Goal: Communication & Community: Answer question/provide support

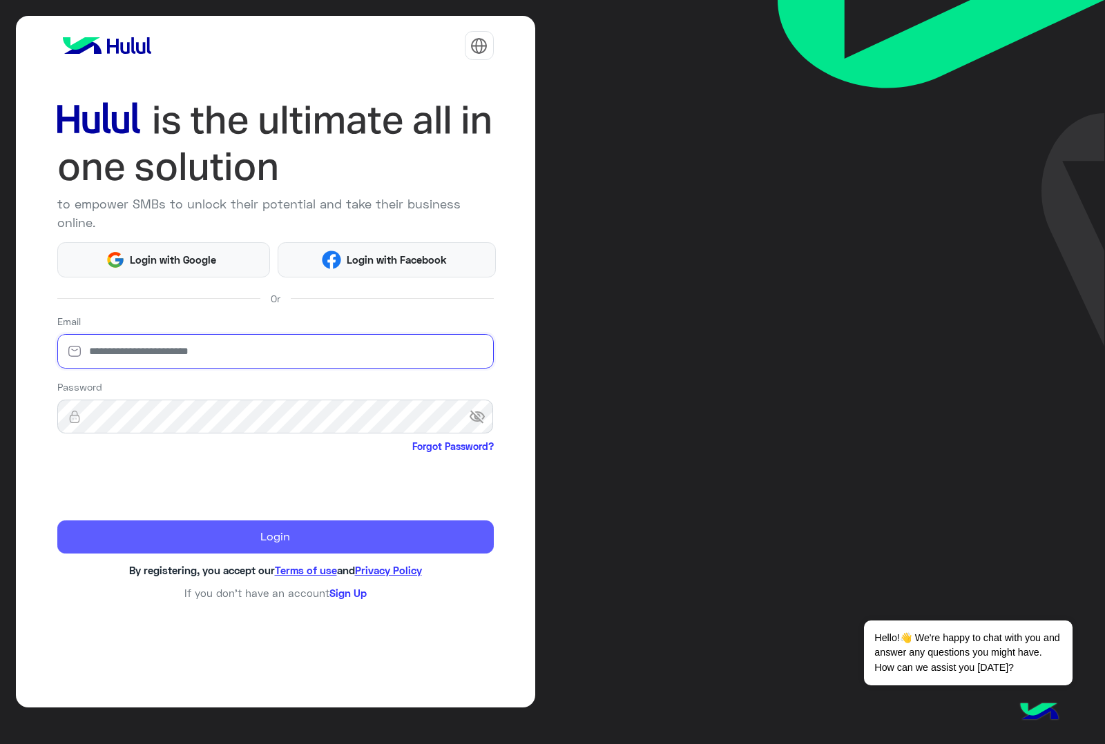
type input "**********"
click at [174, 521] on button "Login" at bounding box center [275, 537] width 436 height 33
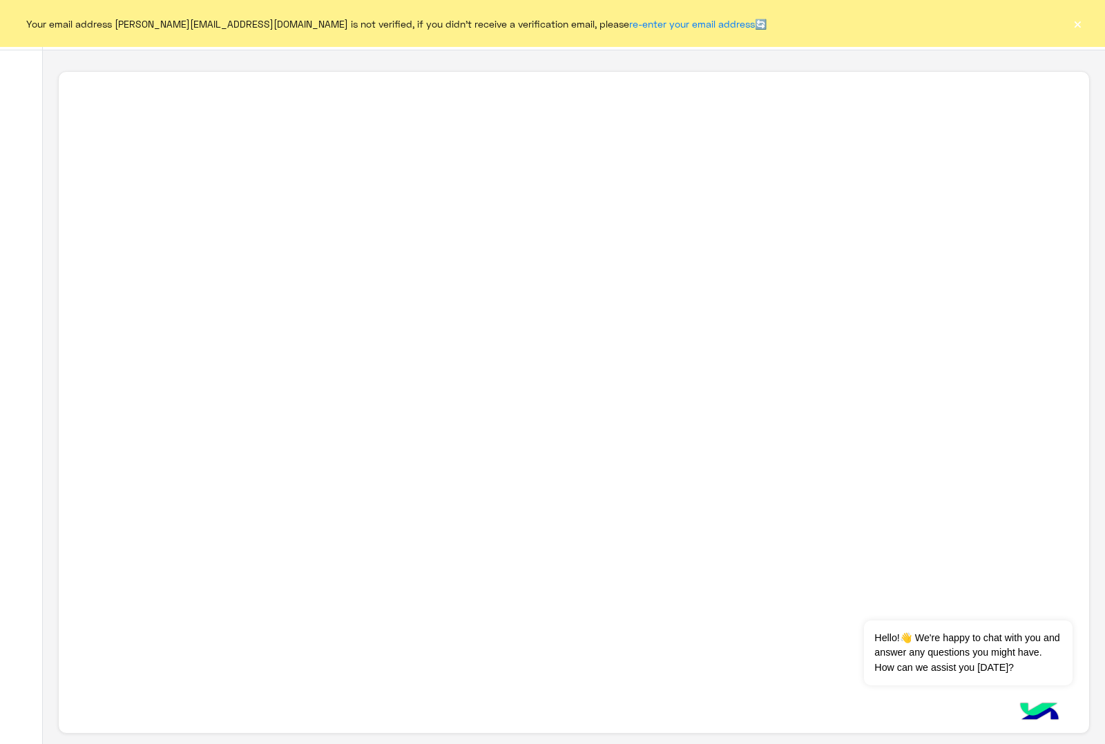
click at [1075, 21] on button "×" at bounding box center [1077, 24] width 14 height 14
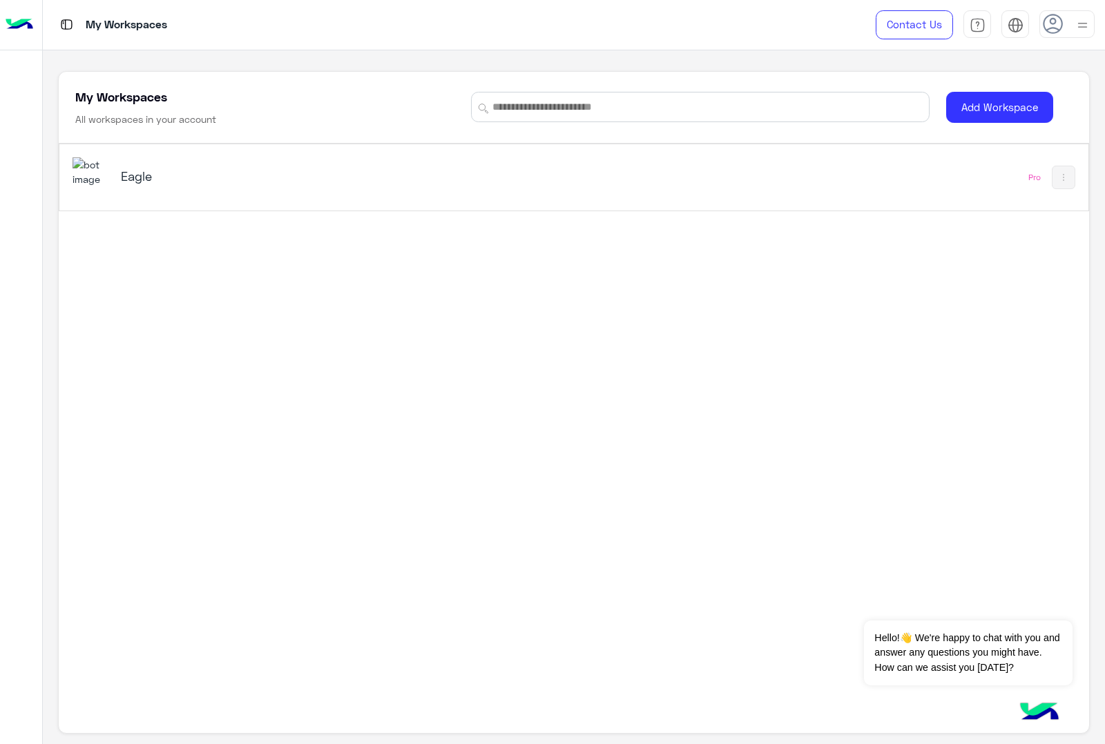
click at [137, 174] on h5 "Eagle" at bounding box center [301, 176] width 361 height 17
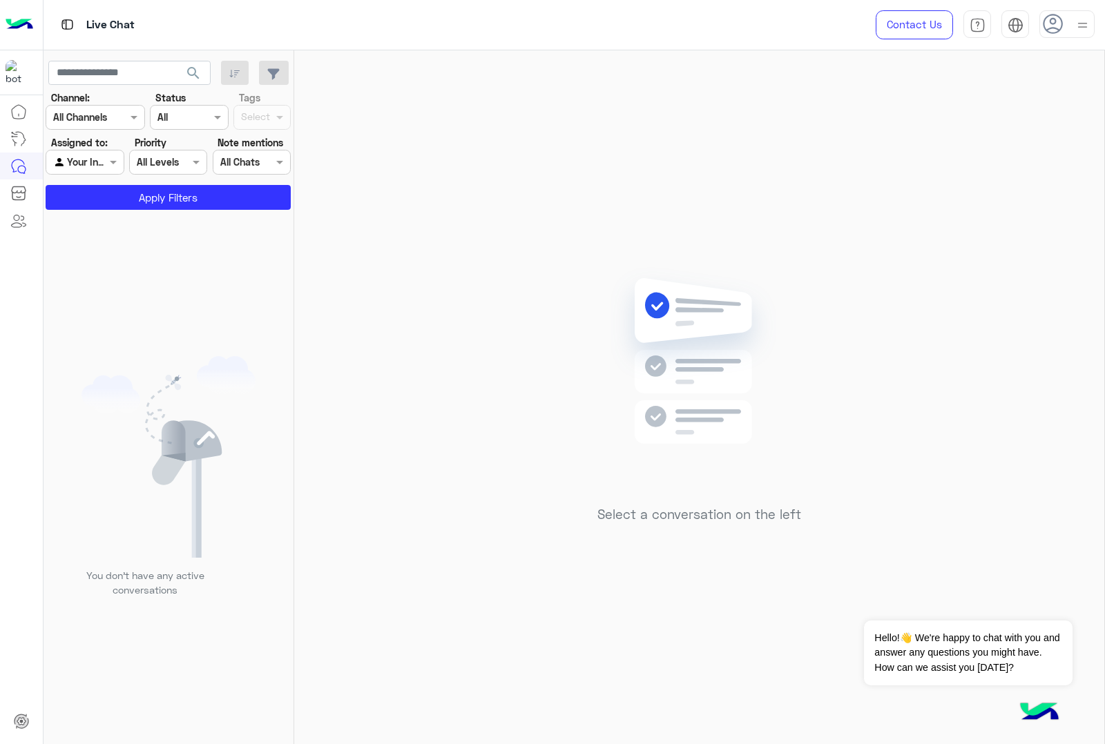
click at [1083, 33] on img at bounding box center [1082, 25] width 17 height 17
click at [1083, 33] on div at bounding box center [1082, 24] width 16 height 25
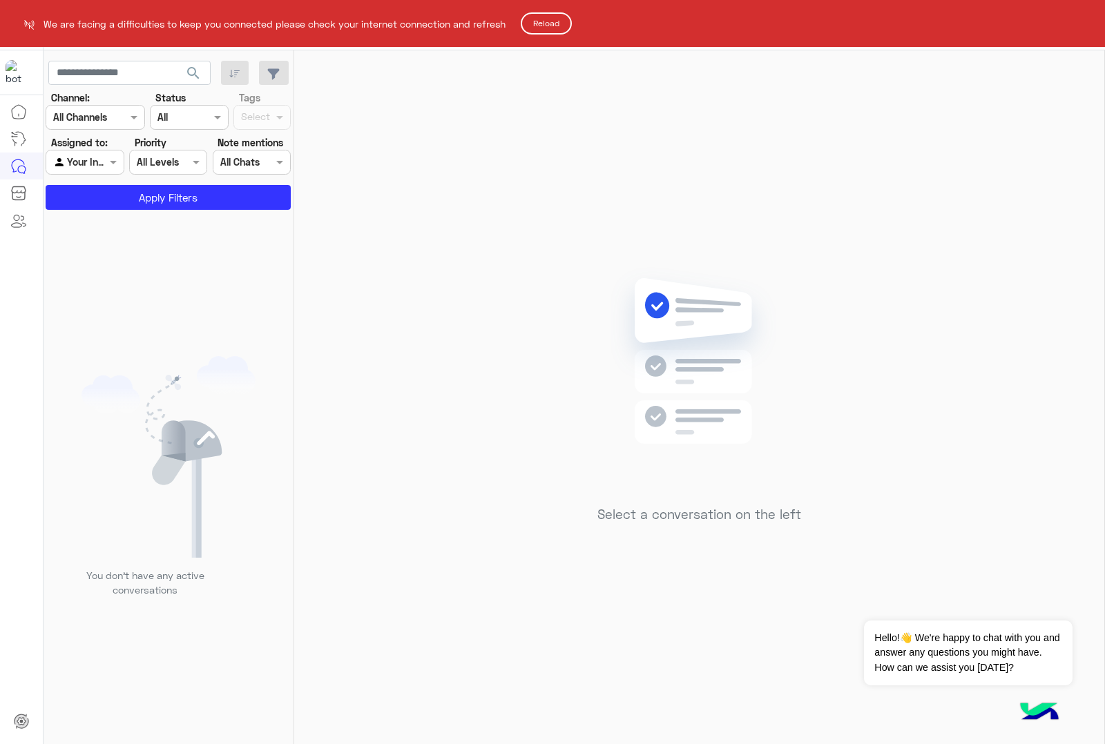
click at [561, 17] on button "Reload" at bounding box center [546, 23] width 51 height 22
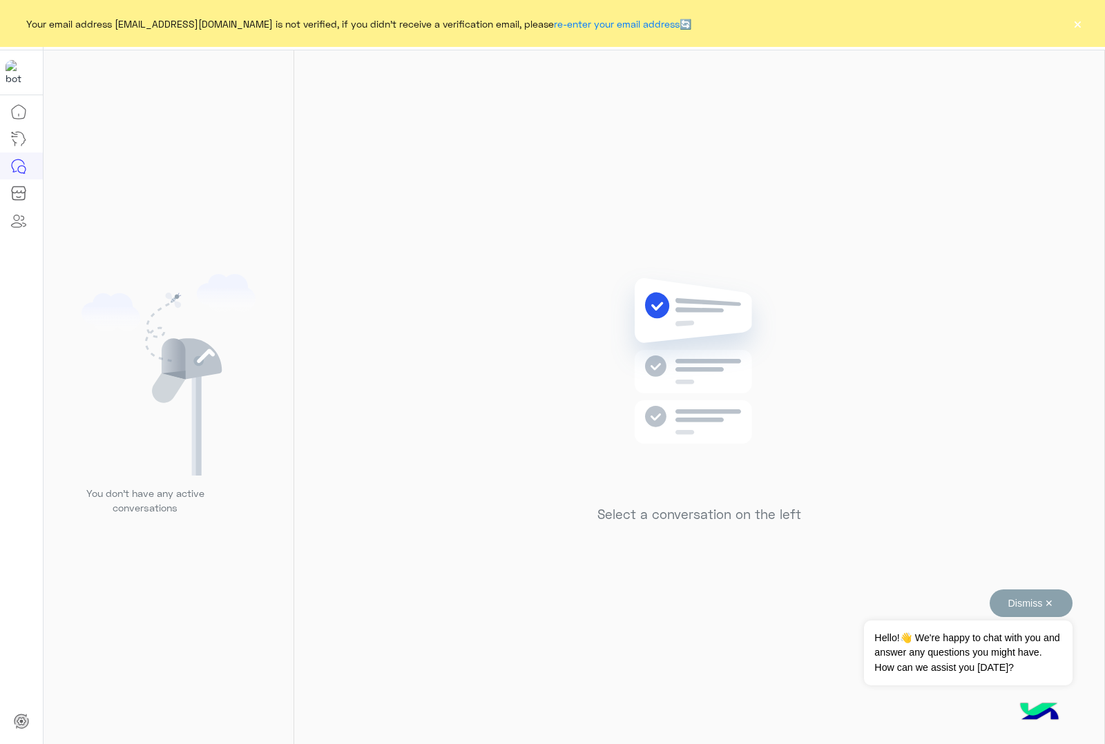
click at [1051, 601] on button "Dismiss ✕" at bounding box center [1030, 604] width 83 height 28
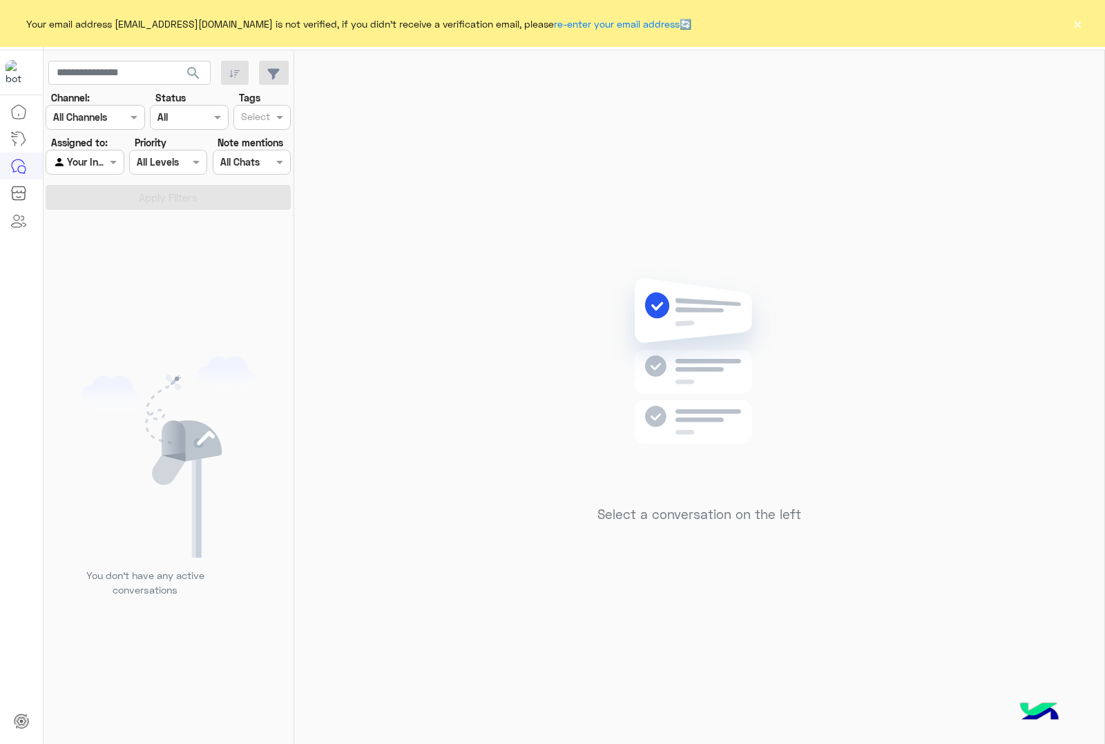
click at [1085, 23] on div "Your email address abdalla.elpop12@gmail.com is not verified, if you didn't rec…" at bounding box center [552, 23] width 1105 height 47
click at [1078, 22] on button "×" at bounding box center [1077, 24] width 14 height 14
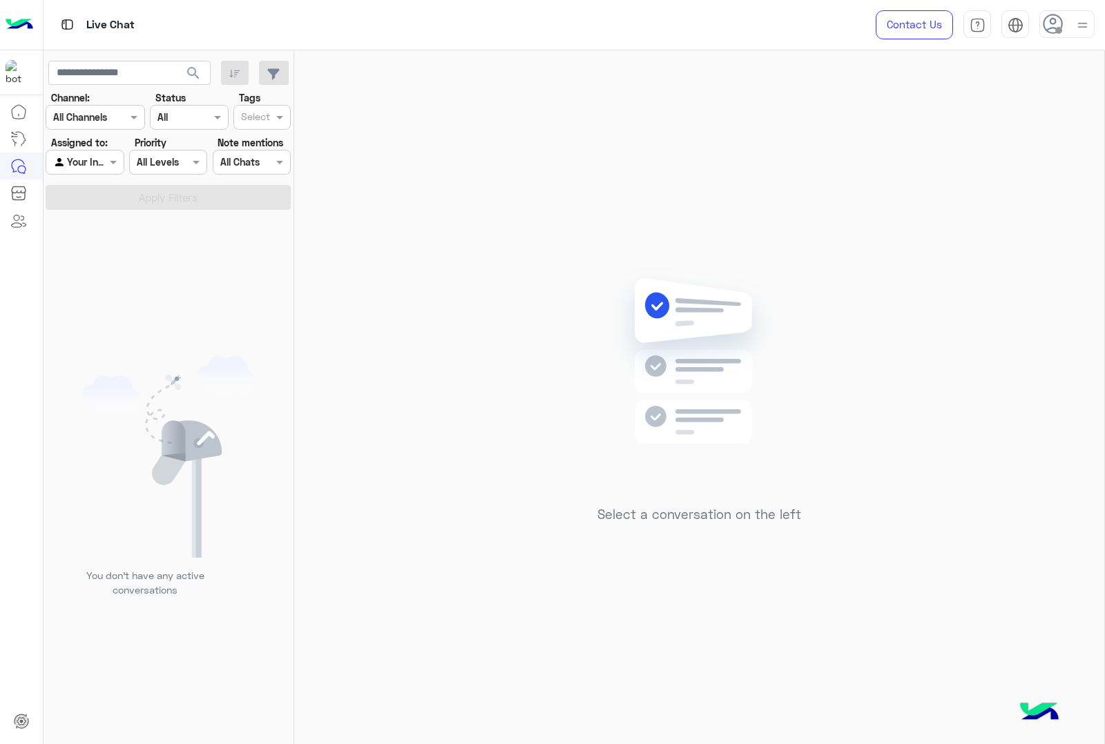
click at [1076, 35] on div at bounding box center [1082, 24] width 17 height 26
click at [998, 104] on label "Online" at bounding box center [1008, 105] width 151 height 25
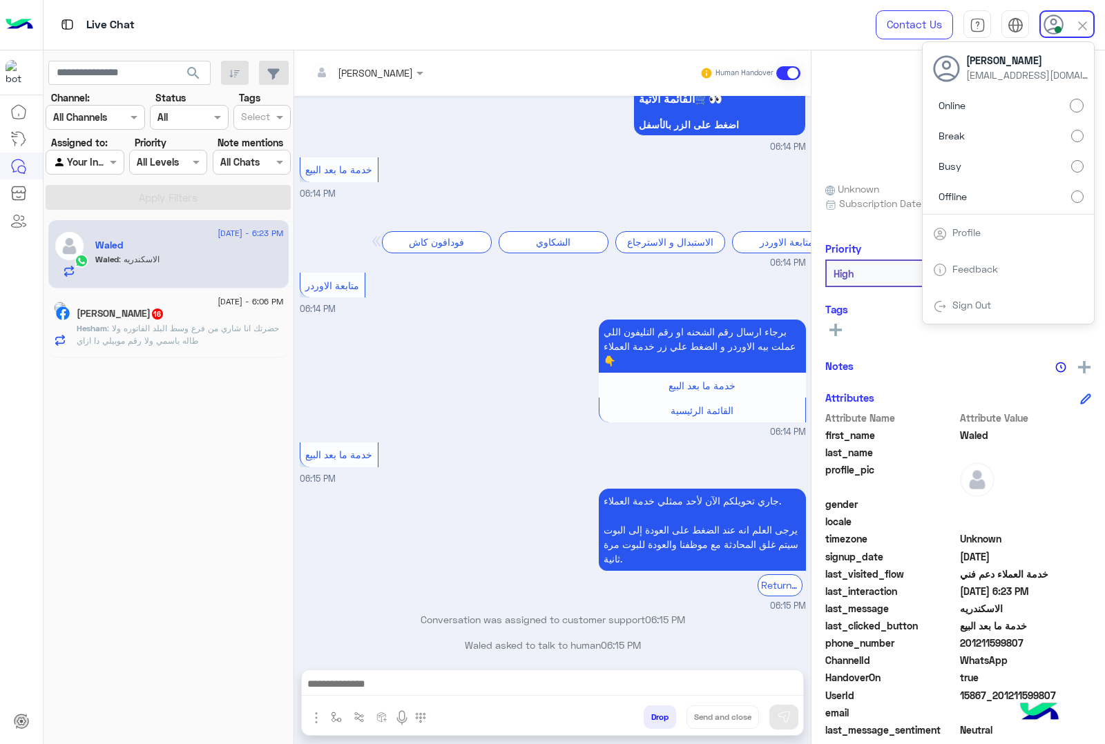
scroll to position [606, 0]
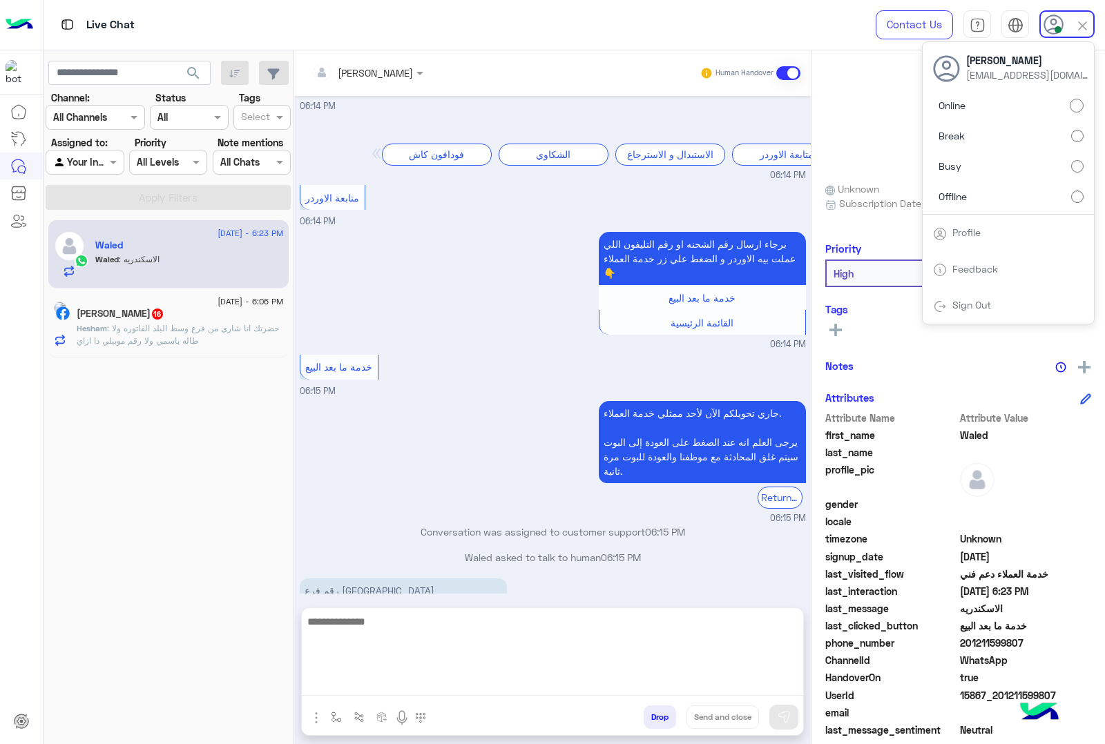
click at [391, 687] on textarea at bounding box center [552, 654] width 501 height 83
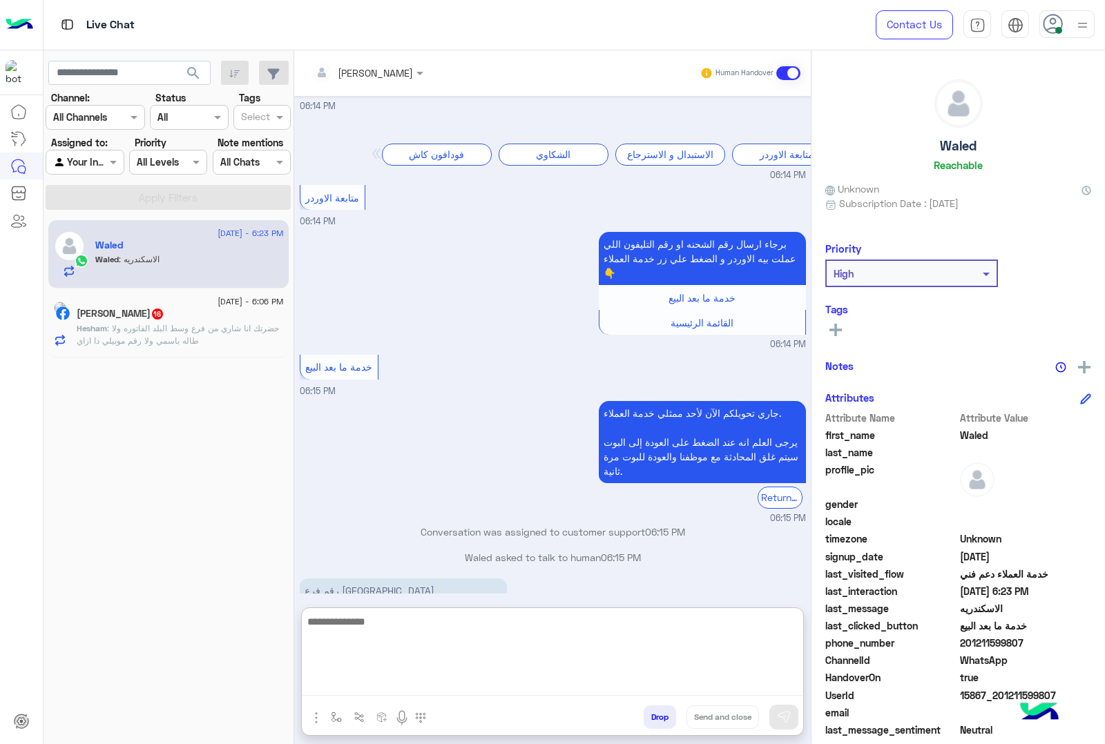
paste textarea "**********"
type textarea "**********"
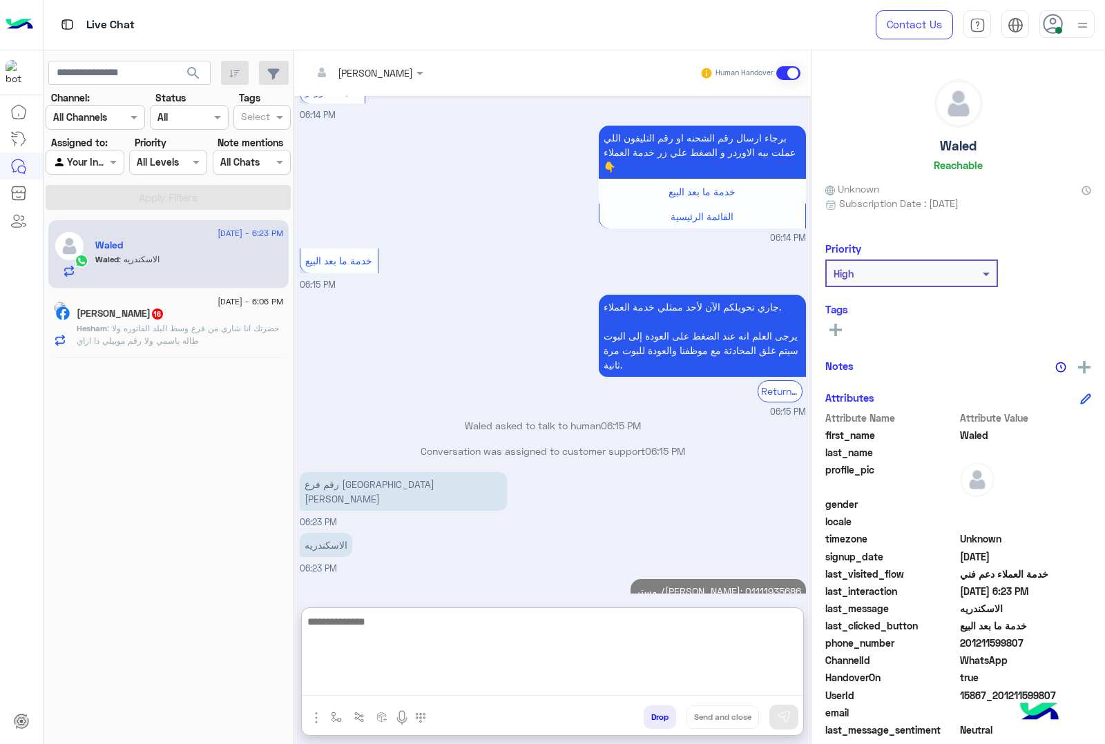
scroll to position [737, 0]
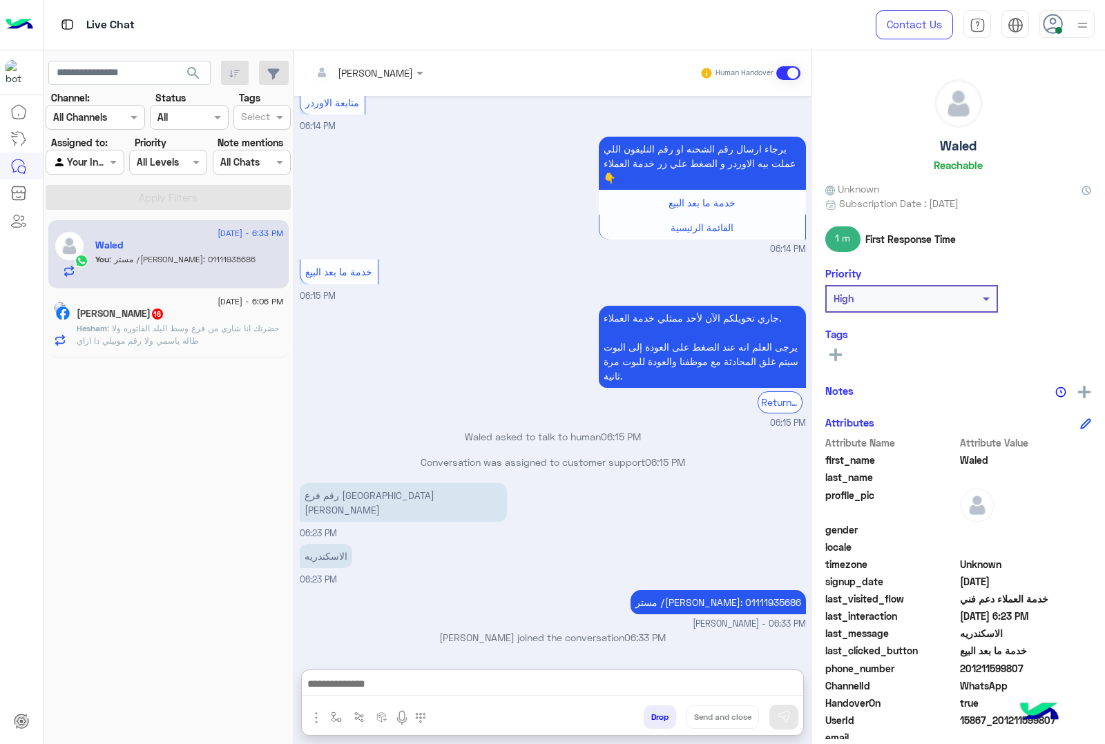
click at [956, 149] on h5 "Waled" at bounding box center [958, 146] width 37 height 16
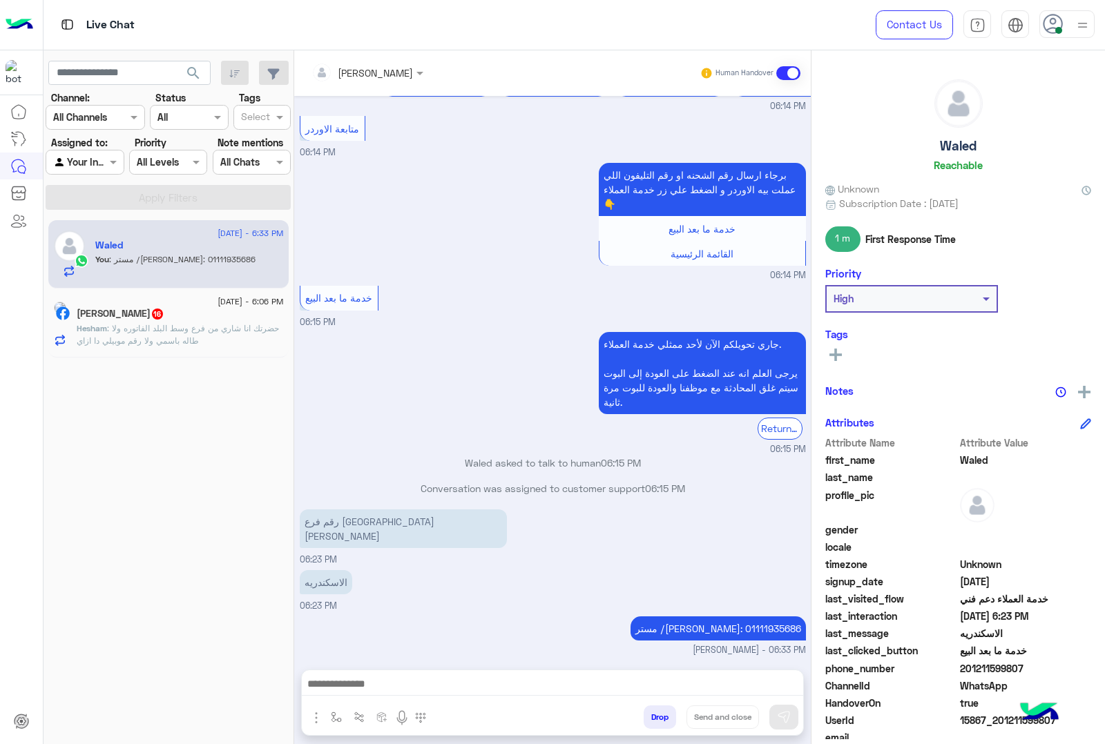
copy h5 "Waled"
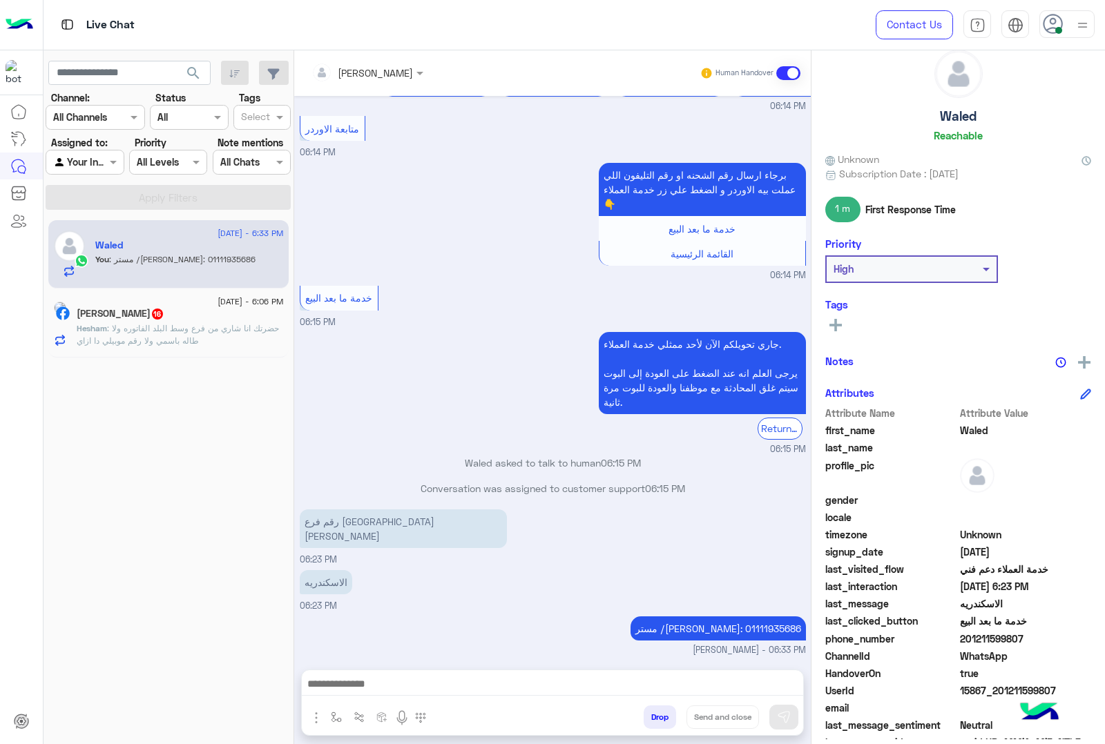
scroll to position [56, 0]
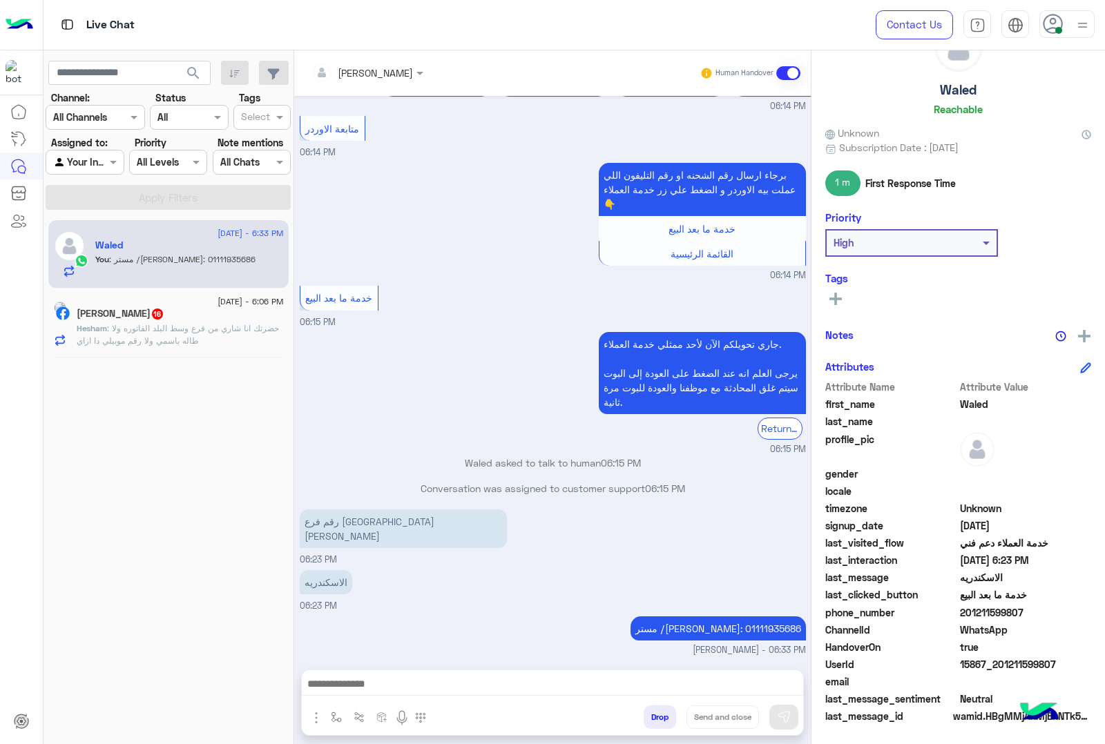
click at [996, 664] on span "15867_201211599807" at bounding box center [1026, 664] width 132 height 14
copy span "15867_201211599807"
click at [191, 311] on div "Hesham Kamel 16" at bounding box center [180, 315] width 207 height 14
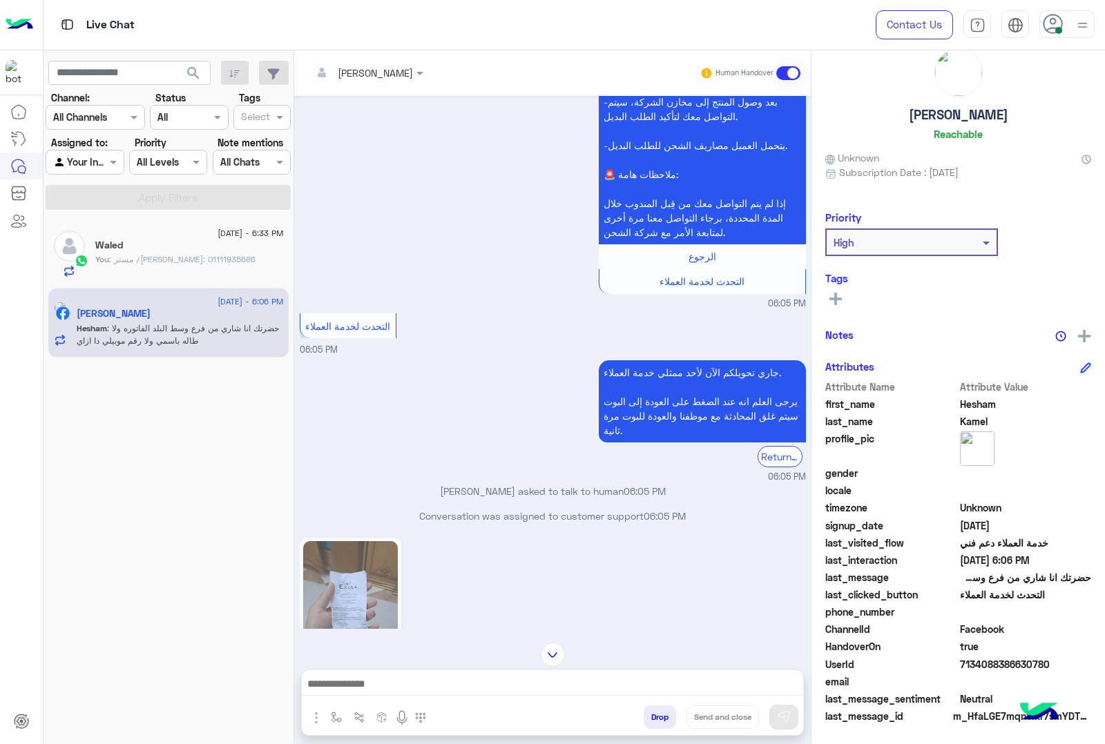
scroll to position [3257, 0]
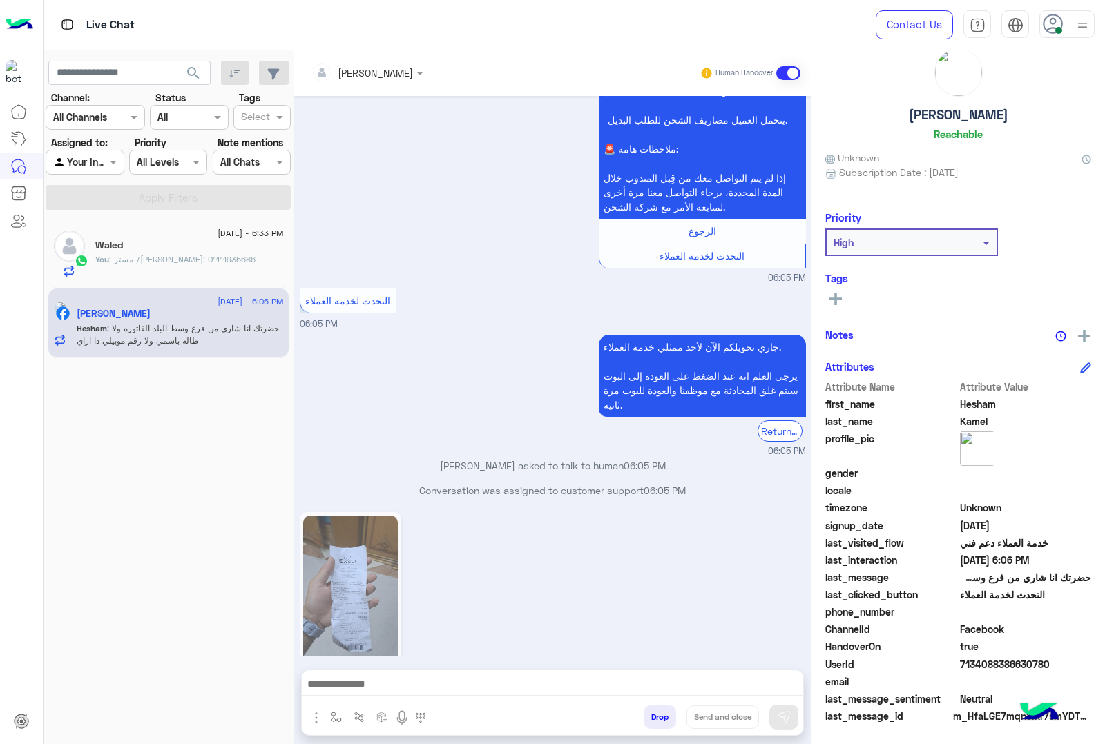
click at [349, 516] on img at bounding box center [350, 600] width 95 height 168
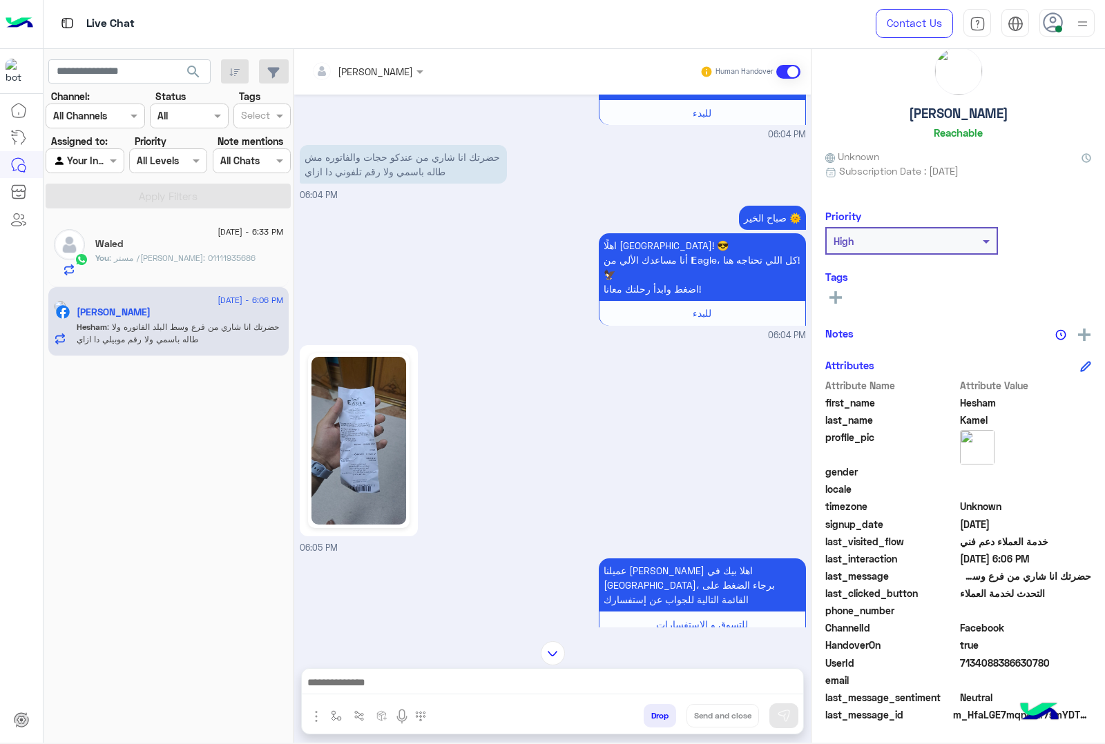
scroll to position [1613, 0]
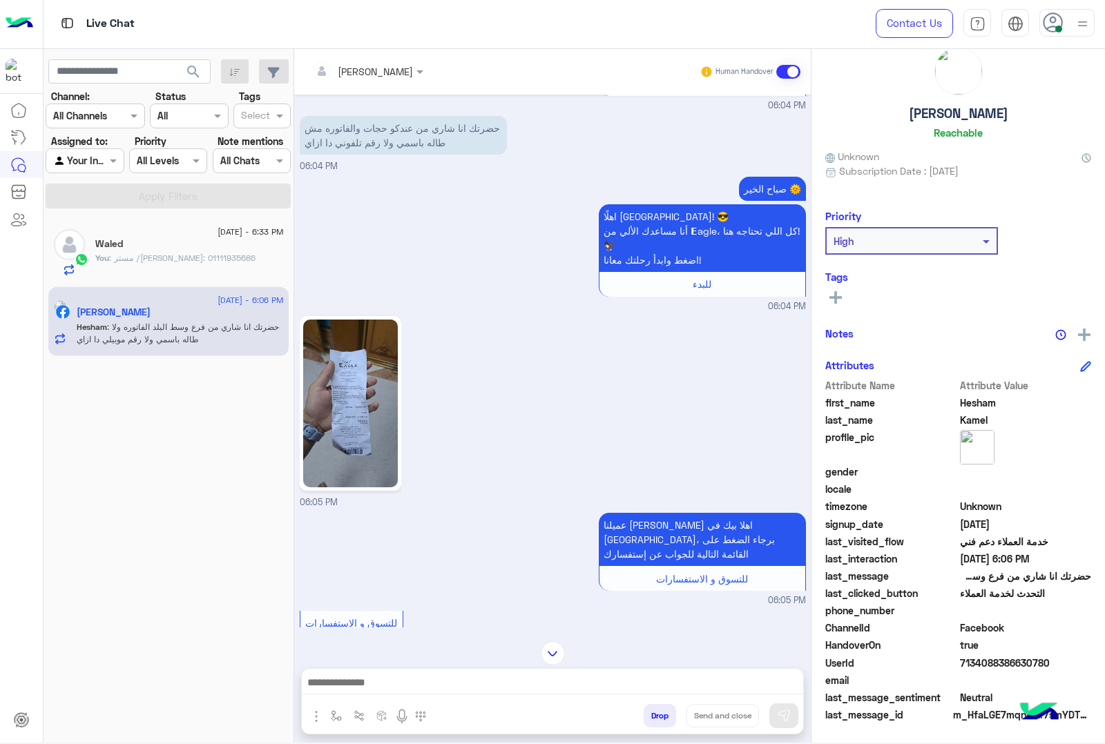
click at [370, 435] on img at bounding box center [350, 404] width 95 height 168
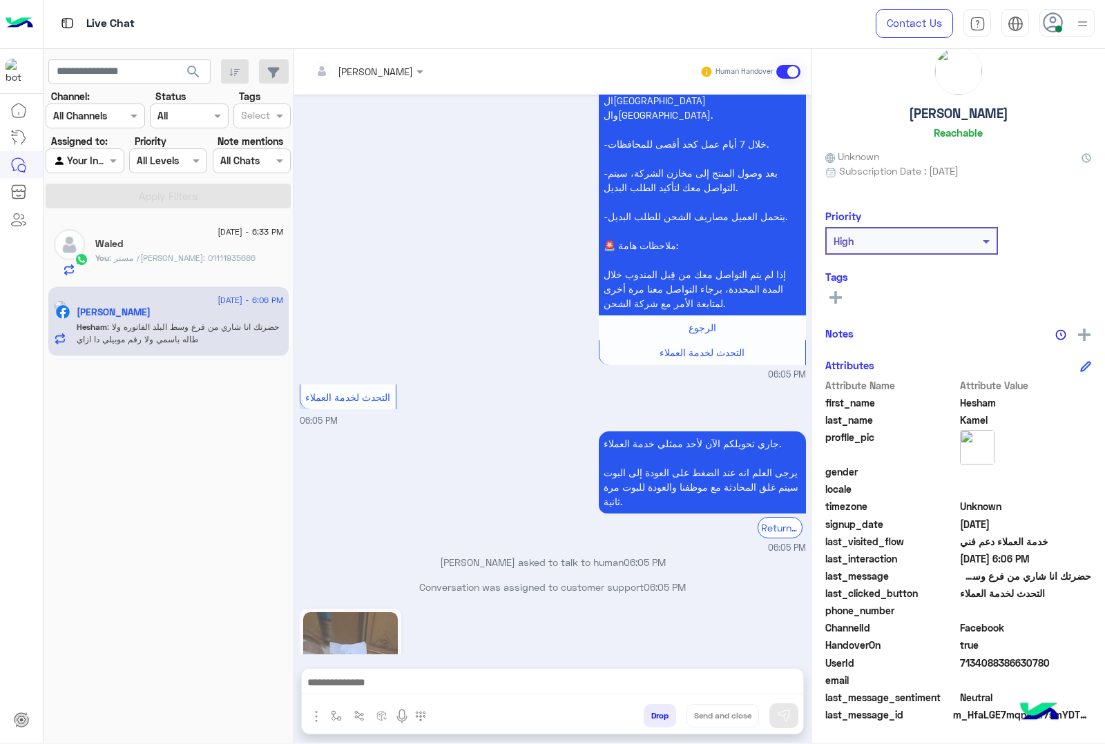
scroll to position [3257, 0]
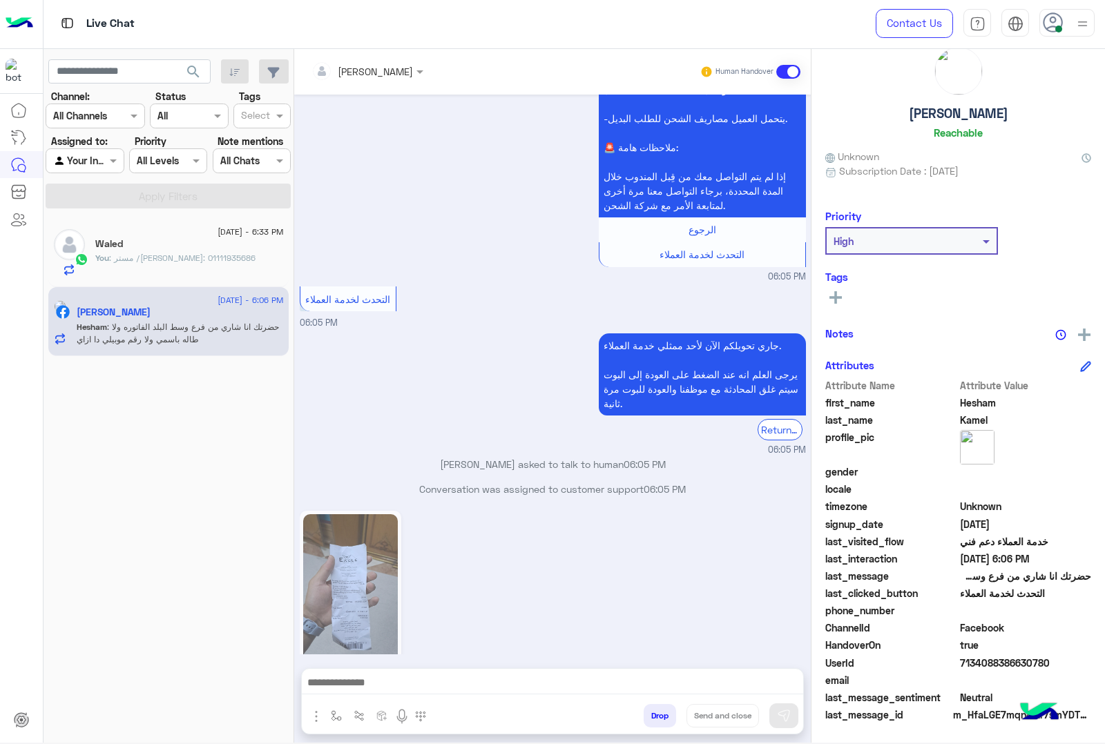
click at [297, 497] on div "May 1, 2025 برجاء اختيار المناسب ليك القائمة الاتية🛒👀 الحق العرض الموديلات و ال…" at bounding box center [552, 375] width 516 height 560
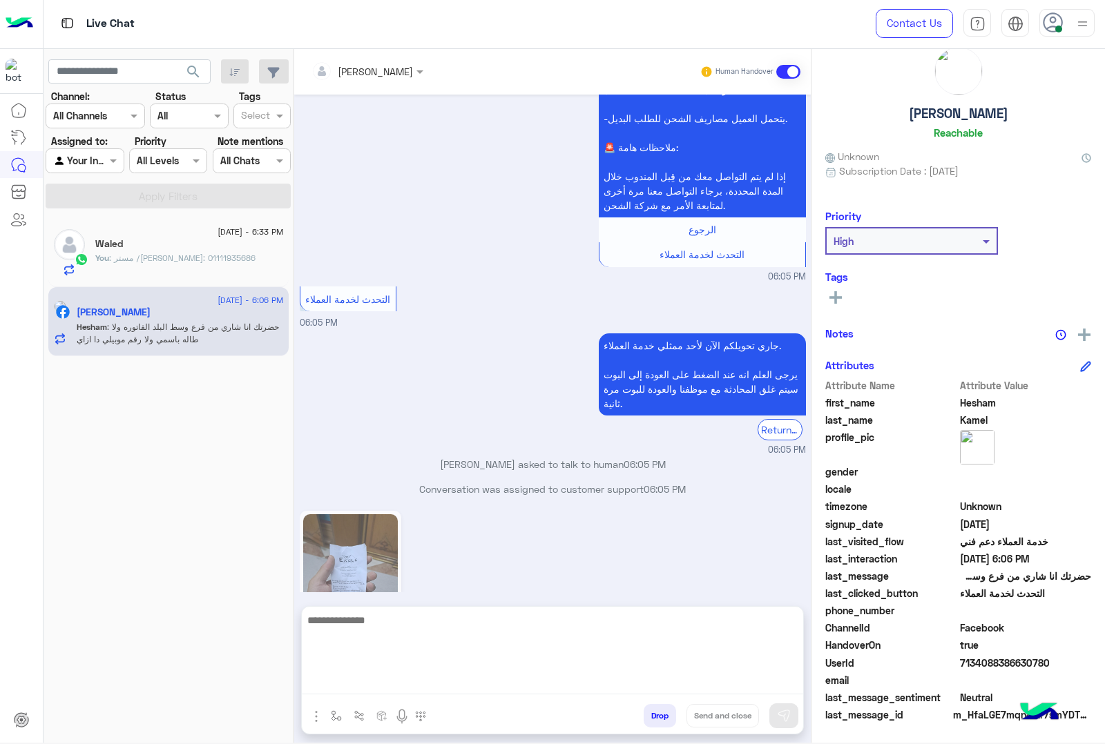
click at [423, 675] on textarea at bounding box center [552, 653] width 501 height 83
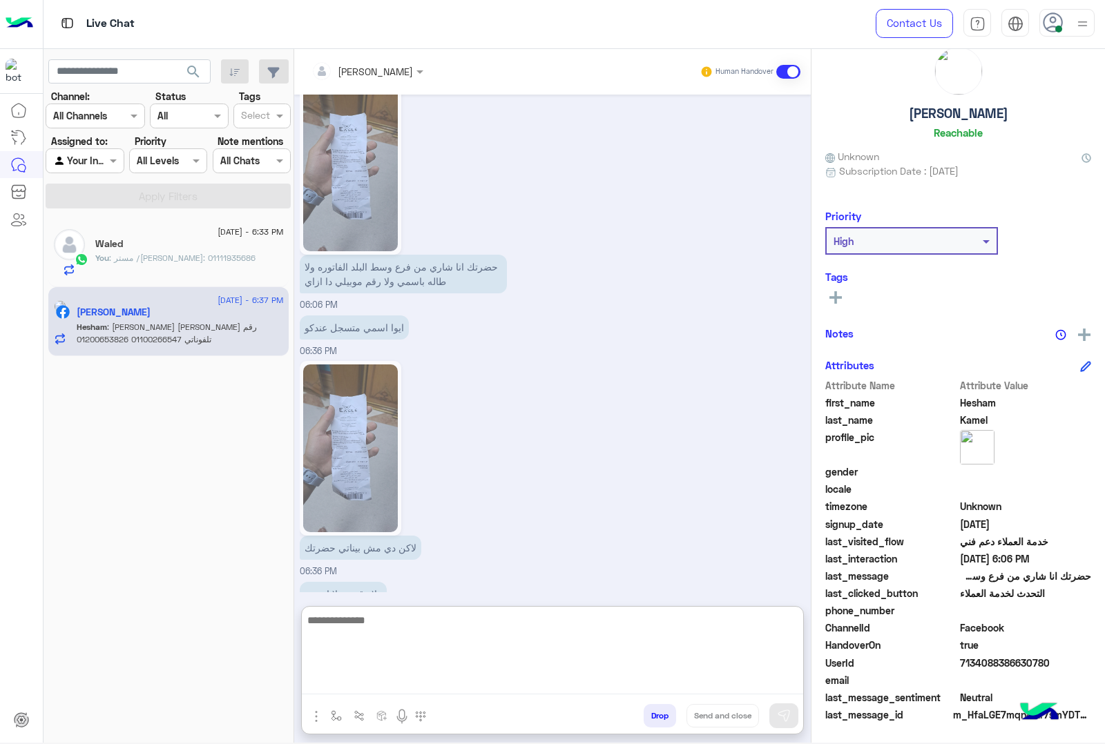
scroll to position [3707, 0]
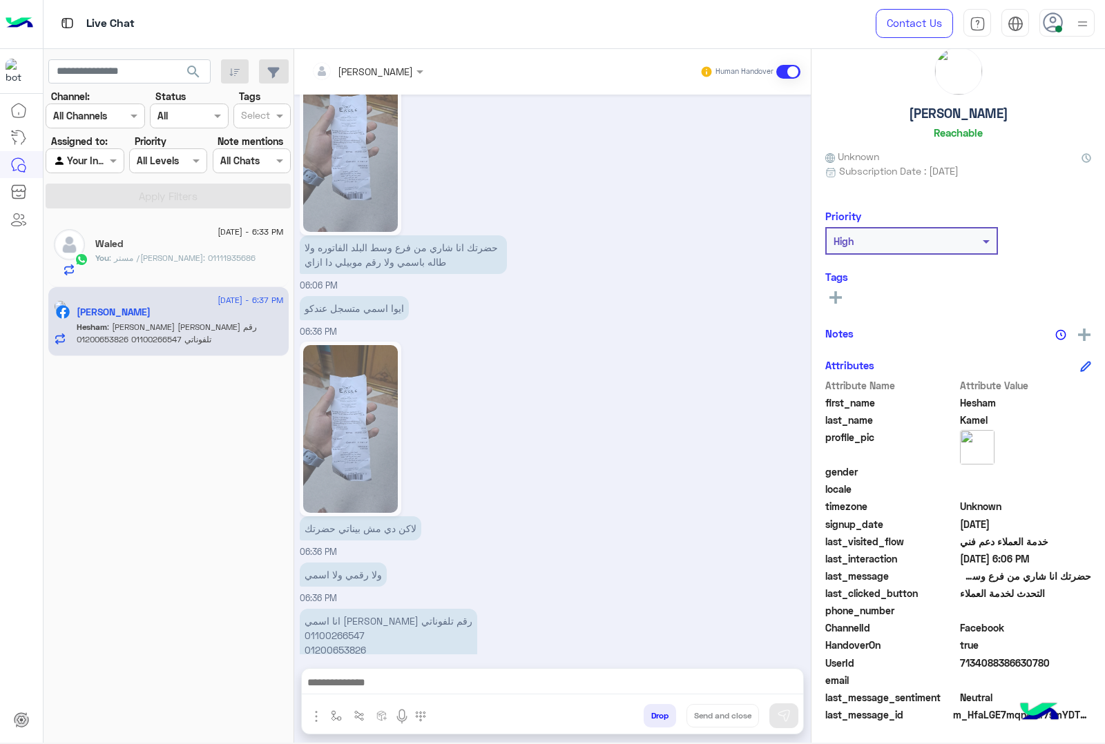
click at [211, 271] on div "You : مستر /عمرو الجمال: 01111935686" at bounding box center [189, 264] width 188 height 24
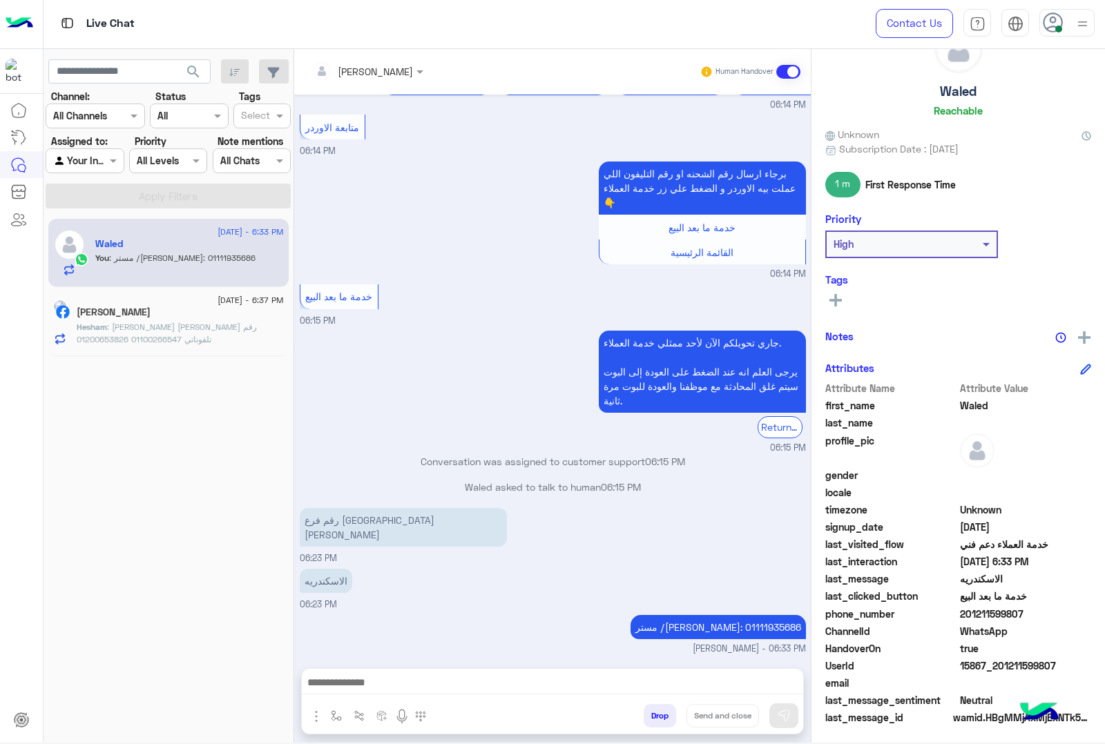
scroll to position [56, 0]
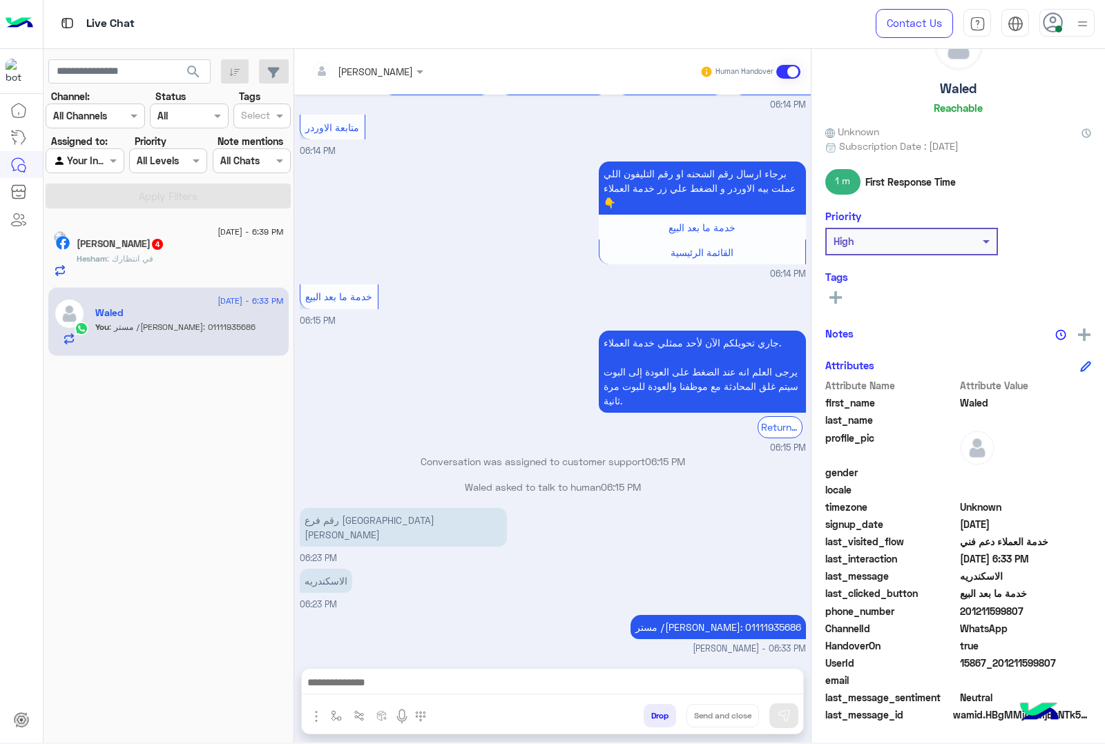
click at [184, 255] on div "Hesham : في انتظارك" at bounding box center [180, 265] width 207 height 24
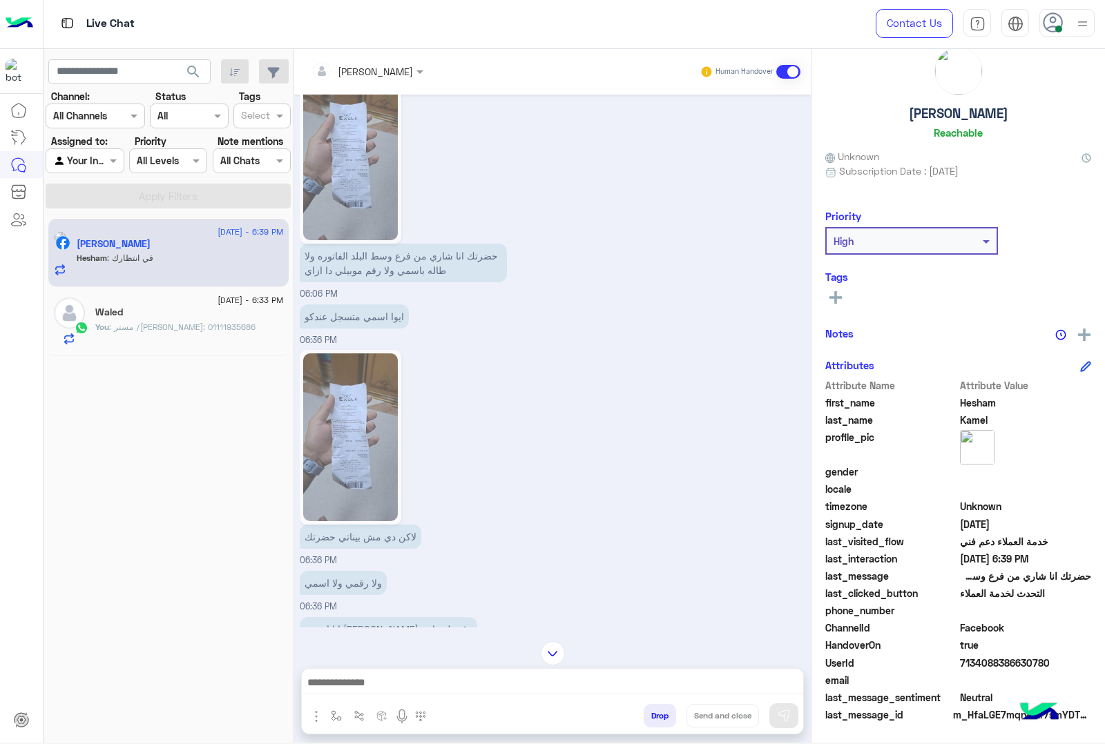
scroll to position [3005, 0]
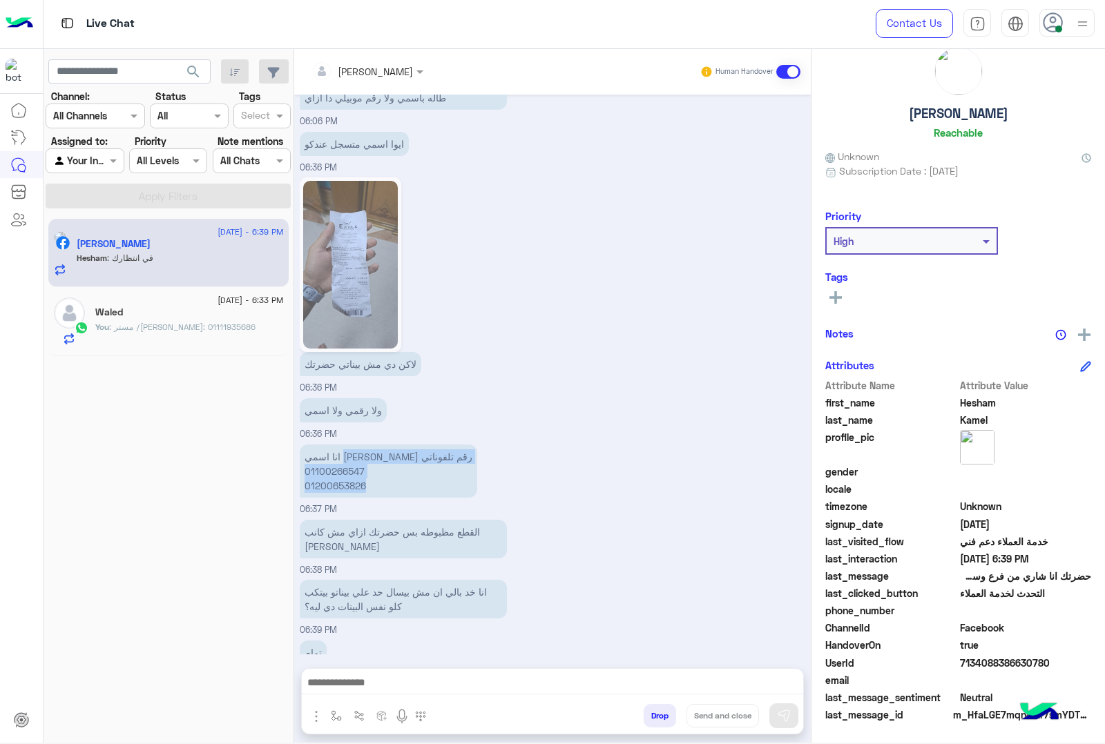
drag, startPoint x: 408, startPoint y: 380, endPoint x: 365, endPoint y: 414, distance: 55.1
click at [365, 445] on p "انا اسمي هشام كامل رقم تلفوناتي 01100266547 01200653826" at bounding box center [388, 471] width 177 height 53
copy p "هشام كامل رقم تلفوناتي 01100266547 01200653826"
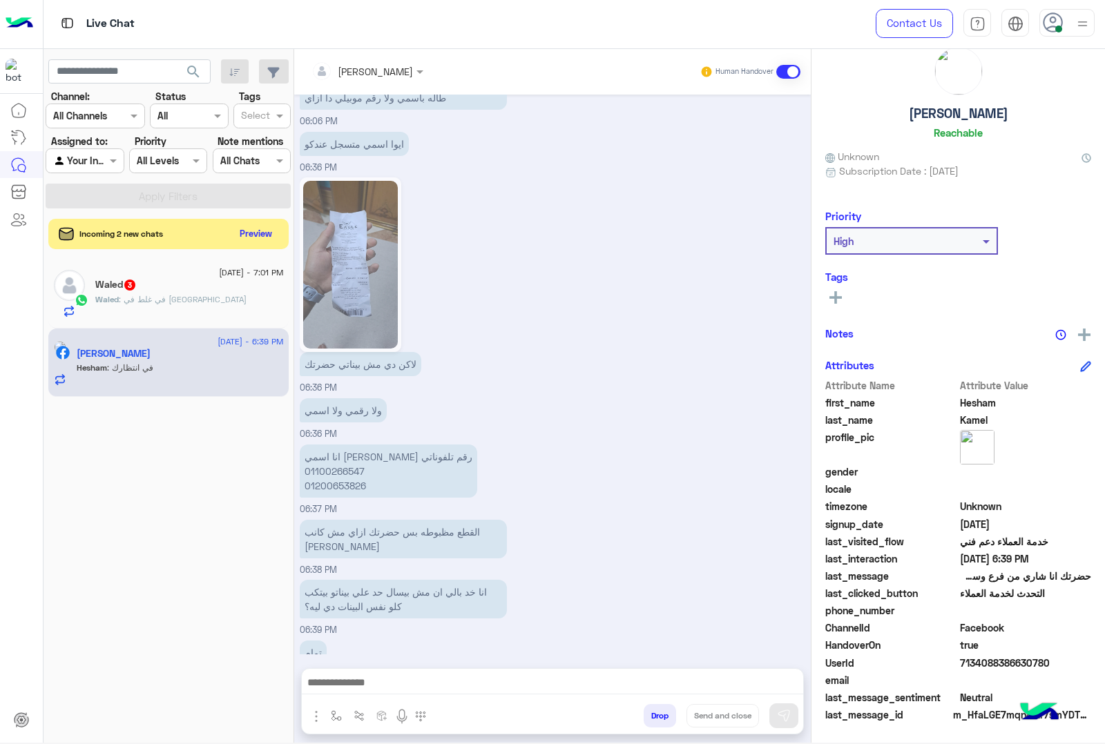
click at [215, 300] on div "Waled : في غلط في فواتير" at bounding box center [189, 305] width 188 height 24
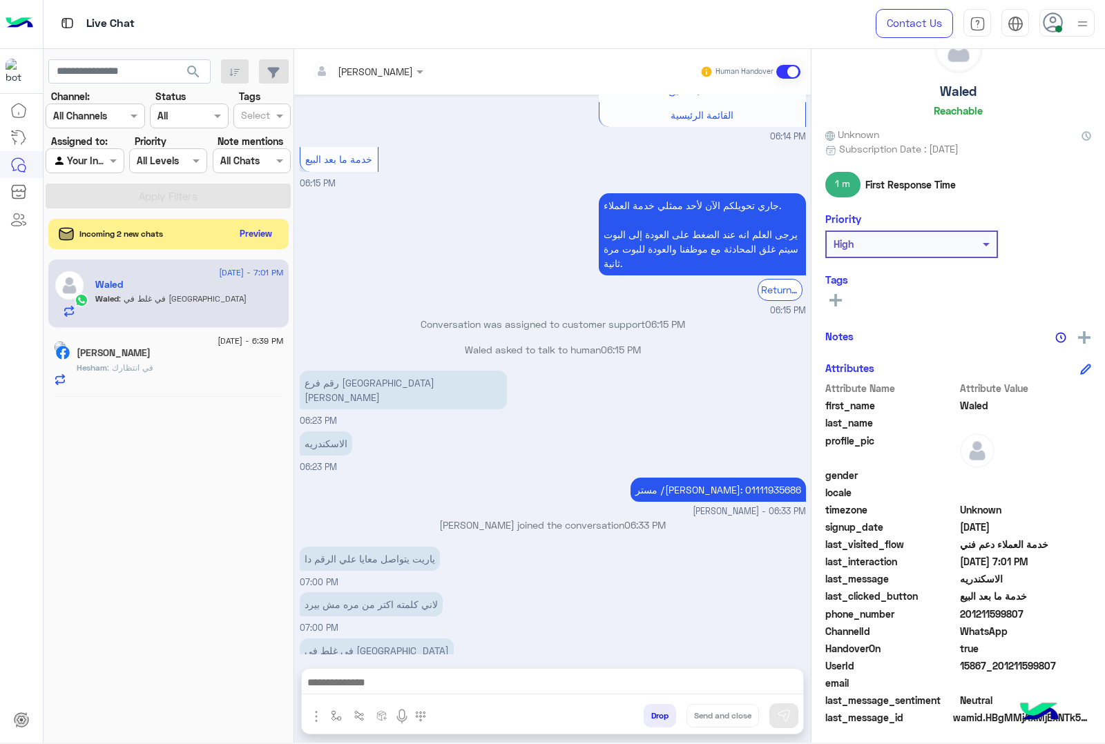
scroll to position [56, 0]
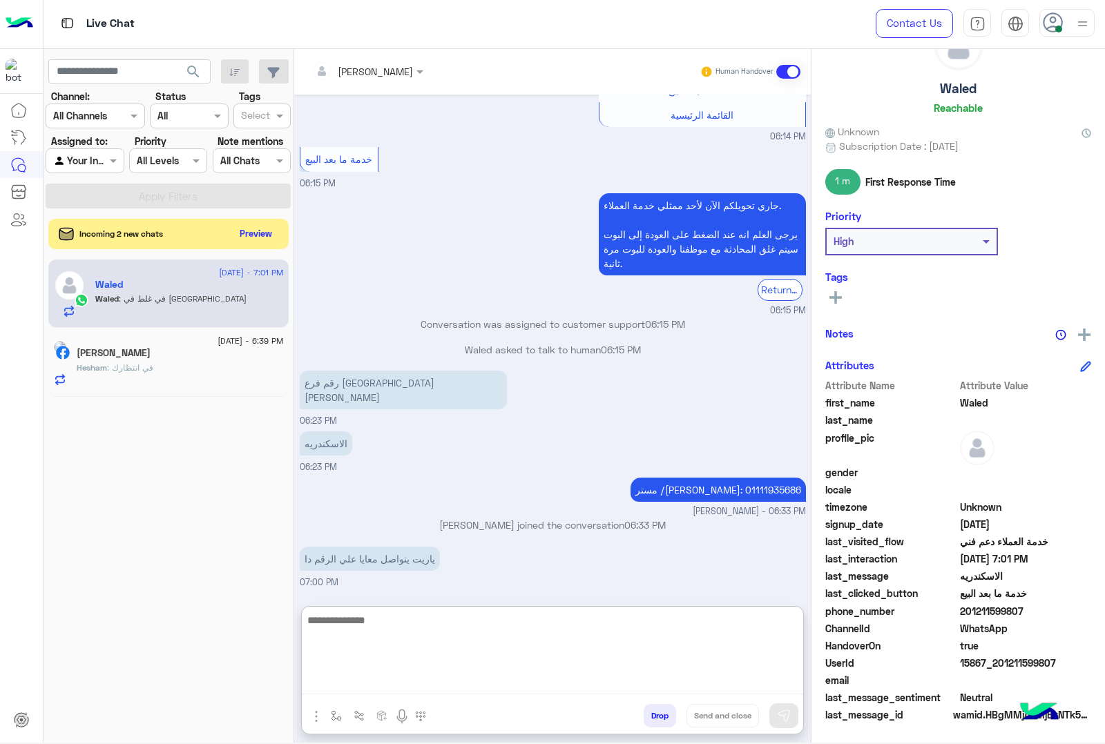
click at [380, 681] on textarea at bounding box center [552, 653] width 501 height 83
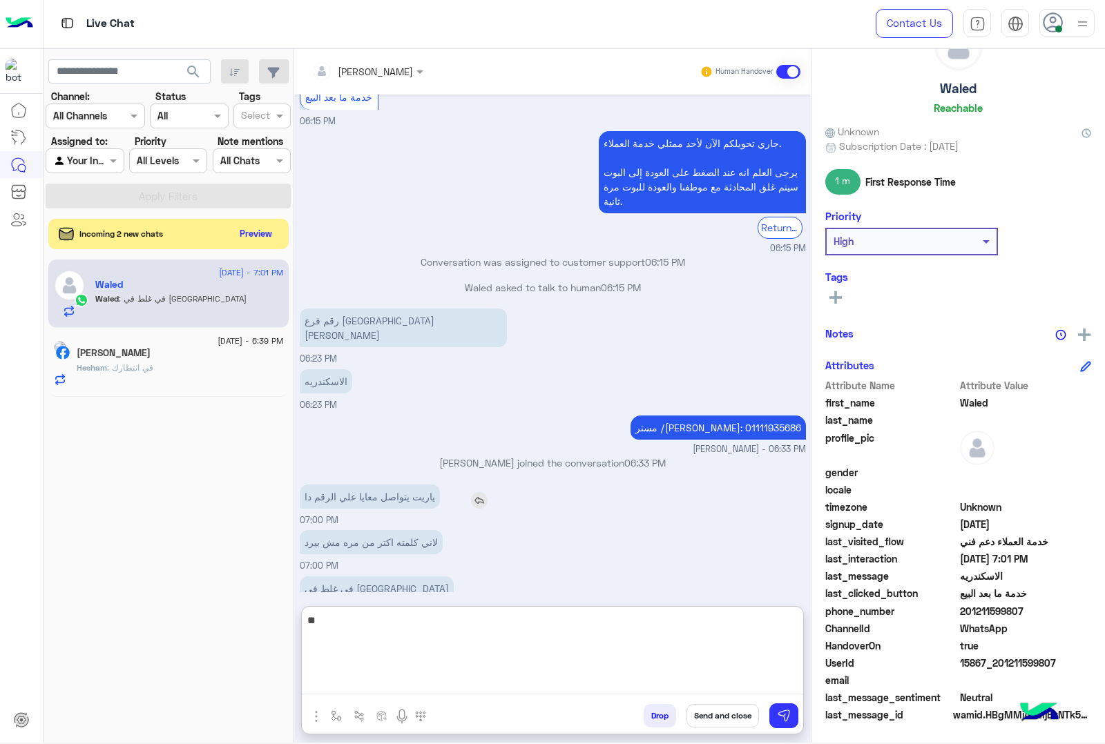
type textarea "*"
type textarea "**********"
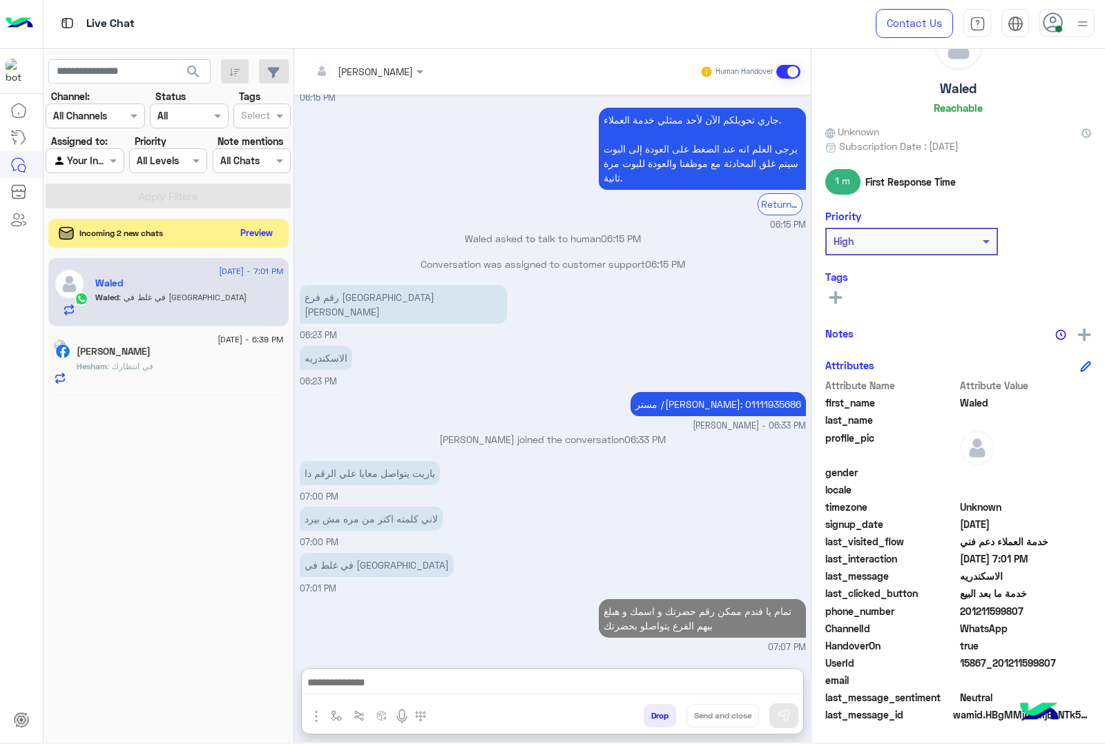
click at [263, 235] on button "Preview" at bounding box center [256, 233] width 43 height 19
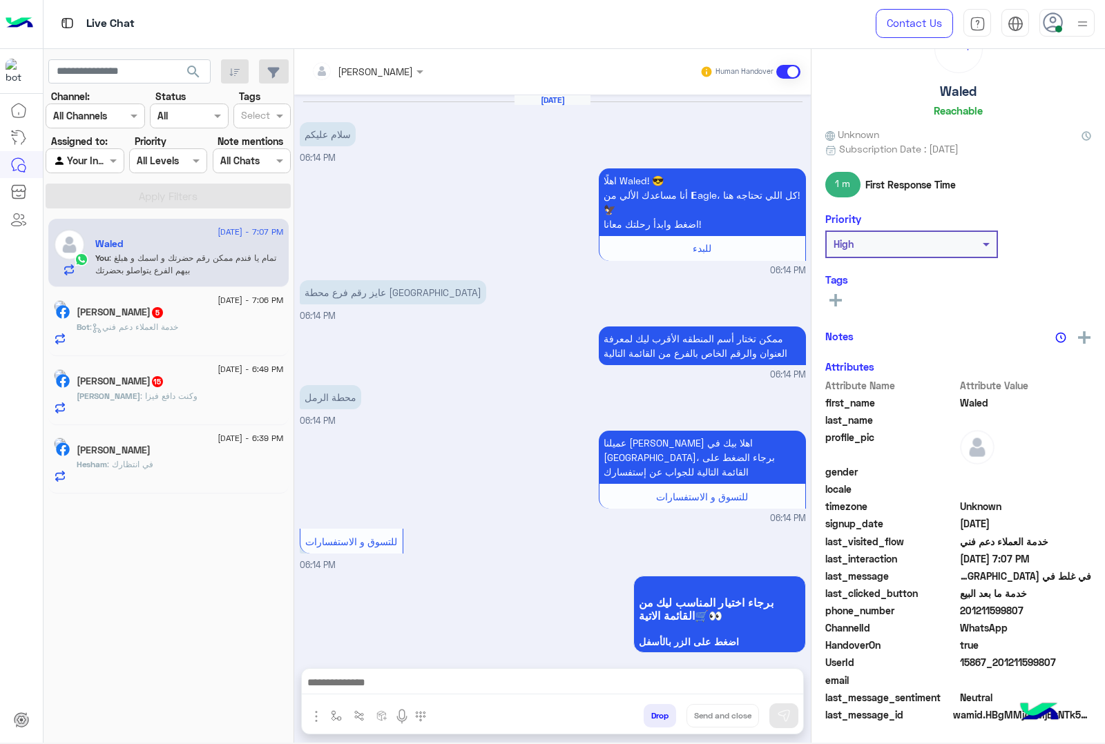
scroll to position [871, 0]
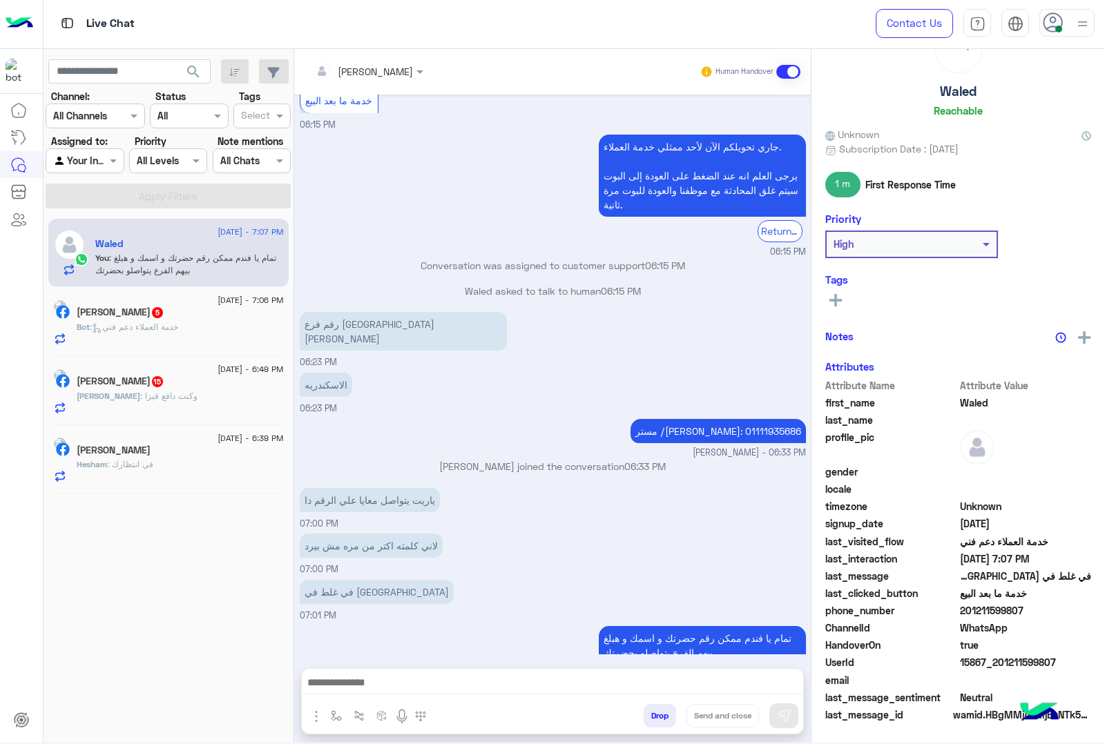
click at [107, 312] on h5 "Abdelrhman Wajih 5" at bounding box center [121, 313] width 88 height 12
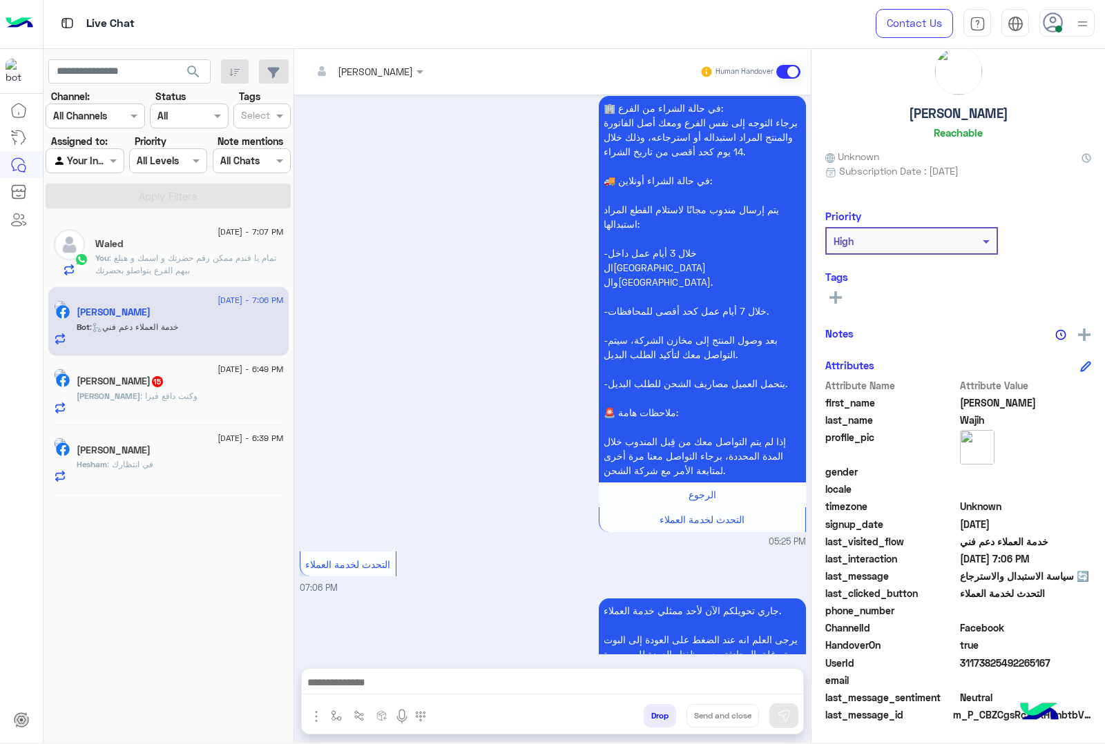
scroll to position [1972, 0]
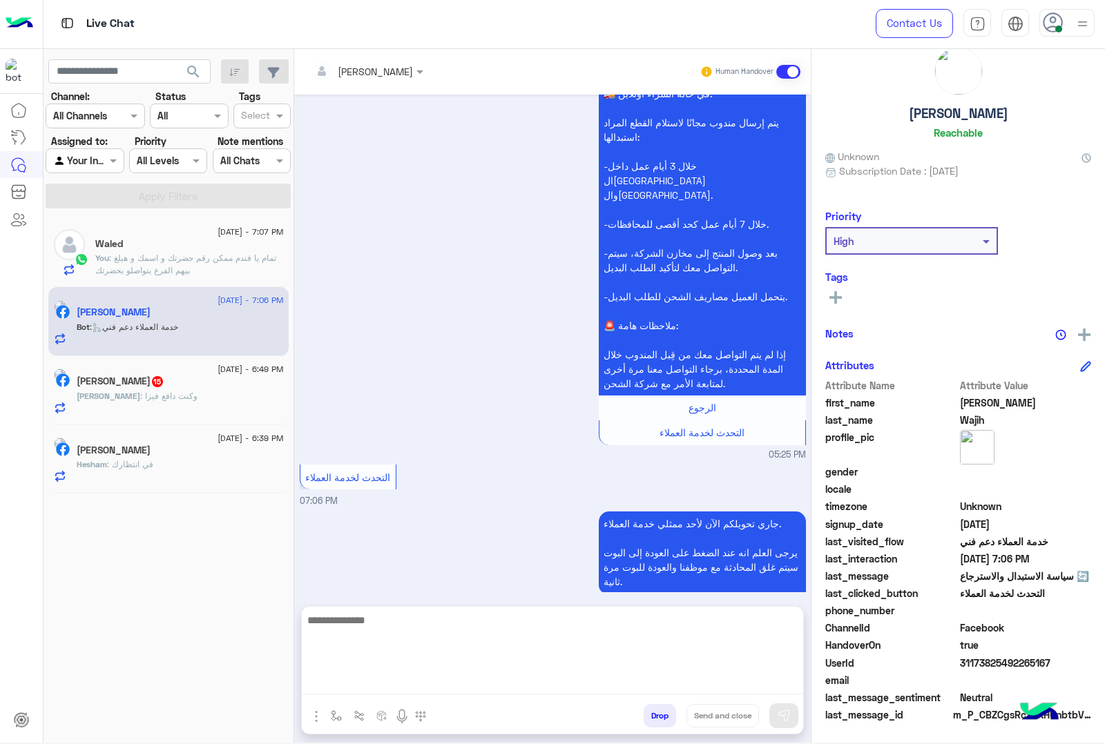
click at [473, 686] on textarea at bounding box center [552, 653] width 501 height 83
type textarea "**********"
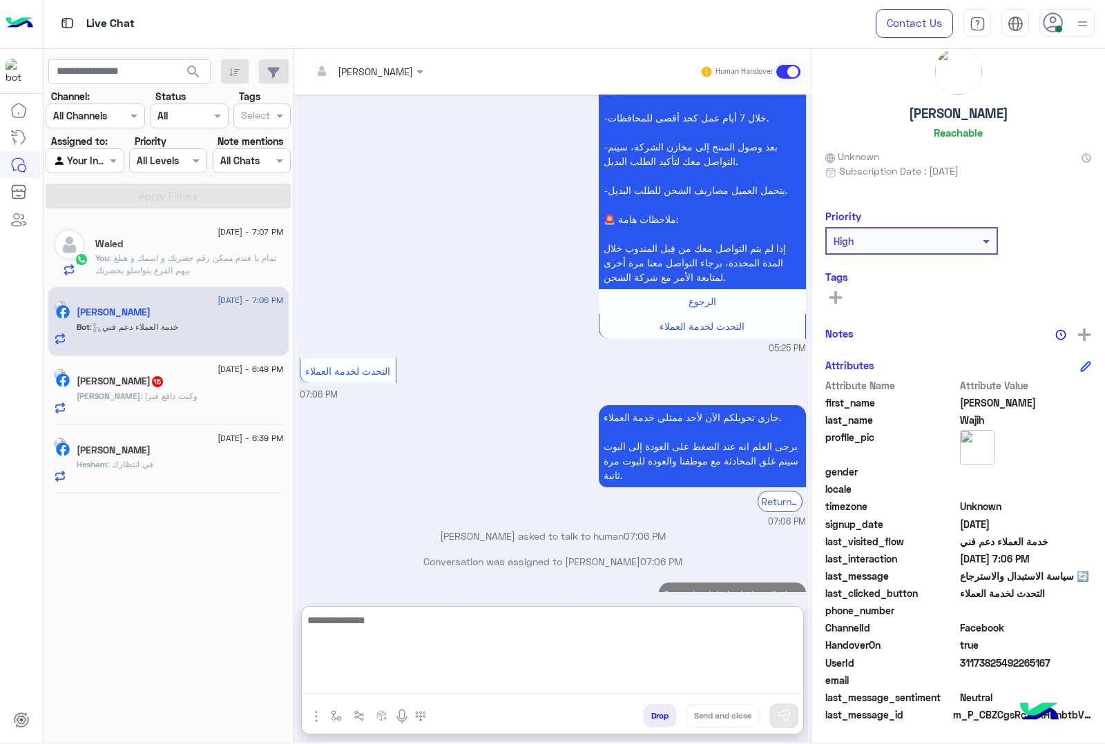
scroll to position [2104, 0]
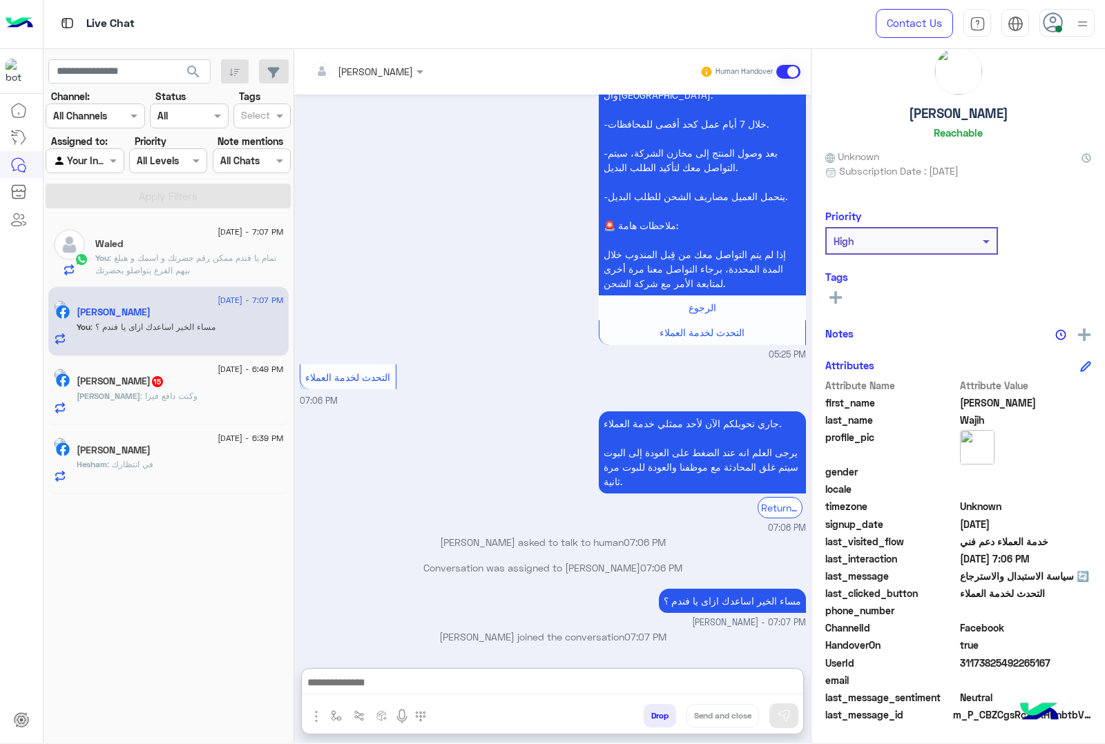
click at [140, 399] on span ": وكنت دافع فيزا" at bounding box center [168, 396] width 57 height 10
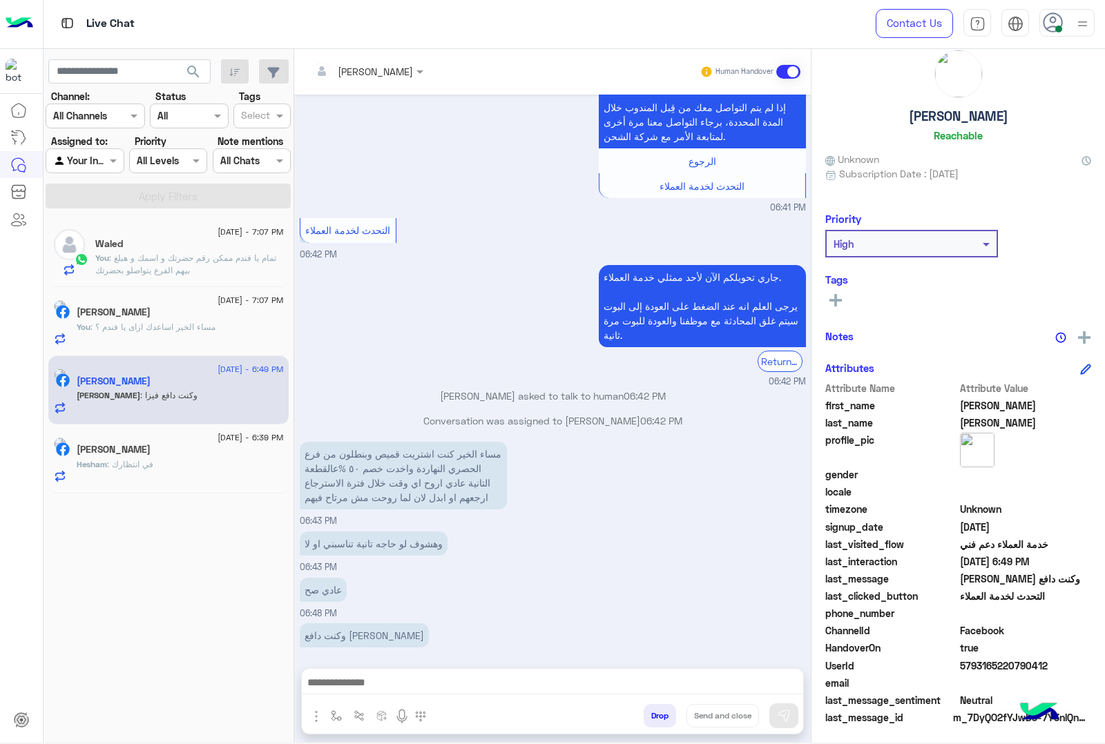
scroll to position [31, 0]
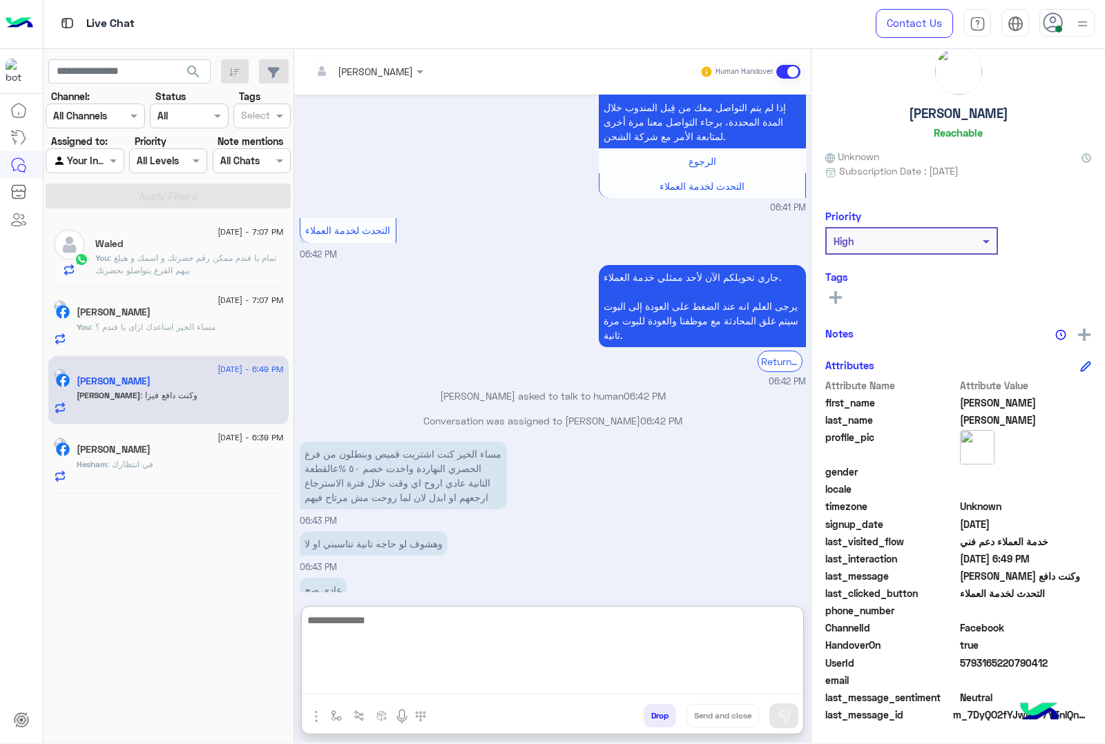
click at [443, 679] on textarea at bounding box center [552, 653] width 501 height 83
type textarea "**********"
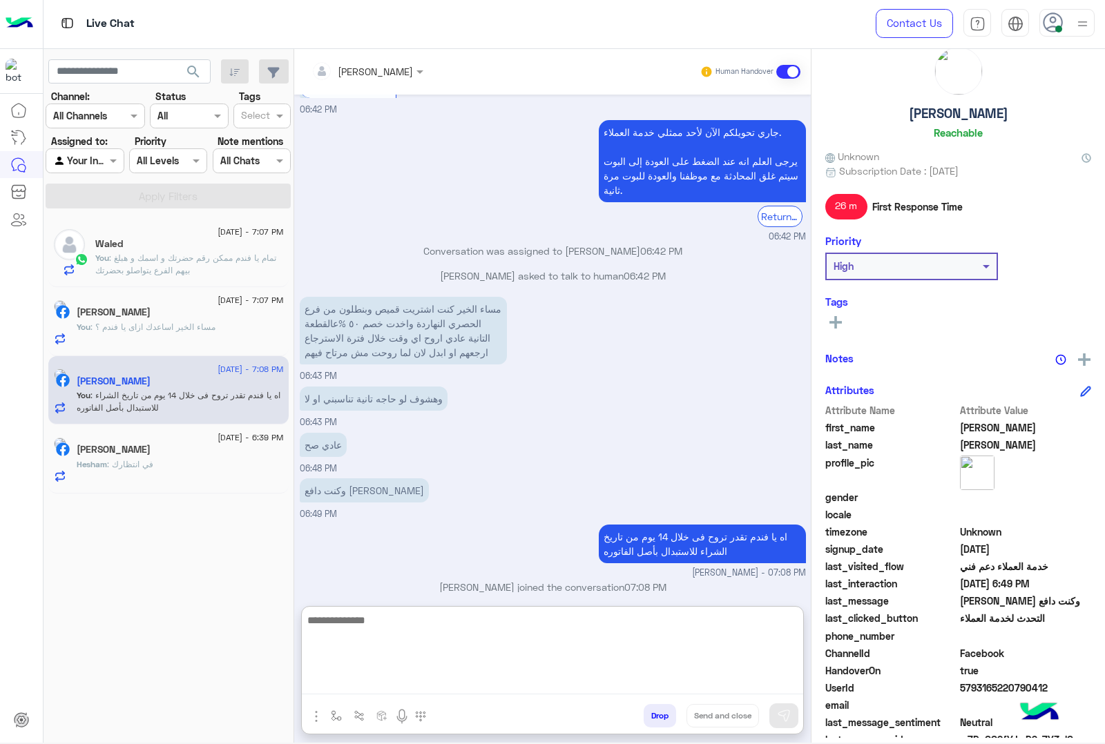
scroll to position [56, 0]
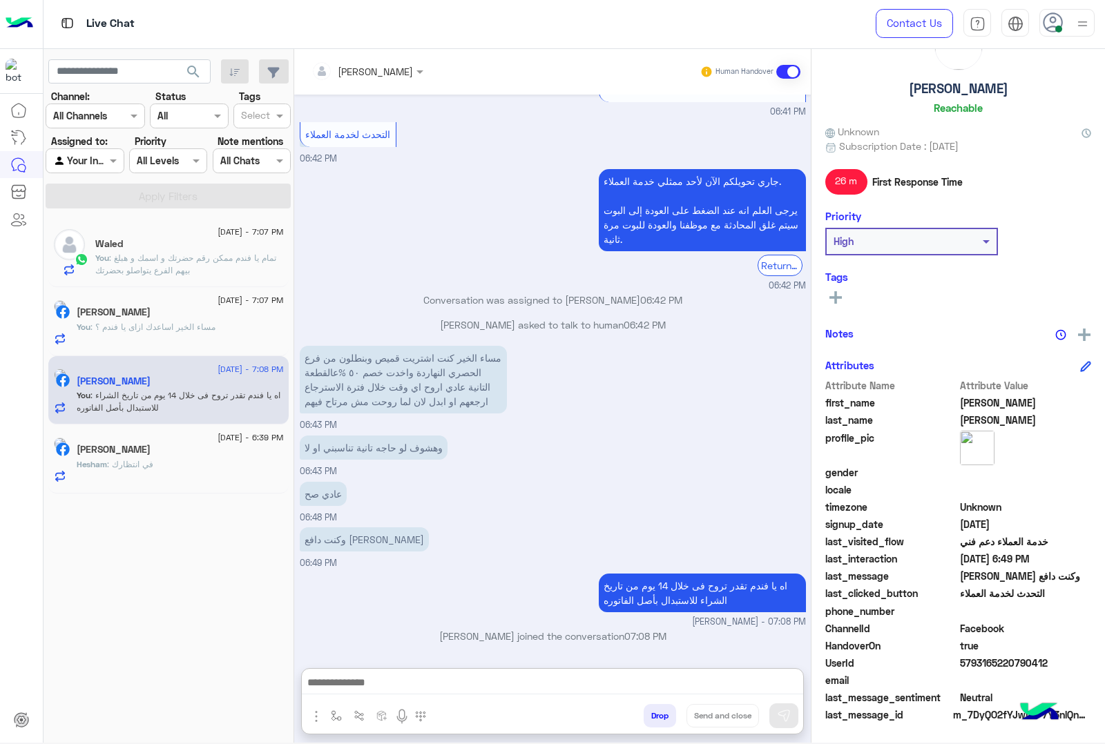
click at [104, 473] on div "Hesham : في انتظارك" at bounding box center [180, 470] width 207 height 24
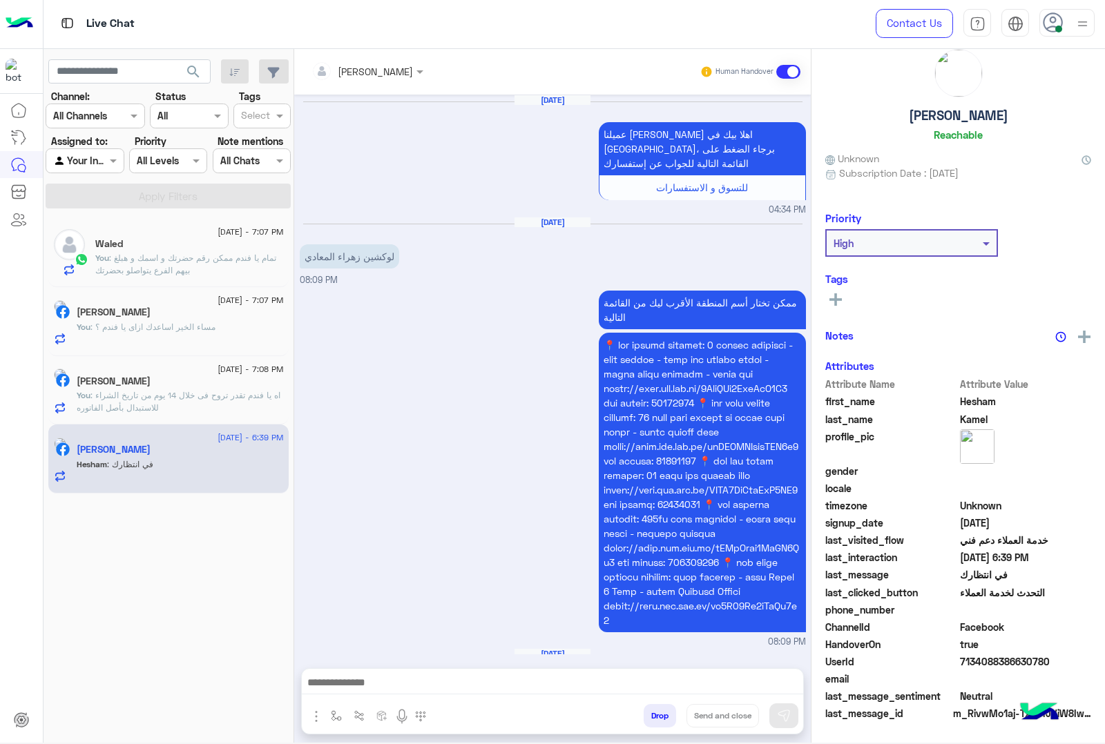
scroll to position [28, 0]
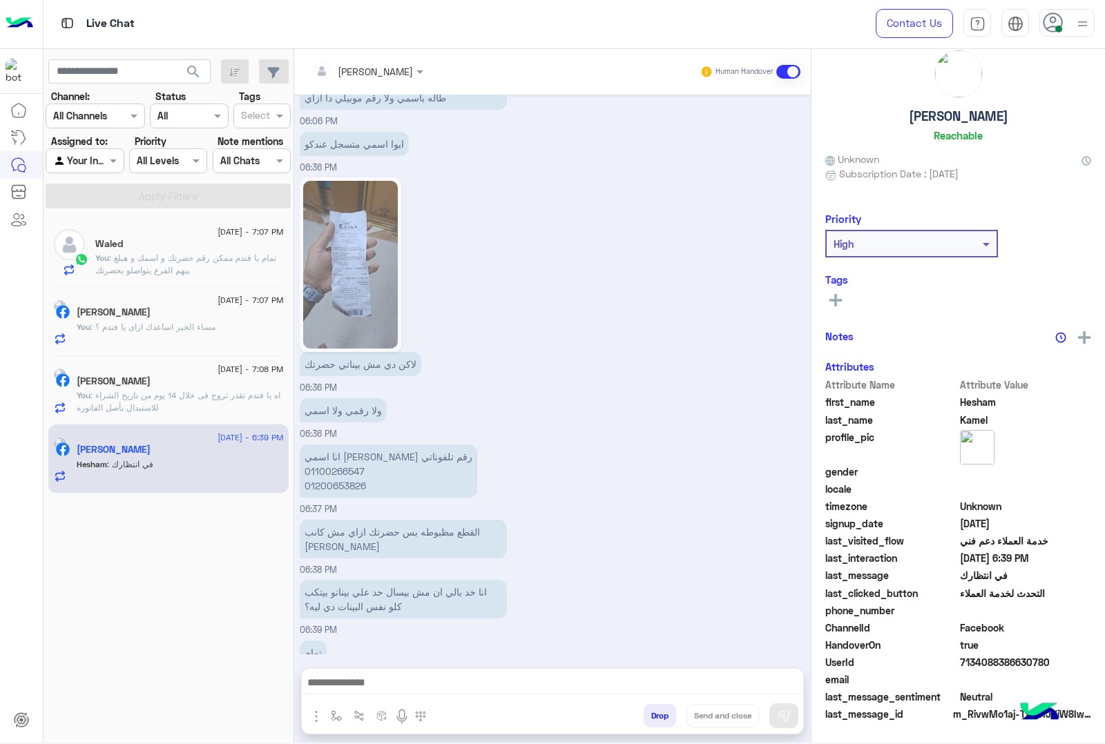
click at [960, 115] on h5 "Hesham Kamel" at bounding box center [958, 116] width 99 height 16
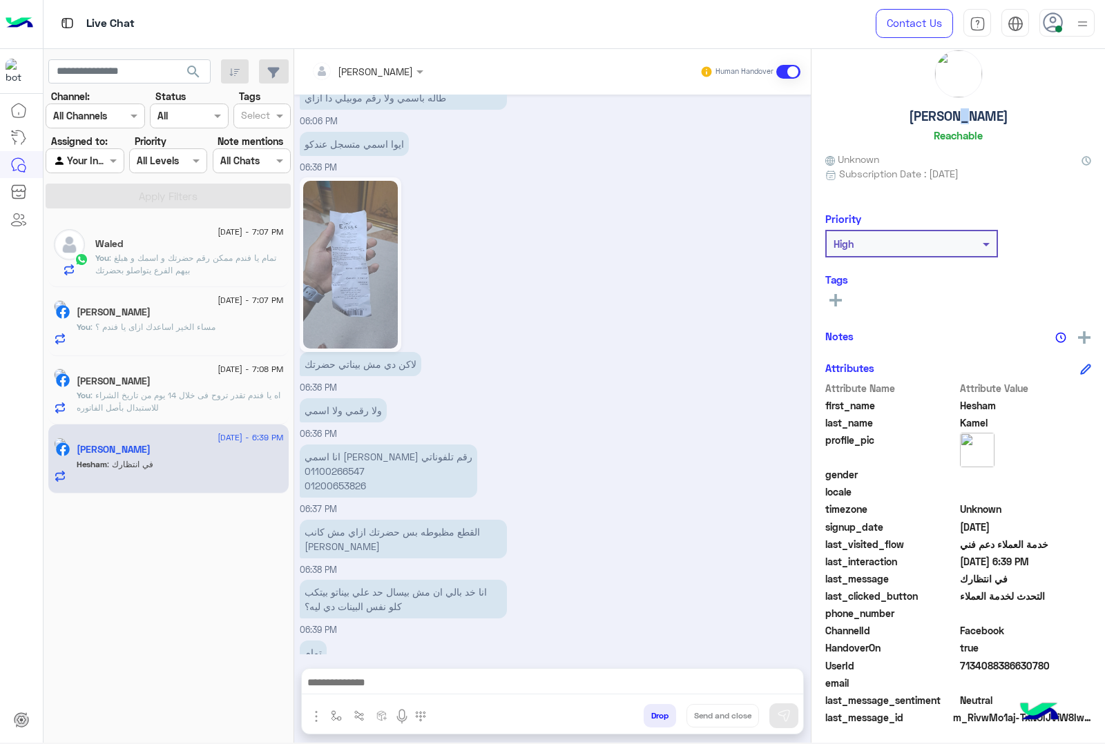
scroll to position [31, 0]
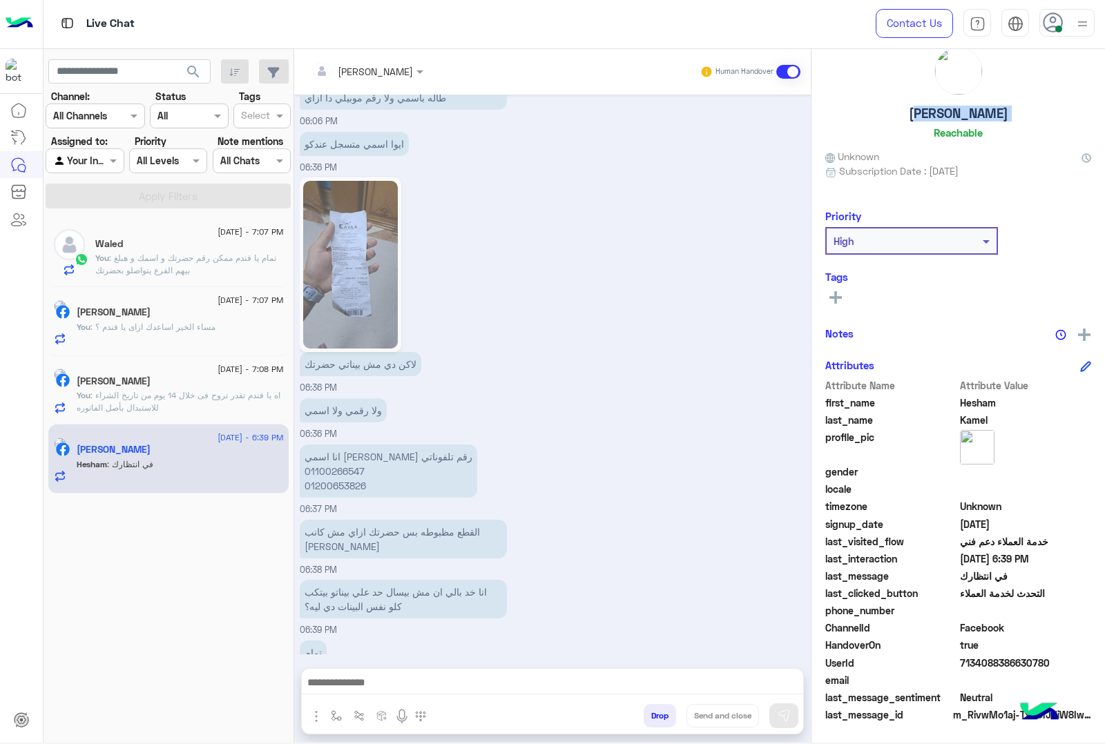
click at [960, 115] on h5 "Hesham Kamel" at bounding box center [958, 114] width 99 height 16
copy h5 "Hesham Kamel"
click at [995, 668] on span "7134088386630780" at bounding box center [1026, 663] width 132 height 14
copy span "7134088386630780"
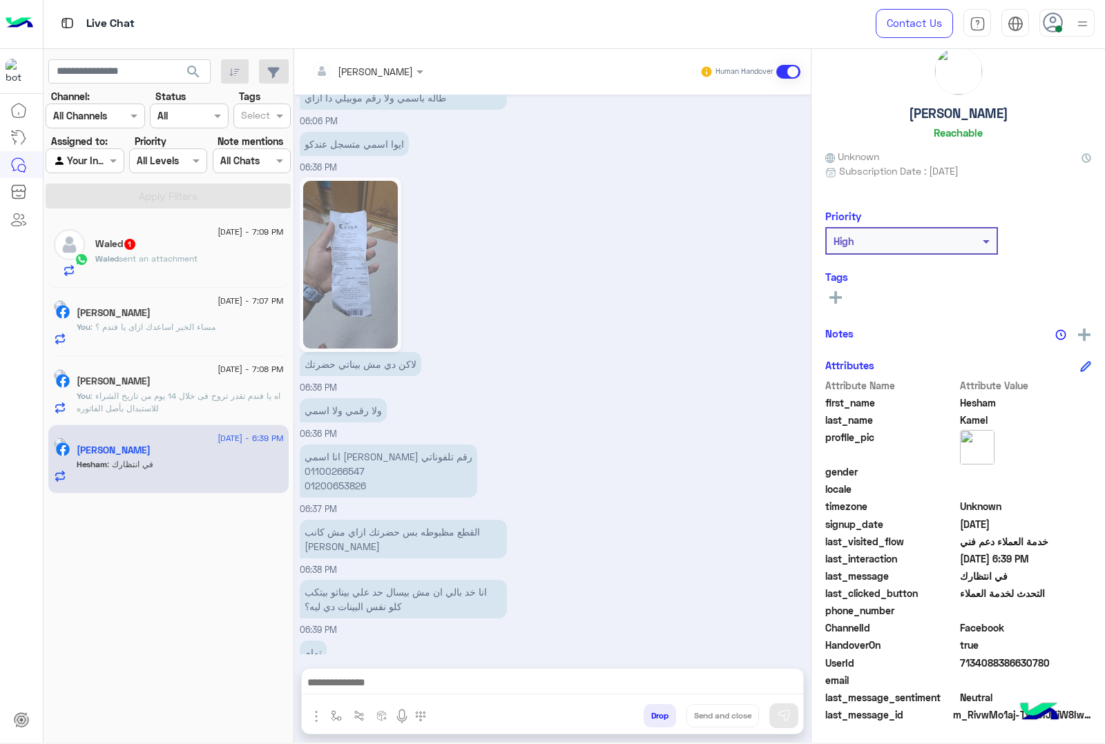
click at [162, 254] on span "sent an attachment" at bounding box center [158, 258] width 79 height 10
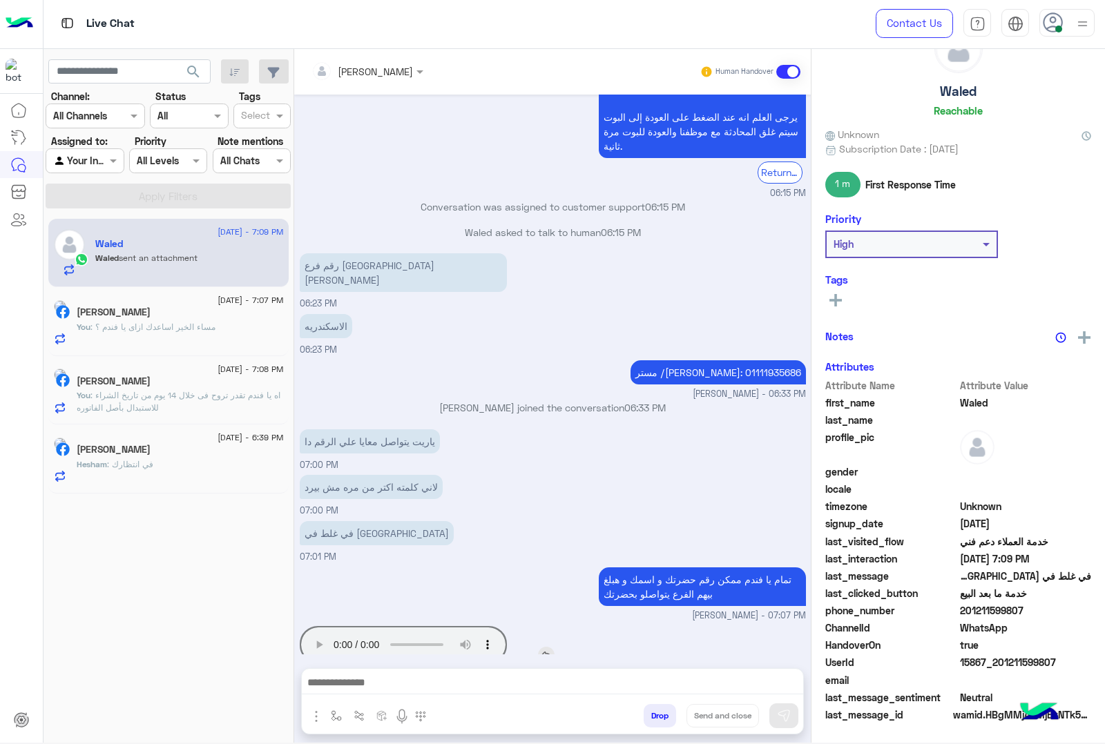
scroll to position [56, 0]
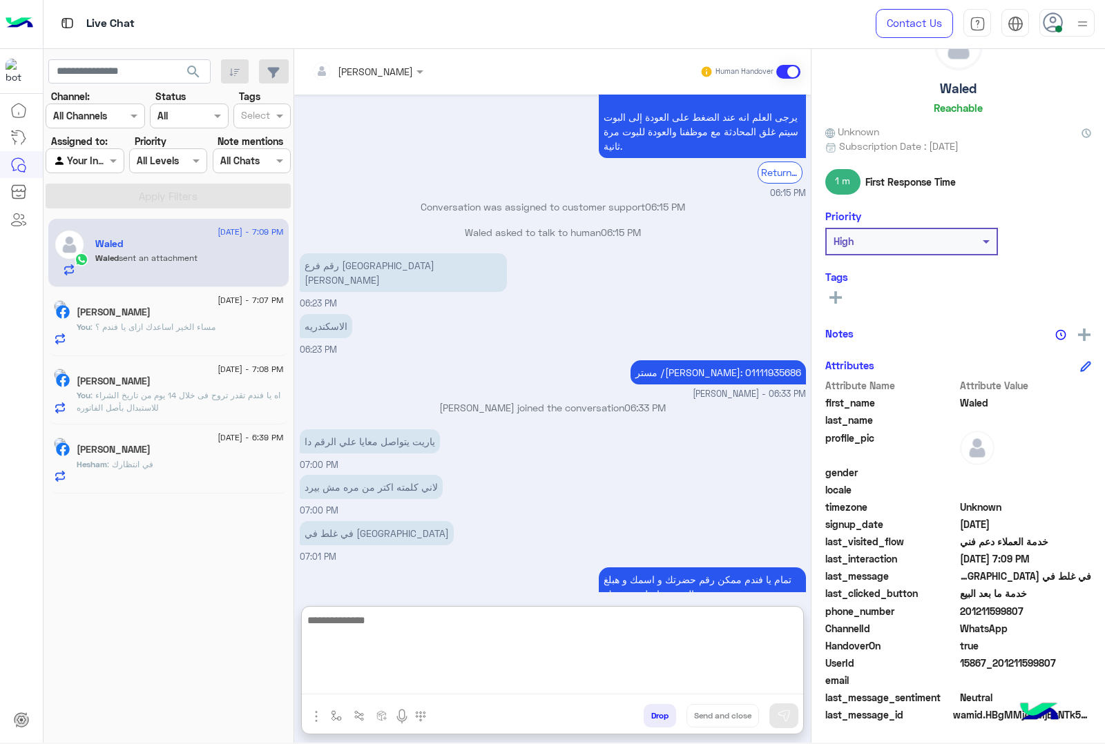
click at [422, 681] on textarea at bounding box center [552, 653] width 501 height 83
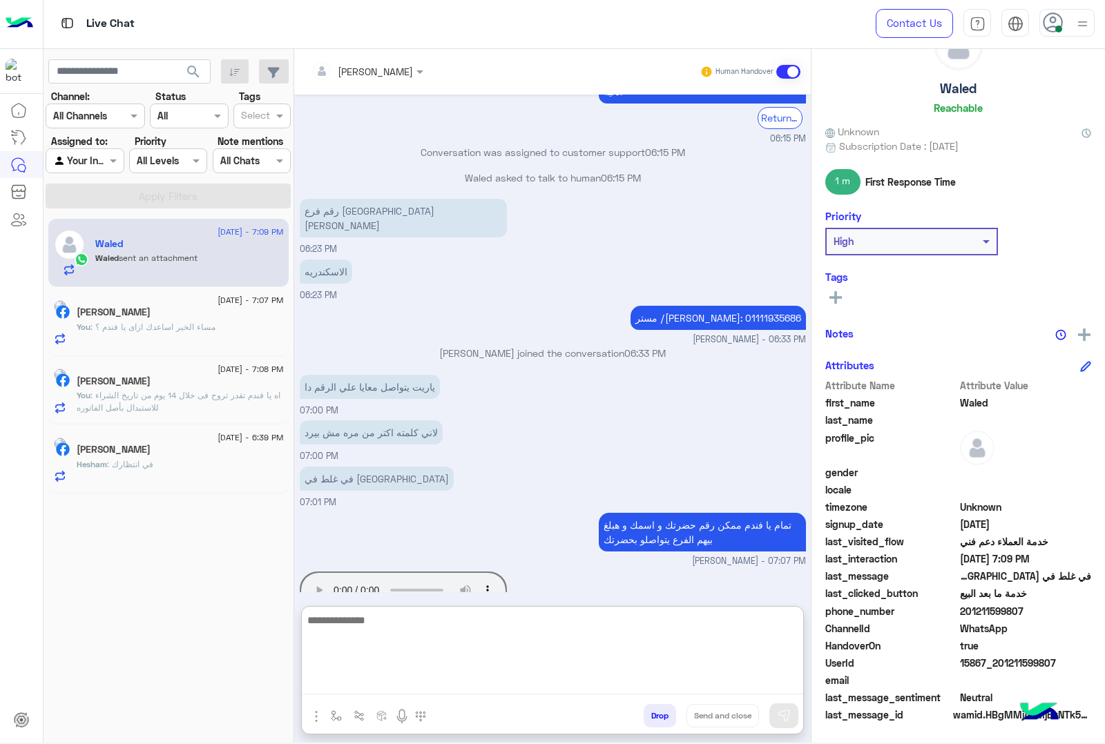
scroll to position [992, 0]
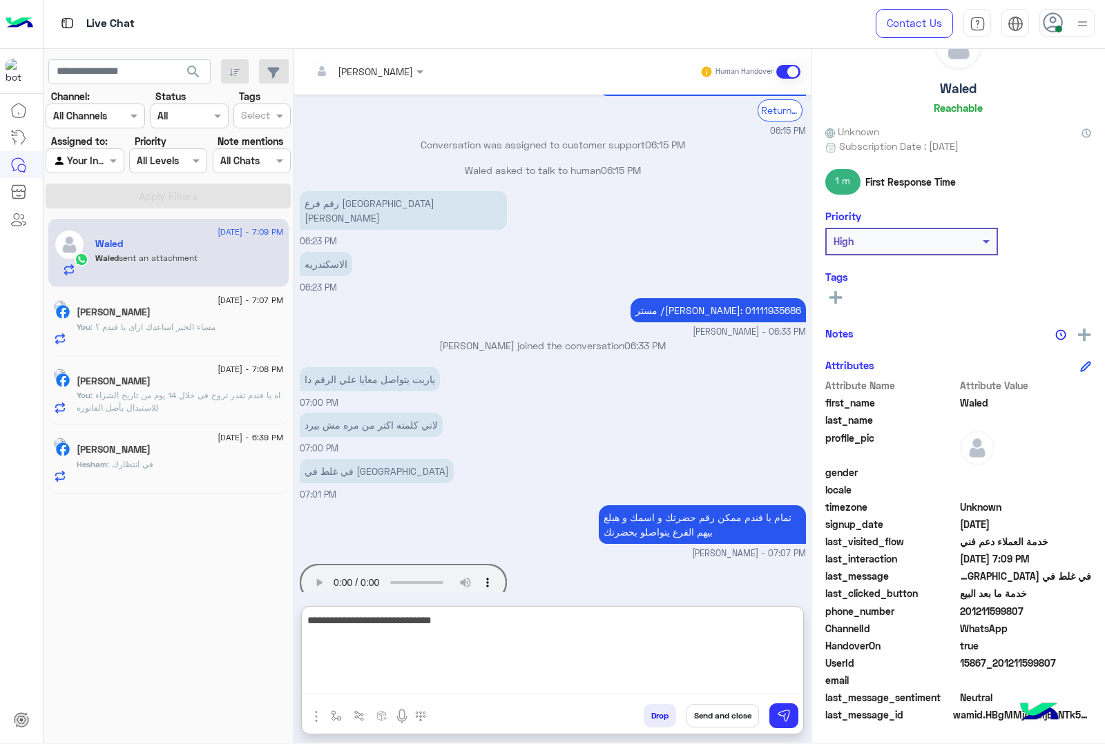
type textarea "**********"
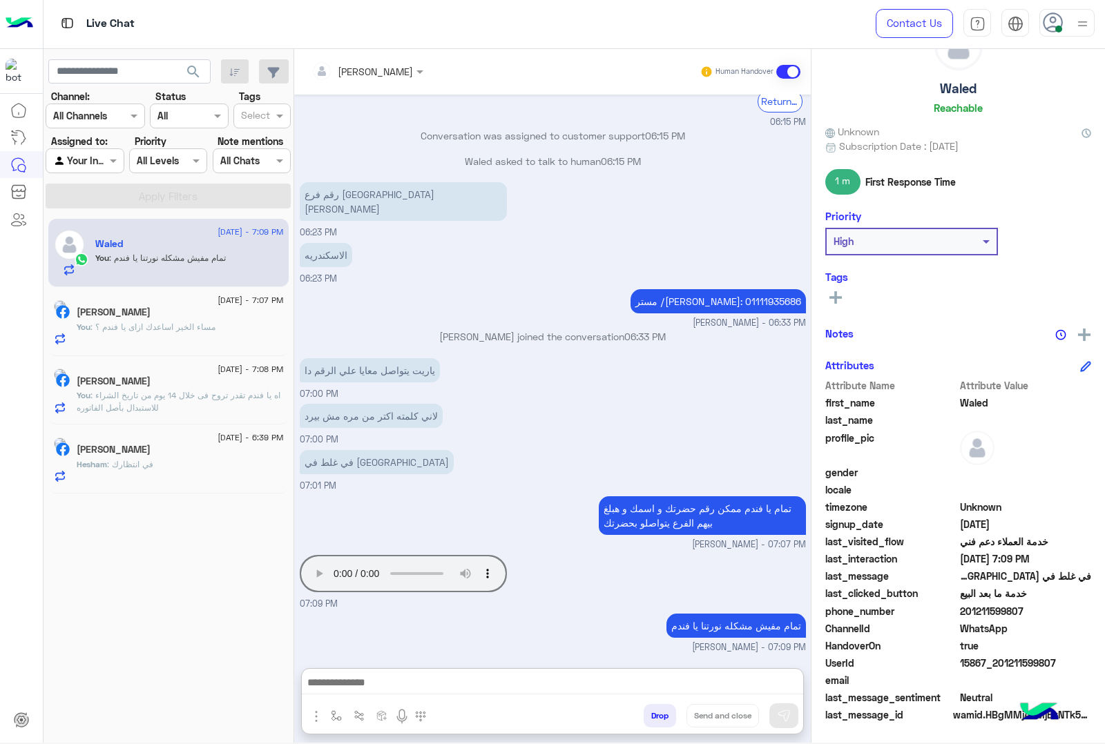
click at [180, 460] on div "Hesham : في انتظارك" at bounding box center [180, 470] width 207 height 24
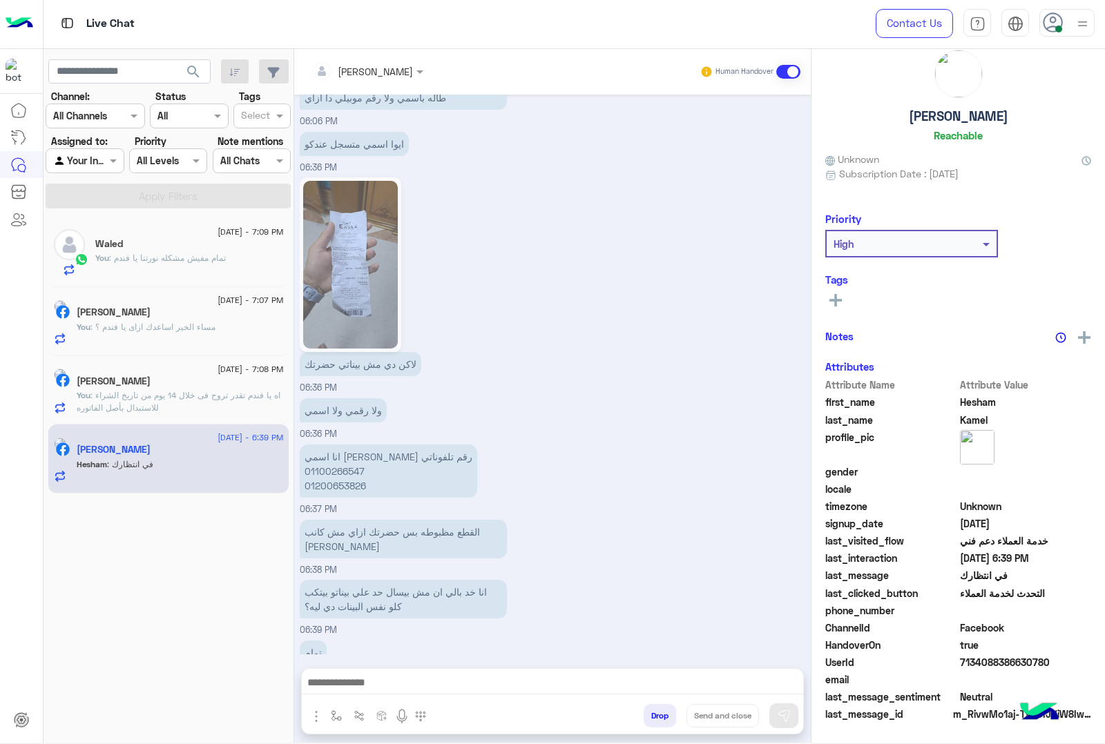
scroll to position [31, 0]
click at [657, 713] on button "Drop" at bounding box center [659, 715] width 32 height 23
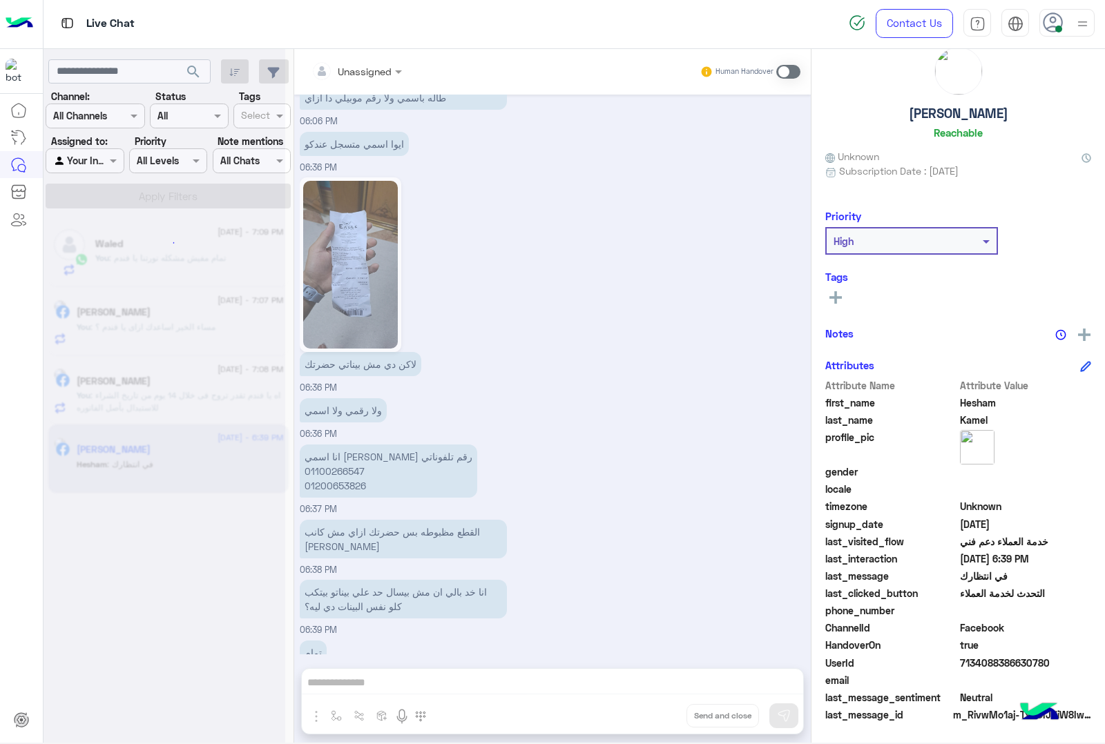
scroll to position [3029, 0]
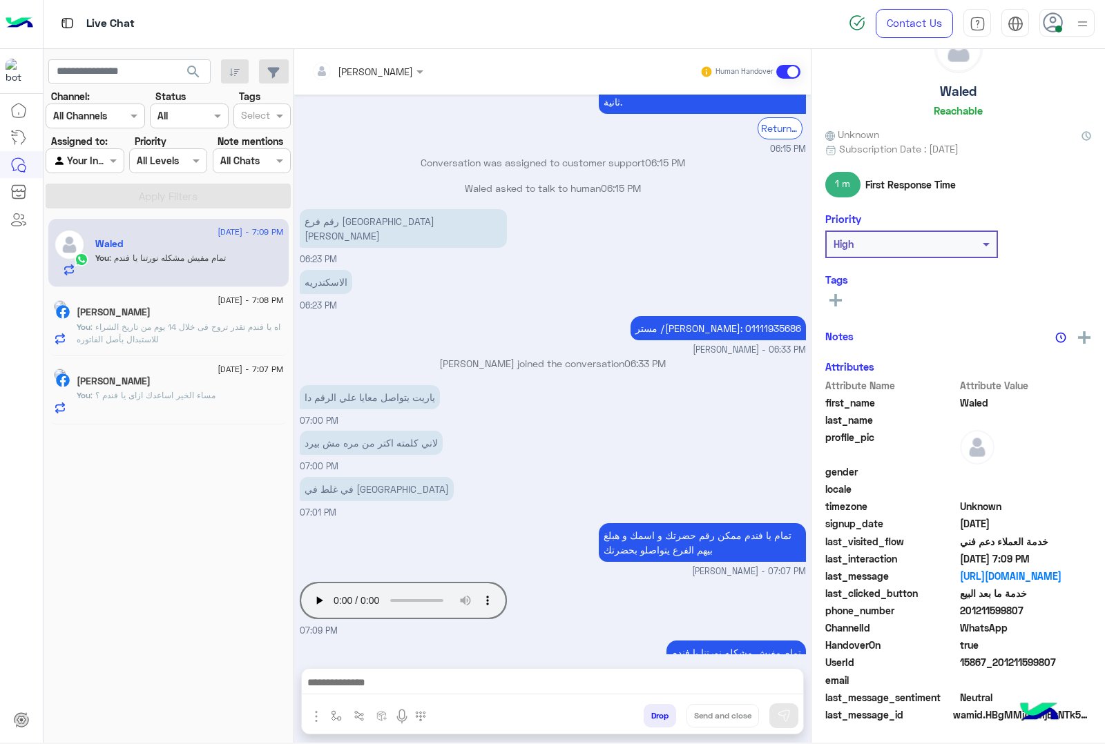
scroll to position [56, 0]
click at [159, 335] on span ": اه يا فندم تقدر تروح فى خلال 14 يوم من تاريخ الشراء للاستبدال بأصل الفاتوره" at bounding box center [179, 333] width 204 height 23
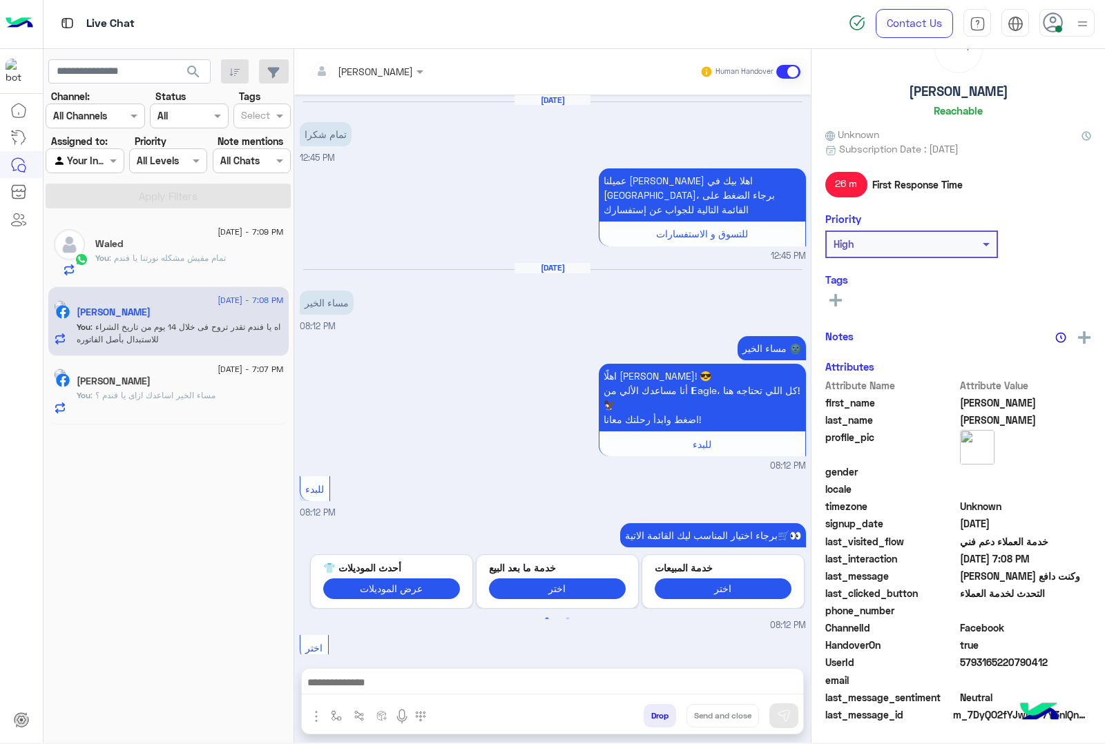
scroll to position [2059, 0]
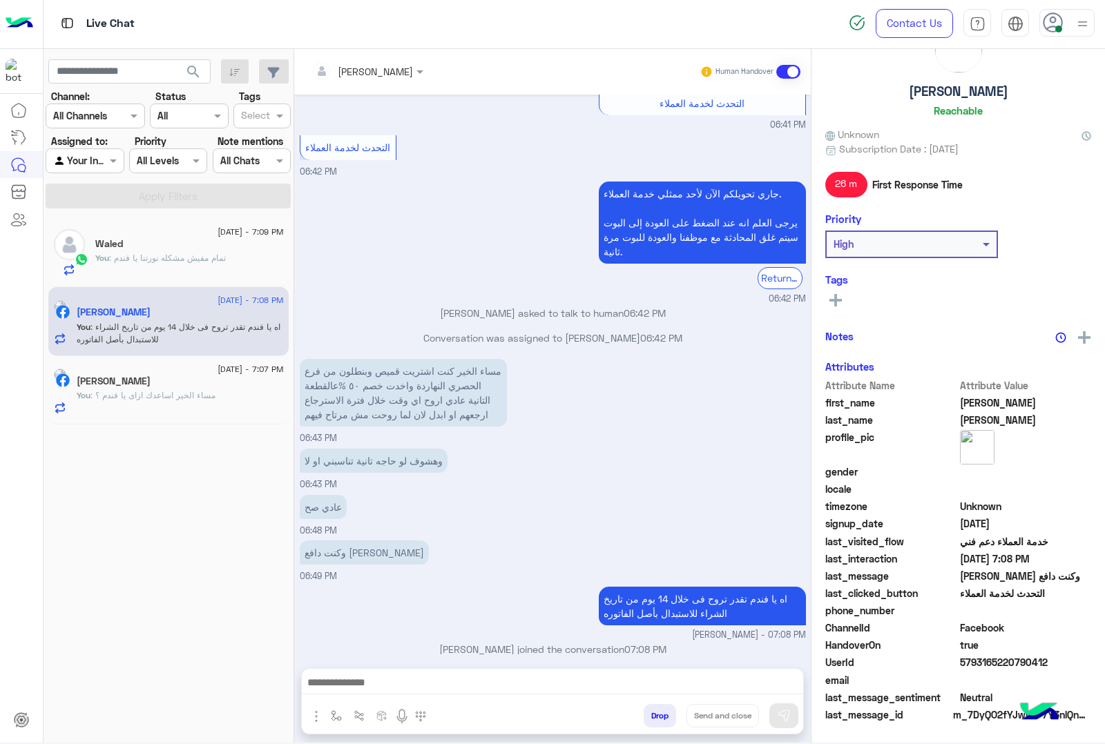
click at [946, 97] on h5 "خالد محمد" at bounding box center [958, 92] width 99 height 16
copy h5 "خالد محمد"
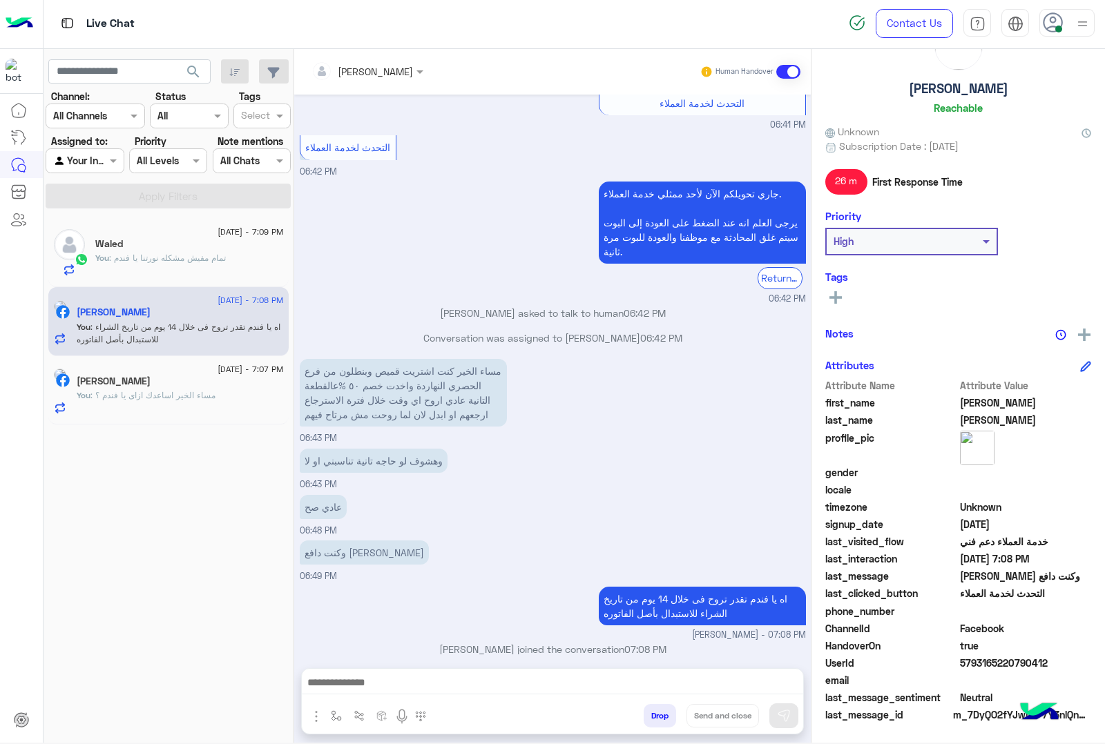
click at [984, 659] on span "5793165220790412" at bounding box center [1026, 663] width 132 height 14
copy span "5793165220790412"
click at [193, 252] on p "You : تمام مفيش مشكله نورتنا يا فندم" at bounding box center [160, 258] width 130 height 12
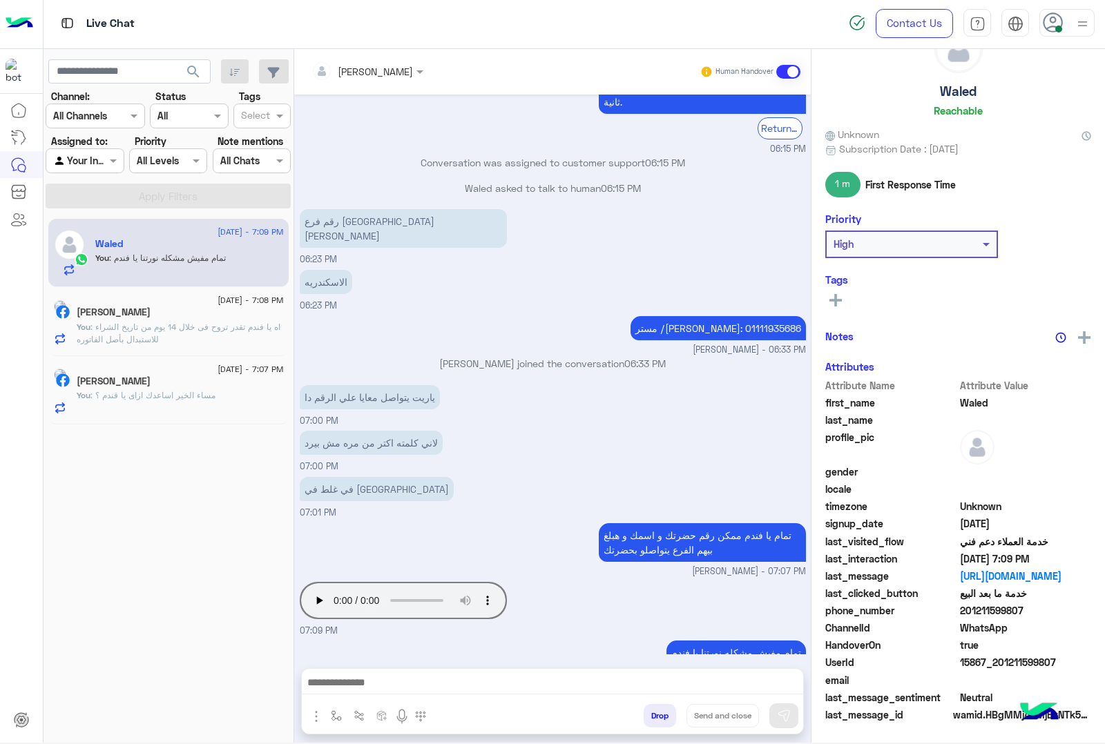
scroll to position [56, 0]
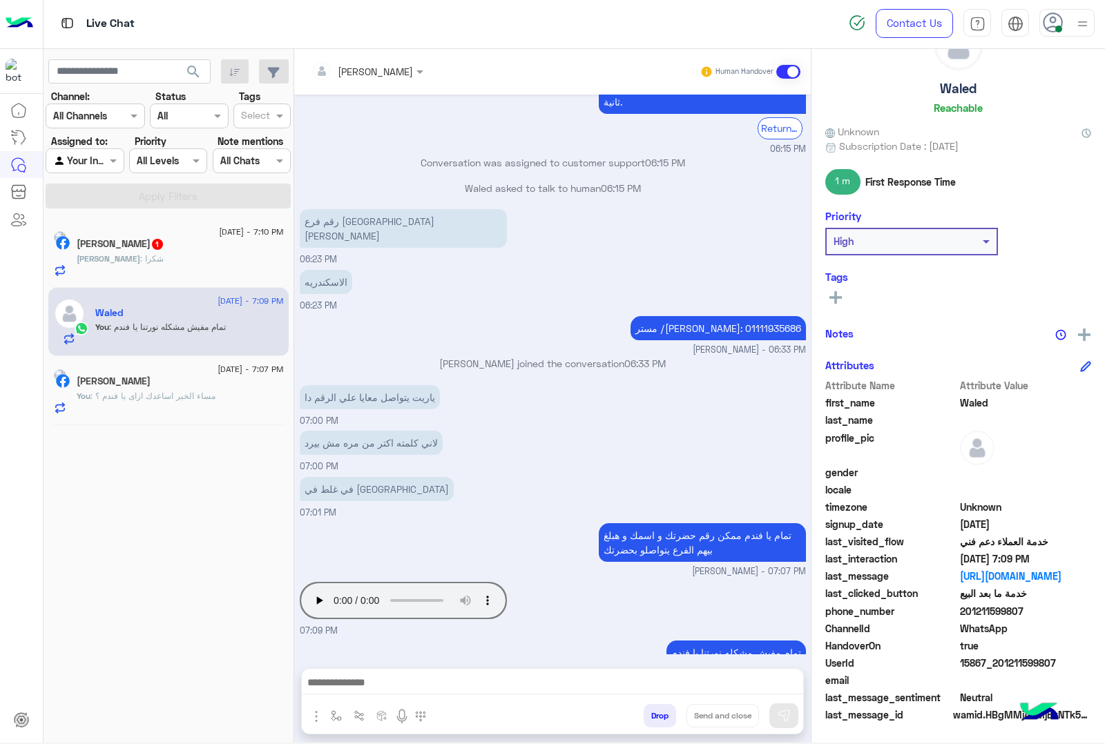
click at [184, 258] on div "خالد : شكرا" at bounding box center [180, 265] width 207 height 24
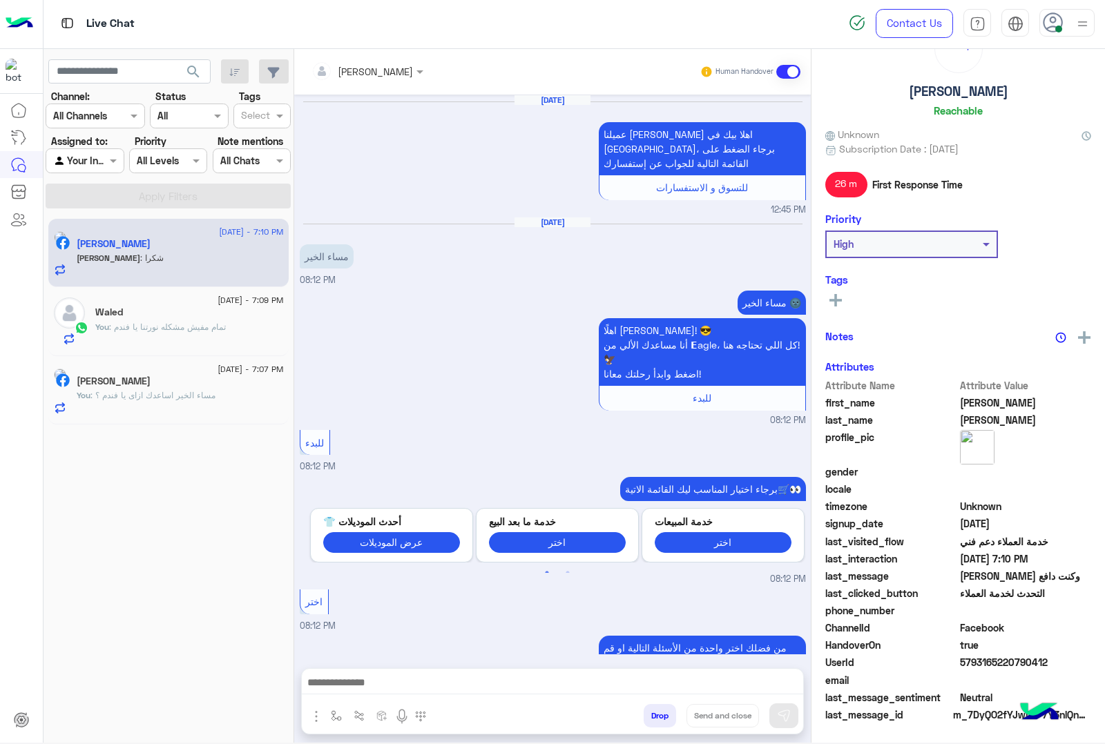
scroll to position [2059, 0]
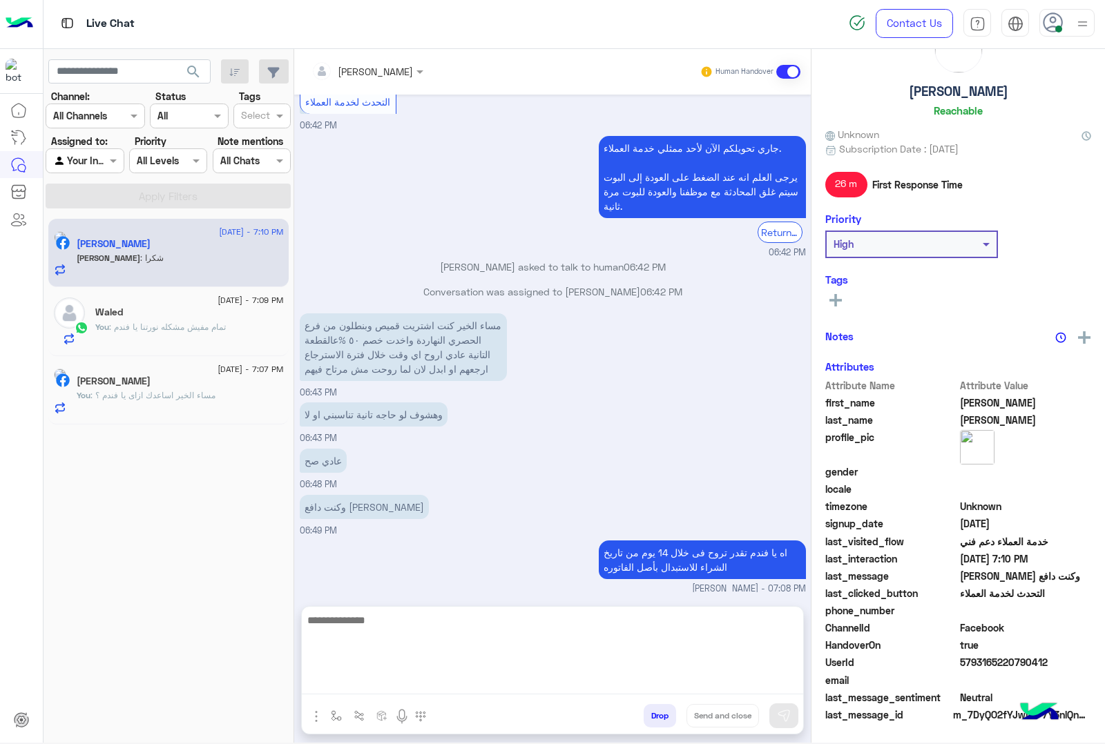
click at [463, 690] on textarea at bounding box center [552, 653] width 501 height 83
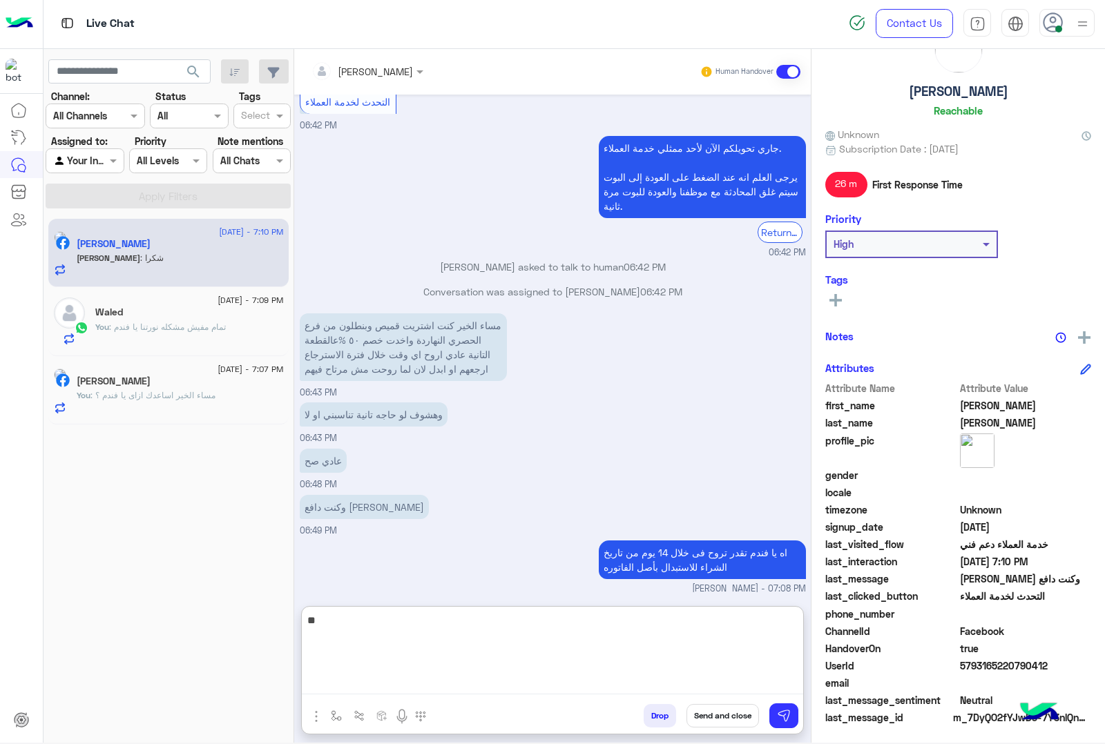
scroll to position [56, 0]
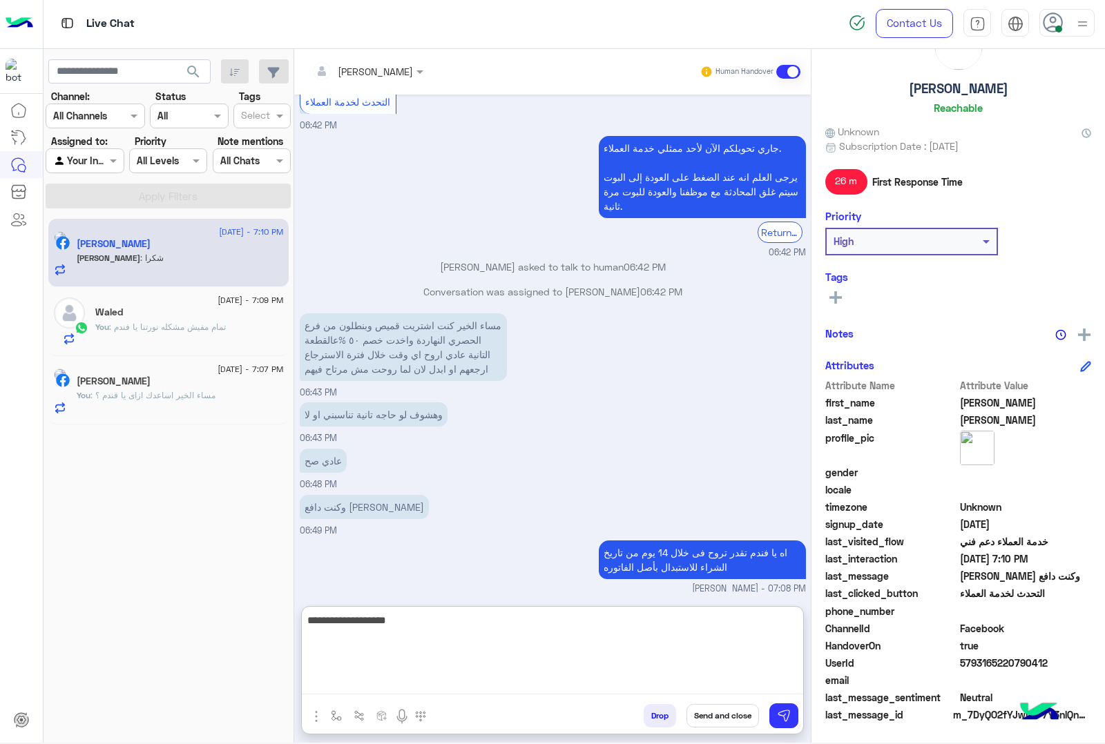
type textarea "**********"
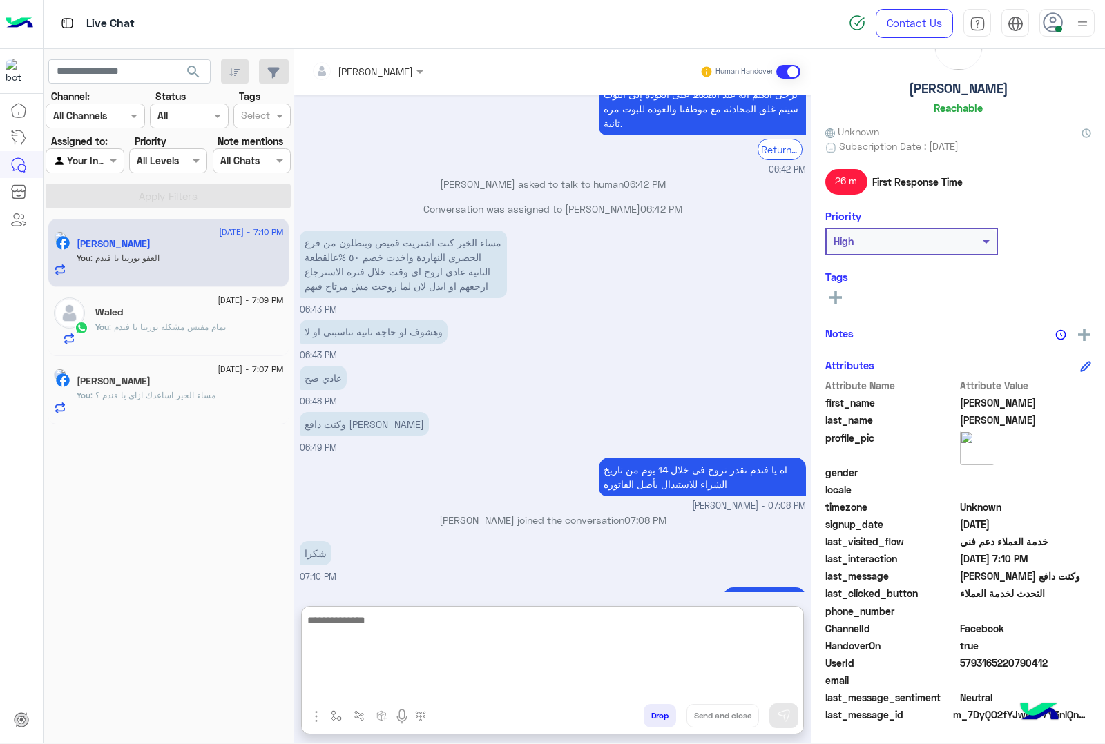
scroll to position [2165, 0]
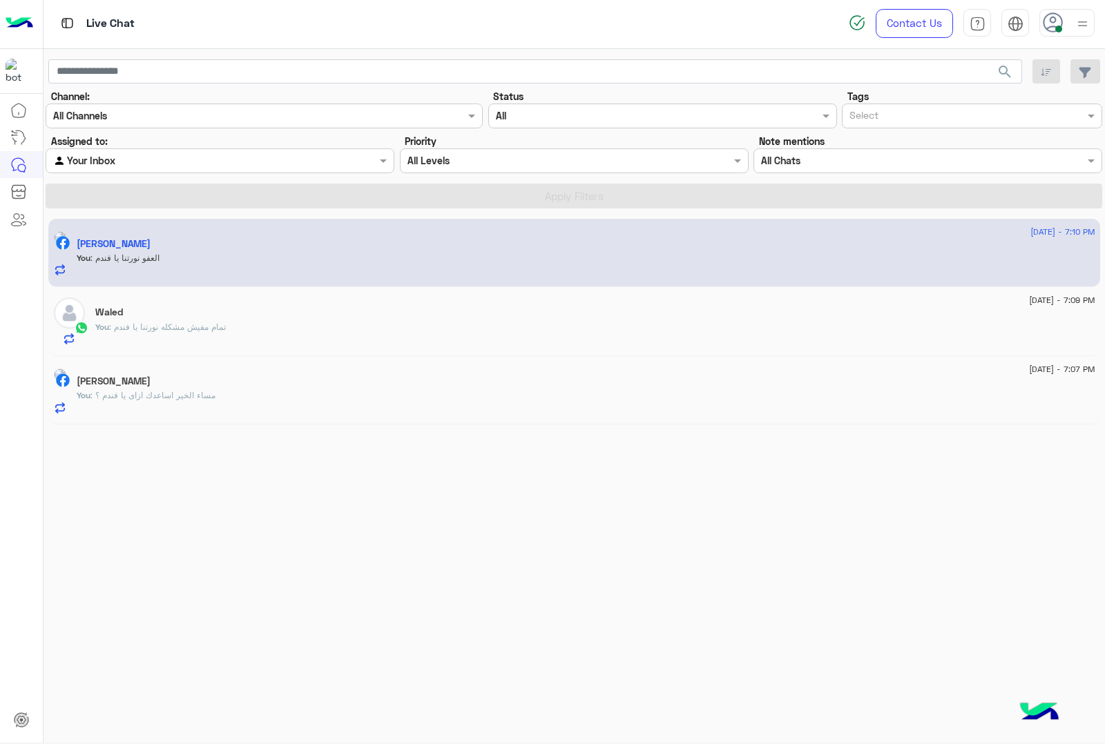
click at [278, 280] on div "13 September - 7:10 PM خالد محمد You : العفو نورتنا يا فندم" at bounding box center [573, 253] width 1051 height 69
click at [153, 242] on div "خالد محمد" at bounding box center [586, 245] width 1018 height 14
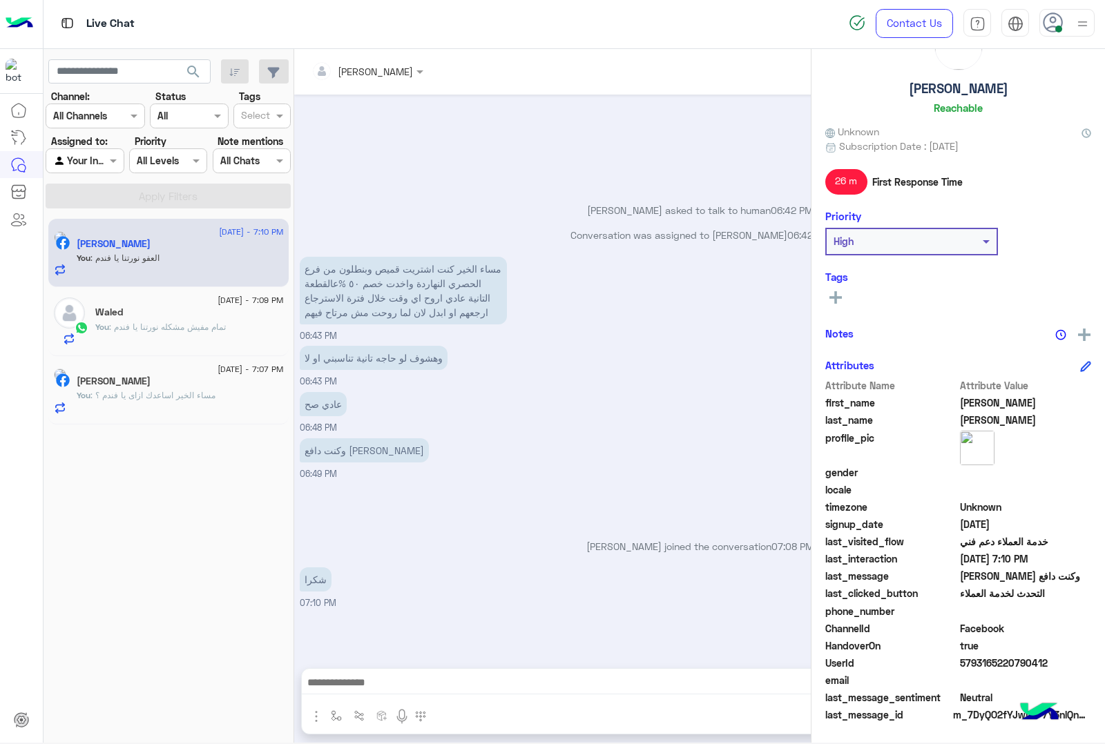
scroll to position [2103, 0]
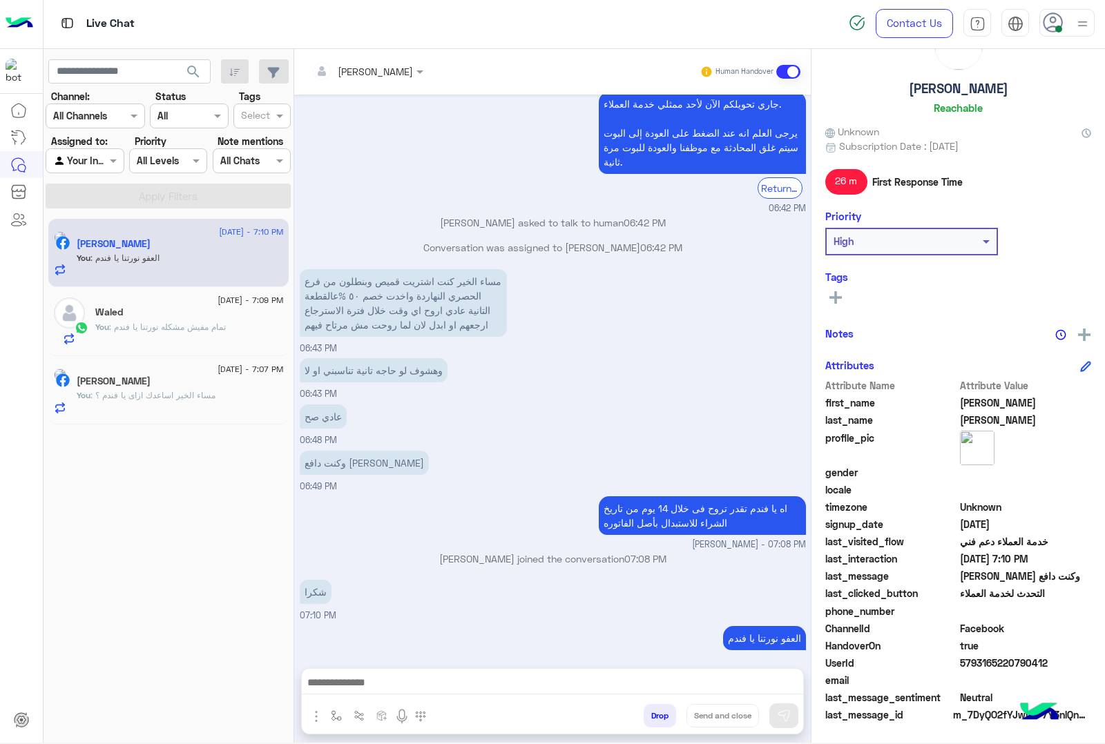
click at [657, 719] on button "Drop" at bounding box center [659, 715] width 32 height 23
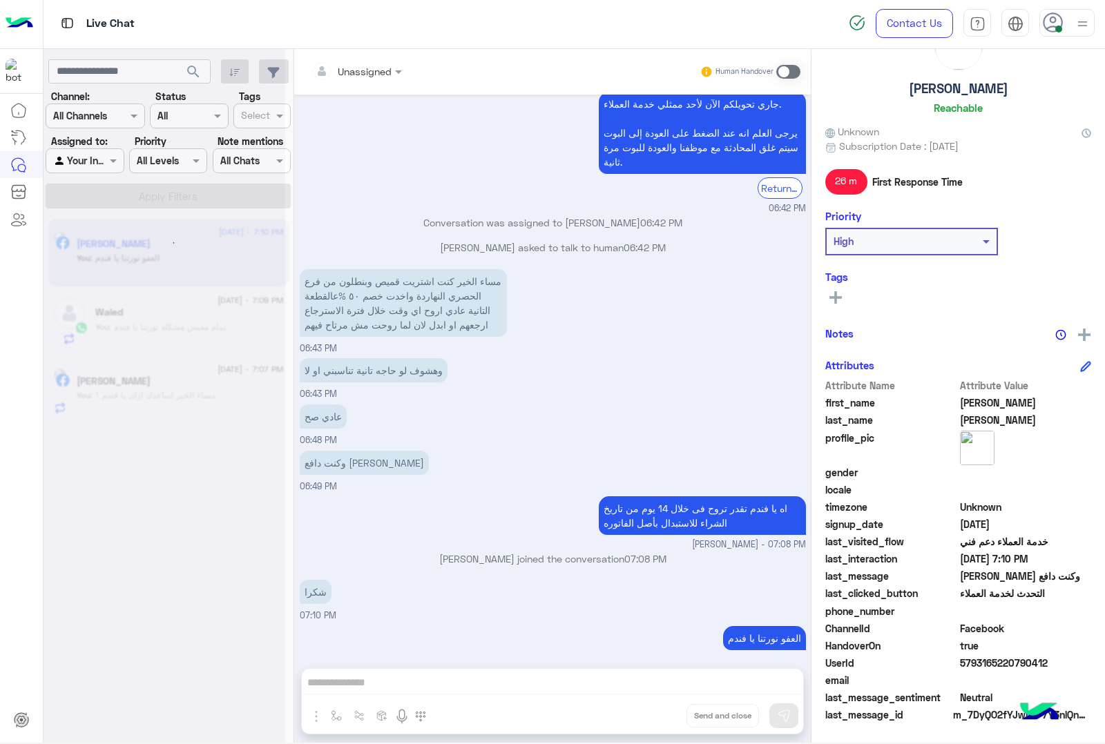
scroll to position [2128, 0]
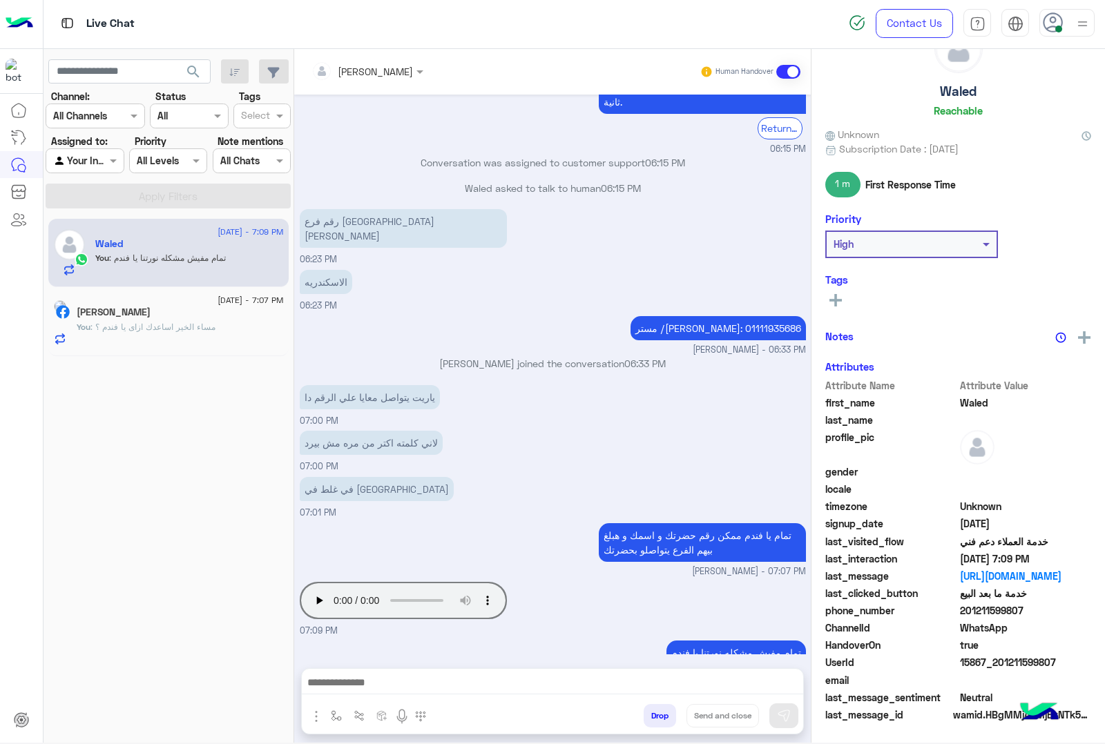
scroll to position [56, 0]
click at [659, 715] on button "Drop" at bounding box center [659, 715] width 32 height 23
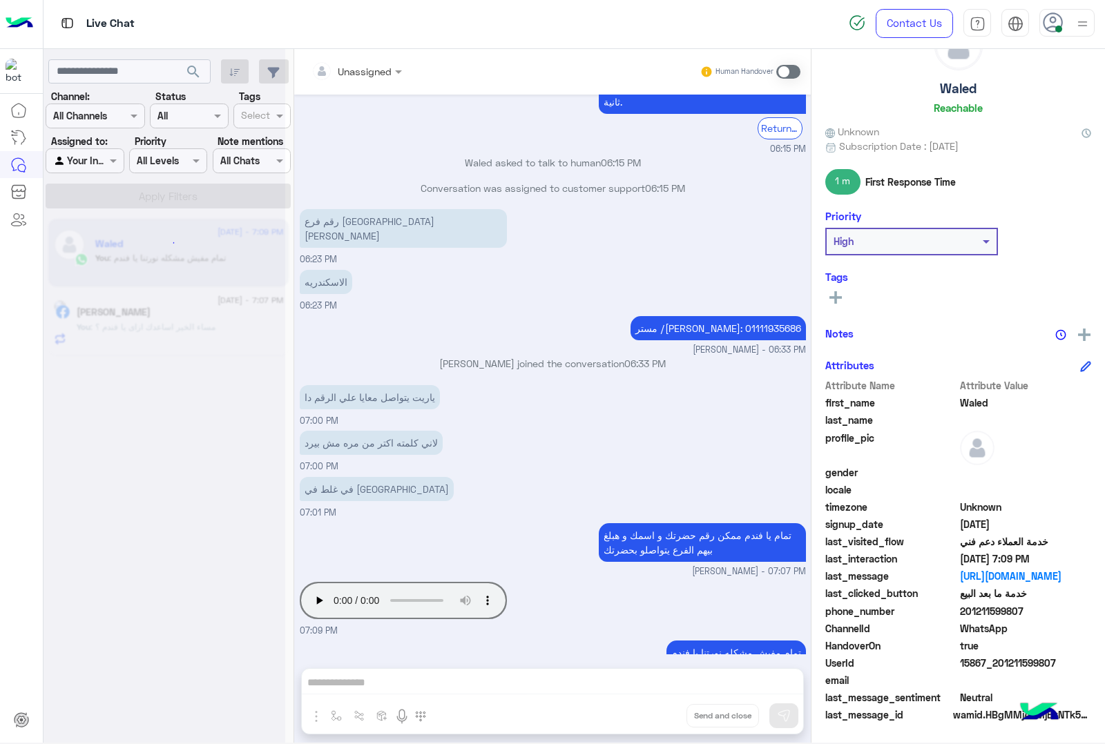
scroll to position [999, 0]
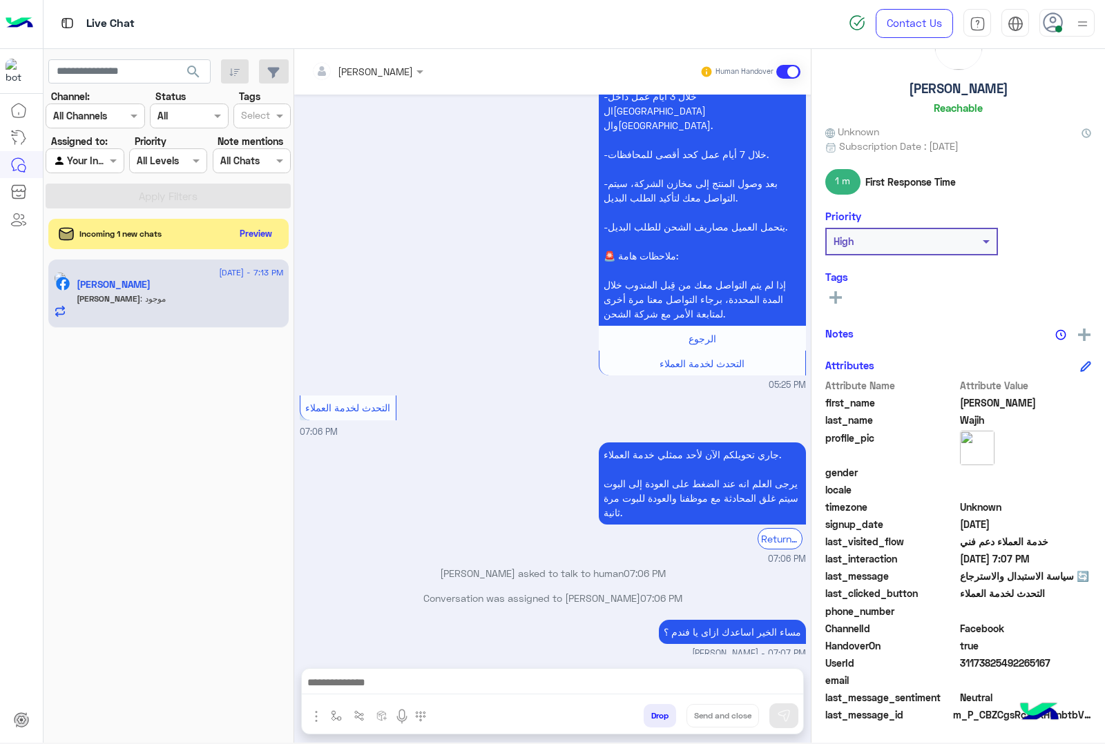
scroll to position [2164, 0]
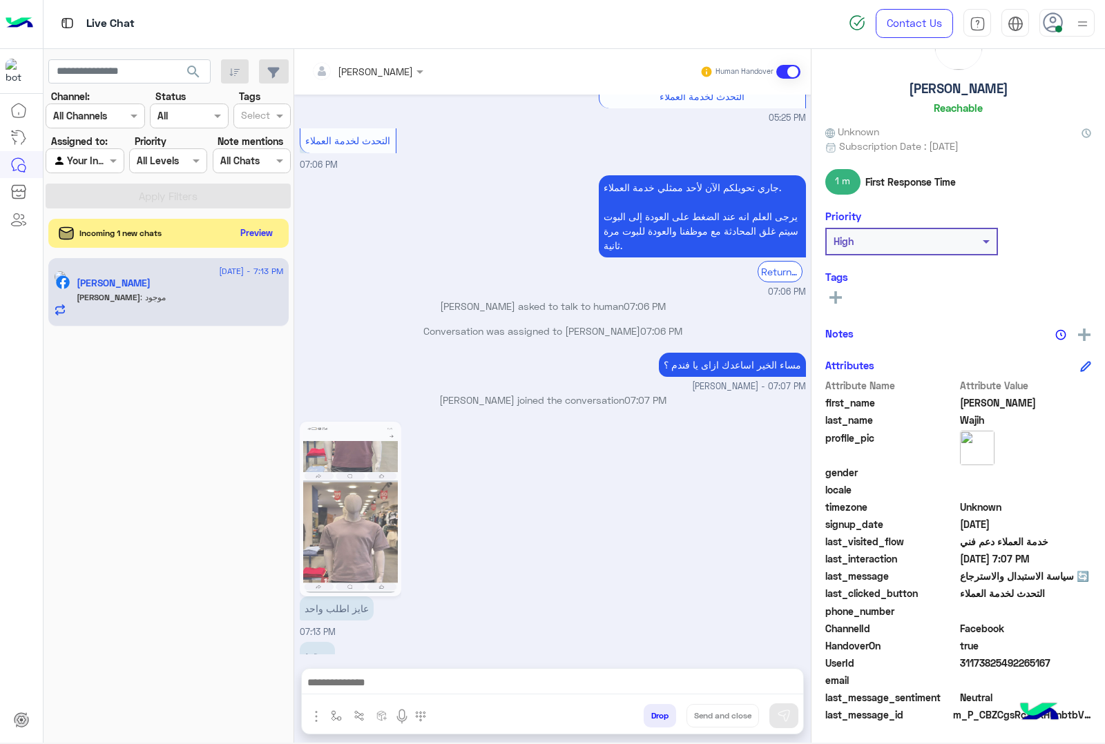
click at [246, 239] on button "Preview" at bounding box center [256, 233] width 43 height 19
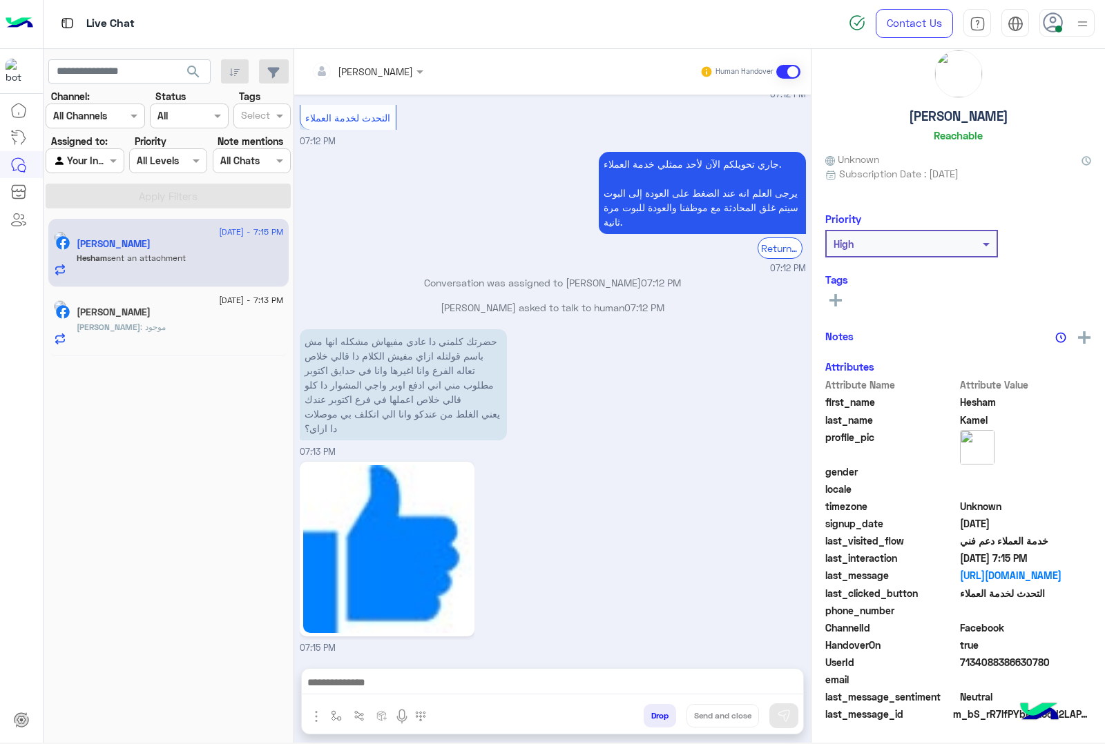
scroll to position [31, 0]
click at [184, 333] on div "Abdelrhman : موجود" at bounding box center [180, 333] width 207 height 24
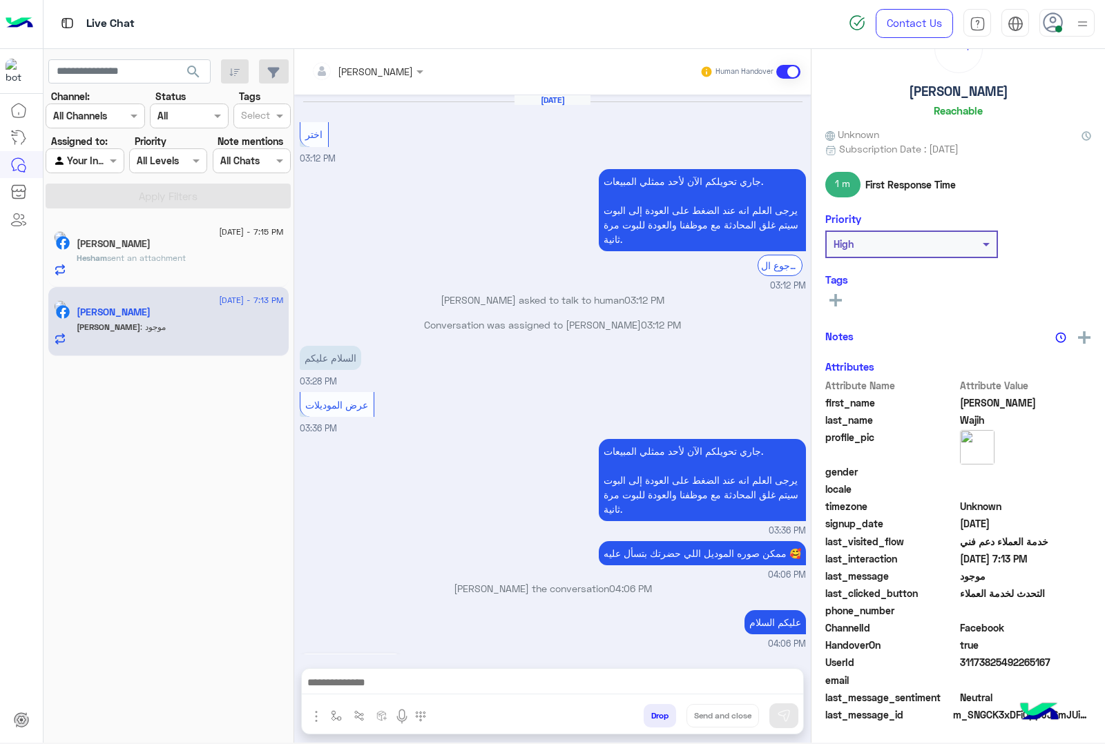
scroll to position [2004, 0]
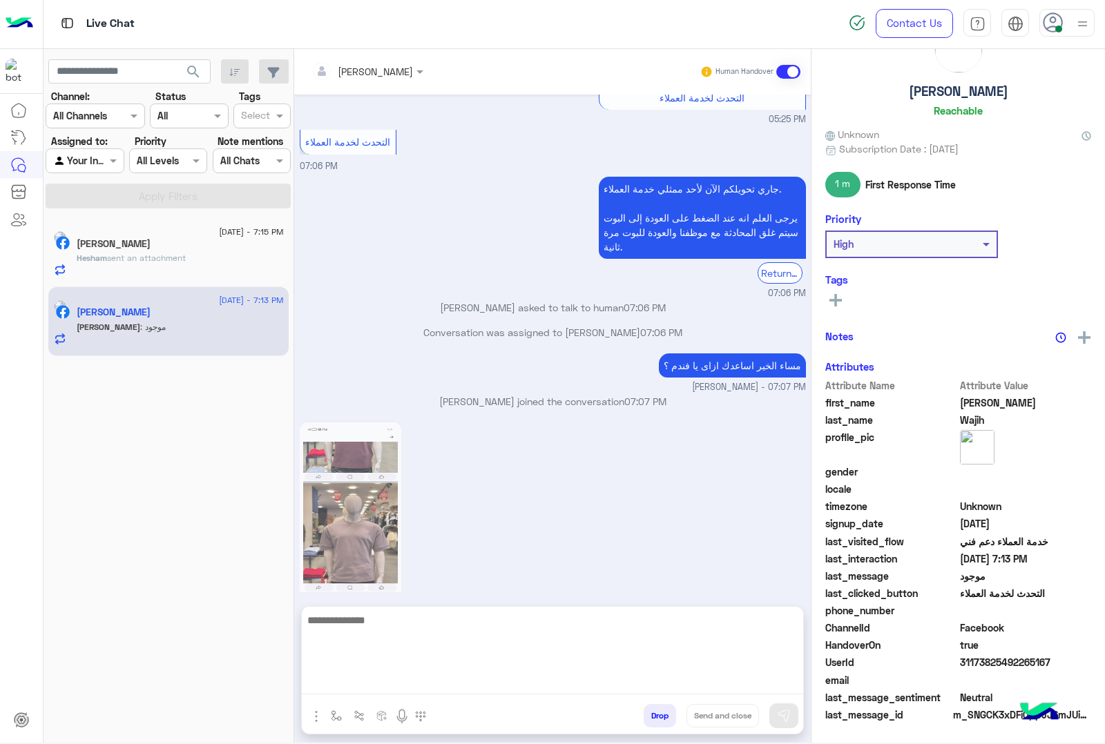
click at [464, 687] on textarea at bounding box center [552, 653] width 501 height 83
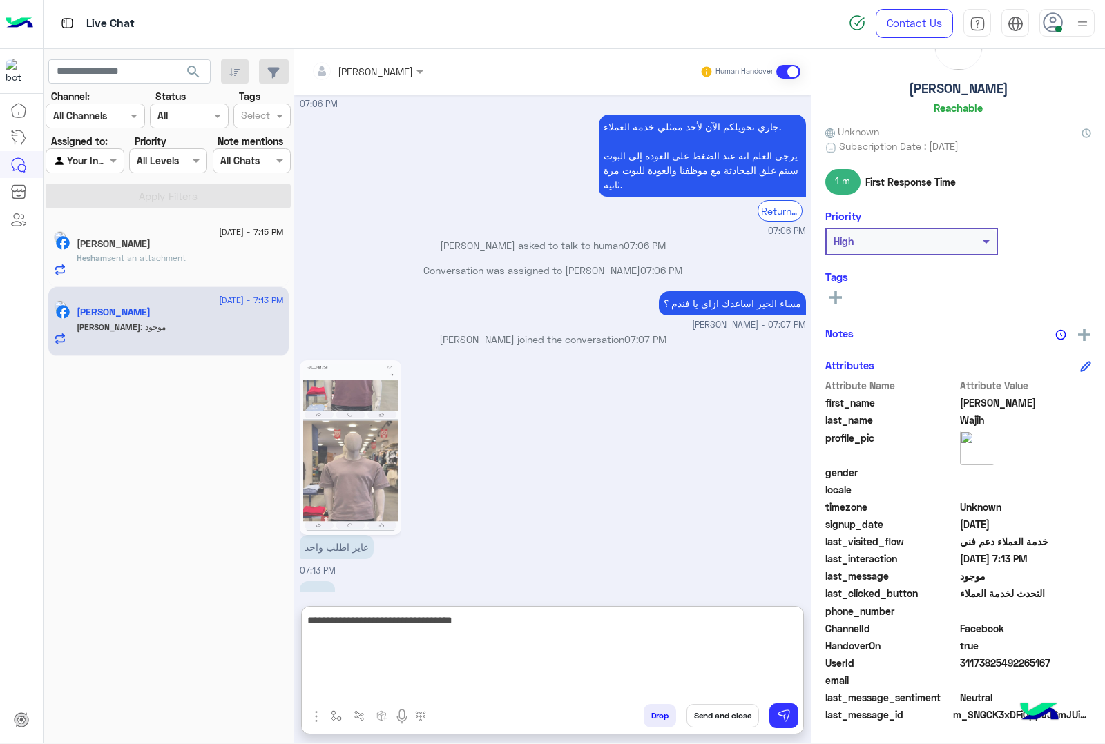
type textarea "**********"
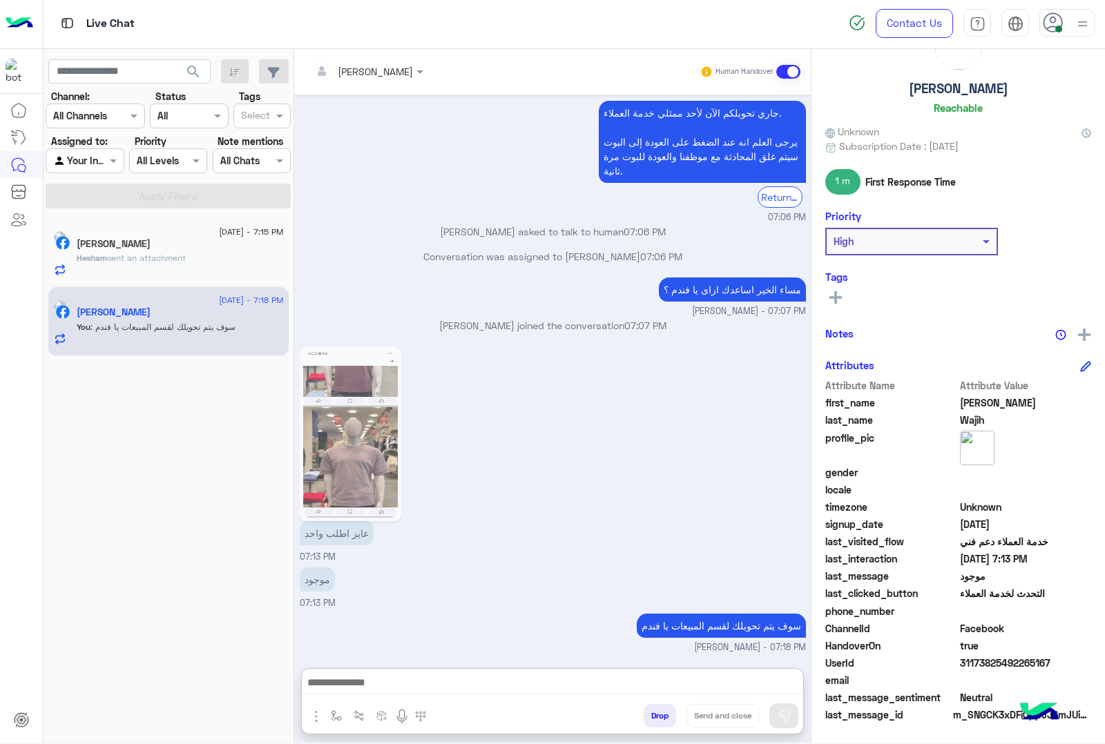
click at [999, 86] on h5 "Abdelrhman Wajih" at bounding box center [958, 89] width 99 height 16
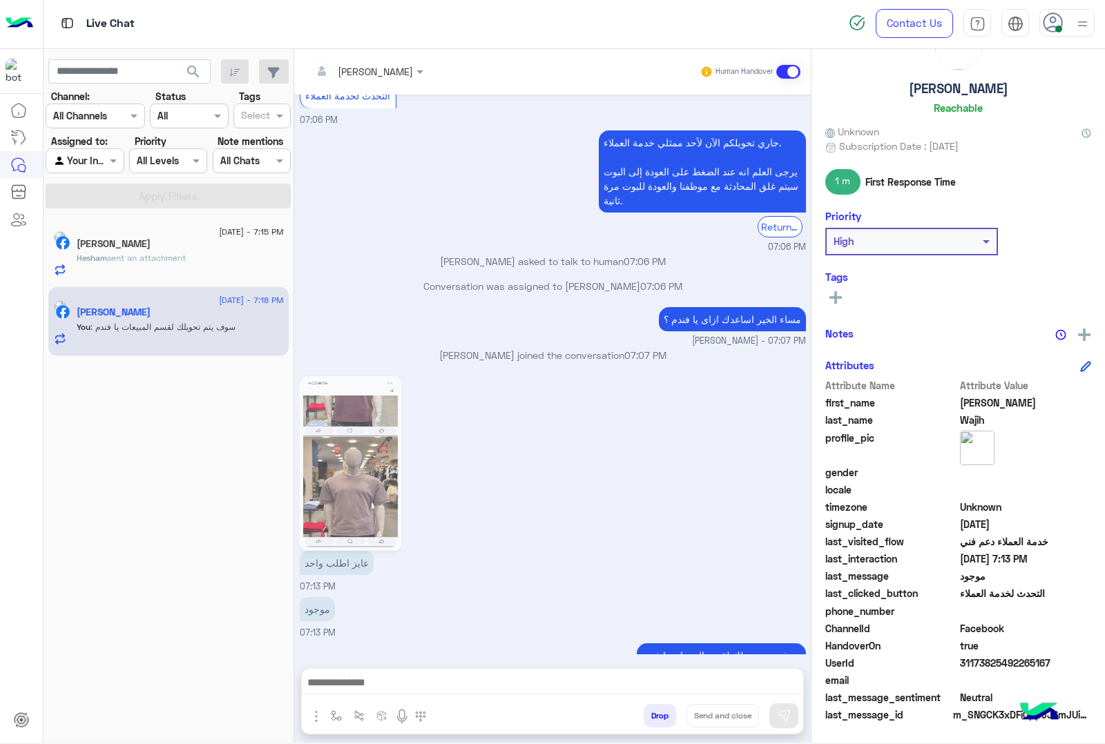
click at [999, 86] on h5 "Abdelrhman Wajih" at bounding box center [958, 89] width 99 height 16
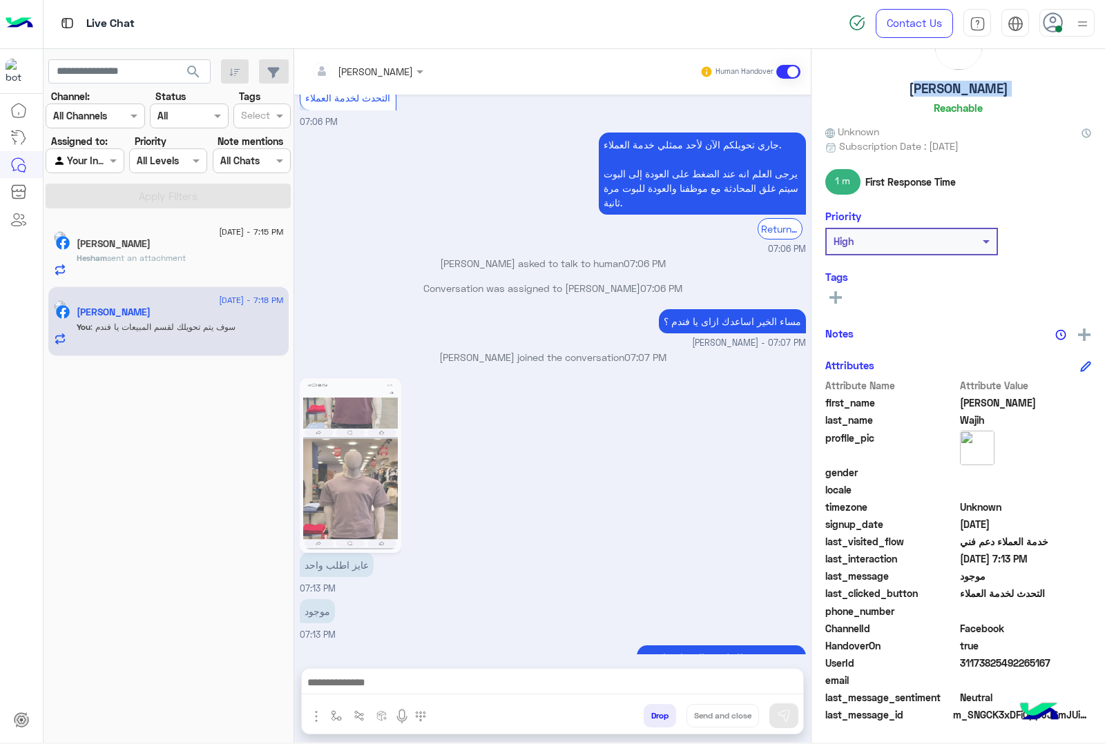
click at [999, 86] on h5 "Abdelrhman Wajih" at bounding box center [958, 89] width 99 height 16
copy h5 "Abdelrhman Wajih"
click at [994, 657] on span "31173825492265167" at bounding box center [1026, 663] width 132 height 14
copy span "31173825492265167"
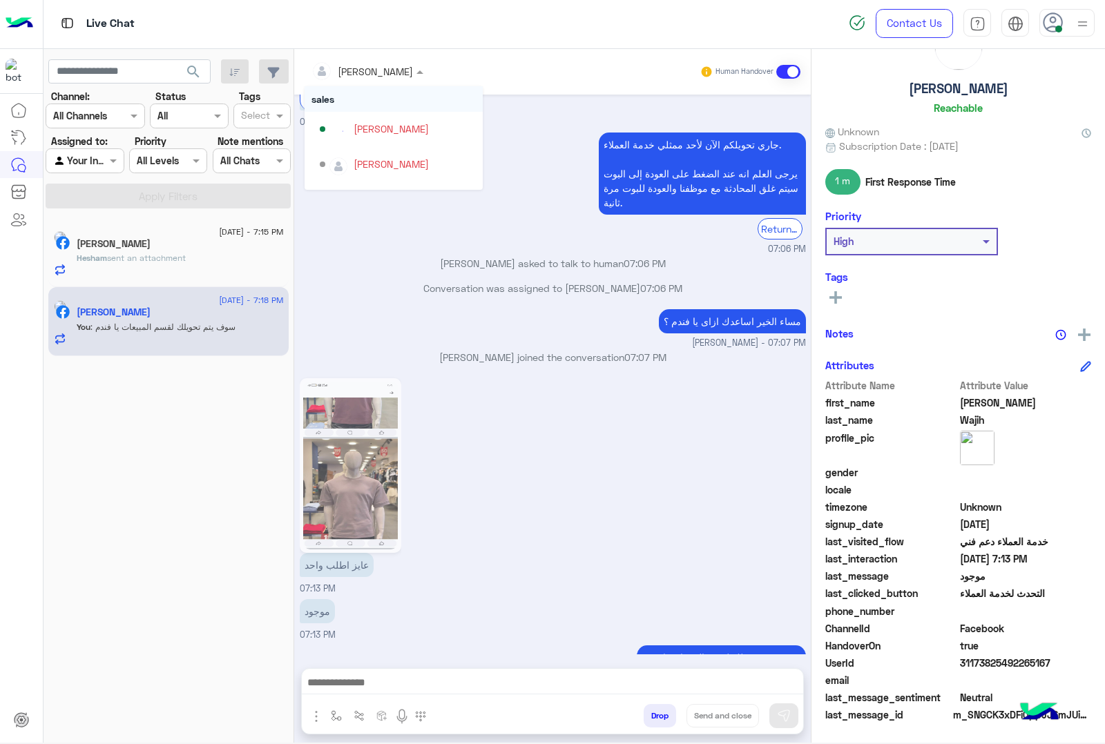
click at [387, 64] on input "text" at bounding box center [348, 71] width 75 height 14
click at [380, 153] on div "khaled mohamed" at bounding box center [398, 165] width 156 height 24
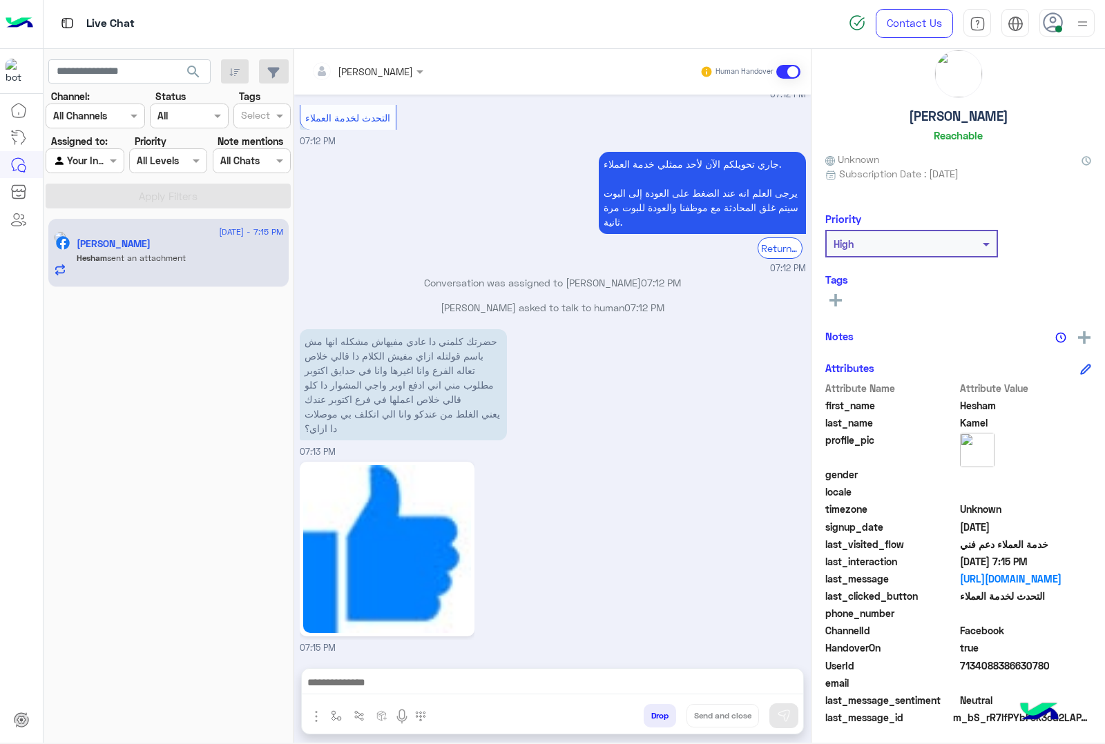
scroll to position [31, 0]
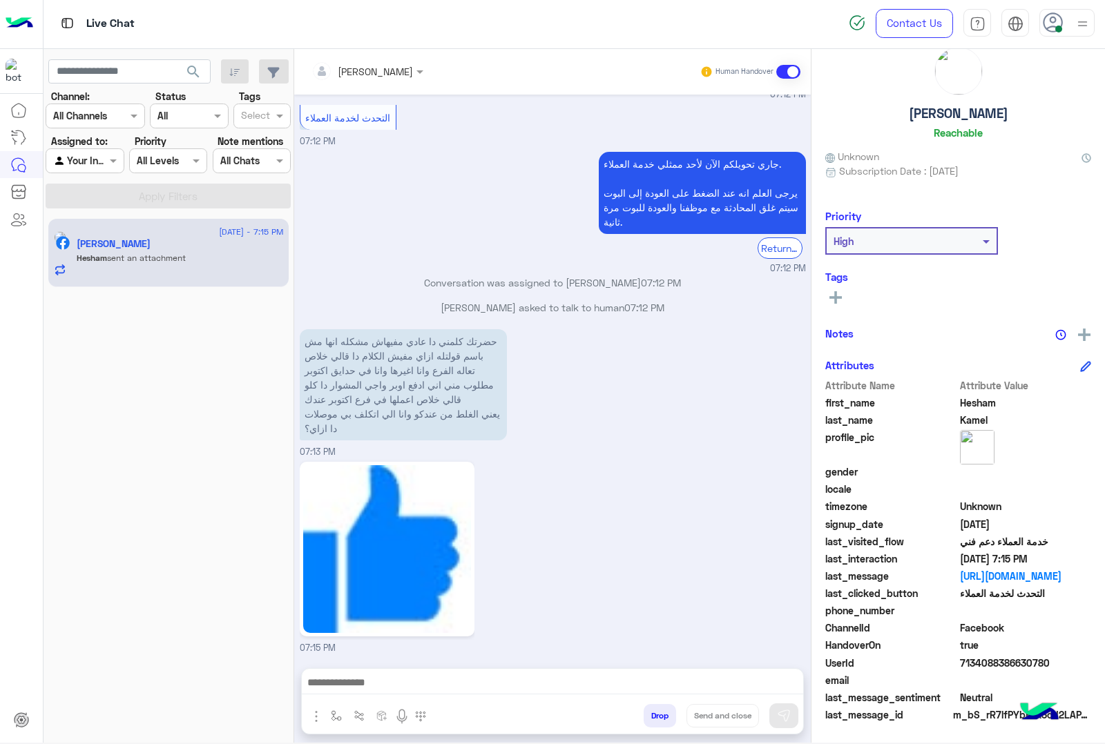
click at [652, 715] on button "Drop" at bounding box center [659, 715] width 32 height 23
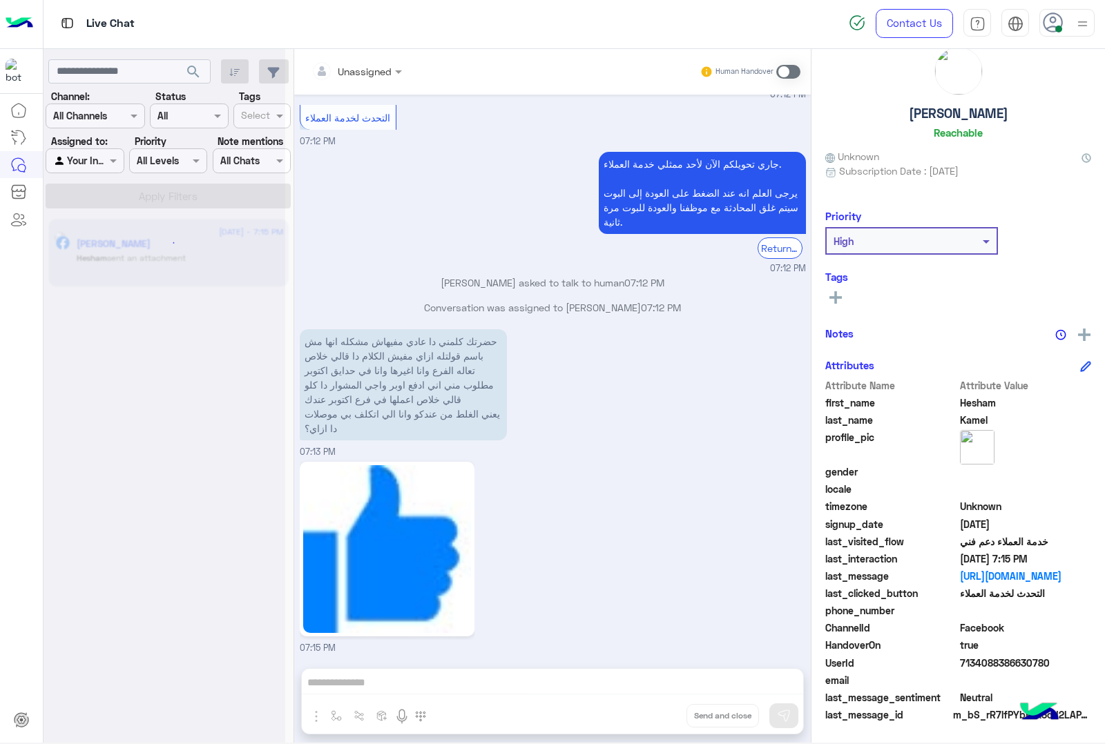
scroll to position [2385, 0]
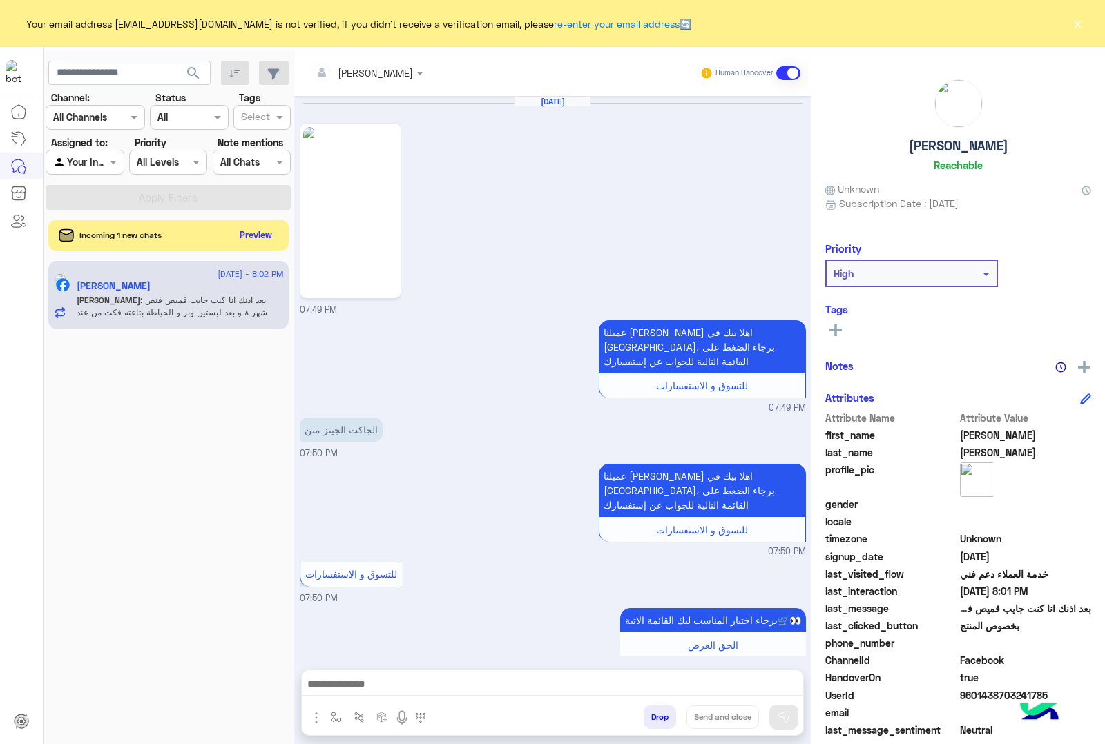
scroll to position [2183, 0]
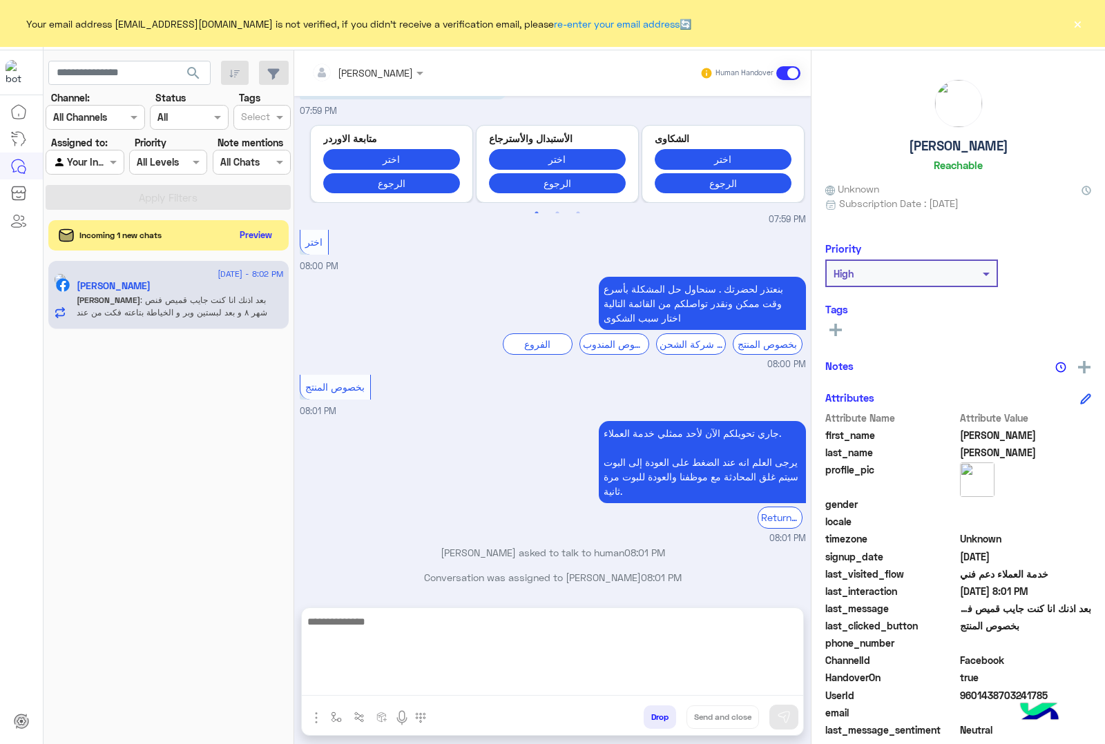
click at [476, 684] on textarea at bounding box center [552, 654] width 501 height 83
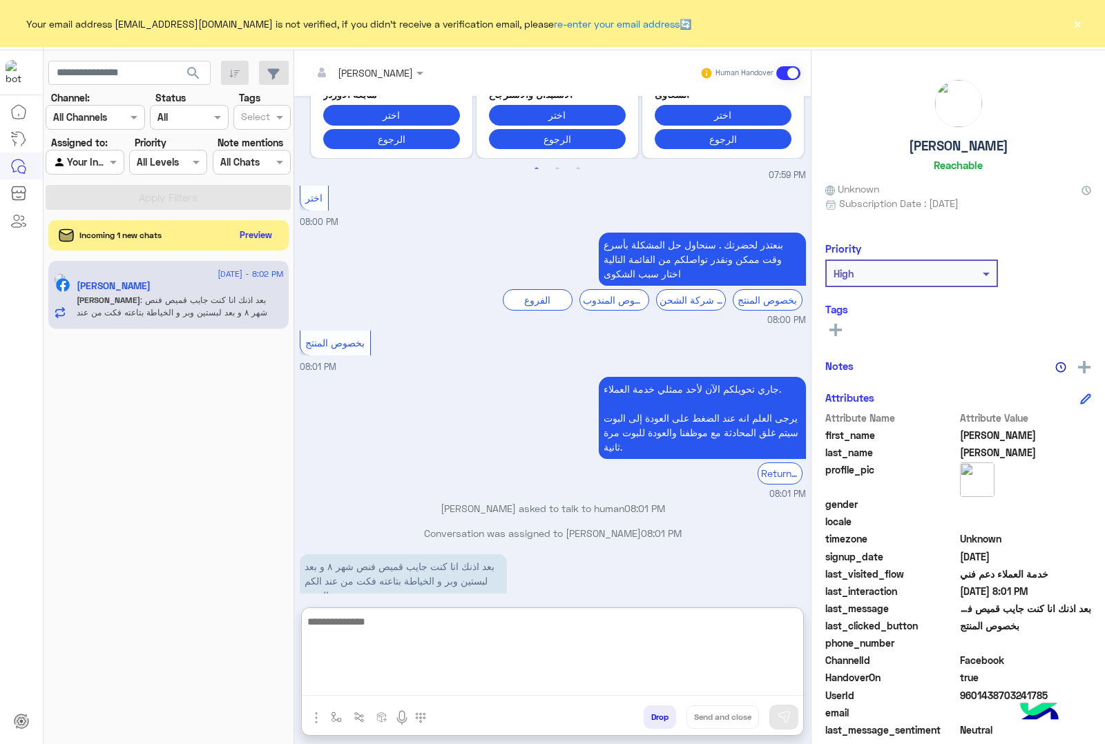
scroll to position [2244, 0]
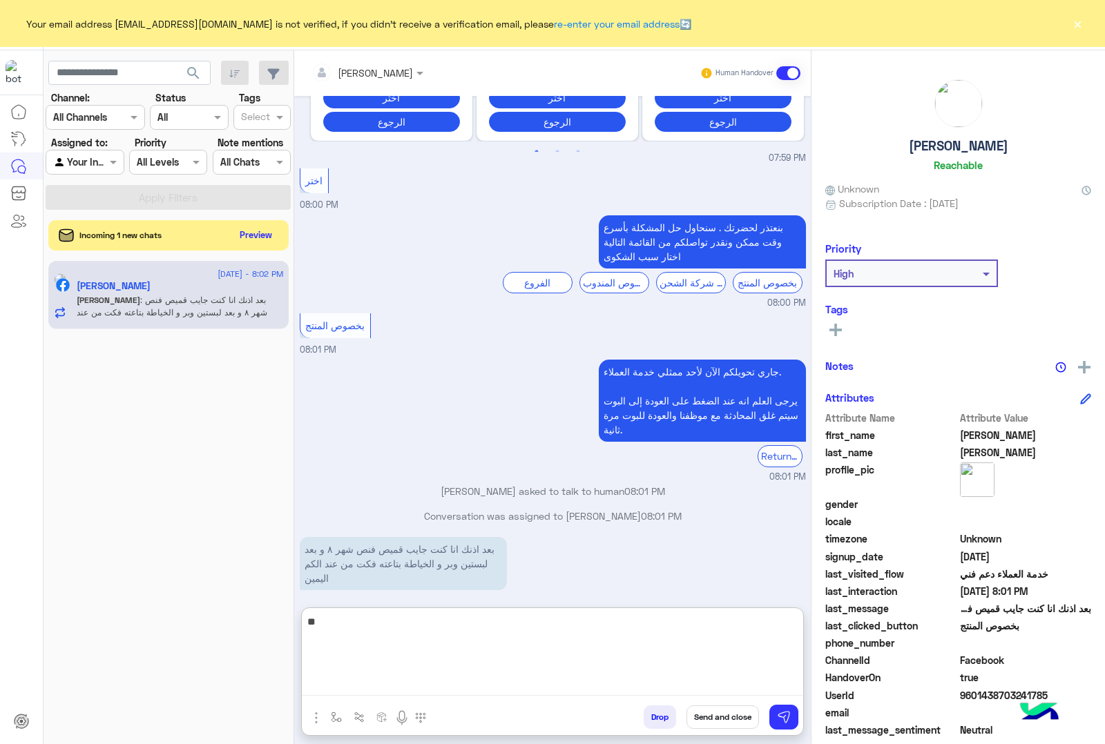
type textarea "*"
type textarea "**********"
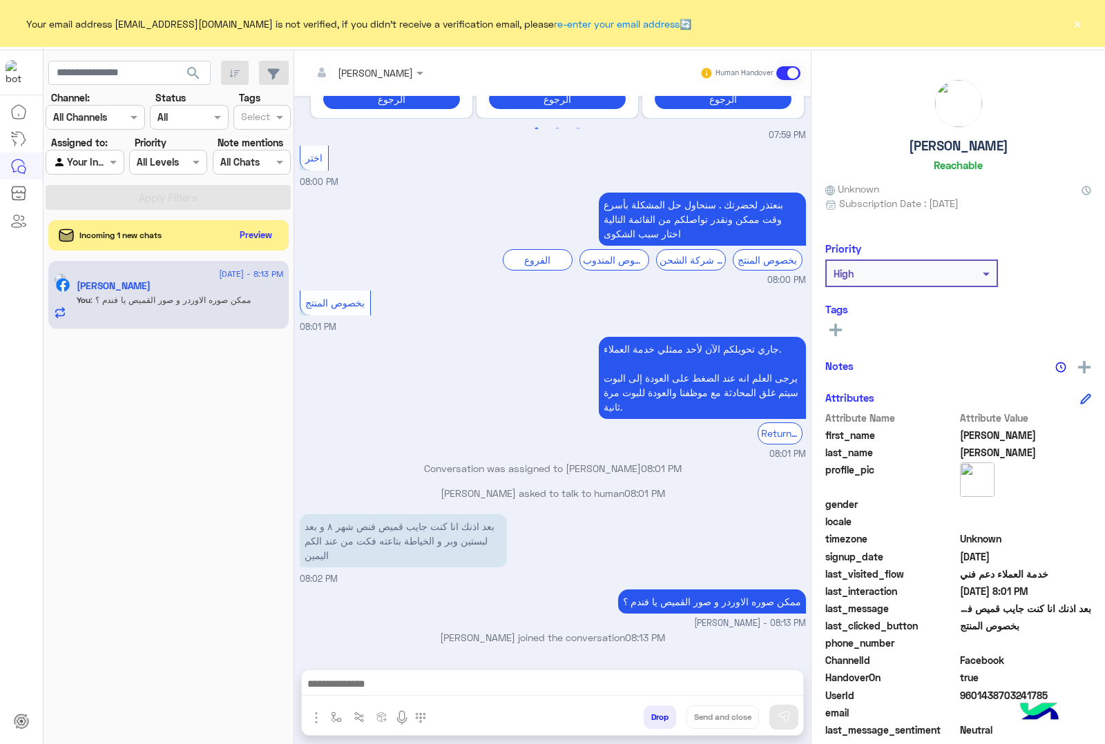
scroll to position [2252, 0]
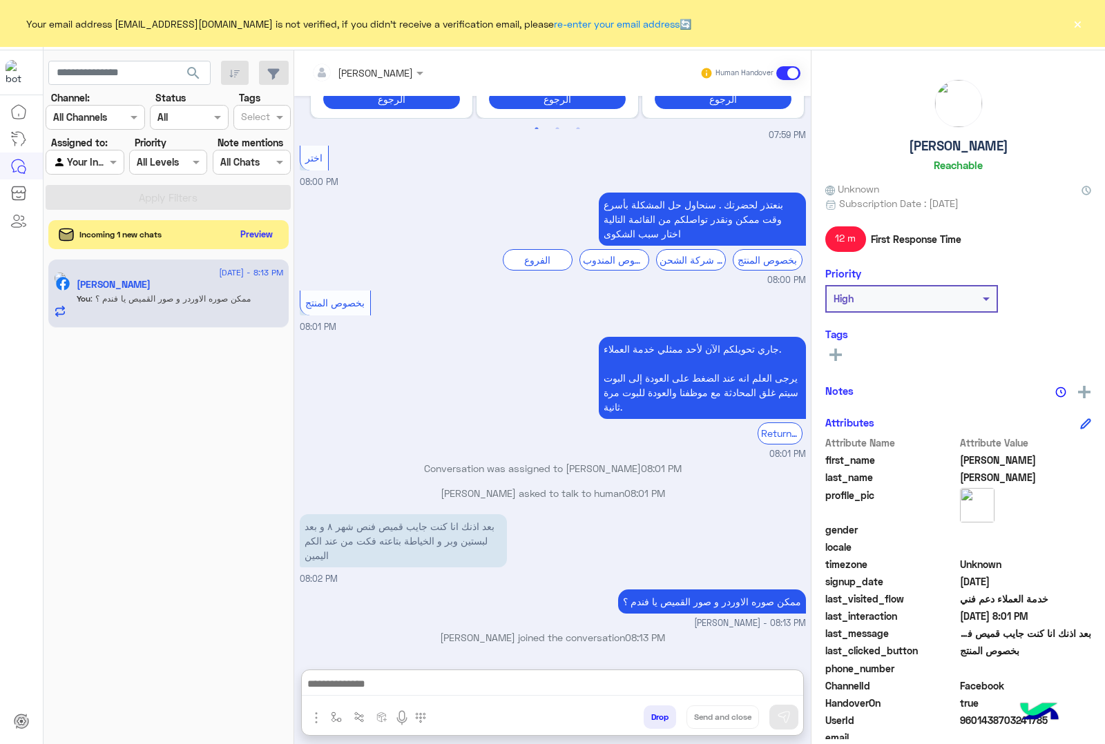
click at [246, 237] on button "Preview" at bounding box center [256, 234] width 43 height 19
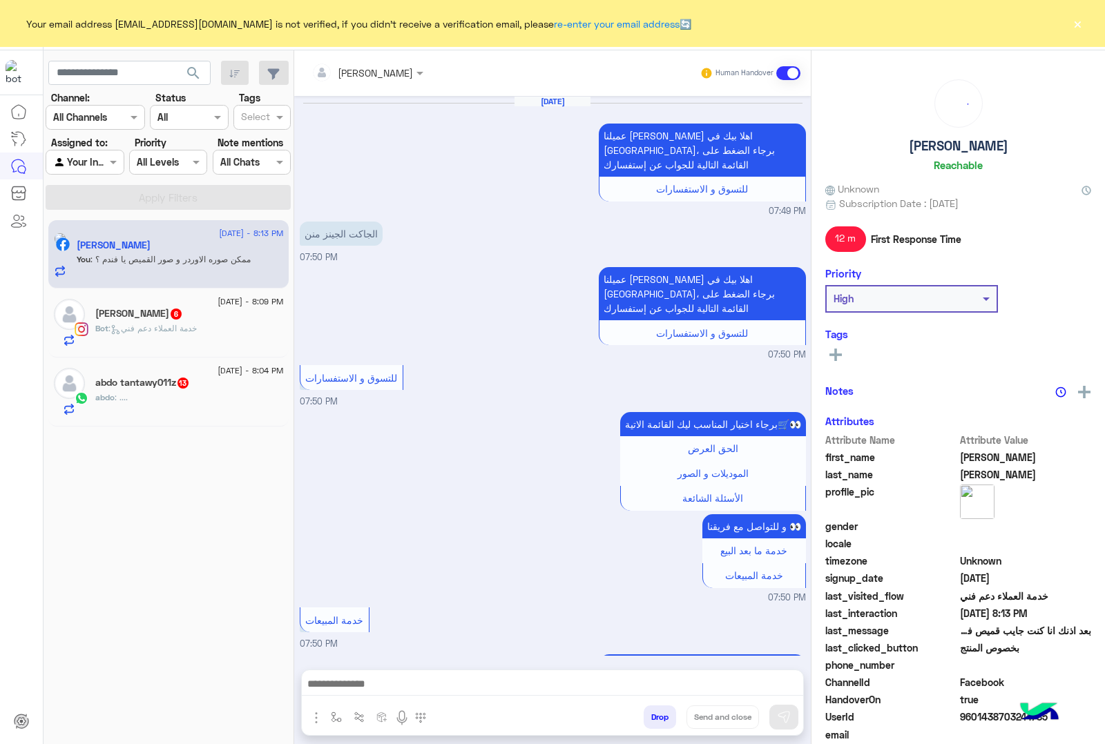
scroll to position [2055, 0]
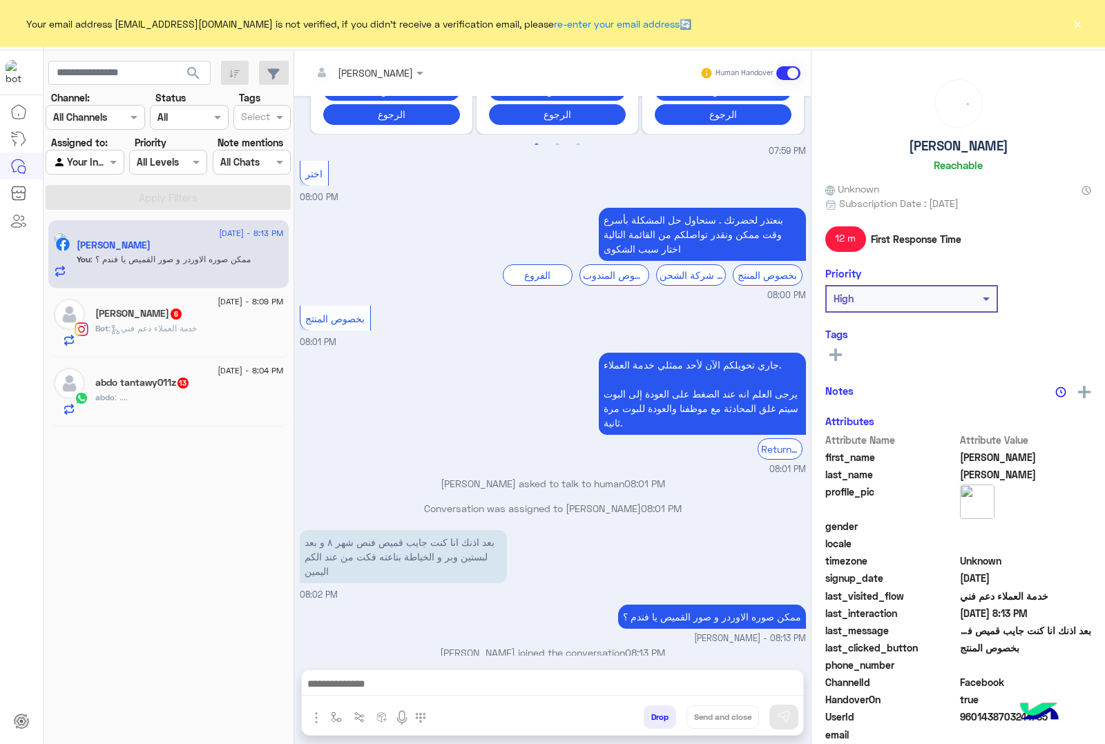
click at [194, 322] on div "أحمد عبدالباسط 6" at bounding box center [189, 315] width 188 height 14
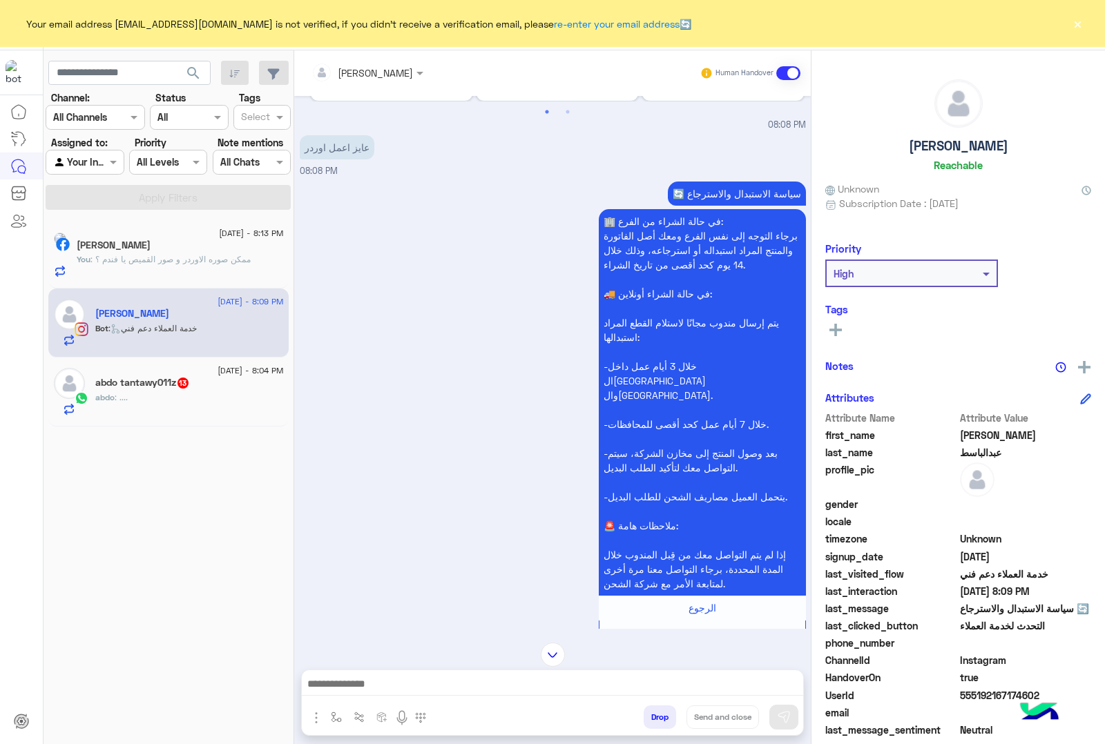
scroll to position [1713, 0]
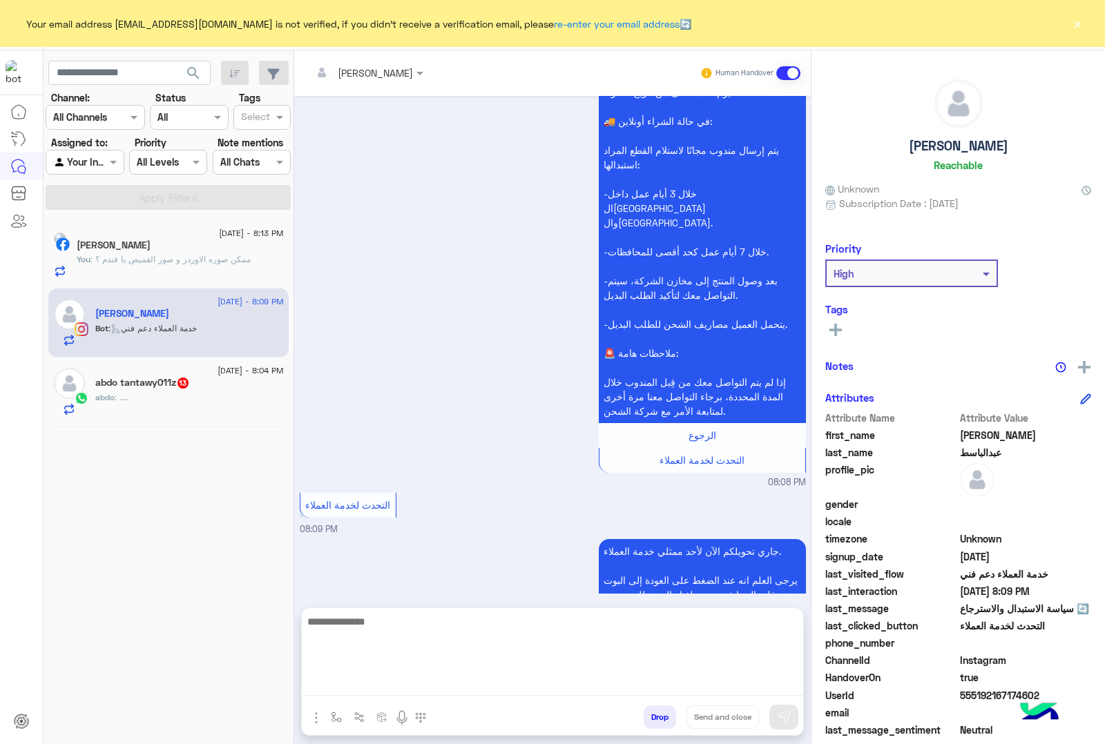
click at [492, 692] on textarea at bounding box center [552, 654] width 501 height 83
type textarea "**********"
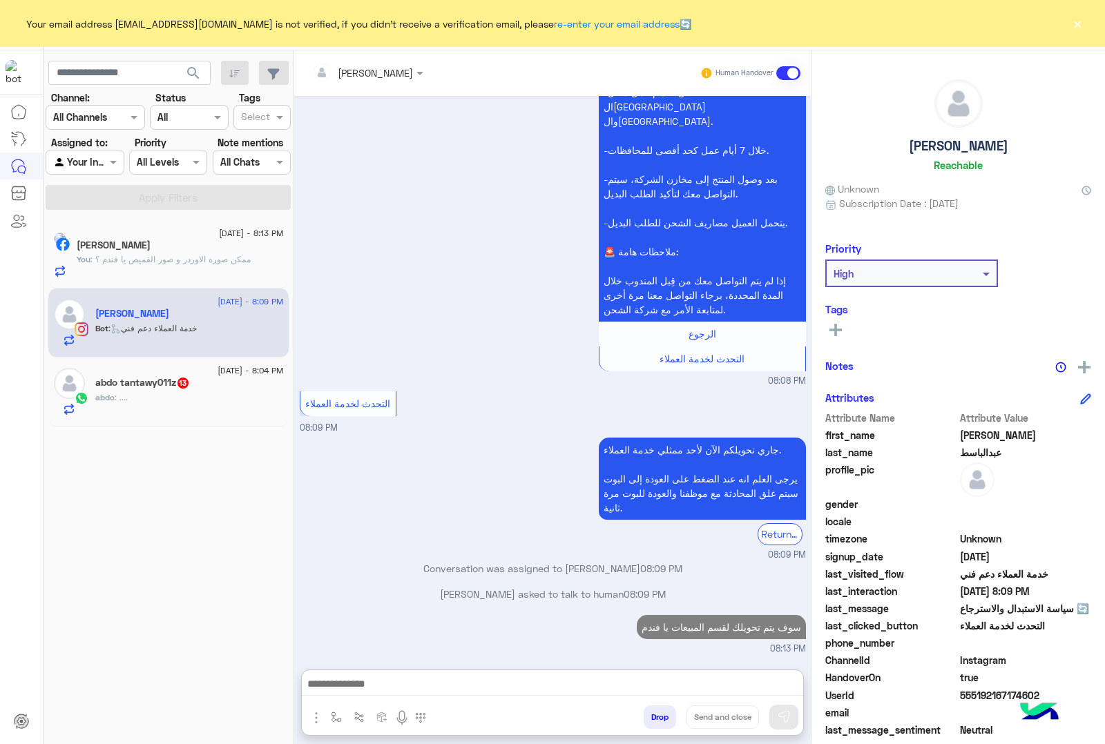
click at [965, 147] on h5 "أحمد عبدالباسط" at bounding box center [958, 146] width 99 height 16
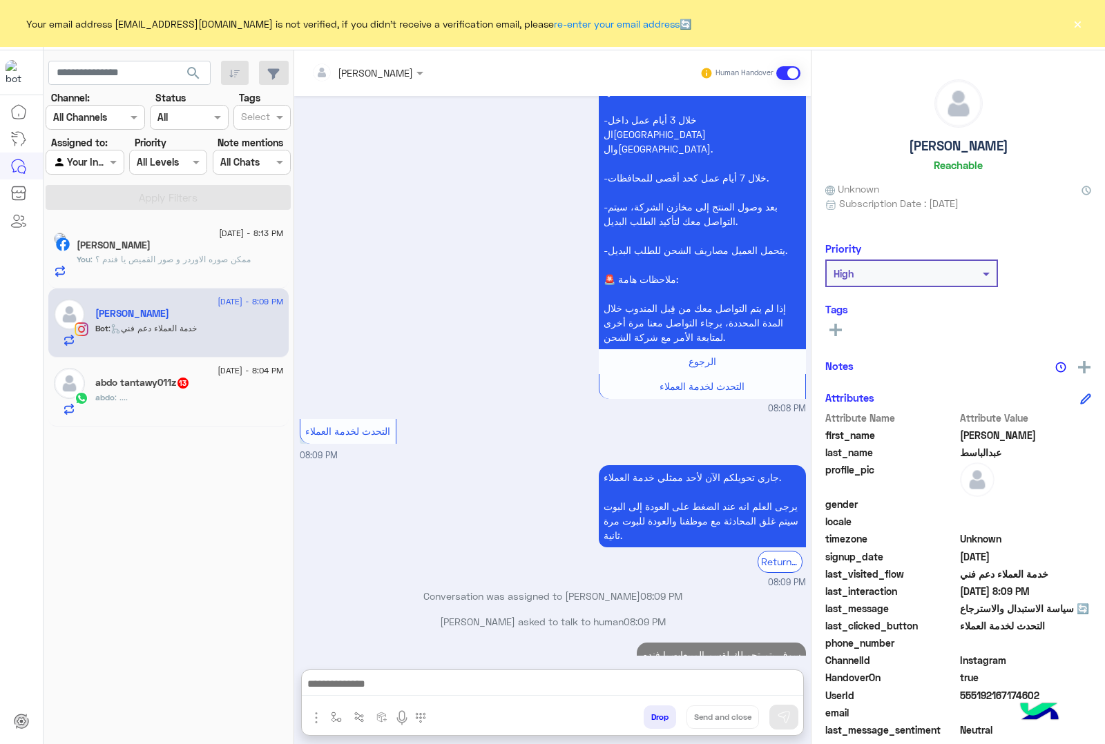
click at [965, 147] on h5 "أحمد عبدالباسط" at bounding box center [958, 146] width 99 height 16
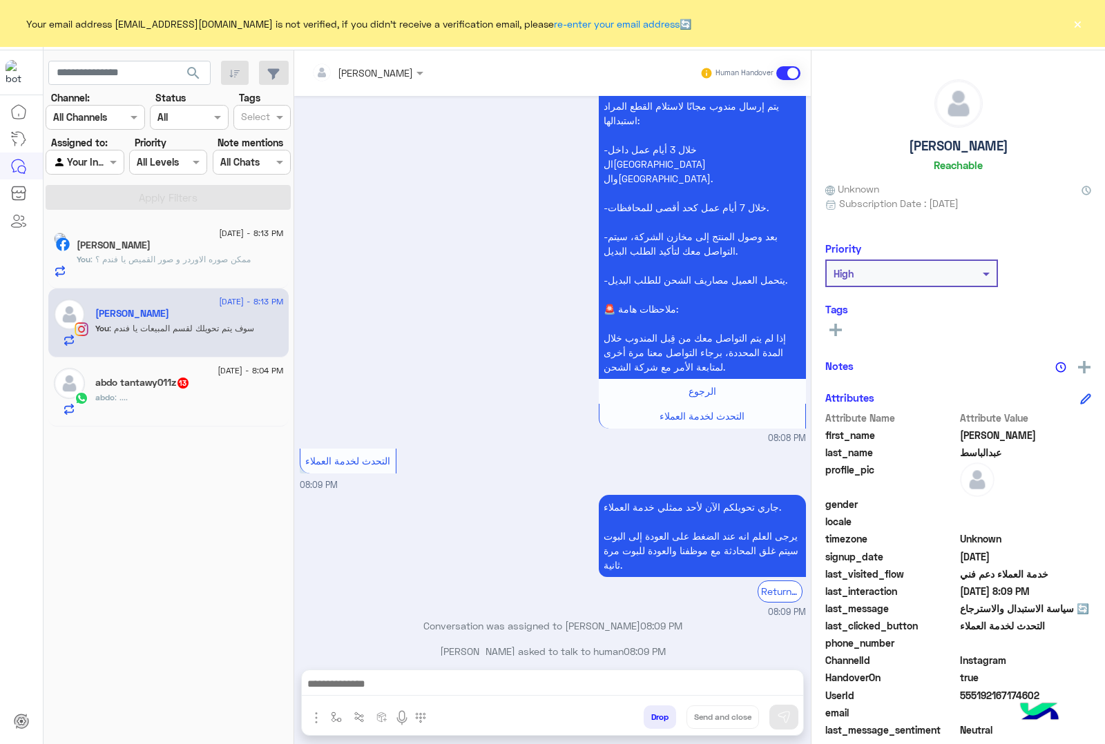
scroll to position [1782, 0]
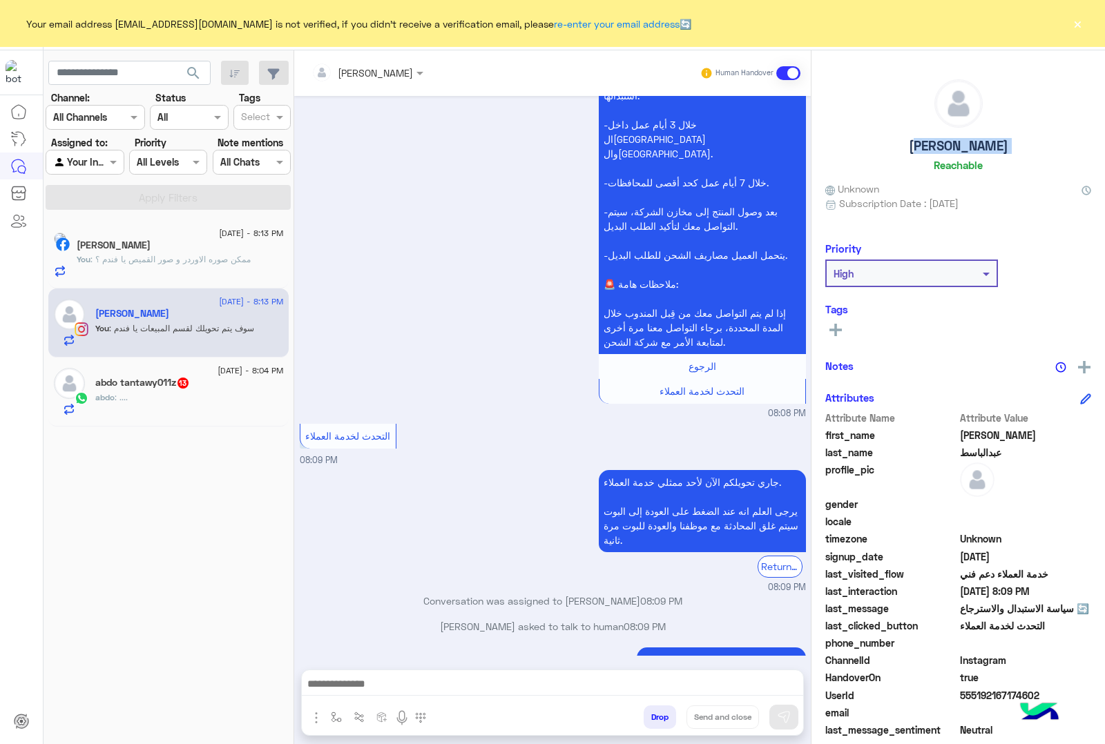
click at [965, 147] on h5 "أحمد عبدالباسط" at bounding box center [958, 146] width 99 height 16
copy h5 "أحمد عبدالباسط"
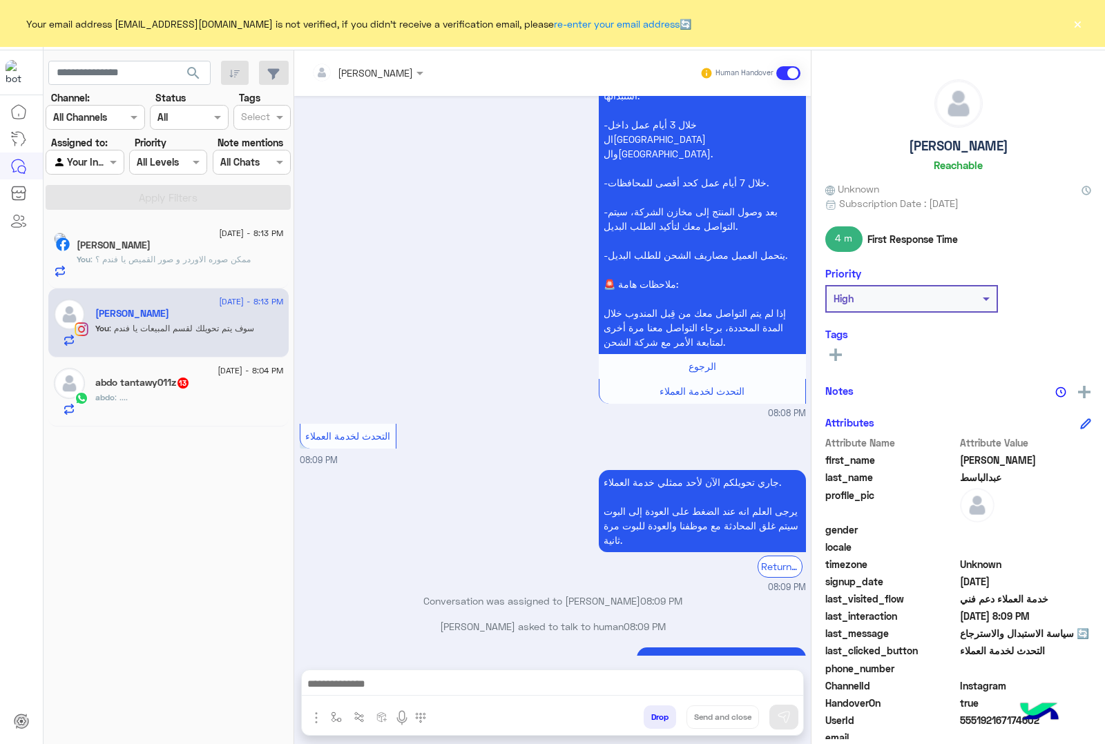
click at [976, 717] on span "555192167174602" at bounding box center [1026, 720] width 132 height 14
copy span "555192167174602"
click at [349, 84] on div "[PERSON_NAME]" at bounding box center [361, 73] width 101 height 28
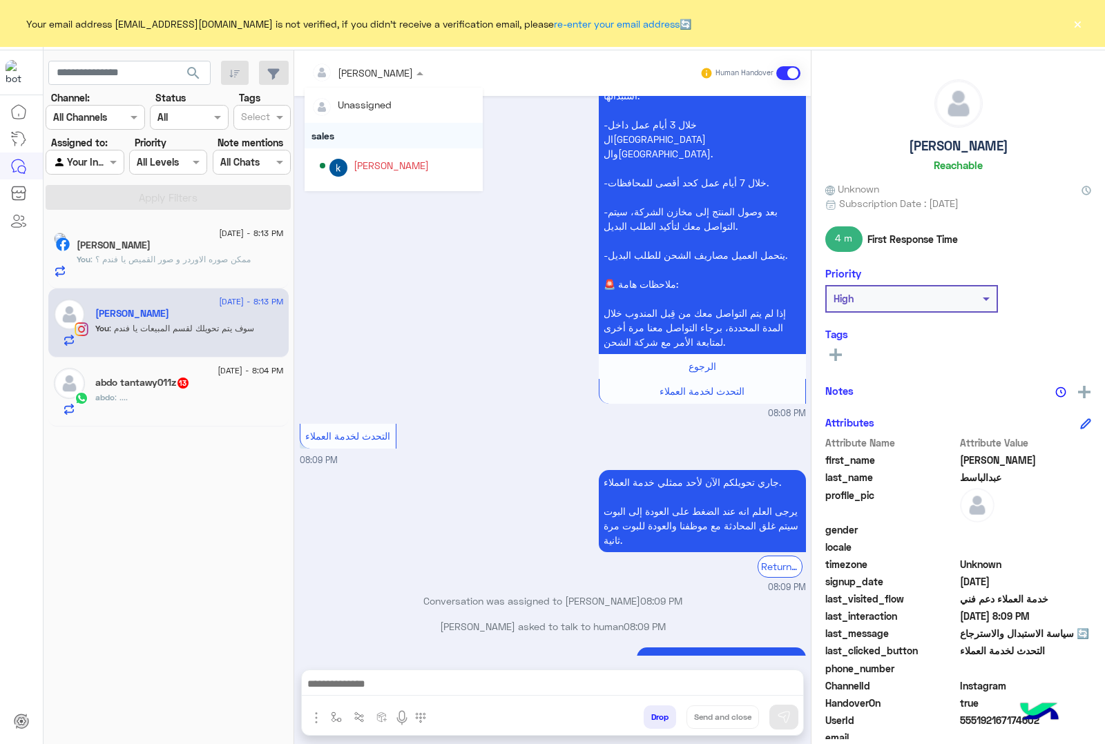
click at [366, 130] on div "sales" at bounding box center [393, 136] width 178 height 26
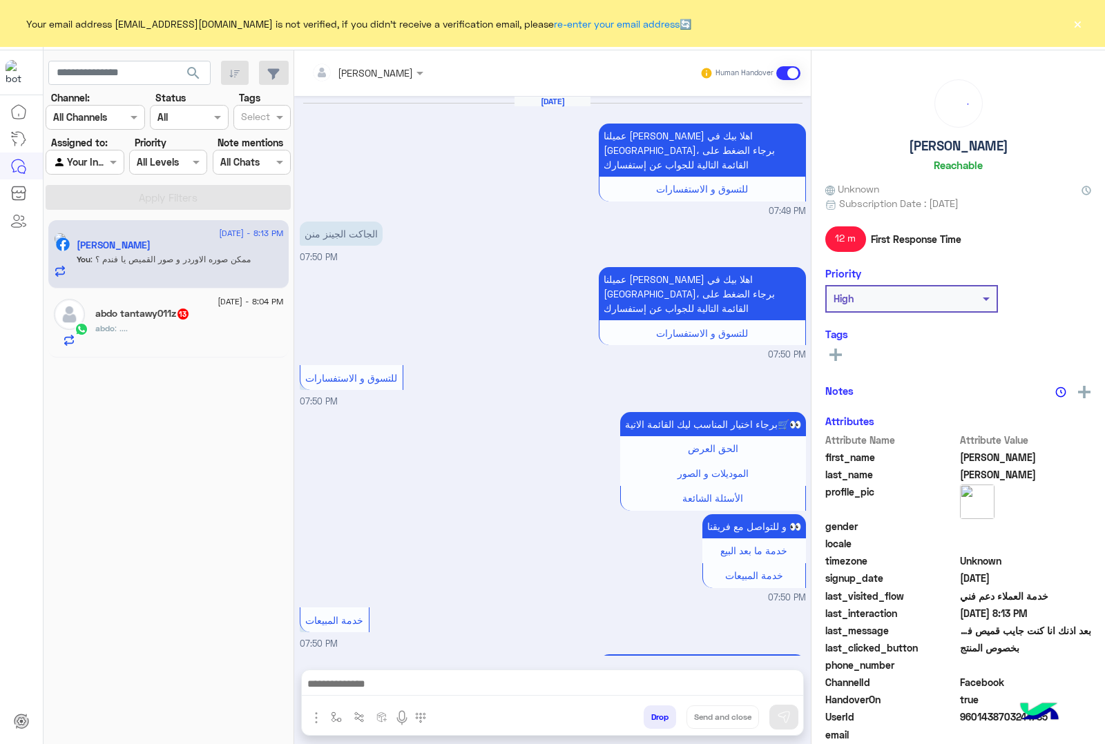
scroll to position [2055, 0]
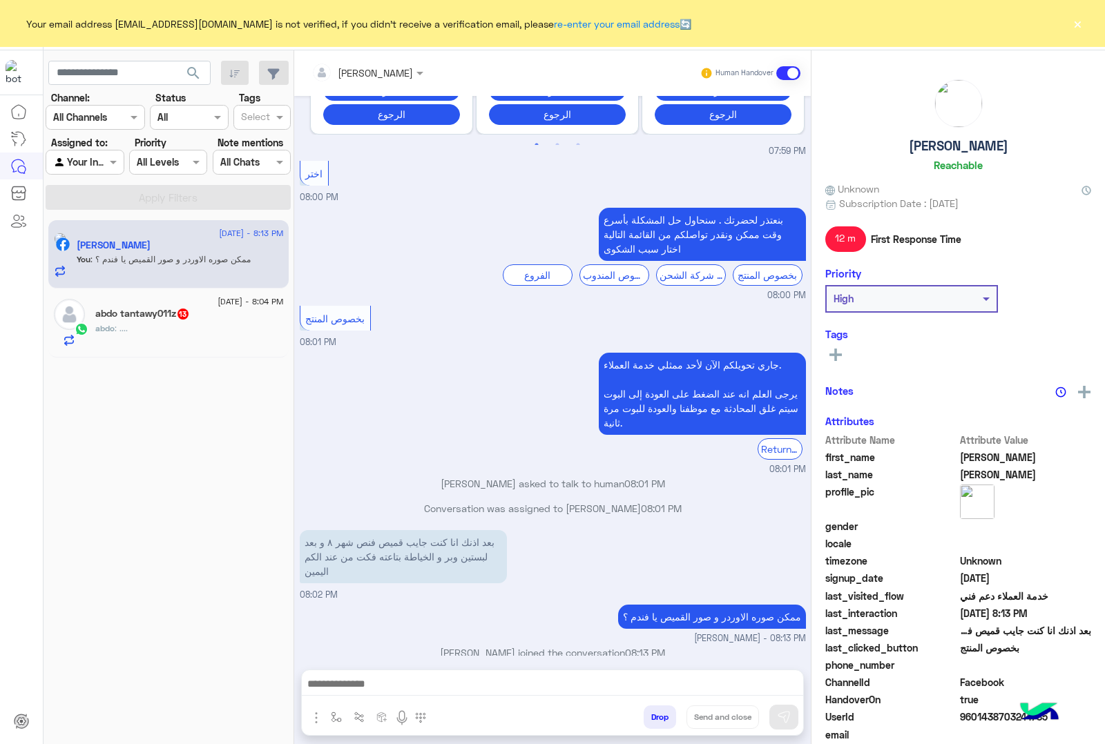
click at [219, 313] on div "abdo tantawy011z 13" at bounding box center [189, 315] width 188 height 14
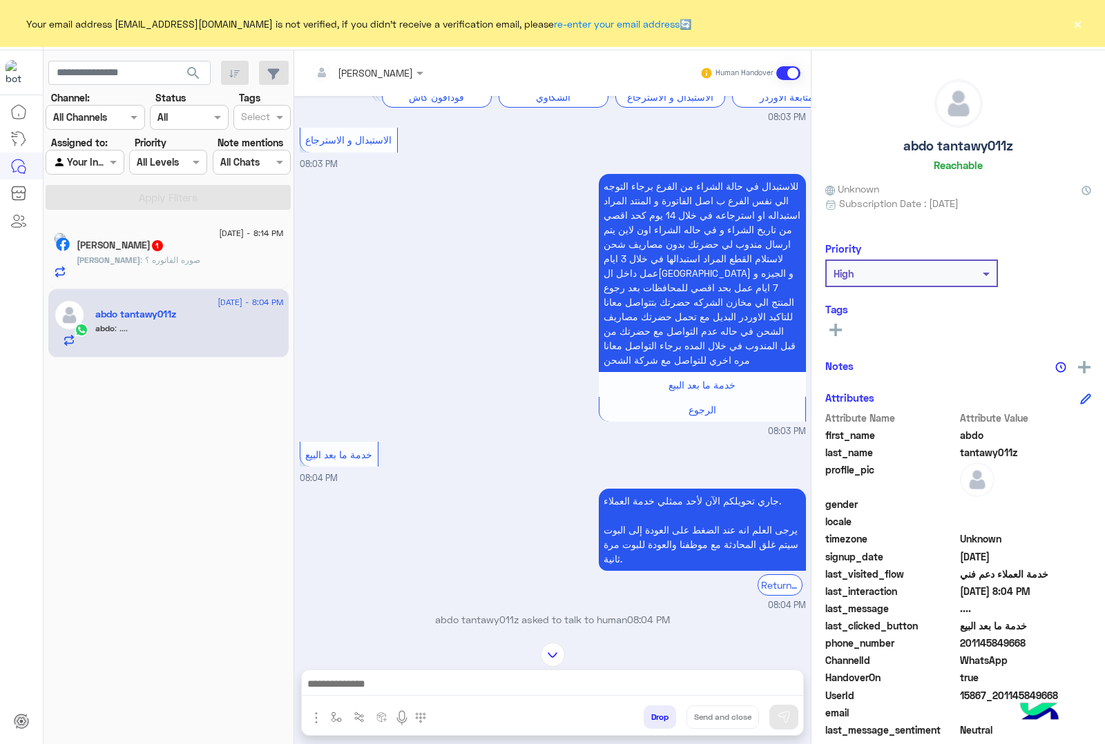
scroll to position [2417, 0]
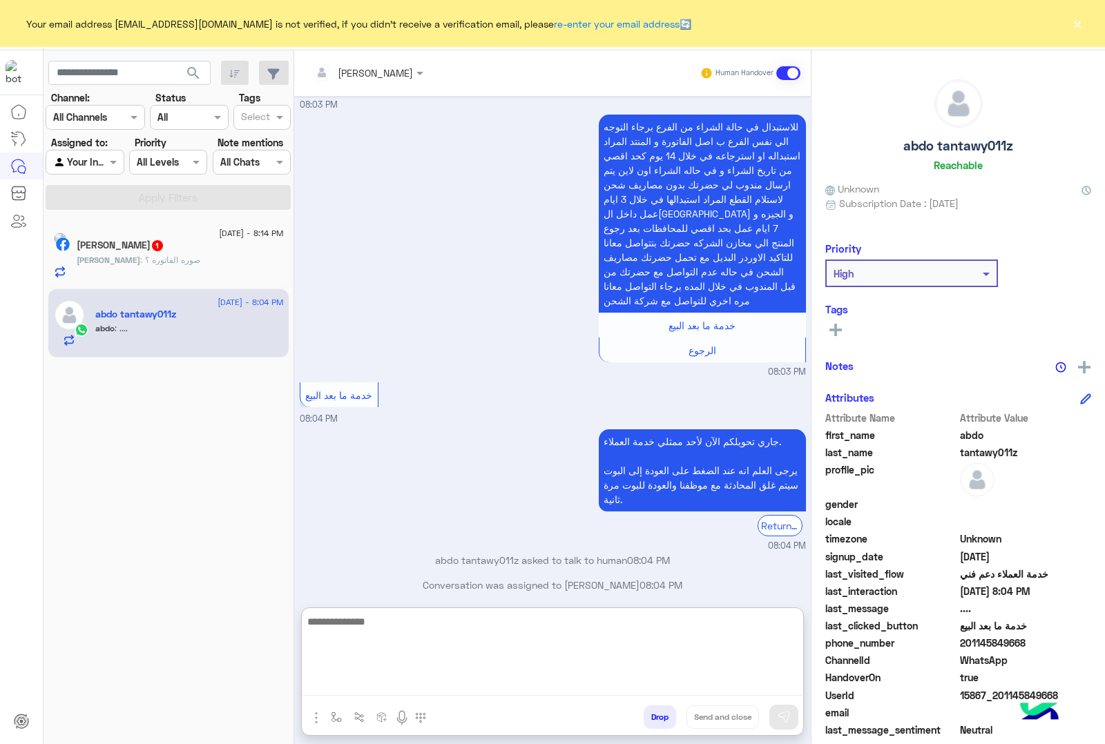
click at [435, 681] on textarea at bounding box center [552, 654] width 501 height 83
type textarea "*"
type textarea "**********"
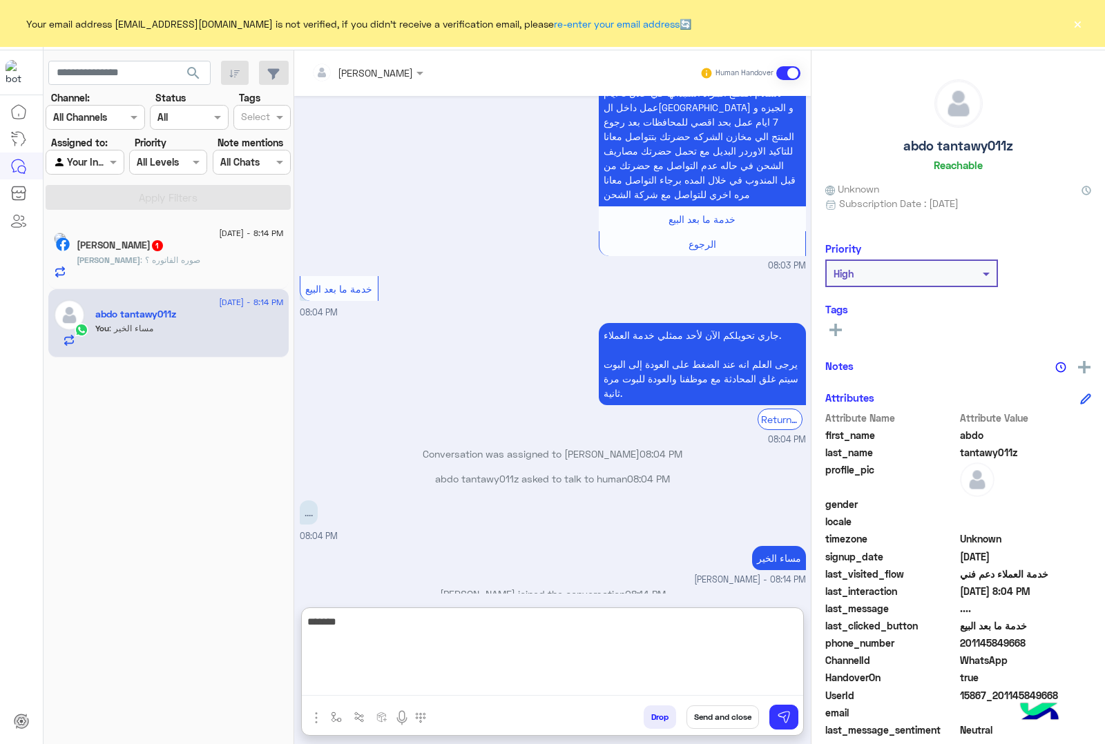
scroll to position [2548, 0]
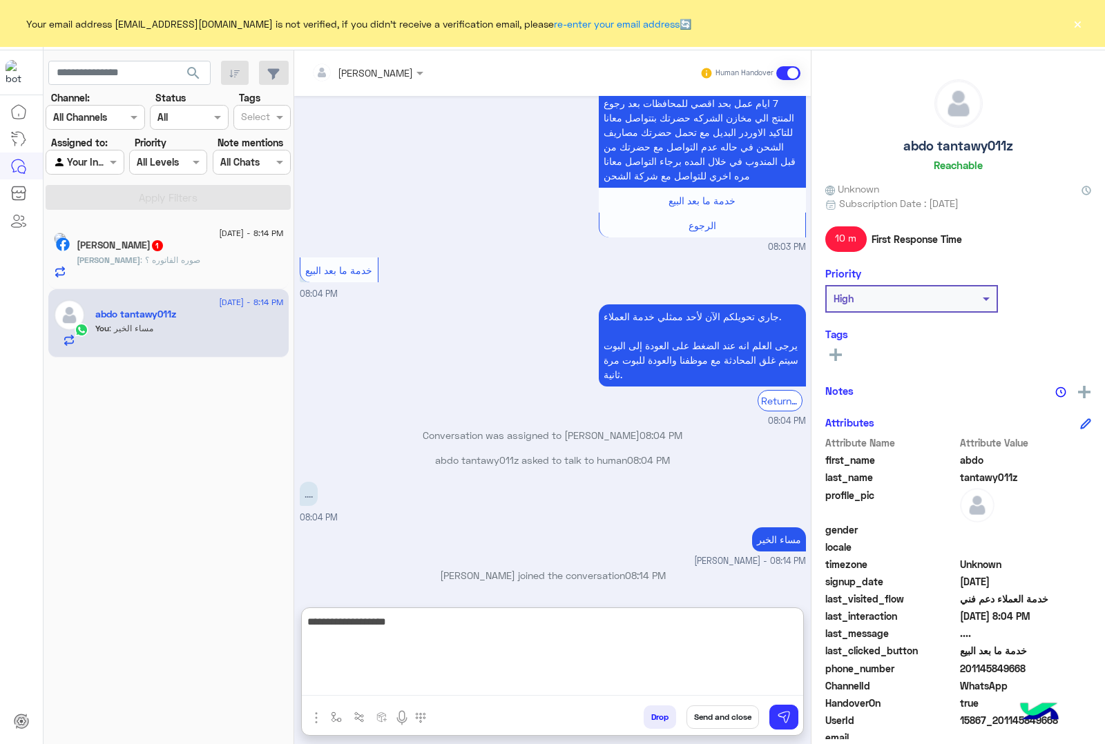
type textarea "**********"
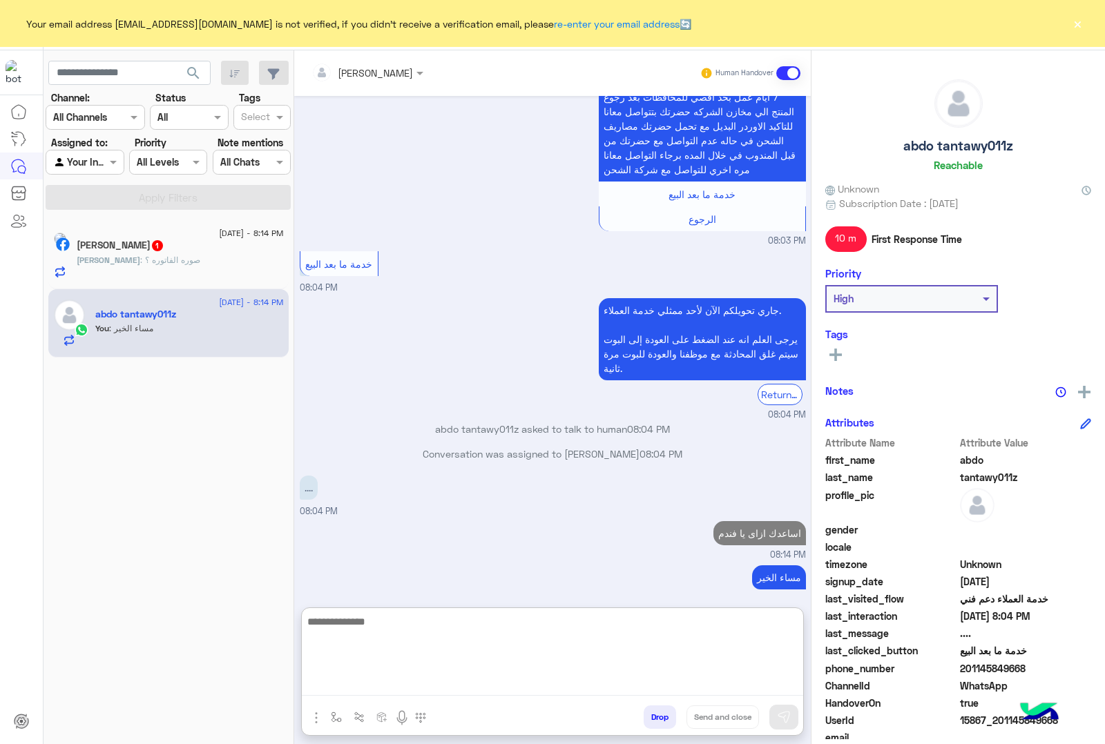
scroll to position [2592, 0]
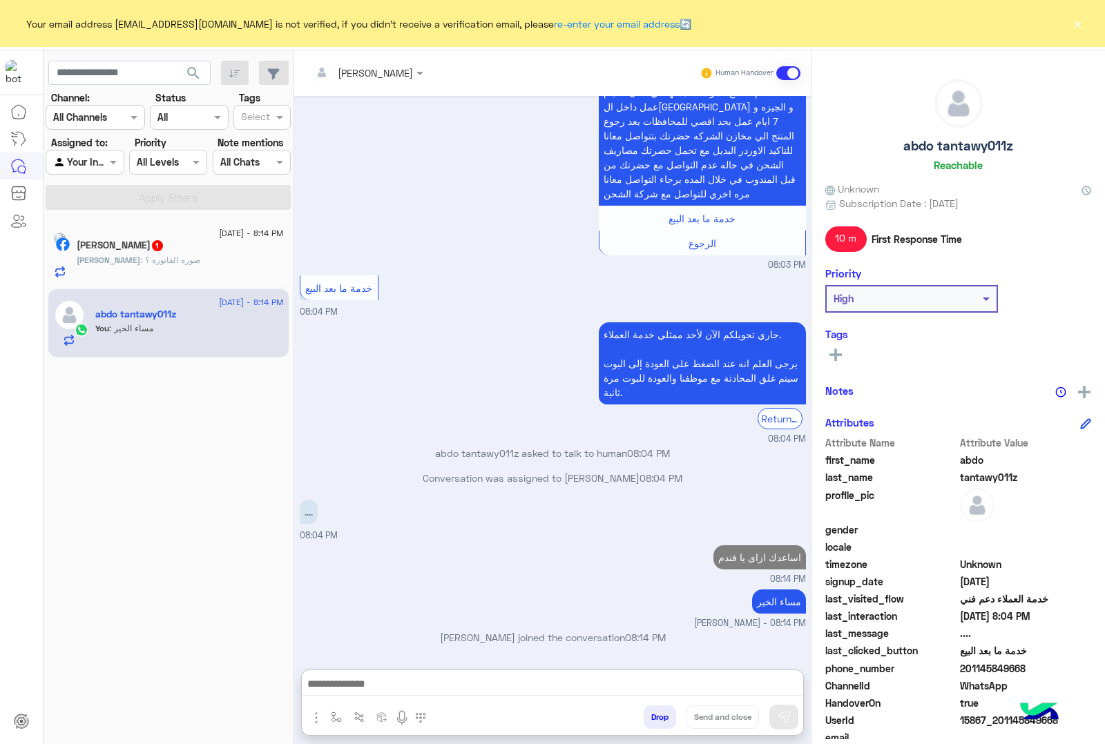
click at [162, 266] on p "Ibrahim : صوره الفاتوره ؟" at bounding box center [139, 260] width 124 height 12
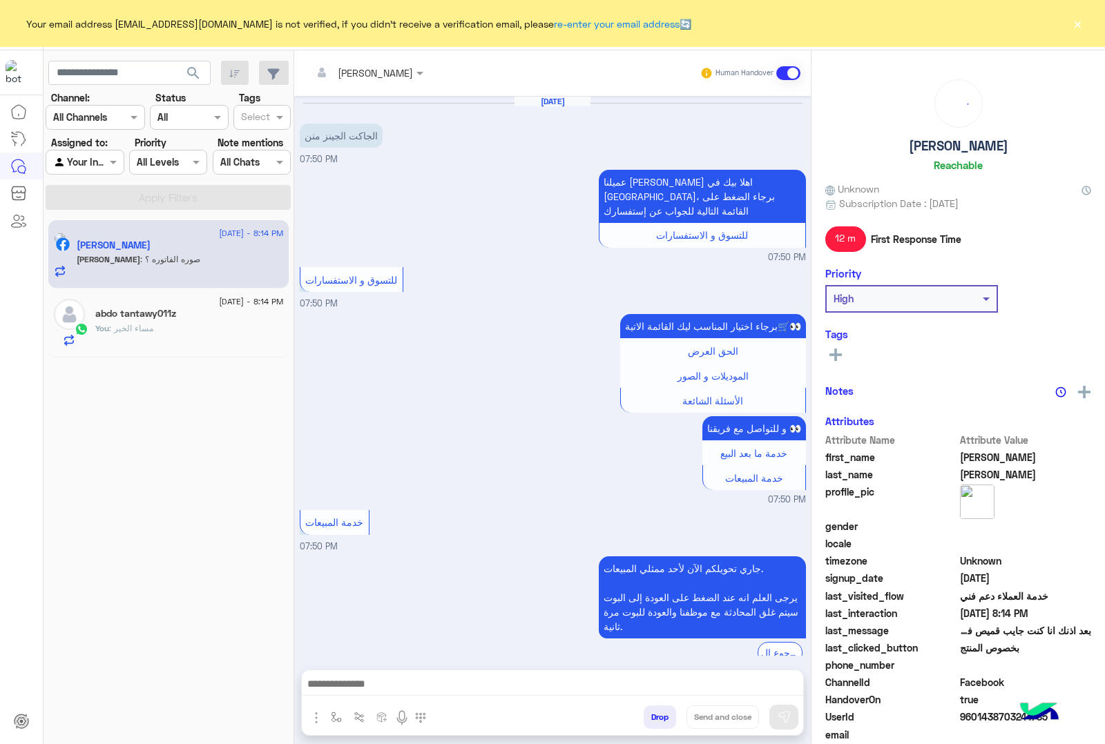
scroll to position [2018, 0]
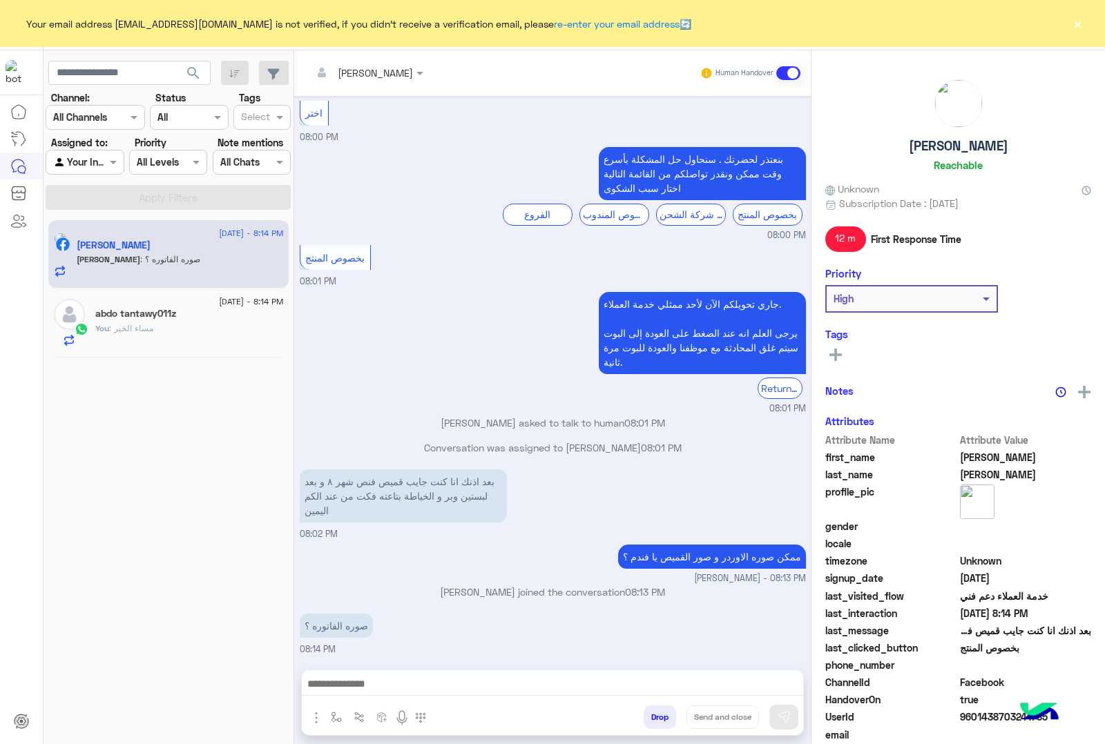
click at [491, 674] on div at bounding box center [552, 687] width 501 height 35
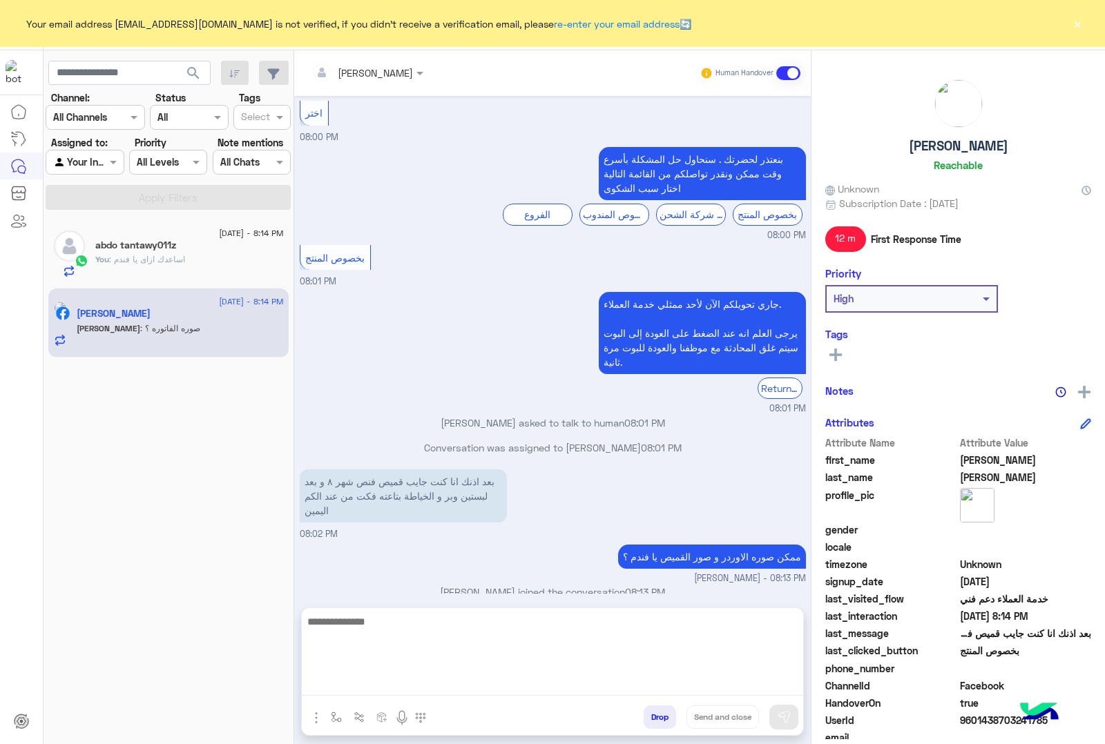
click at [481, 679] on textarea at bounding box center [552, 654] width 501 height 83
type textarea "**********"
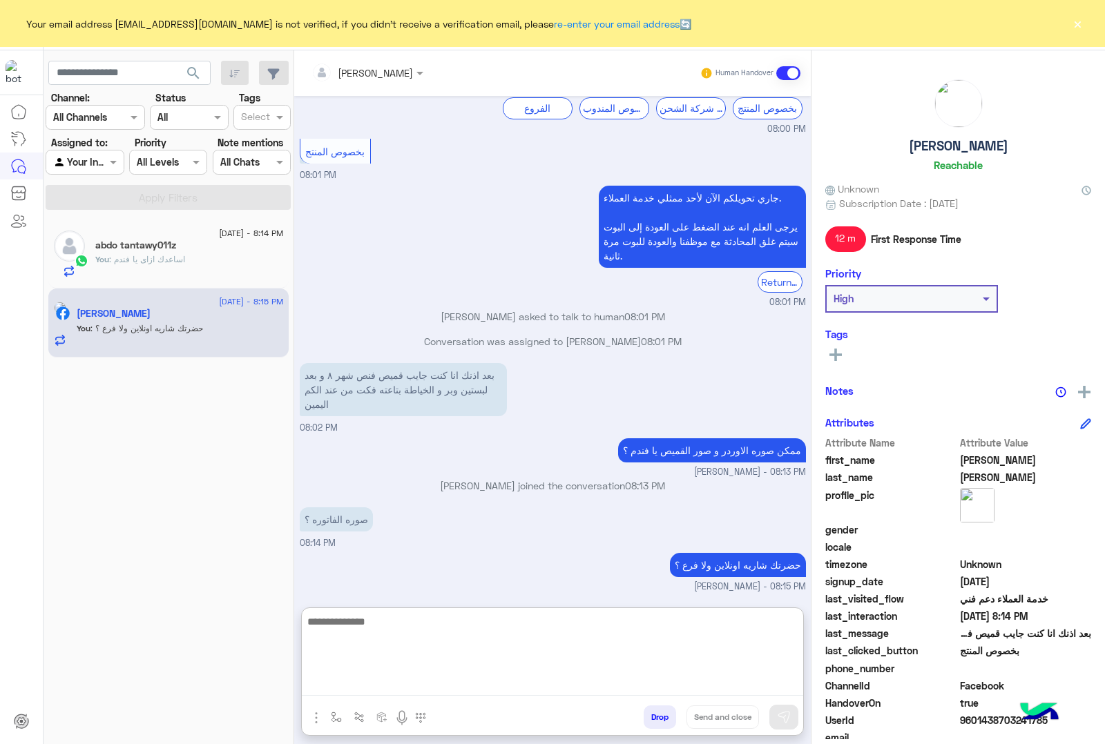
scroll to position [2170, 0]
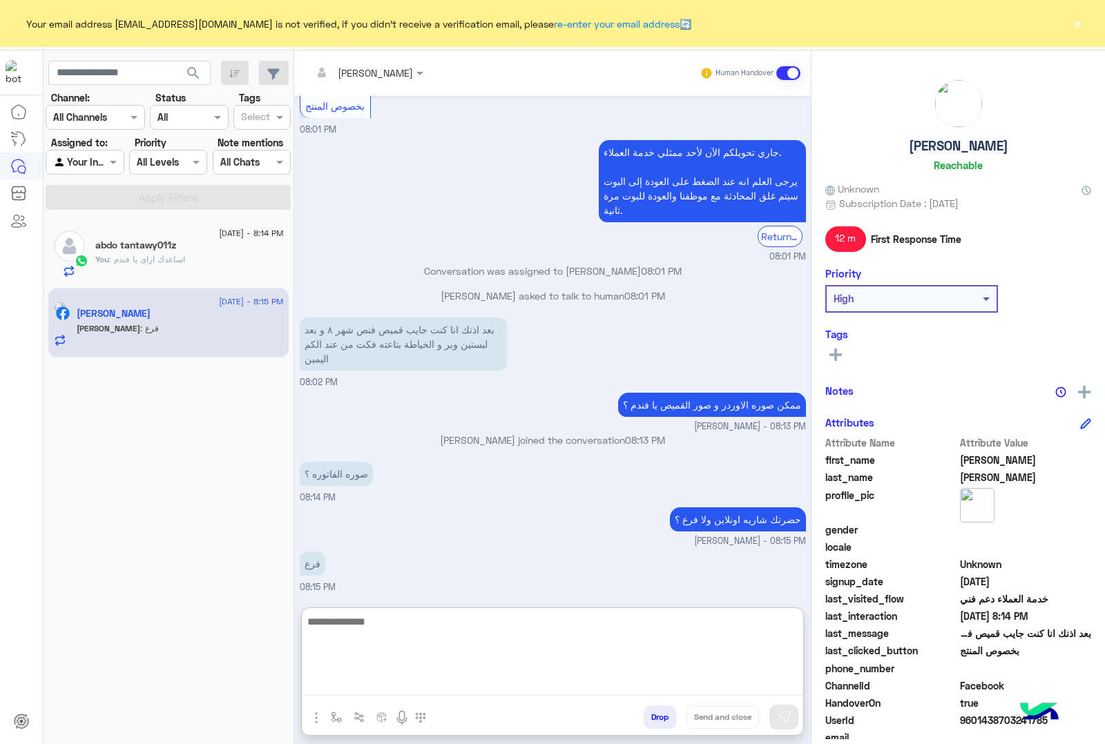
click at [411, 635] on textarea at bounding box center [552, 654] width 501 height 83
type textarea "*"
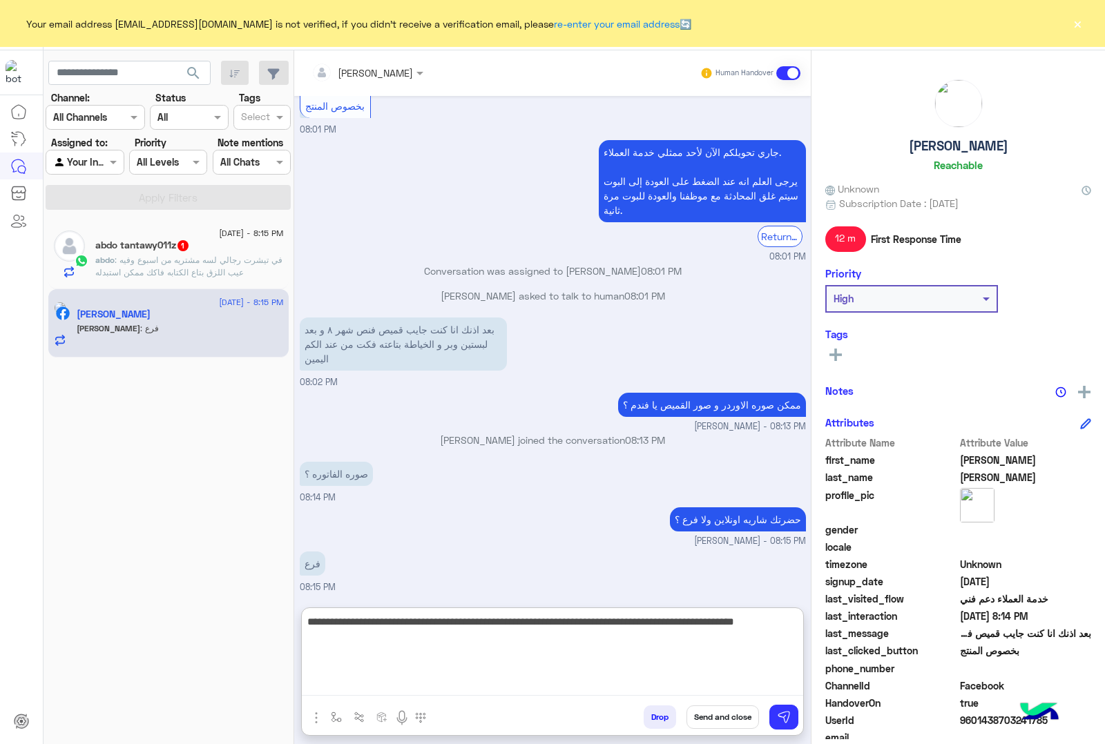
type textarea "**********"
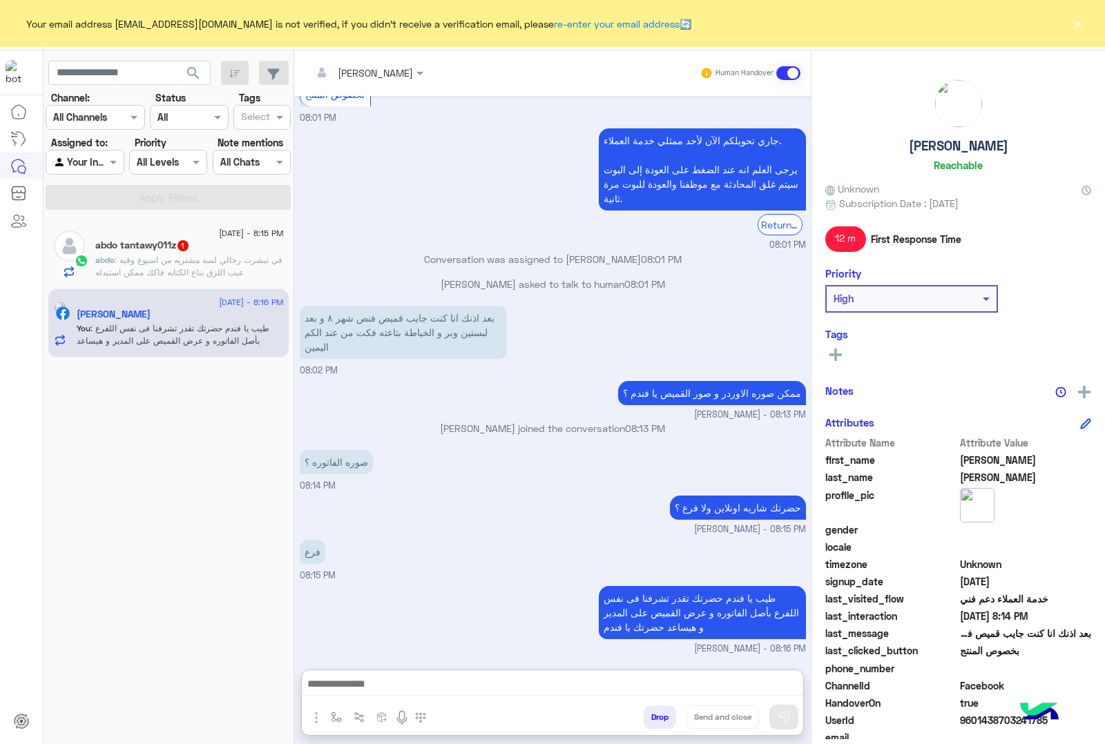
click at [200, 249] on div "abdo tantawy011z 1" at bounding box center [189, 247] width 188 height 14
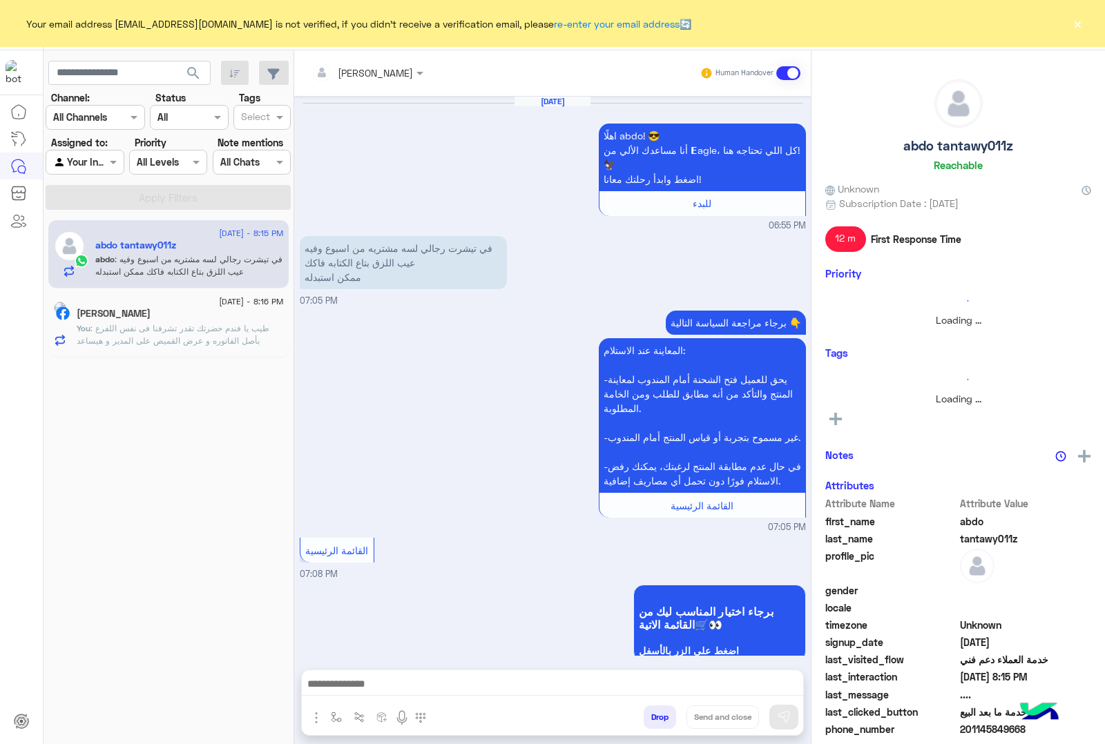
scroll to position [2559, 0]
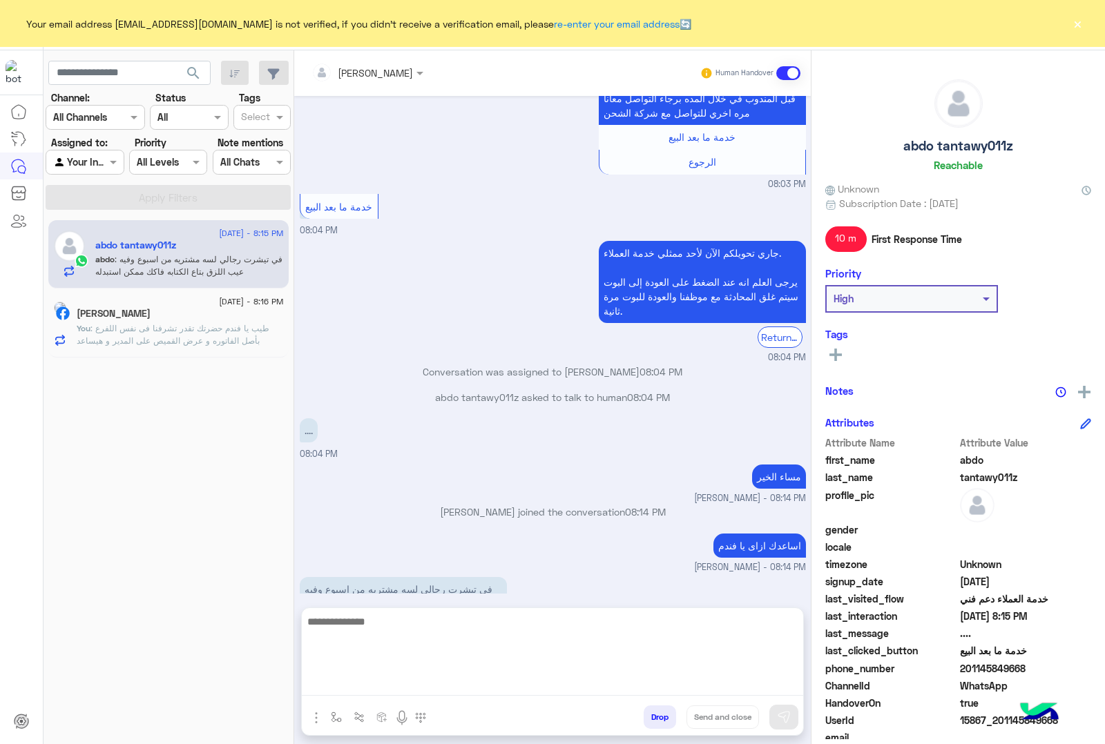
click at [452, 683] on textarea at bounding box center [552, 654] width 501 height 83
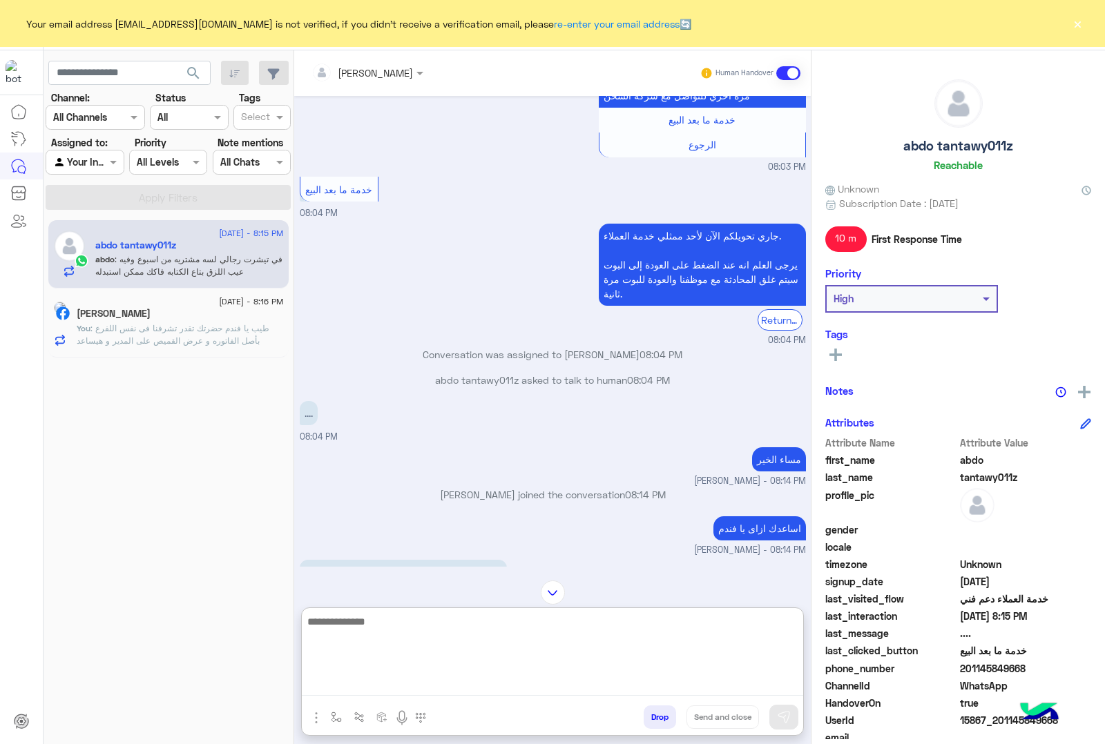
scroll to position [2621, 0]
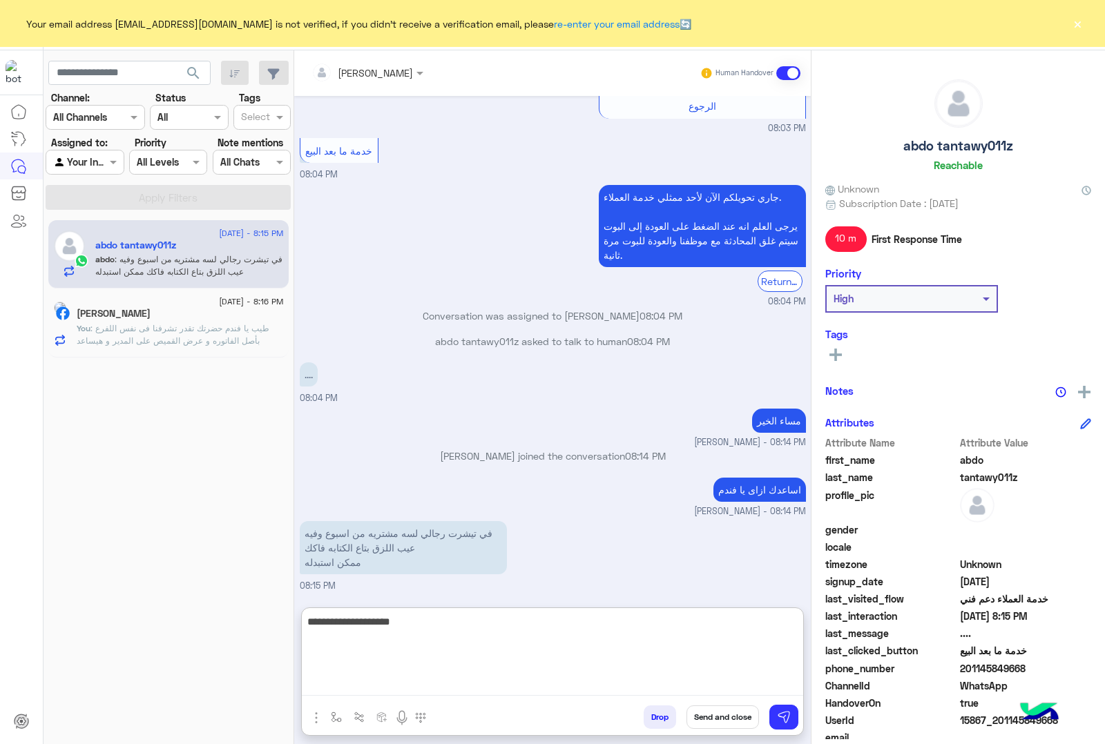
type textarea "**********"
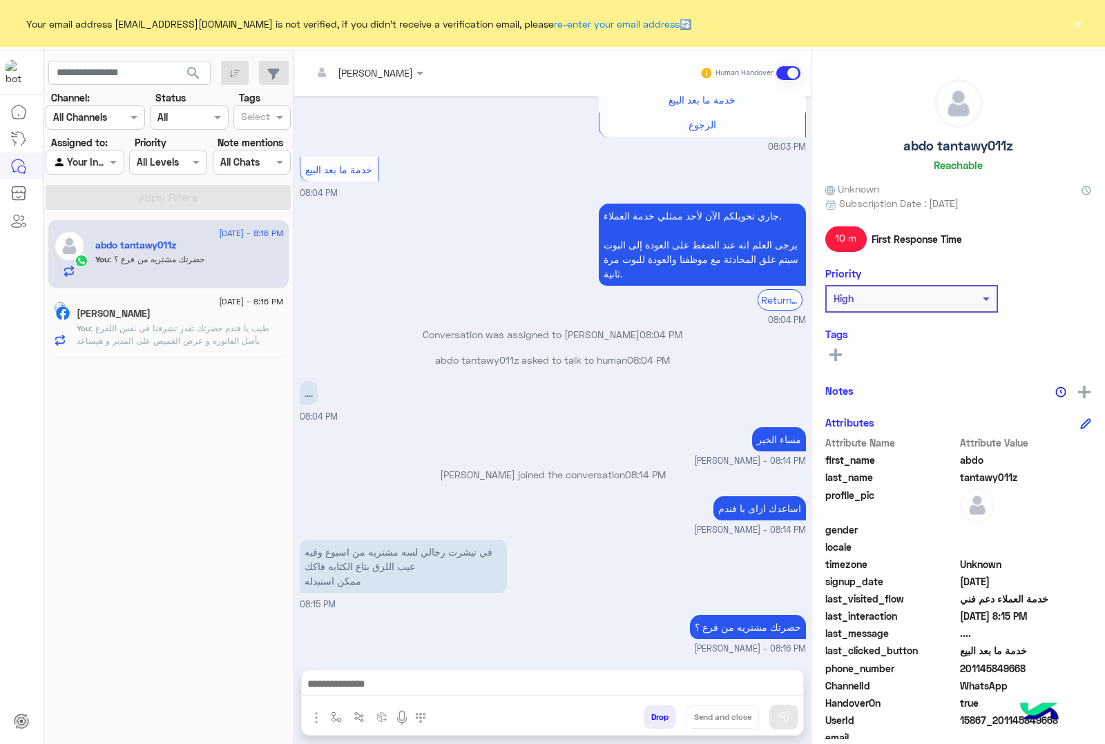
click at [1076, 26] on button "×" at bounding box center [1077, 24] width 14 height 14
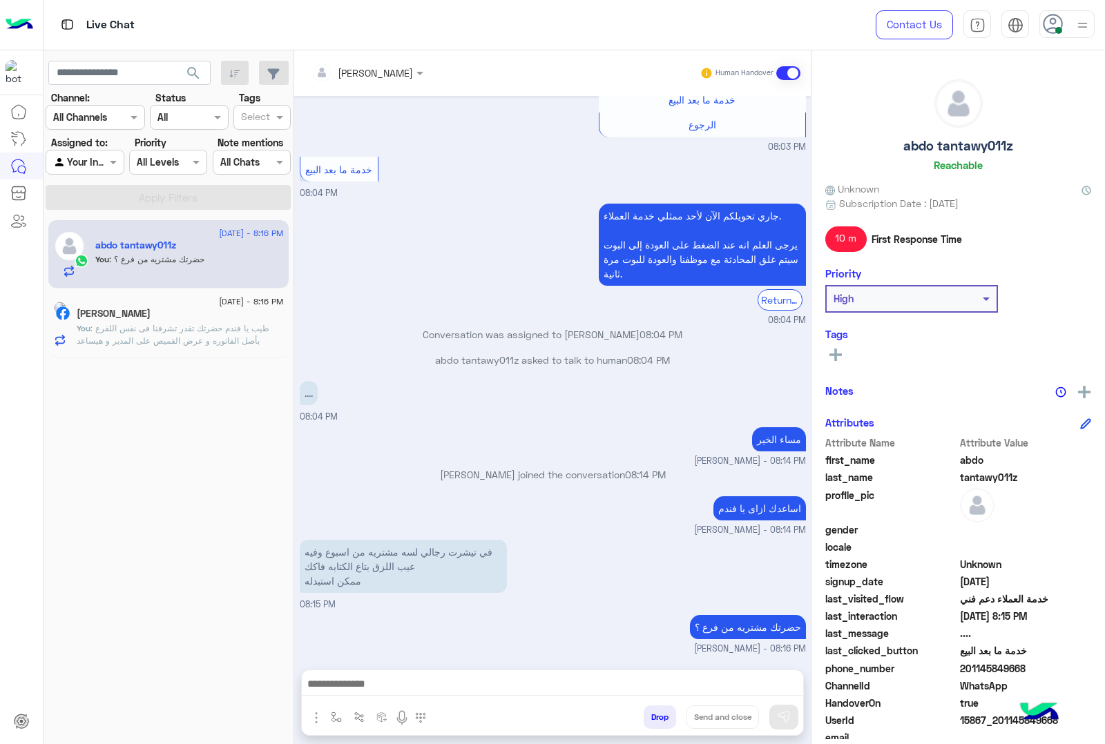
click at [263, 345] on span ": طيب يا فندم حضرتك تقدر تشرفنا فى نفس اللفرع بأصل الفاتوره و عرض القميص على ال…" at bounding box center [173, 340] width 193 height 35
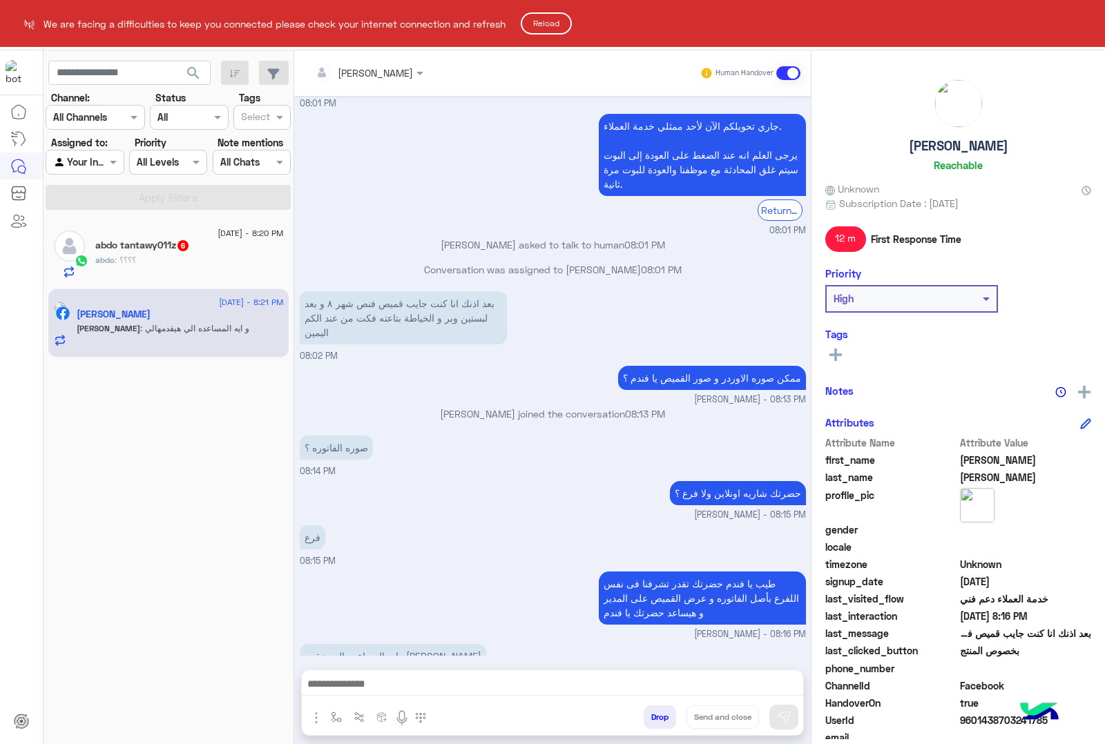
scroll to position [2051, 0]
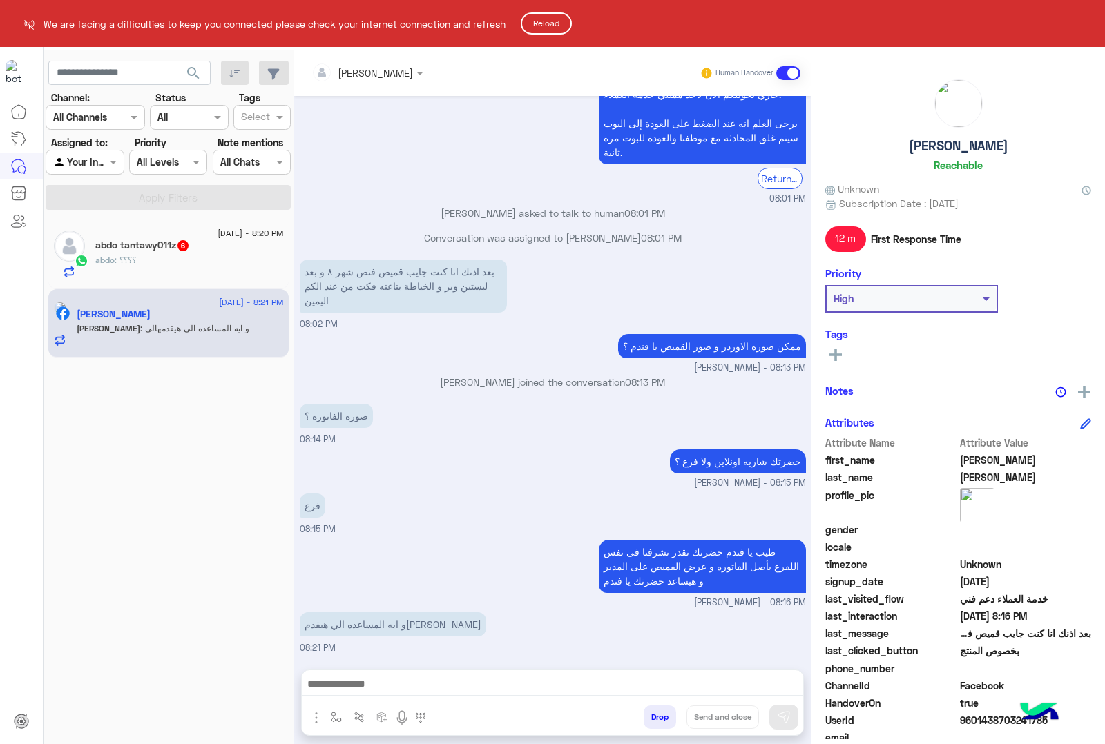
click at [144, 273] on html "We are facing a difficulties to keep you connected please check your internet c…" at bounding box center [552, 372] width 1105 height 744
click at [554, 21] on button "Reload" at bounding box center [546, 23] width 51 height 22
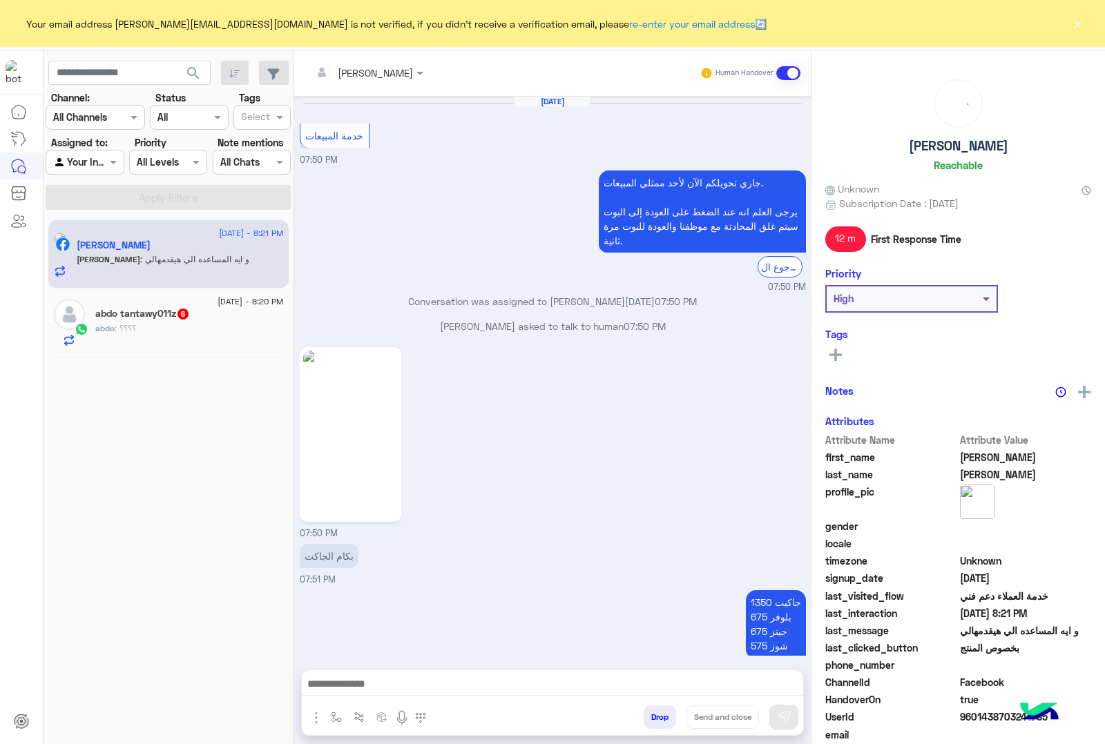
scroll to position [1855, 0]
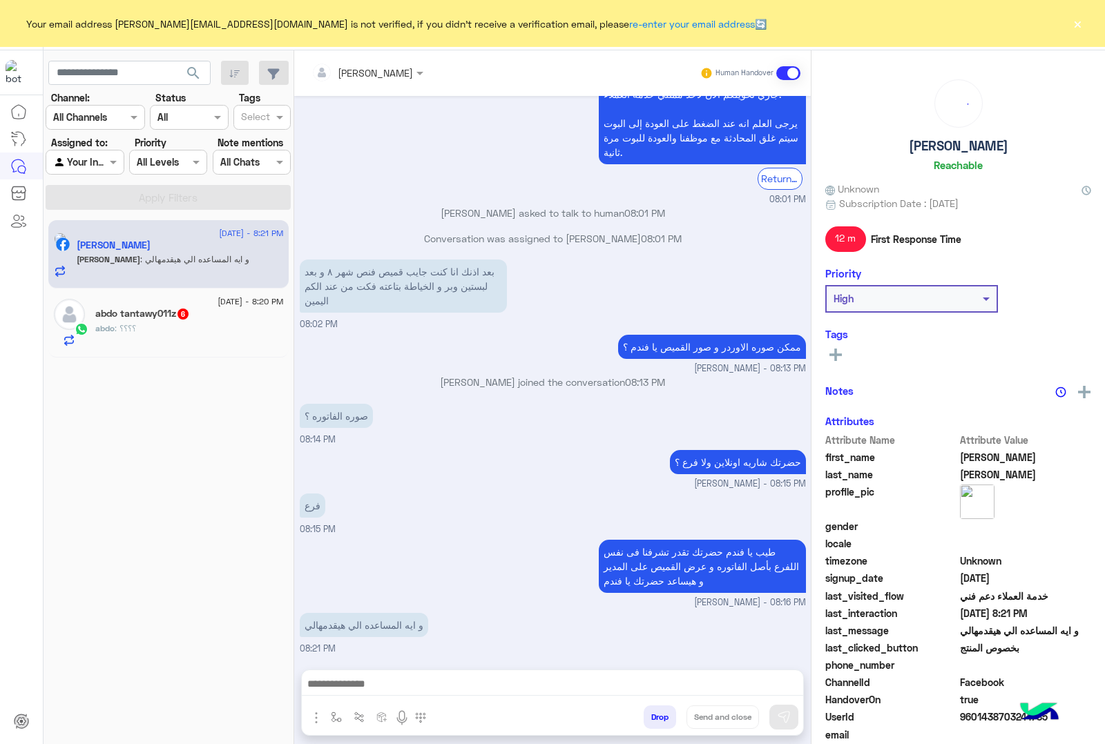
click at [1078, 25] on button "×" at bounding box center [1077, 24] width 14 height 14
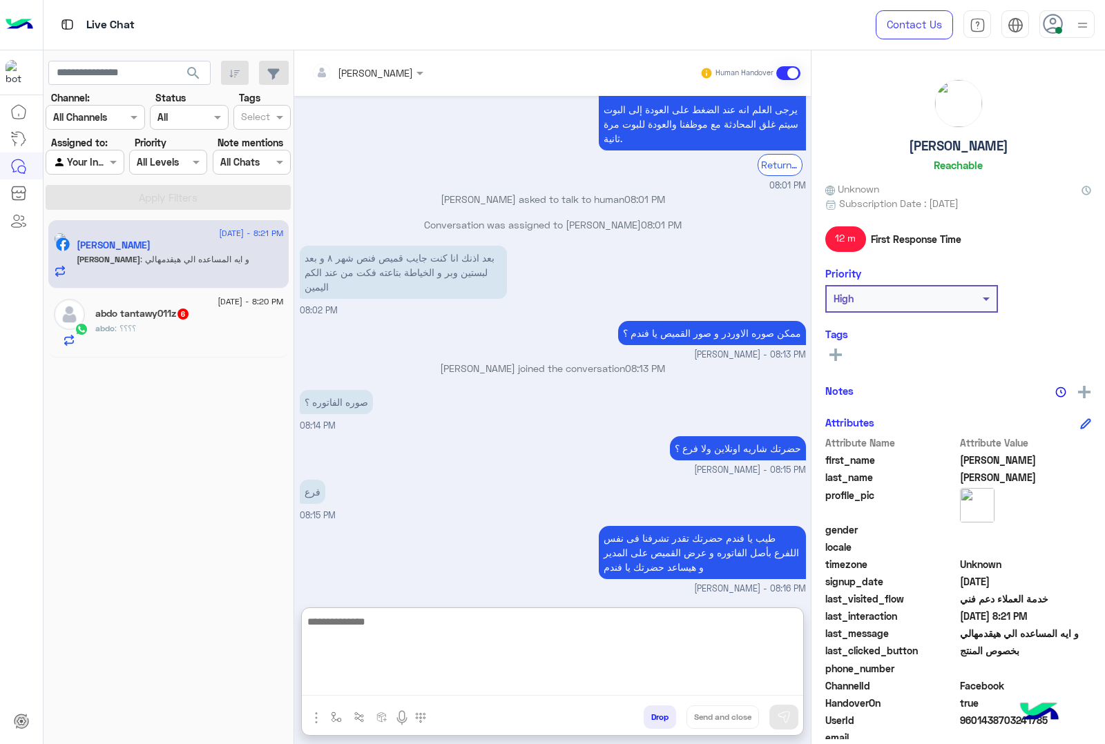
click at [418, 685] on textarea at bounding box center [552, 654] width 501 height 83
type textarea "**********"
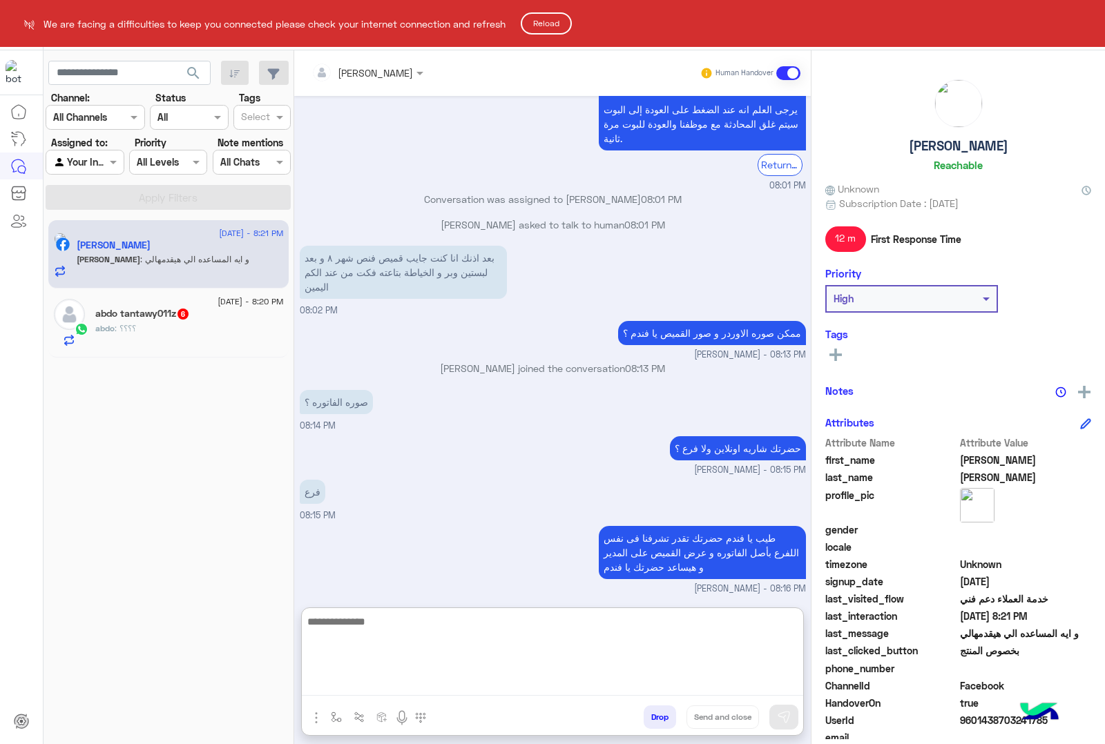
scroll to position [1976, 0]
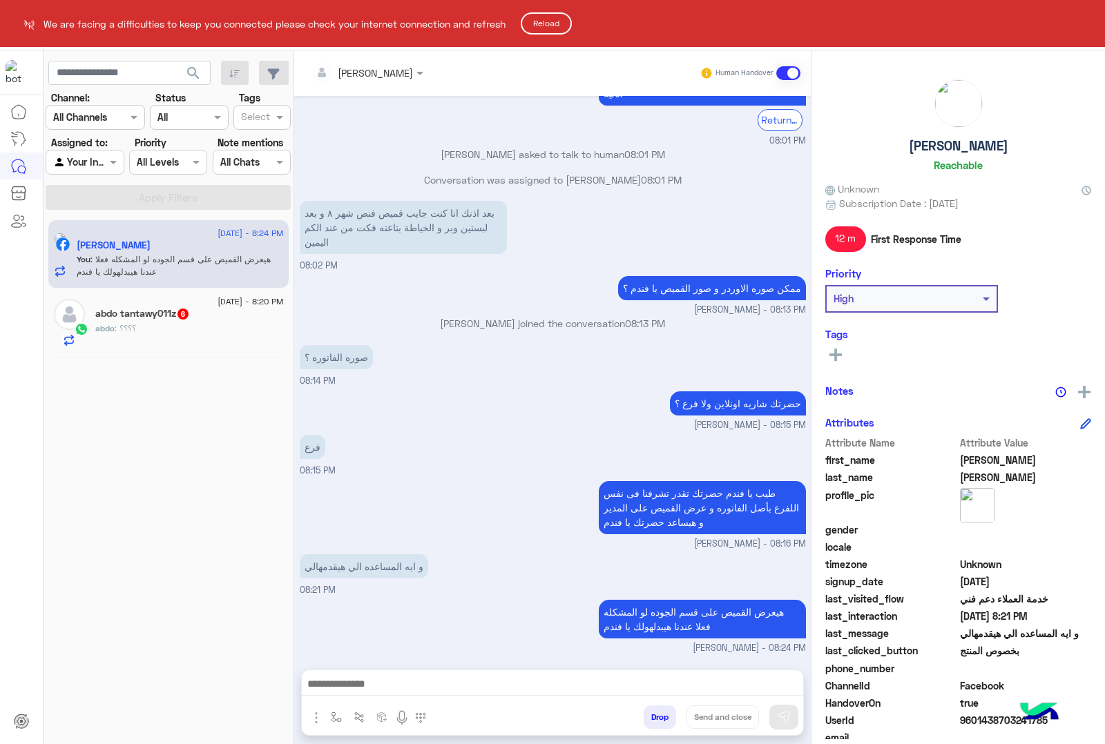
click at [556, 17] on button "Reload" at bounding box center [546, 23] width 51 height 22
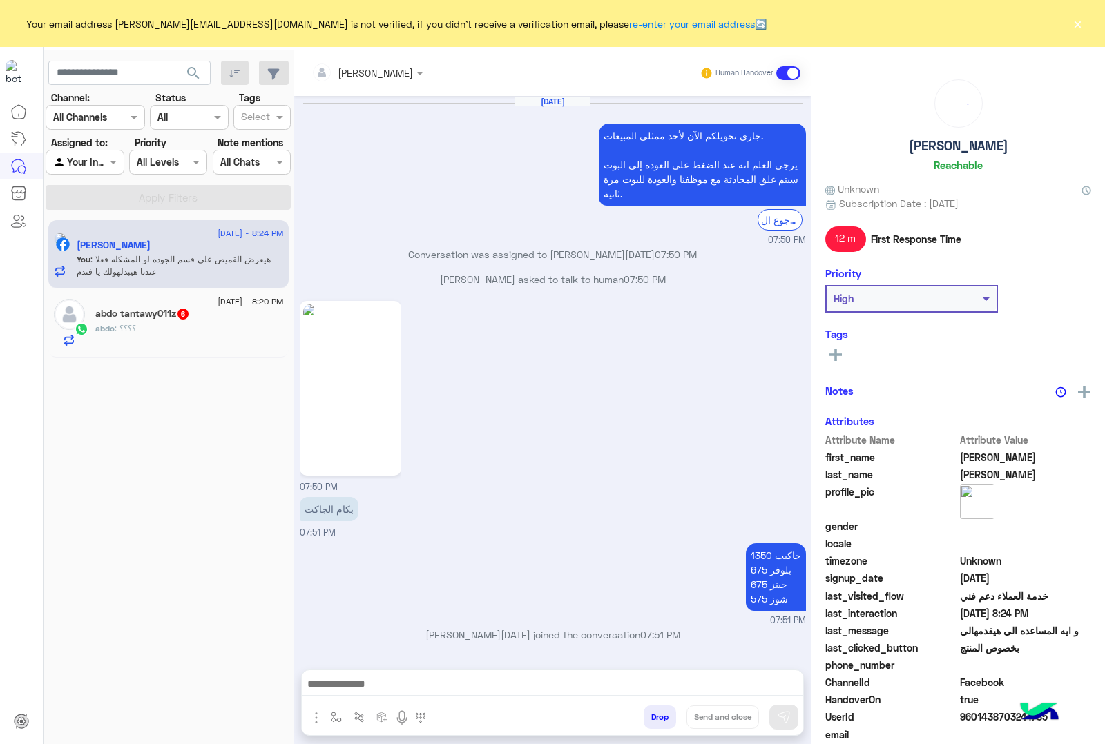
click at [1078, 23] on button "×" at bounding box center [1077, 24] width 14 height 14
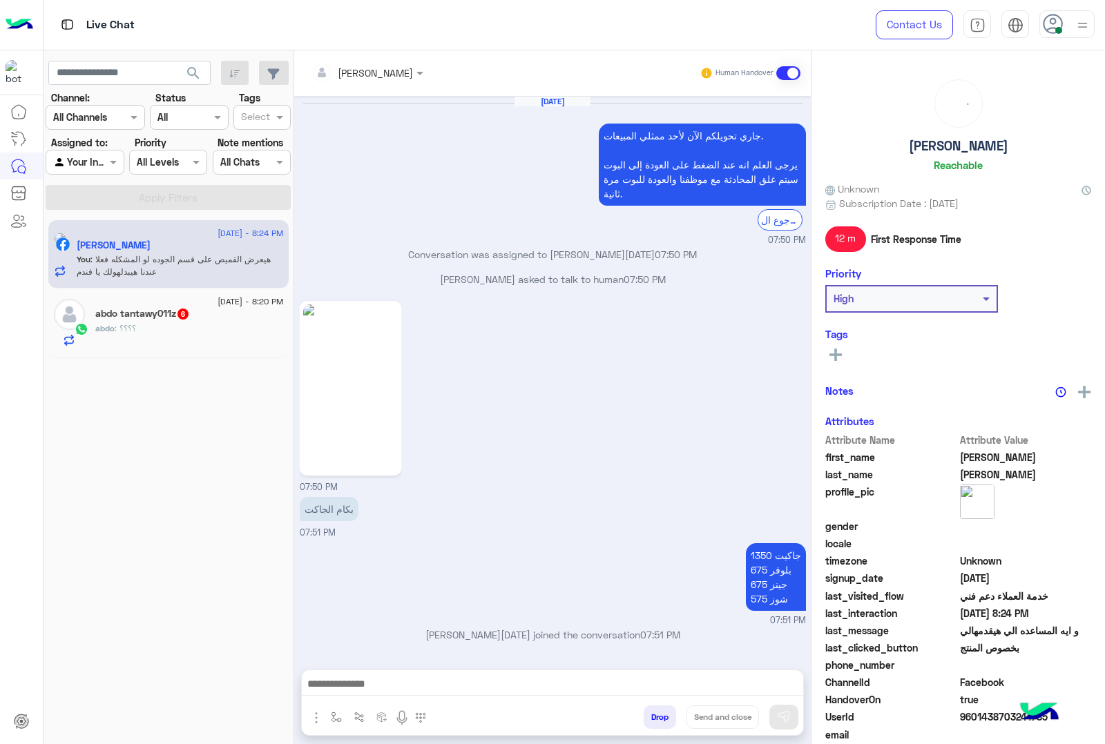
scroll to position [1867, 0]
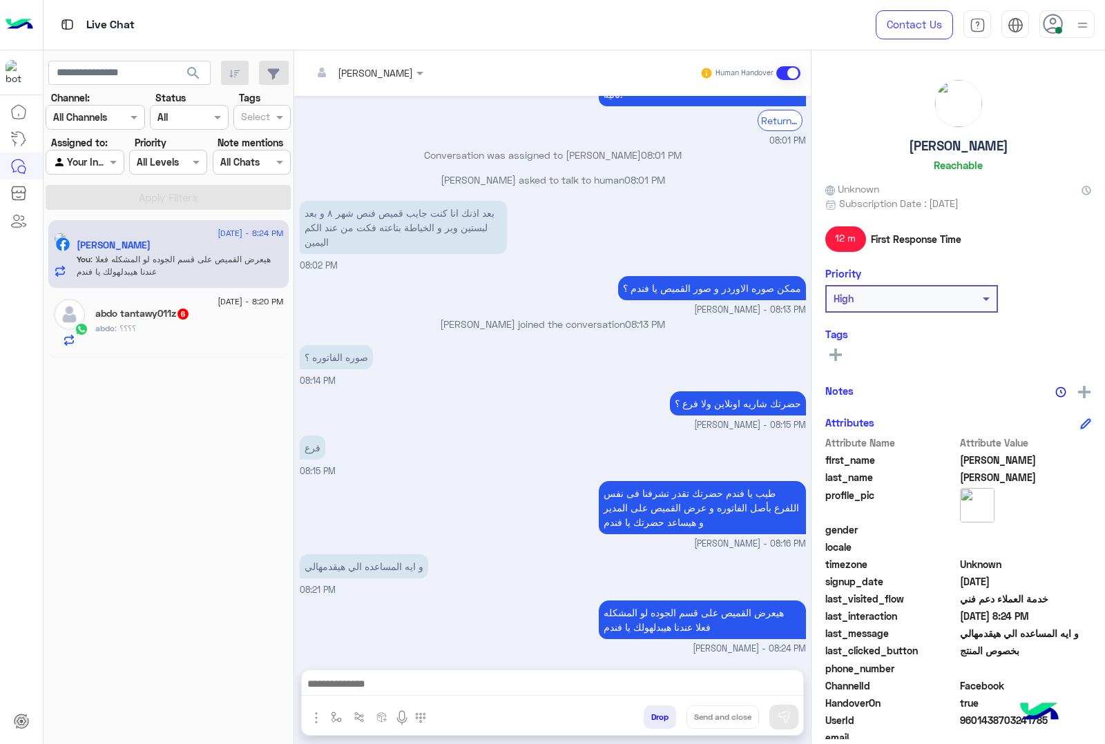
click at [193, 323] on div "abdo : ؟؟؟؟" at bounding box center [189, 334] width 188 height 24
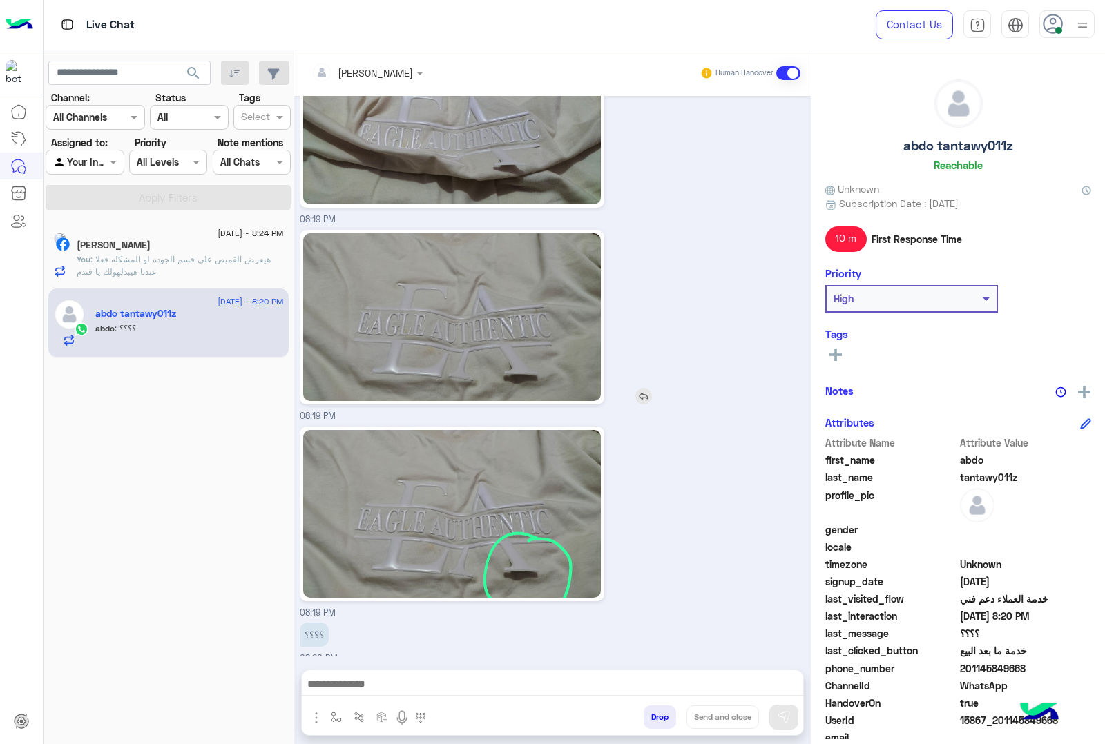
scroll to position [2802, 0]
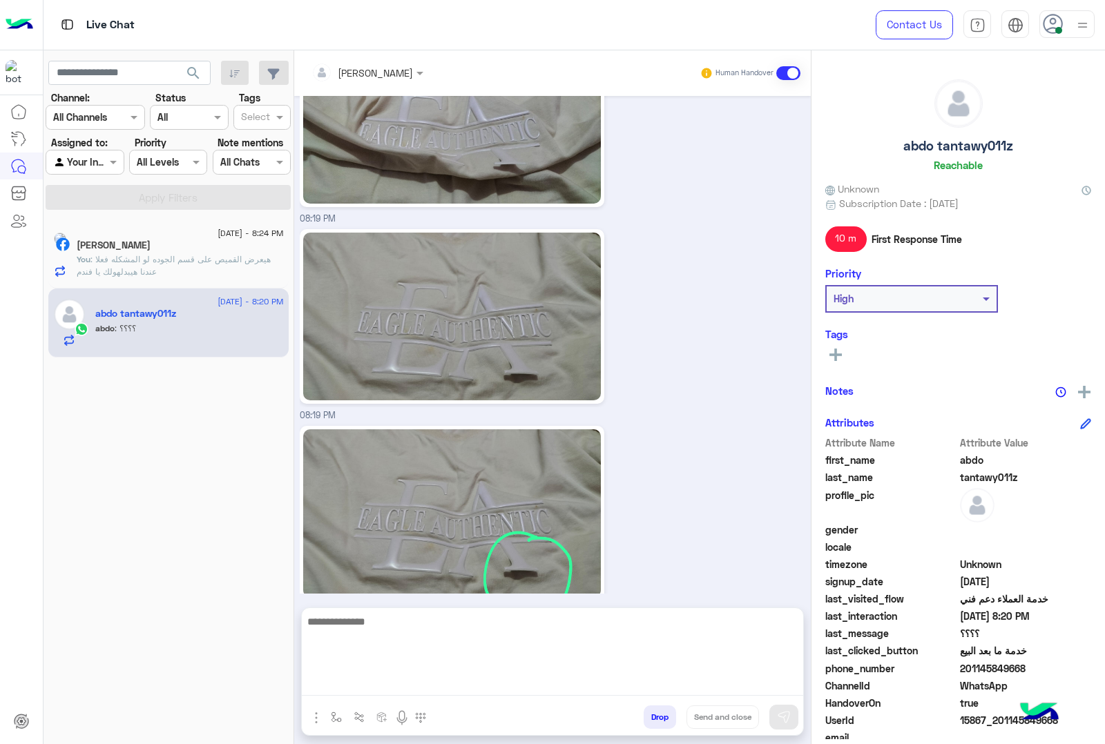
click at [475, 679] on textarea at bounding box center [552, 654] width 501 height 83
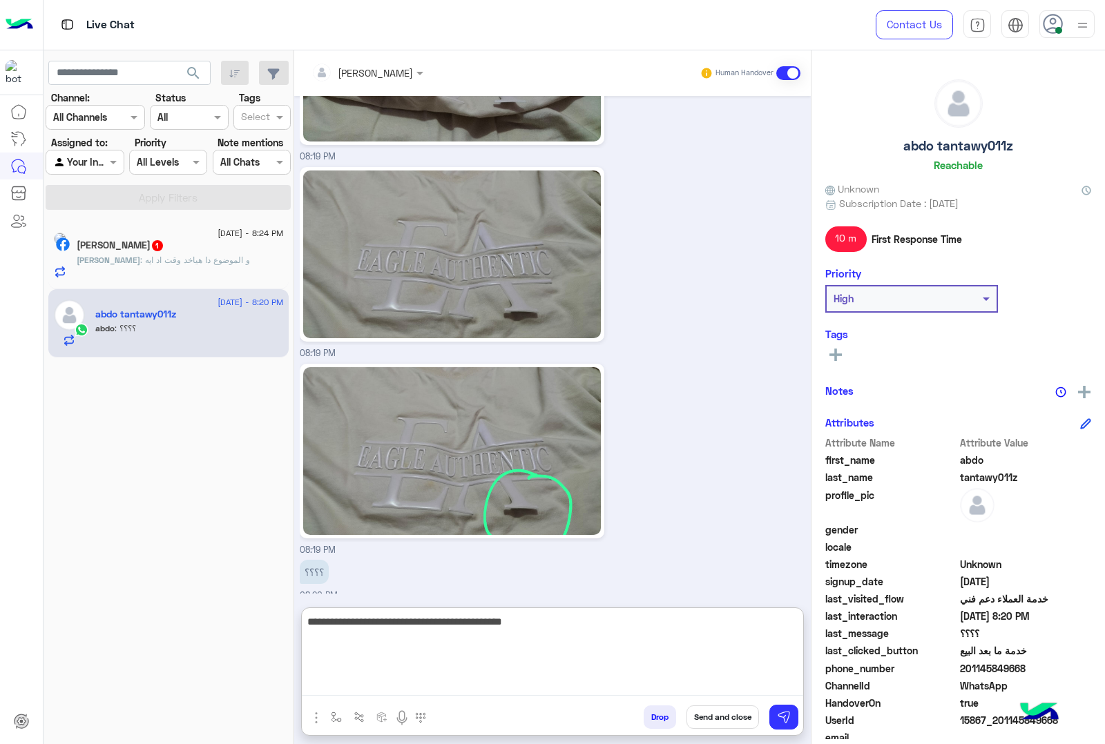
type textarea "**********"
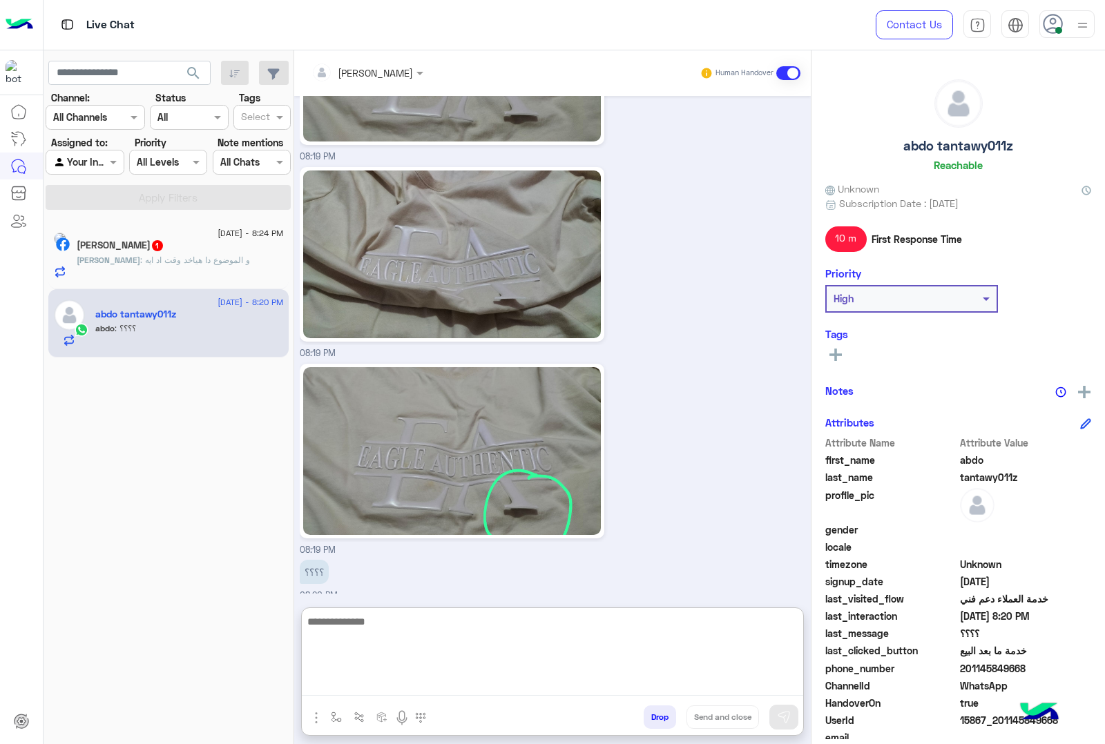
scroll to position [2908, 0]
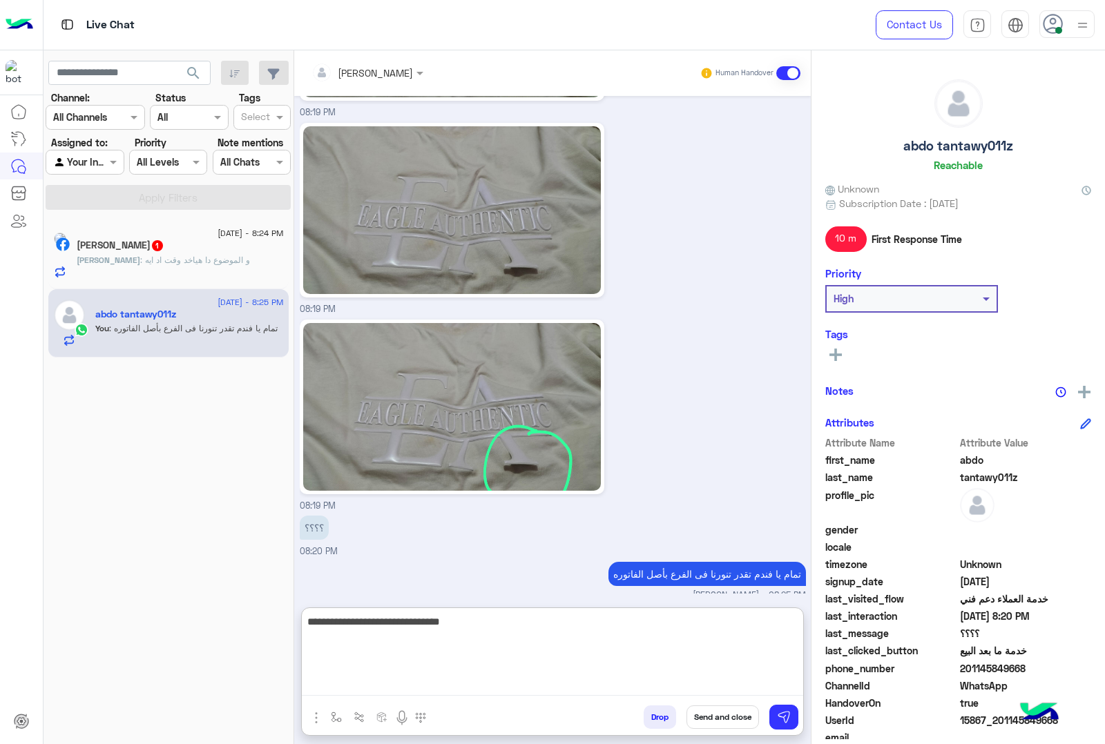
type textarea "**********"
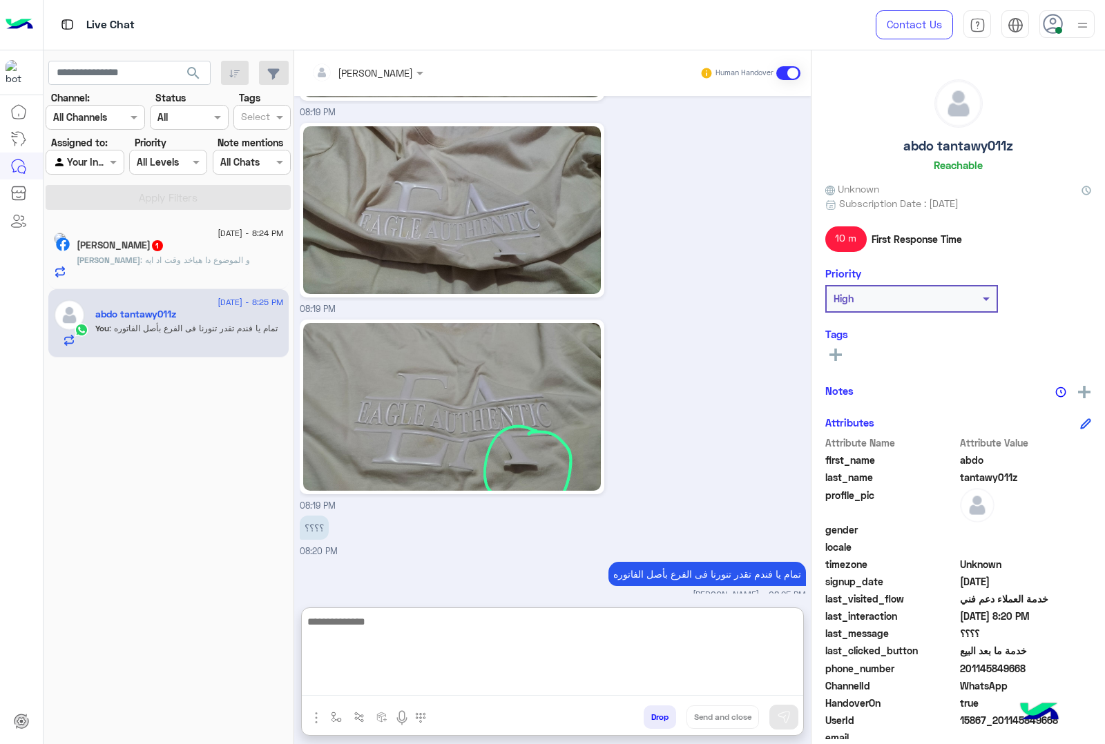
scroll to position [2952, 0]
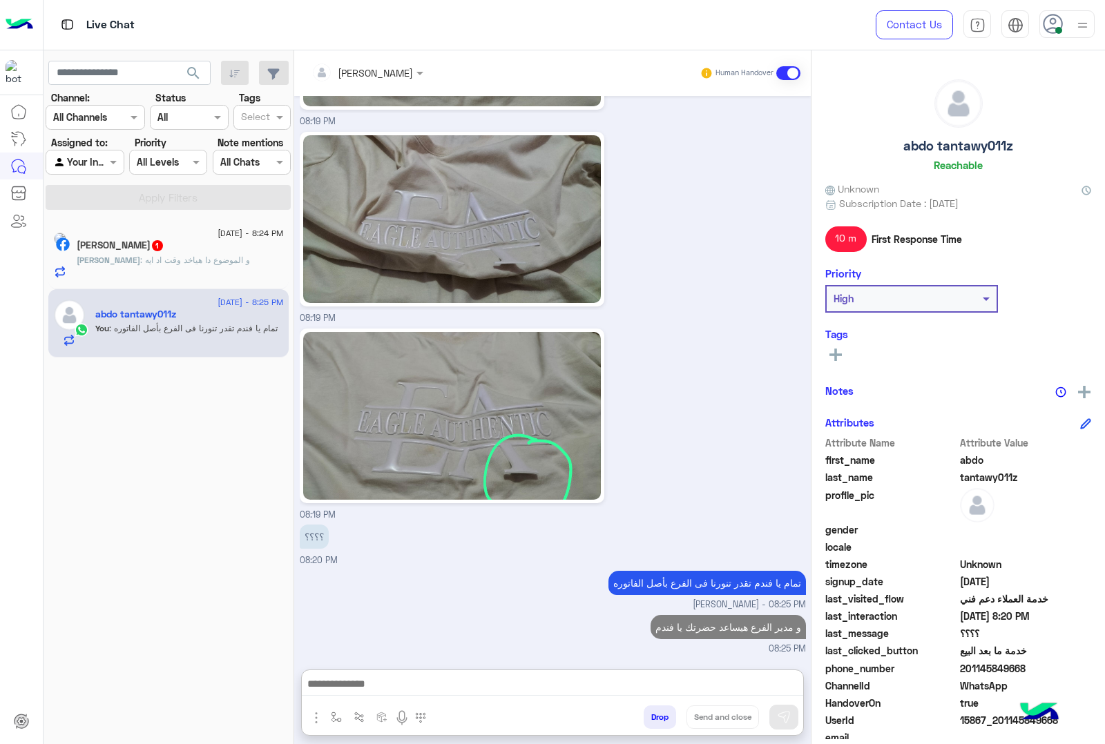
click at [948, 138] on h5 "abdo tantawy011z" at bounding box center [958, 146] width 110 height 16
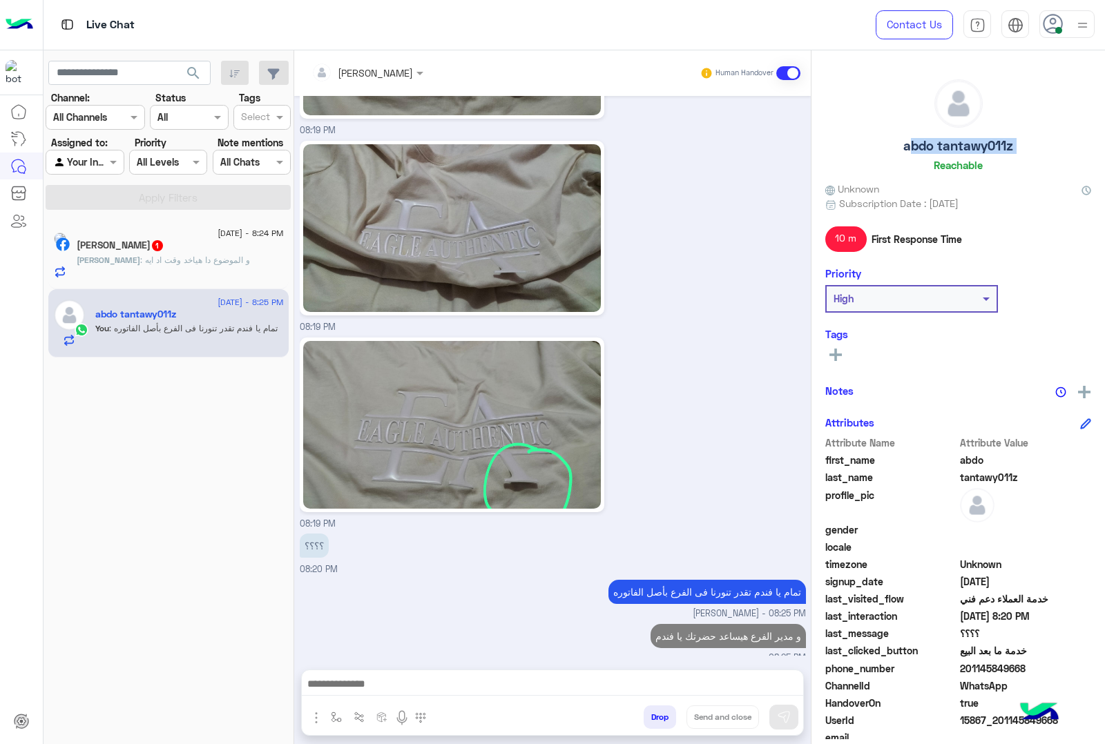
click at [948, 138] on h5 "abdo tantawy011z" at bounding box center [958, 146] width 110 height 16
copy h5 "abdo tantawy011z"
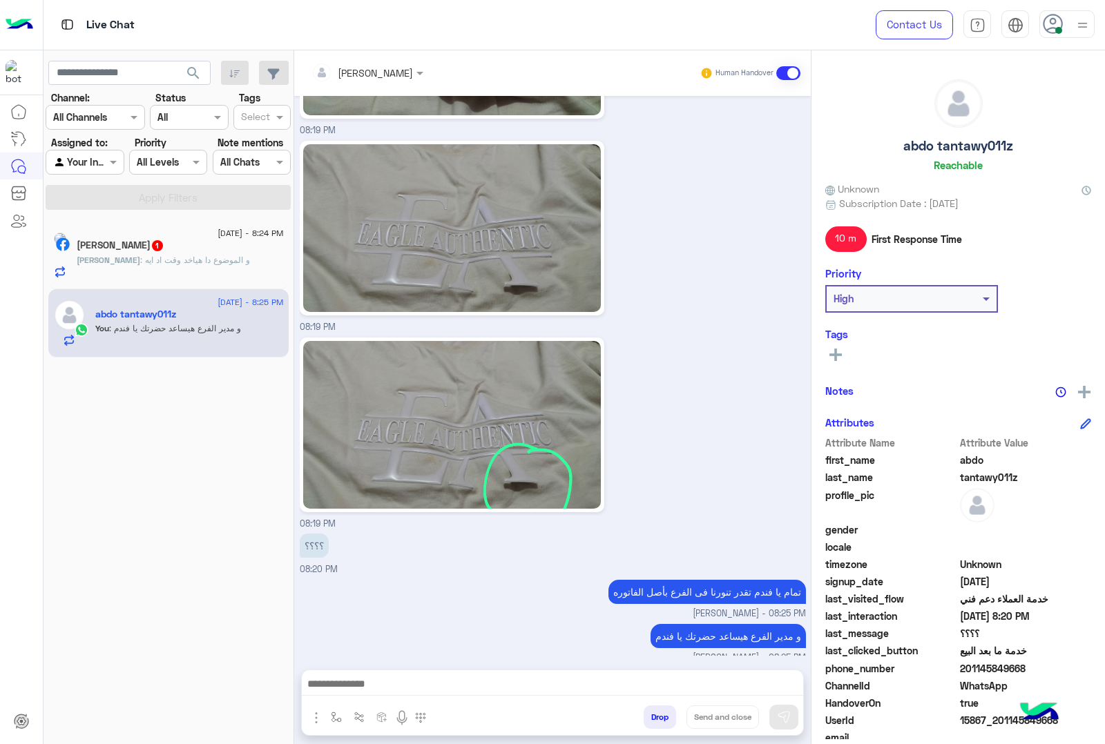
click at [989, 726] on span "15867_201145849668" at bounding box center [1026, 720] width 132 height 14
click at [984, 717] on span "15867_201145849668" at bounding box center [1026, 720] width 132 height 14
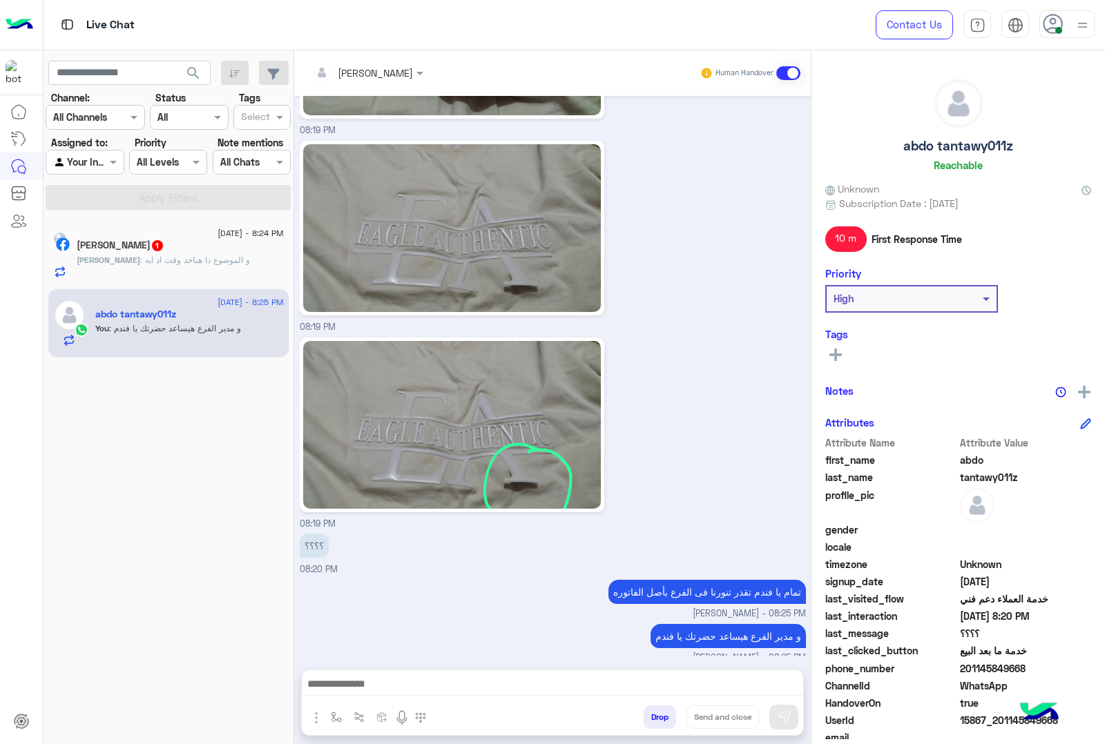
copy span "15867_201145849668"
click at [129, 249] on h5 "Ibrahim Ahmed 1" at bounding box center [121, 246] width 88 height 12
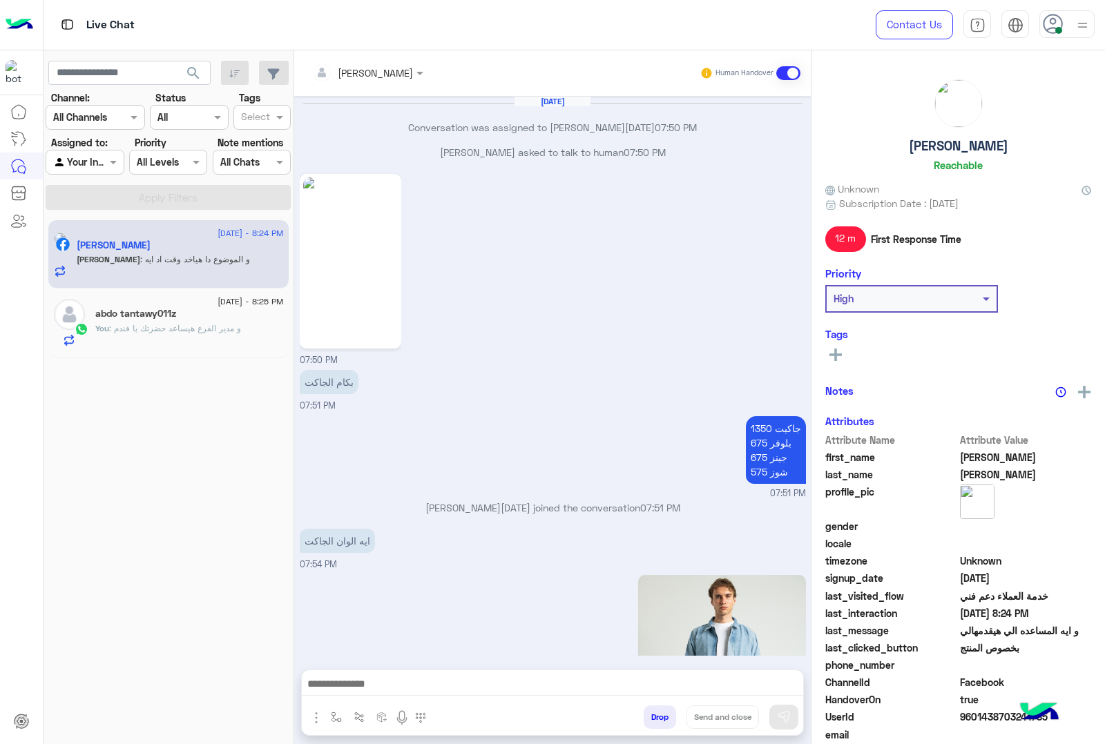
scroll to position [1785, 0]
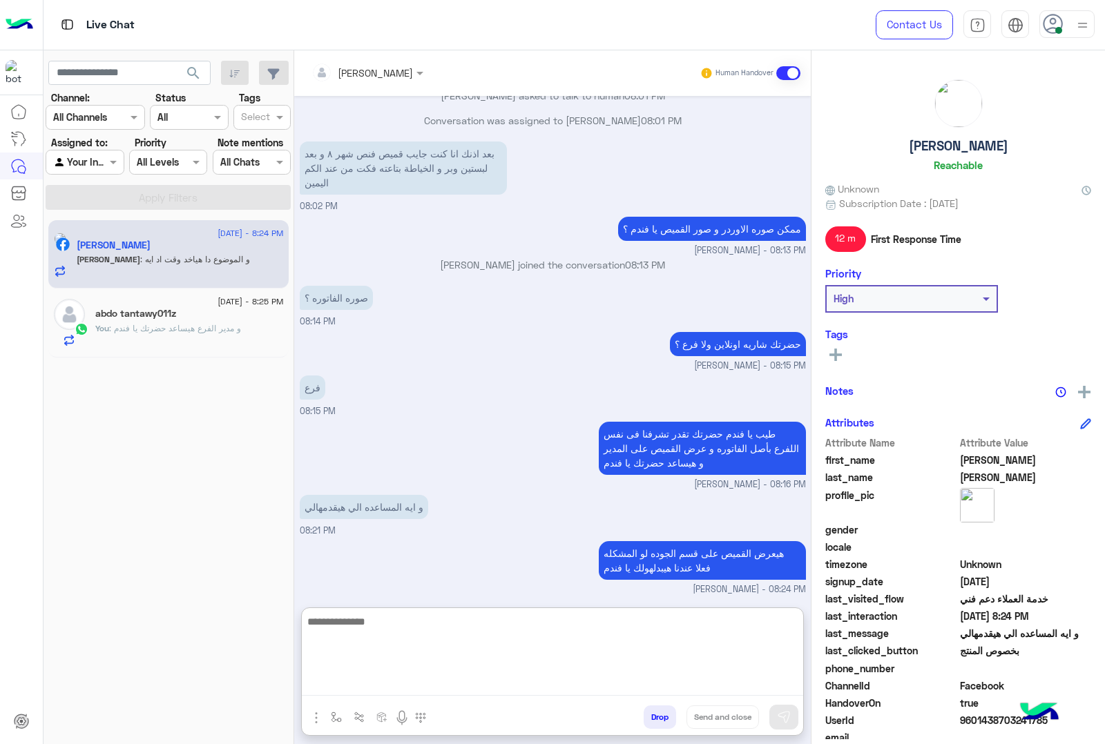
click at [447, 685] on textarea at bounding box center [552, 654] width 501 height 83
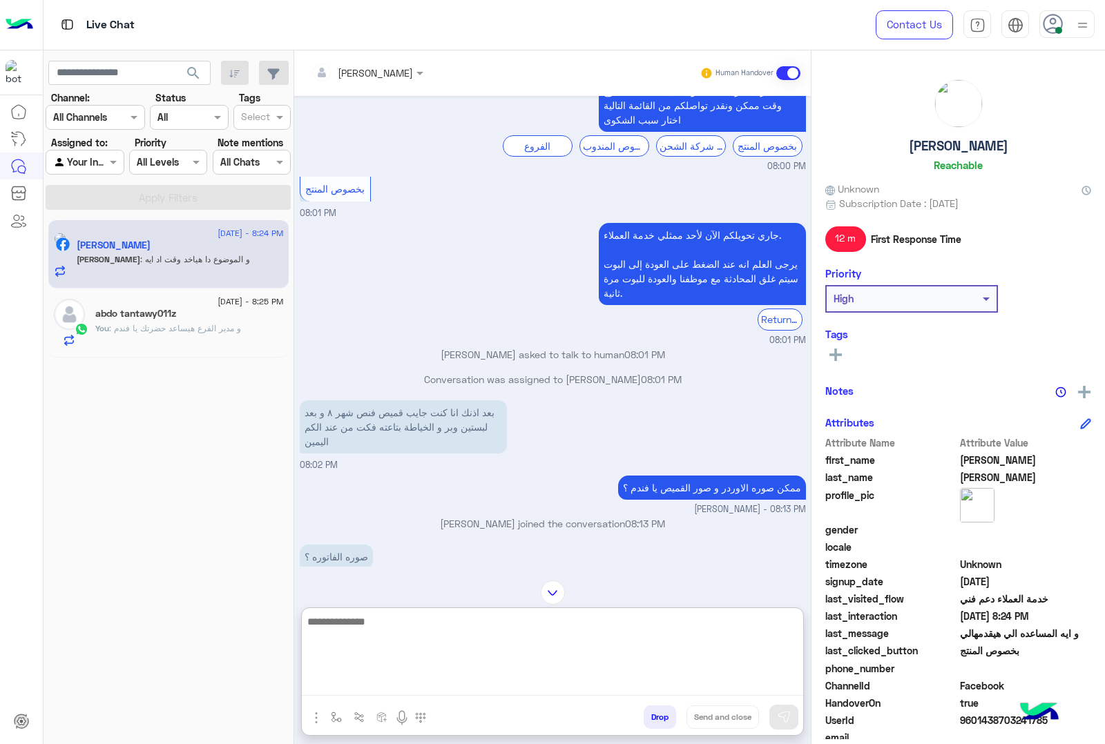
scroll to position [1847, 0]
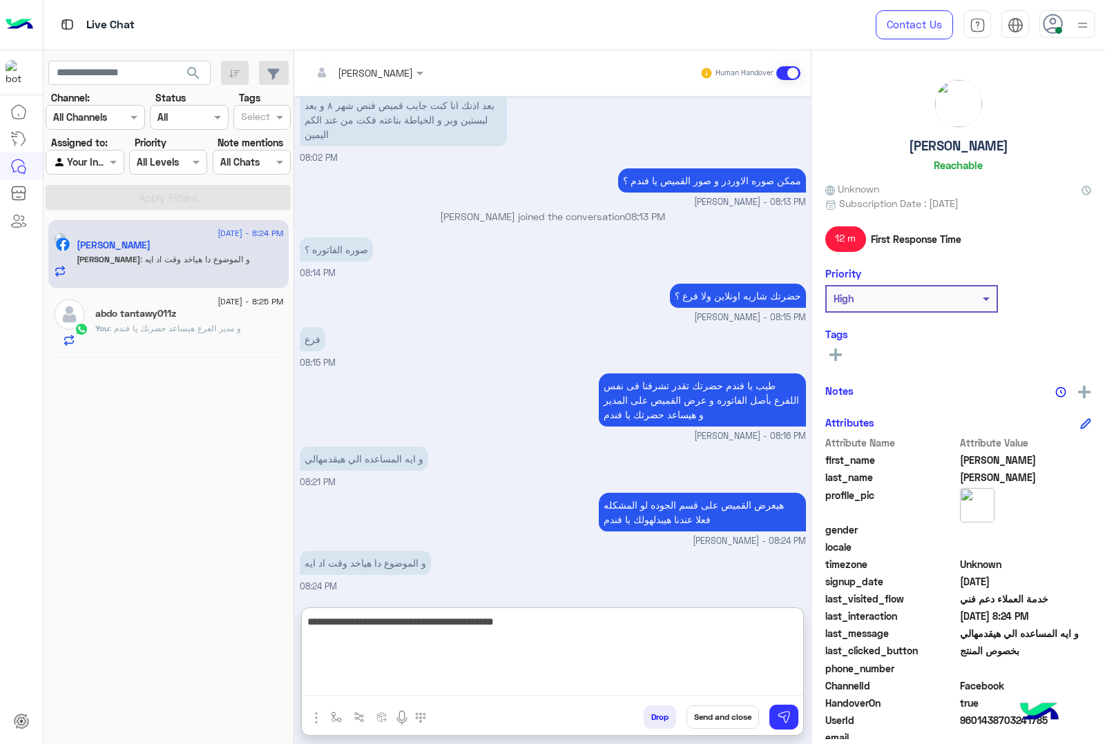
type textarea "**********"
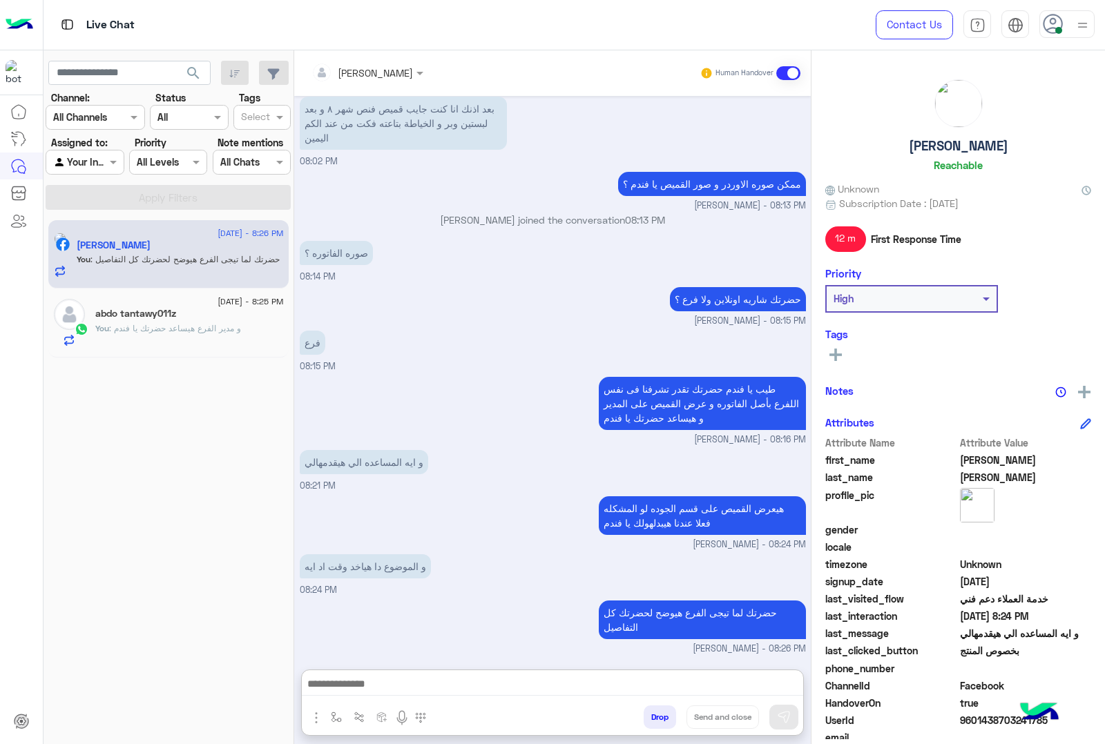
click at [944, 144] on h5 "Ibrahim Ahmed" at bounding box center [958, 146] width 99 height 16
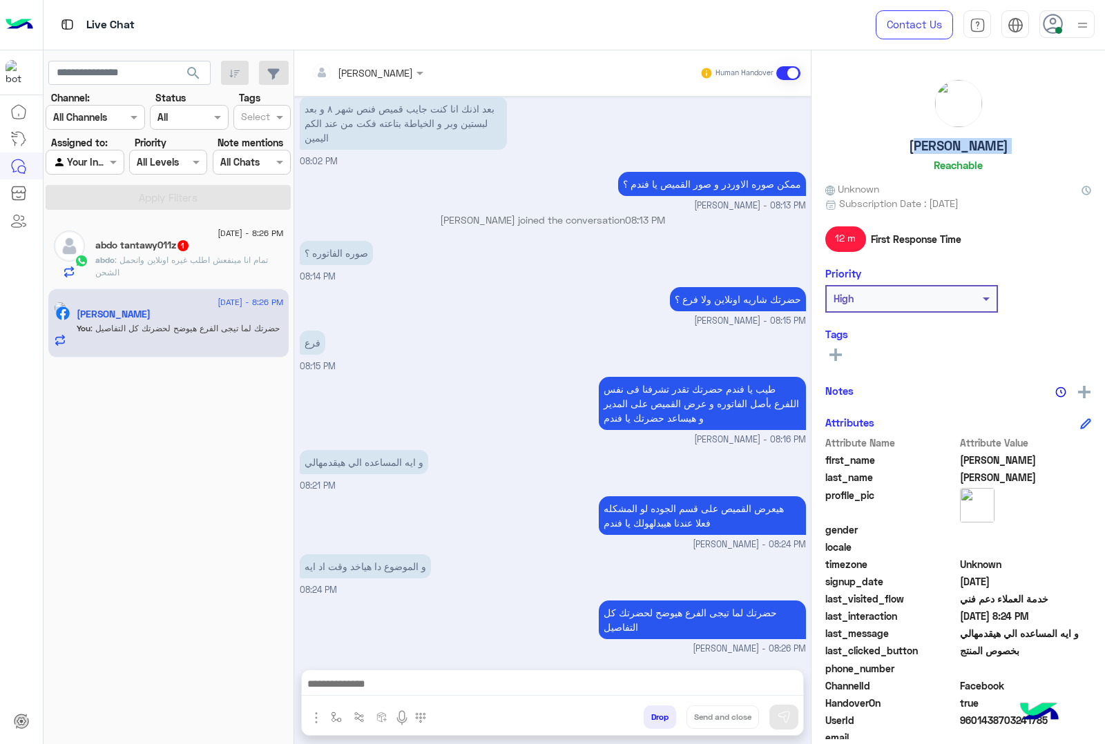
click at [944, 144] on h5 "Ibrahim Ahmed" at bounding box center [958, 146] width 99 height 16
copy h5 "Ibrahim Ahmed"
click at [982, 717] on span "9601438703241785" at bounding box center [1026, 720] width 132 height 14
copy span "9601438703241785"
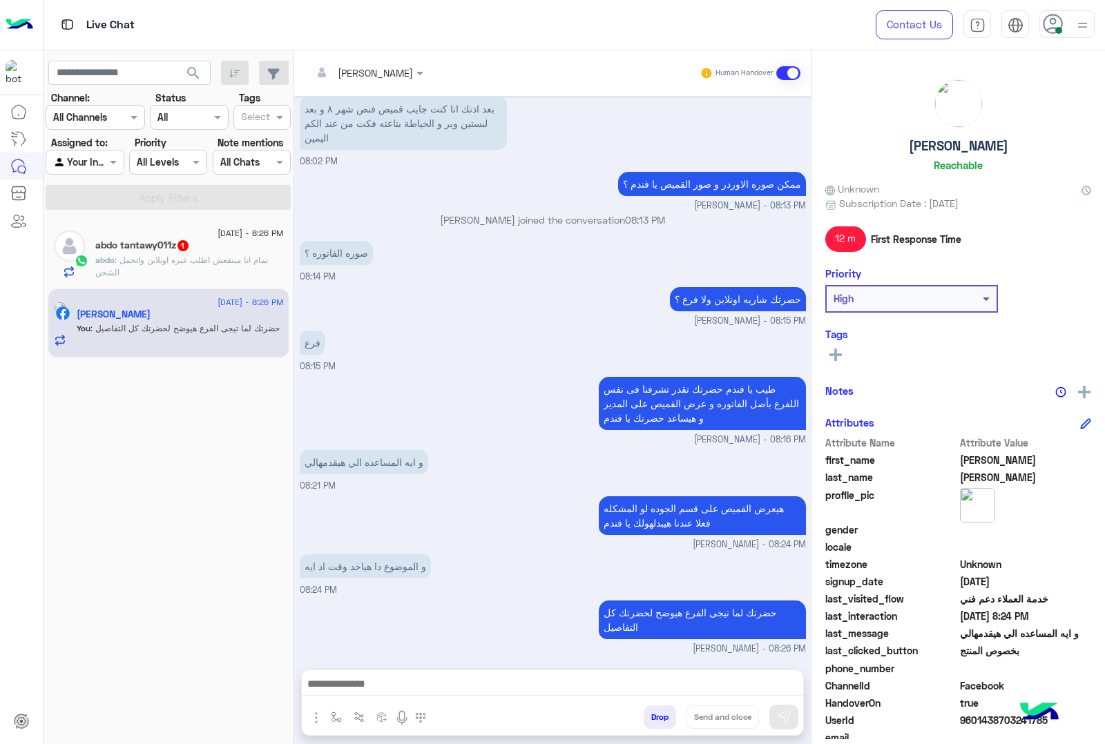
click at [198, 267] on p "abdo : تمام انا مينفعش اطلب غيره اونلاين واتحمل الشحن" at bounding box center [189, 266] width 188 height 25
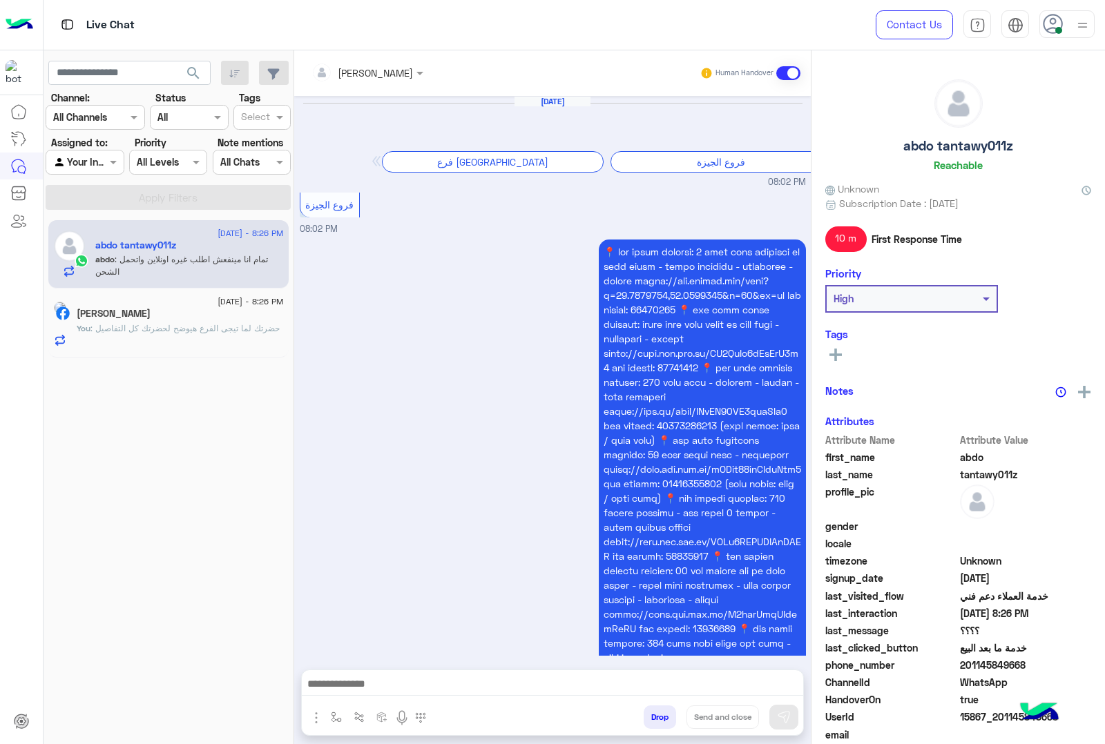
scroll to position [2323, 0]
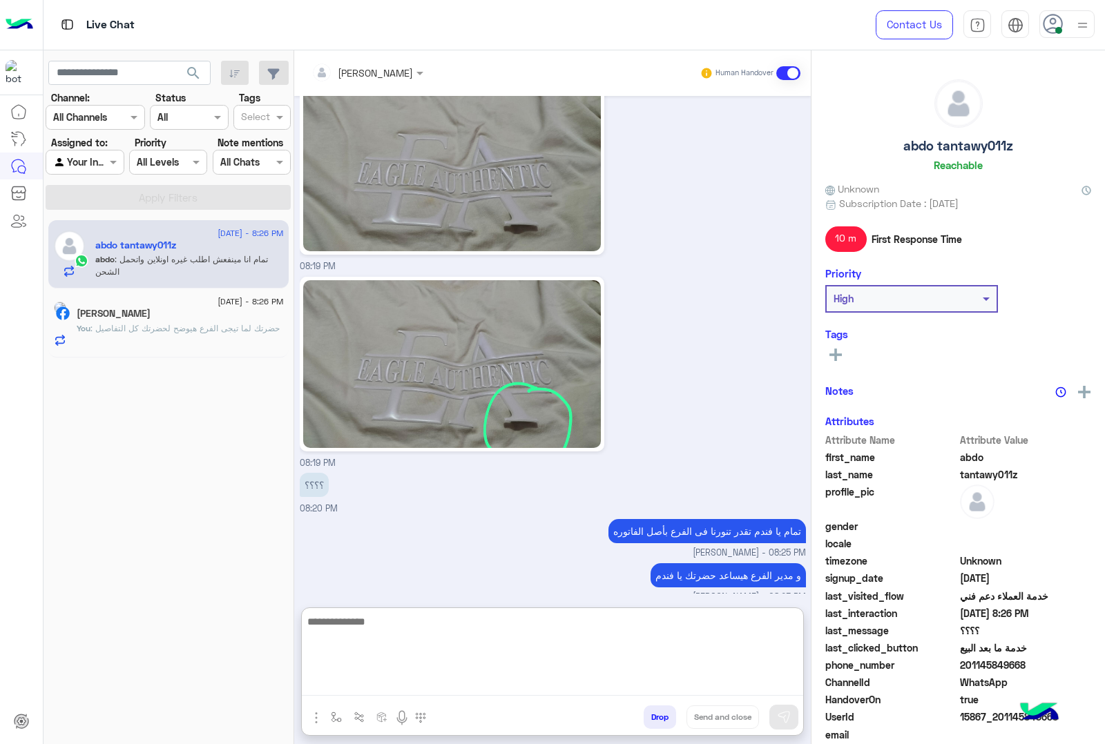
click at [491, 681] on textarea at bounding box center [552, 654] width 501 height 83
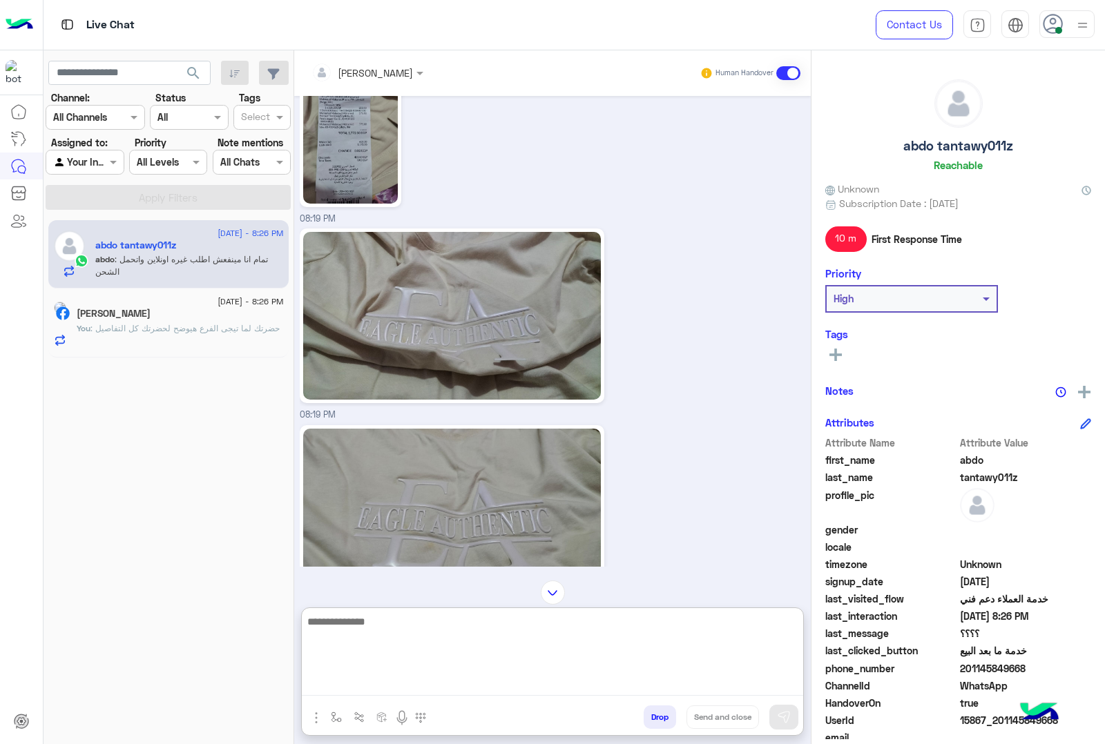
scroll to position [2385, 0]
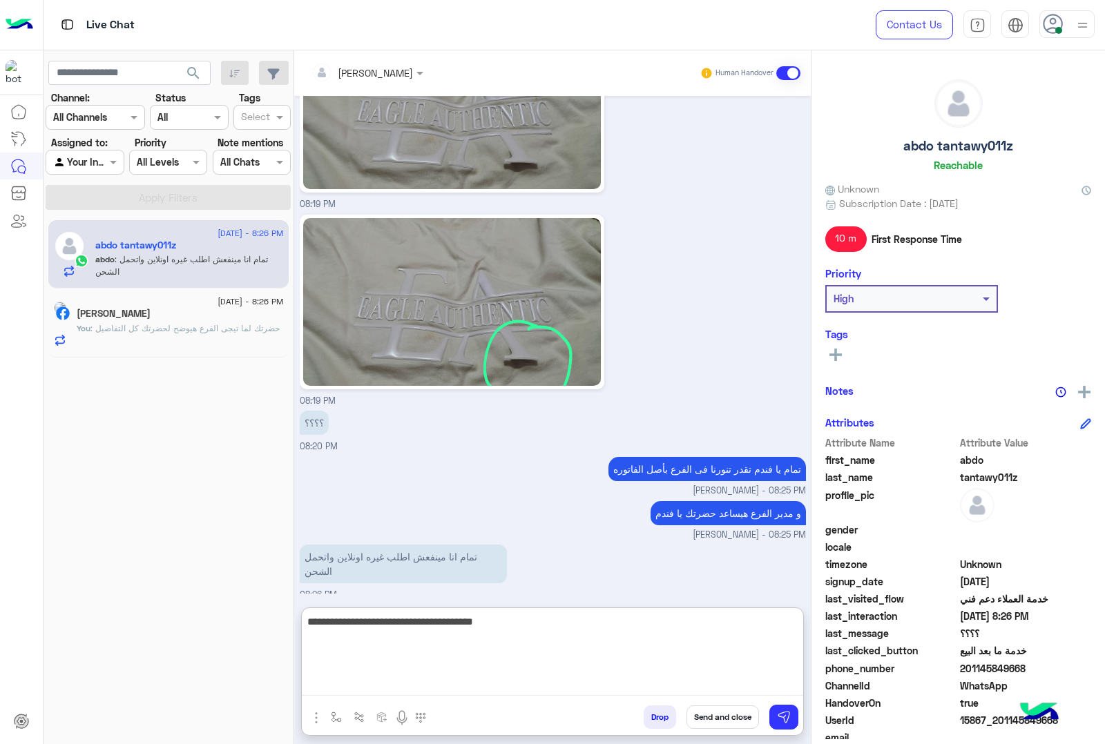
type textarea "**********"
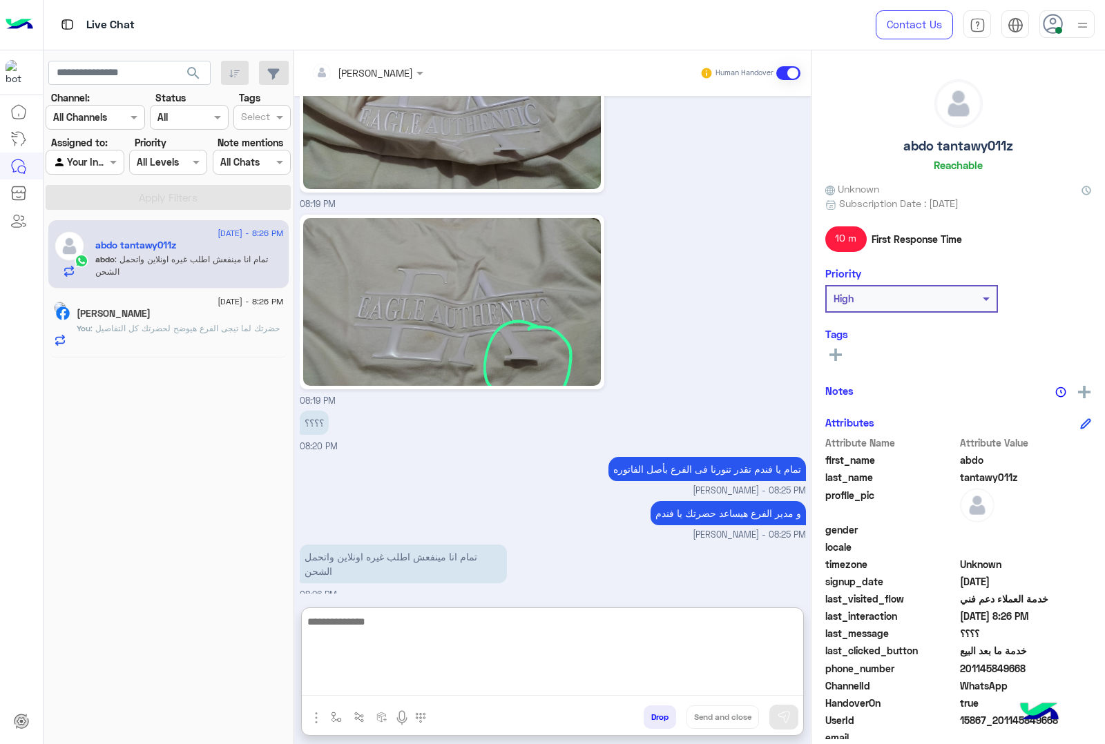
scroll to position [2429, 0]
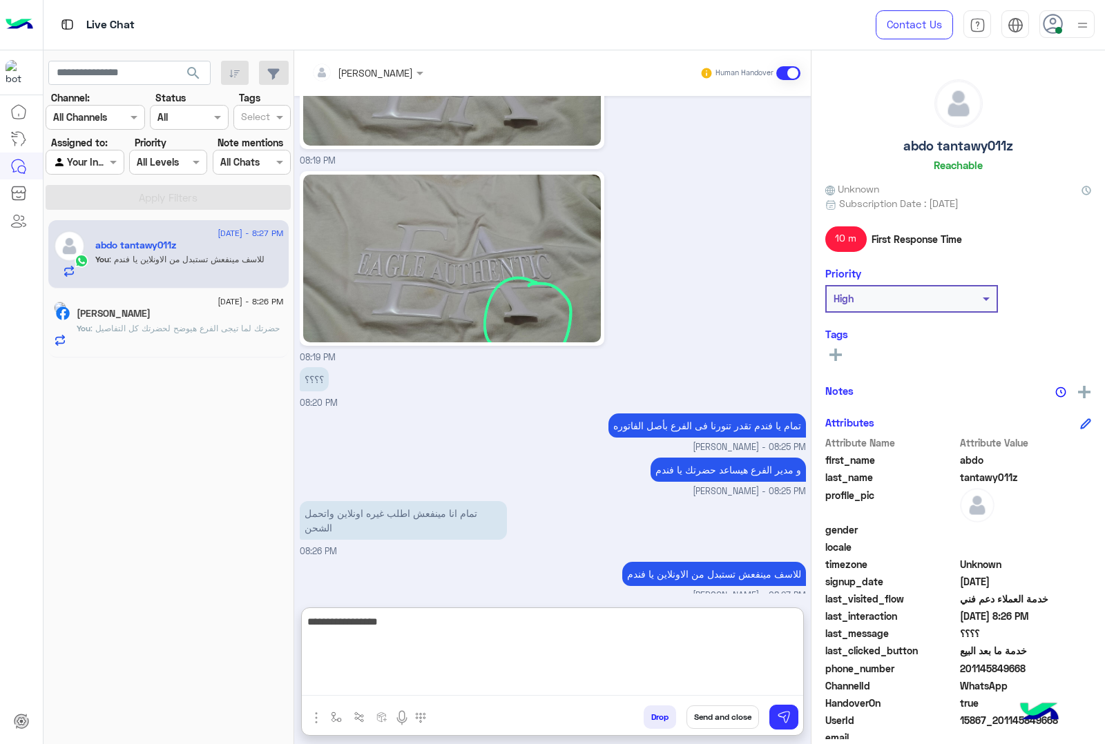
type textarea "**********"
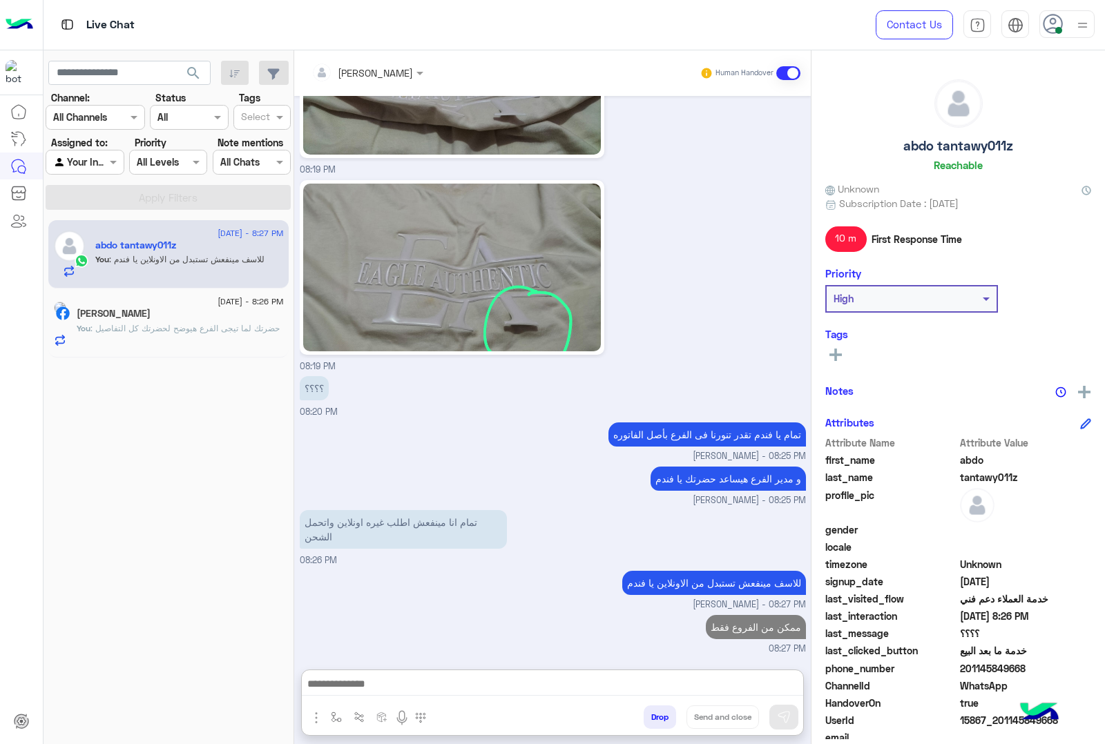
click at [166, 329] on span ": حضرتك لما تيجى الفرع هيوضح لحضرتك كل التفاصيل" at bounding box center [184, 328] width 189 height 10
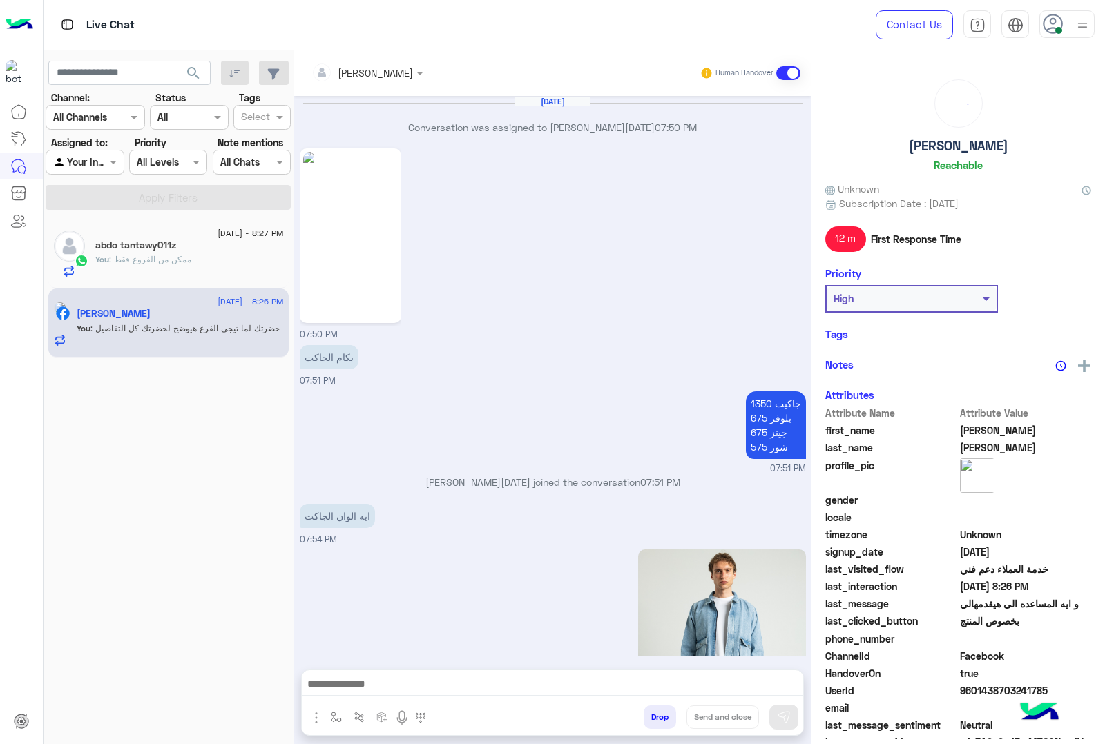
scroll to position [1819, 0]
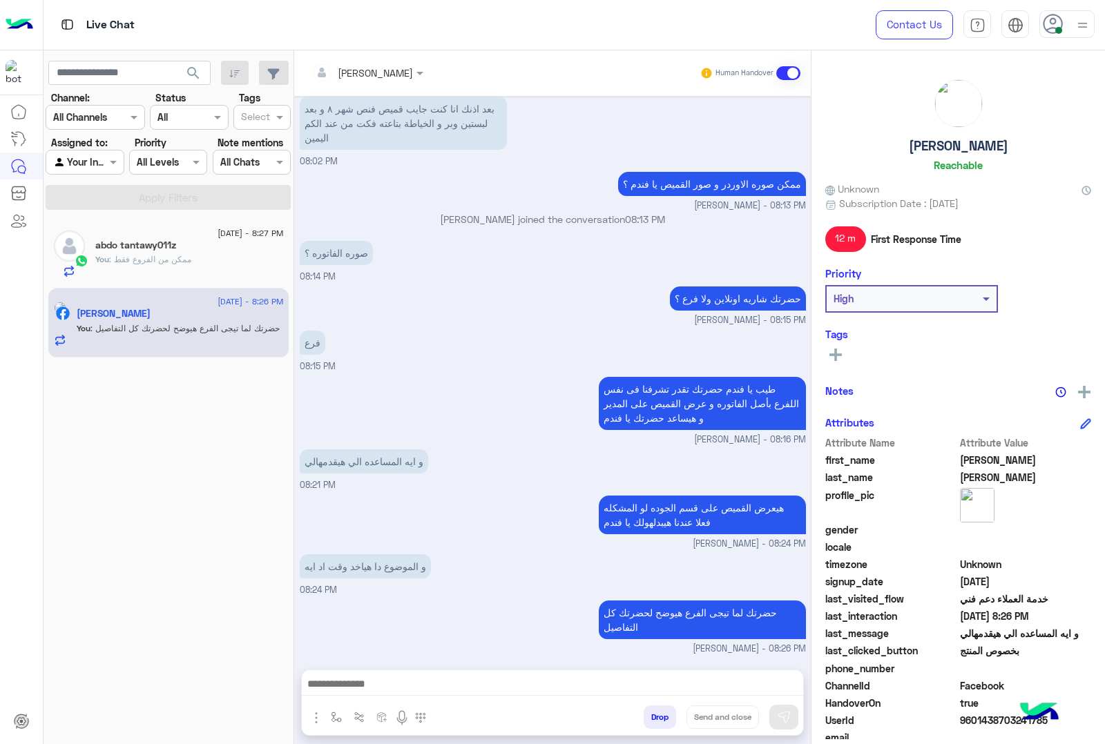
drag, startPoint x: 235, startPoint y: 254, endPoint x: 407, endPoint y: 354, distance: 199.5
click at [235, 257] on div "You : ممكن من الفروع فقط" at bounding box center [189, 265] width 188 height 24
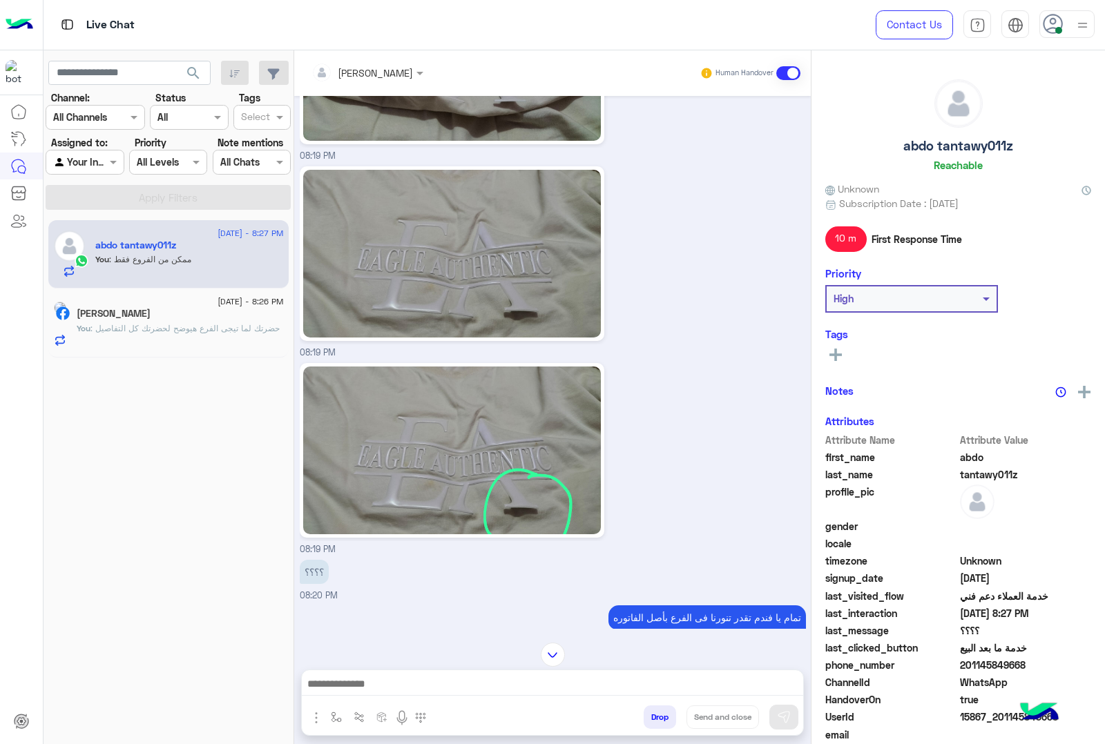
scroll to position [2118, 0]
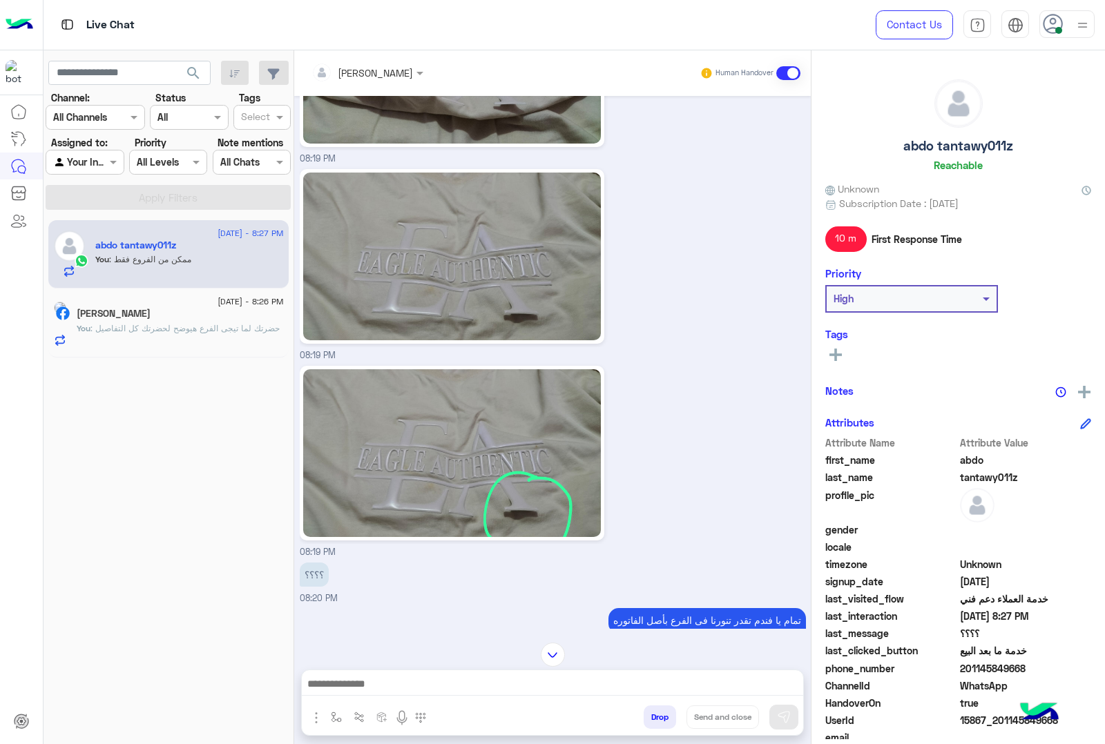
click at [104, 333] on span ": حضرتك لما تيجى الفرع هيوضح لحضرتك كل التفاصيل" at bounding box center [184, 328] width 189 height 10
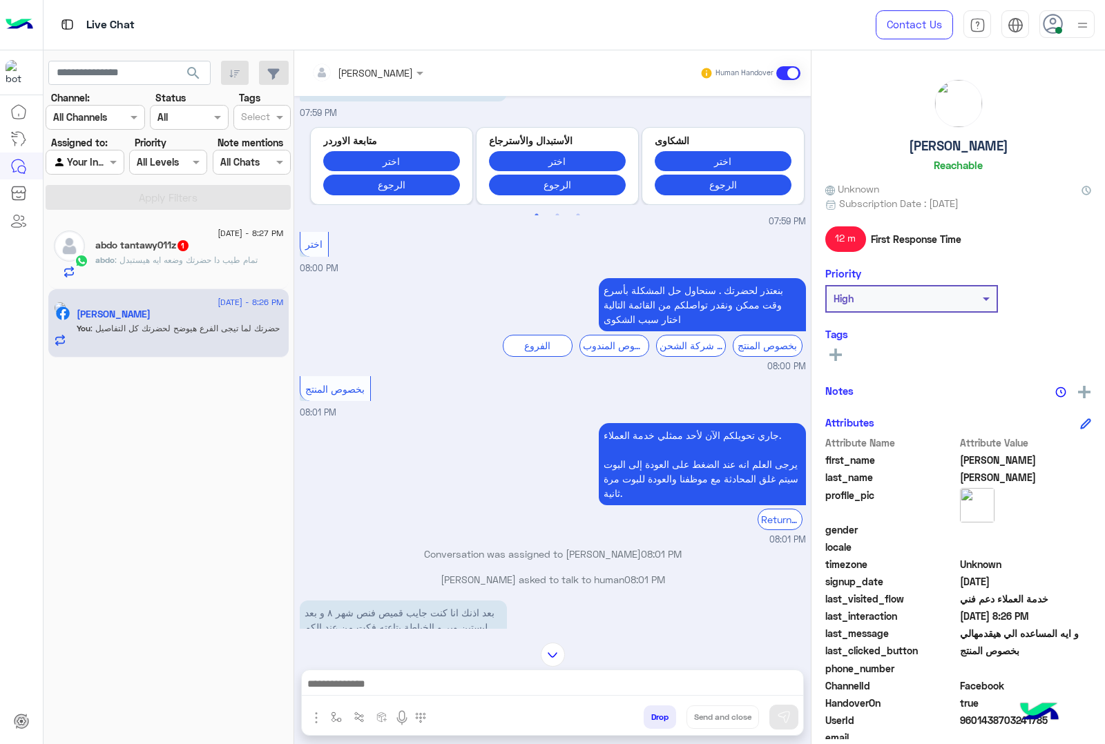
scroll to position [1819, 0]
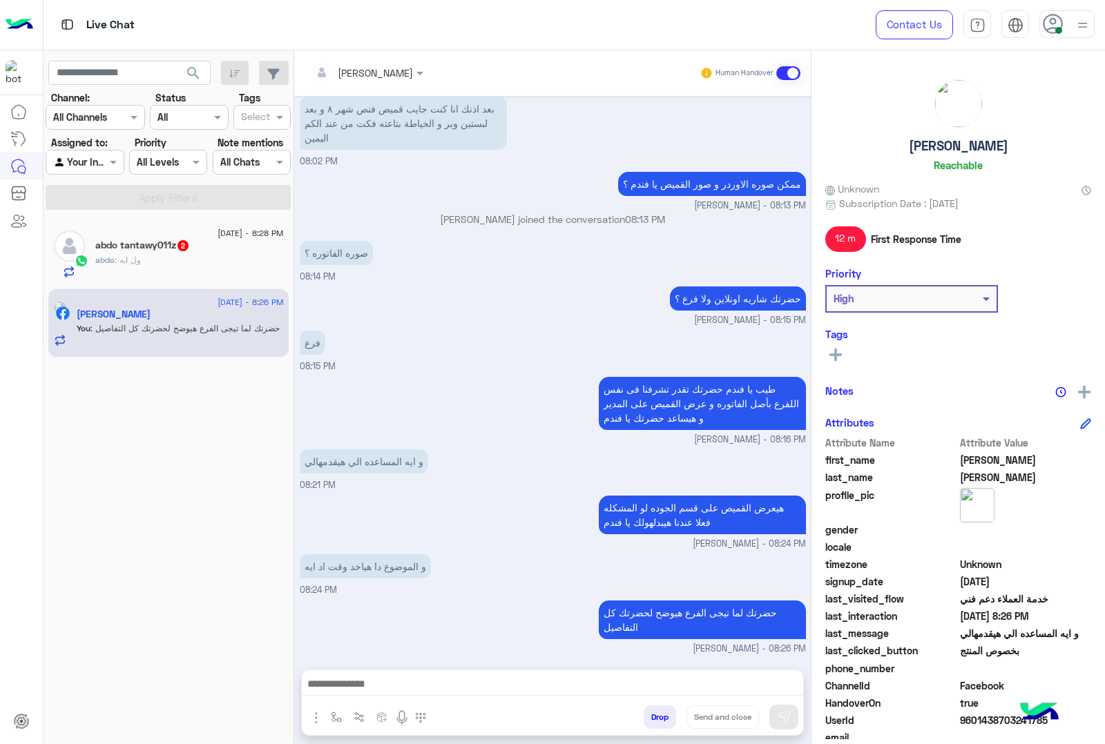
click at [139, 249] on h5 "abdo tantawy011z 2" at bounding box center [142, 246] width 95 height 12
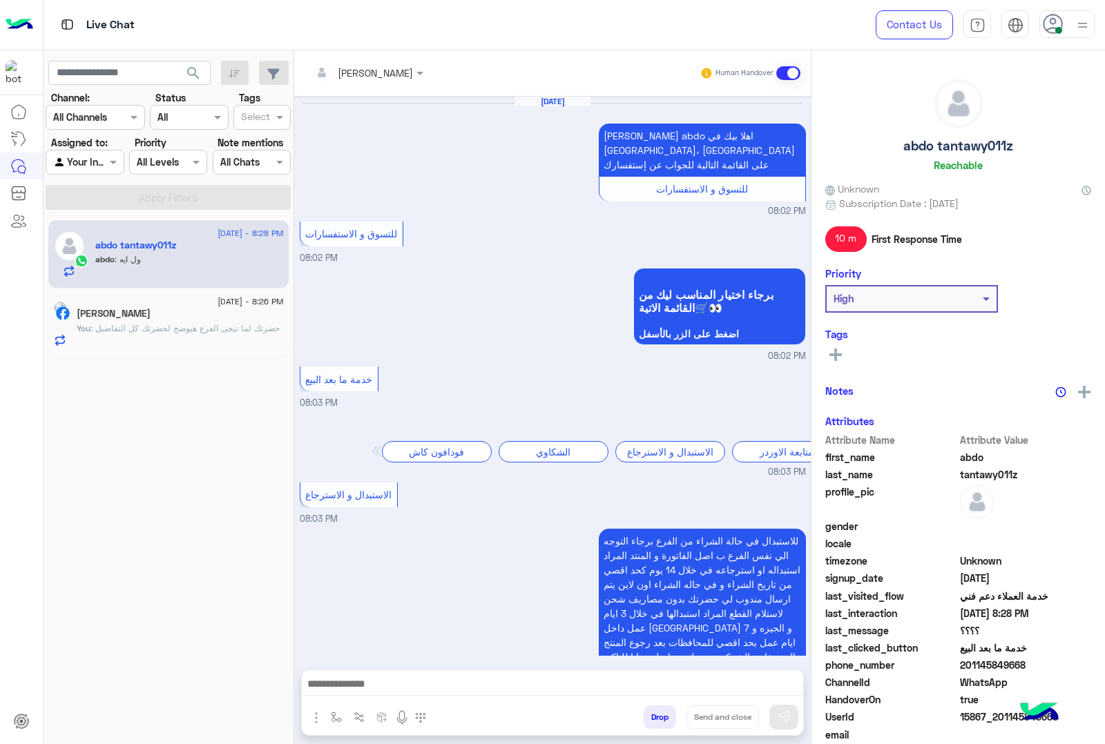
scroll to position [1834, 0]
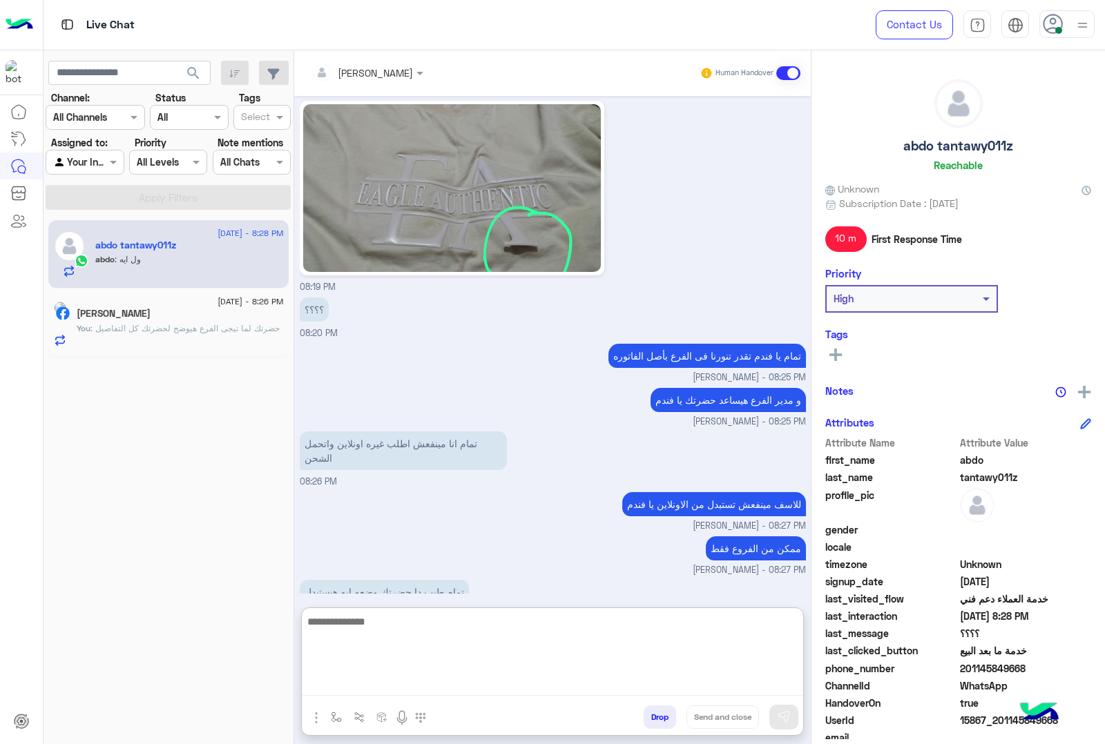
click at [425, 680] on textarea at bounding box center [552, 654] width 501 height 83
type textarea "**********"
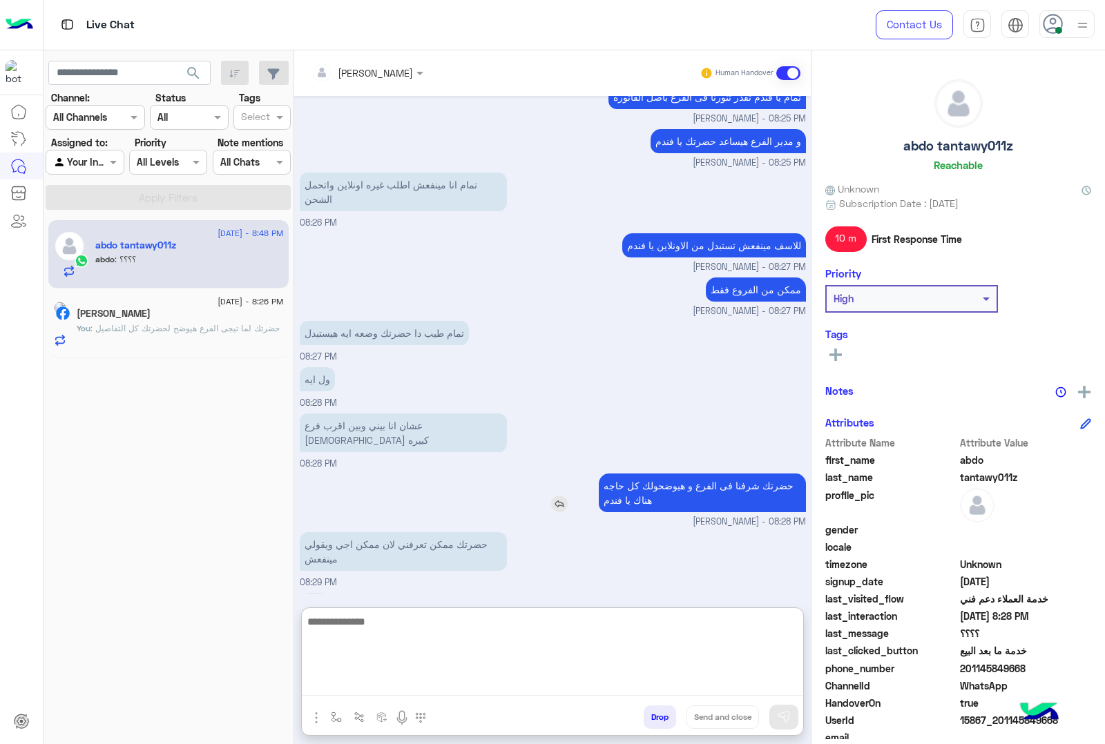
scroll to position [2106, 0]
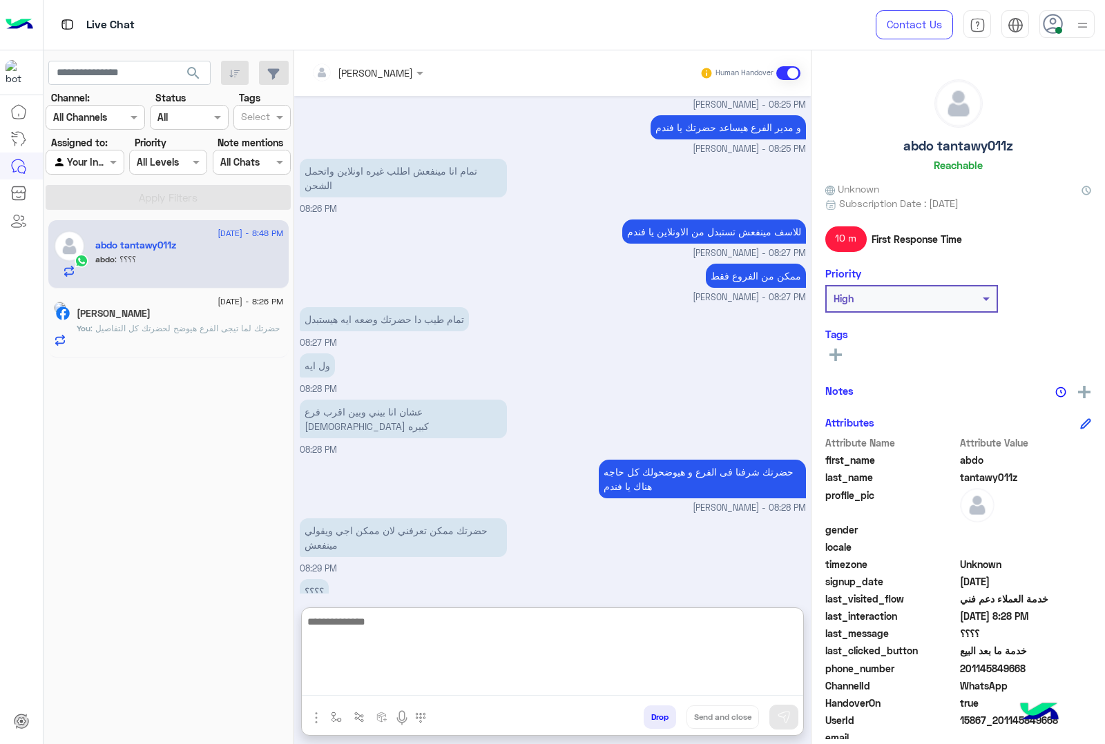
click at [494, 639] on textarea at bounding box center [552, 654] width 501 height 83
click at [440, 639] on textarea at bounding box center [552, 654] width 501 height 83
type textarea "**********"
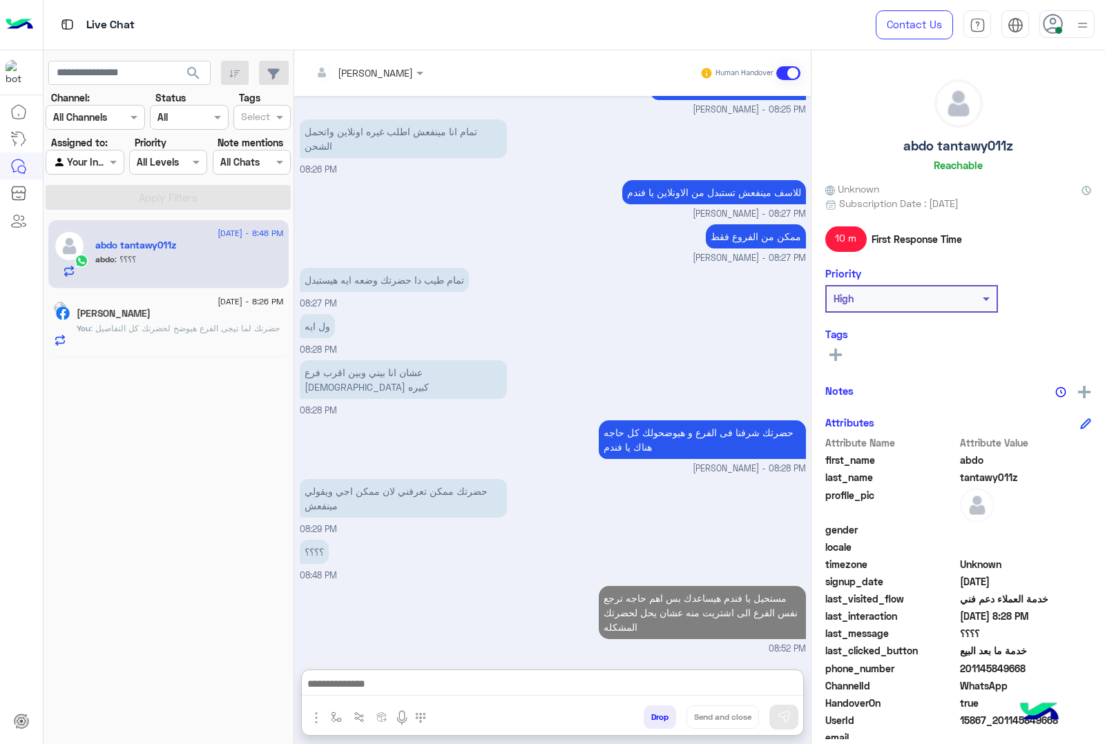
click at [155, 321] on div "Ibrahim Ahmed" at bounding box center [180, 315] width 207 height 14
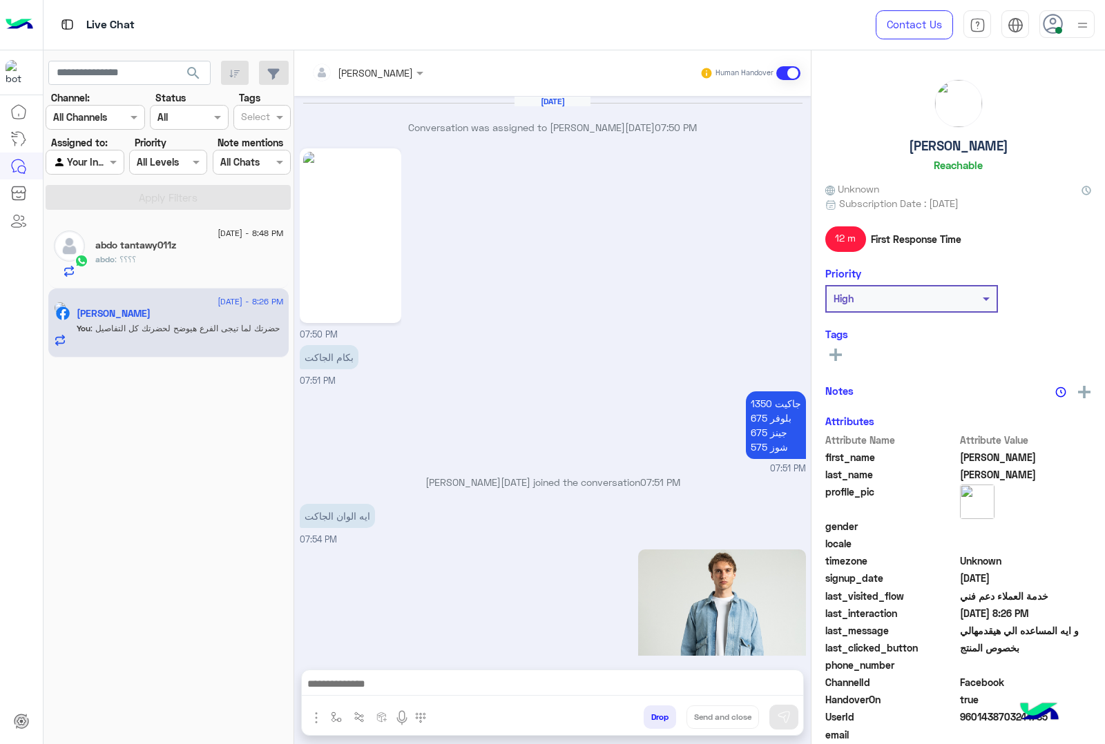
scroll to position [1819, 0]
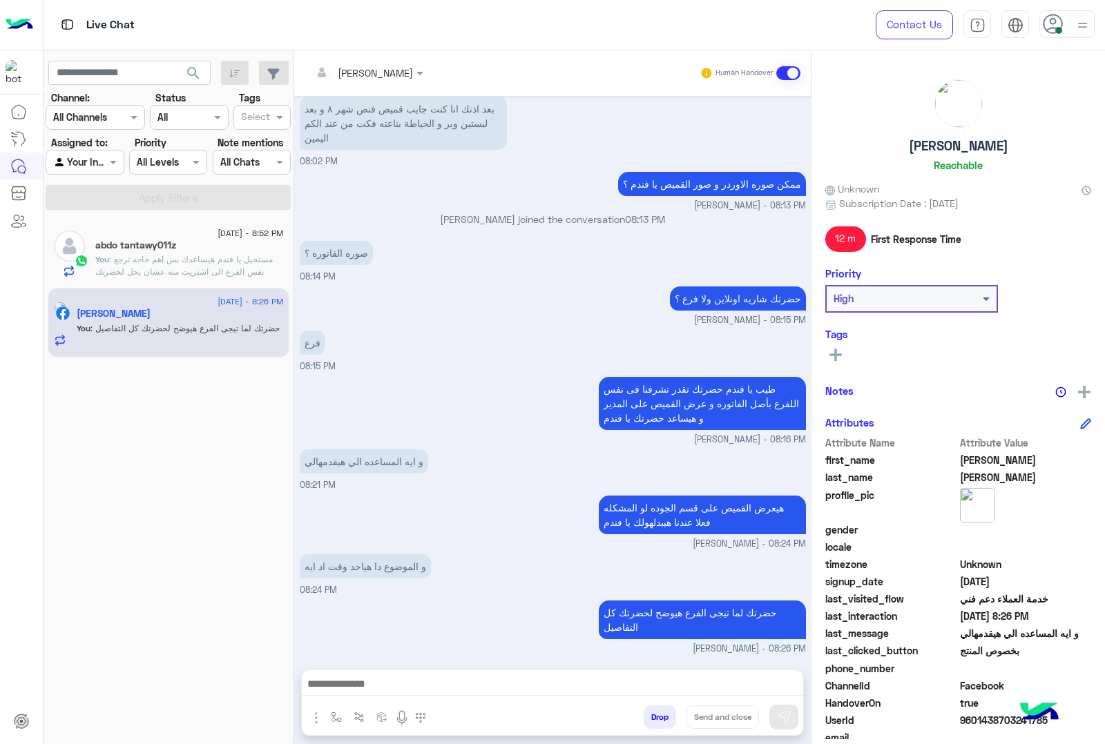
click at [184, 256] on span ": مستحيل يا فندم هيساعدك بس اهم حاجه ترجع نفس الفرع الى اشتريت منه عشان يحل لحض…" at bounding box center [183, 271] width 177 height 35
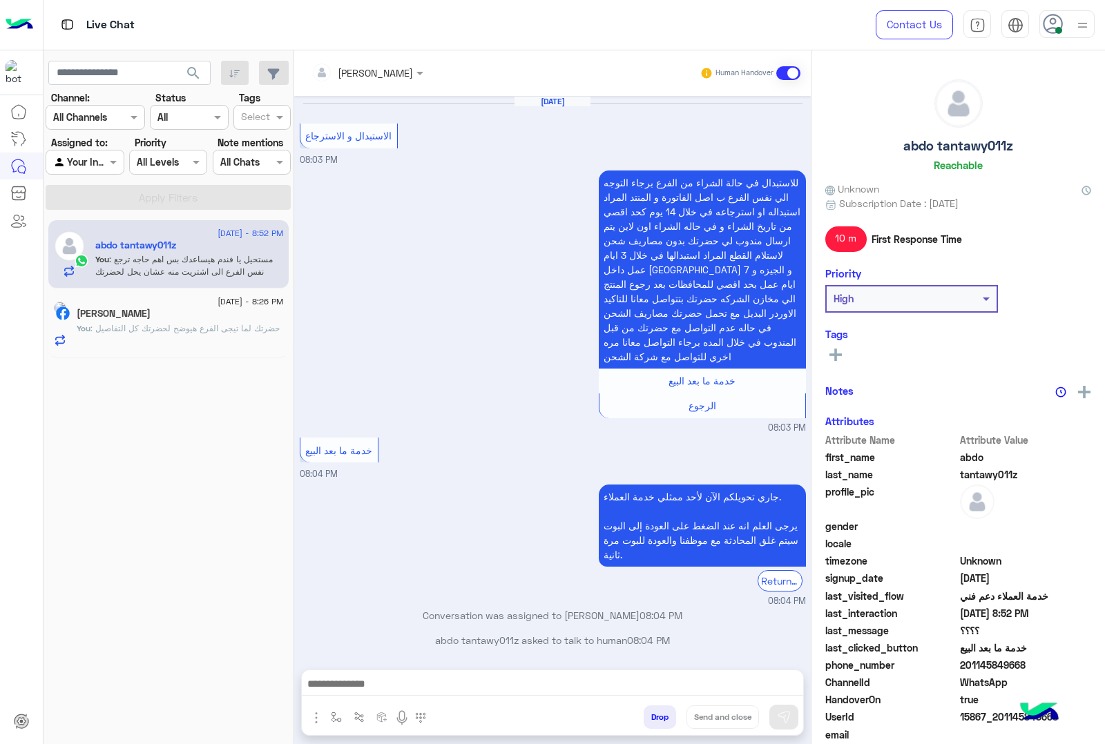
scroll to position [1768, 0]
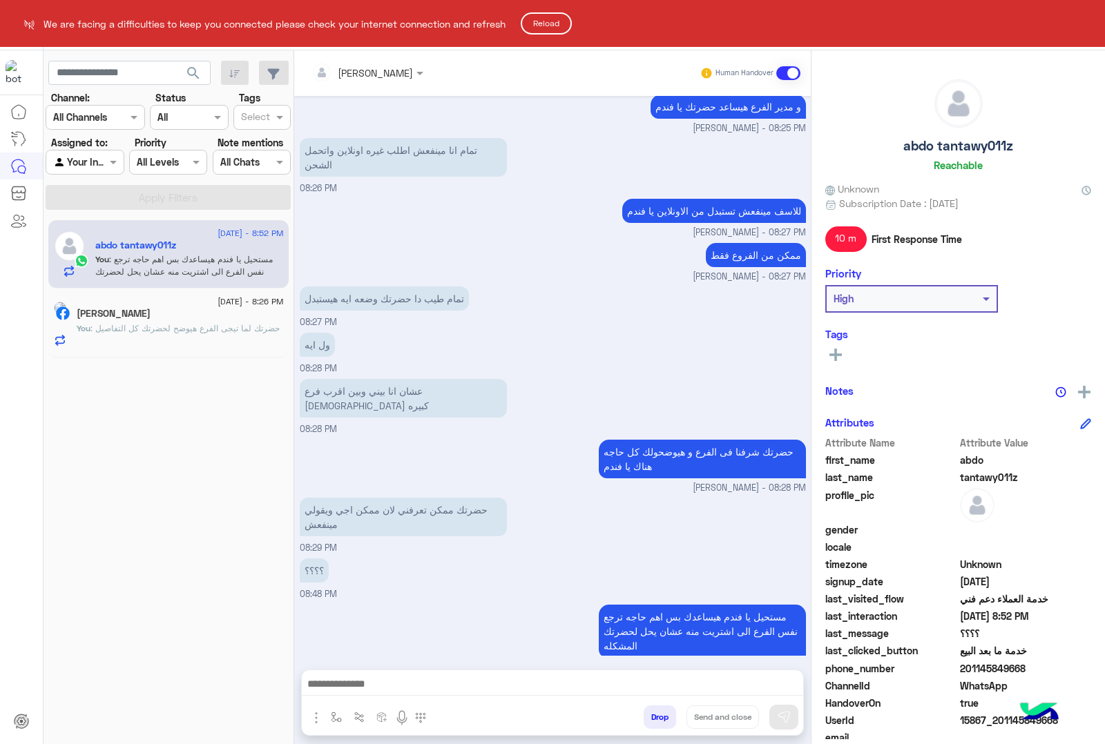
click at [551, 17] on button "Reload" at bounding box center [546, 23] width 51 height 22
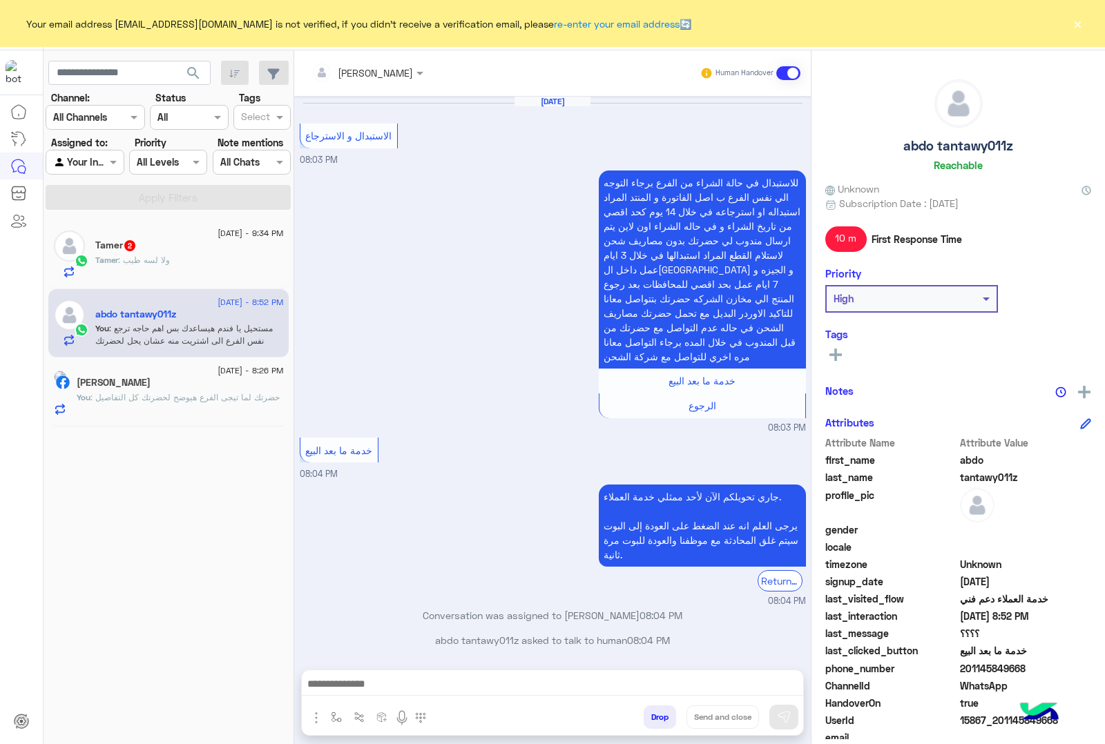
scroll to position [1768, 0]
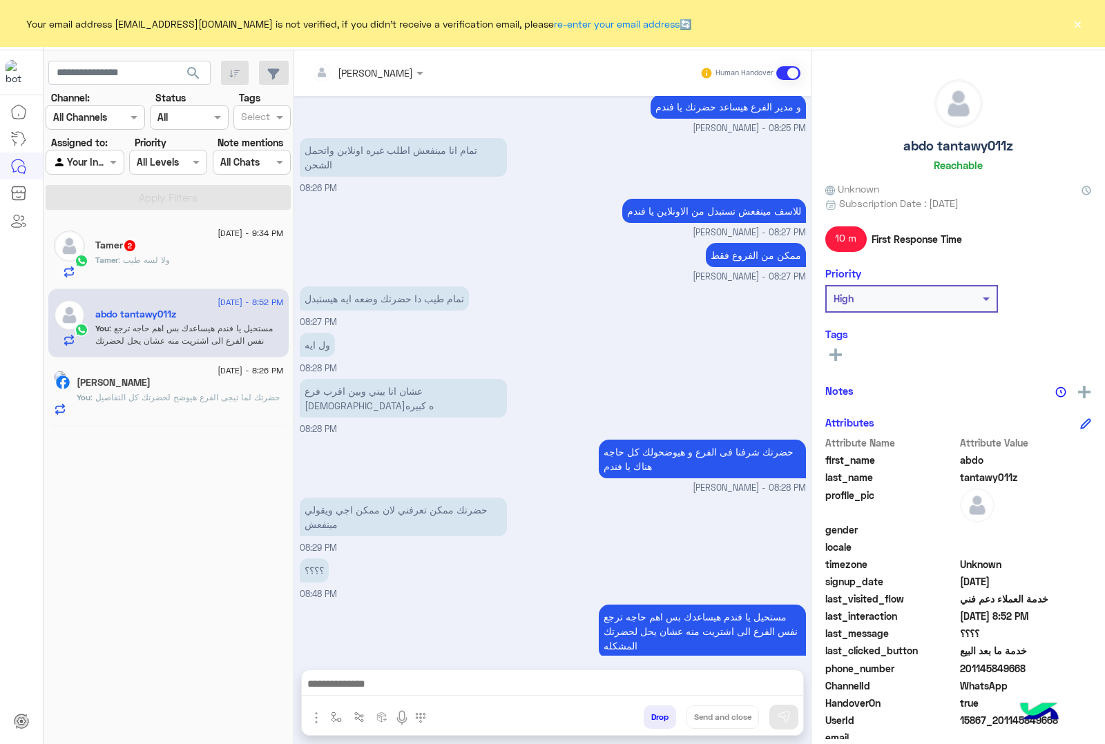
click at [215, 273] on div "Tamer : ولا لسه طيب" at bounding box center [189, 266] width 188 height 24
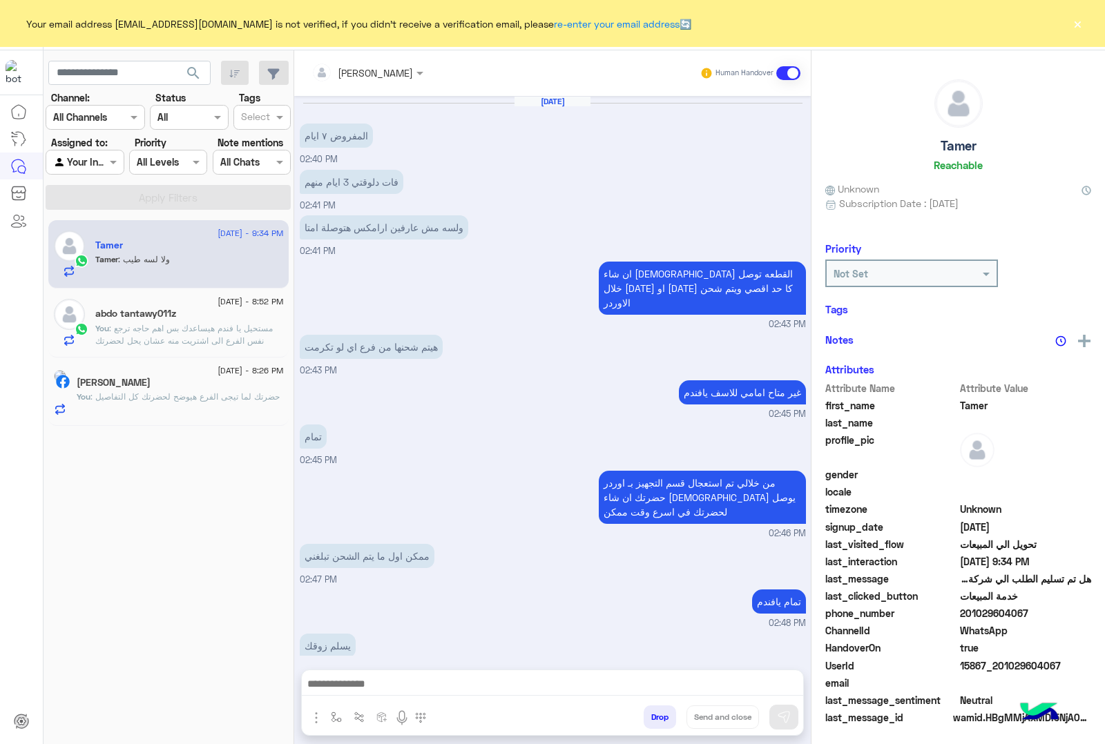
scroll to position [954, 0]
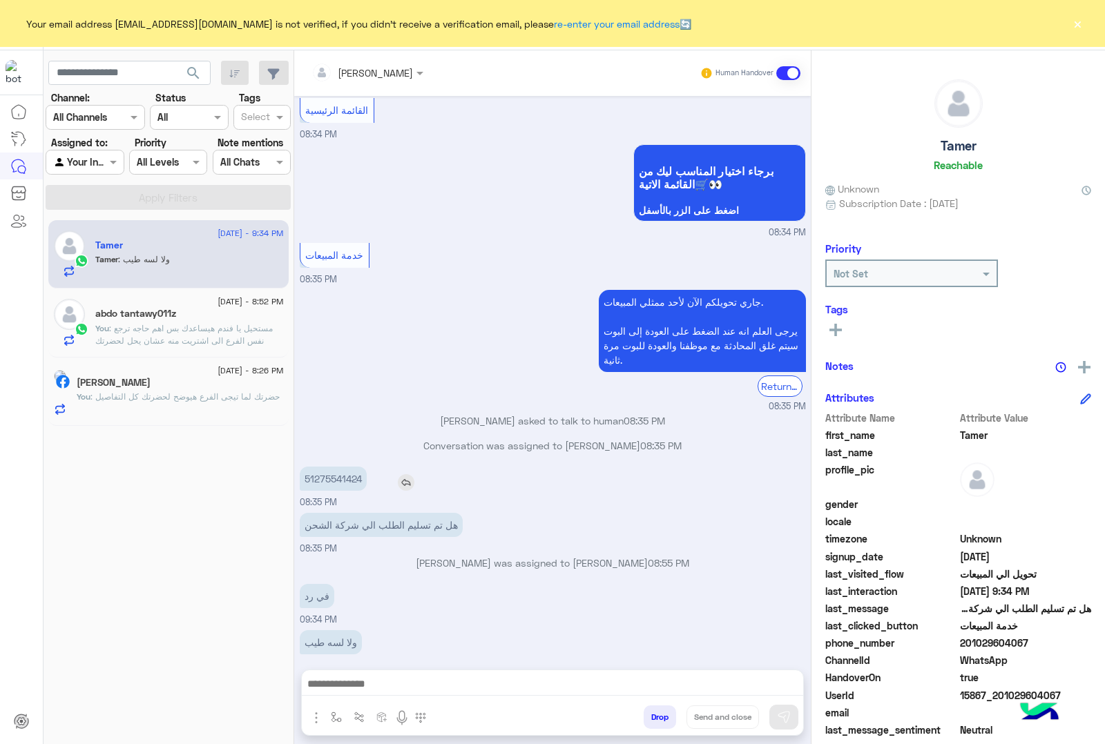
click at [320, 467] on p "51275541424" at bounding box center [333, 479] width 67 height 24
copy p "51275541424"
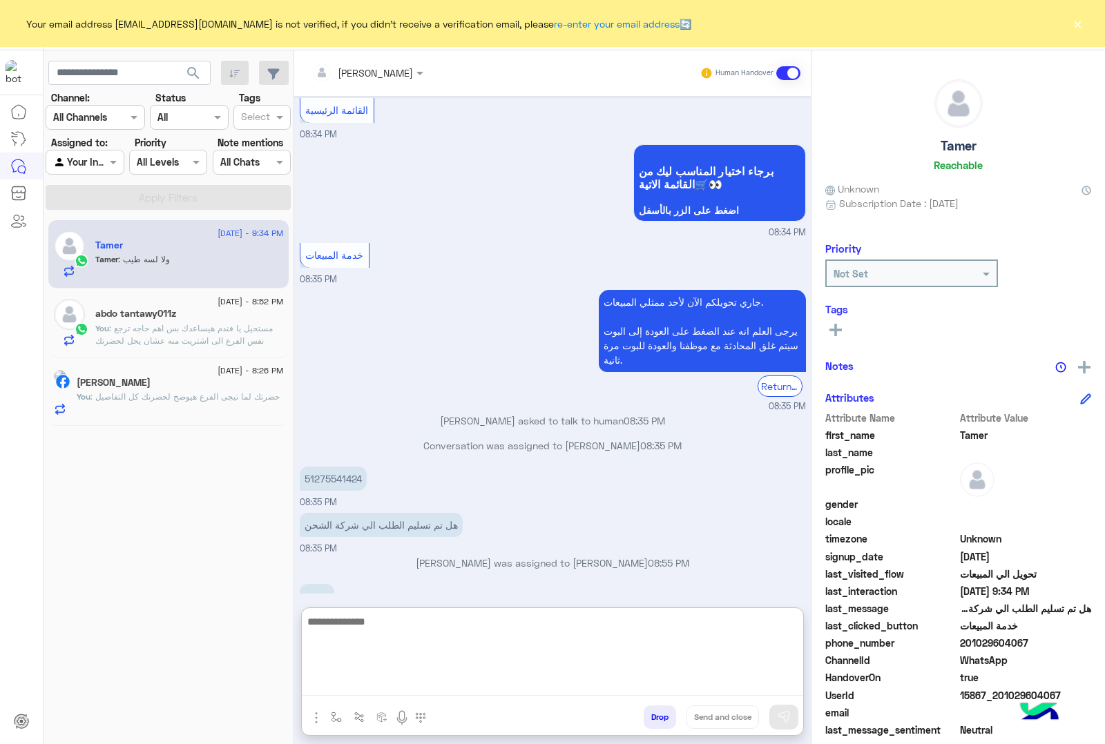
click at [468, 681] on textarea at bounding box center [552, 654] width 501 height 83
type textarea "**********"
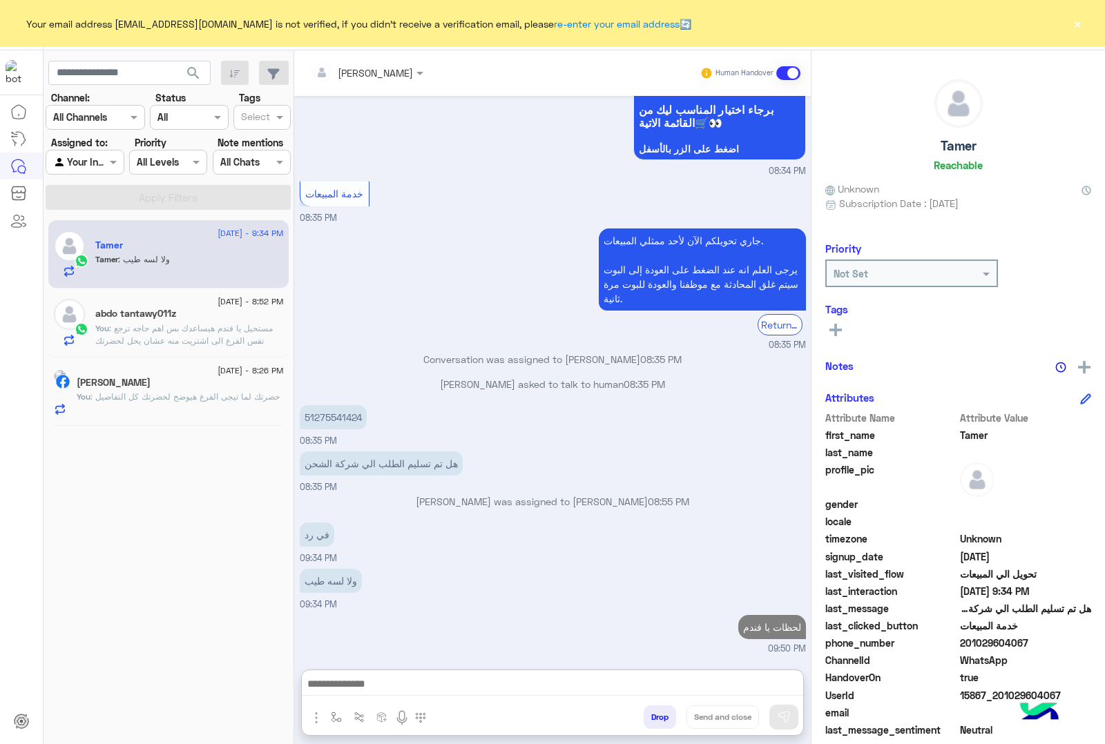
click at [194, 322] on div "abdo tantawy011z" at bounding box center [189, 315] width 188 height 14
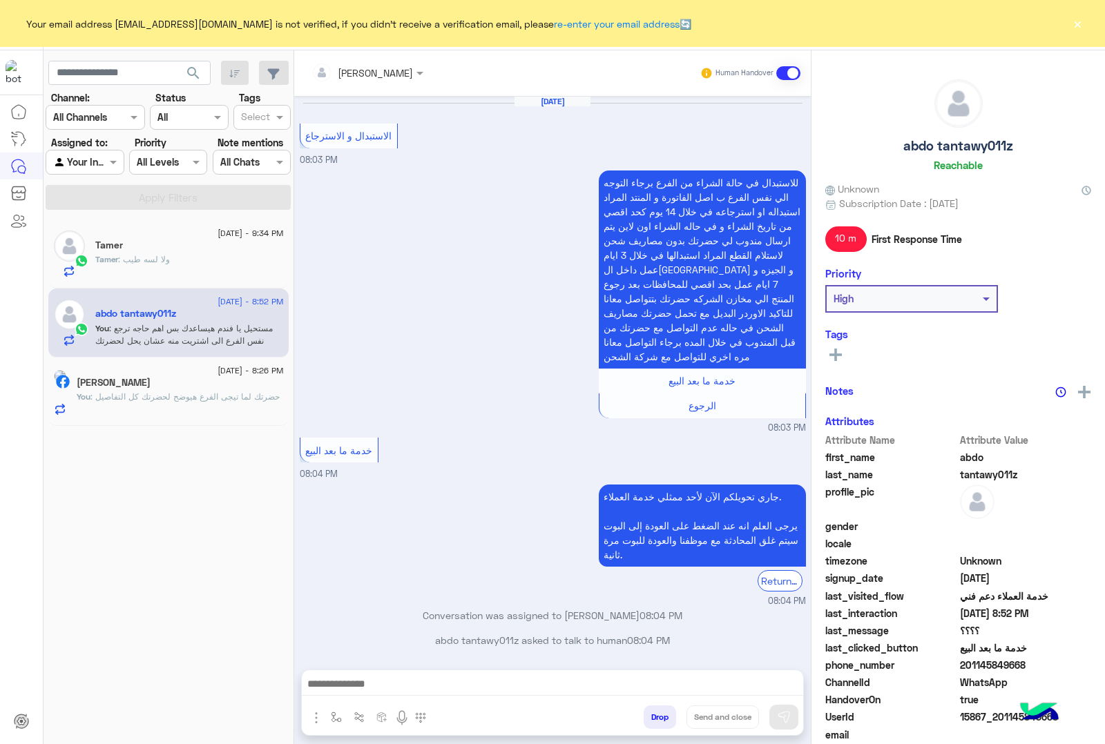
scroll to position [1768, 0]
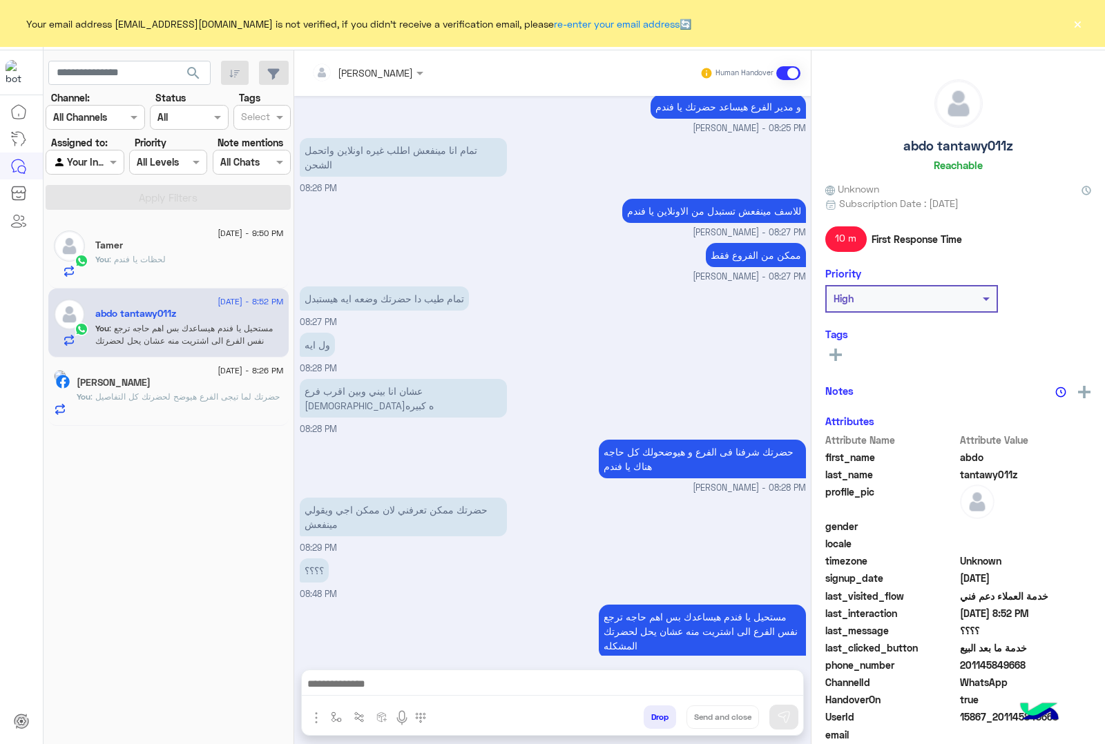
click at [660, 713] on button "Drop" at bounding box center [659, 717] width 32 height 23
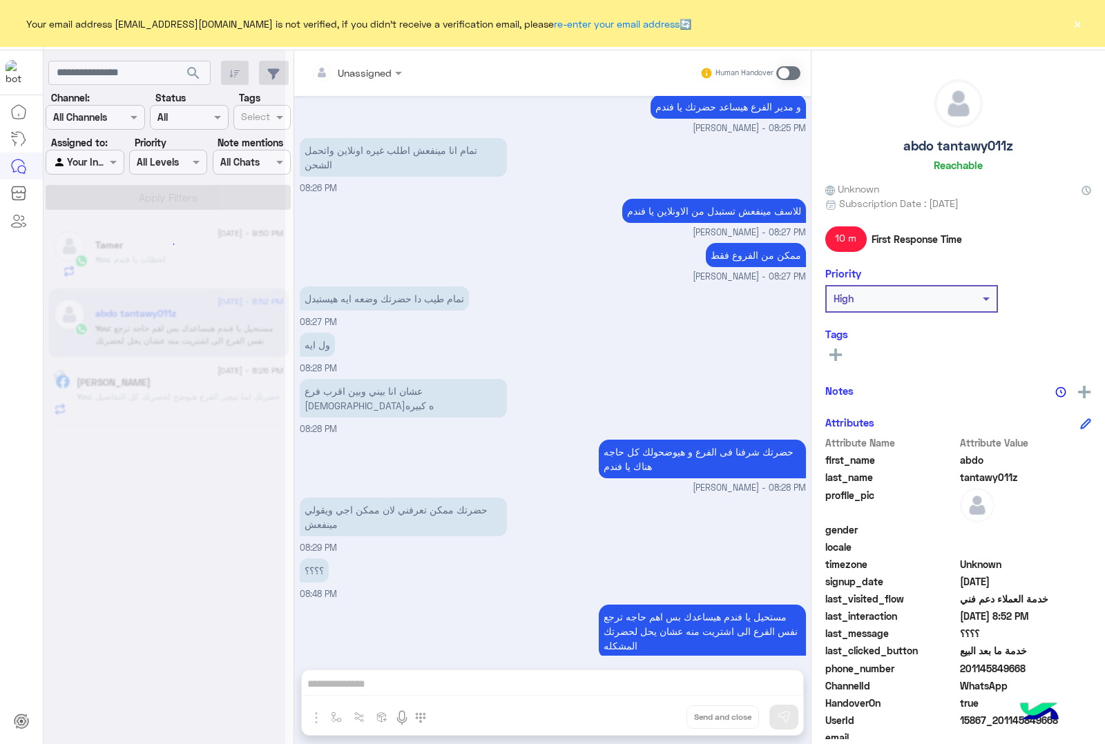
scroll to position [1793, 0]
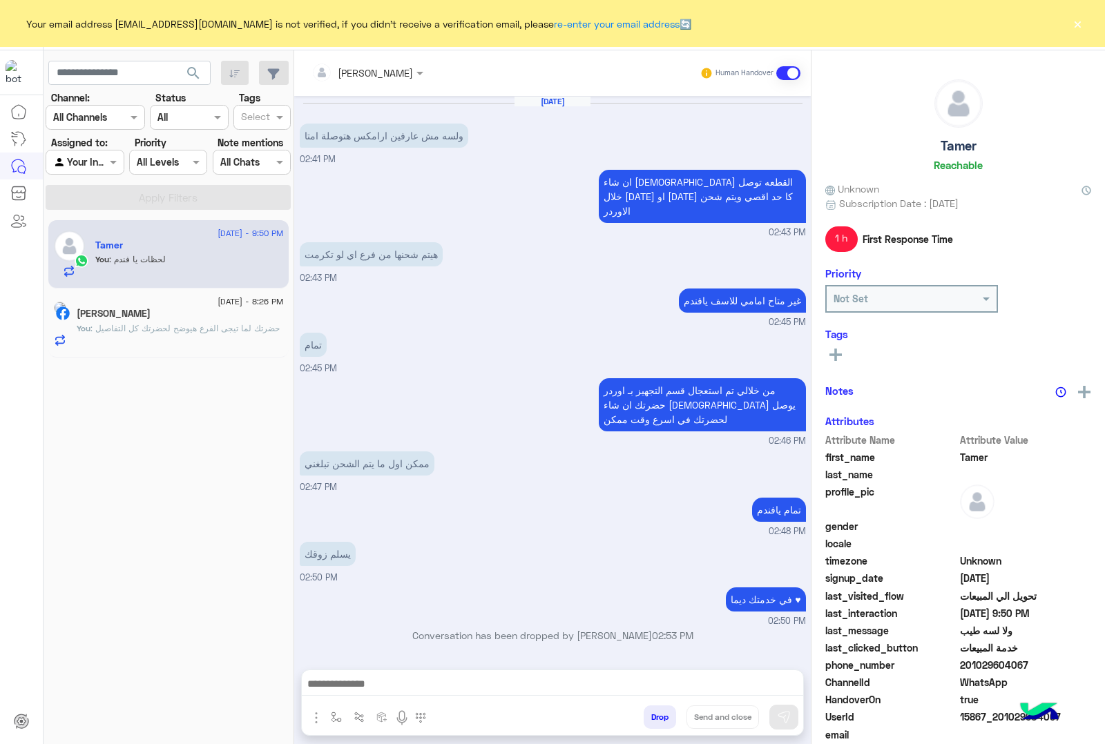
scroll to position [933, 0]
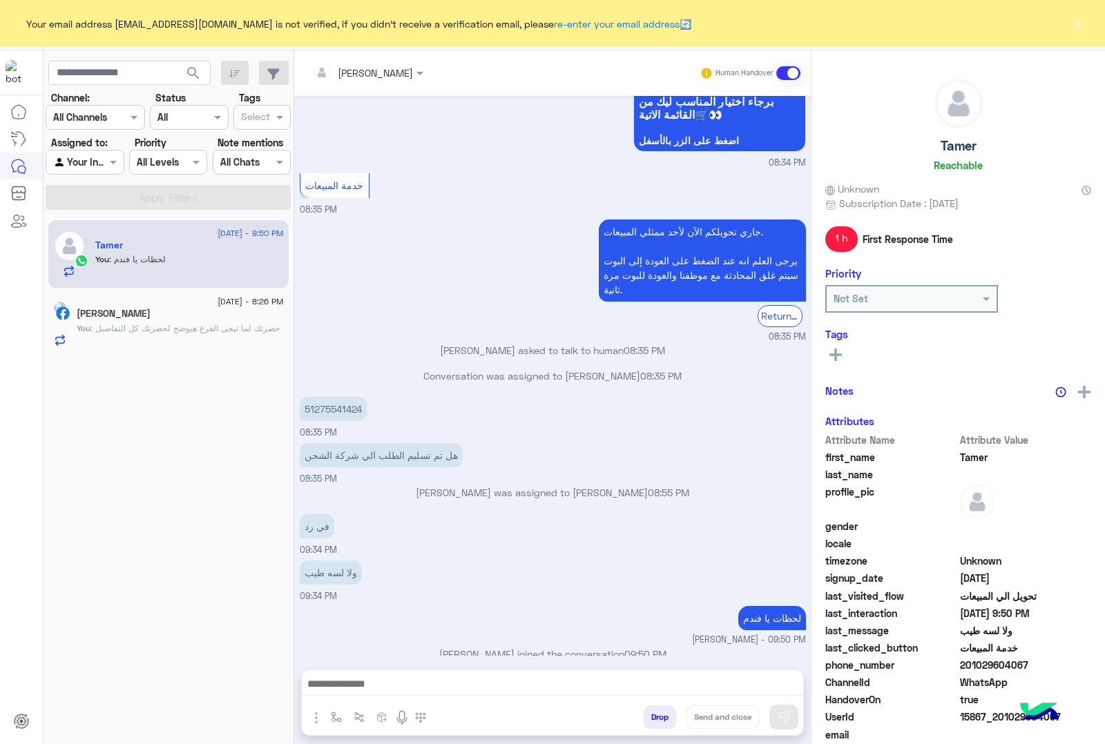
click at [226, 316] on div "Ibrahim Ahmed" at bounding box center [180, 315] width 207 height 14
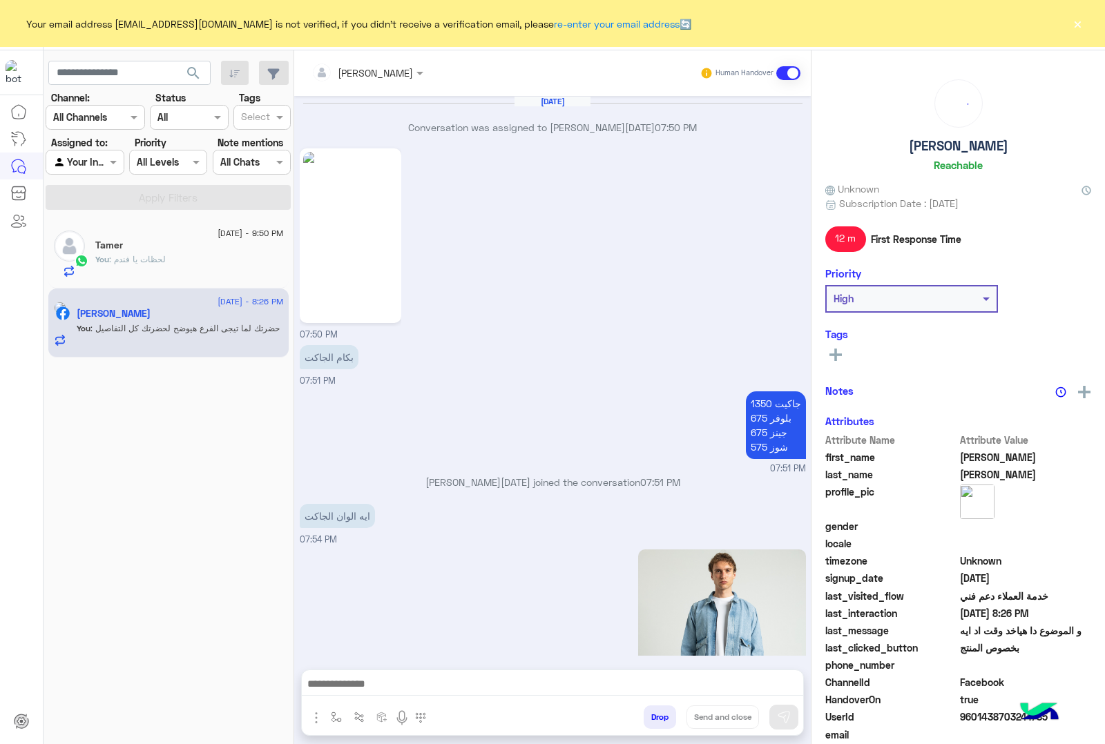
scroll to position [1819, 0]
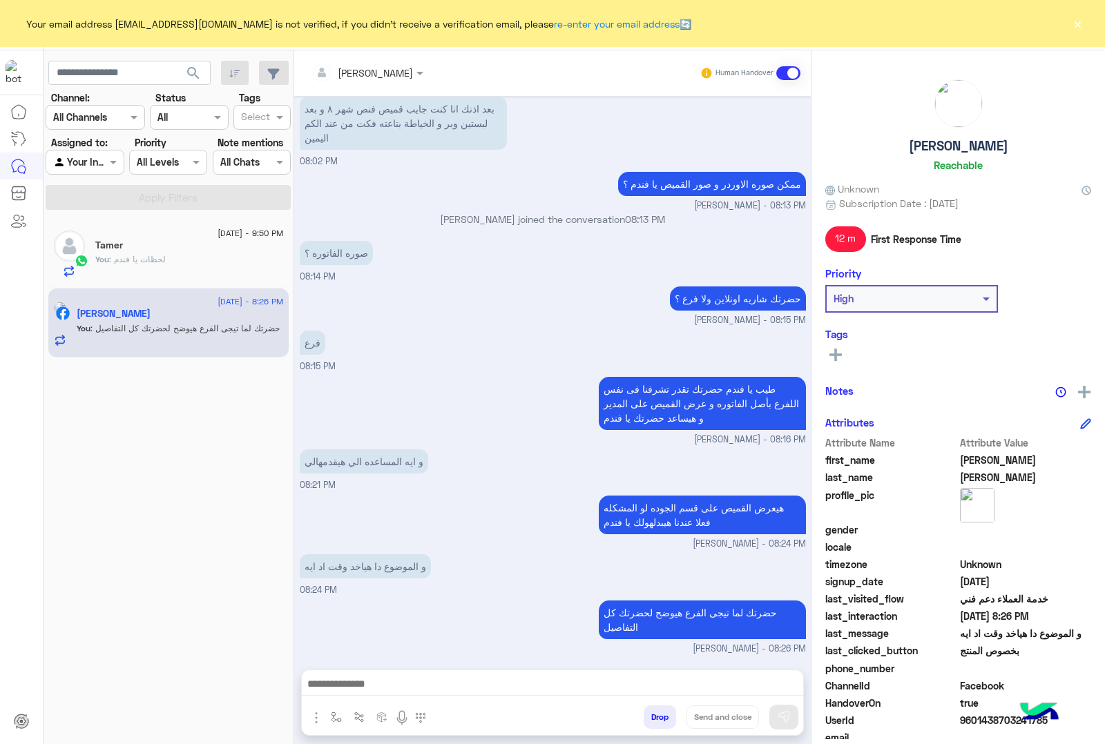
click at [651, 722] on button "Drop" at bounding box center [659, 717] width 32 height 23
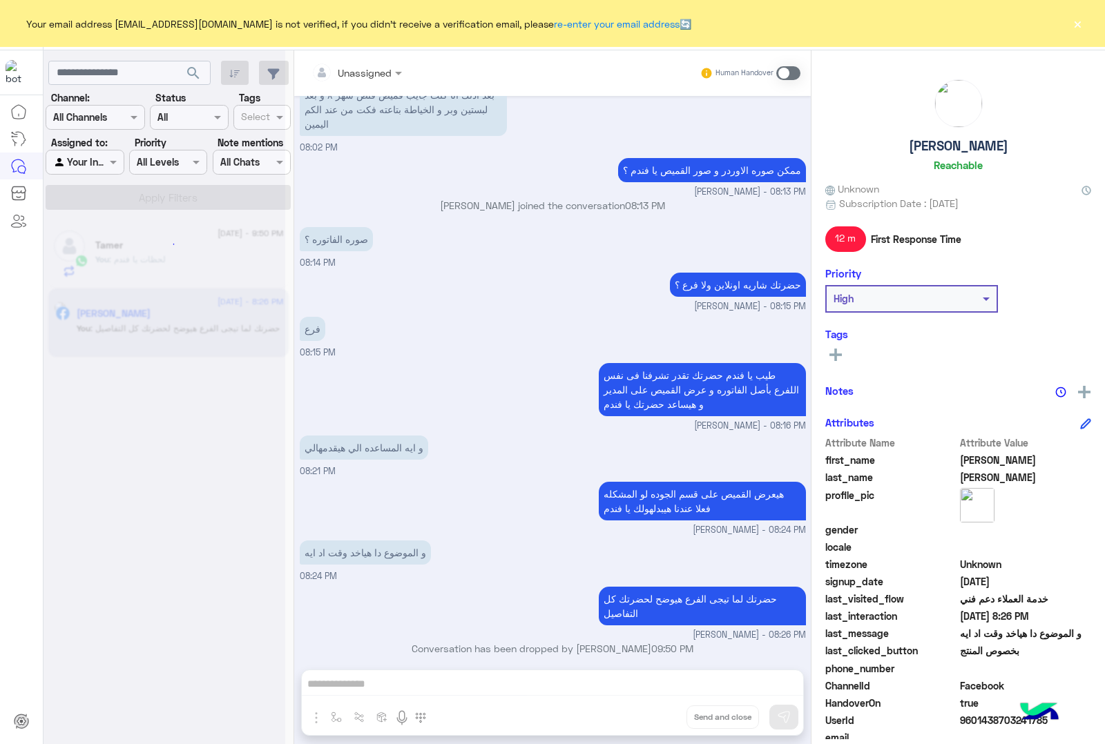
scroll to position [1844, 0]
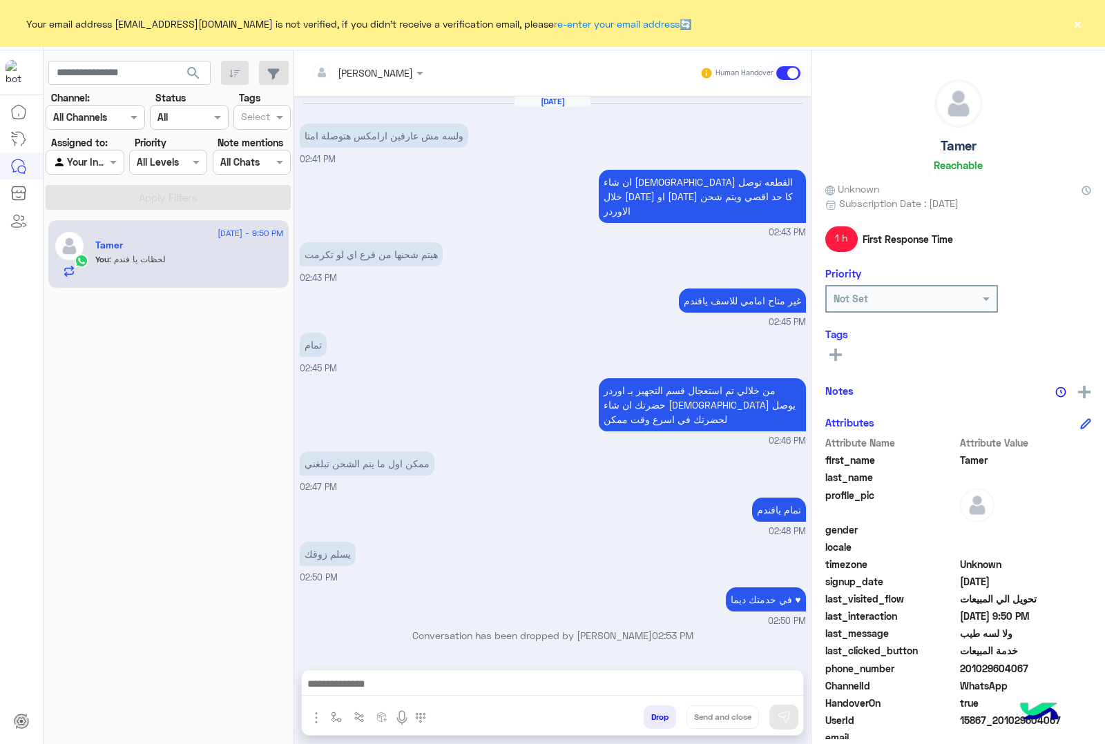
scroll to position [933, 0]
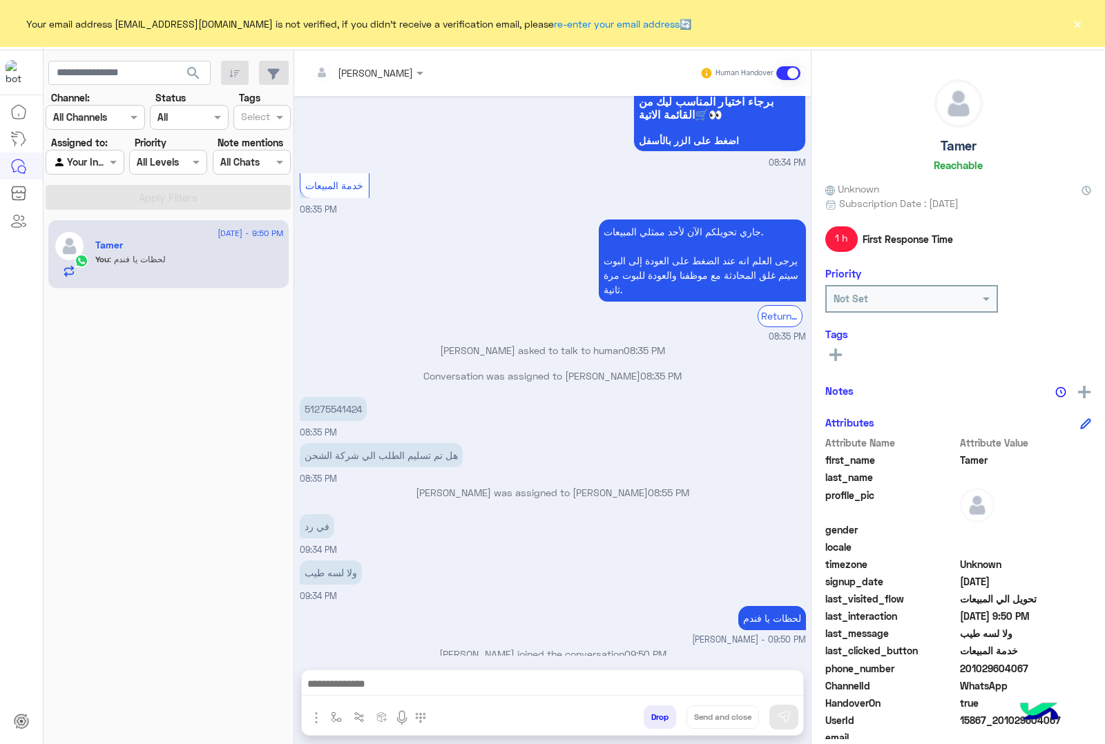
click at [1081, 21] on button "×" at bounding box center [1077, 24] width 14 height 14
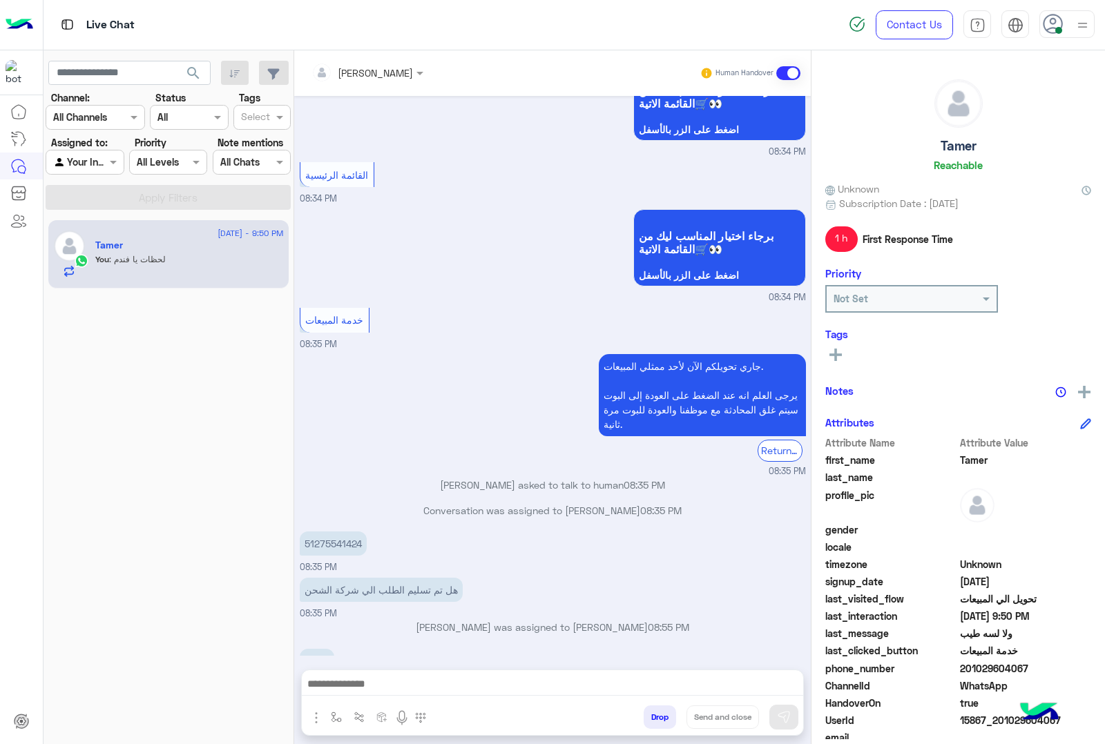
scroll to position [932, 0]
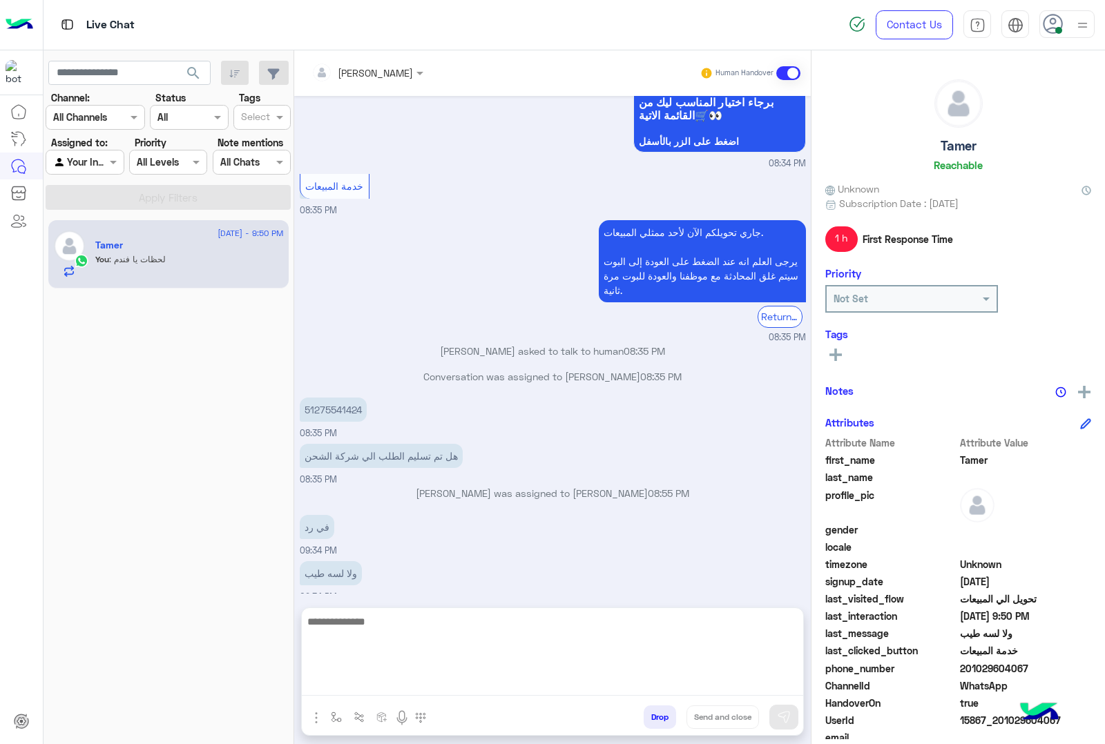
click at [466, 686] on textarea at bounding box center [552, 654] width 501 height 83
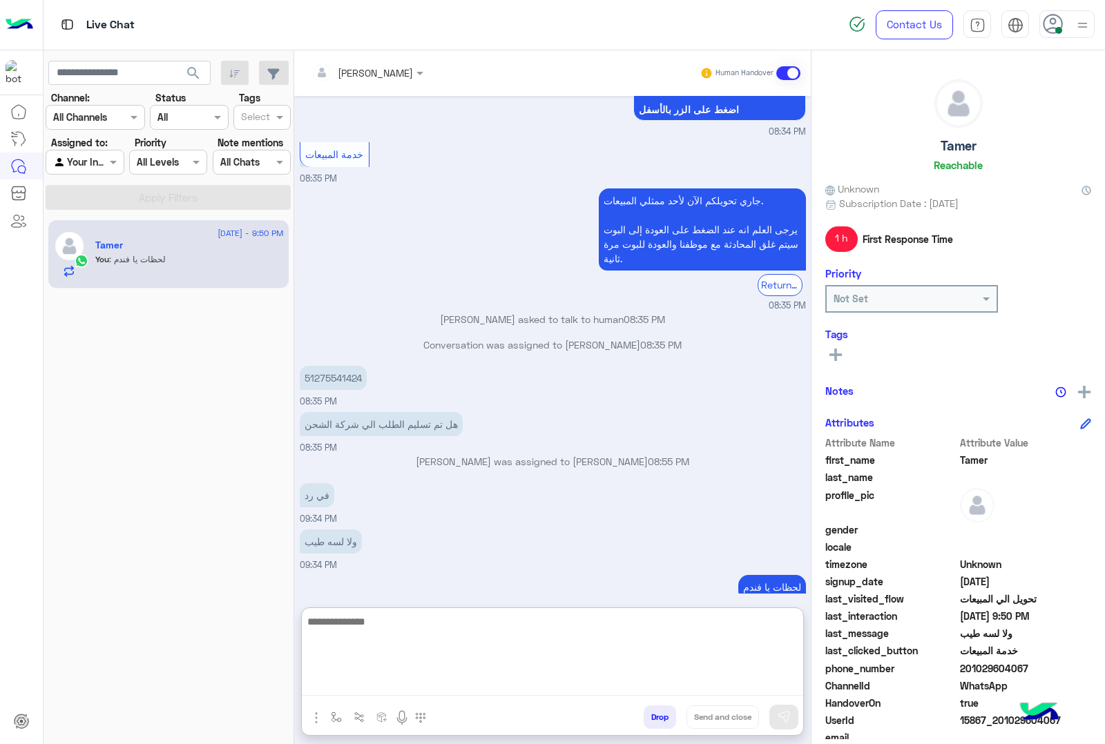
scroll to position [994, 0]
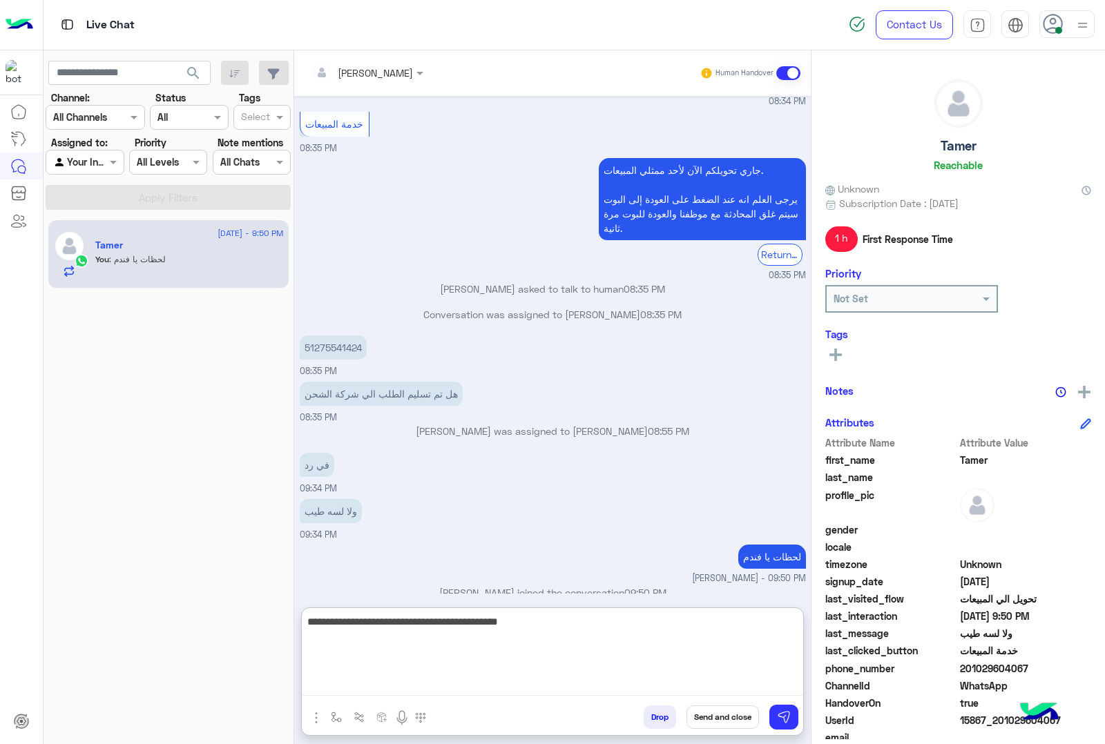
type textarea "**********"
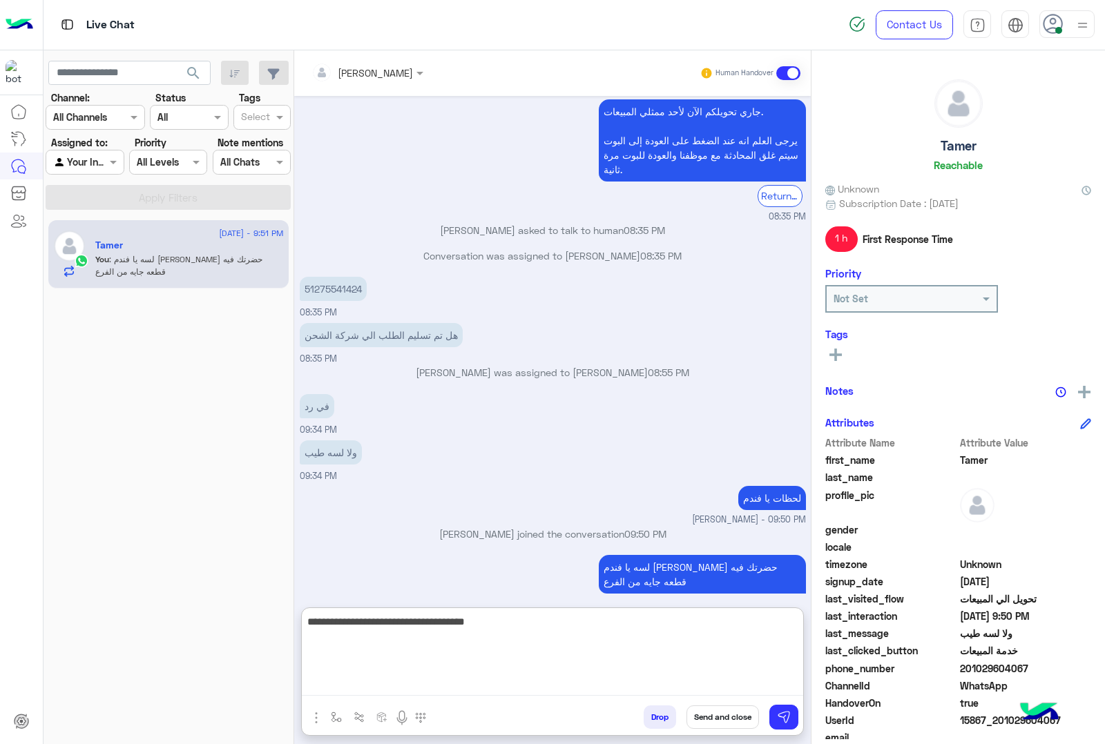
type textarea "**********"
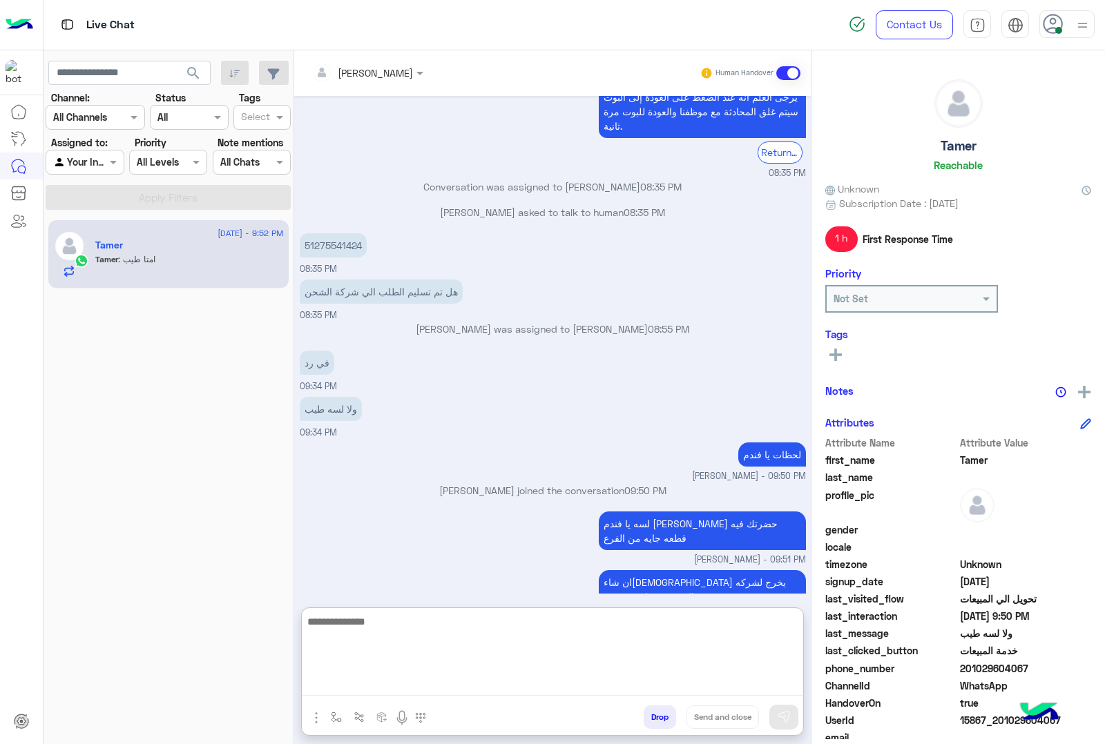
scroll to position [1143, 0]
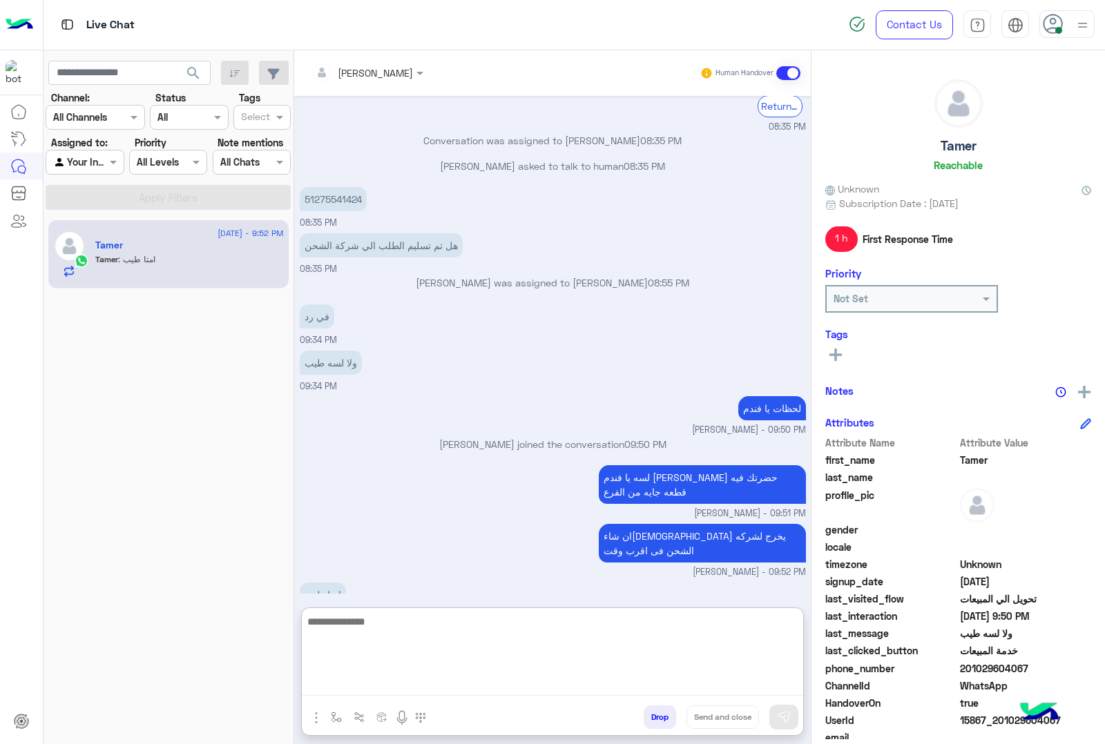
click at [459, 634] on textarea at bounding box center [552, 654] width 501 height 83
type textarea "**********"
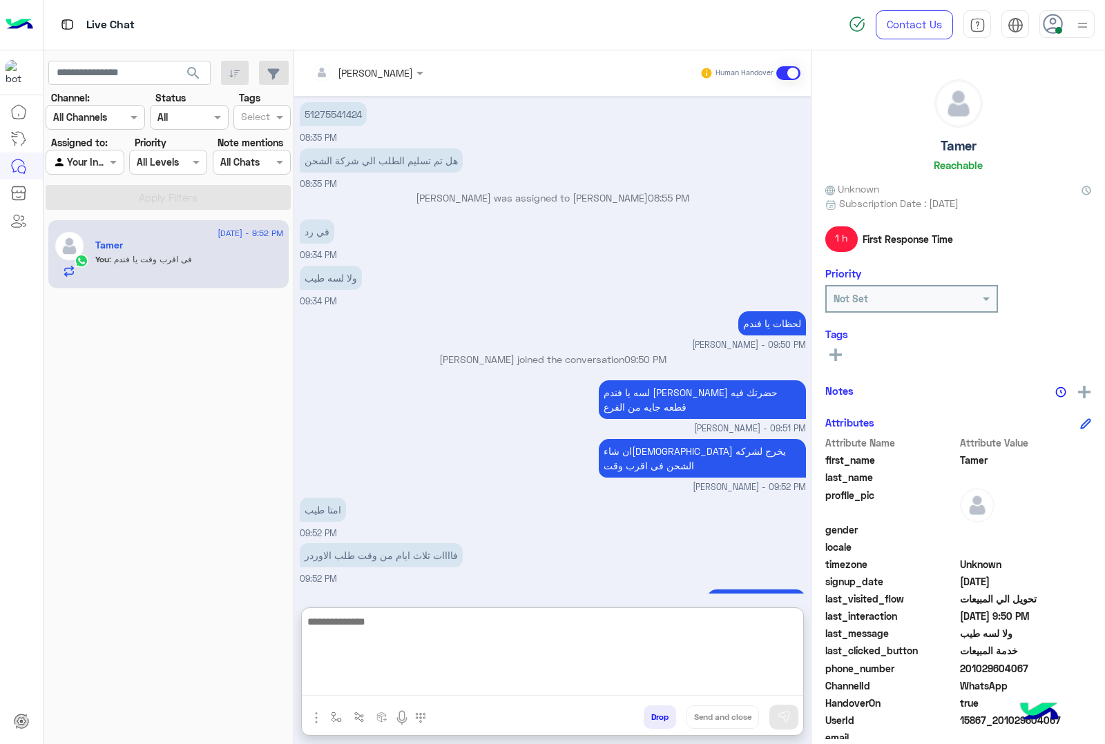
scroll to position [1232, 0]
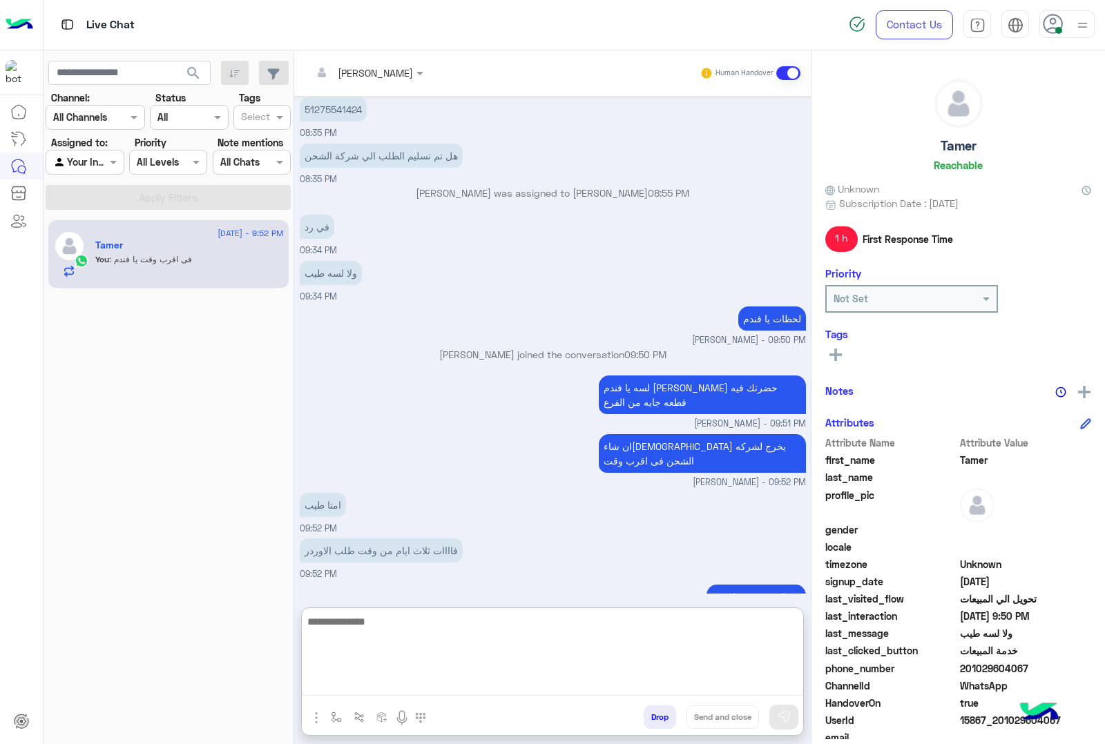
click at [529, 636] on textarea at bounding box center [552, 654] width 501 height 83
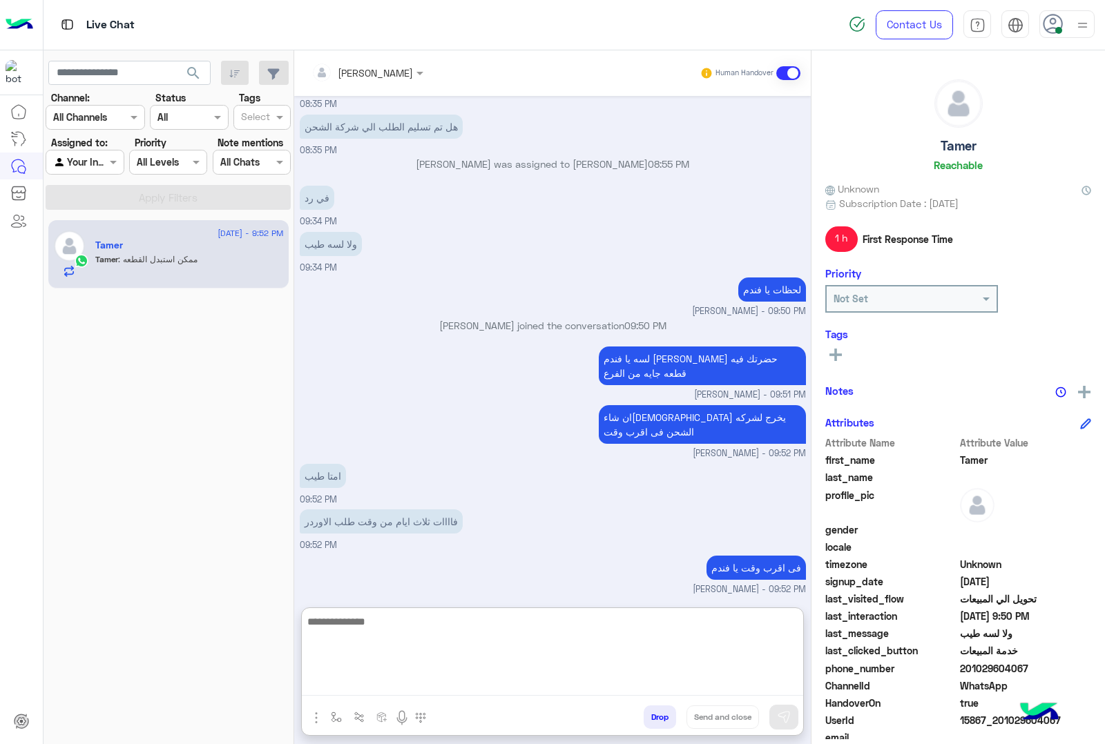
scroll to position [1278, 0]
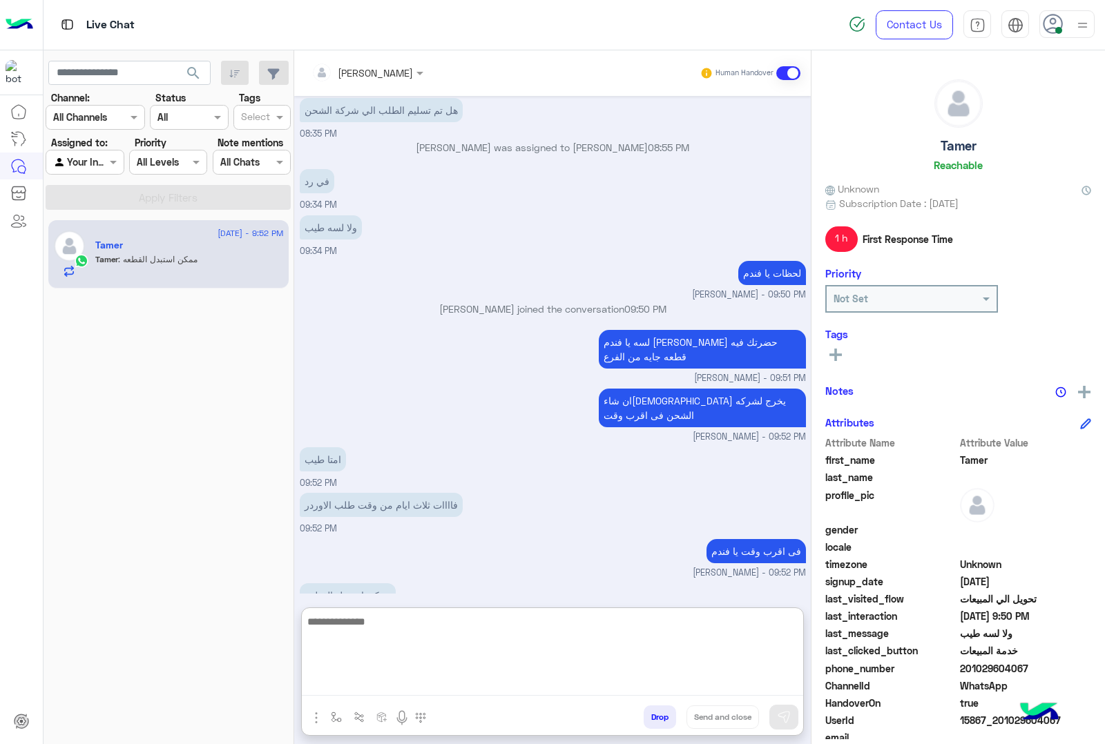
click at [494, 657] on textarea at bounding box center [552, 654] width 501 height 83
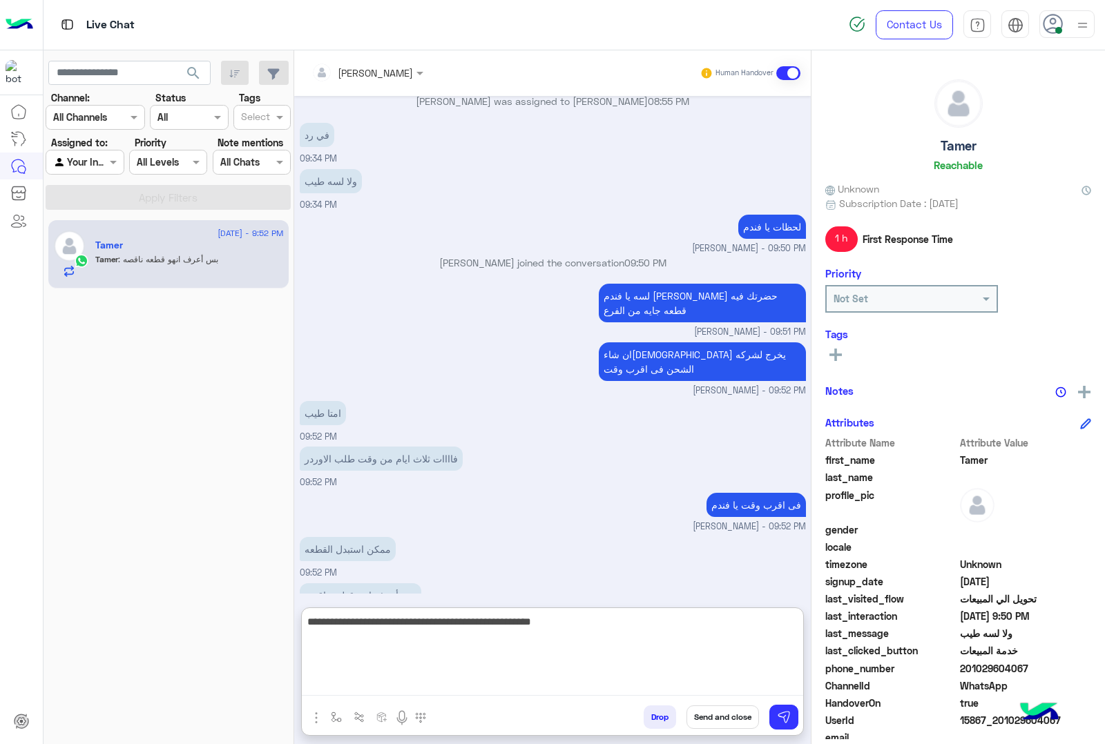
type textarea "**********"
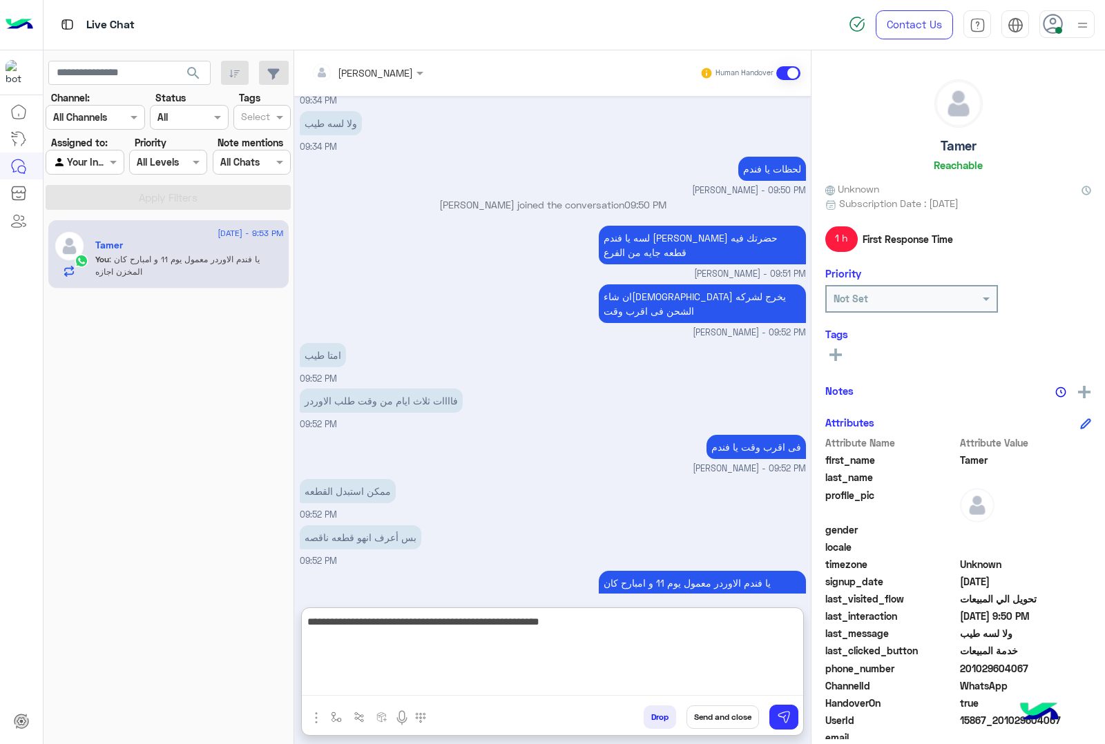
type textarea "**********"
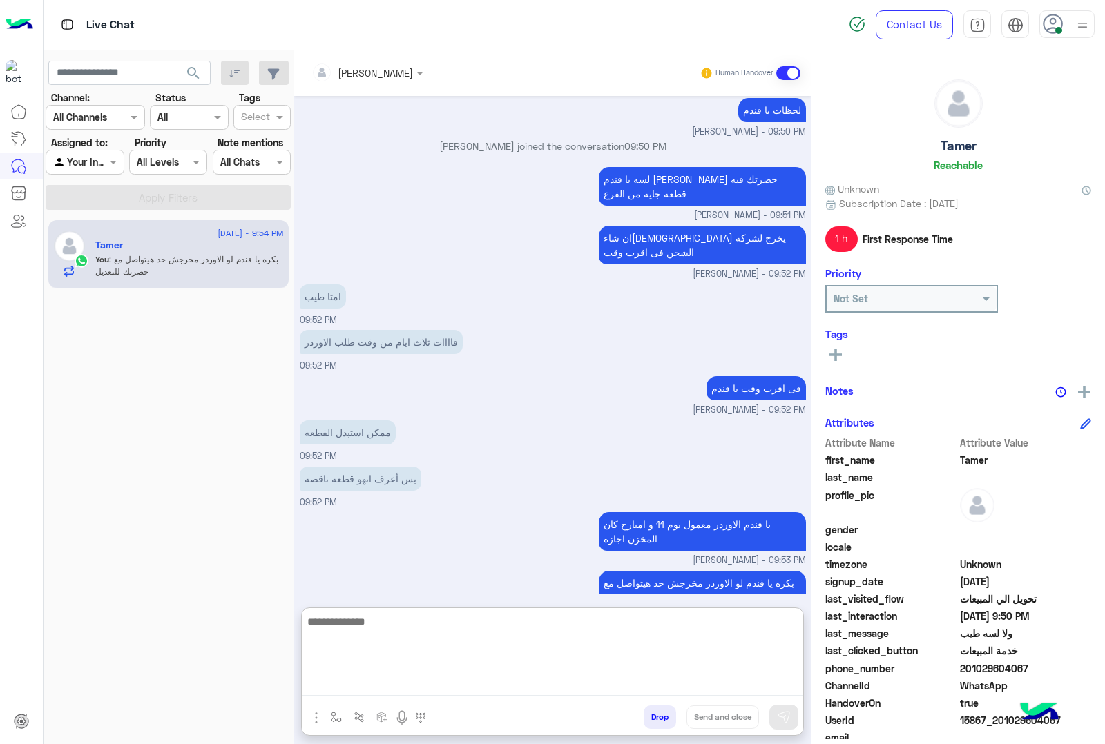
click at [487, 650] on textarea at bounding box center [552, 654] width 501 height 83
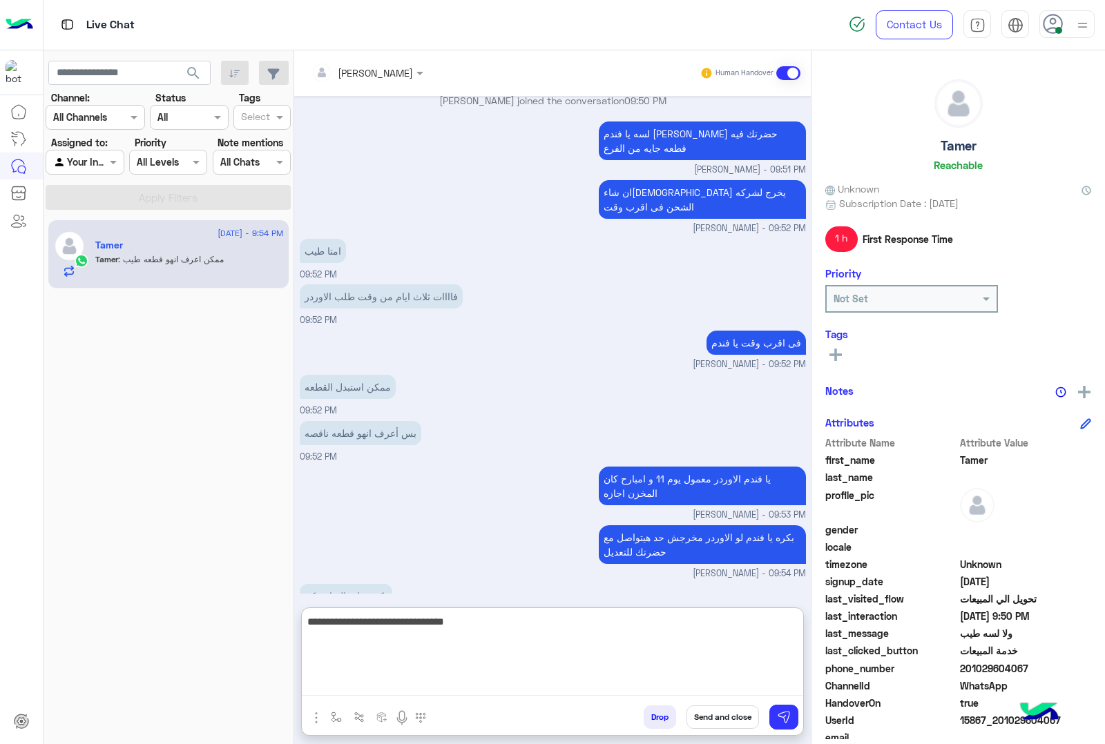
scroll to position [1533, 0]
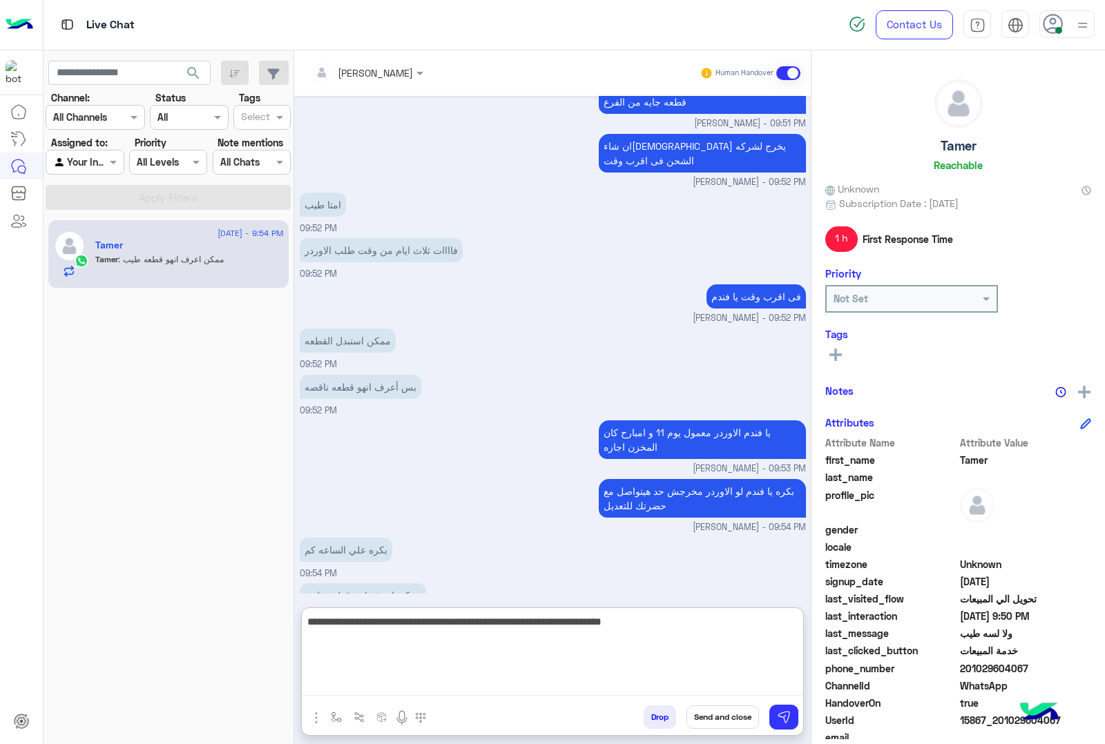
type textarea "**********"
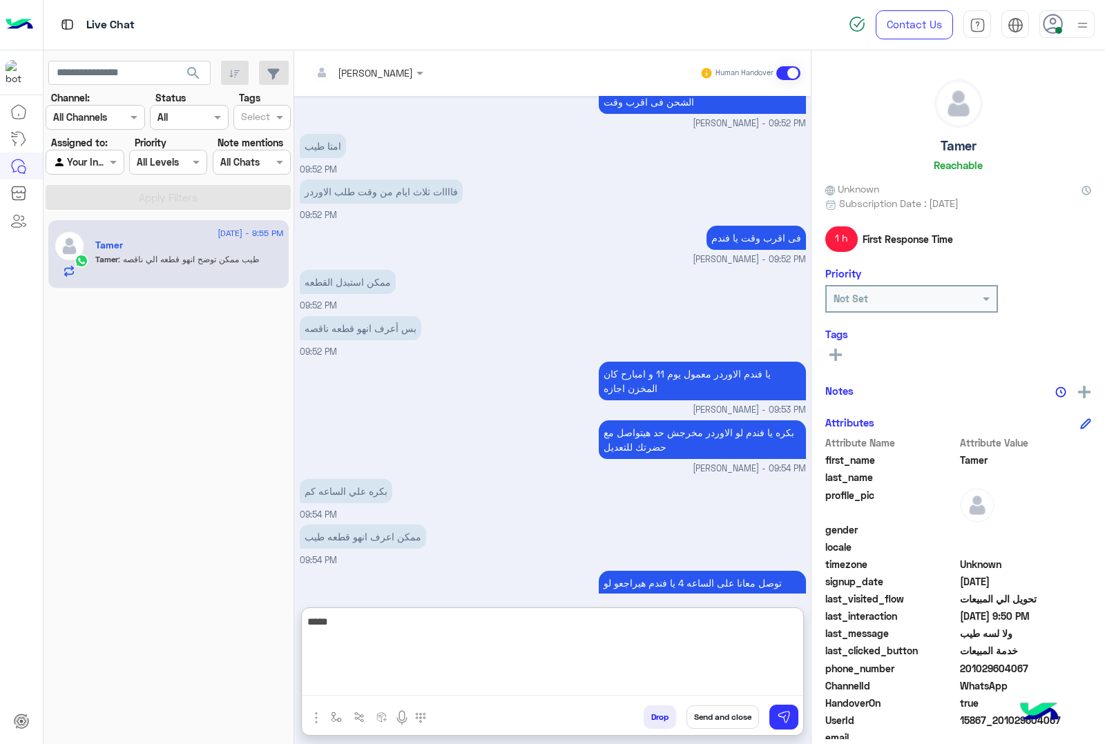
scroll to position [1637, 0]
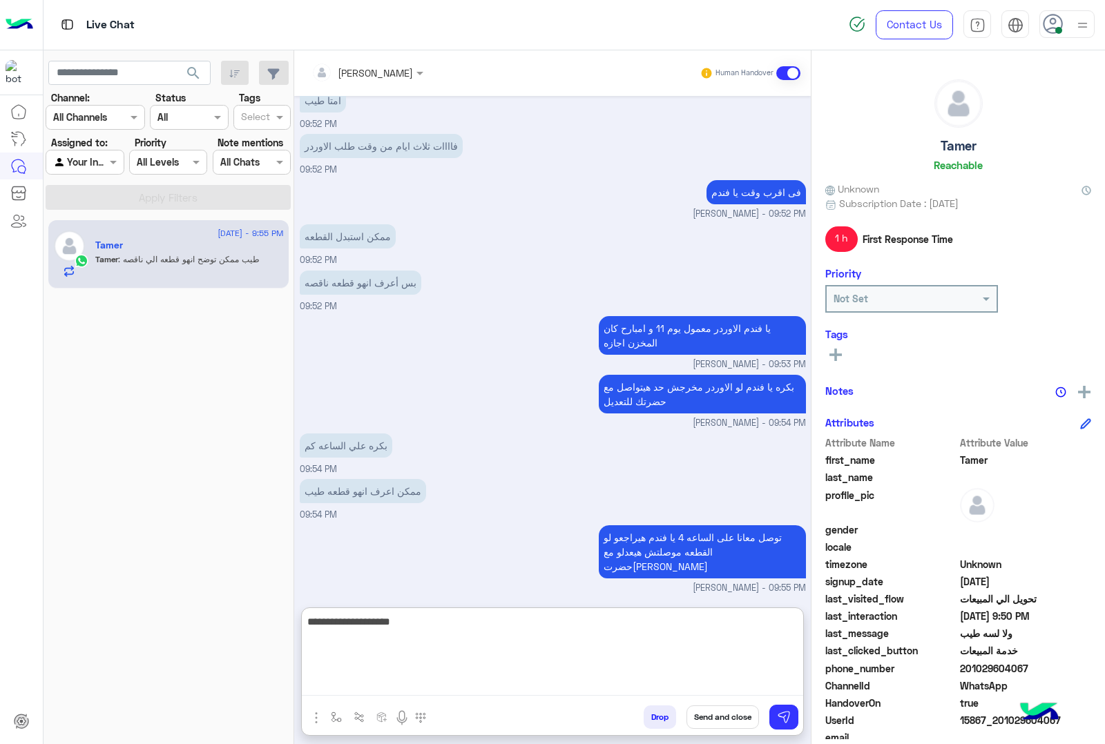
type textarea "**********"
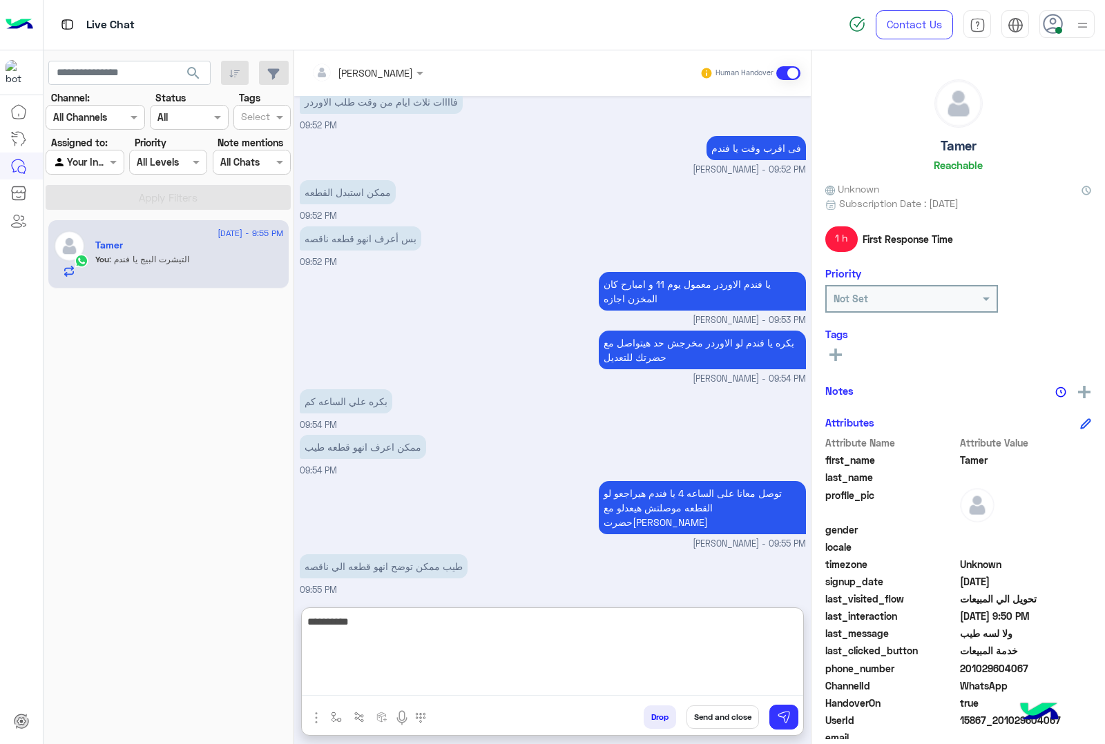
type textarea "**********"
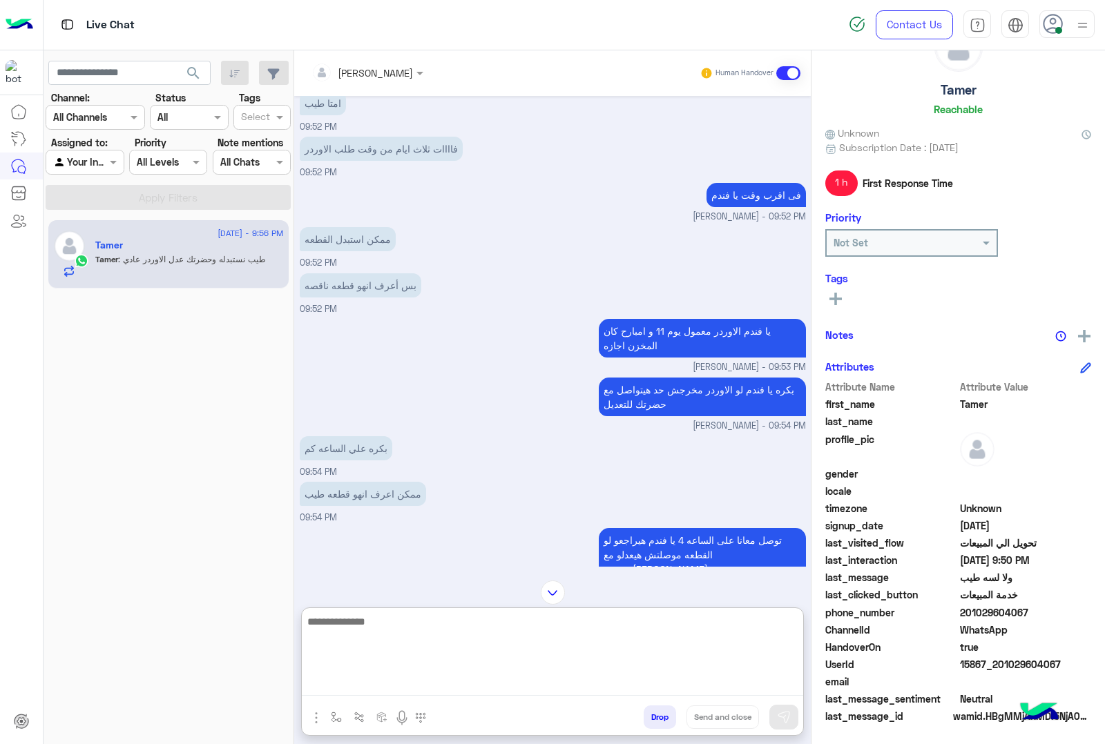
scroll to position [1841, 0]
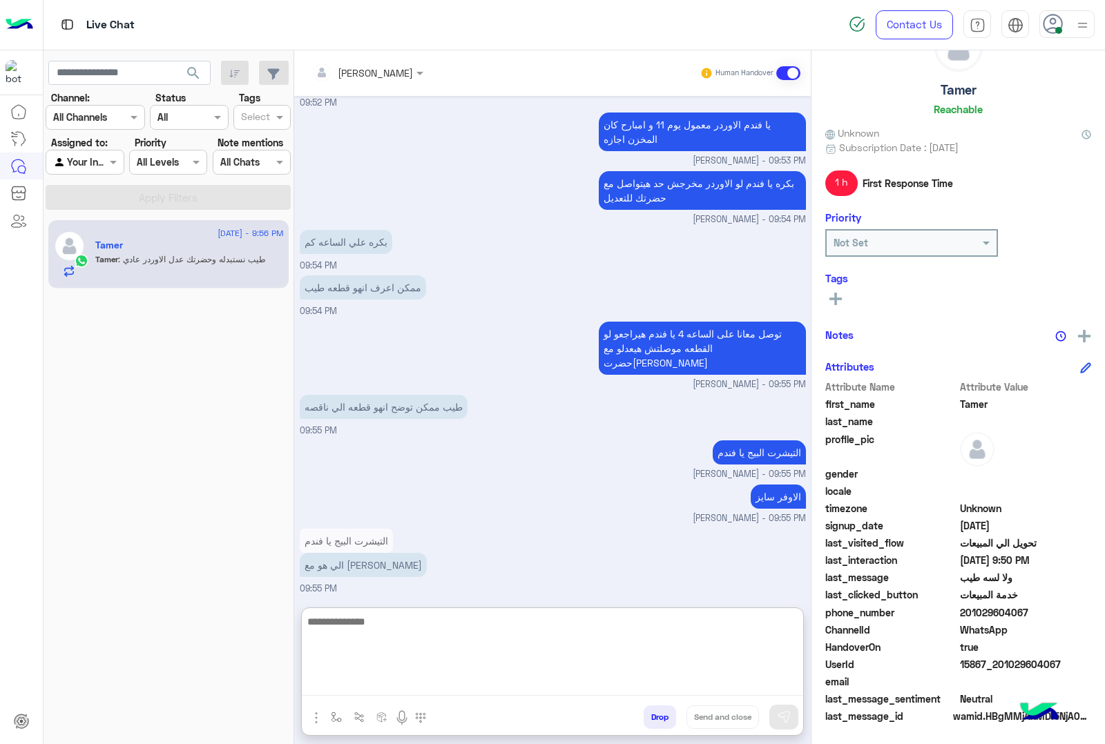
click at [446, 619] on textarea at bounding box center [552, 654] width 501 height 83
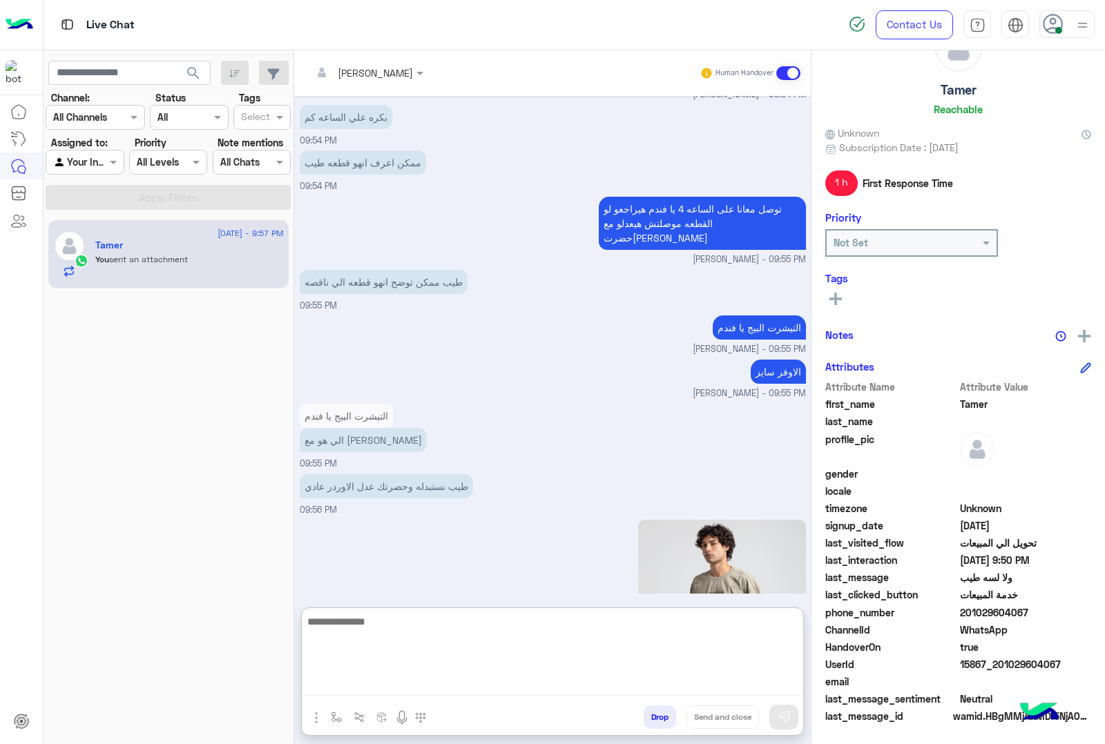
scroll to position [2028, 0]
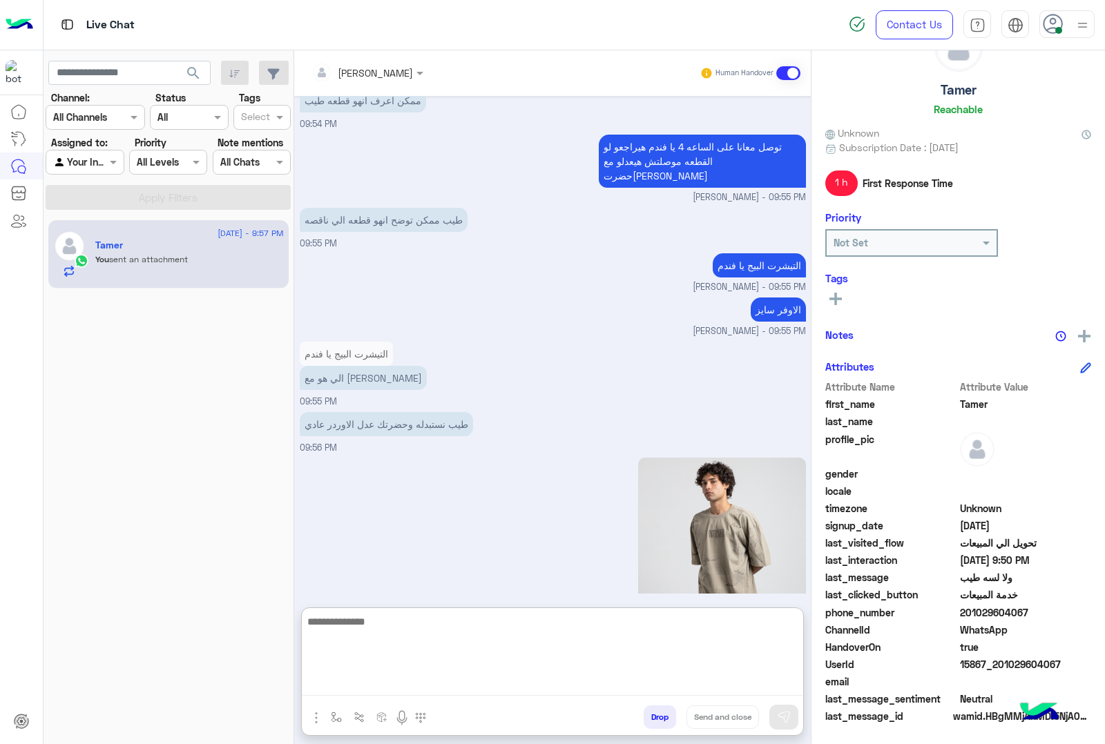
click at [498, 635] on textarea at bounding box center [552, 654] width 501 height 83
type textarea "*"
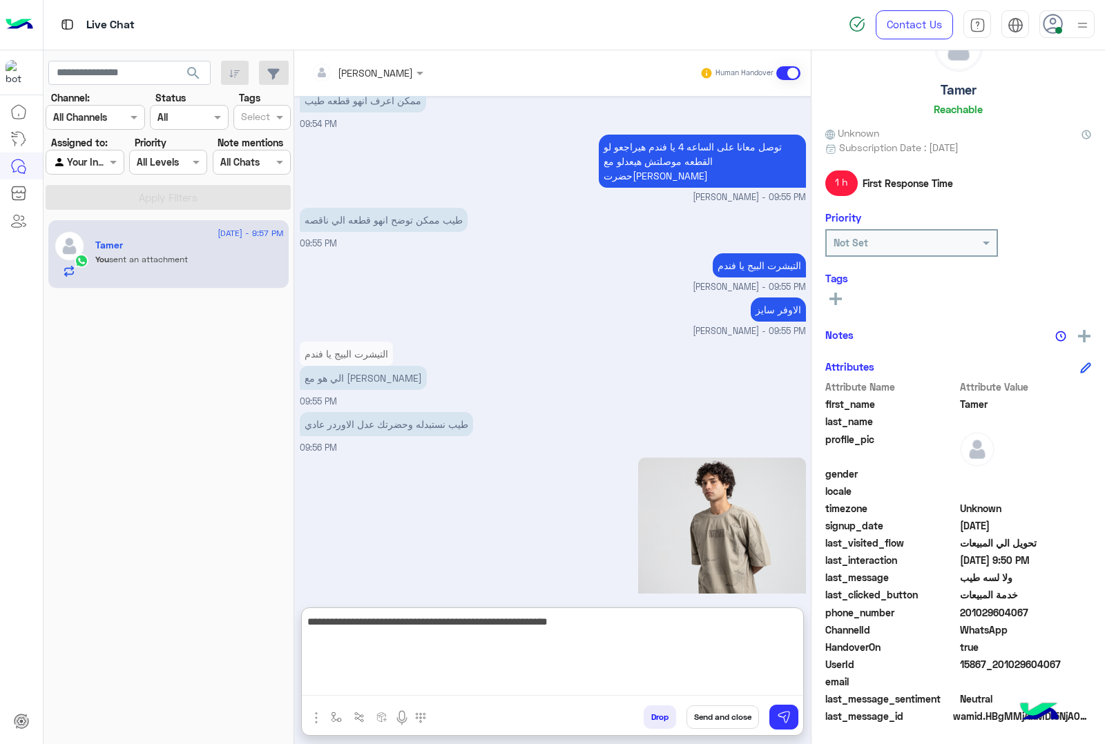
scroll to position [2260, 0]
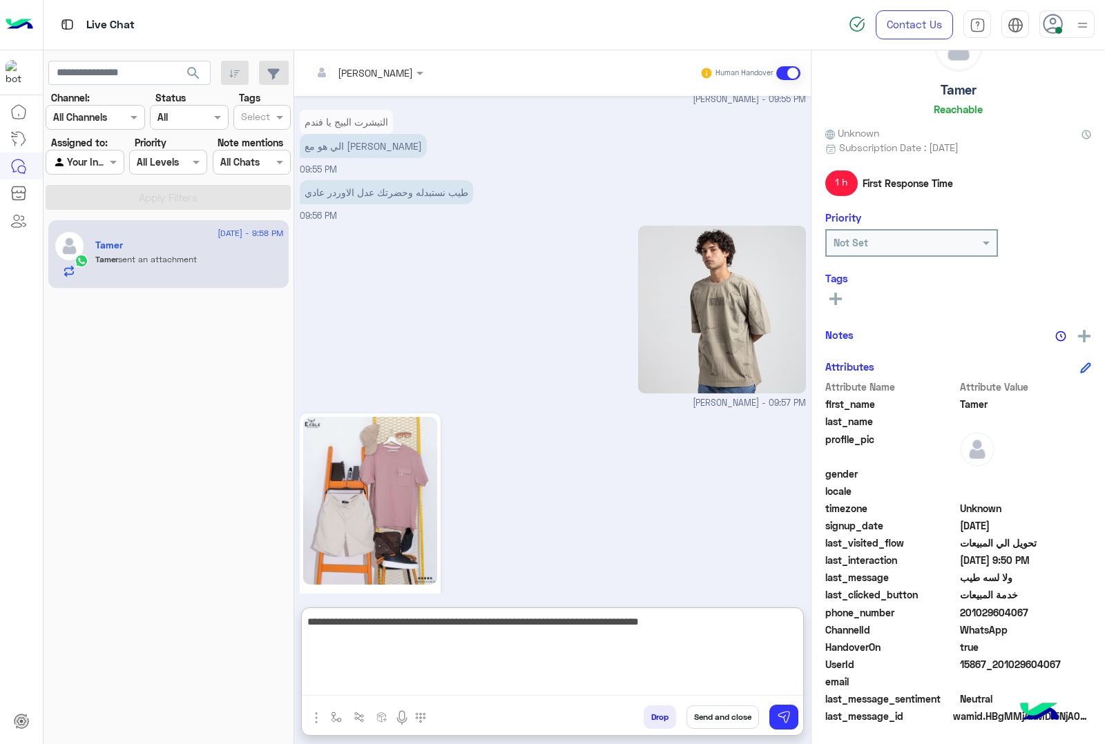
type textarea "**********"
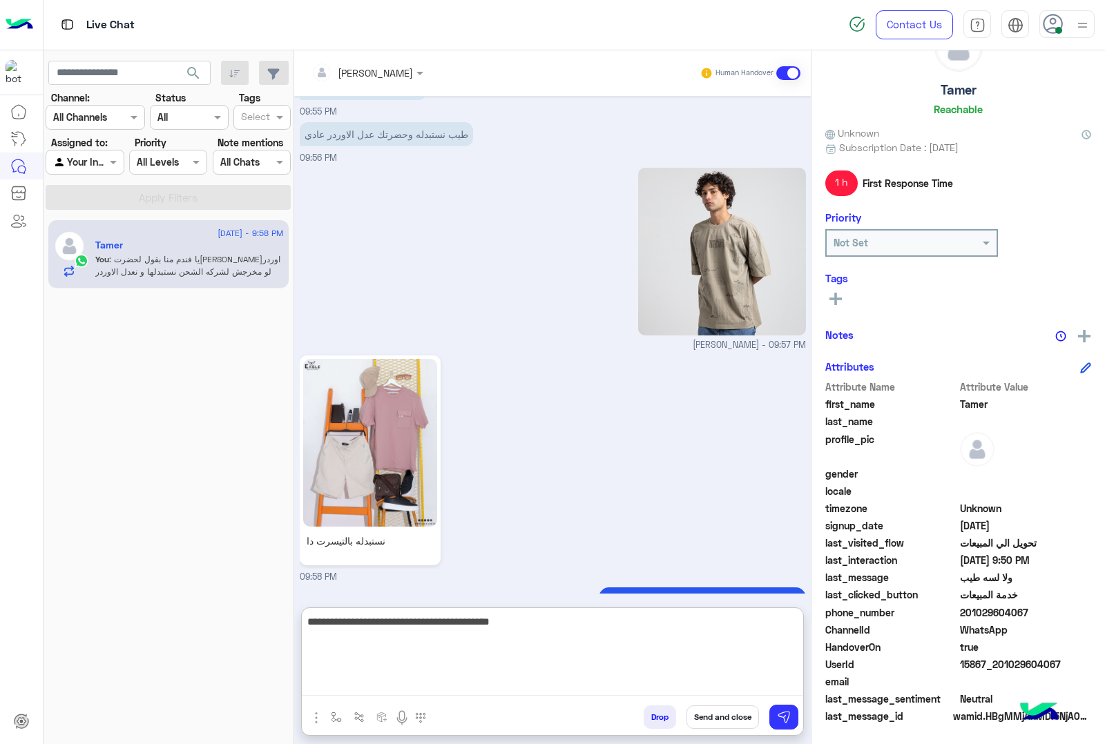
type textarea "**********"
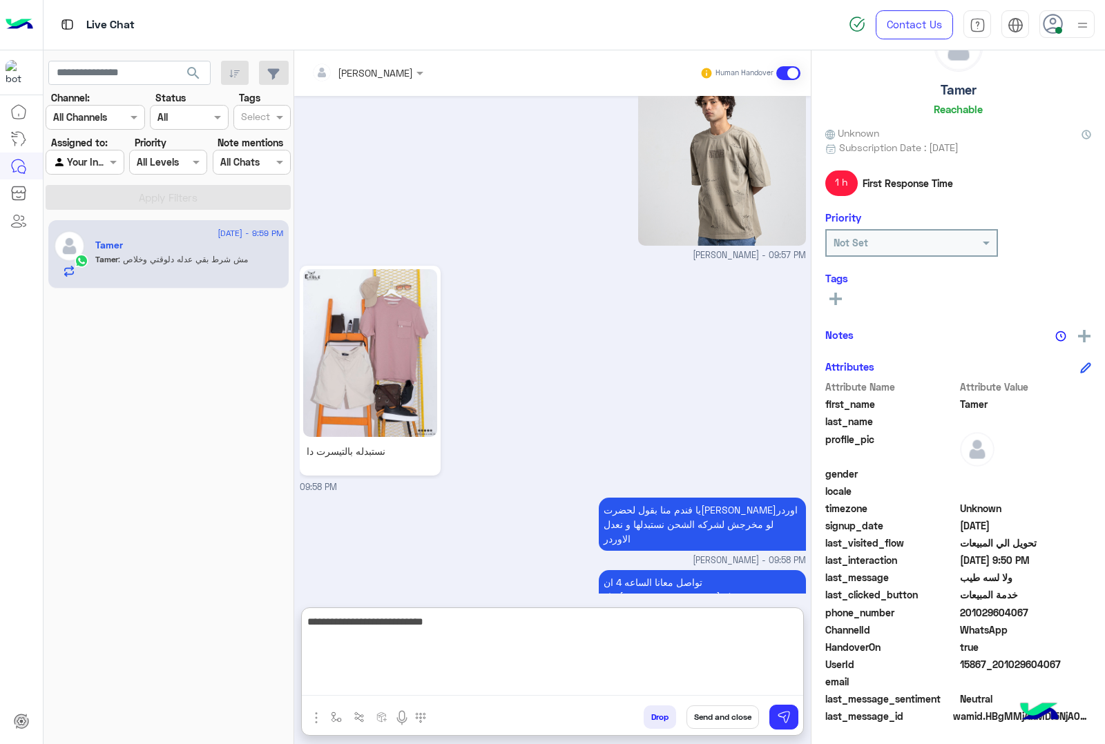
scroll to position [2468, 0]
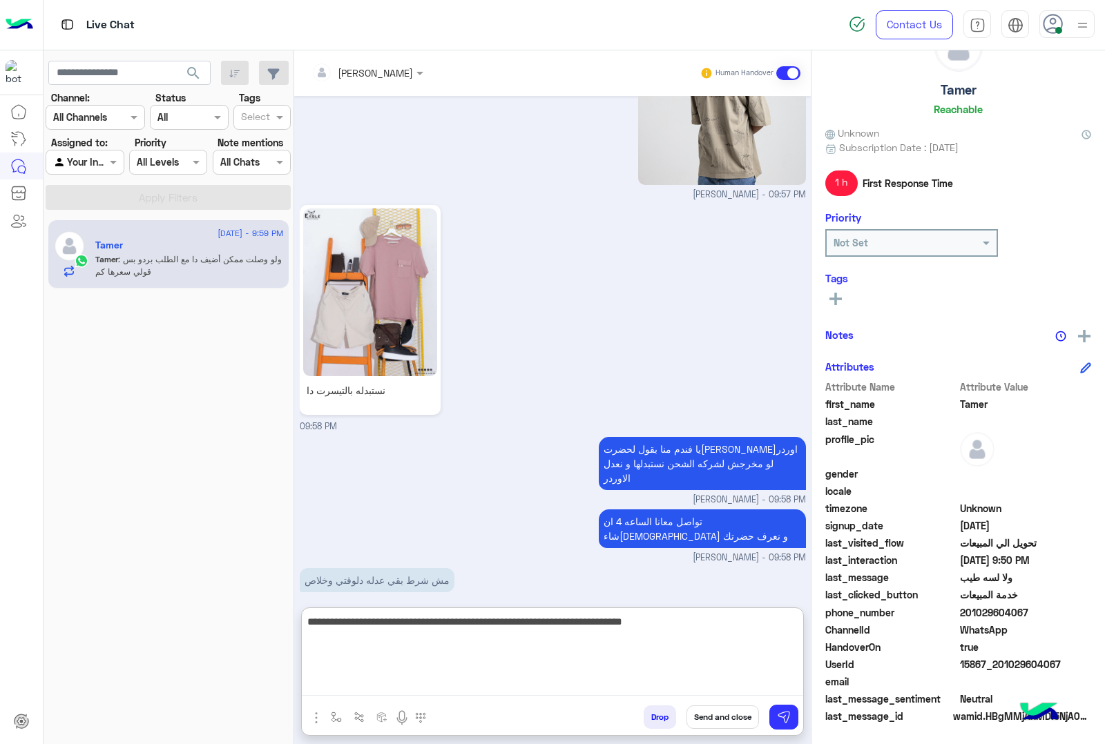
type textarea "**********"
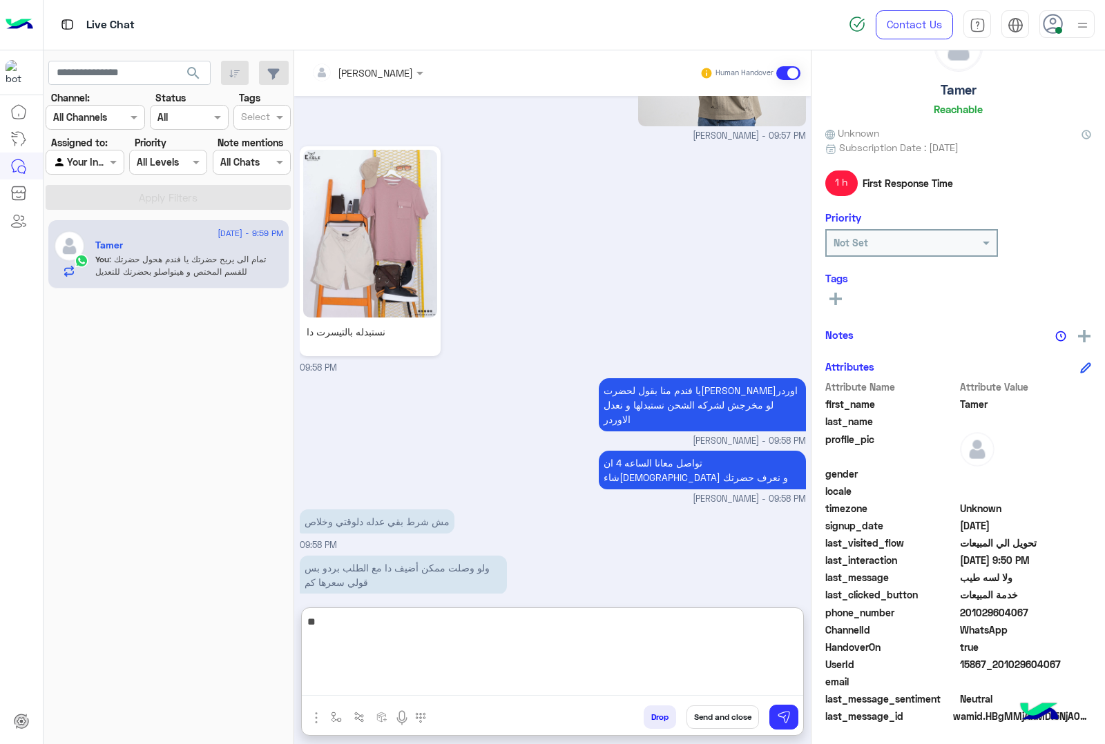
type textarea "*"
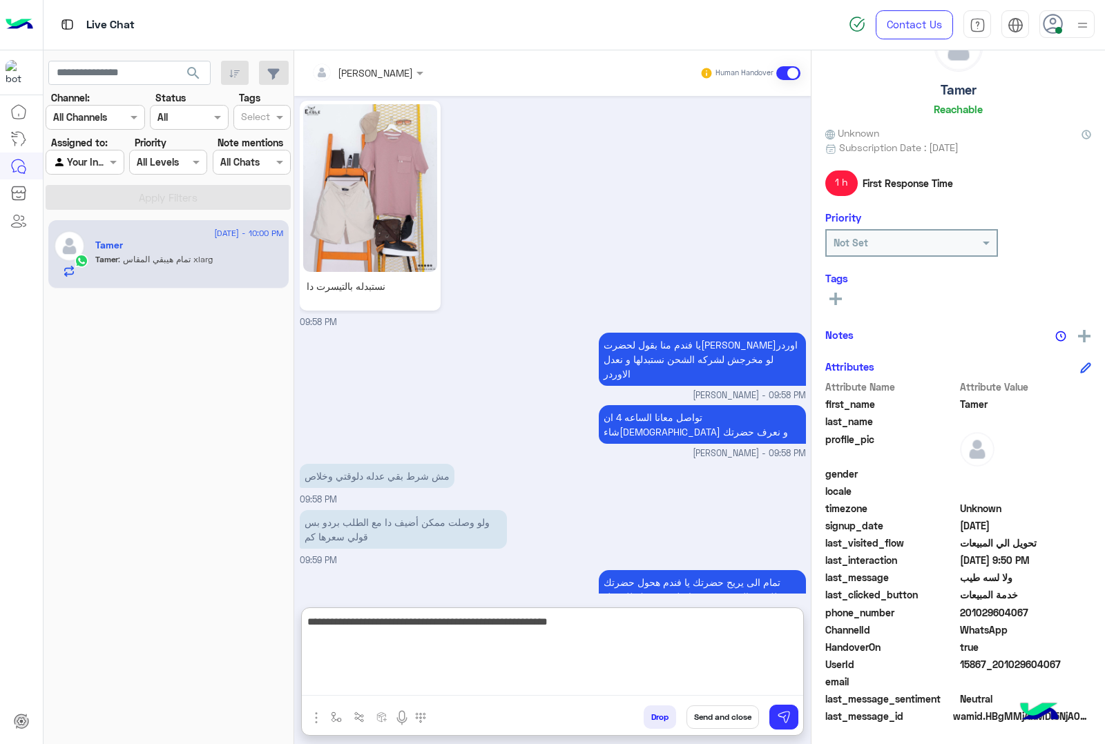
type textarea "**********"
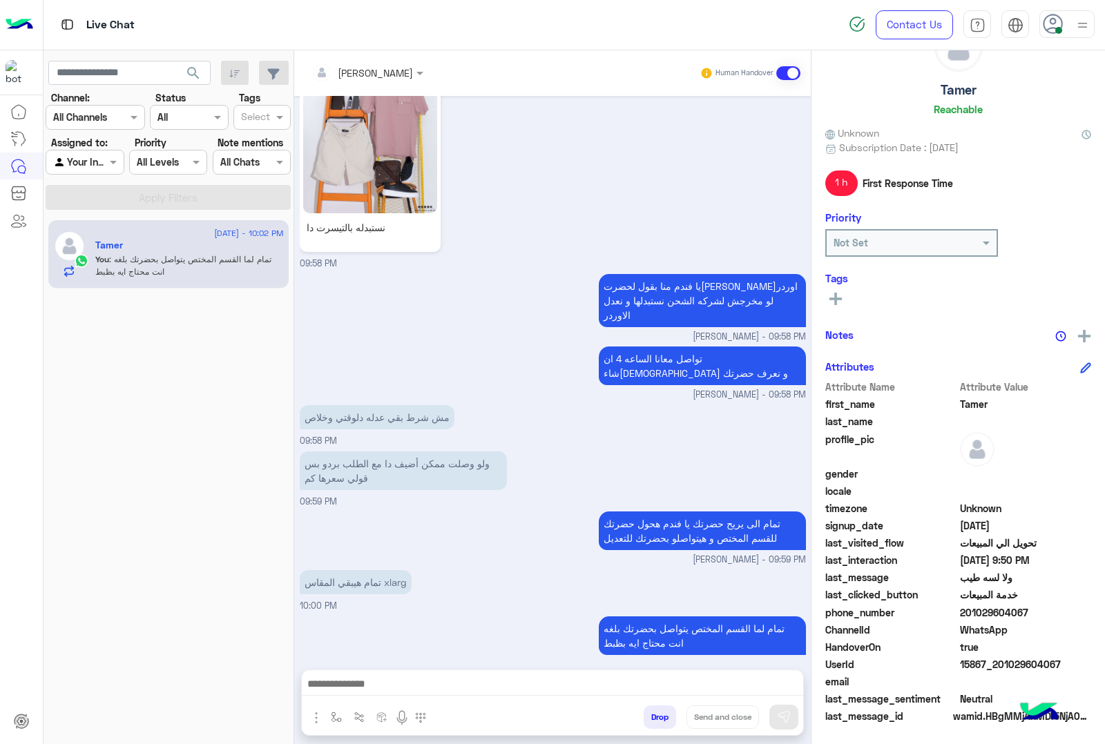
click at [948, 87] on h5 "Tamer" at bounding box center [958, 90] width 36 height 16
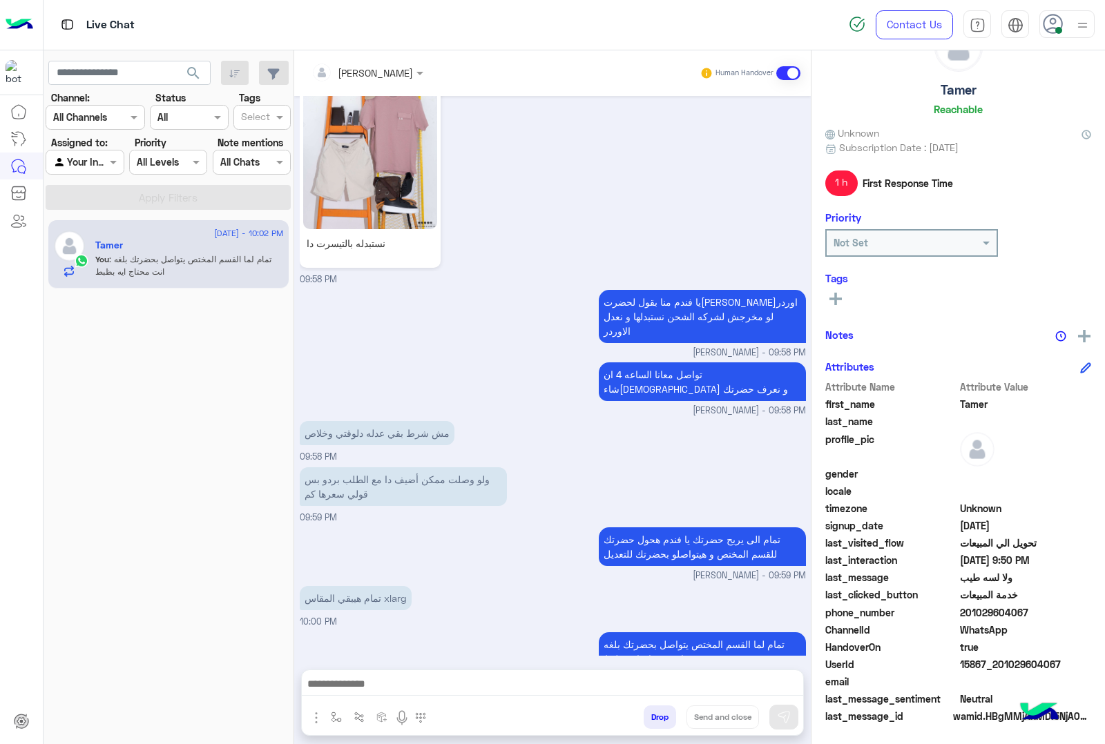
click at [948, 86] on h5 "Tamer" at bounding box center [958, 90] width 36 height 16
copy h5 "Tamer"
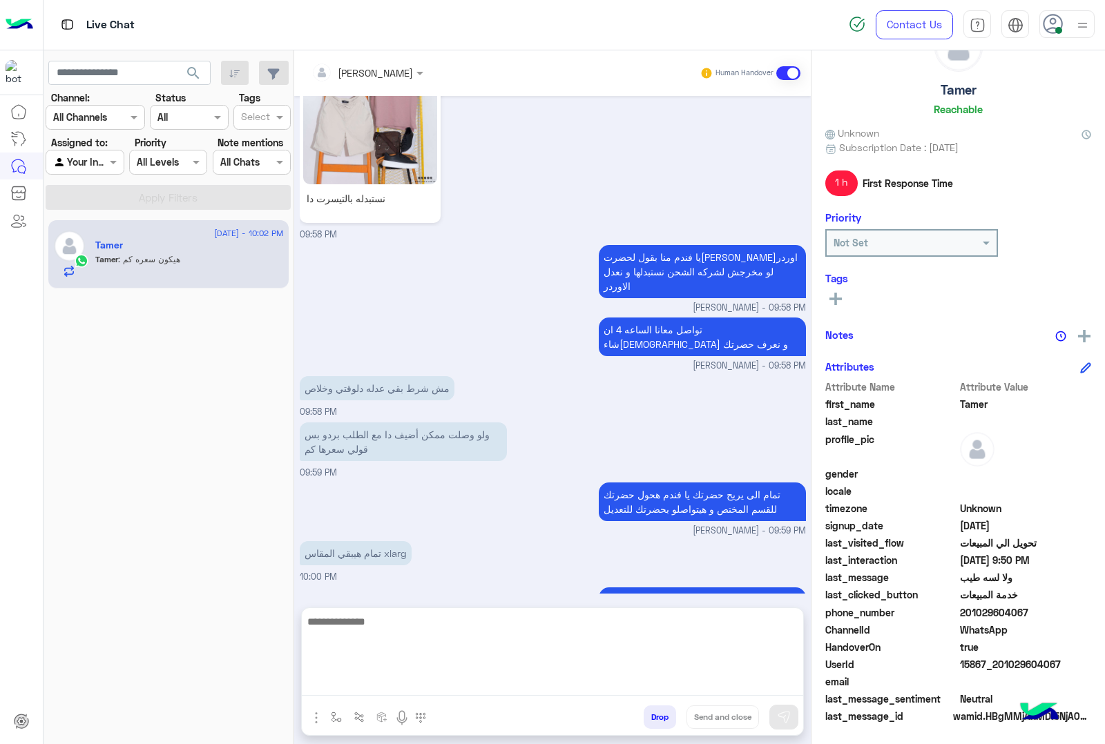
click at [442, 687] on textarea at bounding box center [552, 654] width 501 height 83
type textarea "**********"
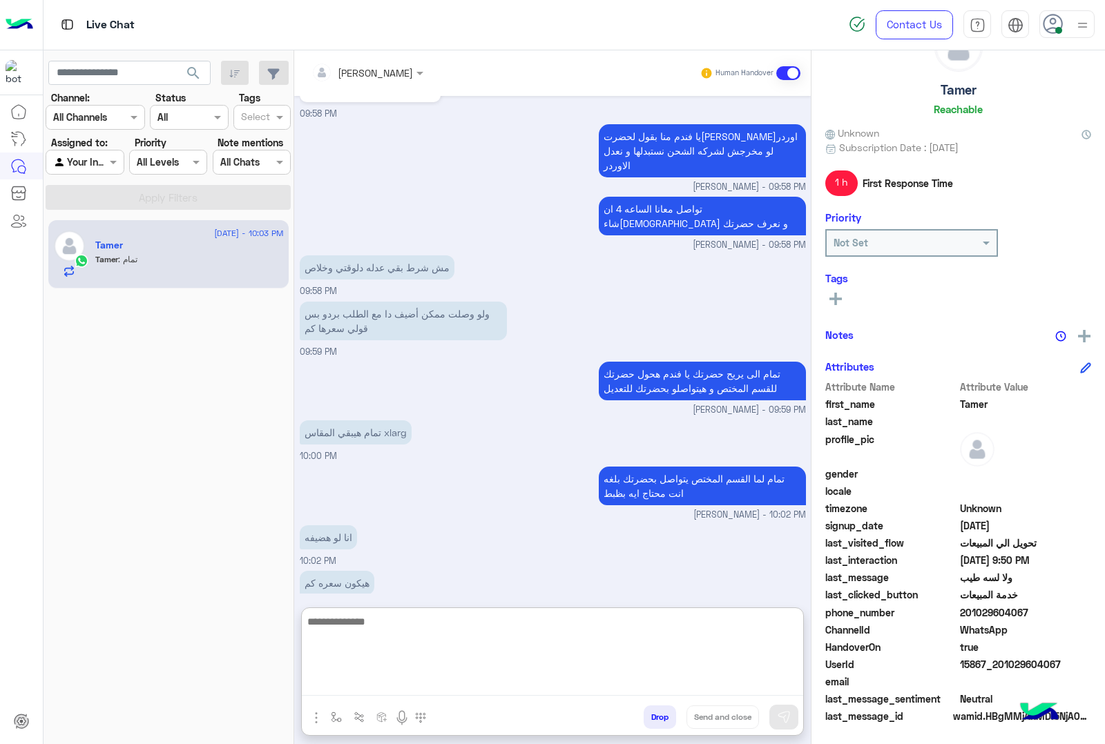
scroll to position [2827, 0]
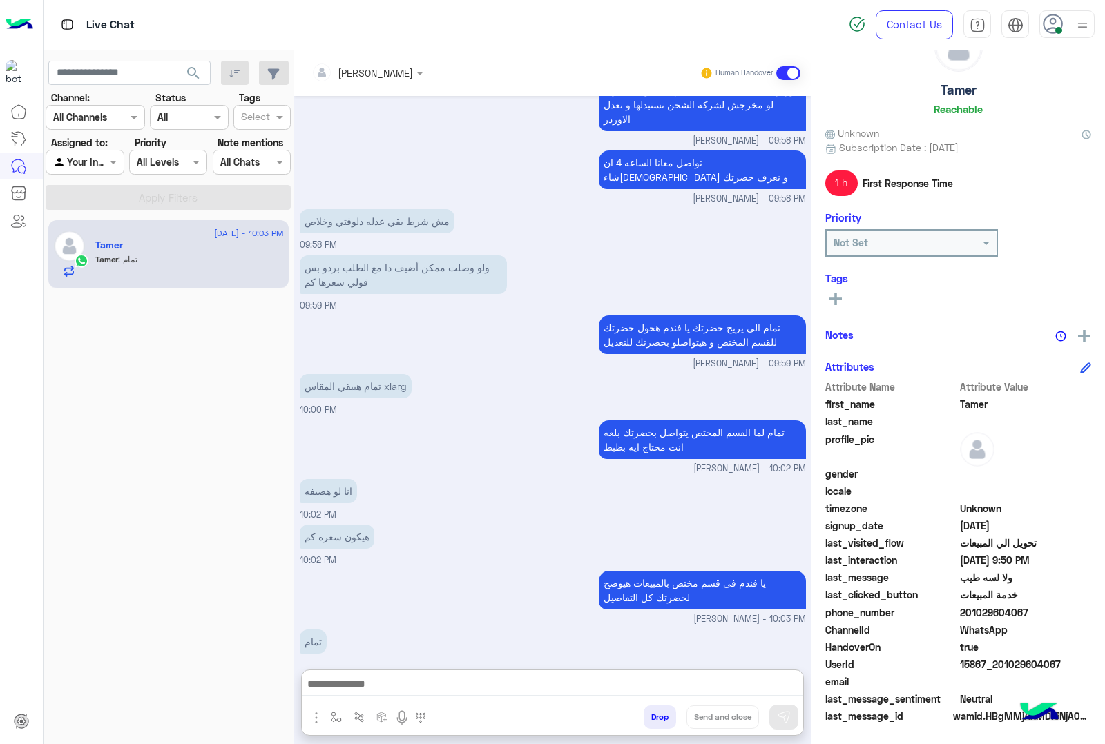
click at [991, 663] on span "15867_201029604067" at bounding box center [1026, 664] width 132 height 14
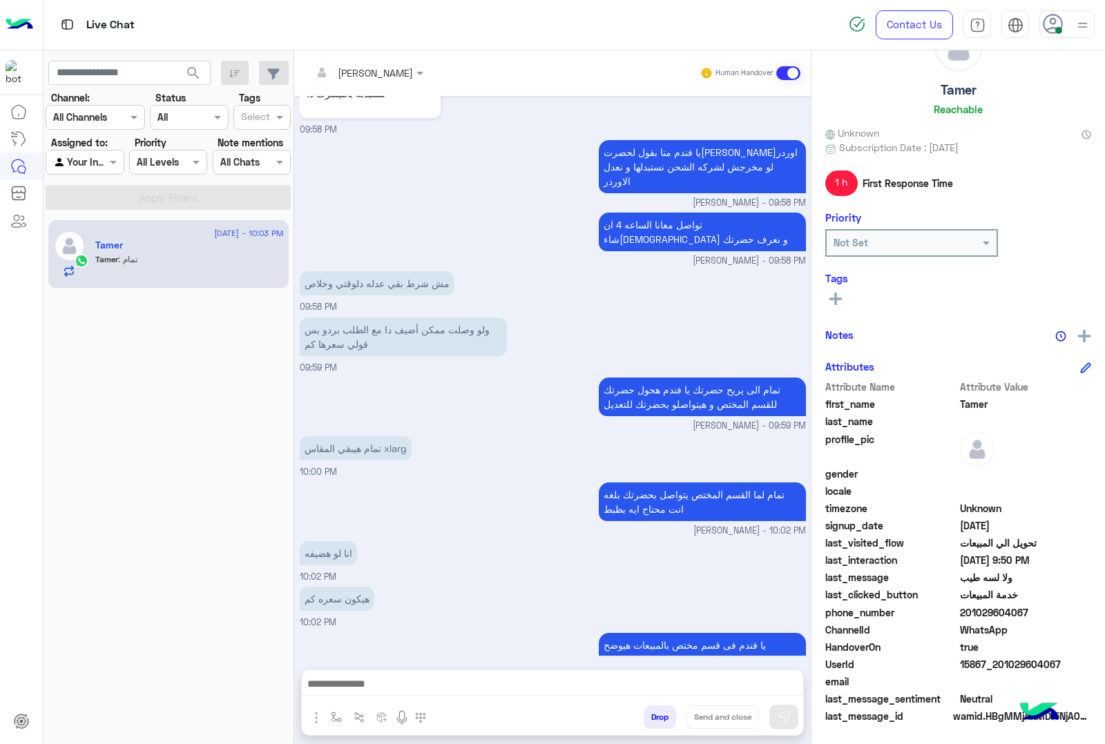
click at [991, 663] on span "15867_201029604067" at bounding box center [1026, 664] width 132 height 14
copy span "15867_201029604067"
click at [651, 719] on button "Drop" at bounding box center [659, 717] width 32 height 23
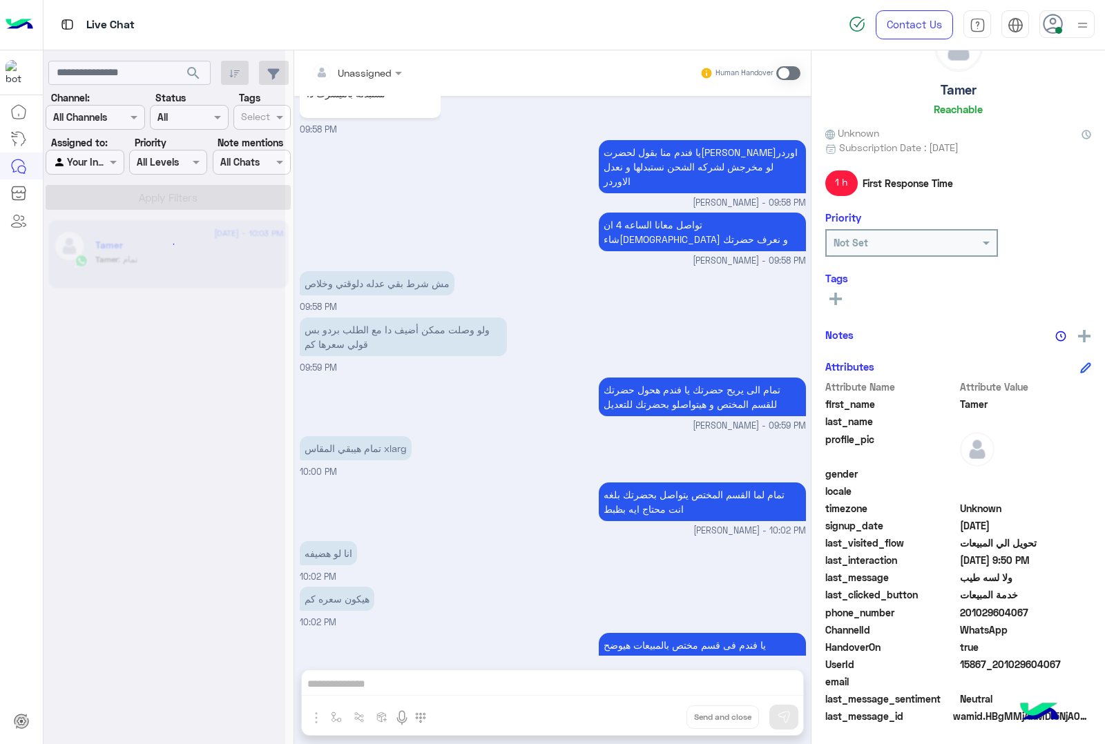
scroll to position [2790, 0]
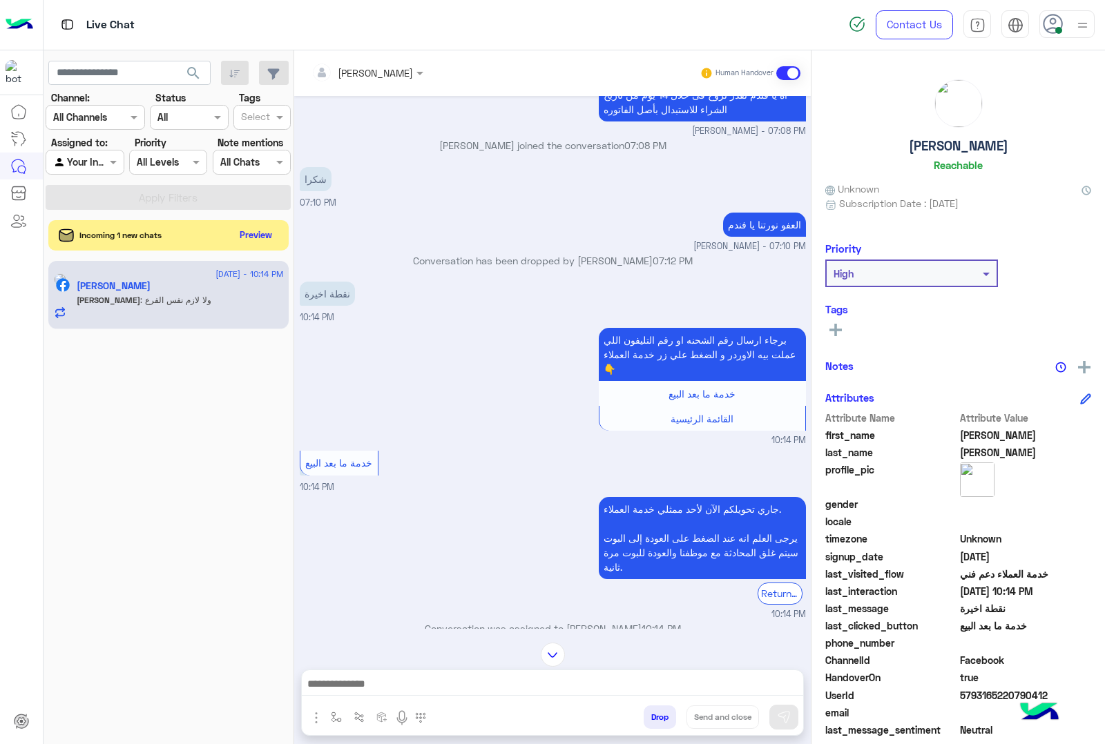
scroll to position [1939, 0]
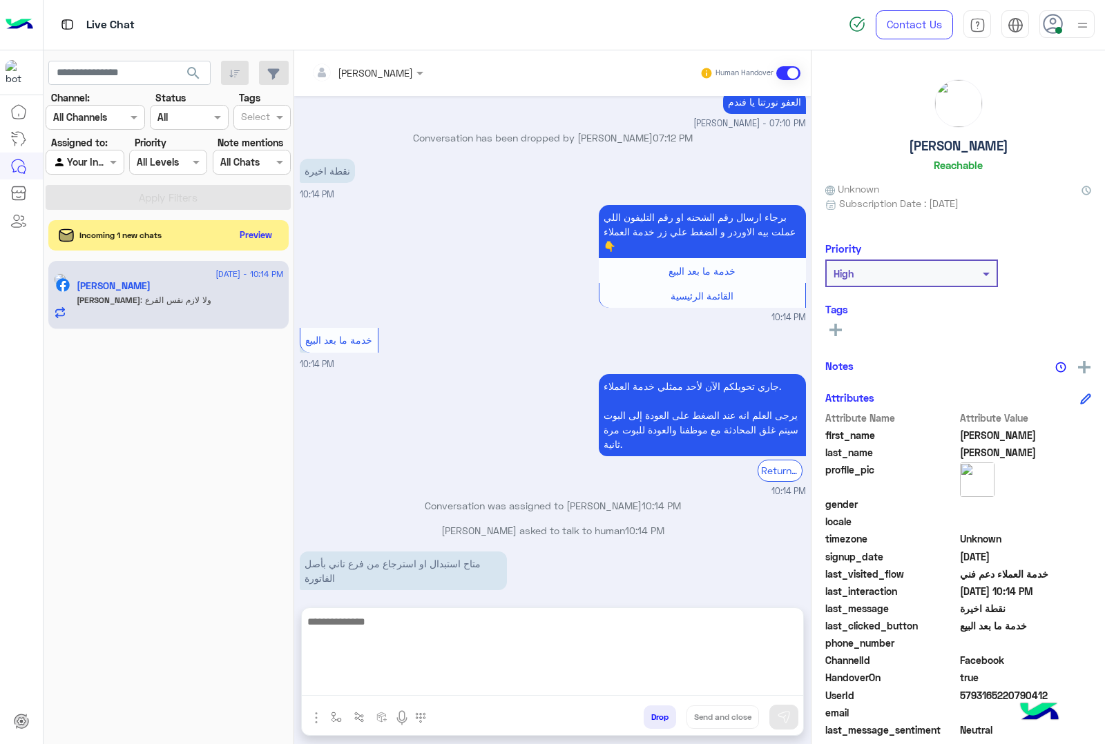
click at [435, 681] on textarea at bounding box center [552, 654] width 501 height 83
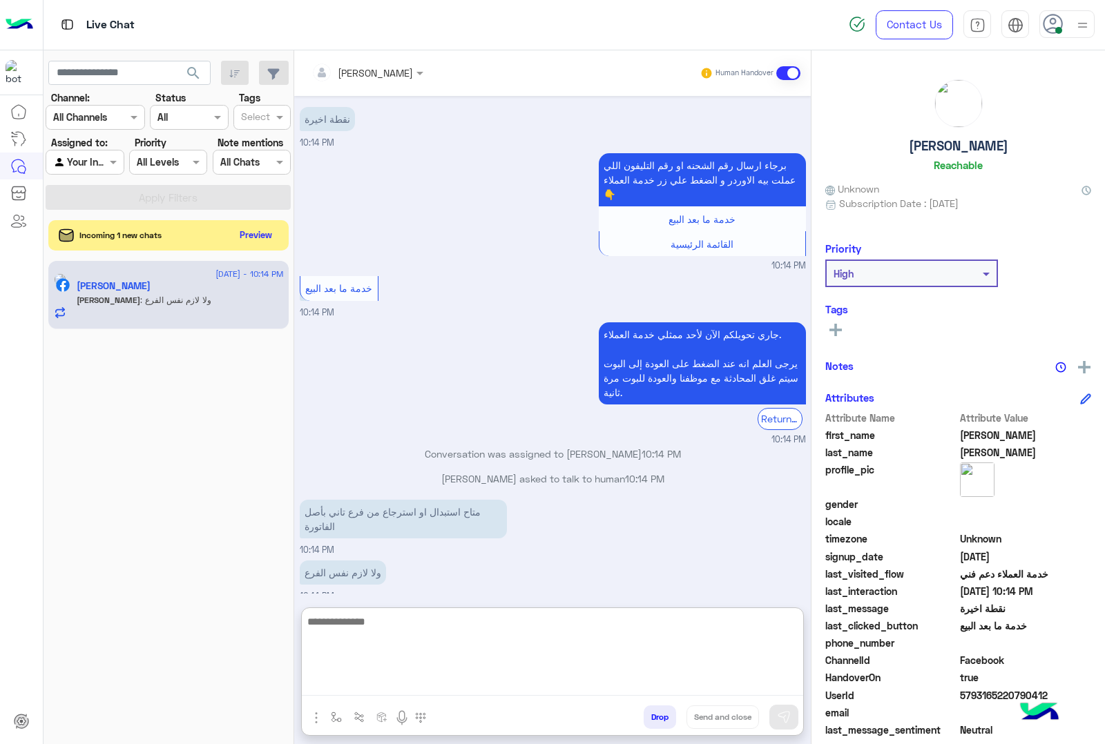
scroll to position [2001, 0]
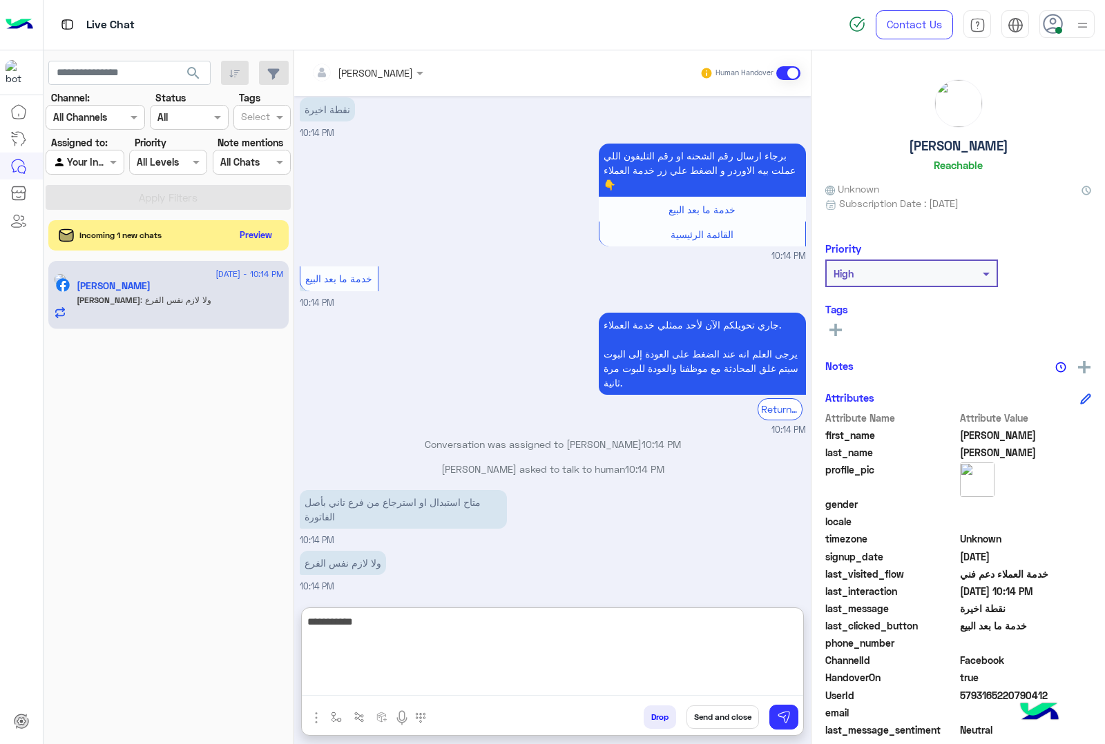
type textarea "**********"
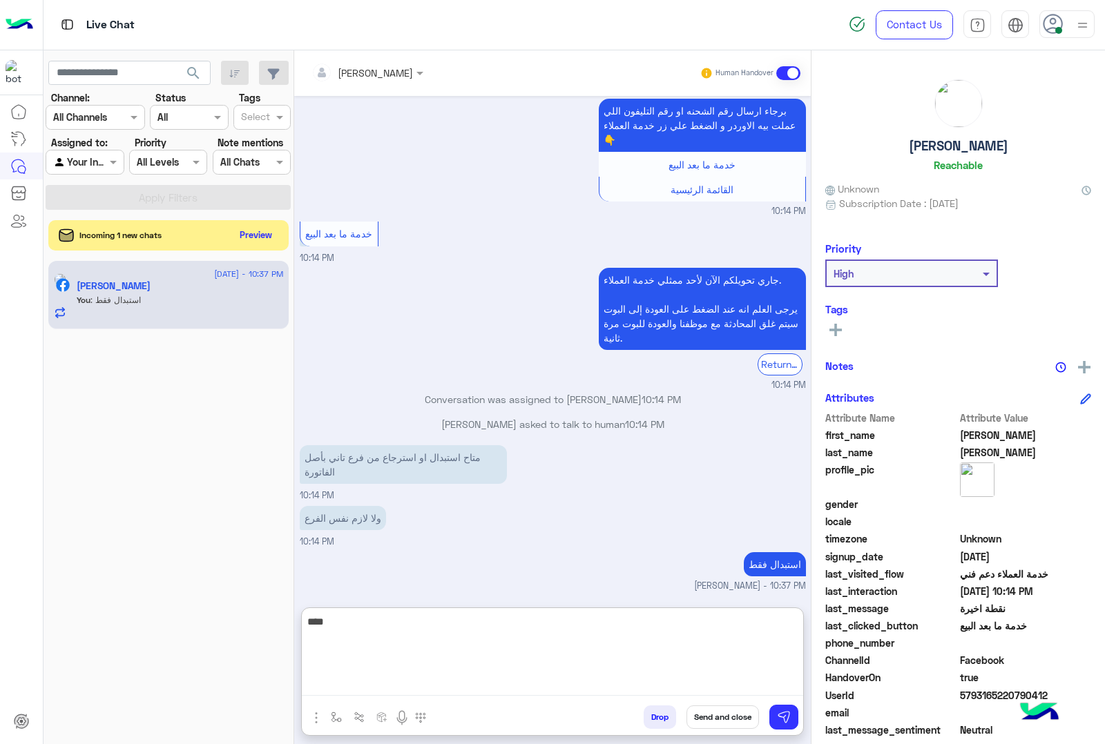
scroll to position [2070, 0]
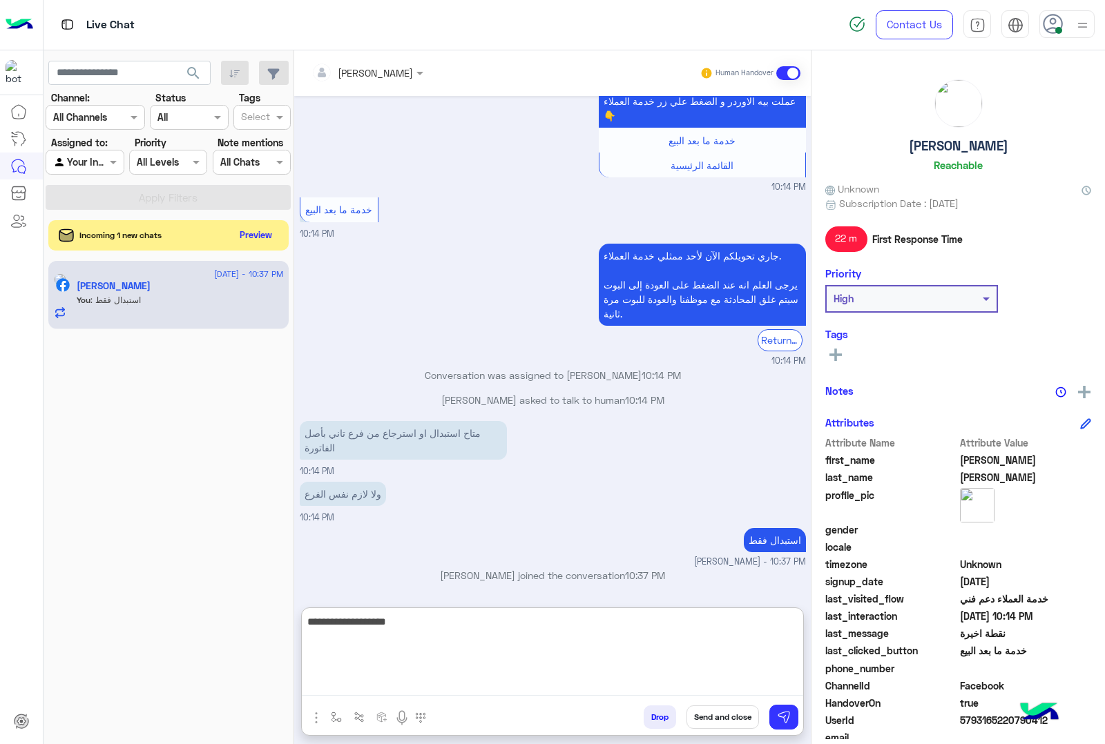
type textarea "**********"
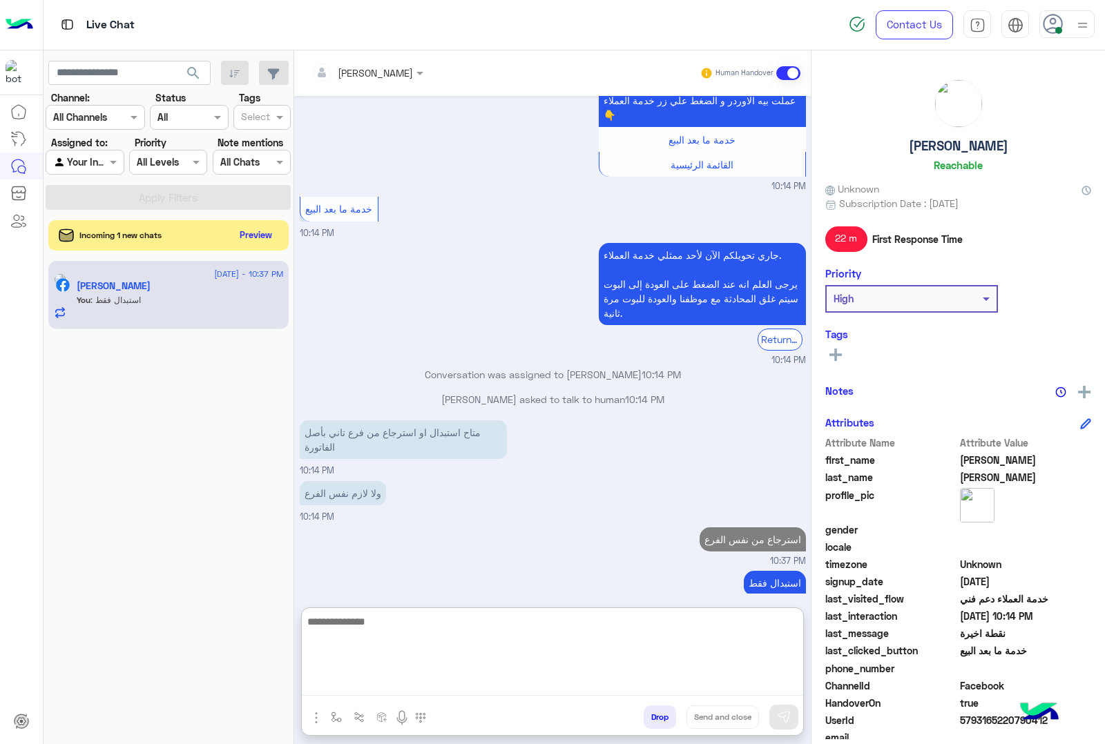
scroll to position [2114, 0]
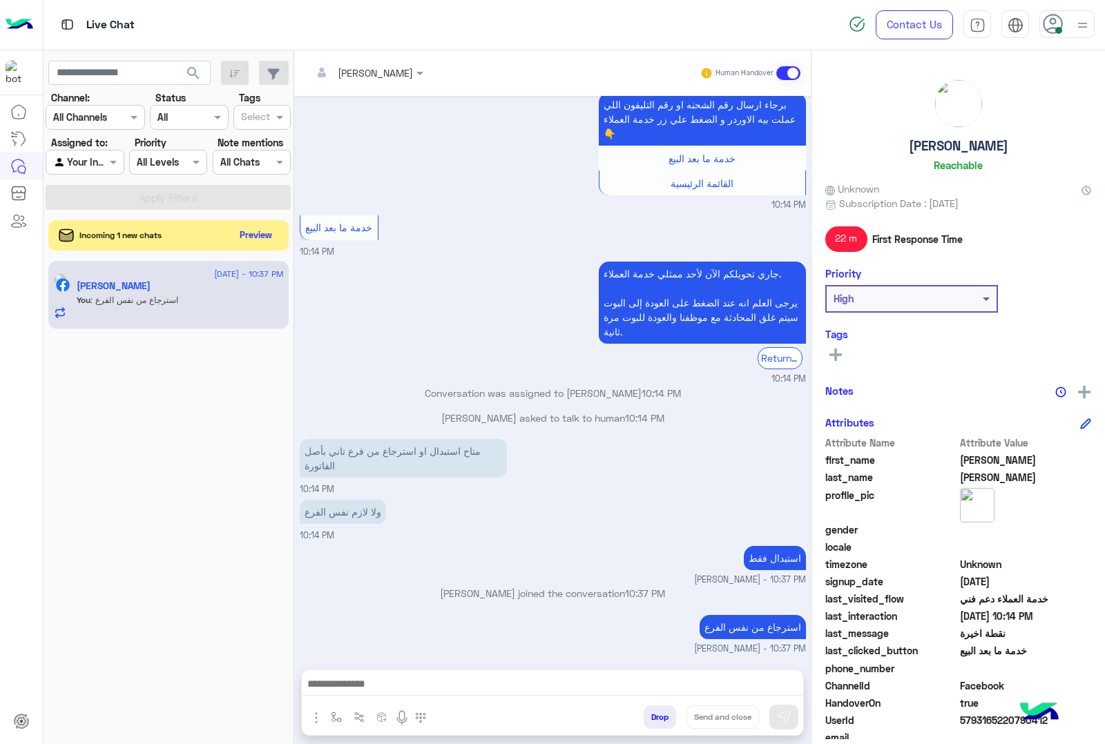
click at [222, 238] on div "Incoming 1 new chats Preview" at bounding box center [168, 235] width 240 height 30
click at [242, 235] on button "Preview" at bounding box center [256, 234] width 43 height 19
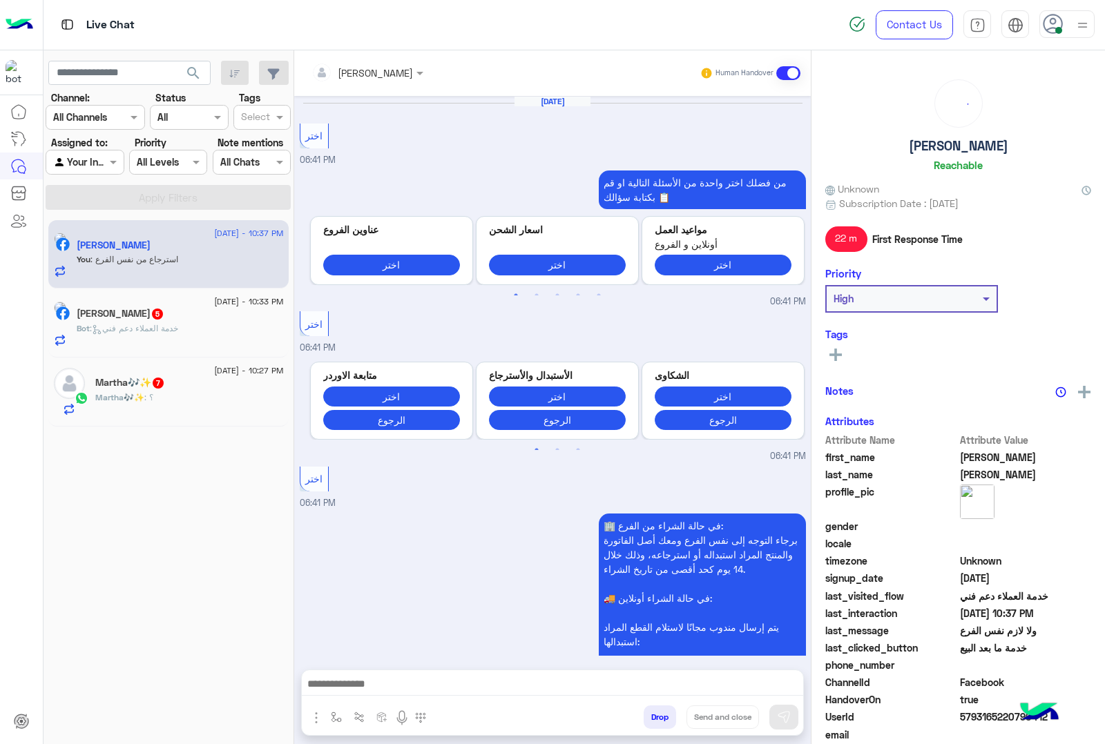
scroll to position [1558, 0]
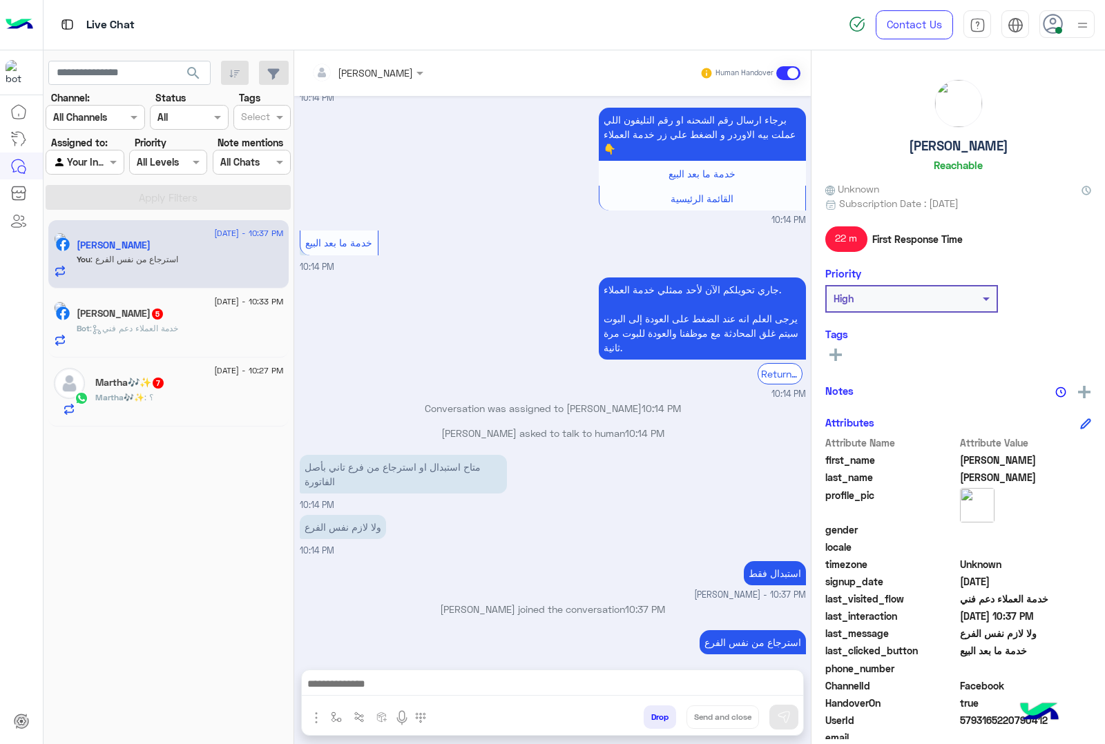
click at [177, 402] on div "Martha🎶✨ : ؟" at bounding box center [189, 403] width 188 height 24
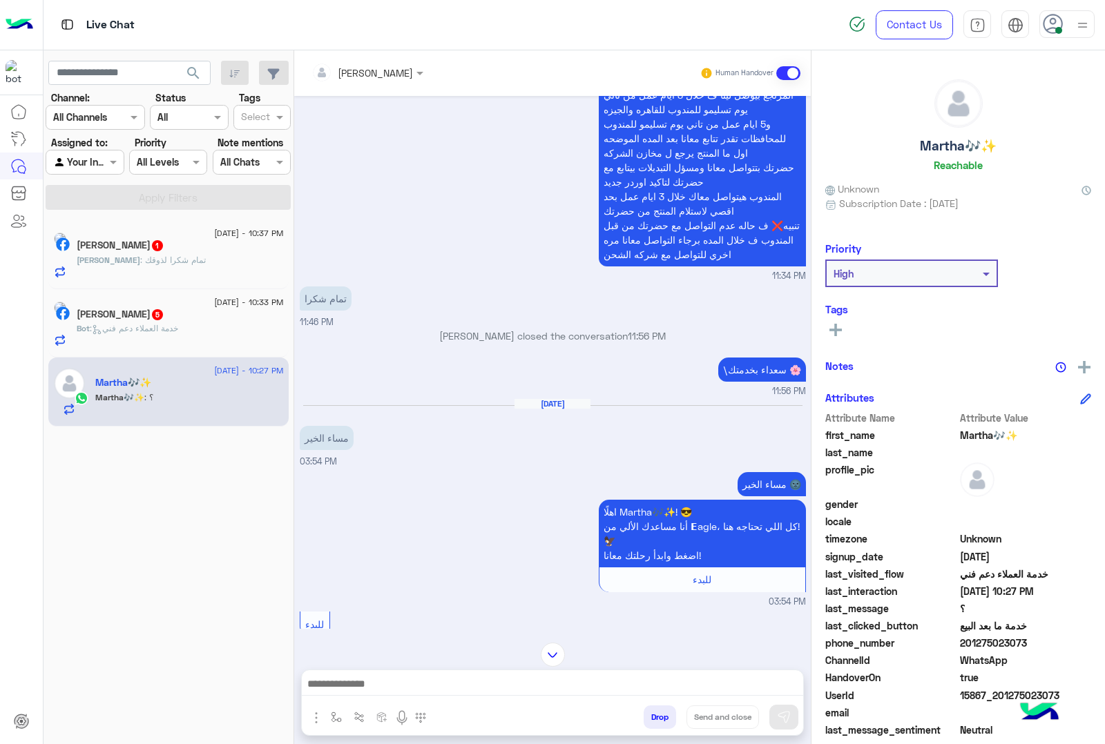
scroll to position [1224, 0]
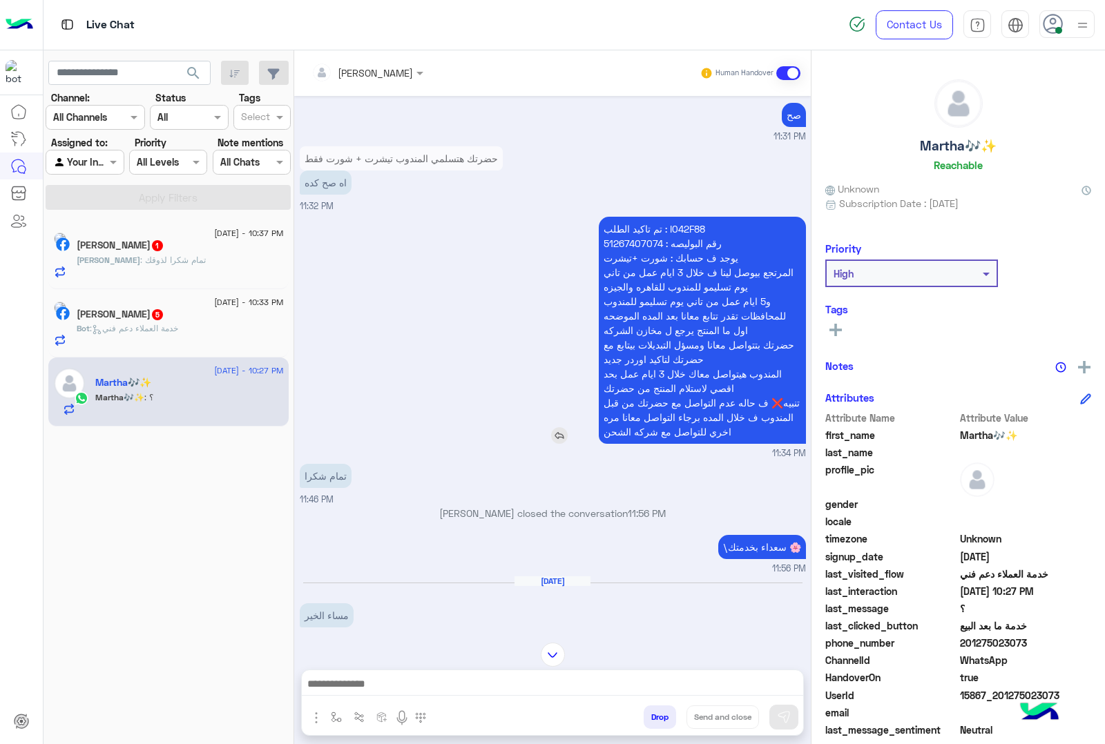
click at [692, 229] on p "تم تاكيد الطلب : I042F88 رقم البوليصه : 51267407074 يوجد ف حسابك : شورت +تيشرت …" at bounding box center [702, 330] width 207 height 227
copy p "I042F88"
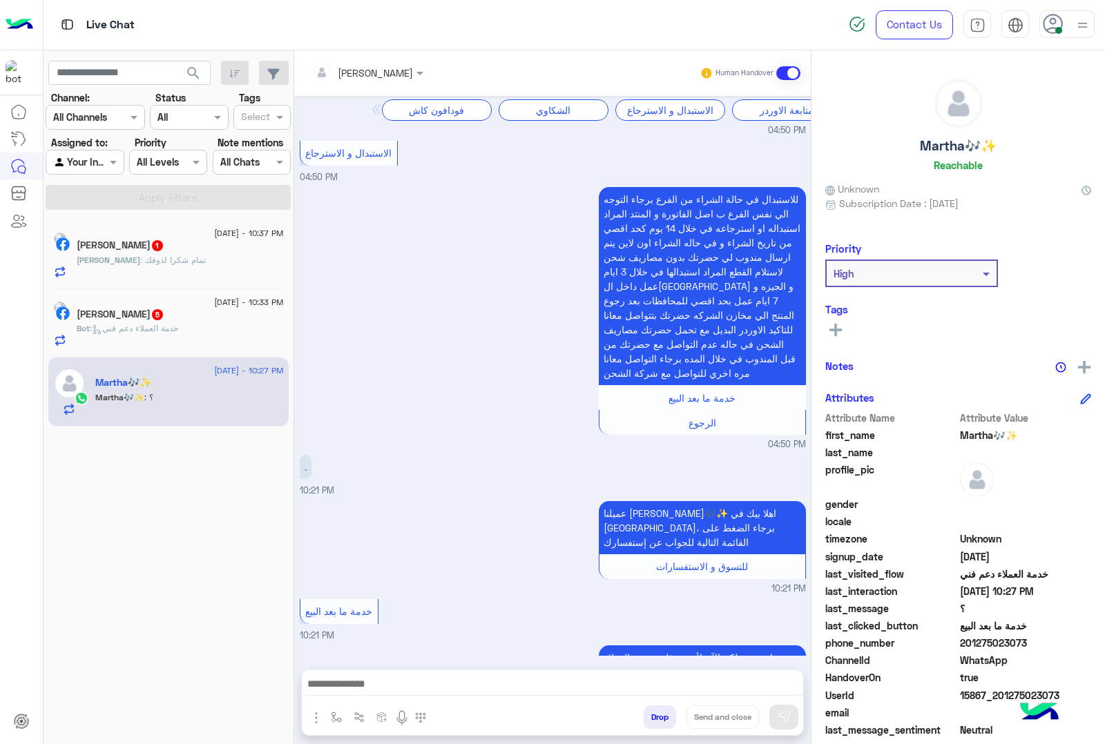
scroll to position [3790, 0]
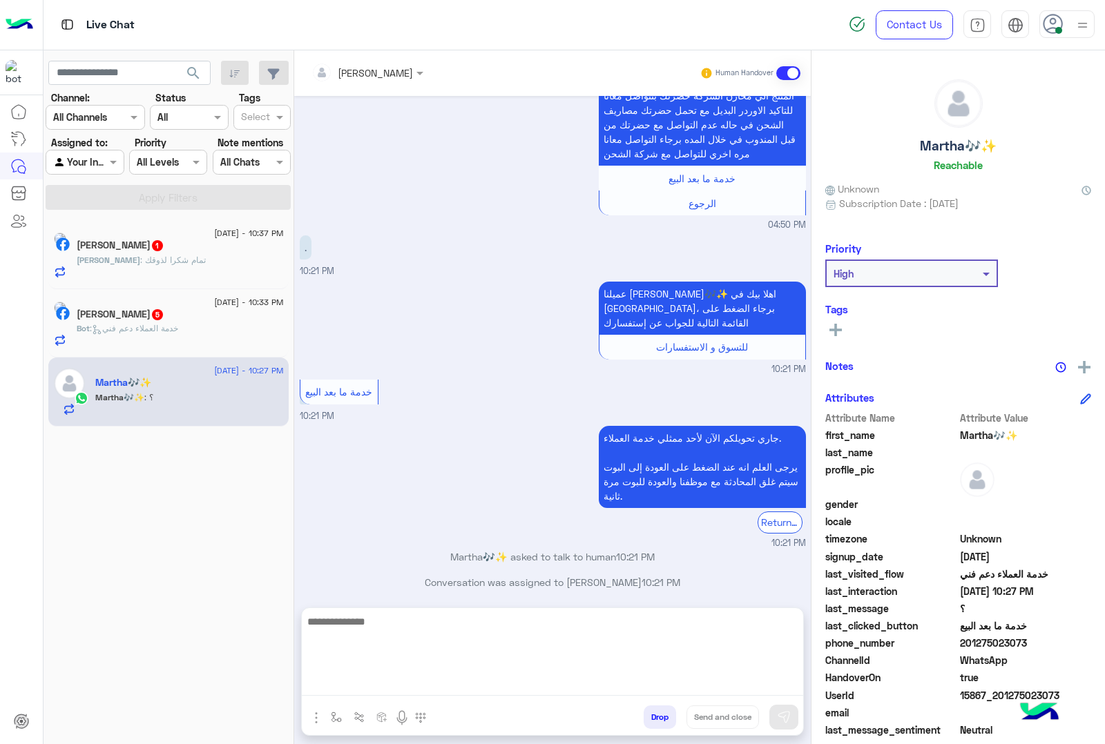
click at [436, 688] on textarea at bounding box center [552, 654] width 501 height 83
type textarea "**********"
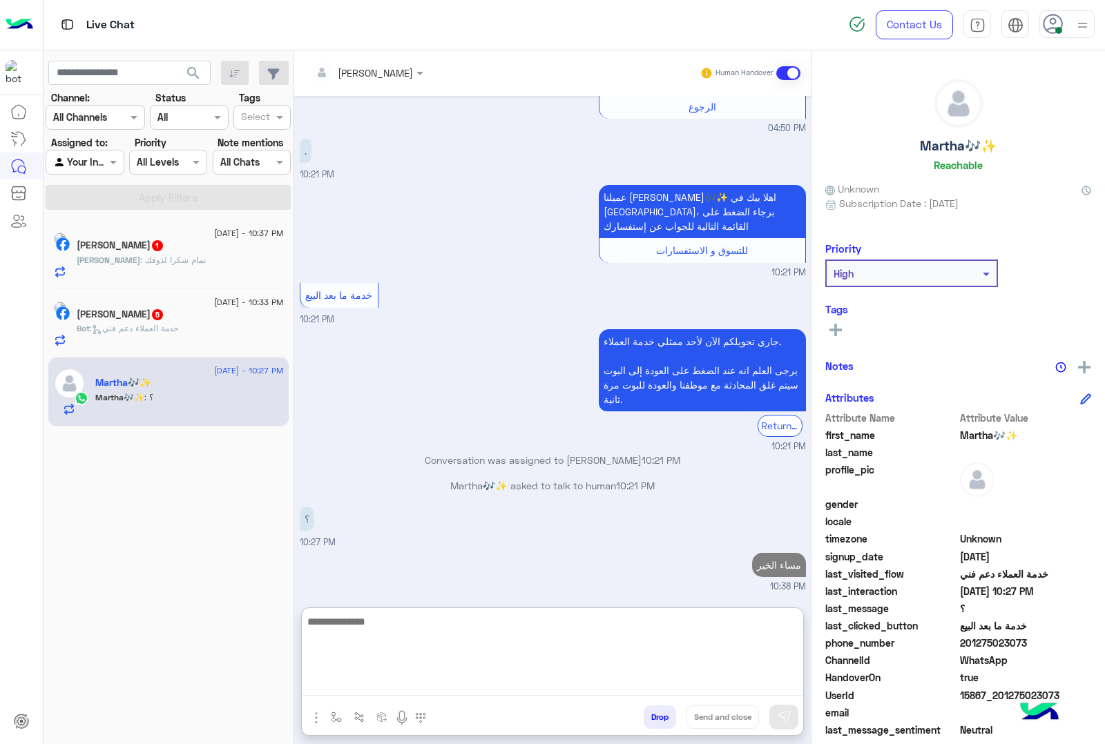
scroll to position [3896, 0]
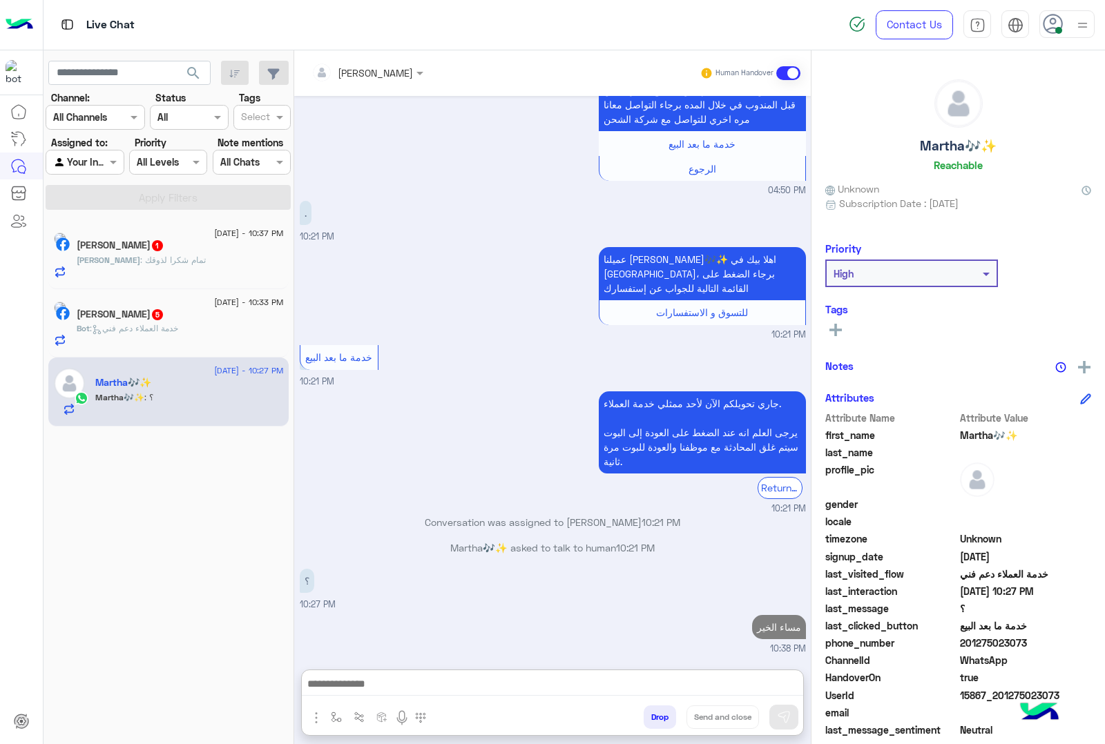
click at [143, 258] on span ": تمام شكرا لذوقك" at bounding box center [173, 260] width 66 height 10
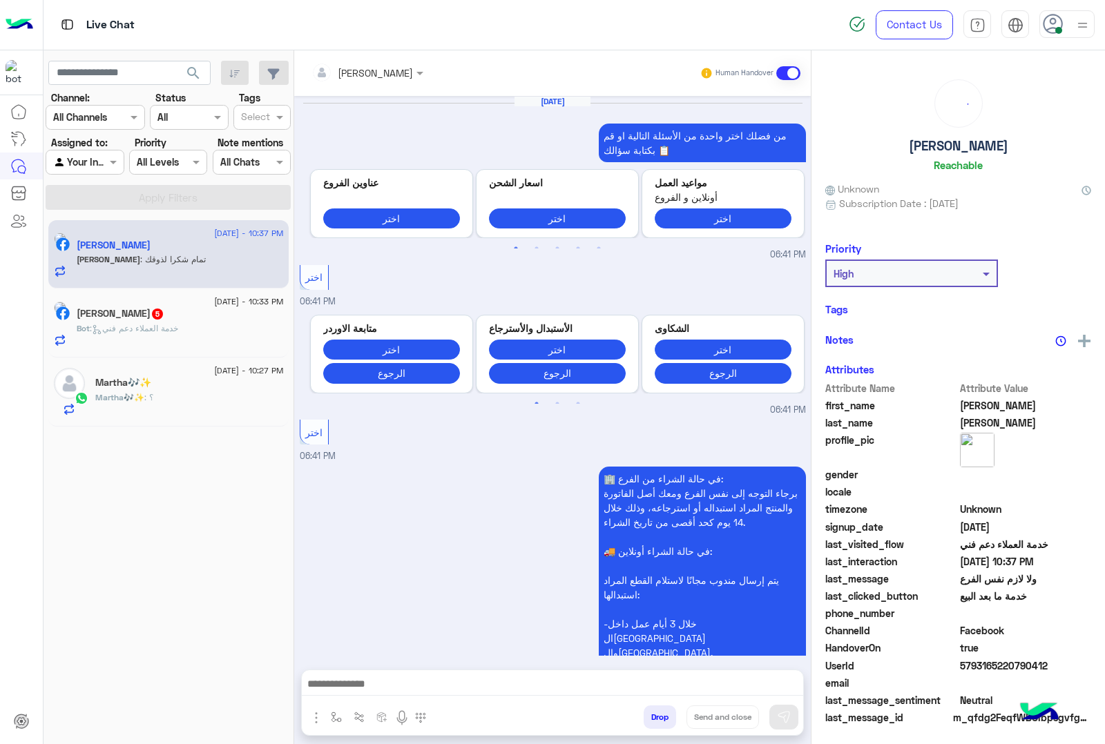
scroll to position [1558, 0]
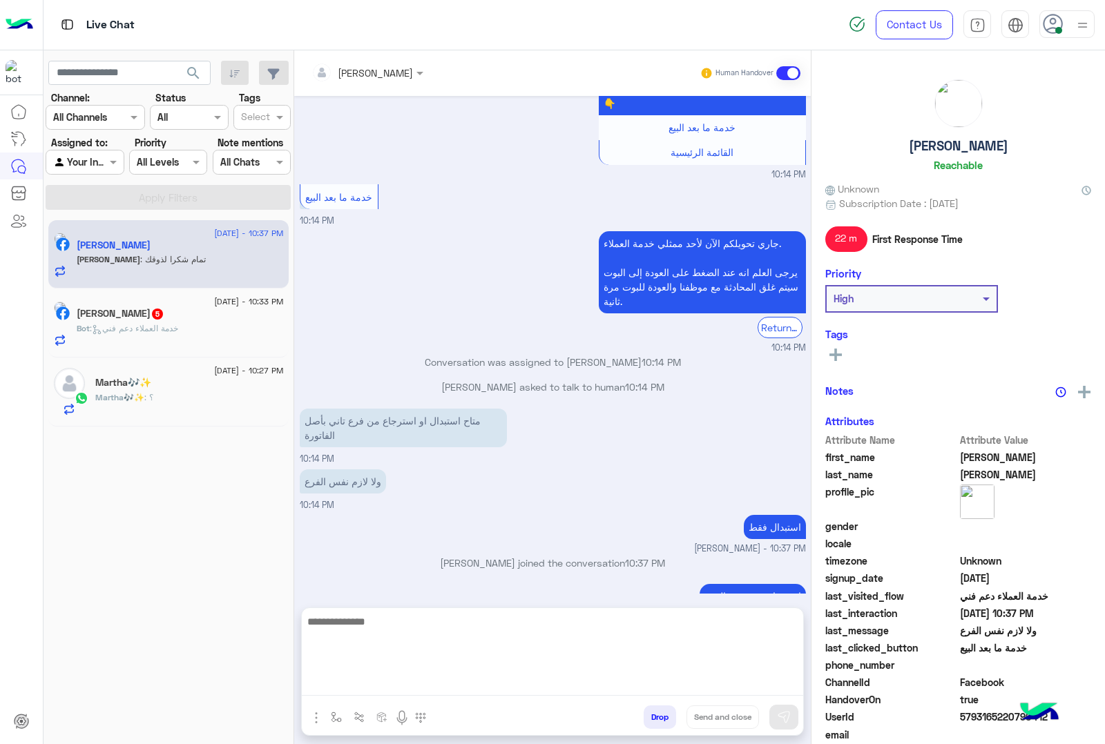
click at [481, 687] on textarea at bounding box center [552, 654] width 501 height 83
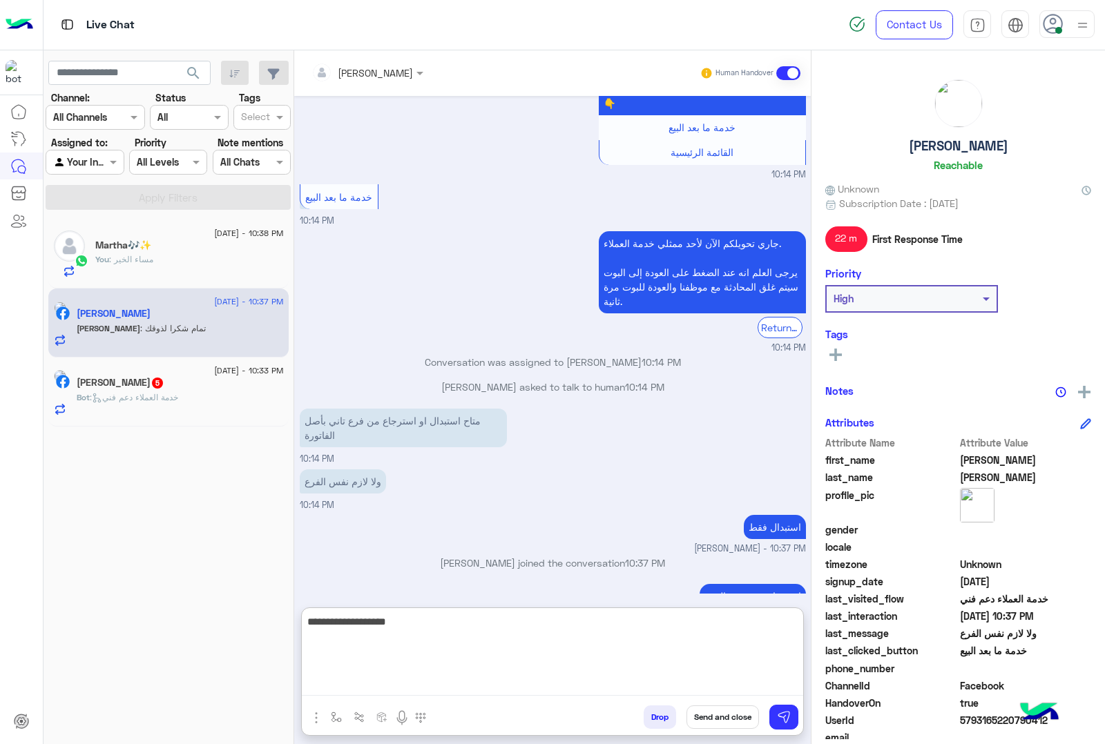
type textarea "**********"
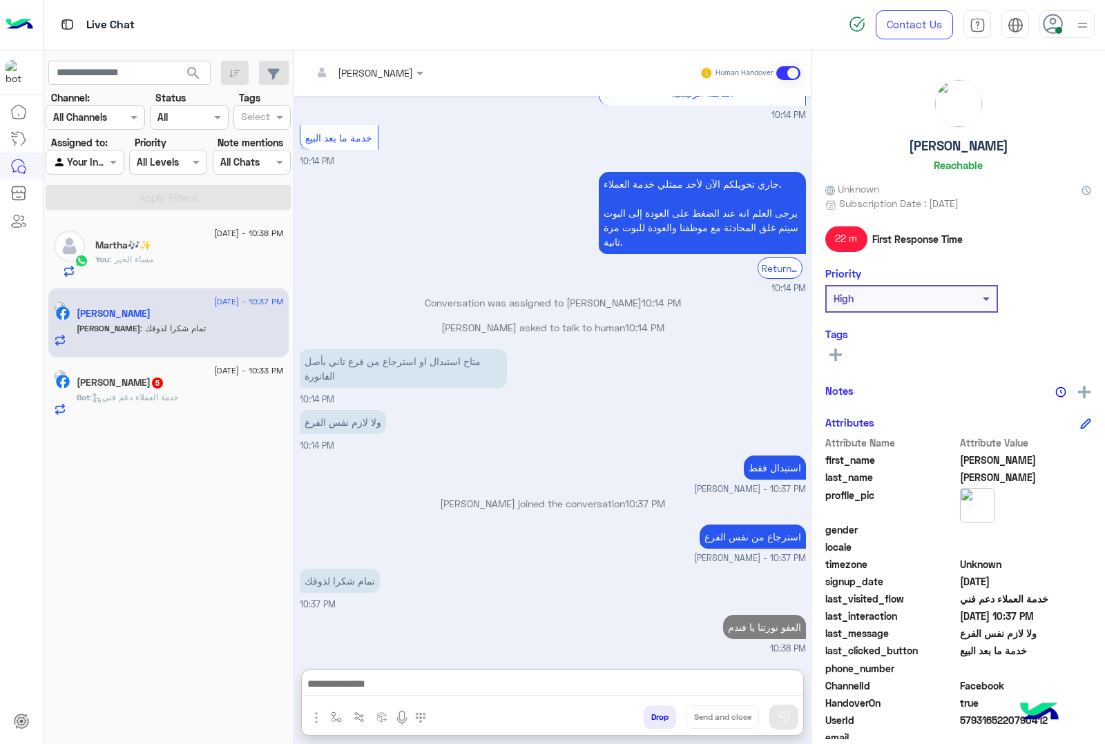
click at [157, 389] on h5 "Abdelrahman Mohammed 5" at bounding box center [121, 383] width 88 height 12
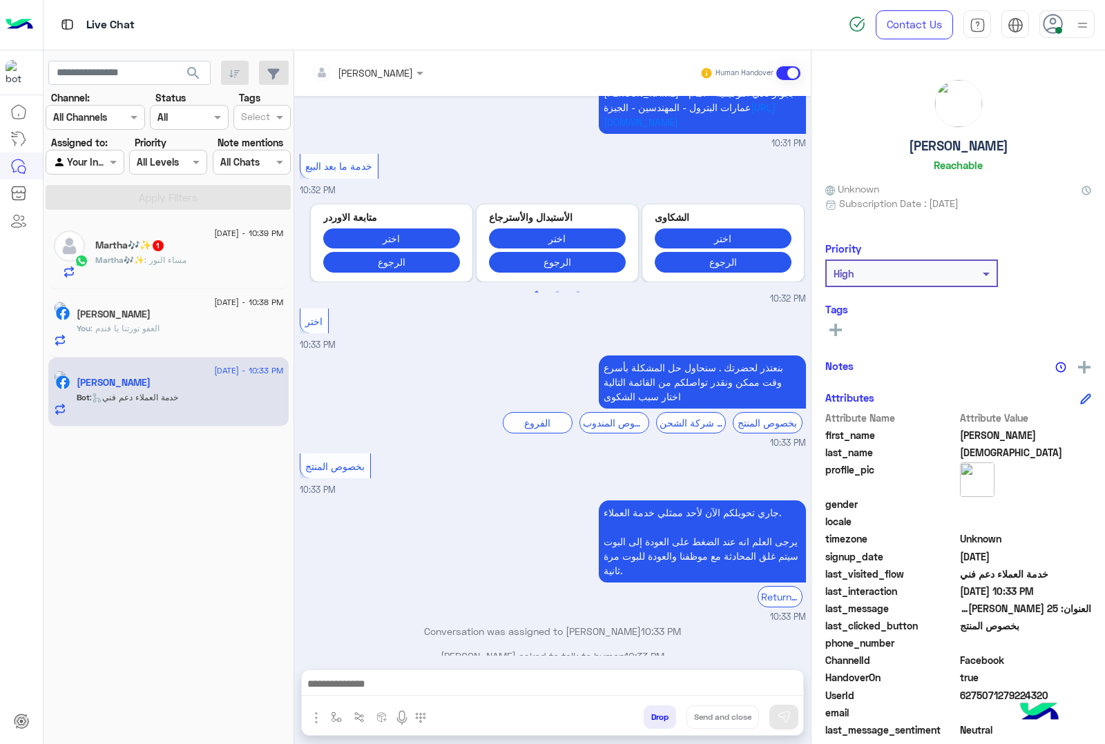
scroll to position [1907, 0]
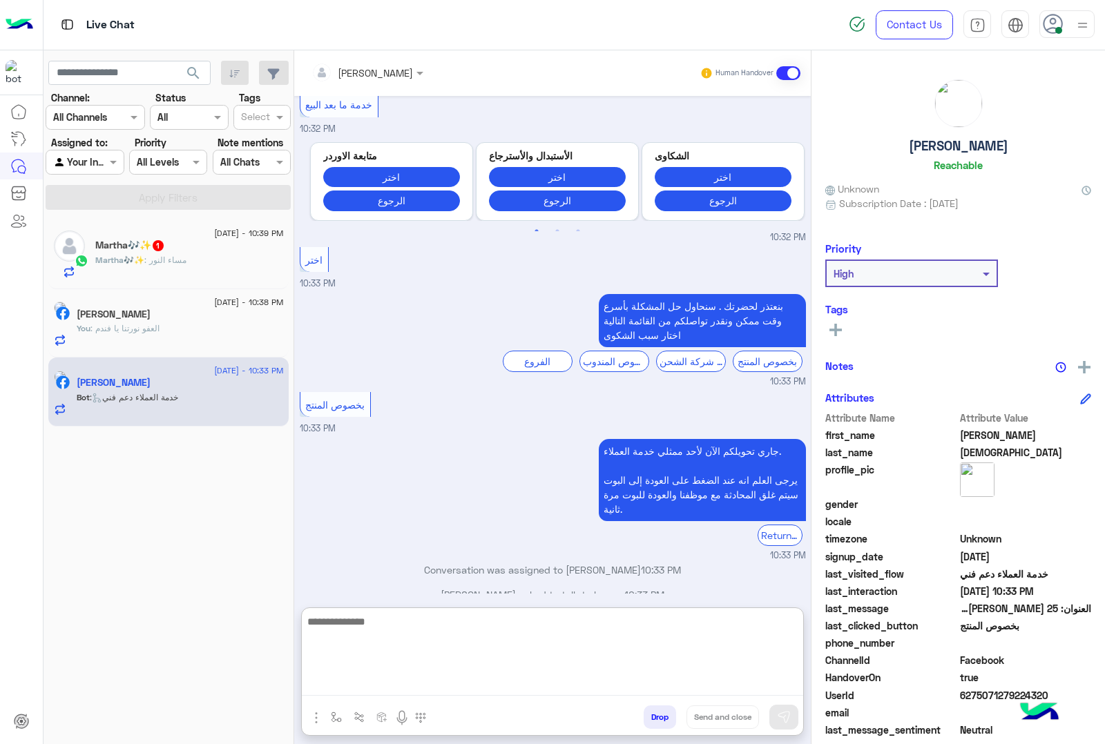
click at [491, 683] on textarea at bounding box center [552, 654] width 501 height 83
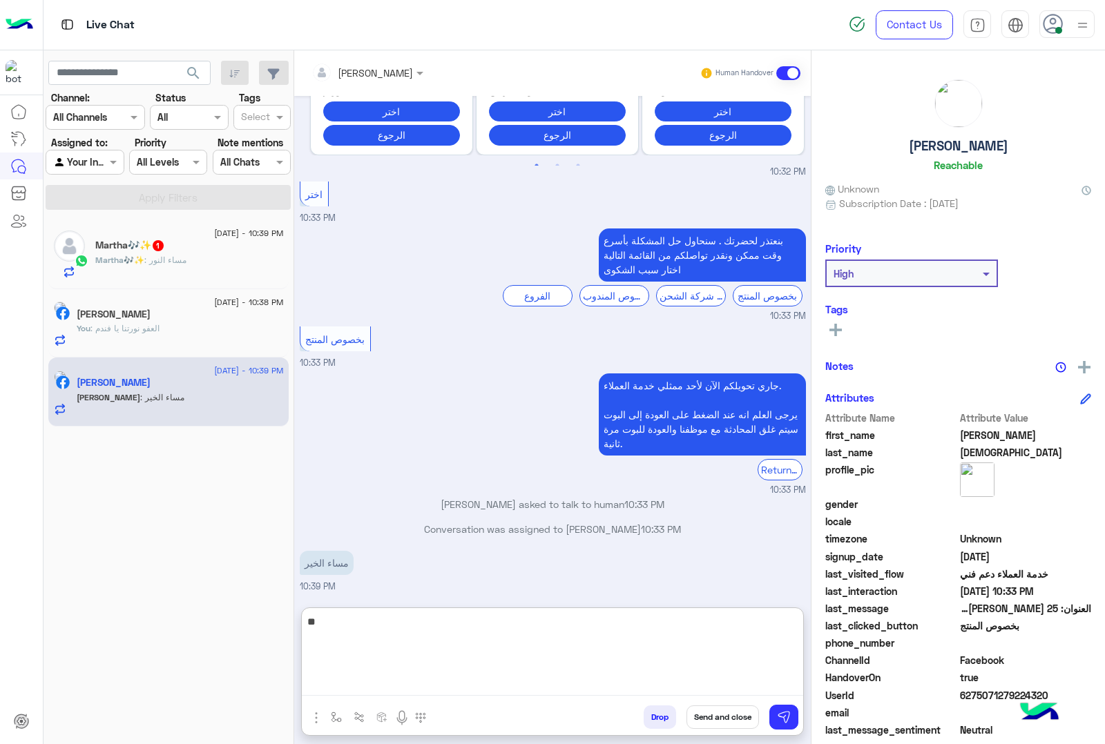
type textarea "*"
type textarea "**********"
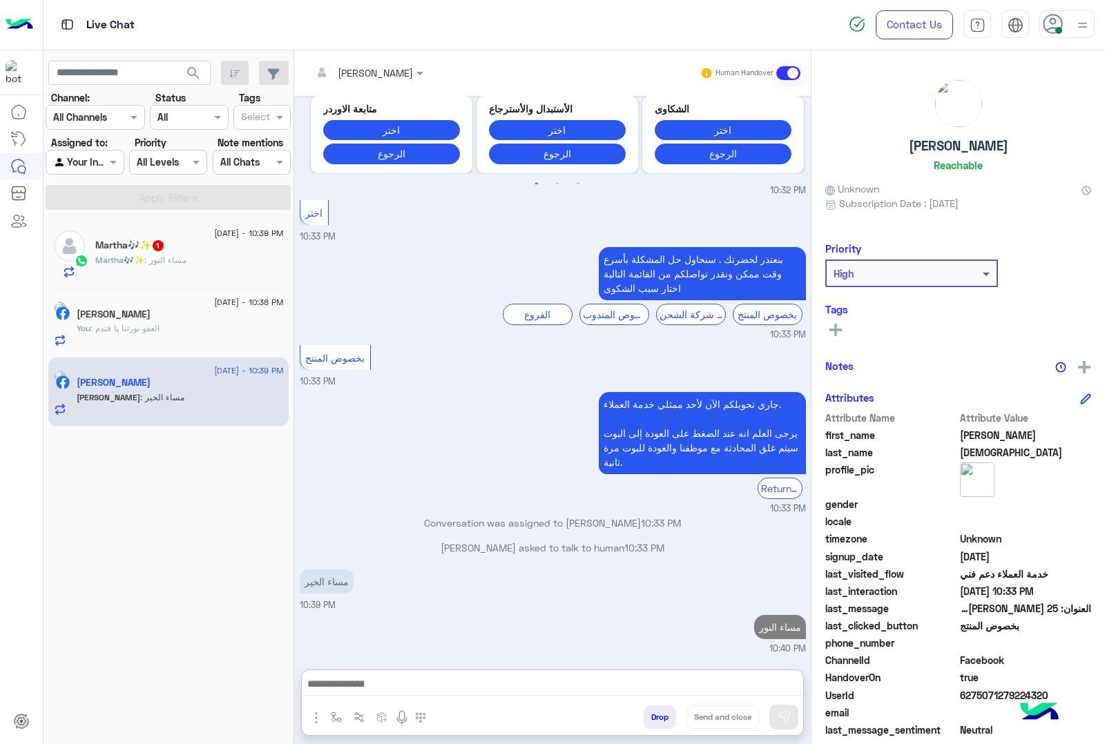
click at [181, 264] on span ": مساء النور" at bounding box center [165, 260] width 42 height 10
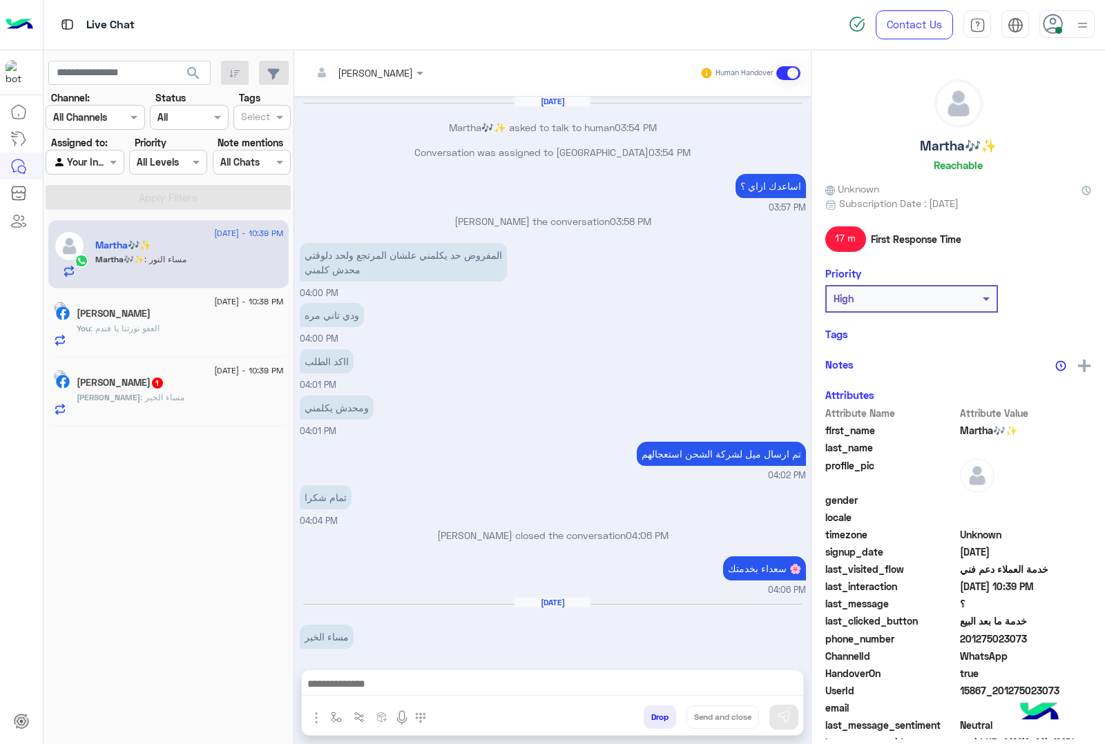
scroll to position [1259, 0]
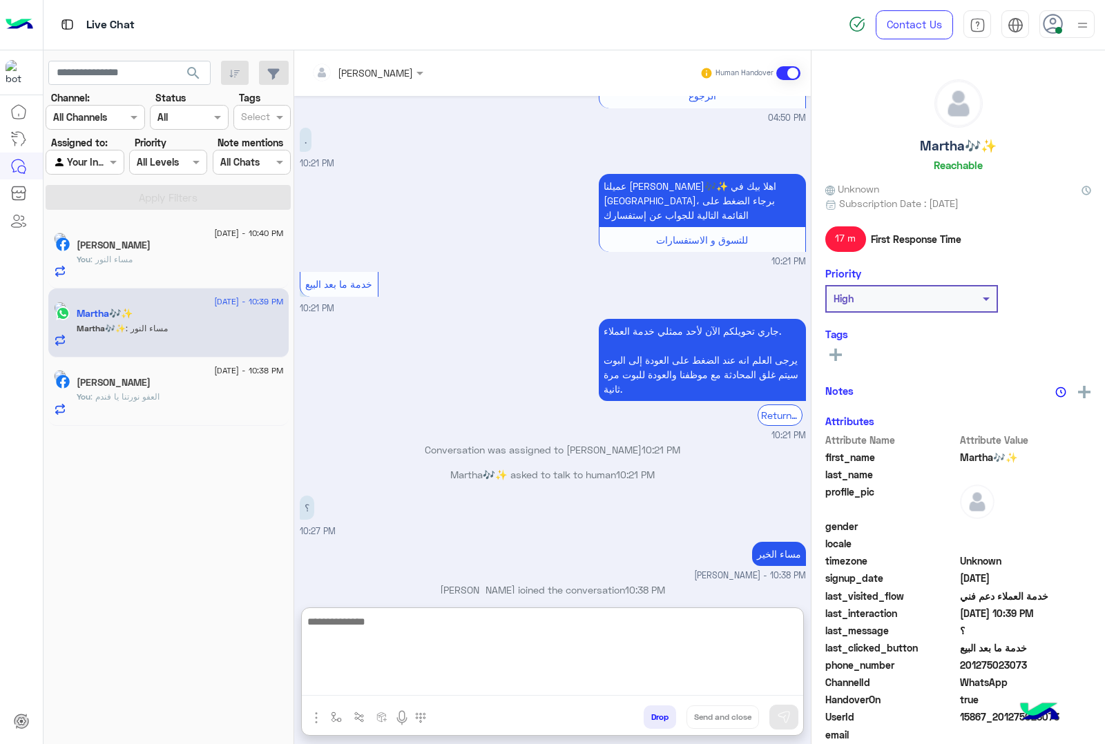
click at [423, 681] on textarea at bounding box center [552, 654] width 501 height 83
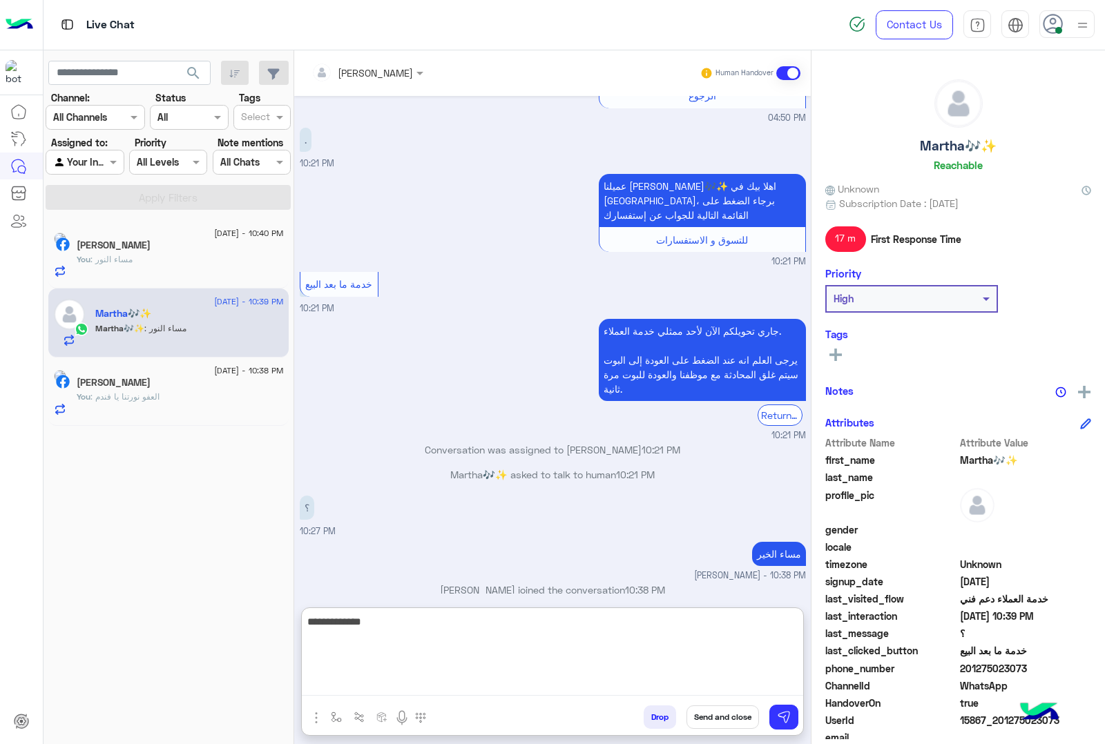
type textarea "**********"
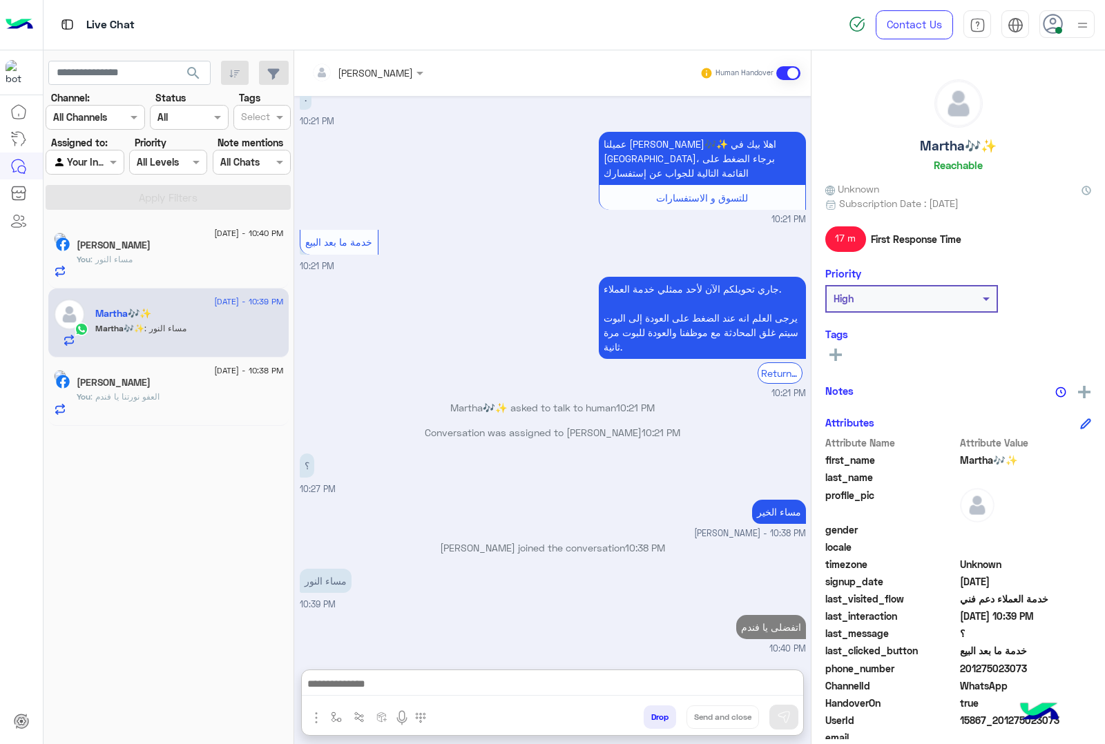
click at [202, 392] on div "You : العفو نورتنا يا فندم" at bounding box center [180, 403] width 207 height 24
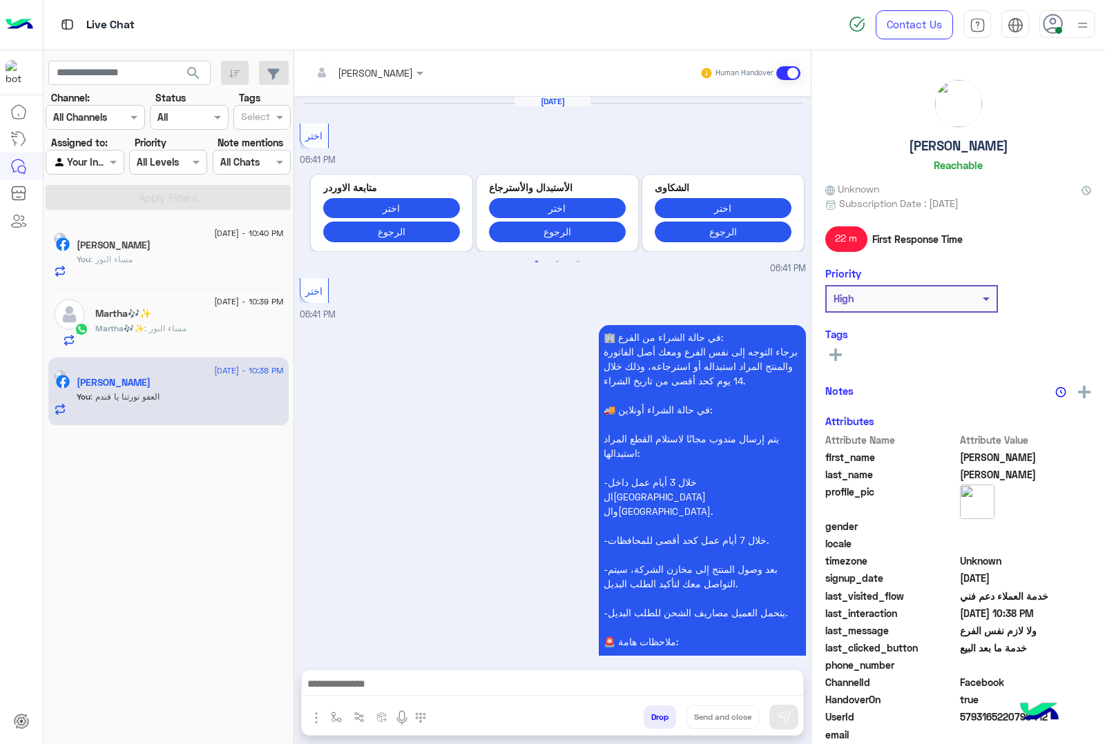
scroll to position [1459, 0]
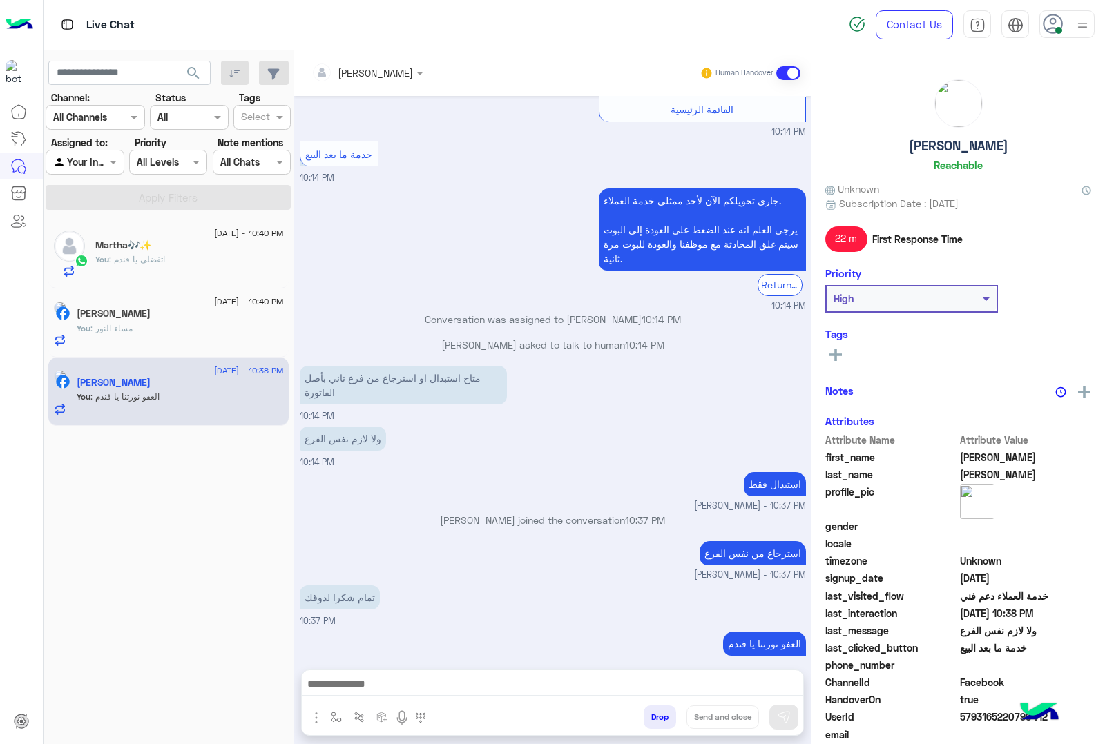
click at [237, 324] on div "You : مساء النور" at bounding box center [180, 334] width 207 height 24
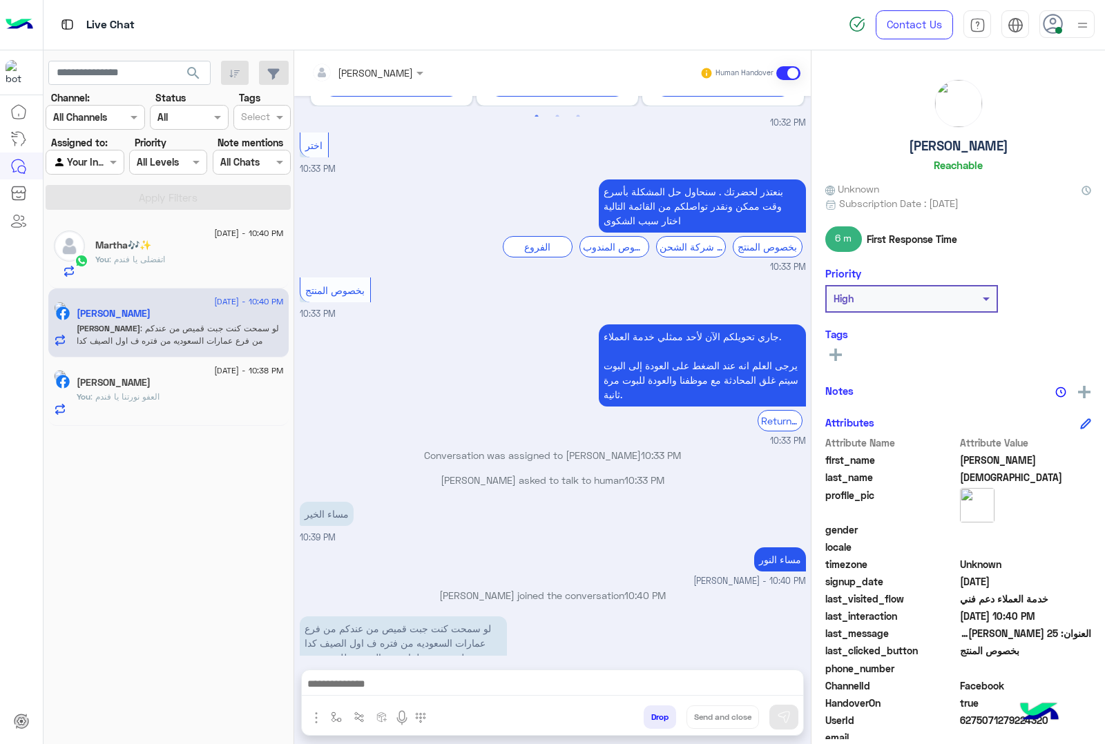
scroll to position [2184, 0]
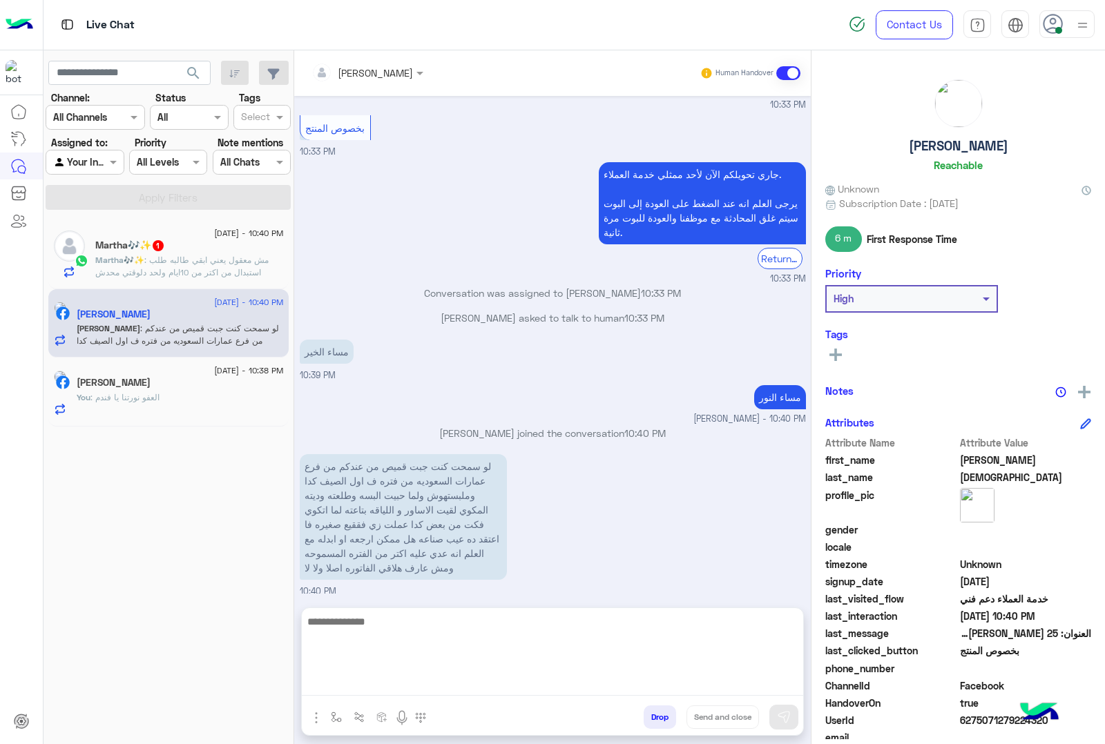
click at [485, 687] on textarea at bounding box center [552, 654] width 501 height 83
type textarea "**********"
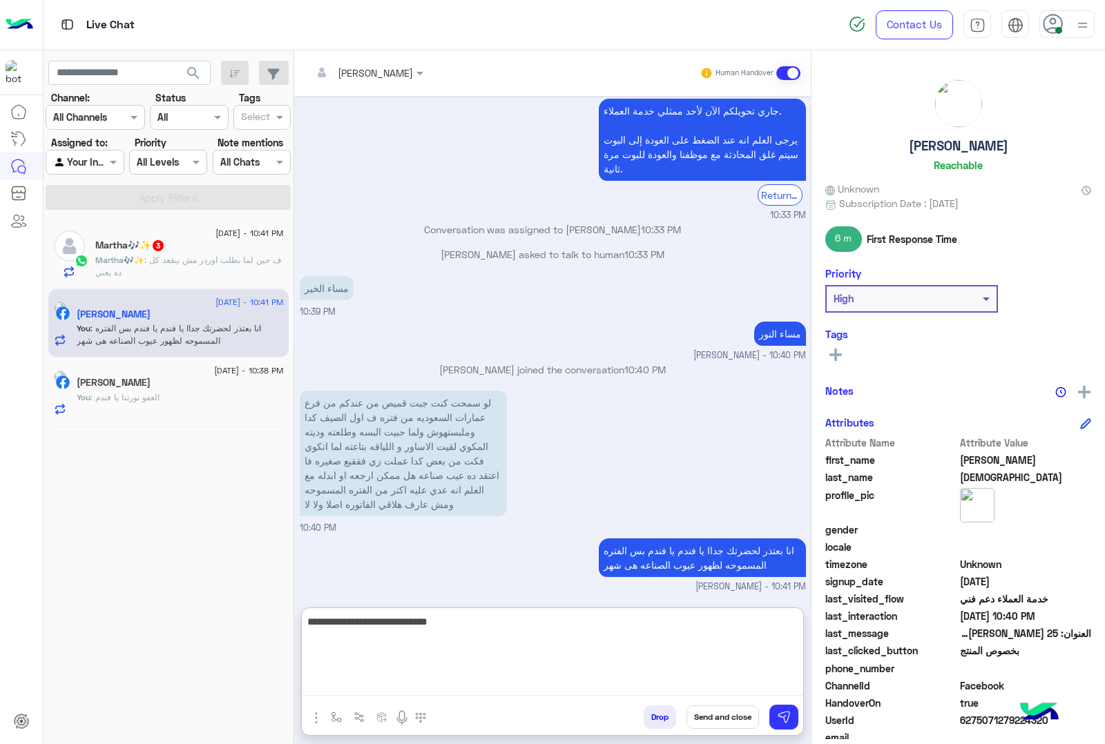
type textarea "**********"
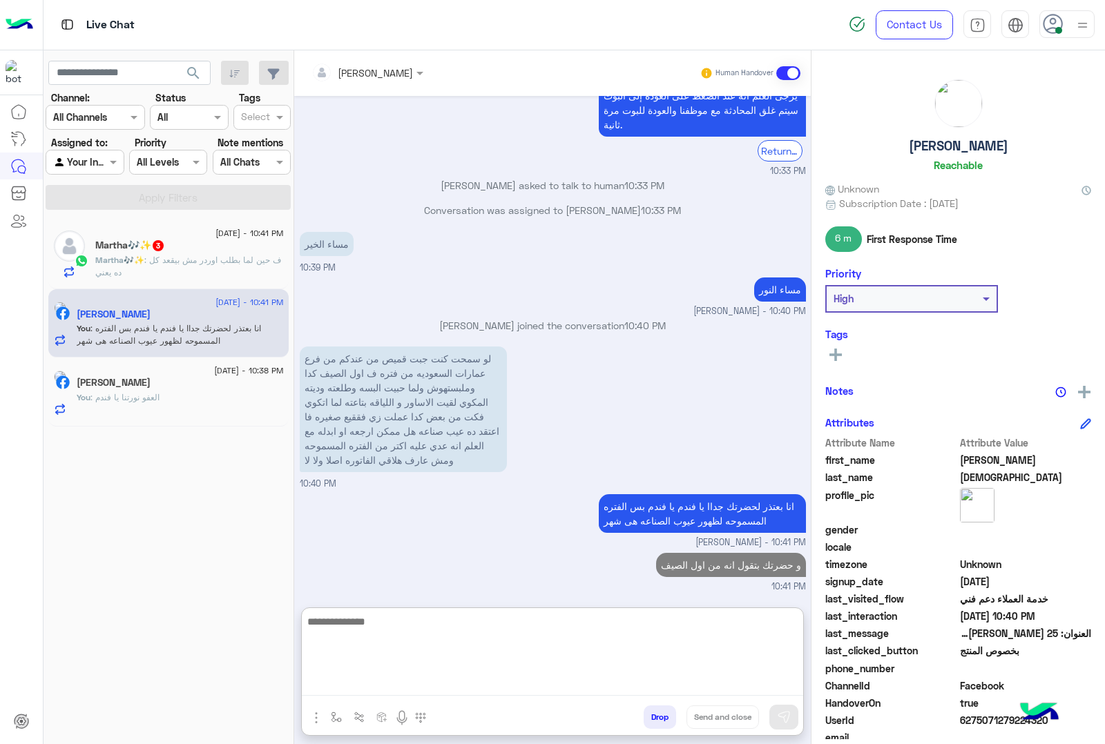
scroll to position [2348, 0]
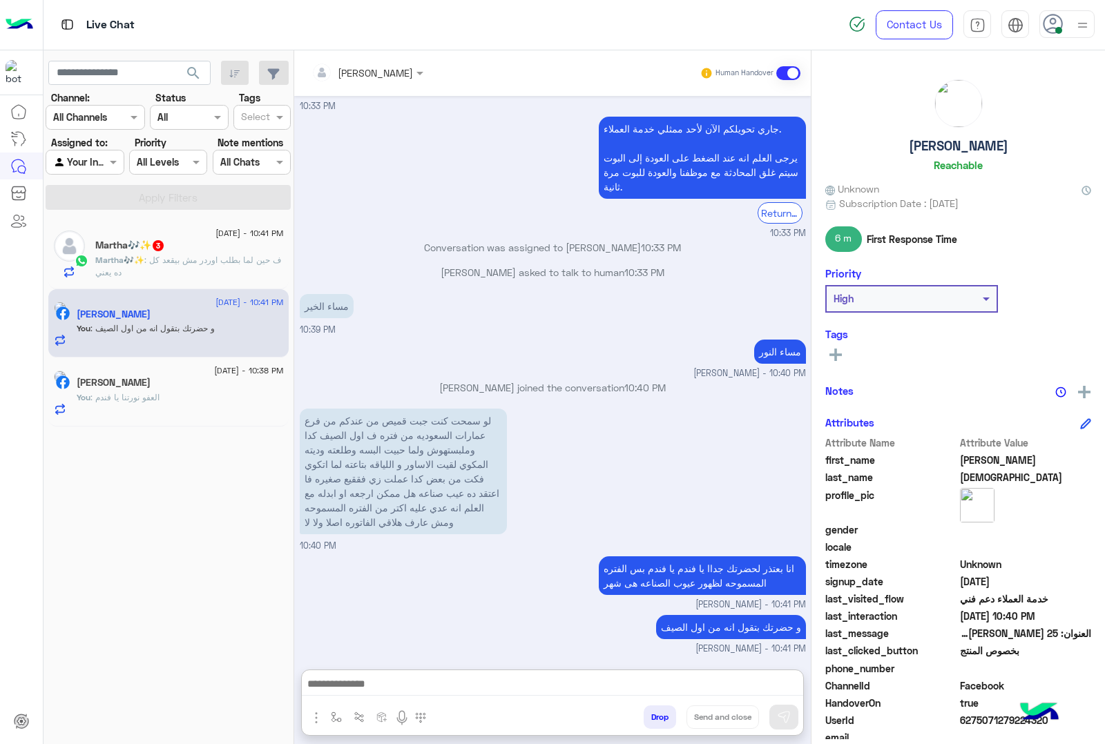
click at [225, 251] on div "Martha🎶✨ 3" at bounding box center [189, 247] width 188 height 14
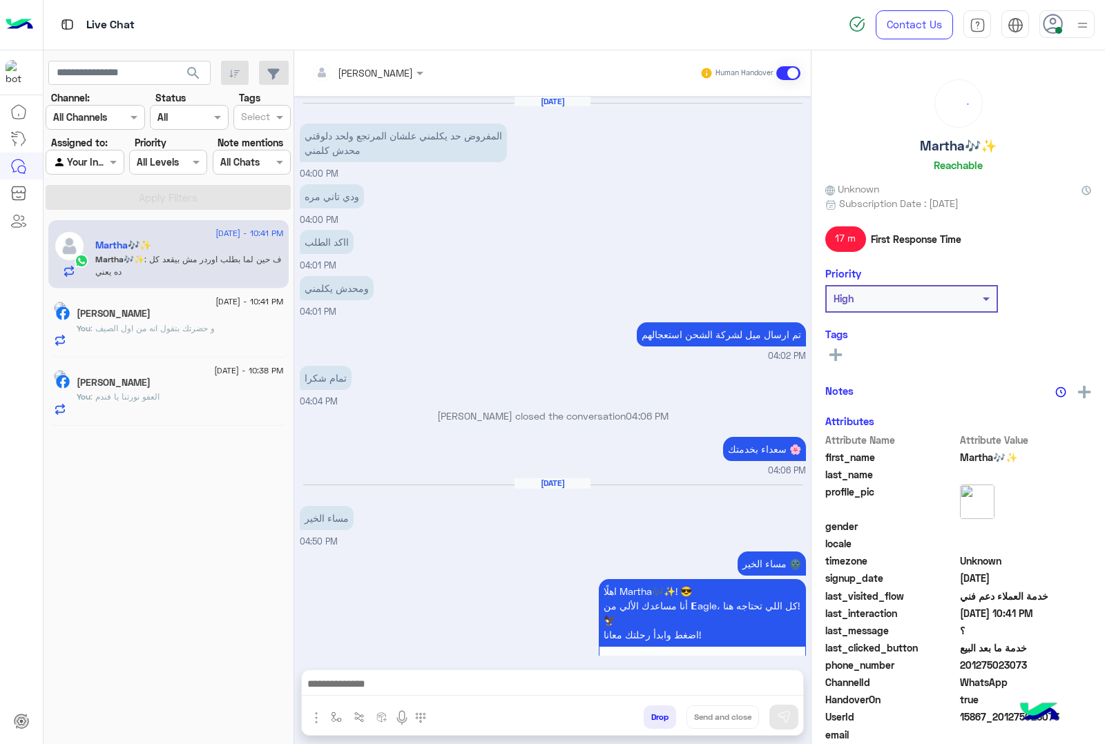
scroll to position [1350, 0]
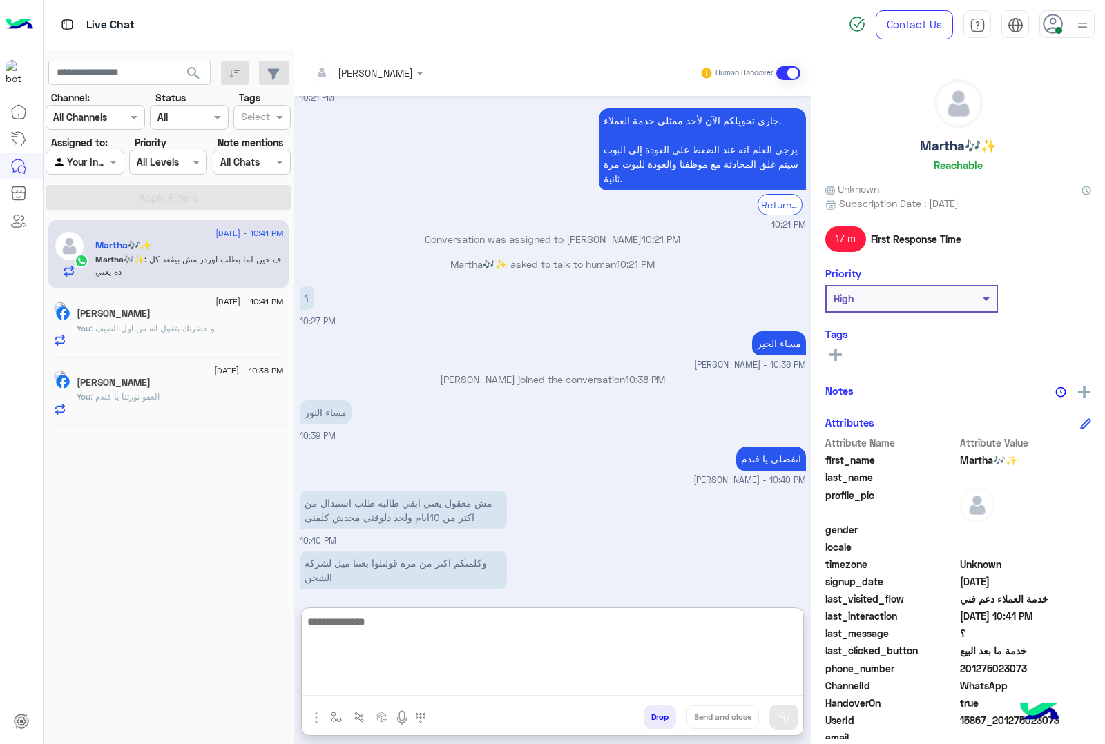
click at [469, 686] on textarea at bounding box center [552, 654] width 501 height 83
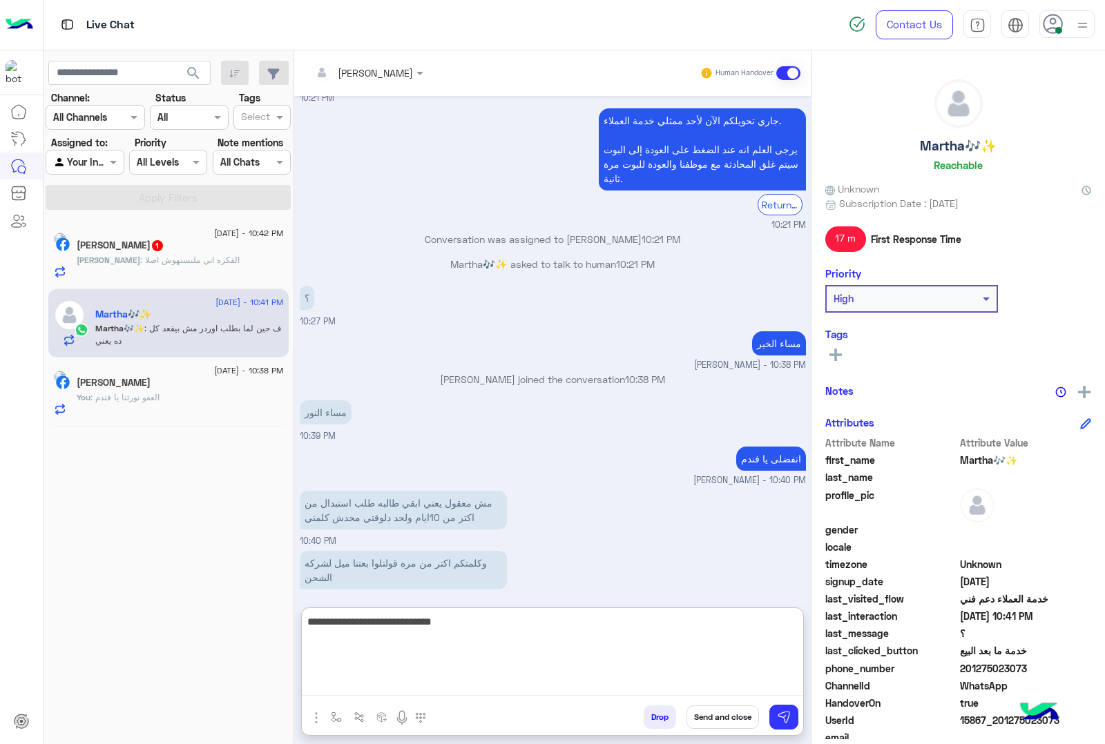
type textarea "**********"
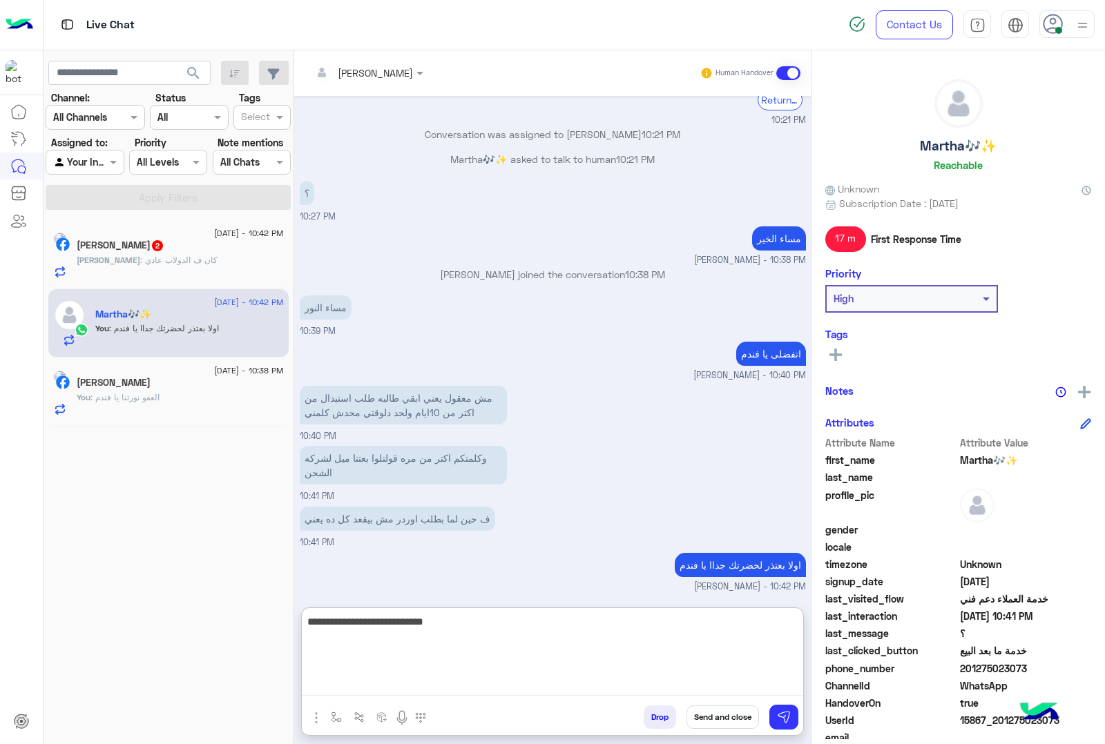
type textarea "**********"
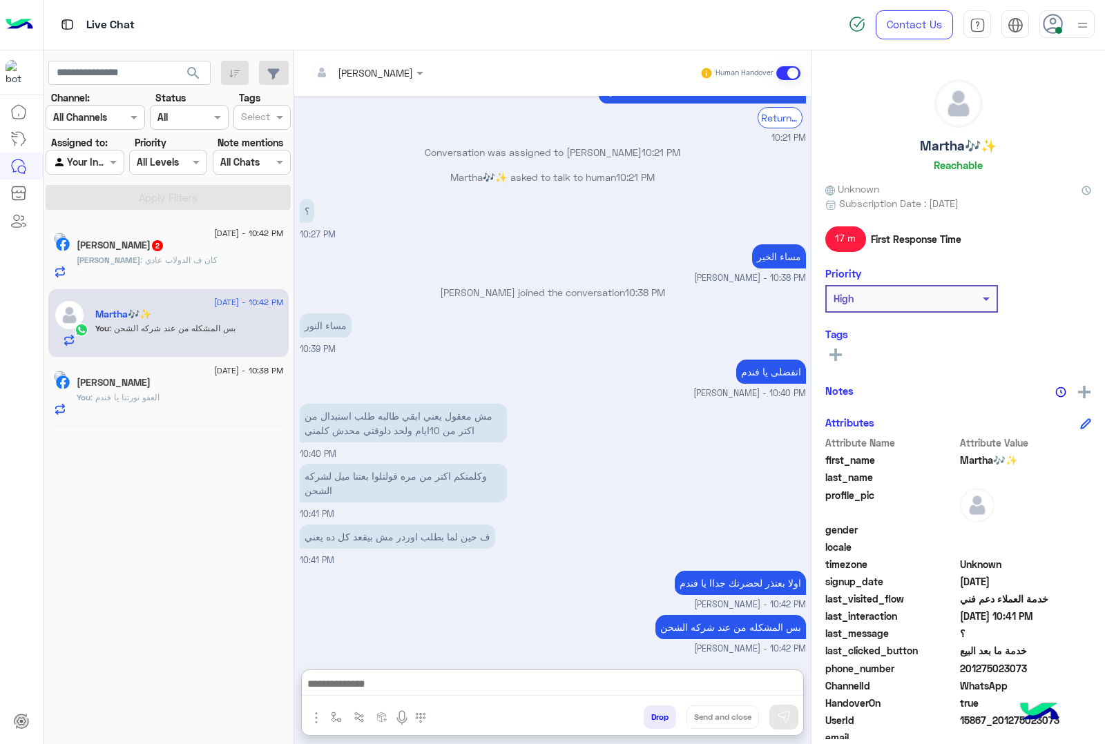
click at [166, 254] on div "Abdelrahman Mohammed 2" at bounding box center [180, 247] width 207 height 14
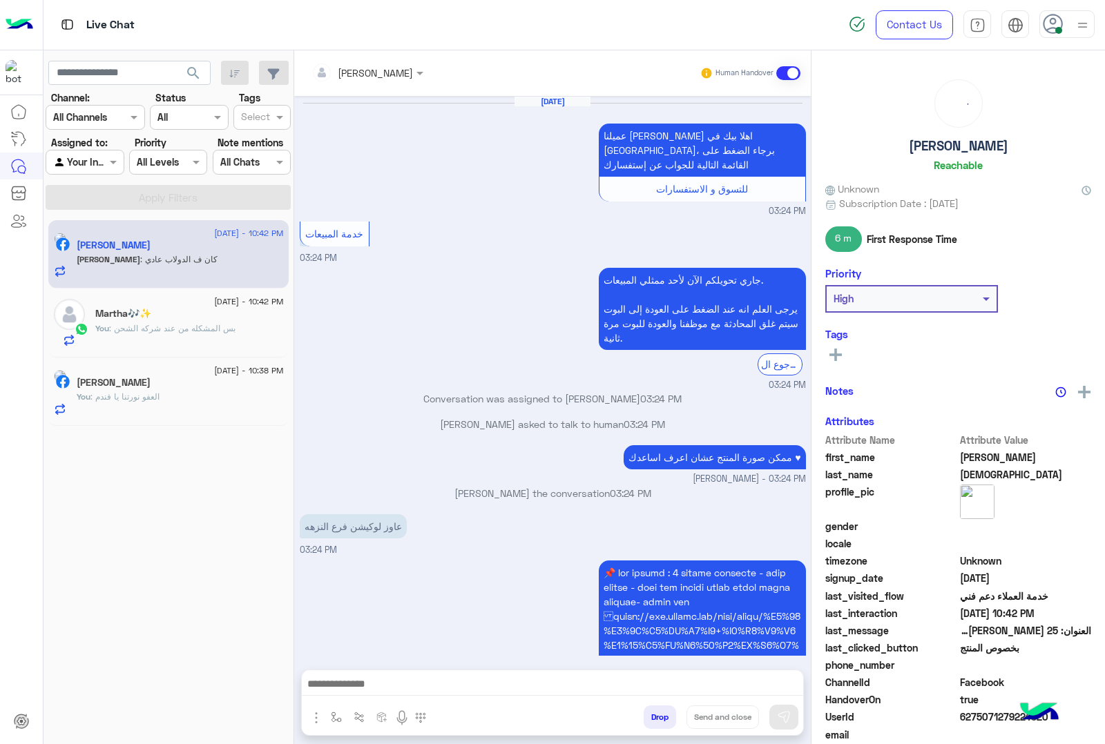
scroll to position [1845, 0]
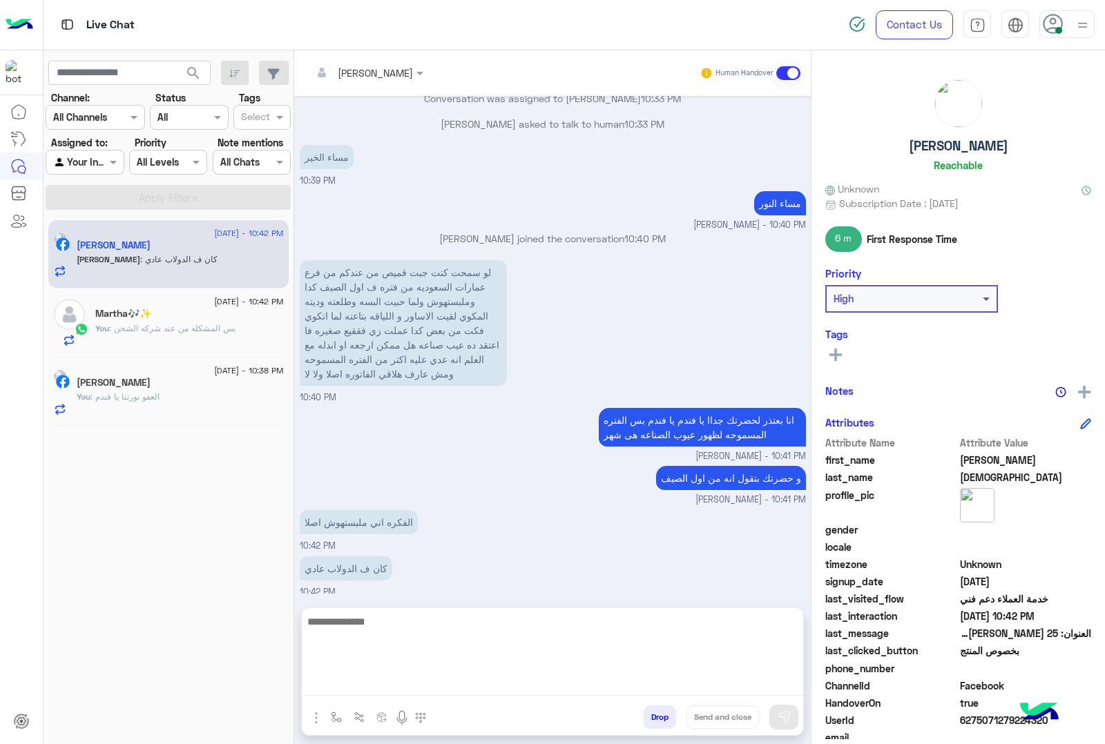
click at [499, 687] on textarea at bounding box center [552, 654] width 501 height 83
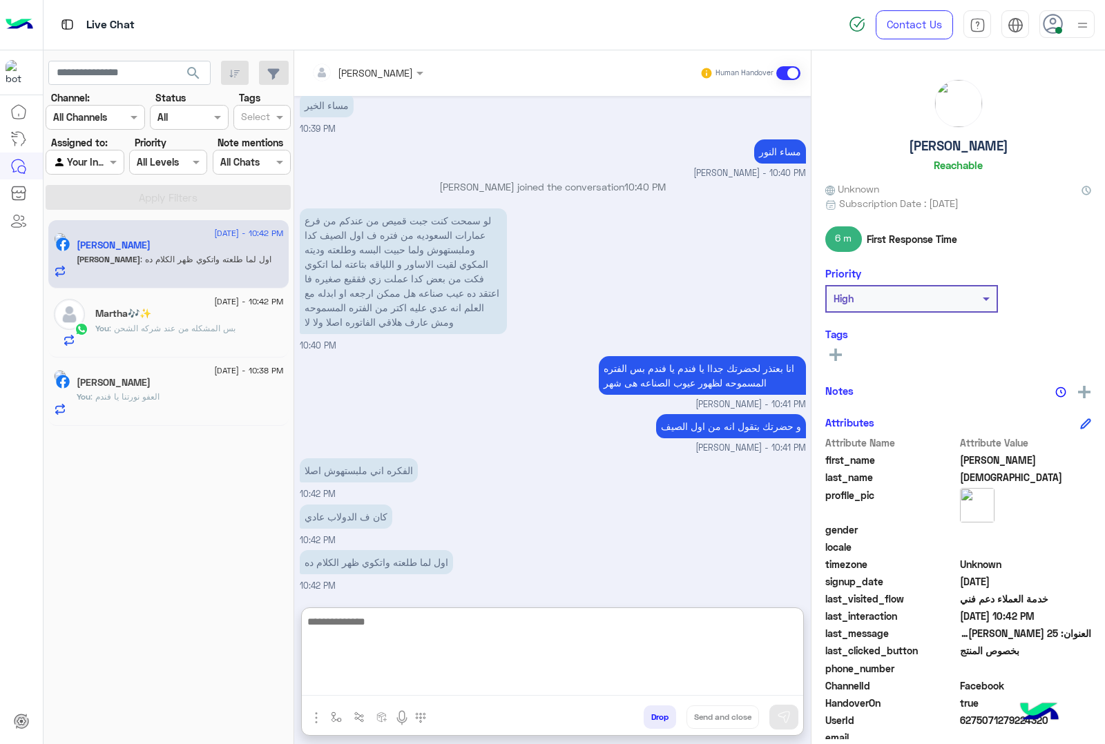
scroll to position [1954, 0]
type textarea "*"
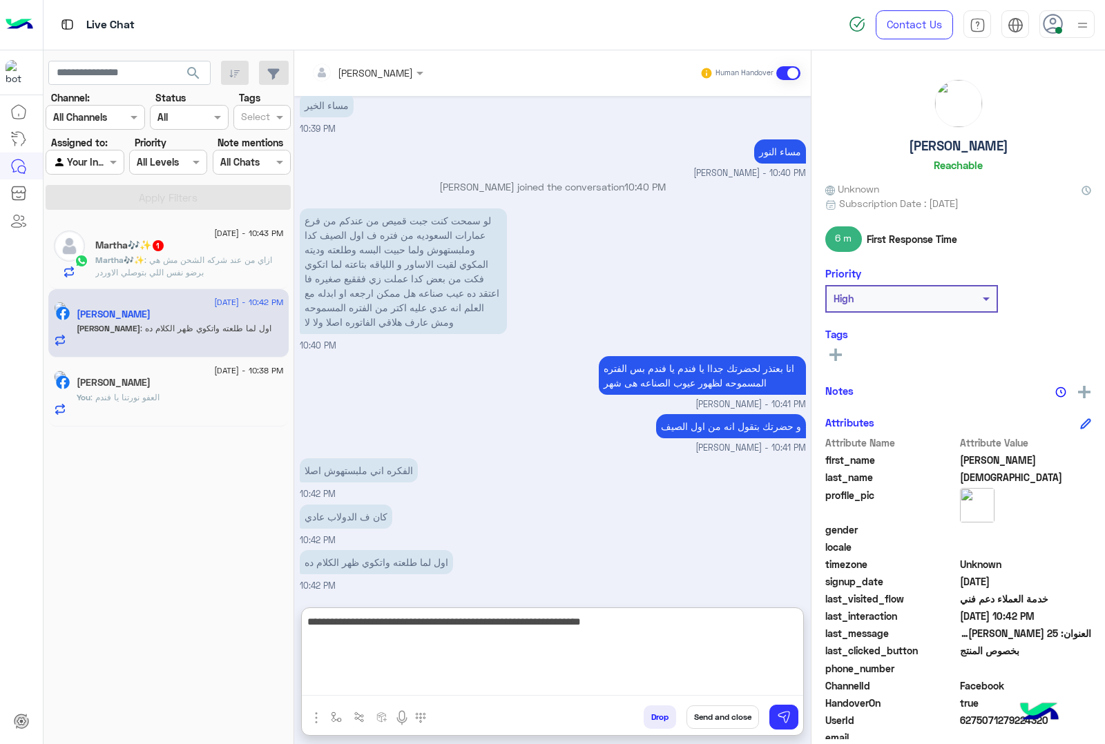
type textarea "**********"
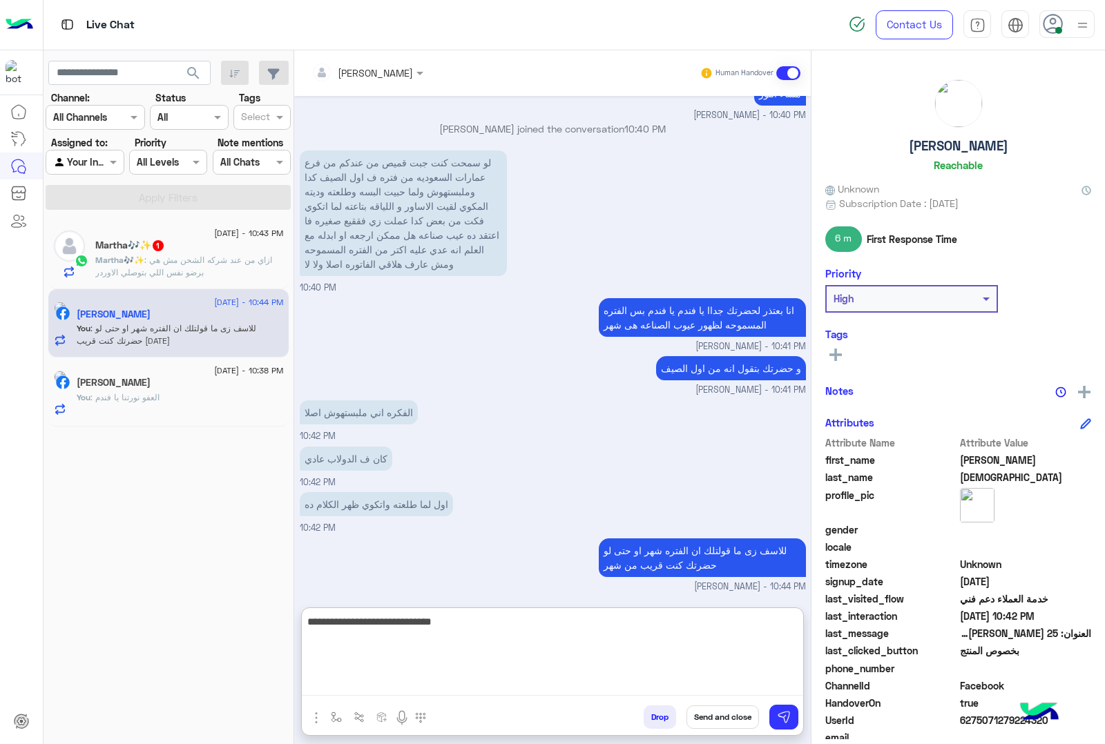
type textarea "**********"
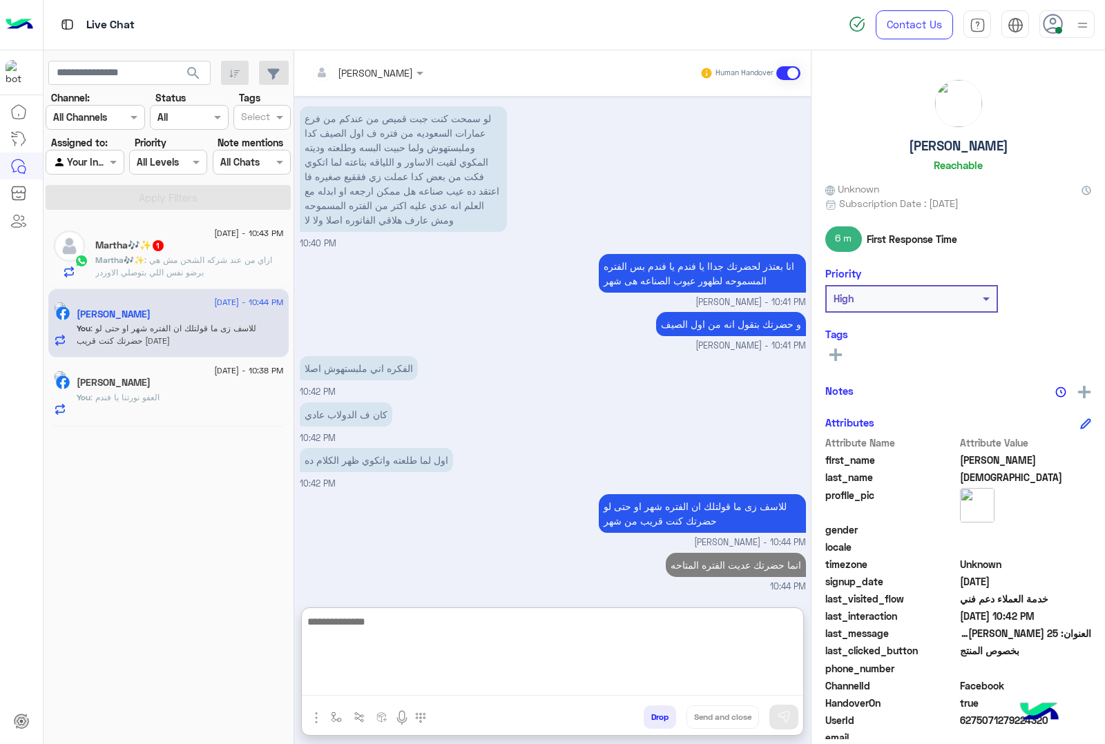
scroll to position [2056, 0]
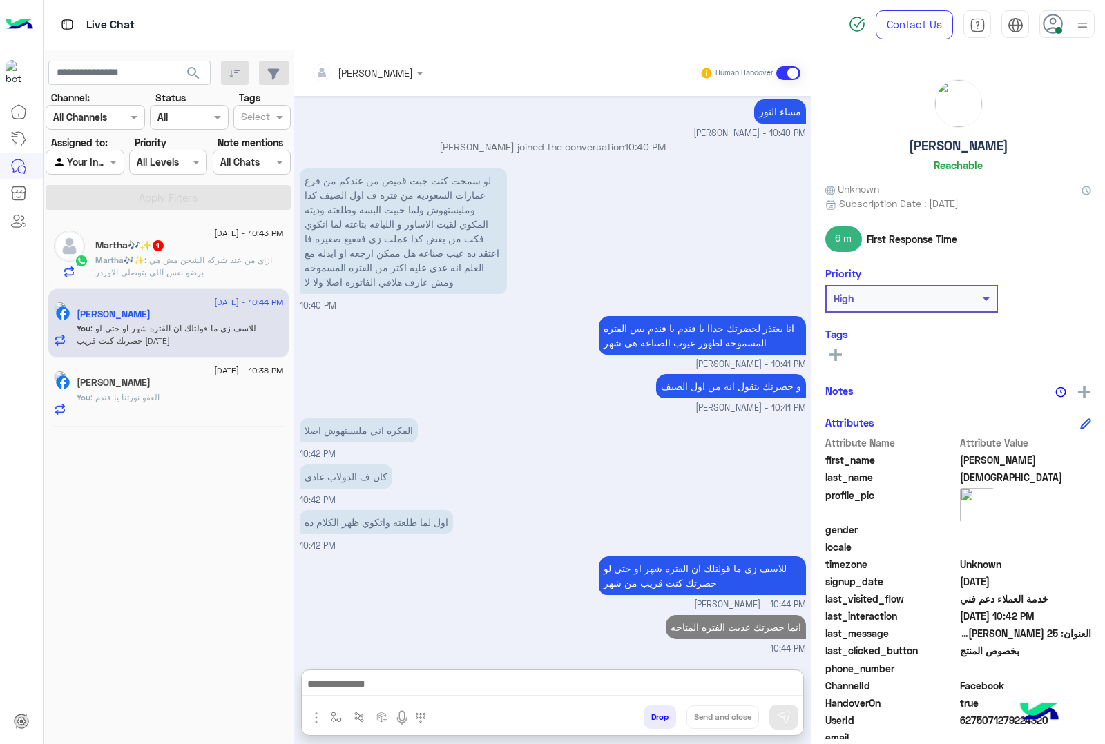
click at [173, 226] on div "13 September - 10:43 PM Martha🎶✨ 1 Martha🎶✨ : ازاي من عند شركه الشحن مش هي برضو…" at bounding box center [168, 254] width 240 height 69
click at [165, 249] on span "1" at bounding box center [158, 245] width 14 height 12
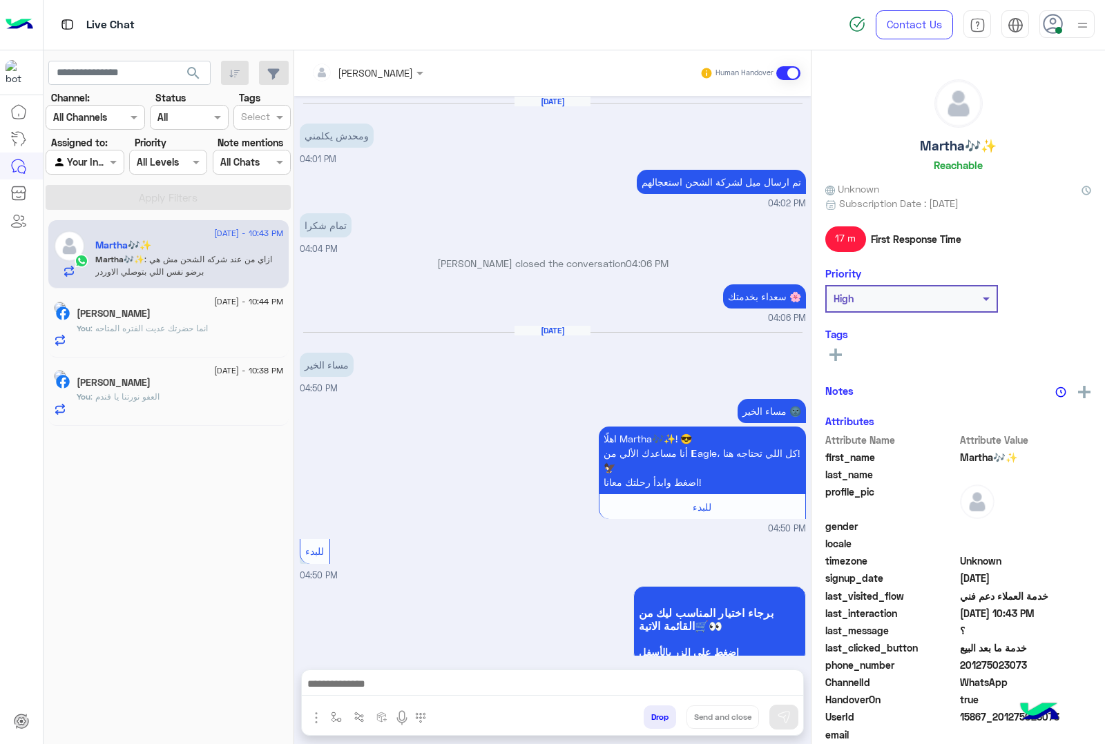
scroll to position [1346, 0]
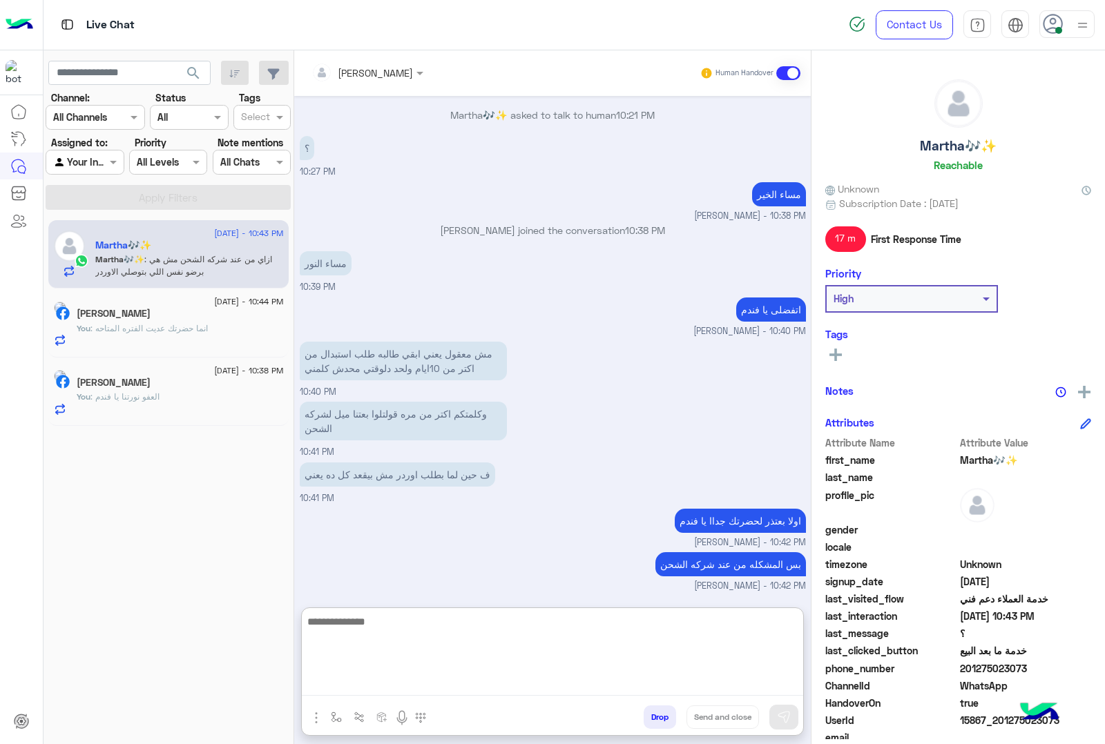
click at [512, 677] on textarea at bounding box center [552, 654] width 501 height 83
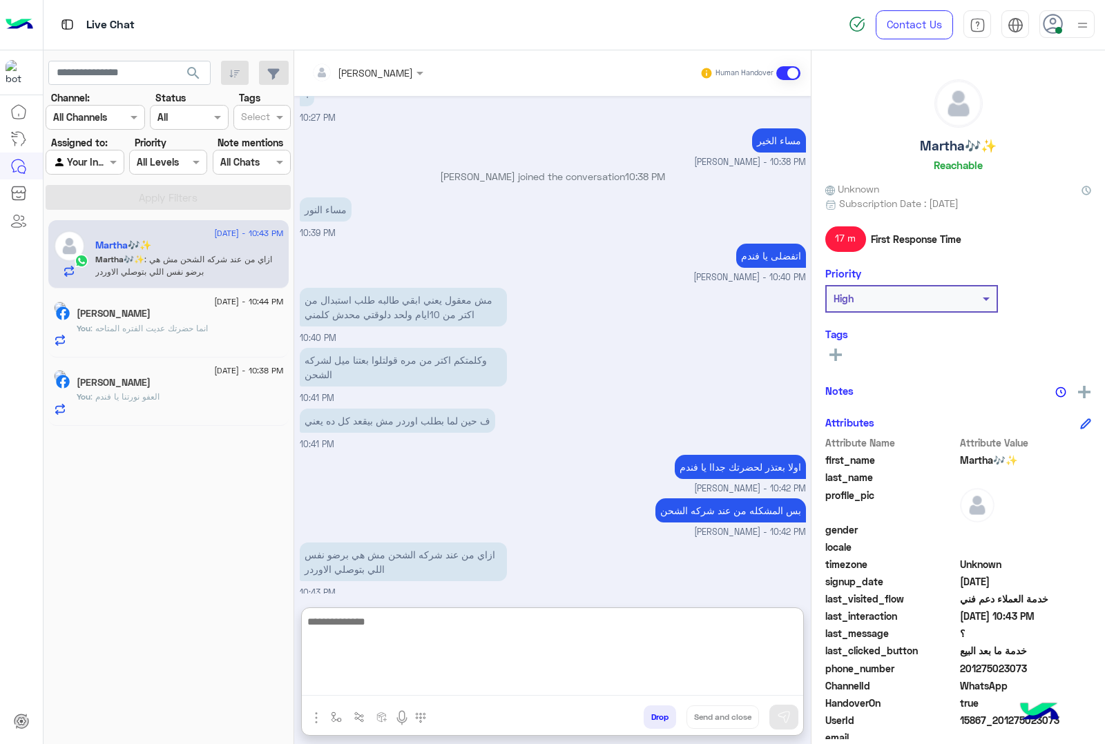
scroll to position [1408, 0]
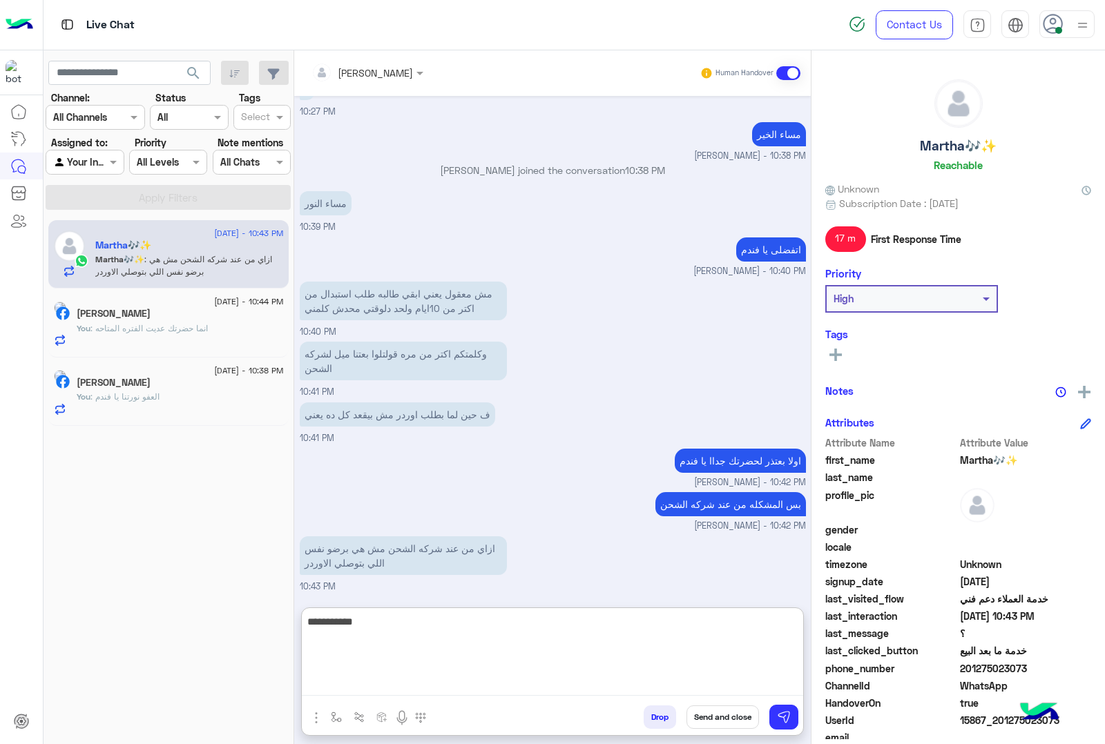
type textarea "**********"
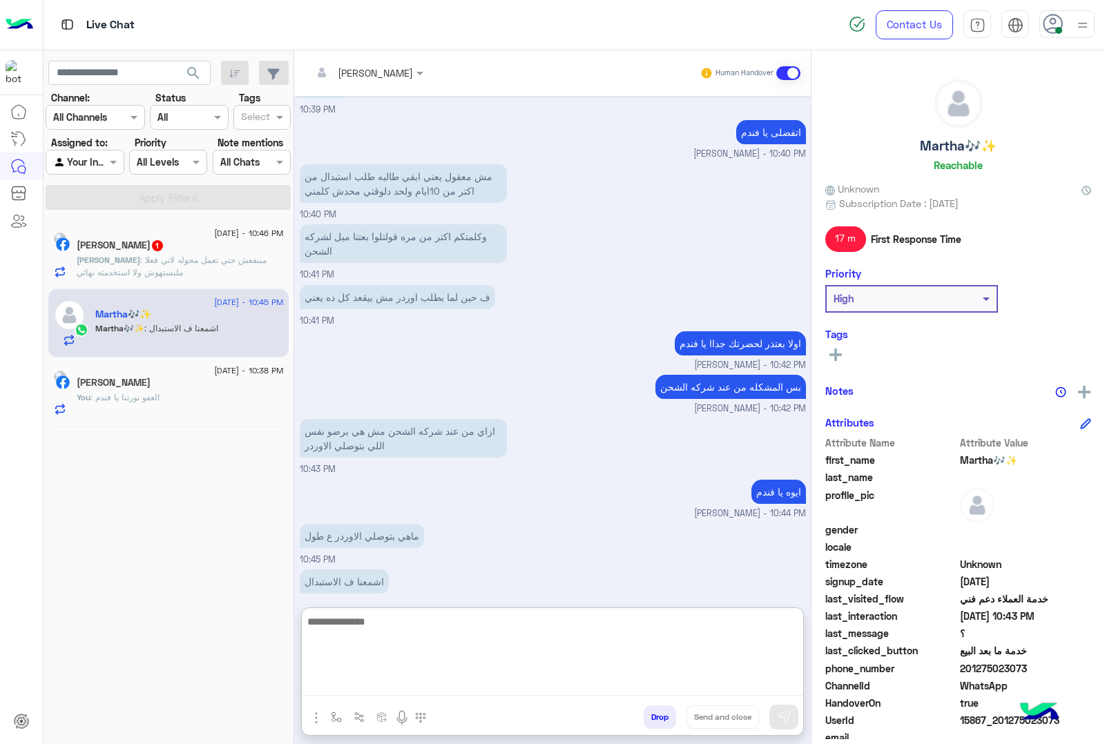
scroll to position [1544, 0]
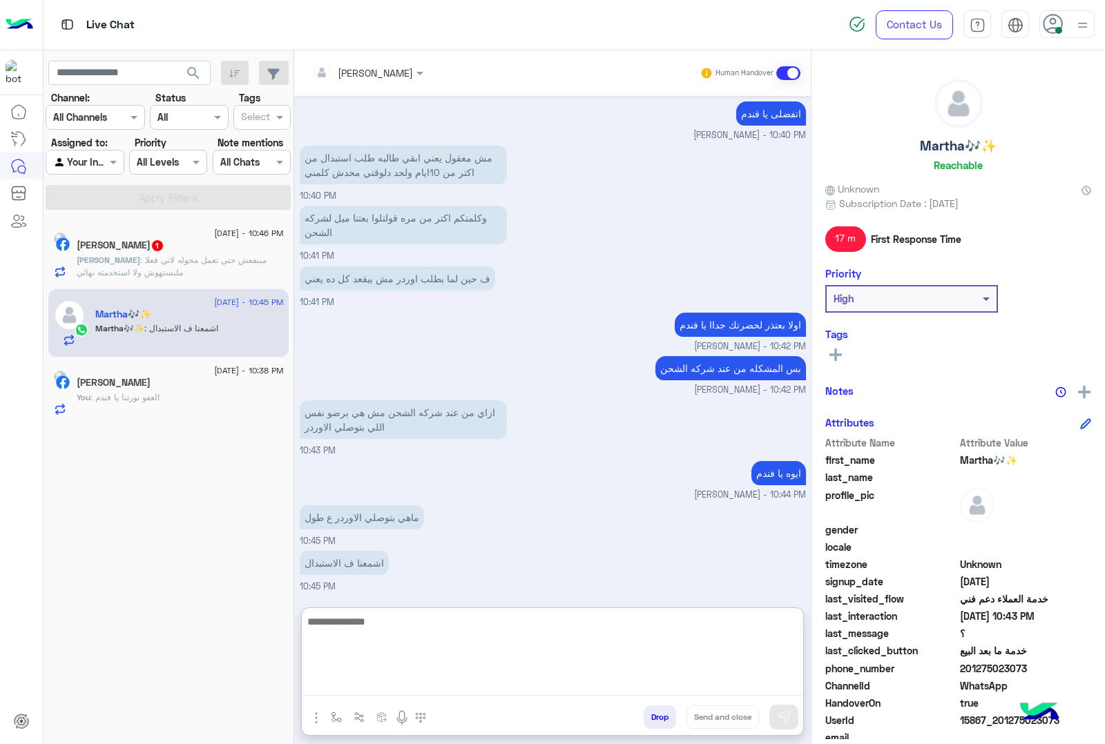
click at [499, 642] on textarea at bounding box center [552, 654] width 501 height 83
type textarea "*"
type textarea "**********"
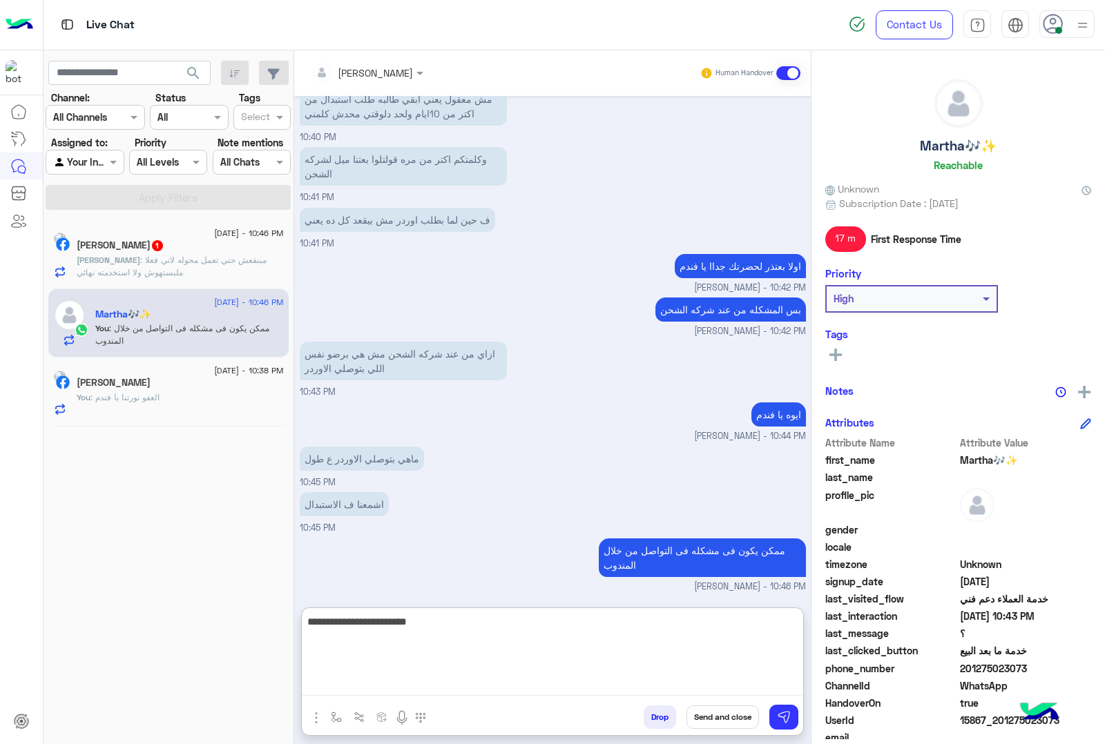
type textarea "**********"
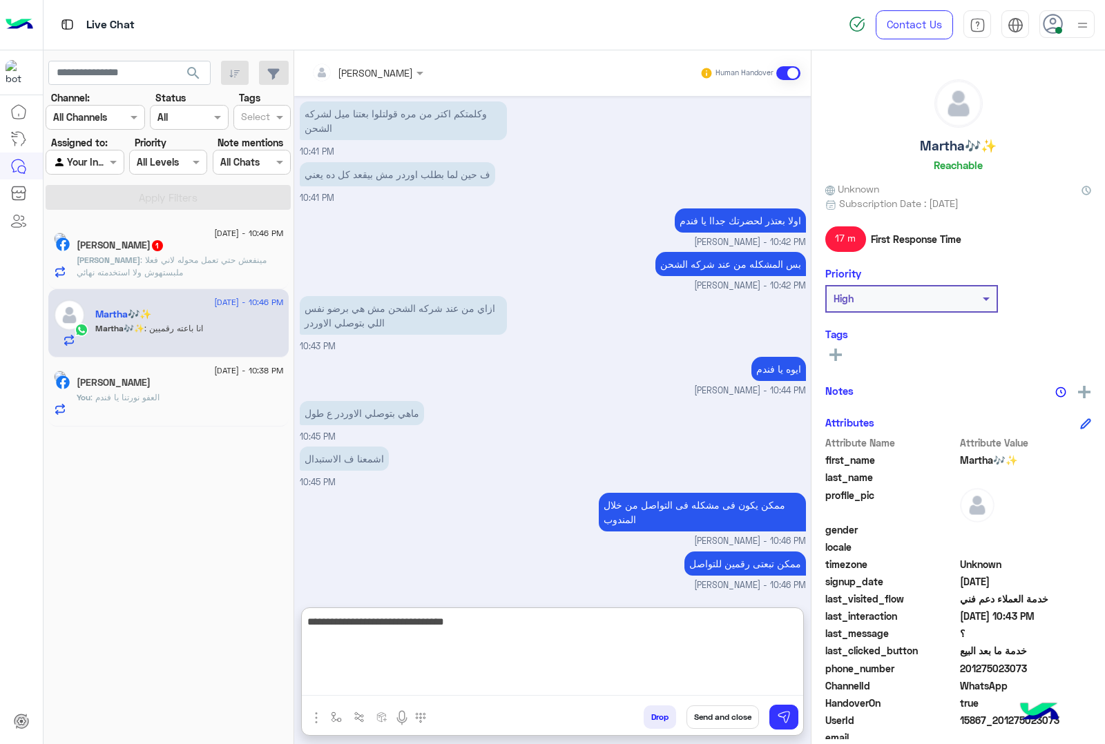
scroll to position [1692, 0]
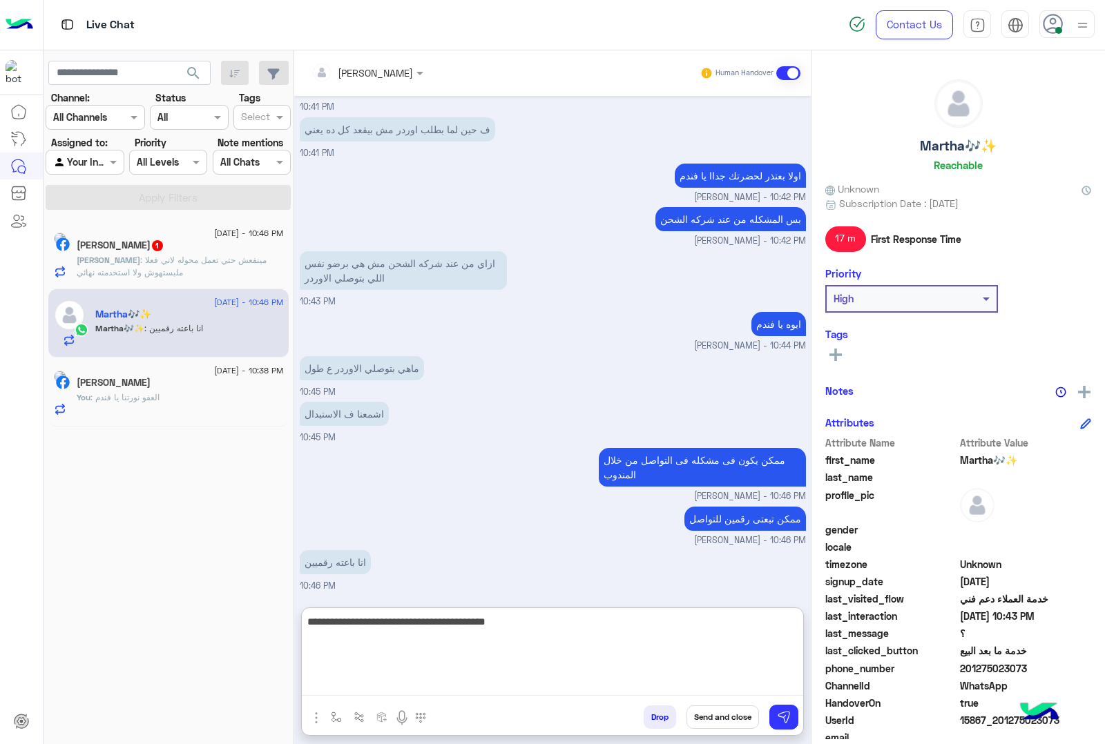
type textarea "**********"
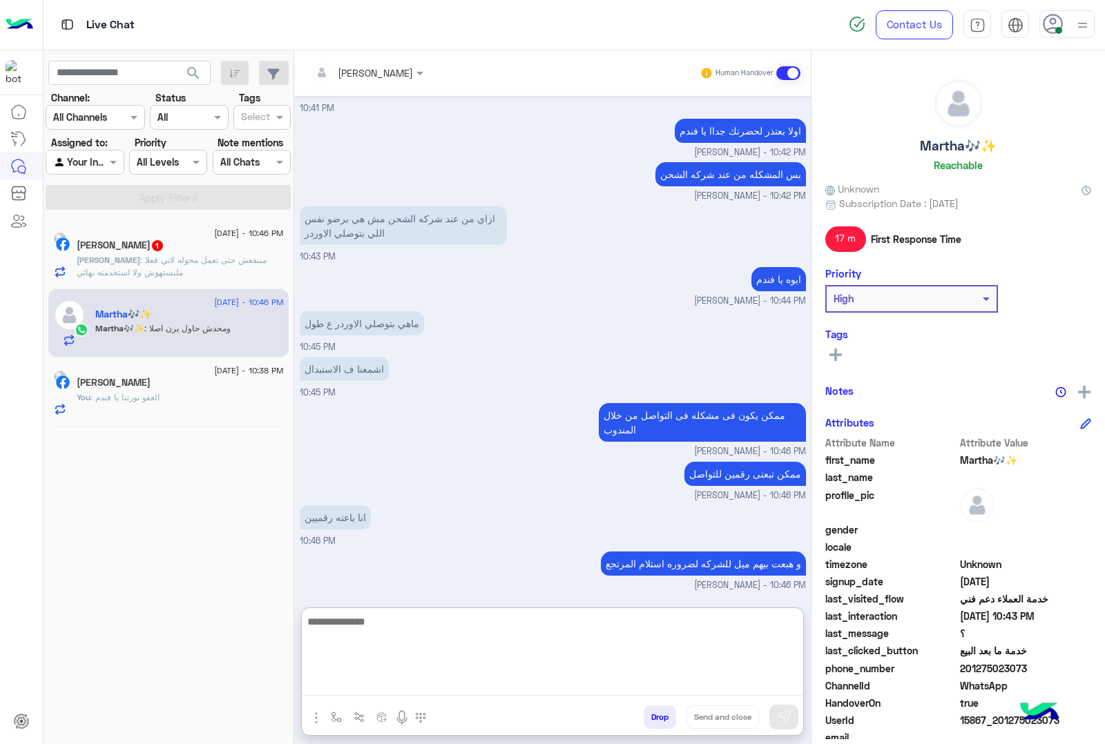
scroll to position [1782, 0]
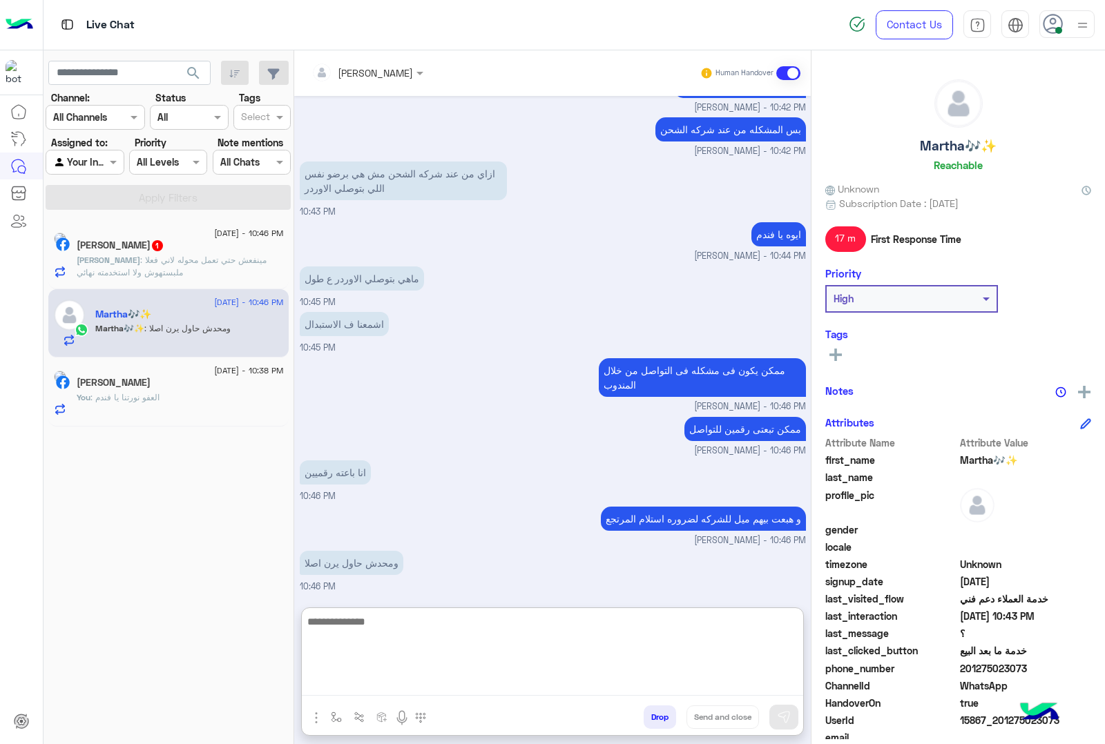
click at [416, 626] on textarea at bounding box center [552, 654] width 501 height 83
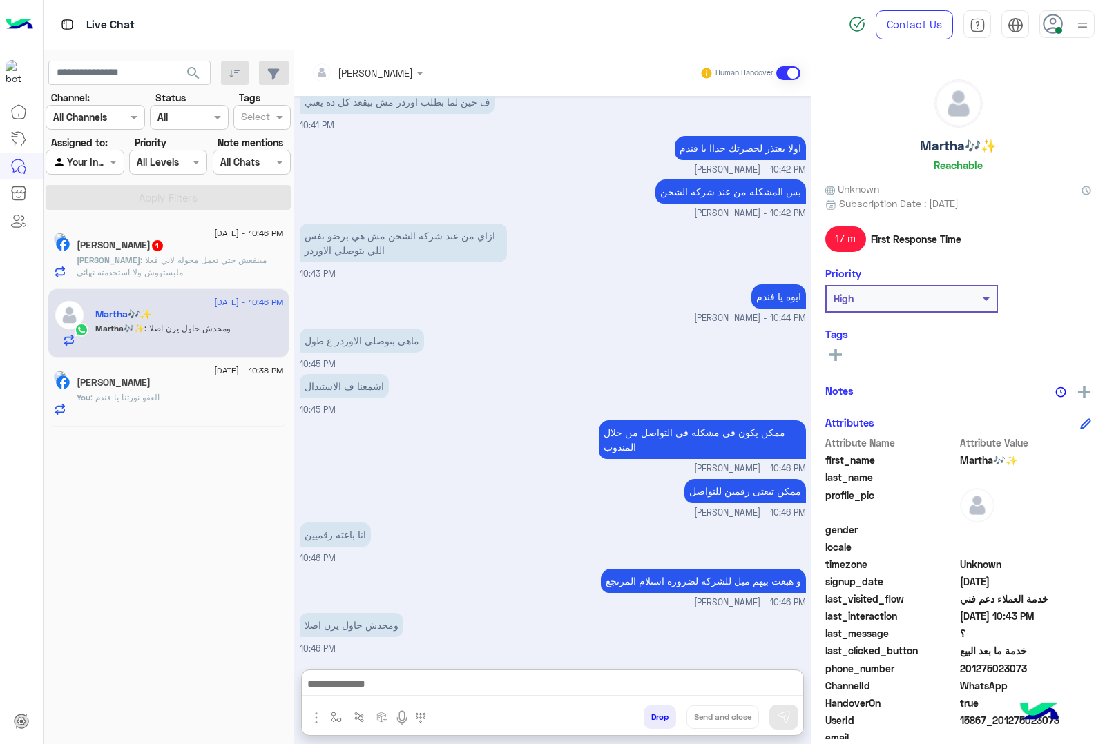
click at [260, 270] on p "Abdelrahman : مينفعش حتي تعمل محوله لاني فعلا ملبستهوش ولا استخدمته نهائي" at bounding box center [180, 266] width 207 height 25
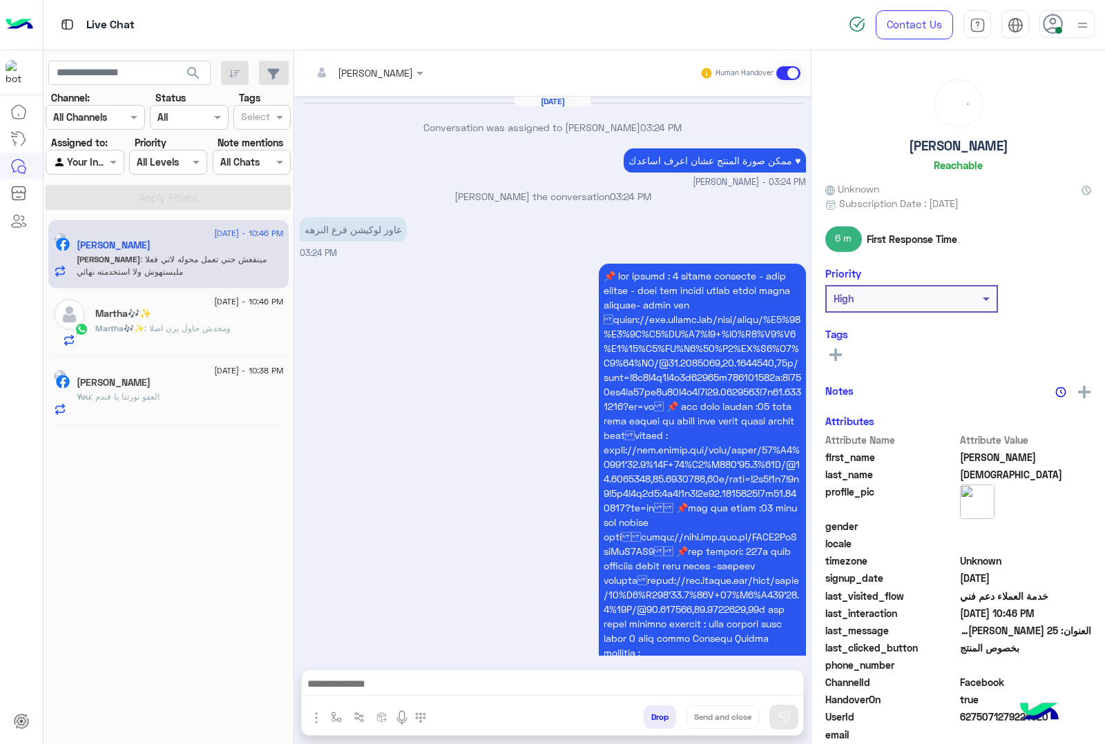
scroll to position [1758, 0]
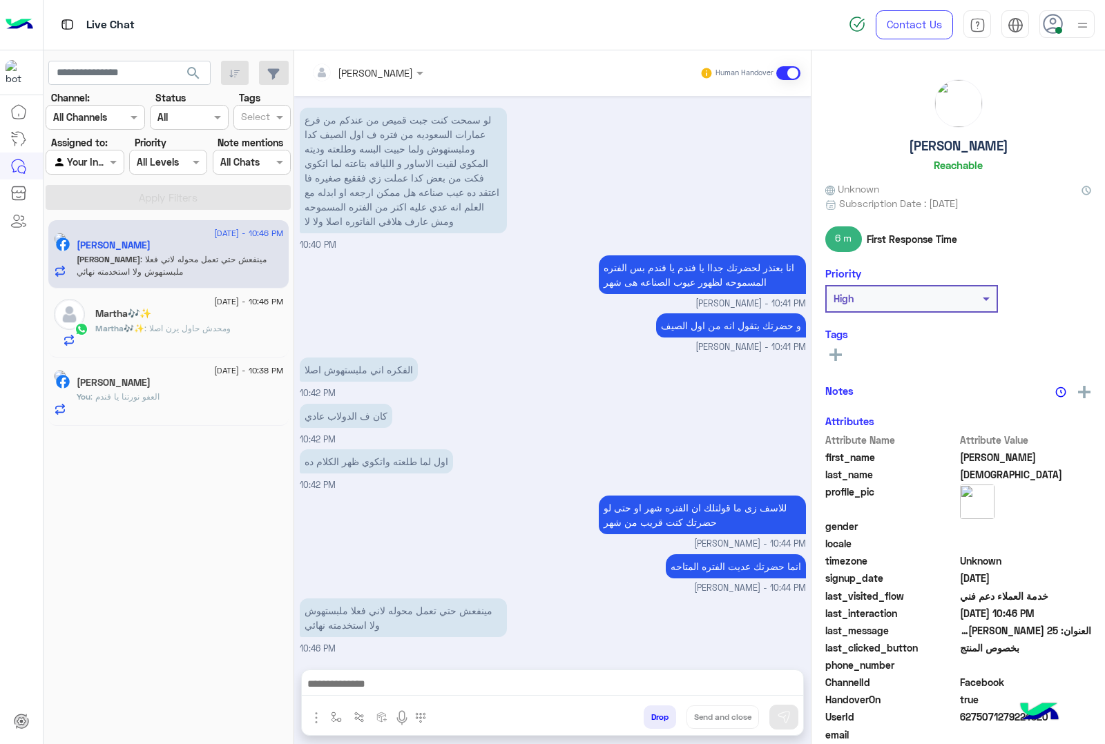
click at [467, 673] on div at bounding box center [552, 687] width 501 height 35
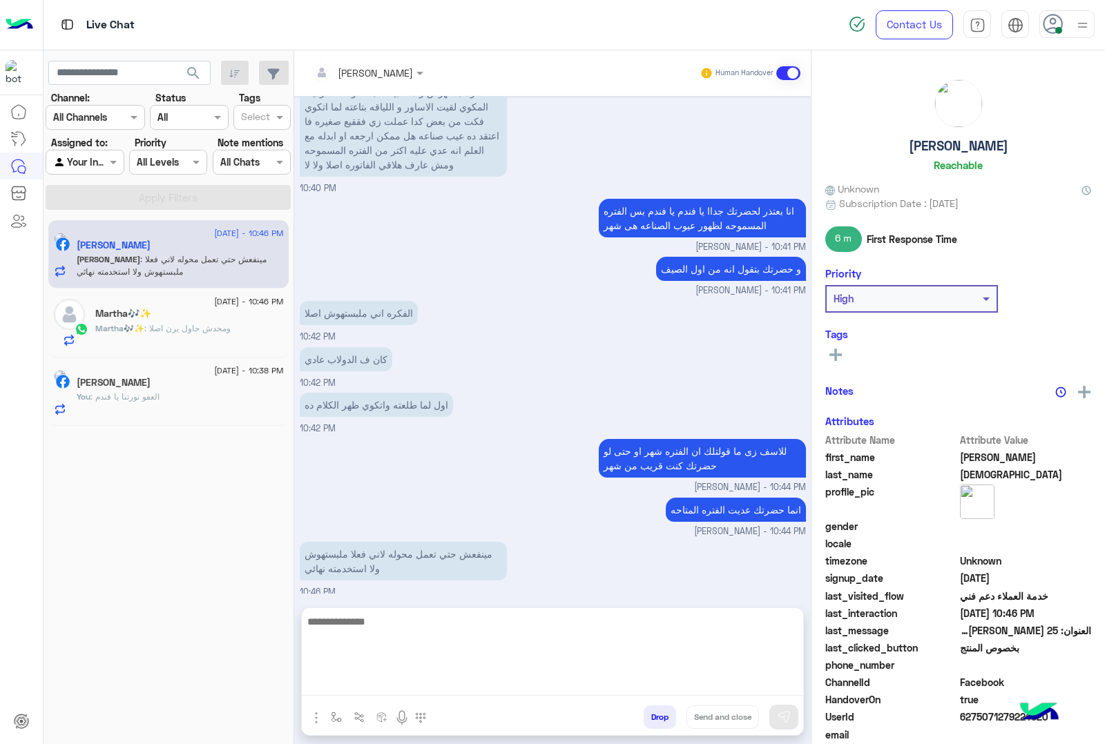
click at [465, 683] on textarea at bounding box center [552, 654] width 501 height 83
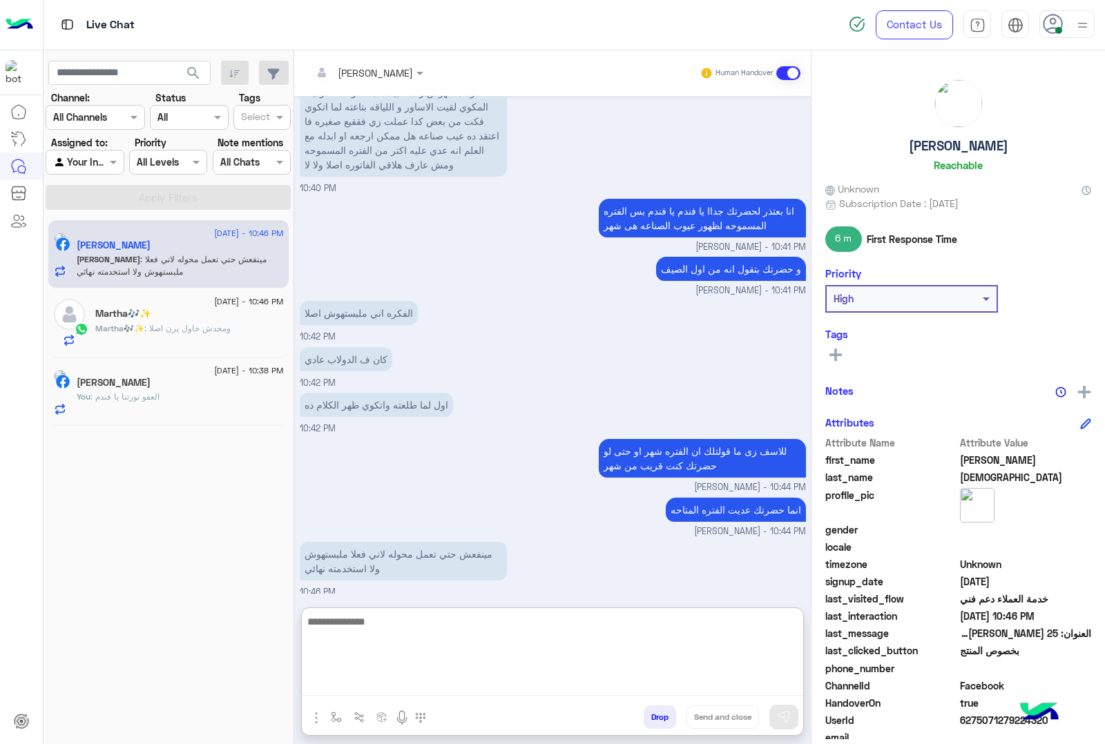
scroll to position [1820, 0]
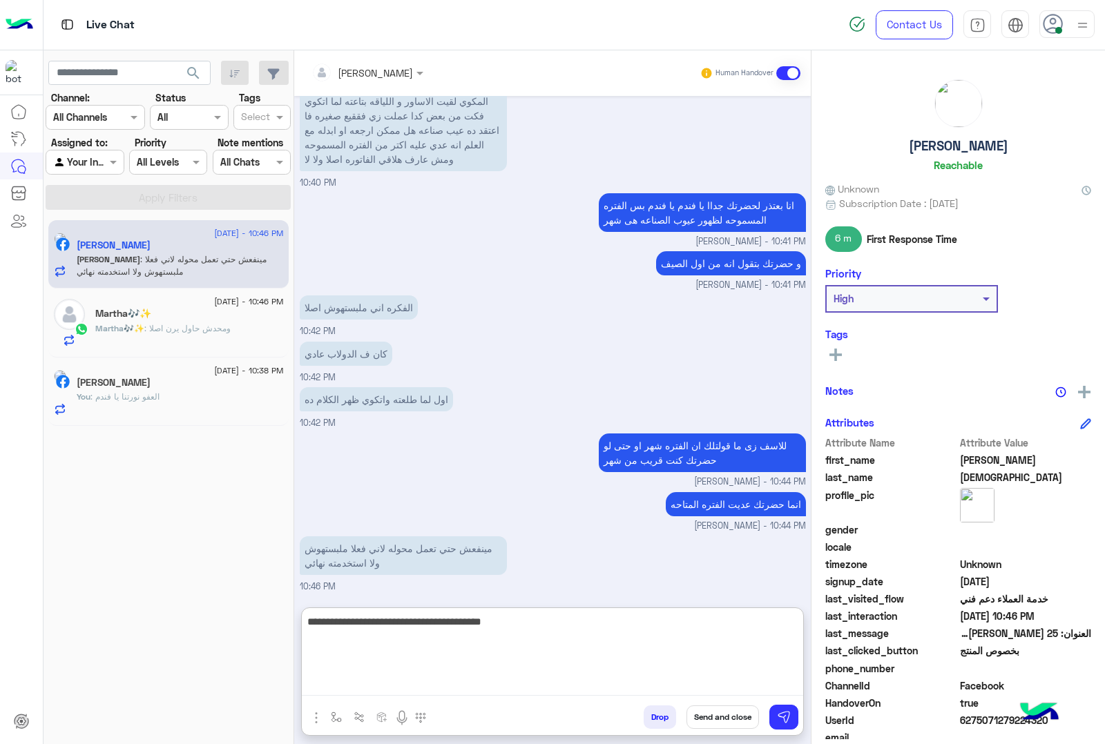
type textarea "**********"
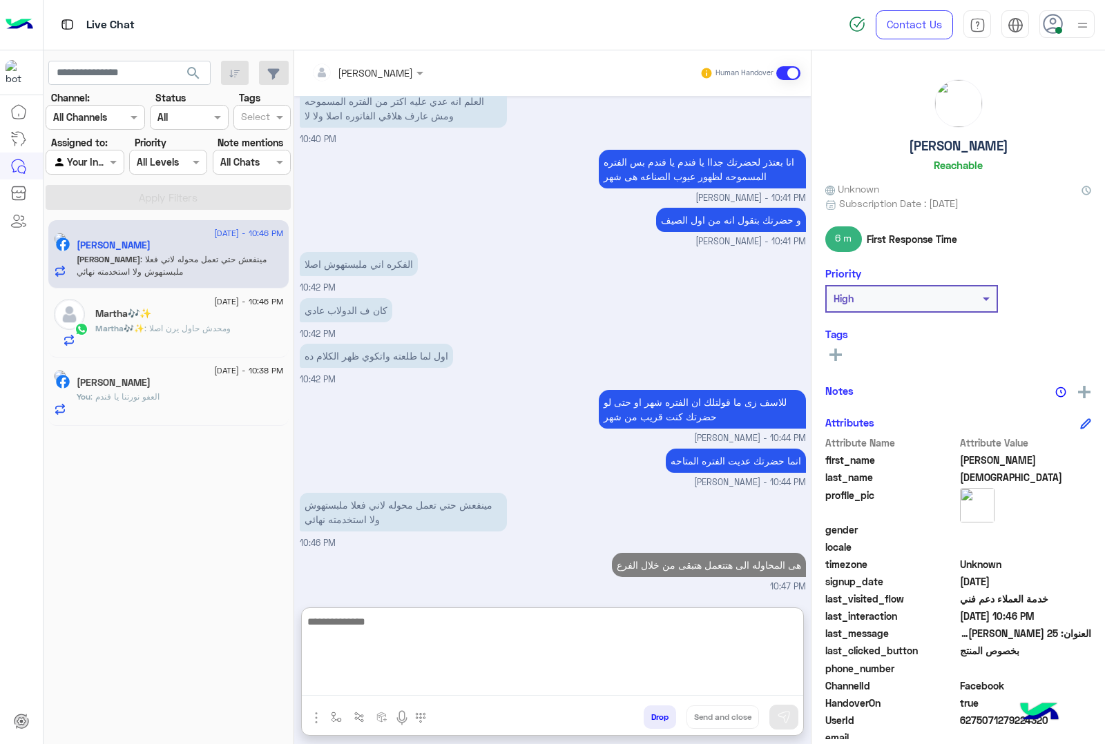
scroll to position [1864, 0]
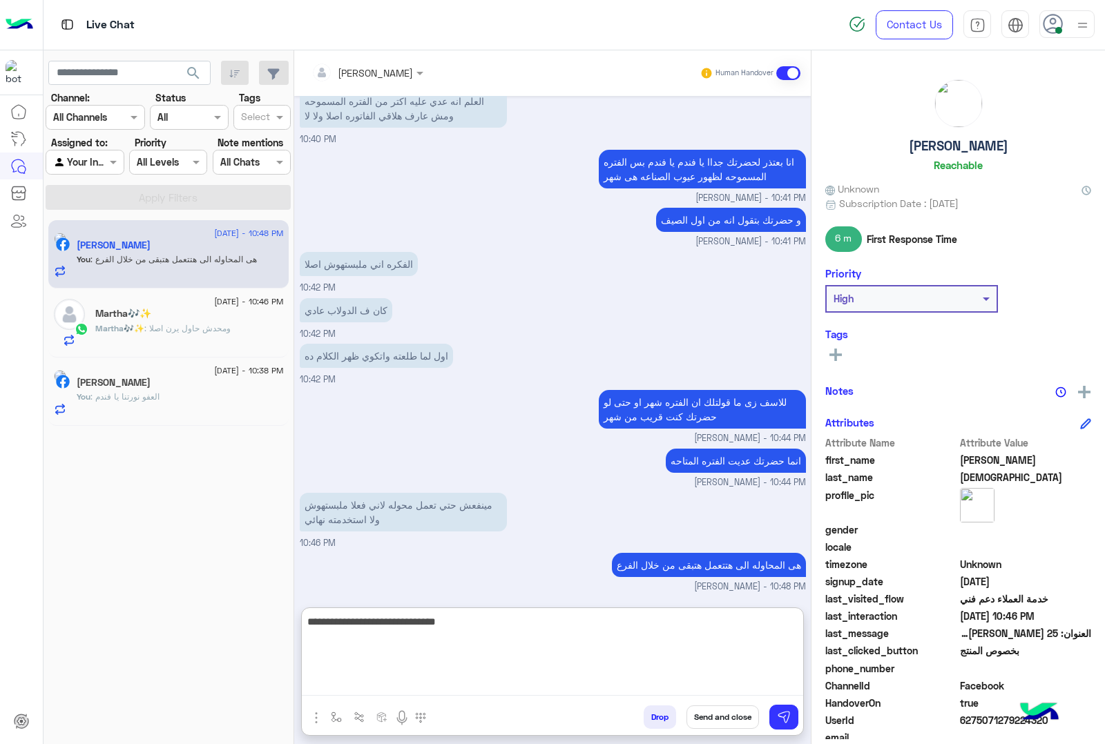
type textarea "**********"
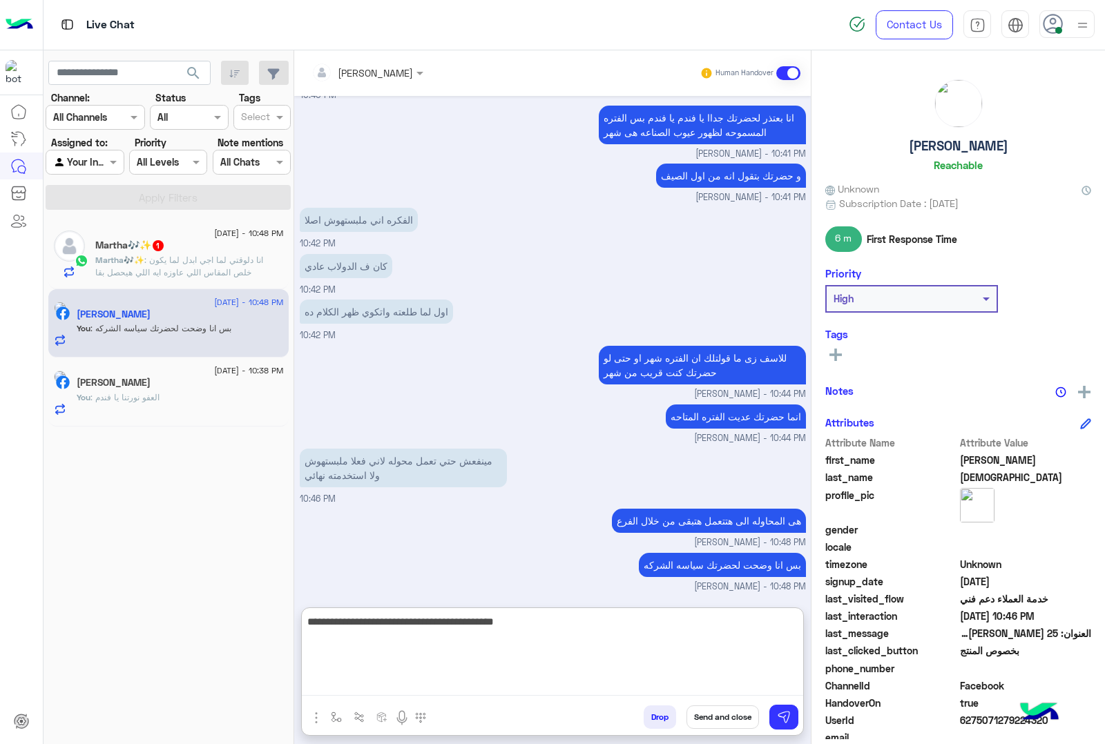
type textarea "**********"
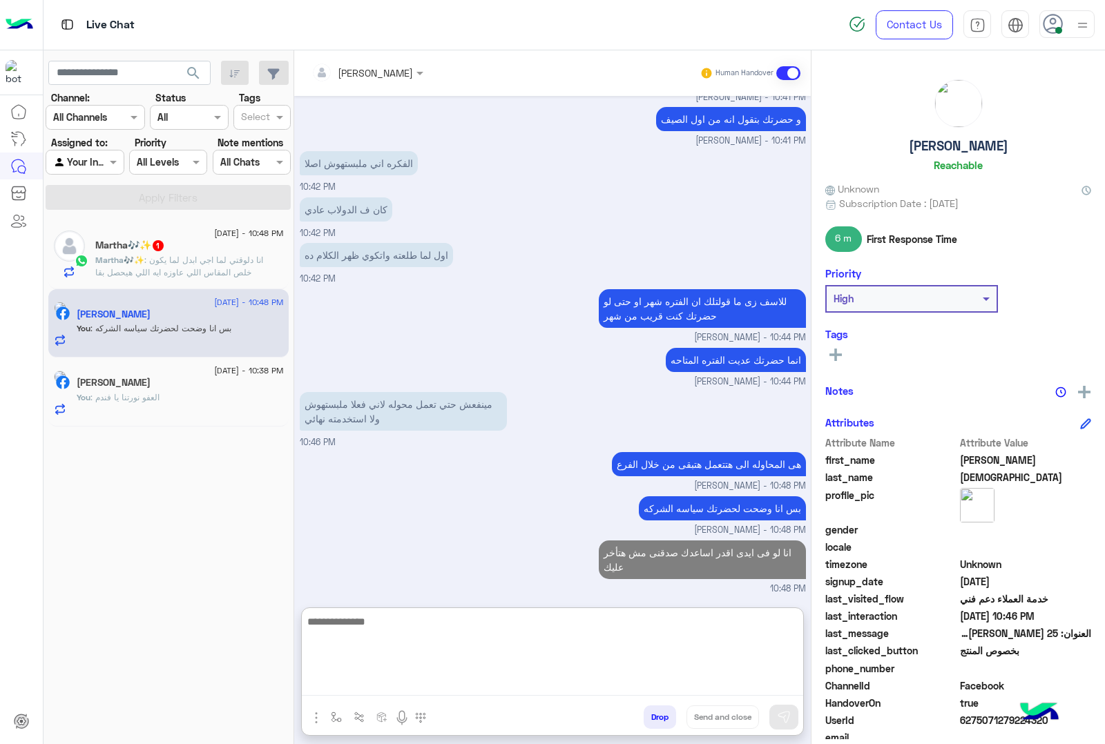
scroll to position [1966, 0]
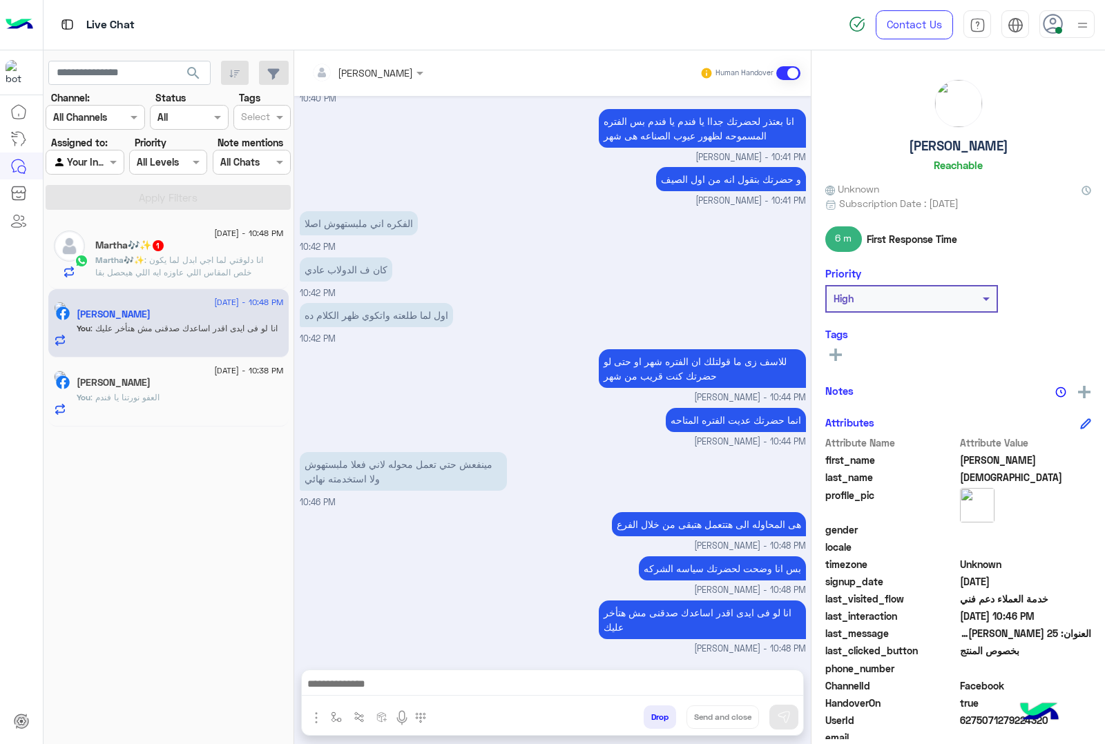
click at [178, 239] on div "13 September - 10:48 PM" at bounding box center [189, 235] width 188 height 9
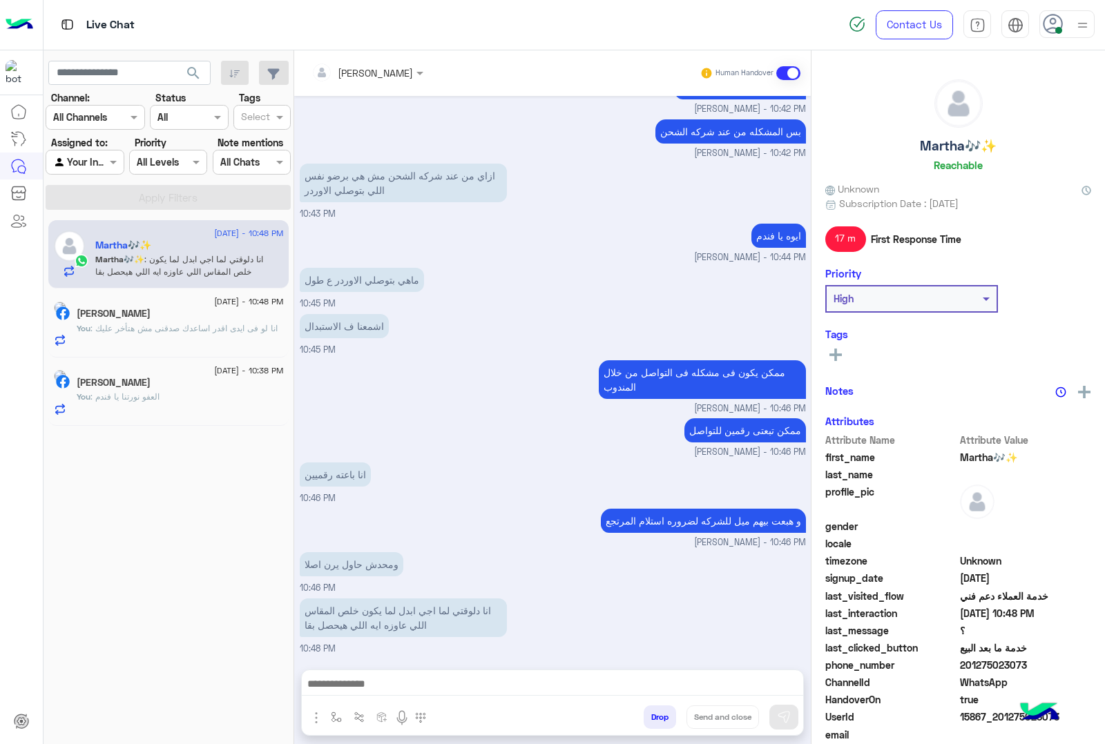
scroll to position [1219, 0]
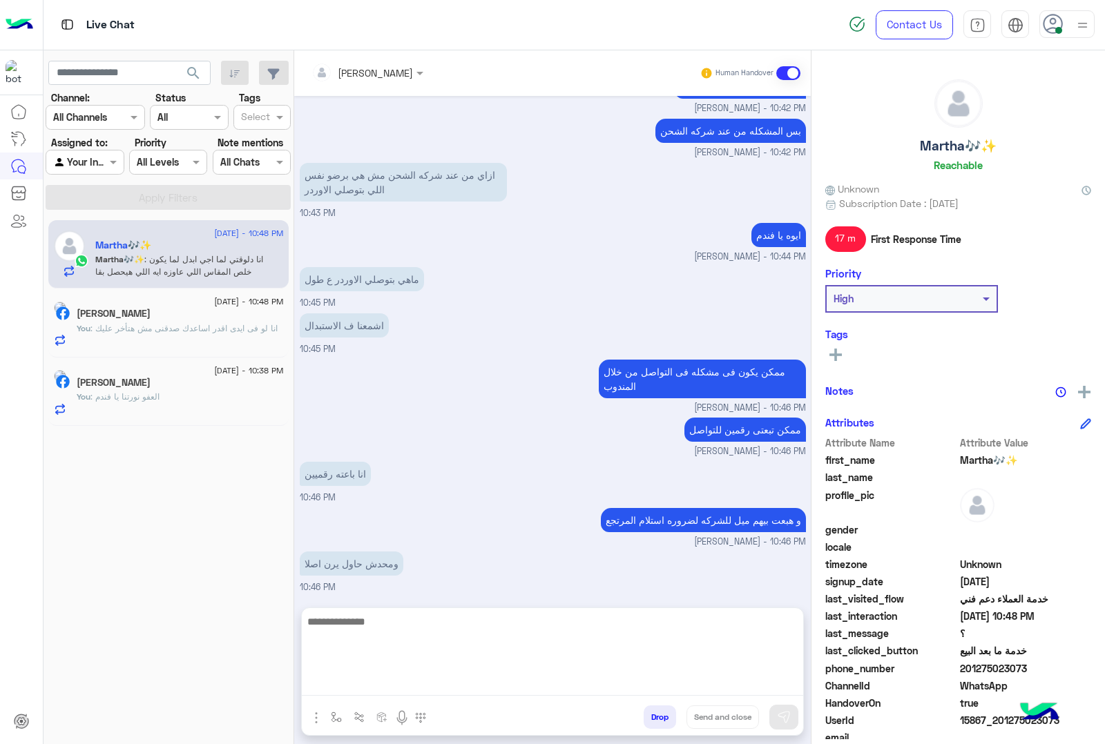
click at [505, 688] on textarea at bounding box center [552, 654] width 501 height 83
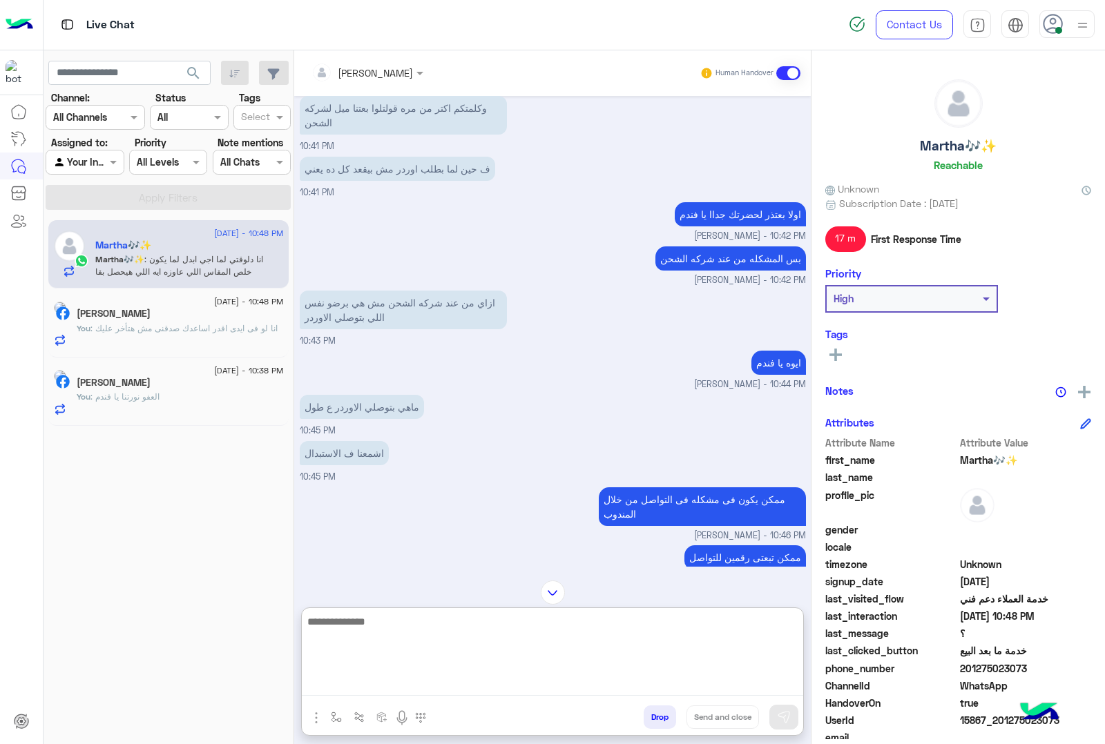
scroll to position [1281, 0]
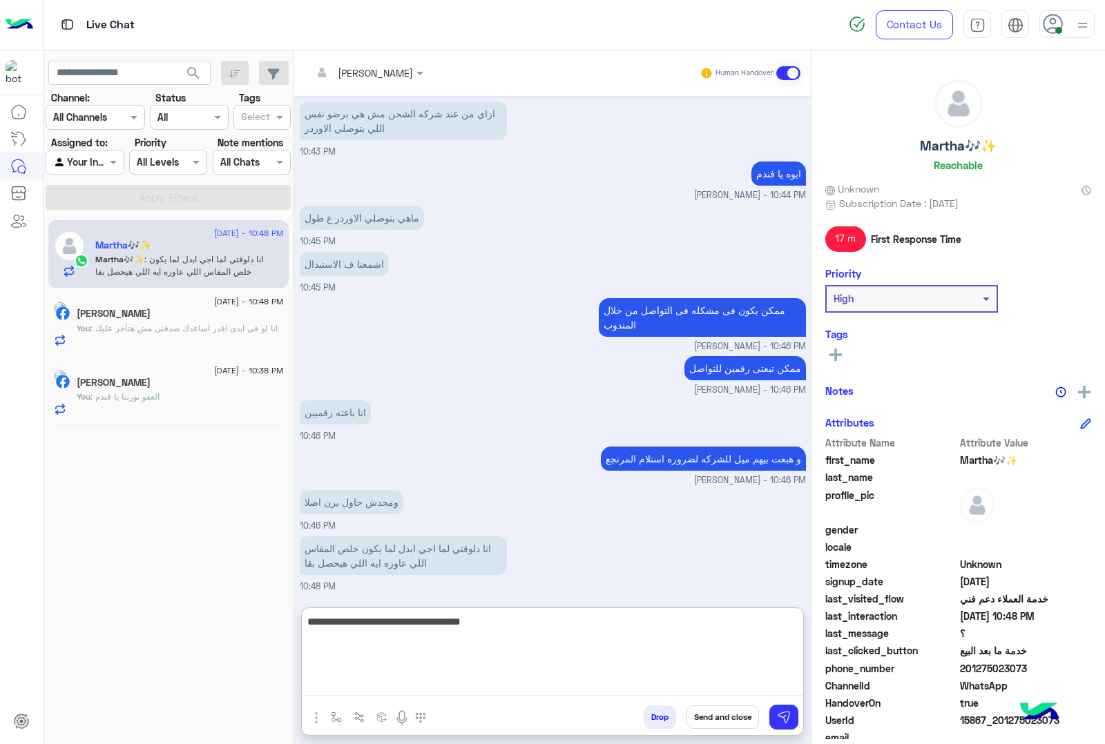
type textarea "**********"
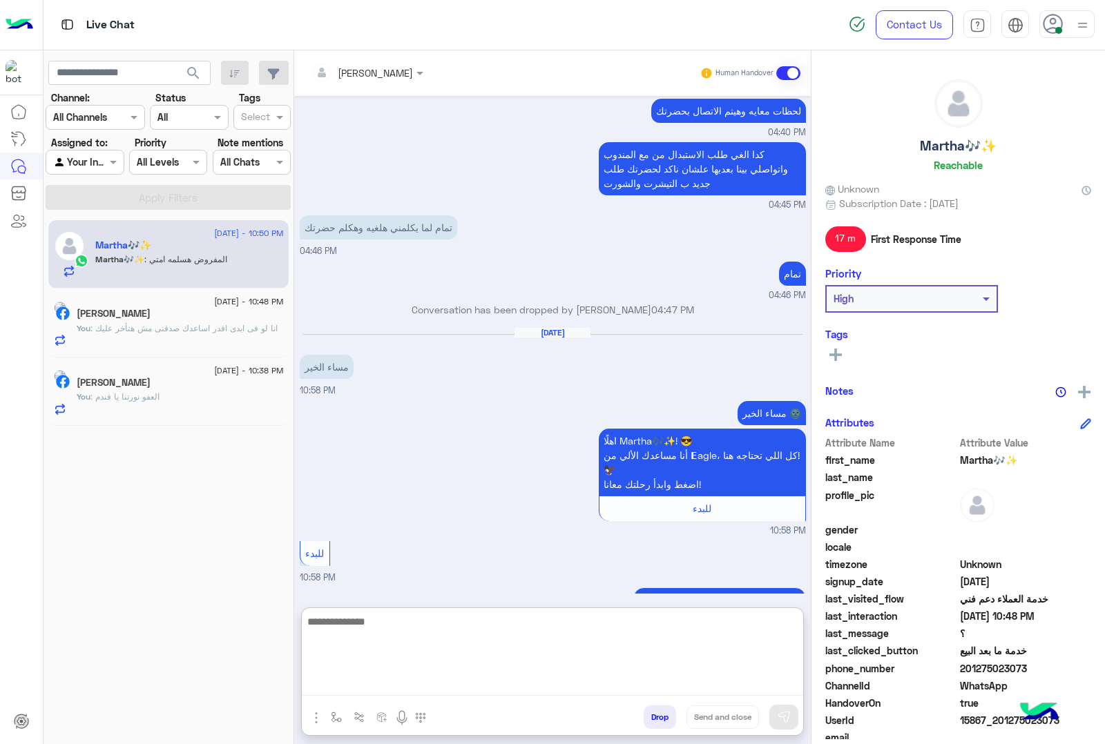
scroll to position [5362, 0]
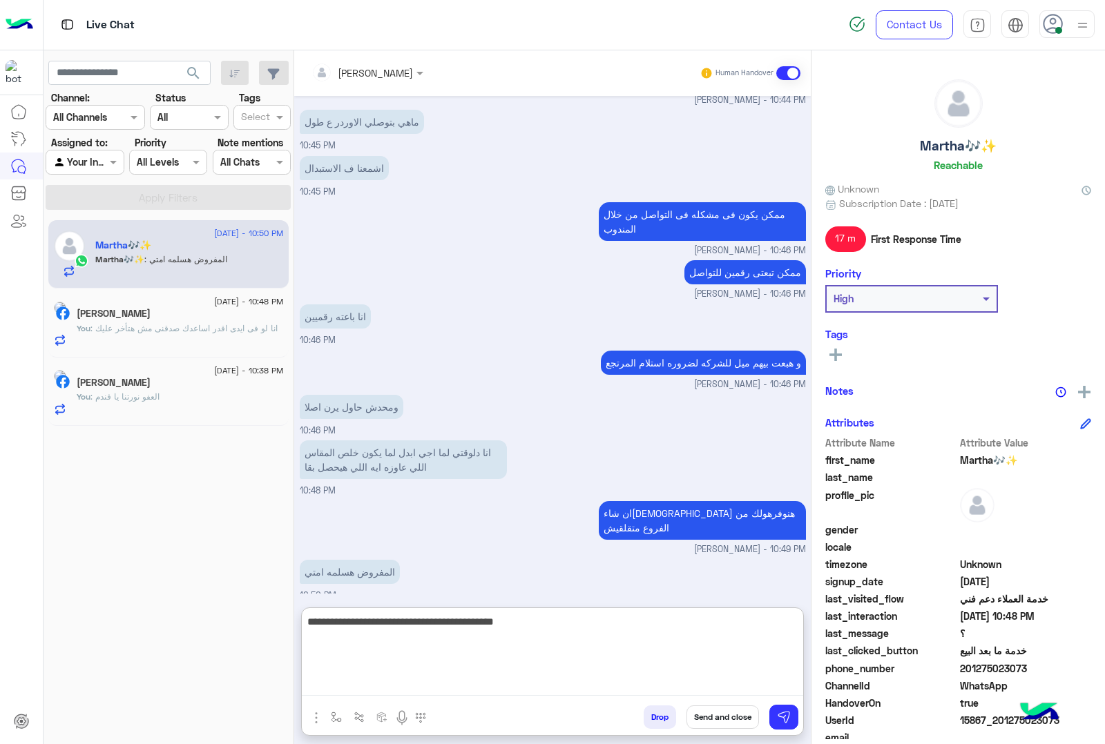
type textarea "**********"
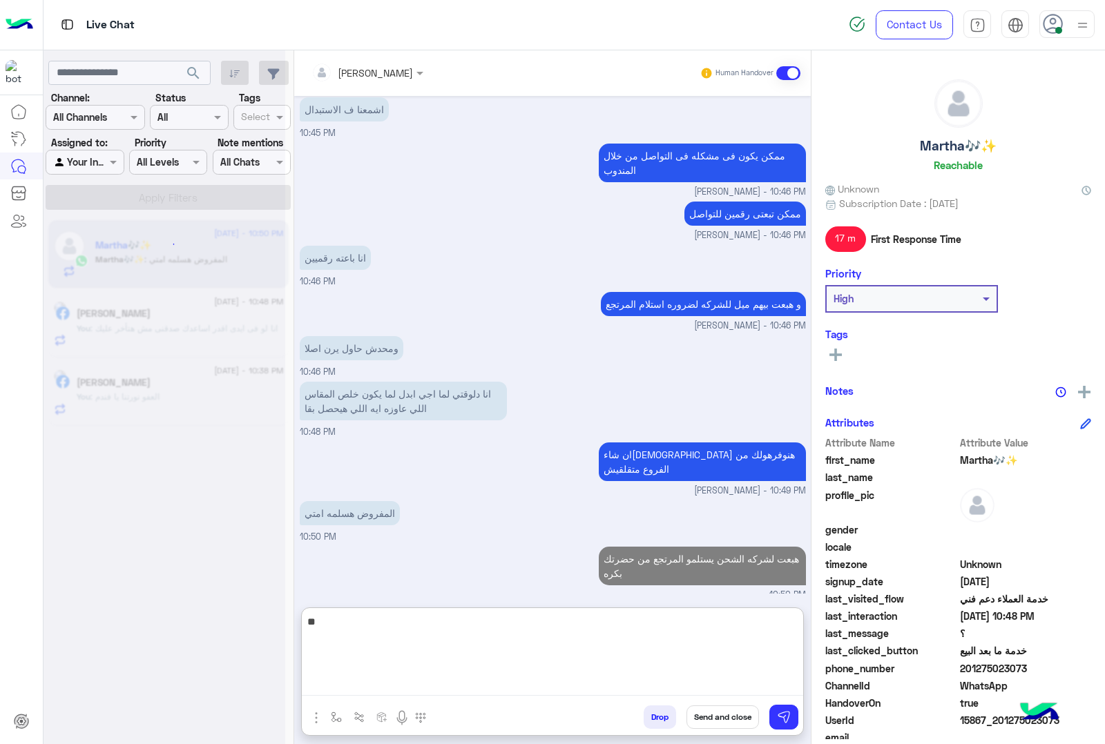
scroll to position [5465, 0]
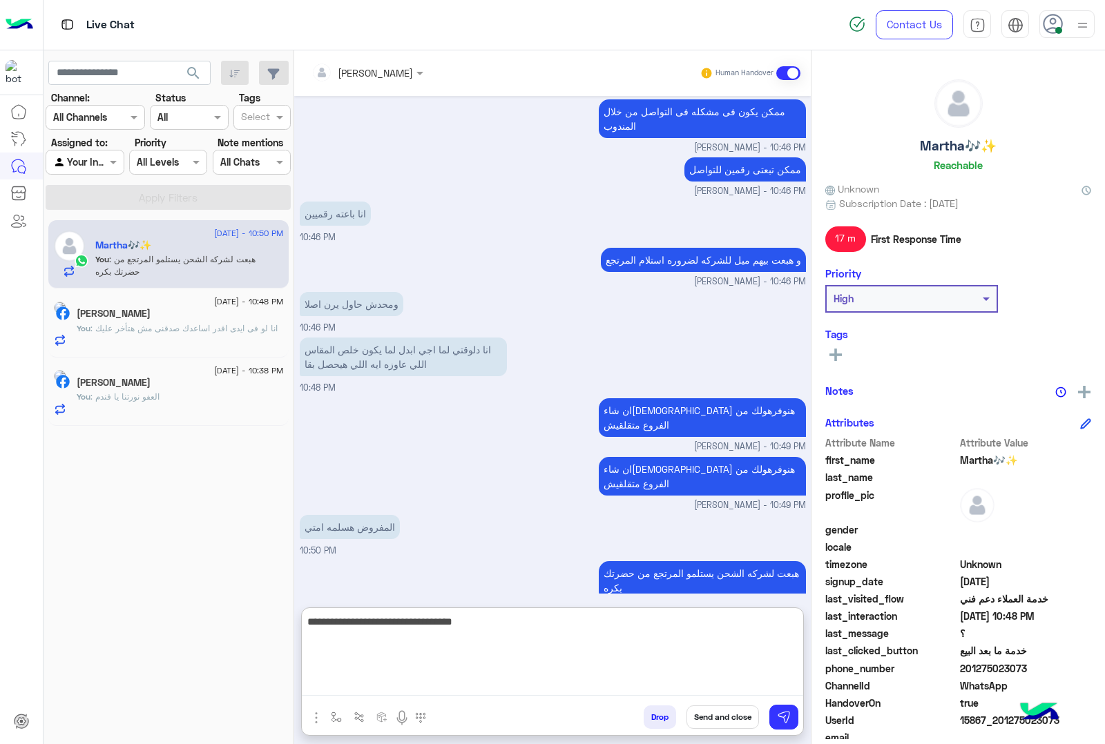
type textarea "**********"
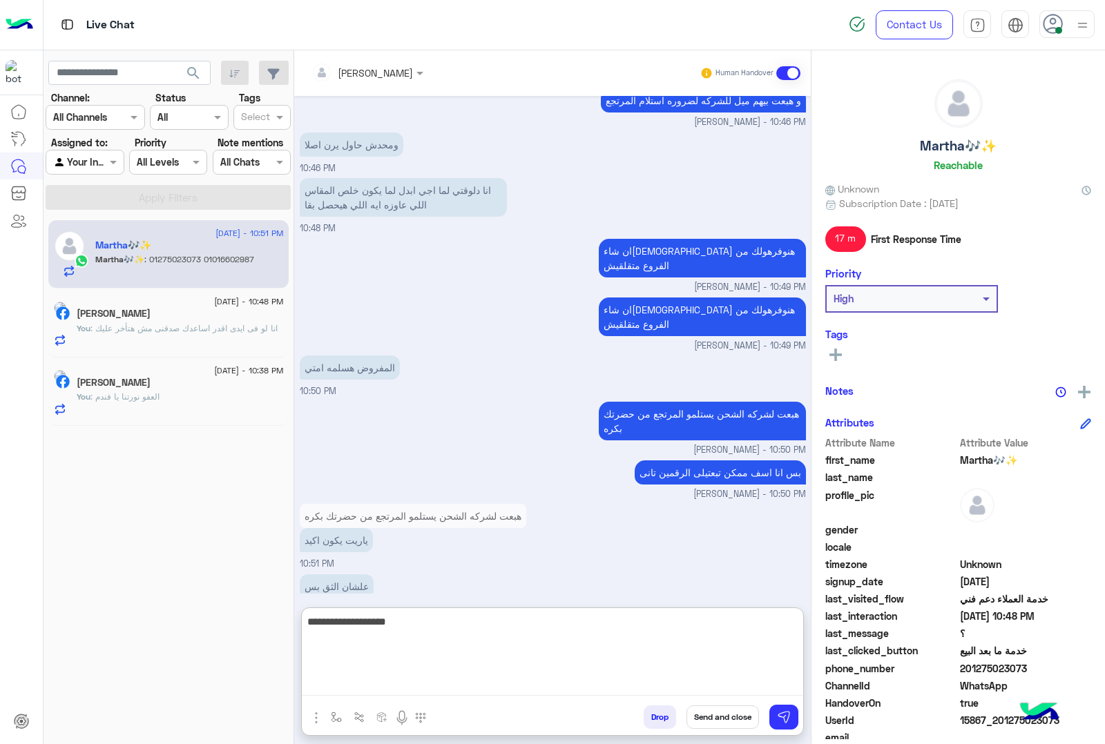
scroll to position [5709, 0]
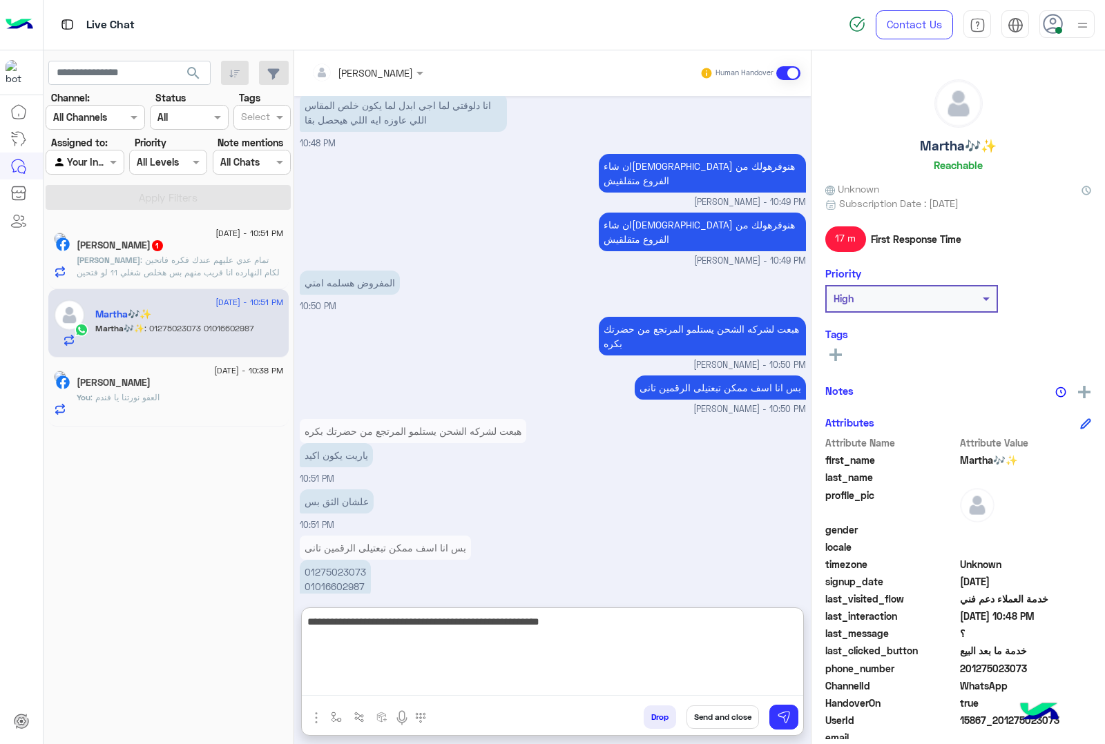
type textarea "**********"
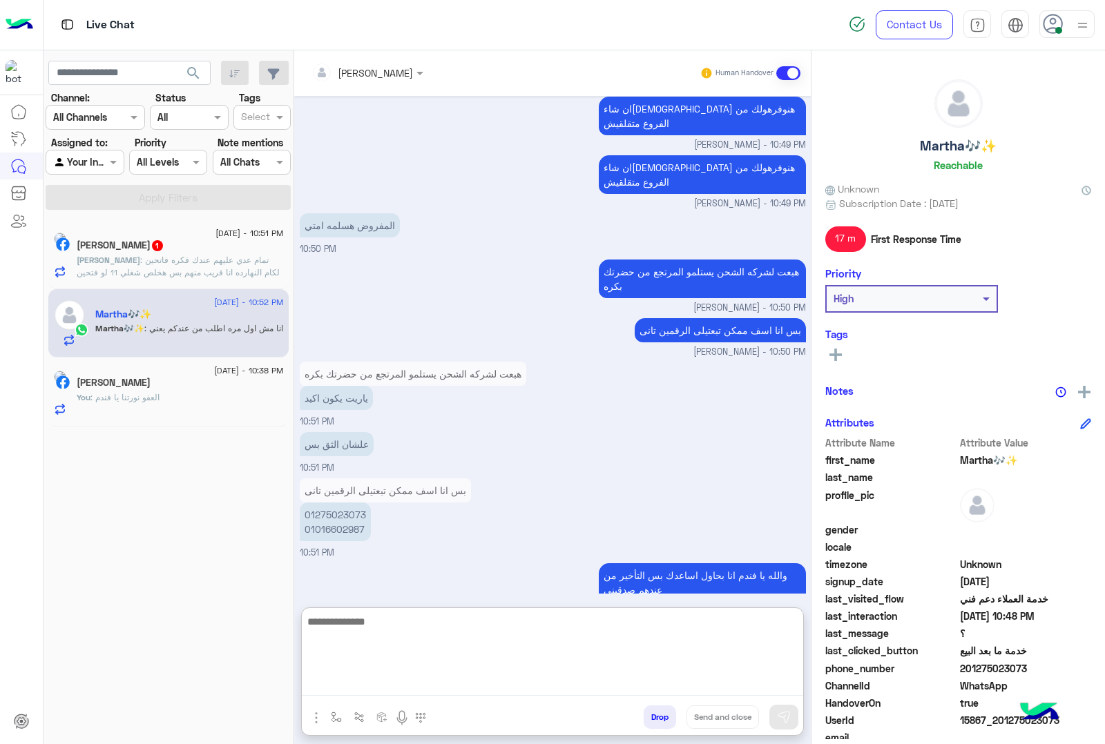
scroll to position [5811, 0]
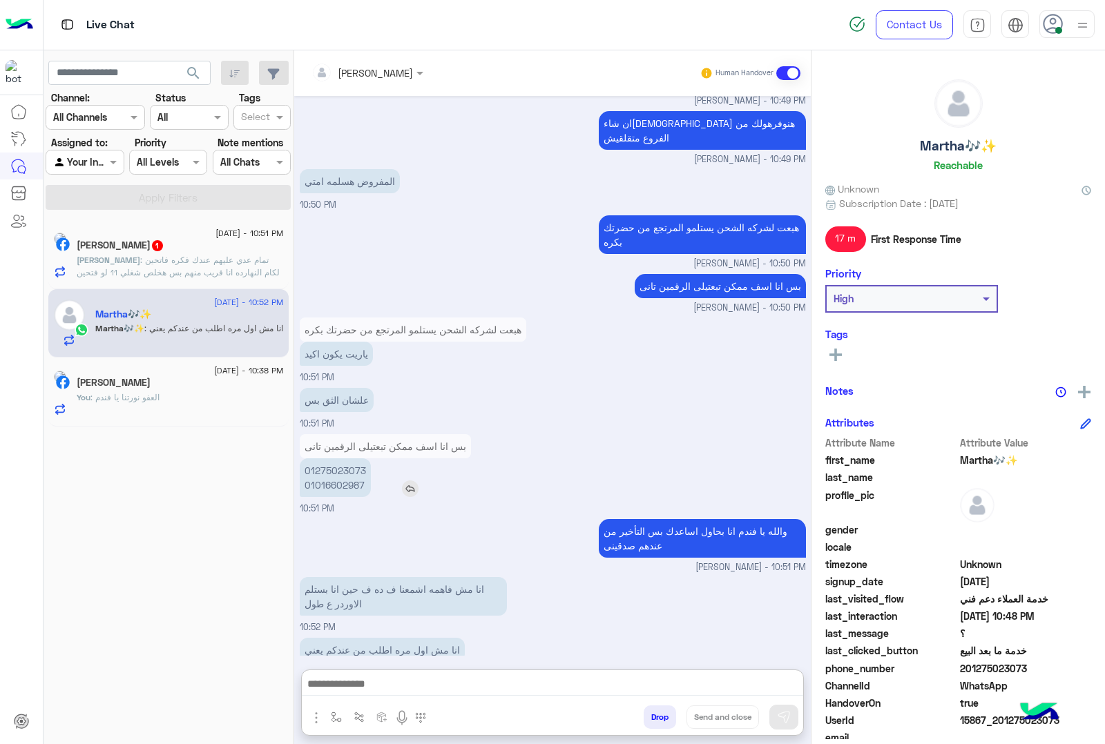
click at [335, 458] on p "01275023073 01016602987" at bounding box center [335, 477] width 71 height 39
copy p "01275023073"
click at [332, 460] on p "01275023073 01016602987" at bounding box center [335, 477] width 71 height 39
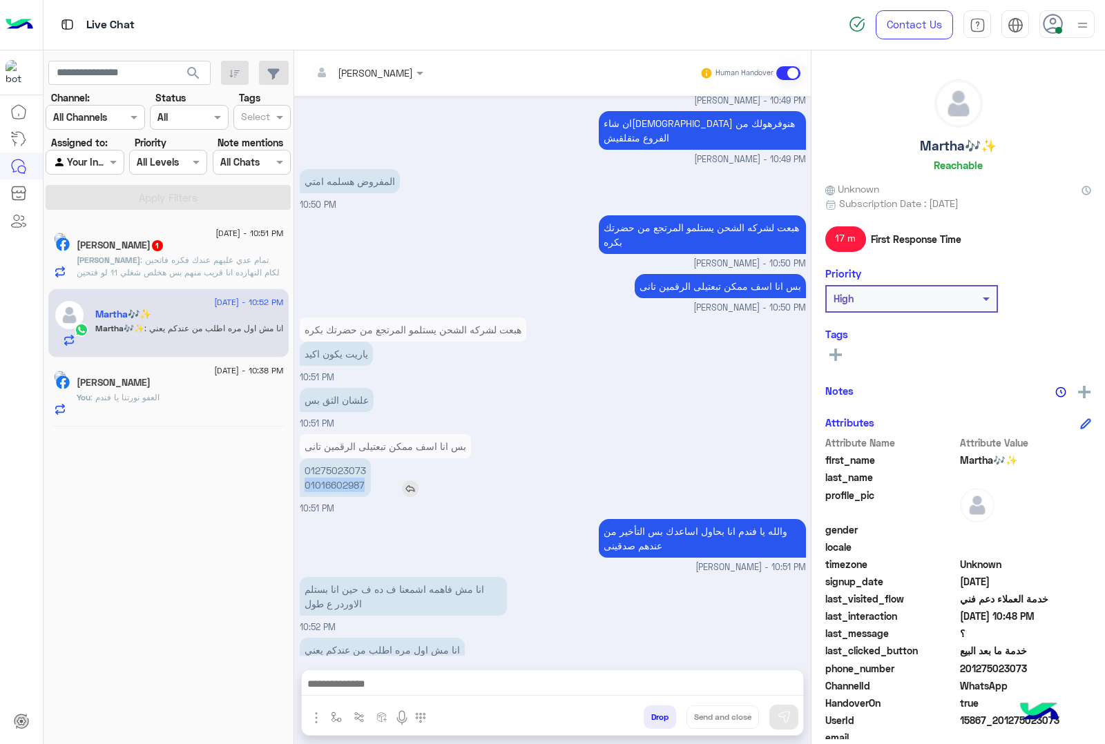
copy p "01016602987"
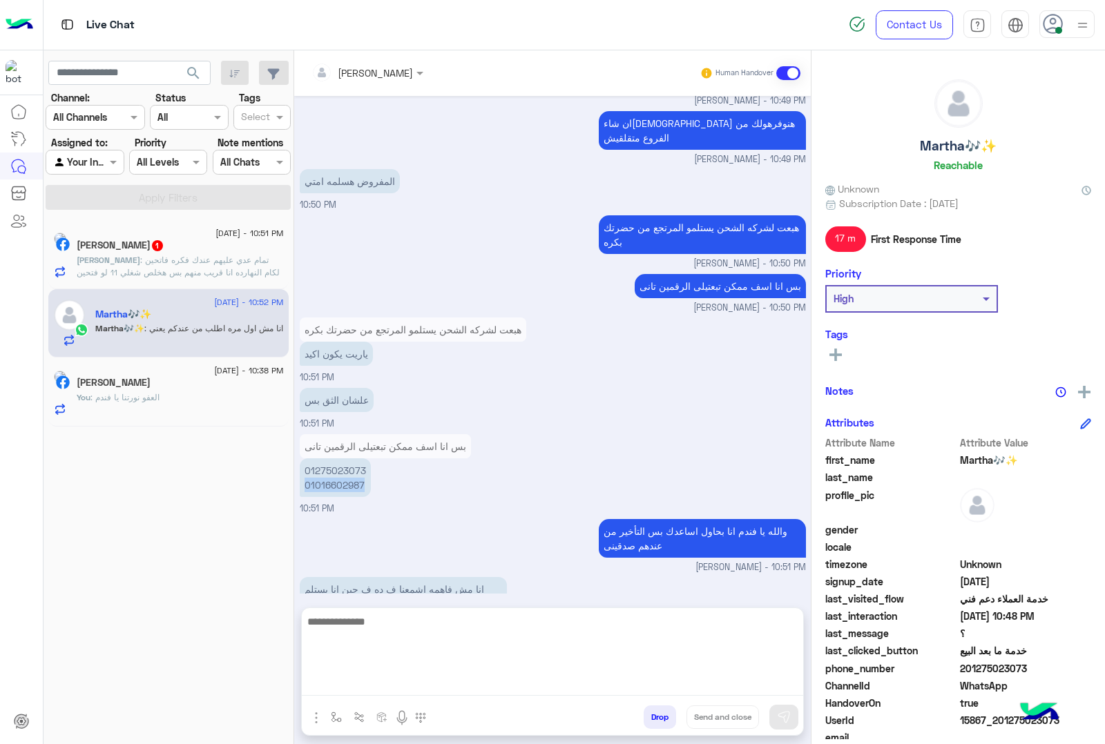
click at [535, 681] on textarea at bounding box center [552, 654] width 501 height 83
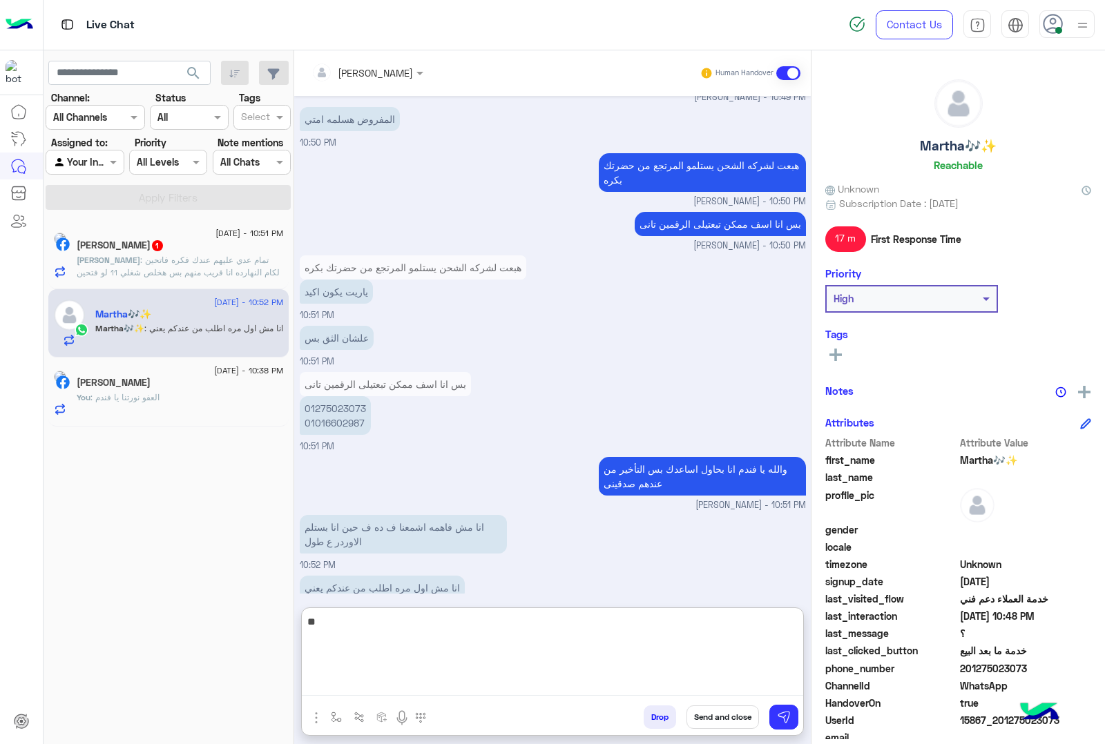
type textarea "*"
type textarea "**********"
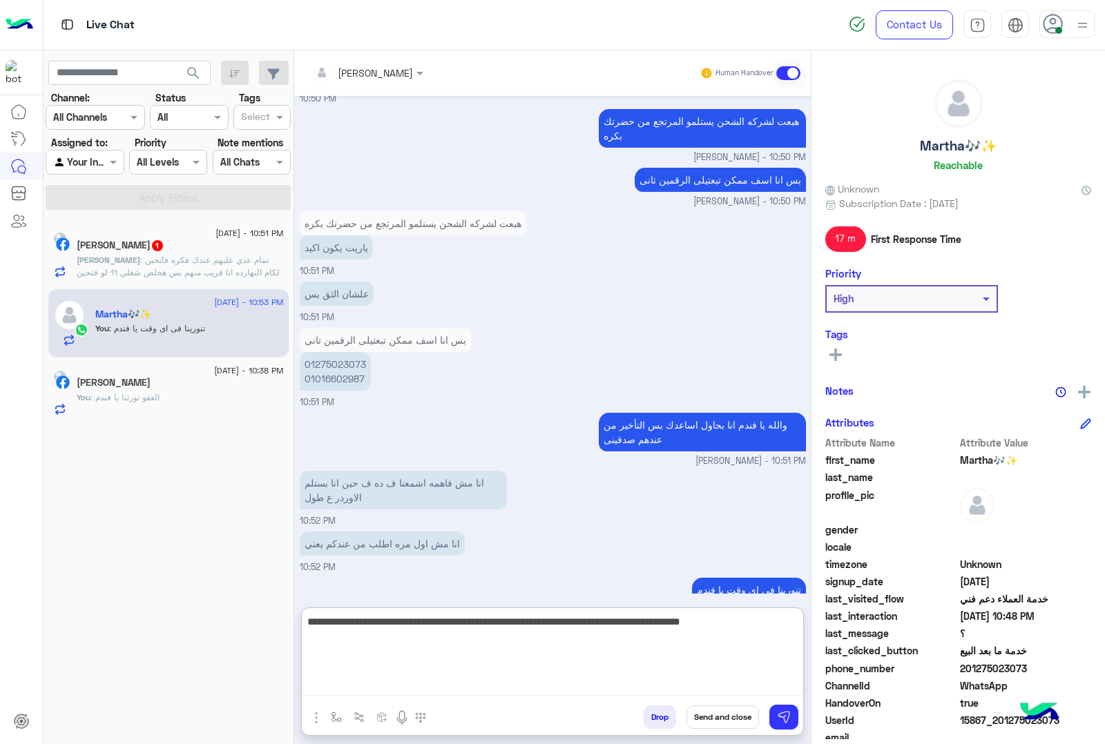
type textarea "**********"
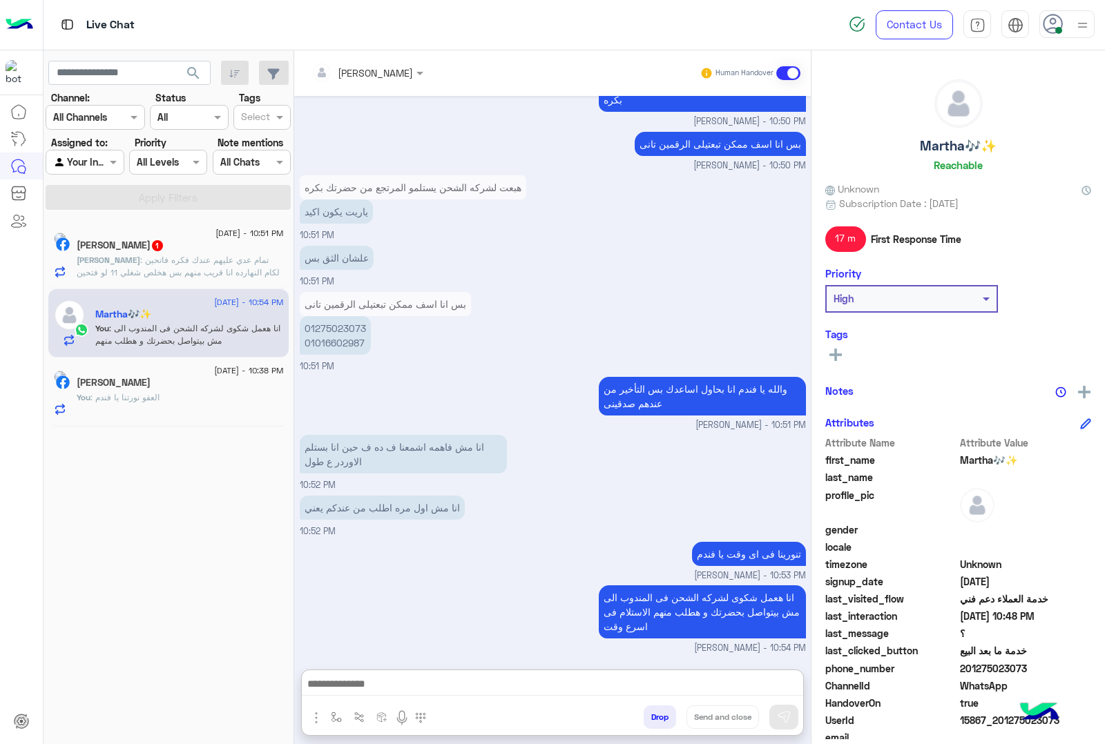
click at [229, 278] on p "Abdelrahman : تمام عدي عليهم عندك فكره فاتحين لكام النهارده انا قريب منهم بس هخ…" at bounding box center [180, 272] width 207 height 37
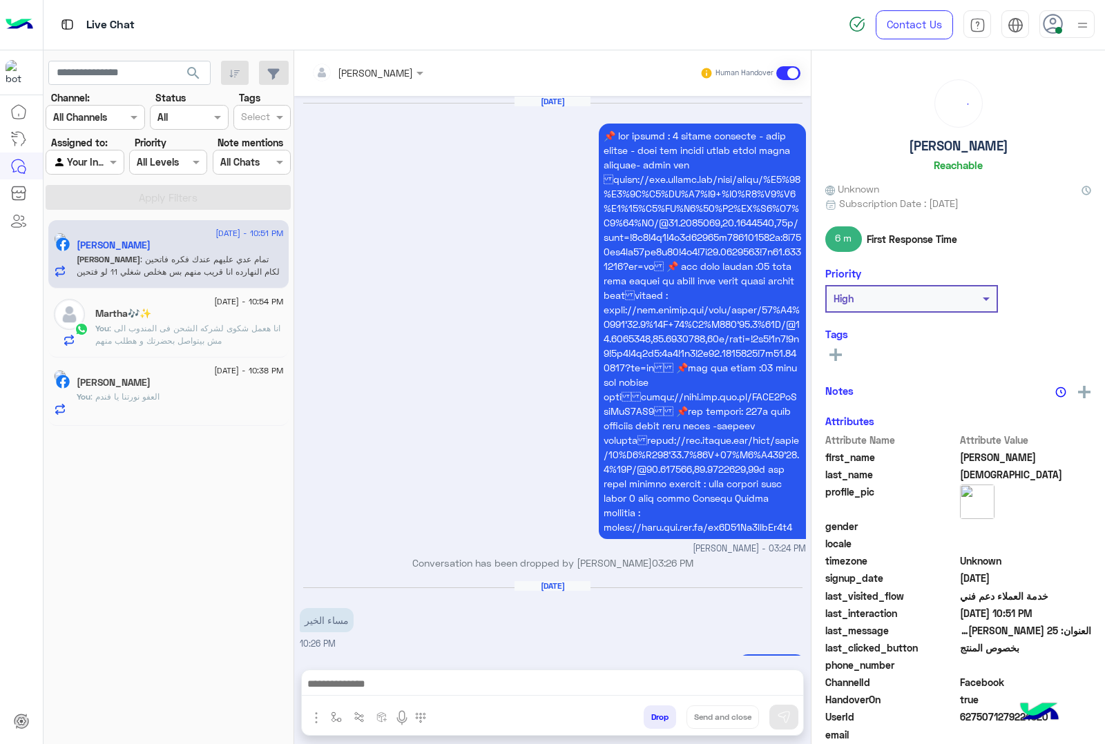
scroll to position [1838, 0]
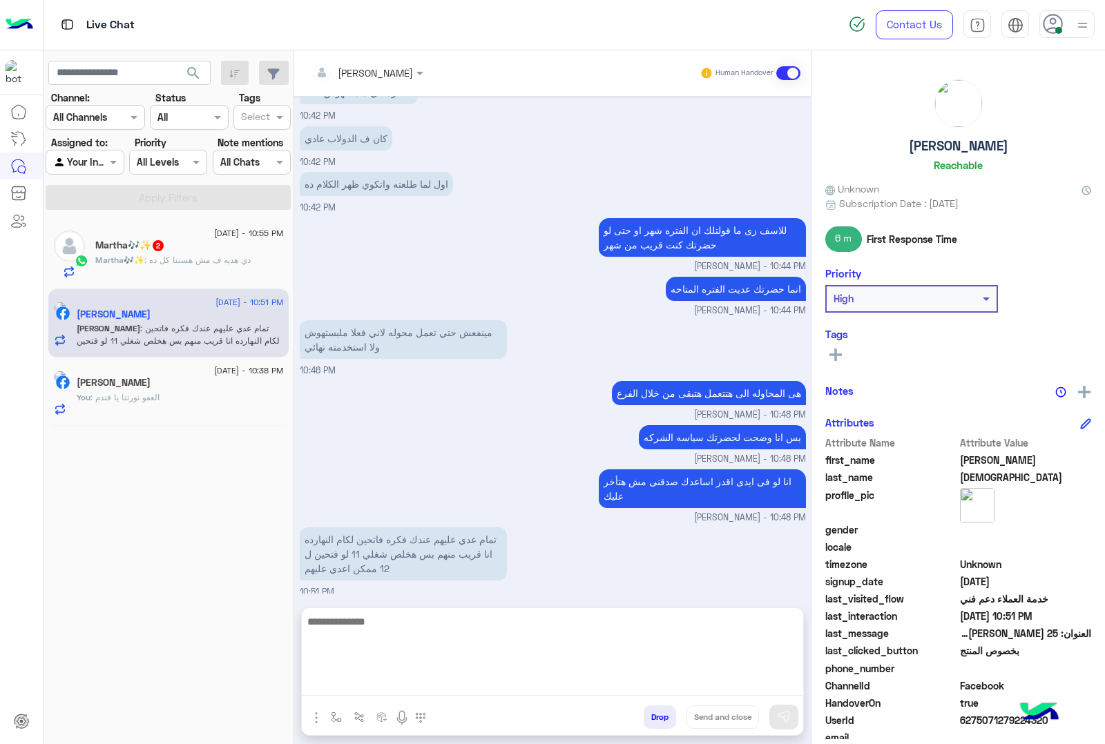
click at [483, 683] on textarea at bounding box center [552, 654] width 501 height 83
paste textarea "**********"
type textarea "**********"
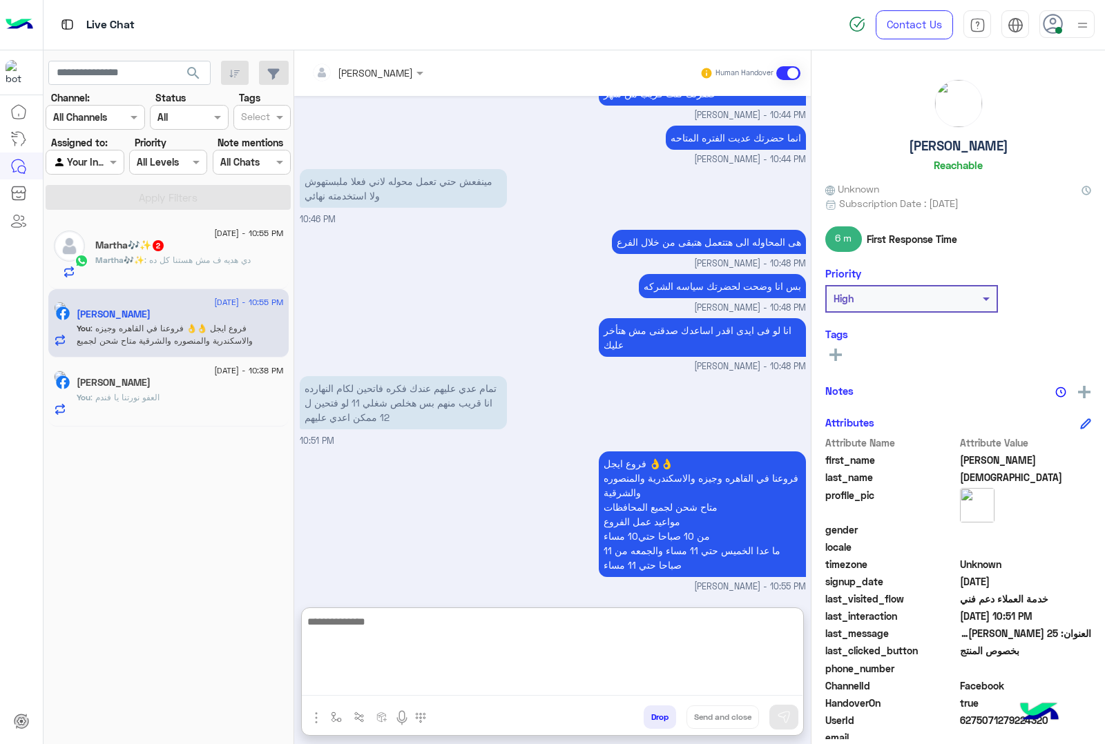
click at [220, 270] on div "Martha🎶✨ : دي هديه ف مش هستنا كل ده" at bounding box center [189, 266] width 188 height 24
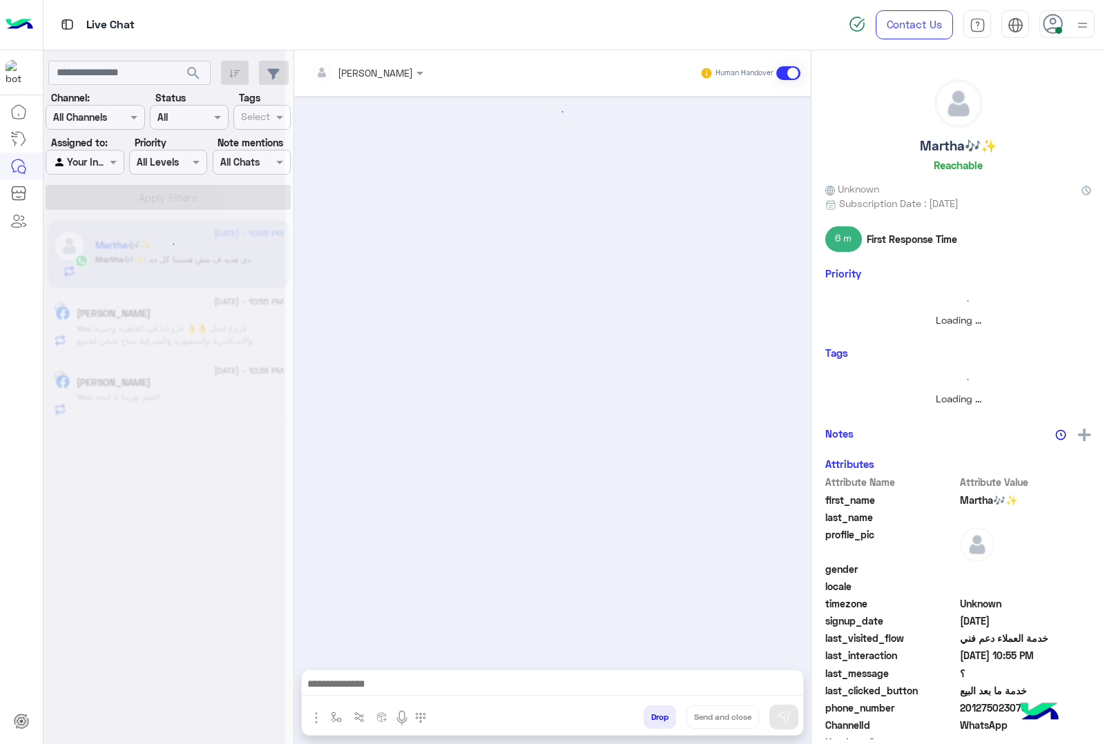
scroll to position [1022, 0]
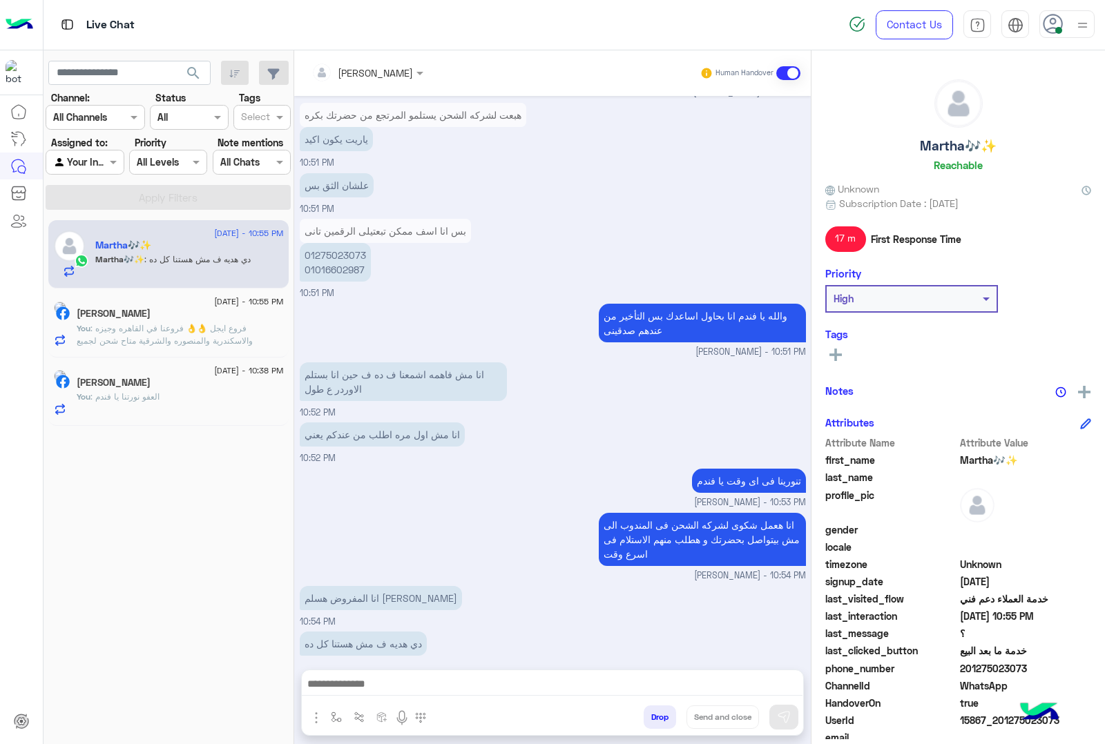
click at [476, 677] on textarea at bounding box center [552, 685] width 501 height 21
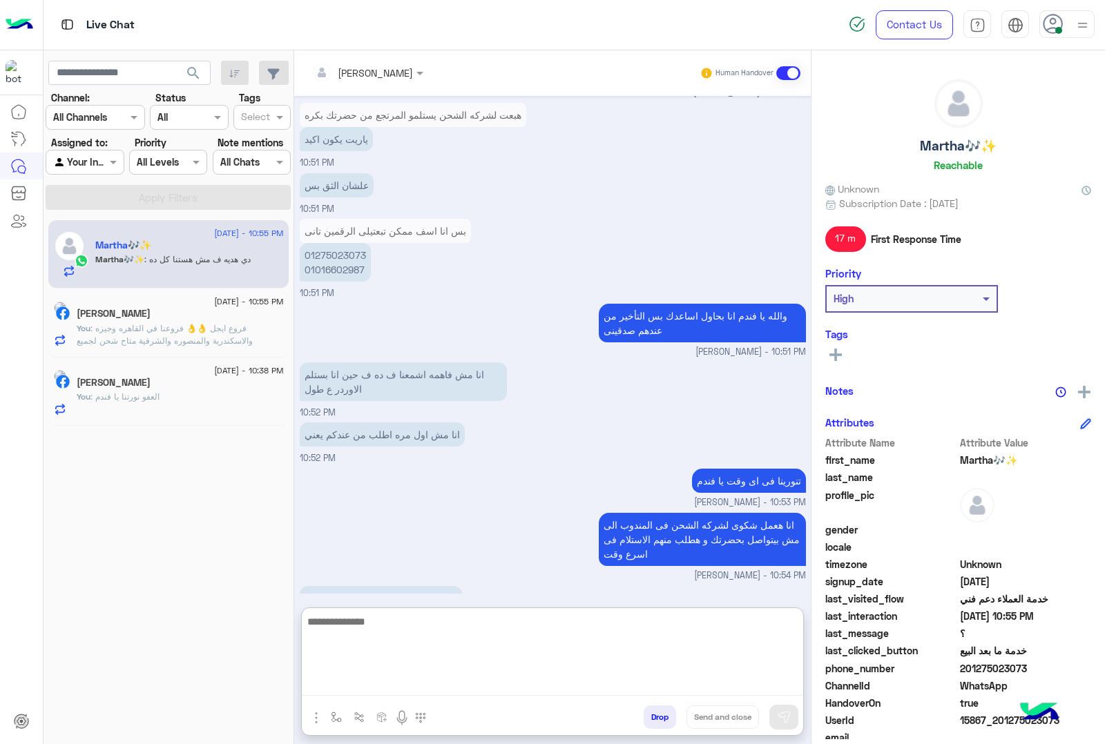
scroll to position [1085, 0]
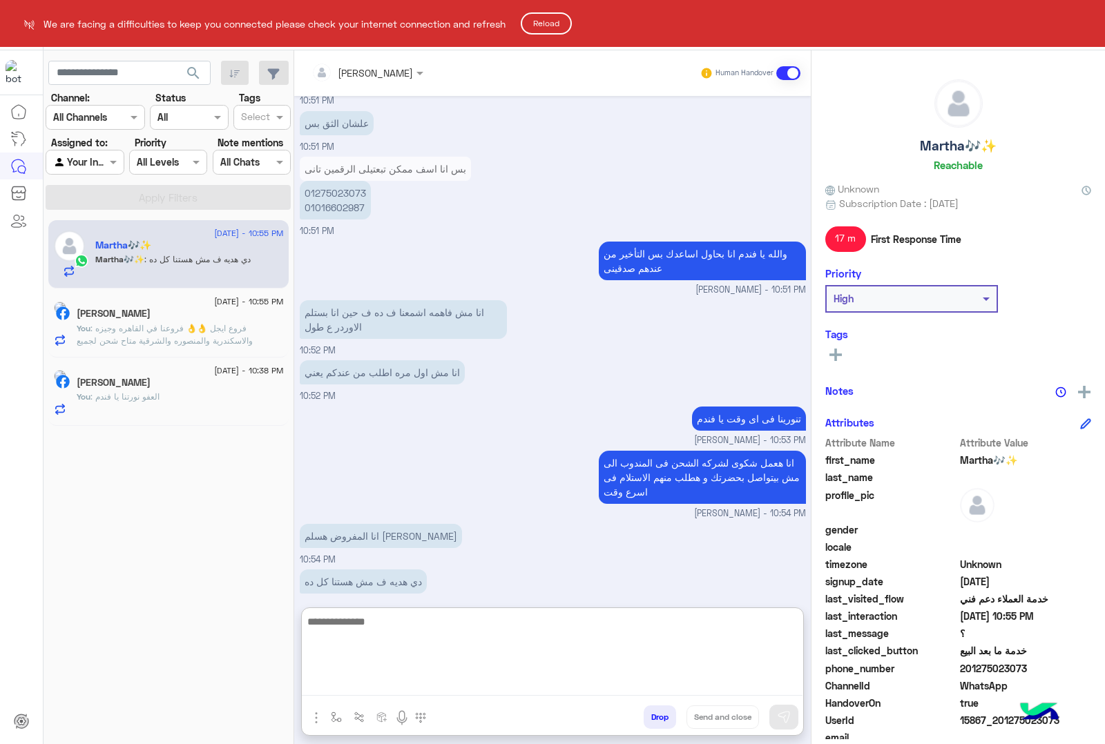
click at [319, 175] on html "We are facing a difficulties to keep you connected please check your internet c…" at bounding box center [552, 372] width 1105 height 744
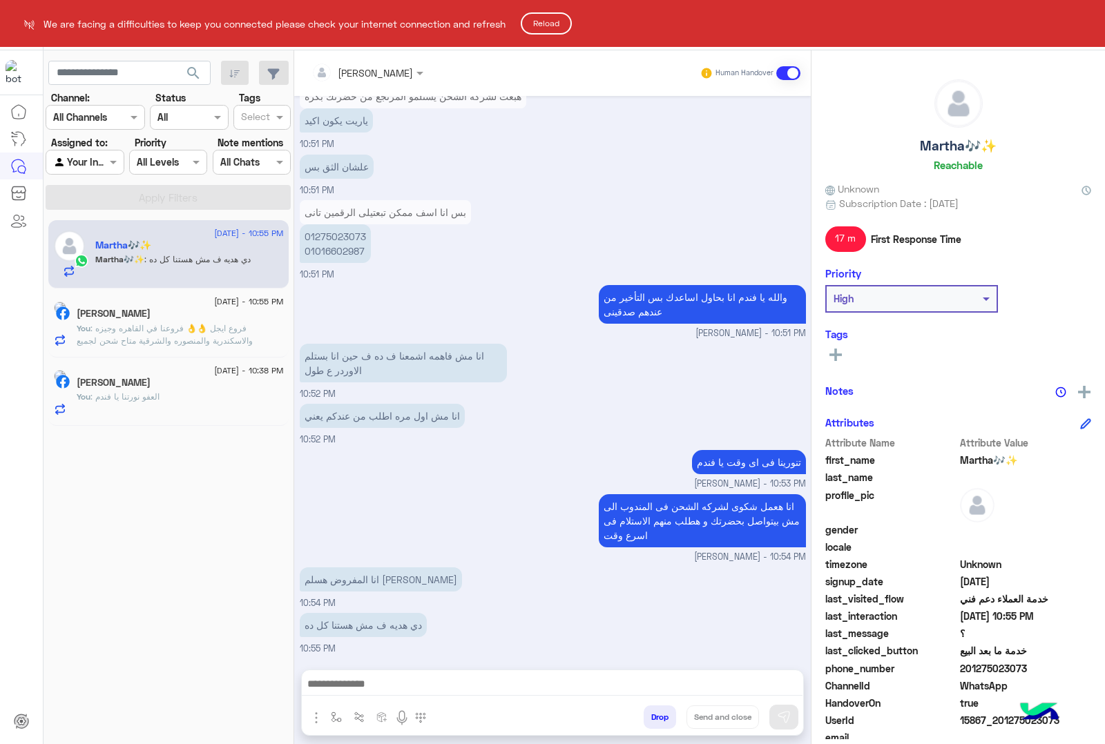
click at [319, 175] on html "We are facing a difficulties to keep you connected please check your internet c…" at bounding box center [552, 372] width 1105 height 744
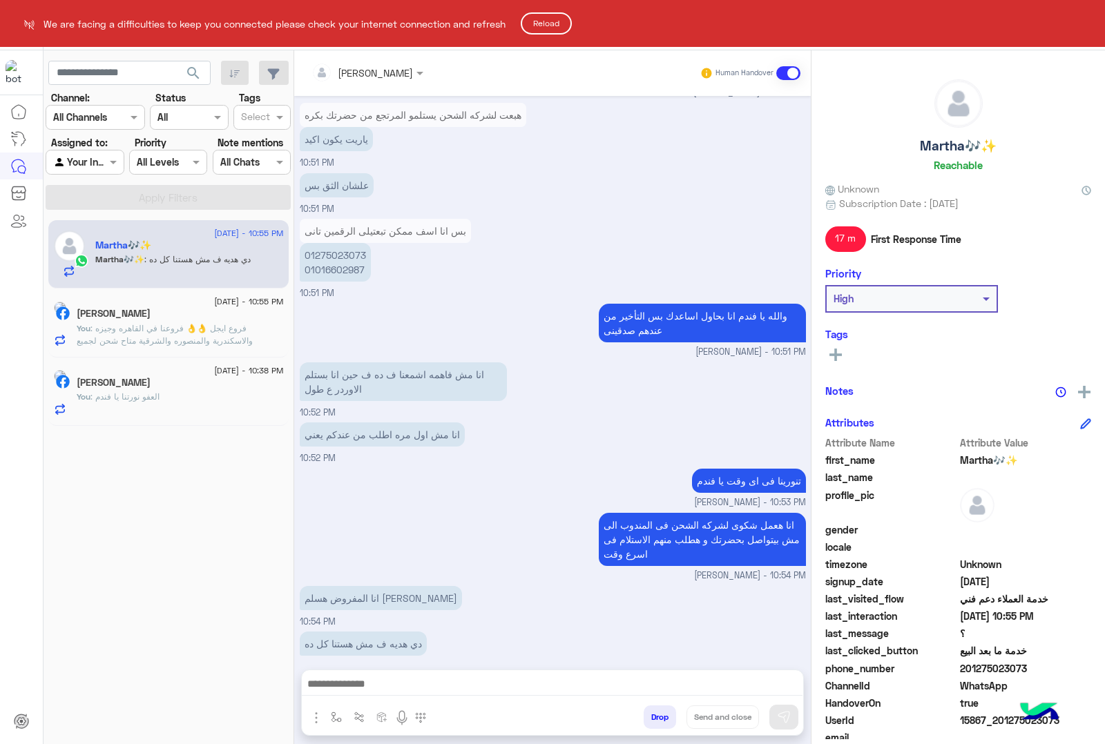
click at [326, 240] on html "We are facing a difficulties to keep you connected please check your internet c…" at bounding box center [552, 372] width 1105 height 744
click at [539, 21] on button "Reload" at bounding box center [546, 23] width 51 height 22
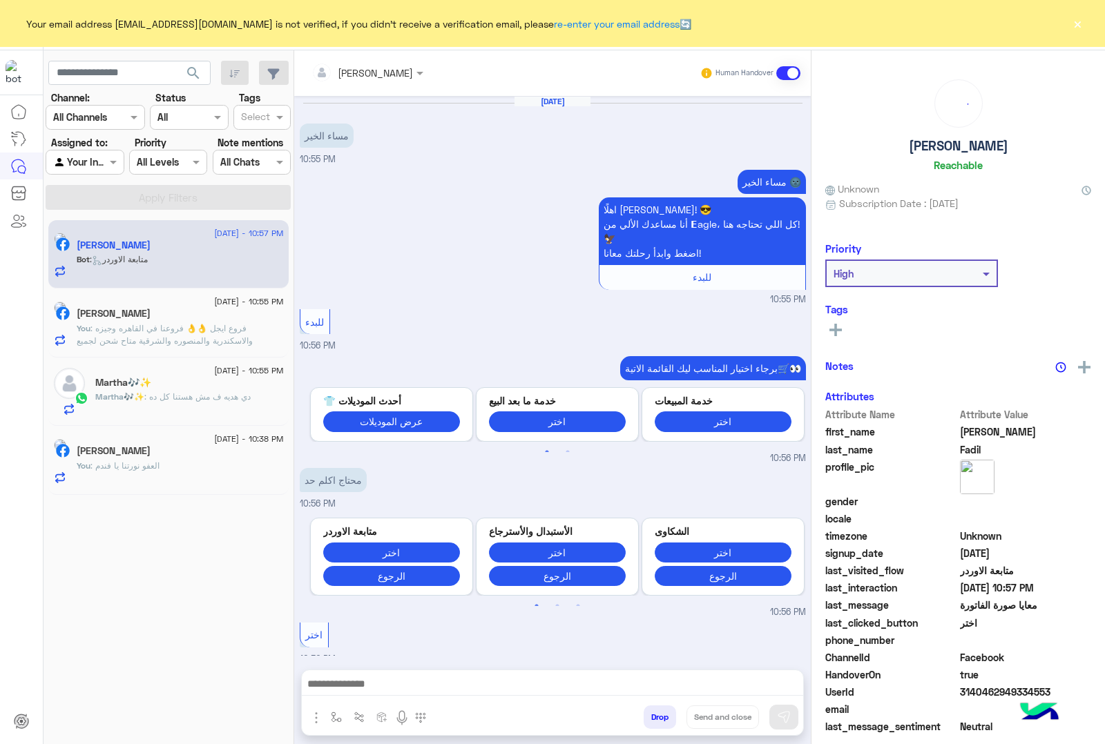
scroll to position [336, 0]
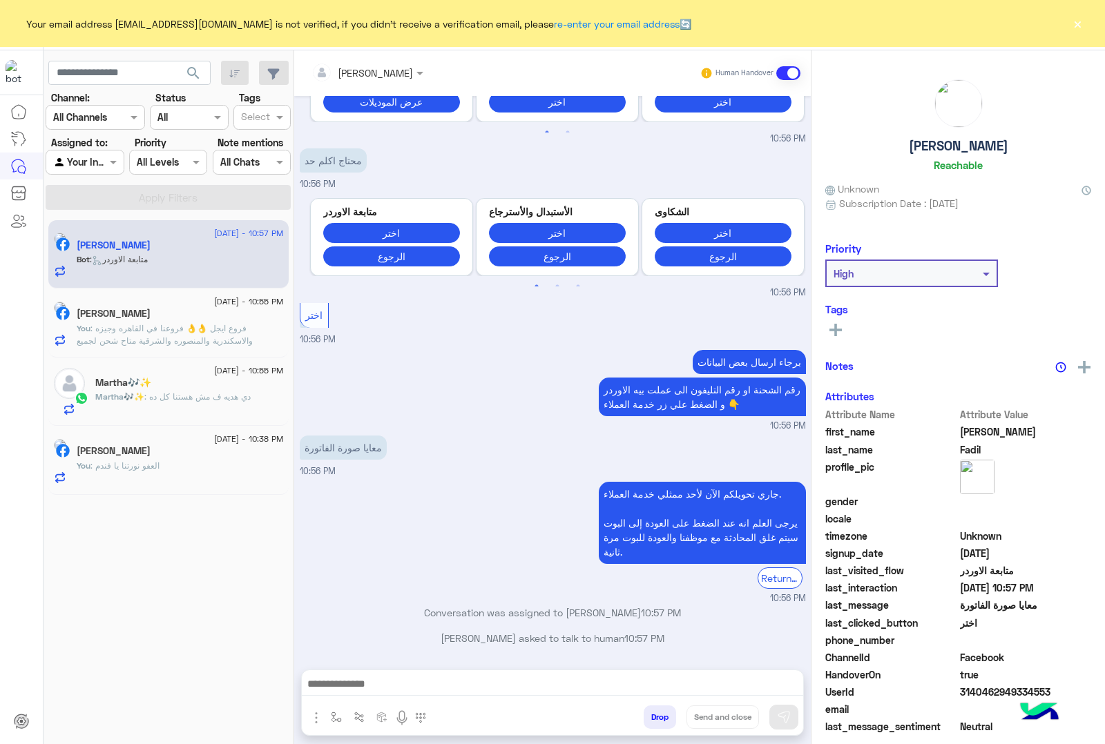
click at [1078, 19] on button "×" at bounding box center [1077, 24] width 14 height 14
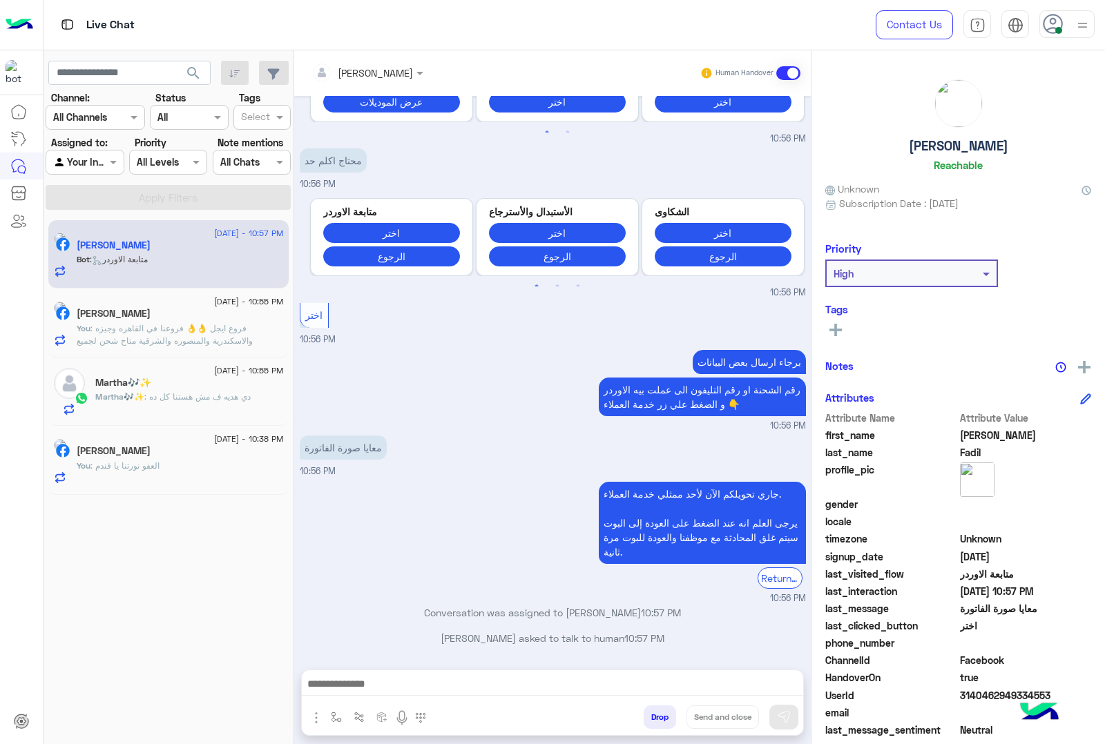
click at [176, 387] on div "Martha🎶✨" at bounding box center [189, 384] width 188 height 14
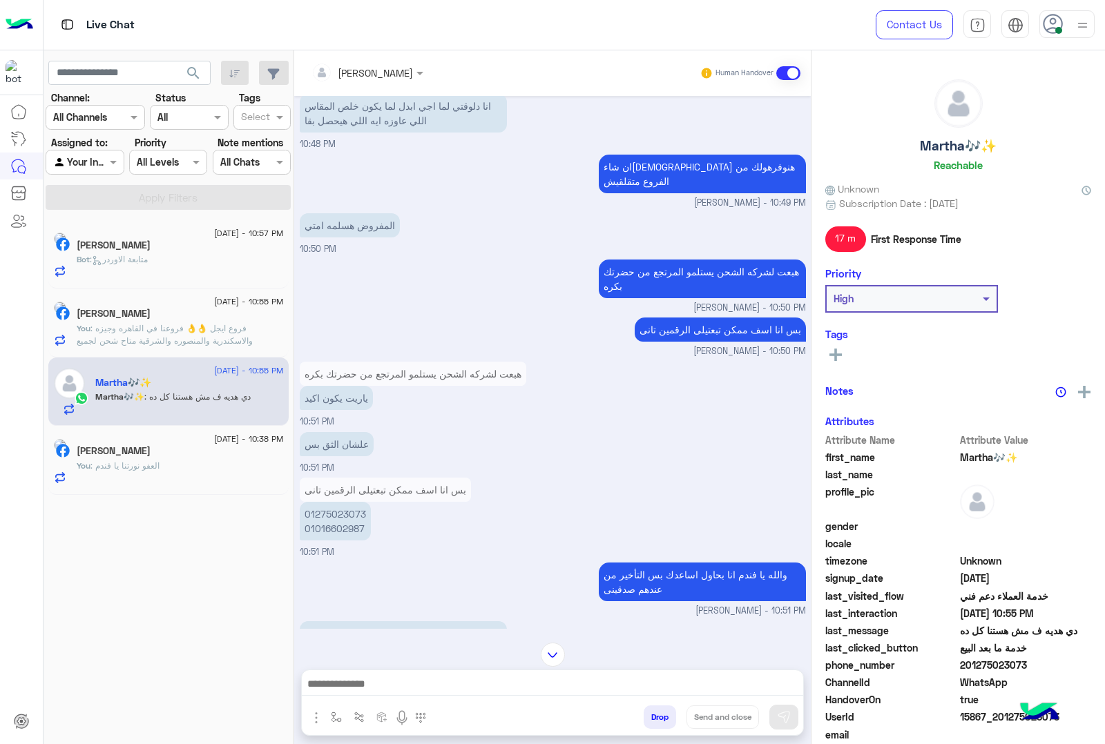
scroll to position [936, 0]
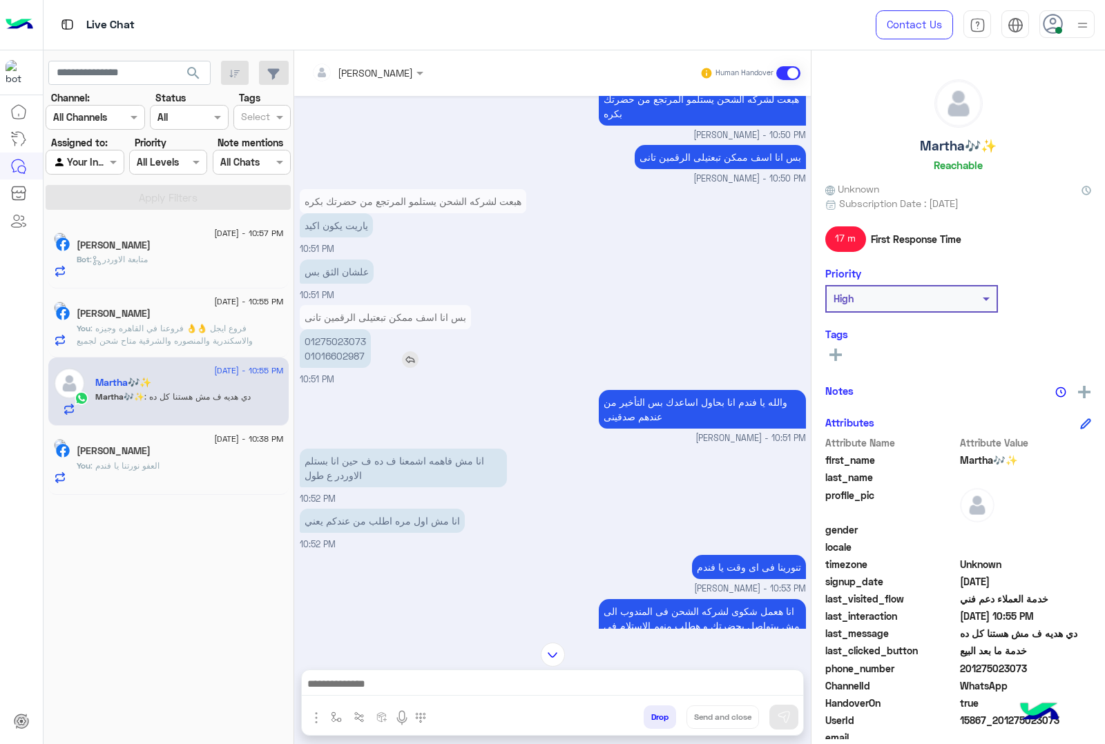
click at [335, 329] on p "01275023073 01016602987" at bounding box center [335, 348] width 71 height 39
copy p "01275023073"
click at [321, 344] on p "01275023073 01016602987" at bounding box center [335, 348] width 71 height 39
click at [318, 337] on p "01275023073 01016602987" at bounding box center [335, 348] width 71 height 39
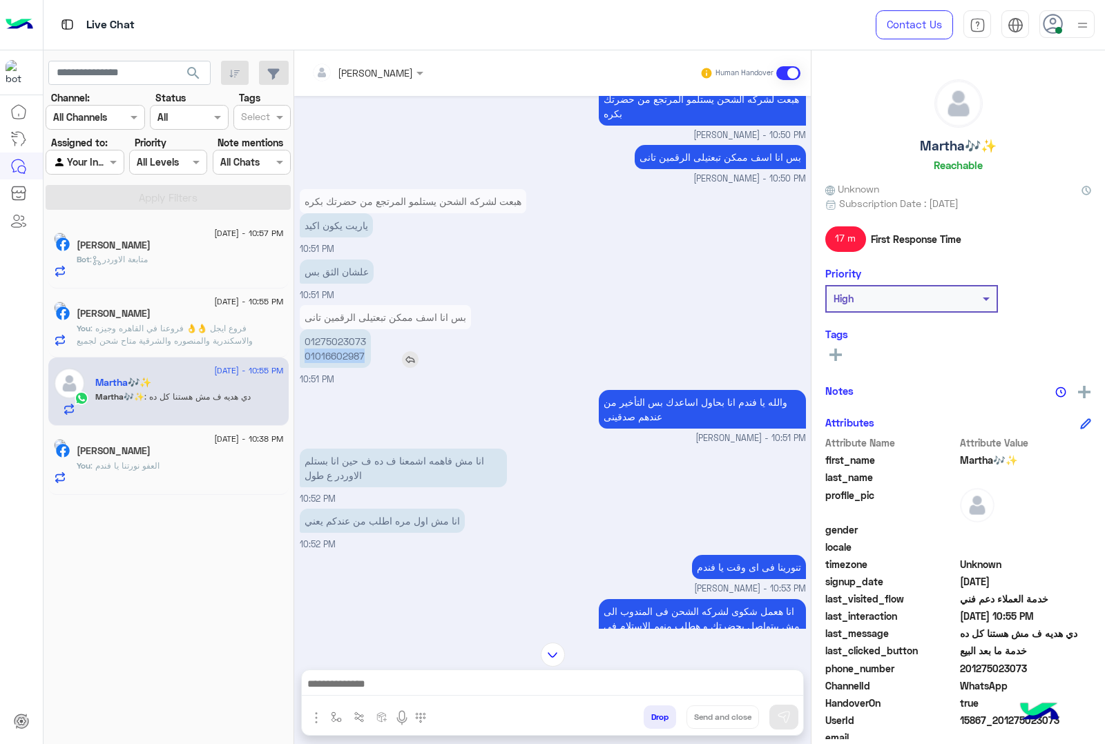
click at [318, 337] on p "01275023073 01016602987" at bounding box center [335, 348] width 71 height 39
copy p "01016602987"
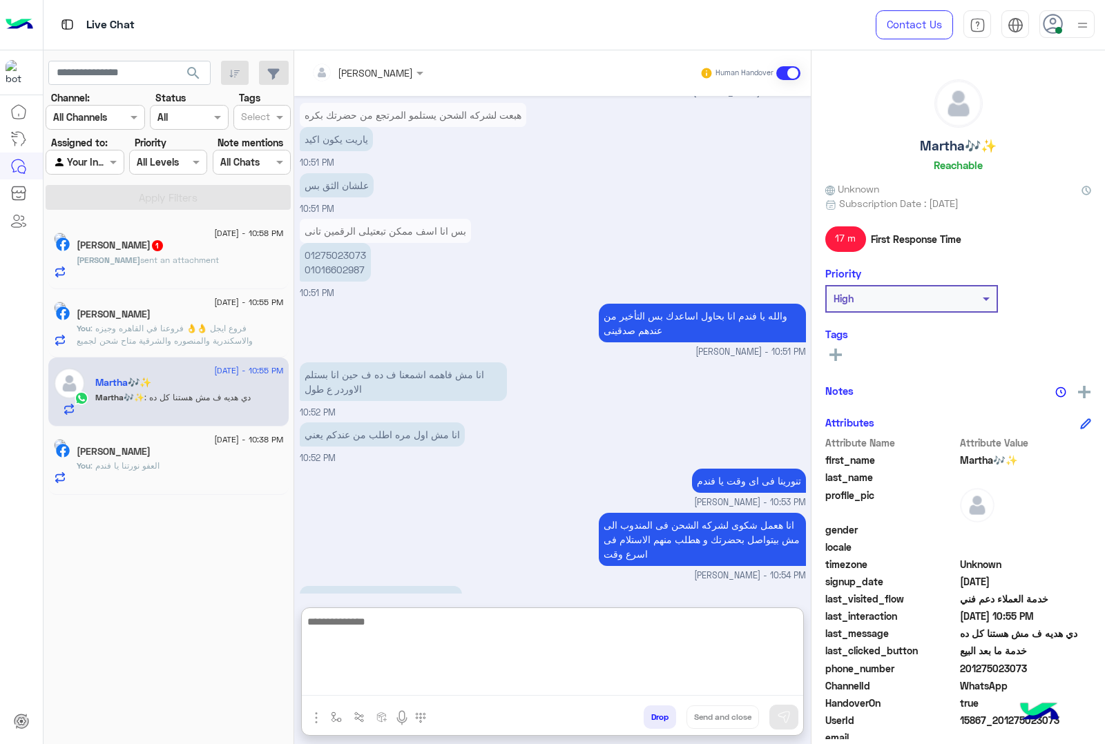
click at [438, 684] on textarea at bounding box center [552, 654] width 501 height 83
type textarea "**********"
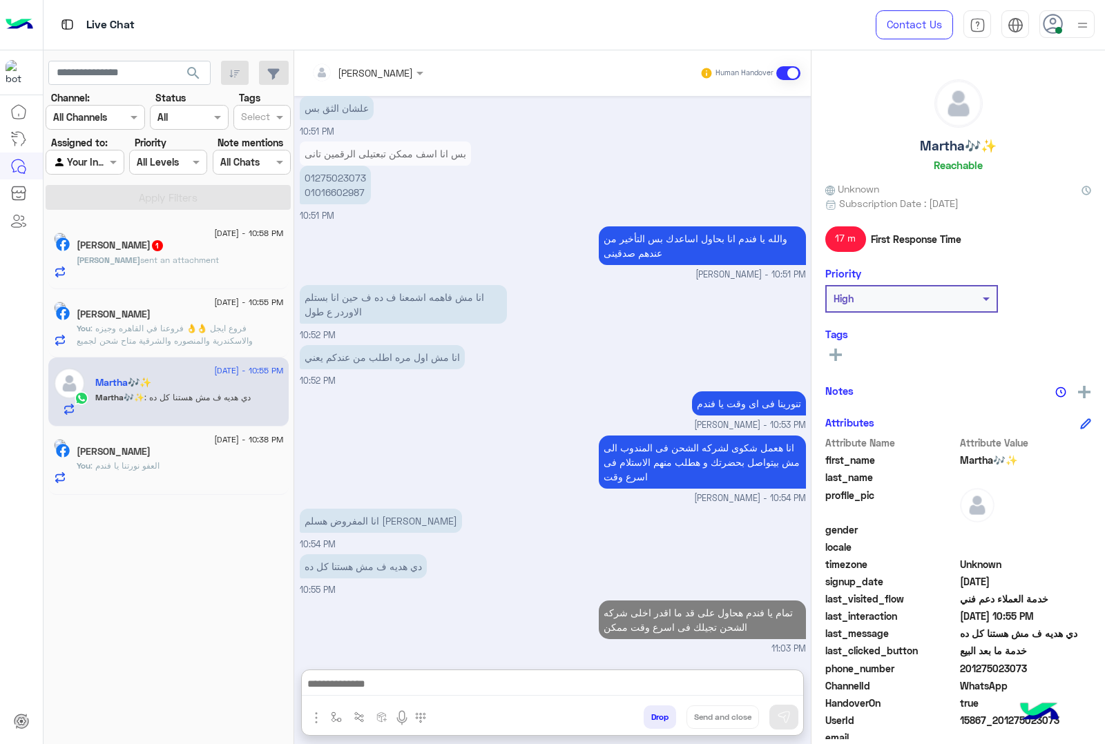
click at [166, 254] on div "[PERSON_NAME] 1" at bounding box center [180, 247] width 207 height 14
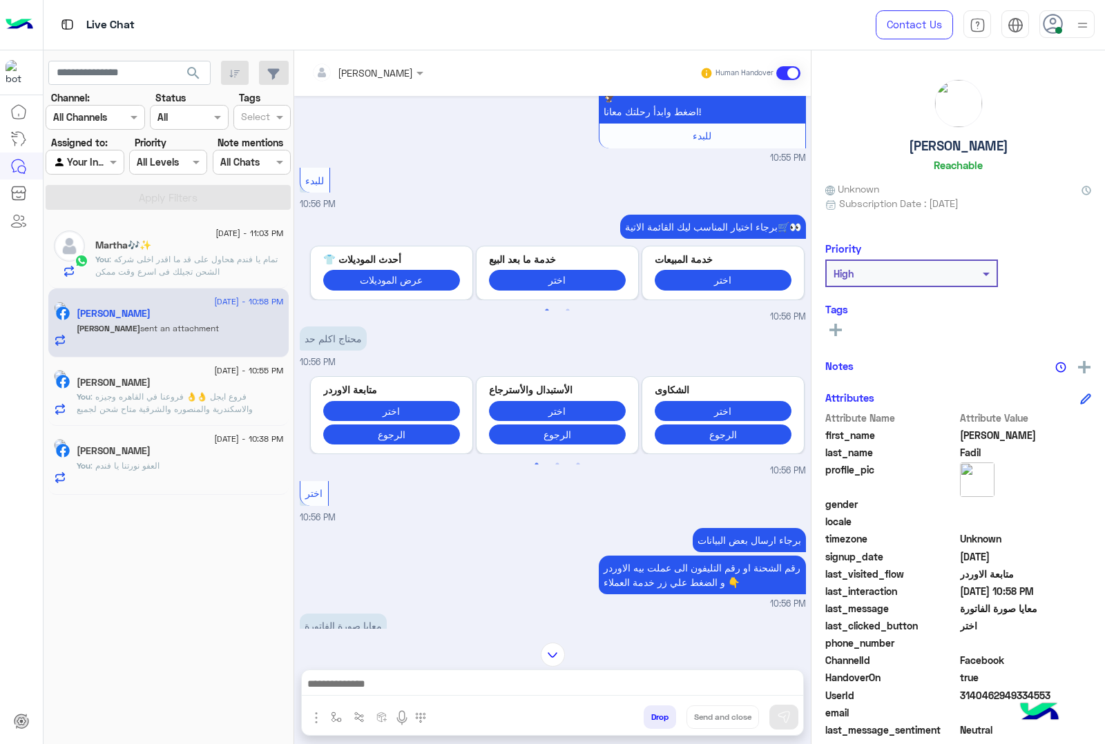
scroll to position [532, 0]
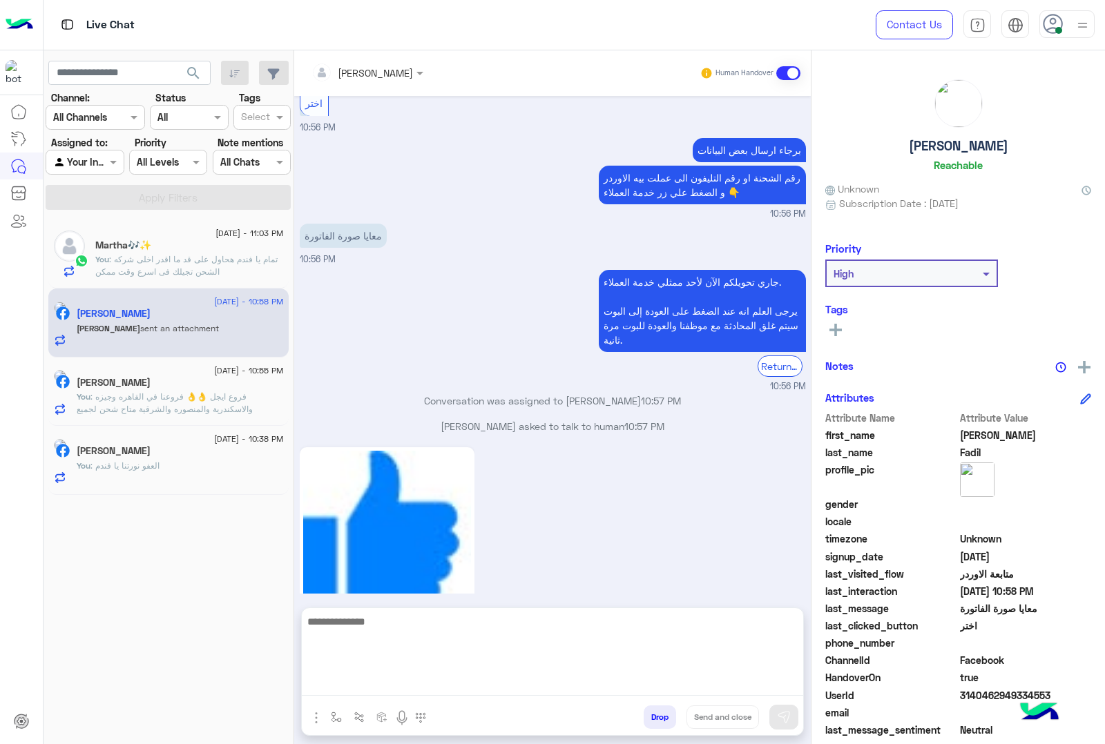
click at [532, 692] on textarea at bounding box center [552, 654] width 501 height 83
type textarea "**********"
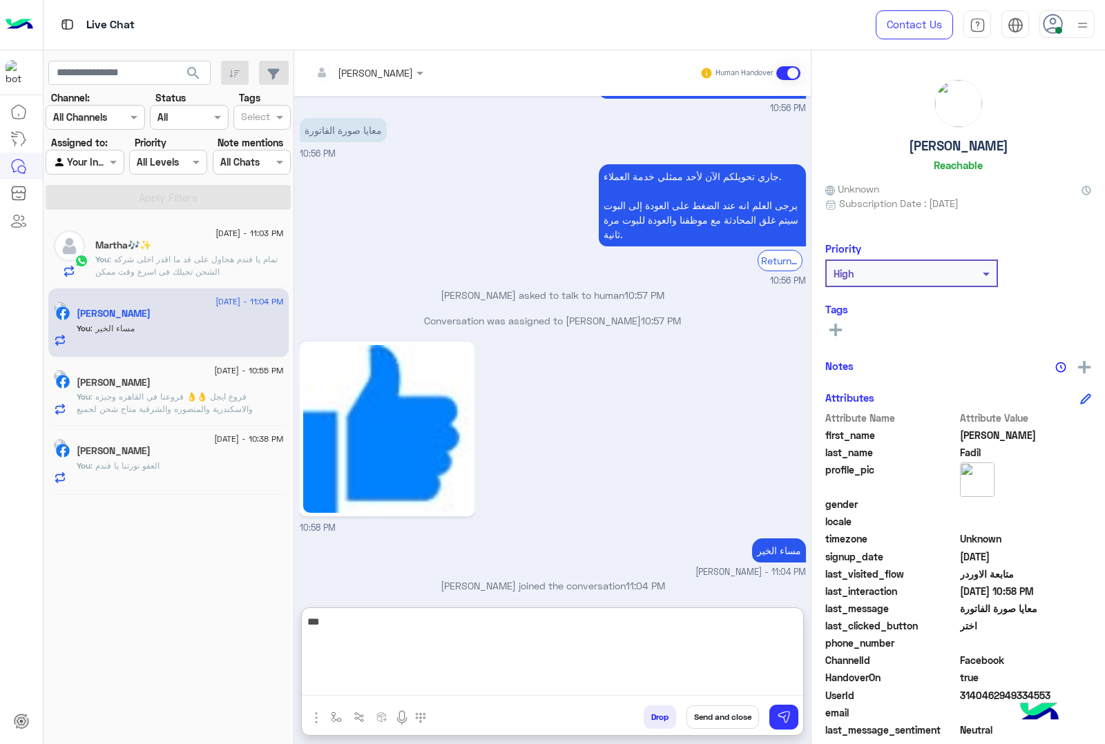
scroll to position [663, 0]
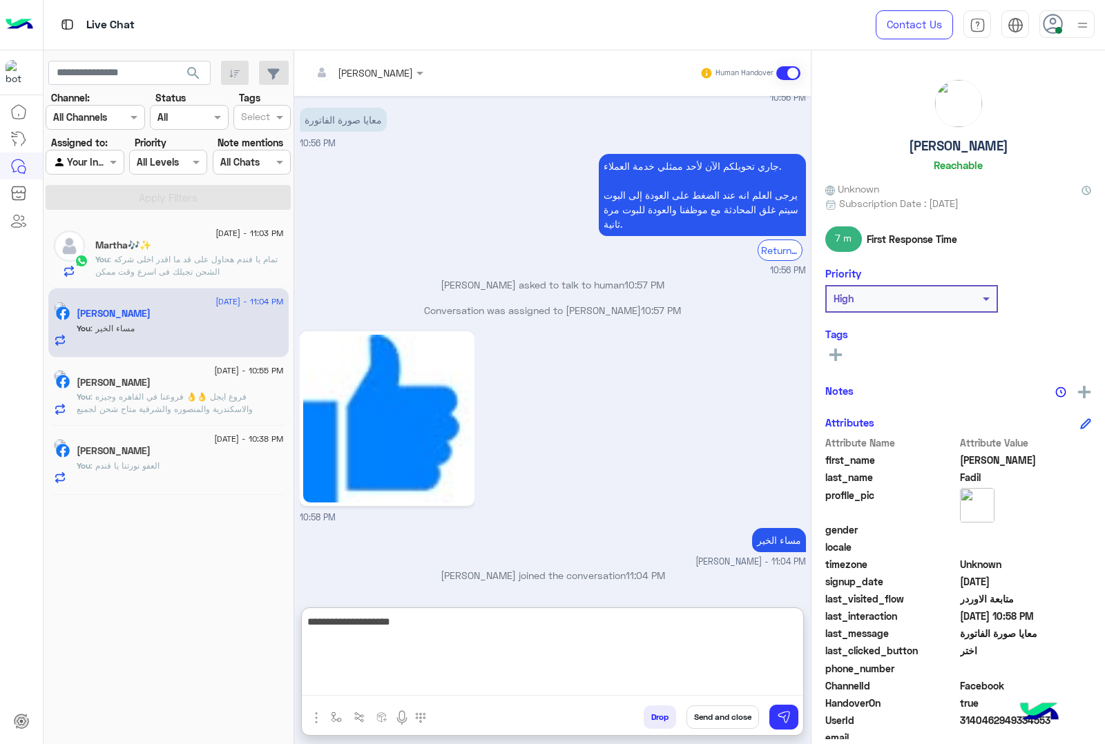
type textarea "**********"
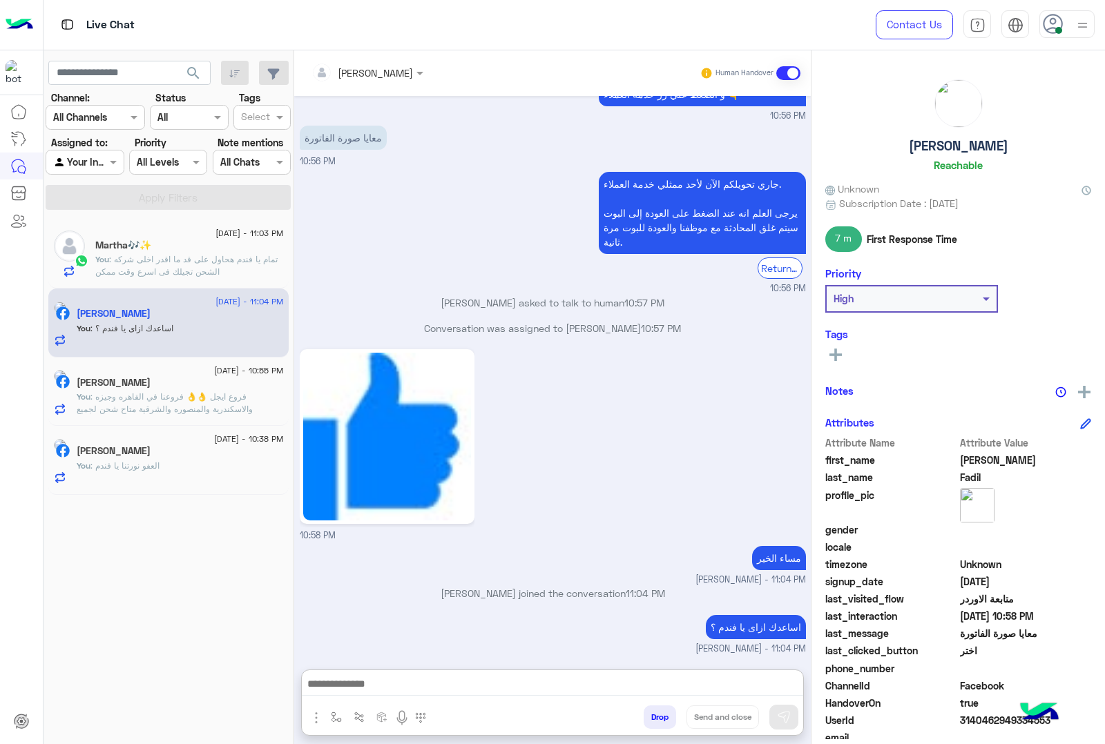
click at [90, 398] on span "You" at bounding box center [84, 396] width 14 height 10
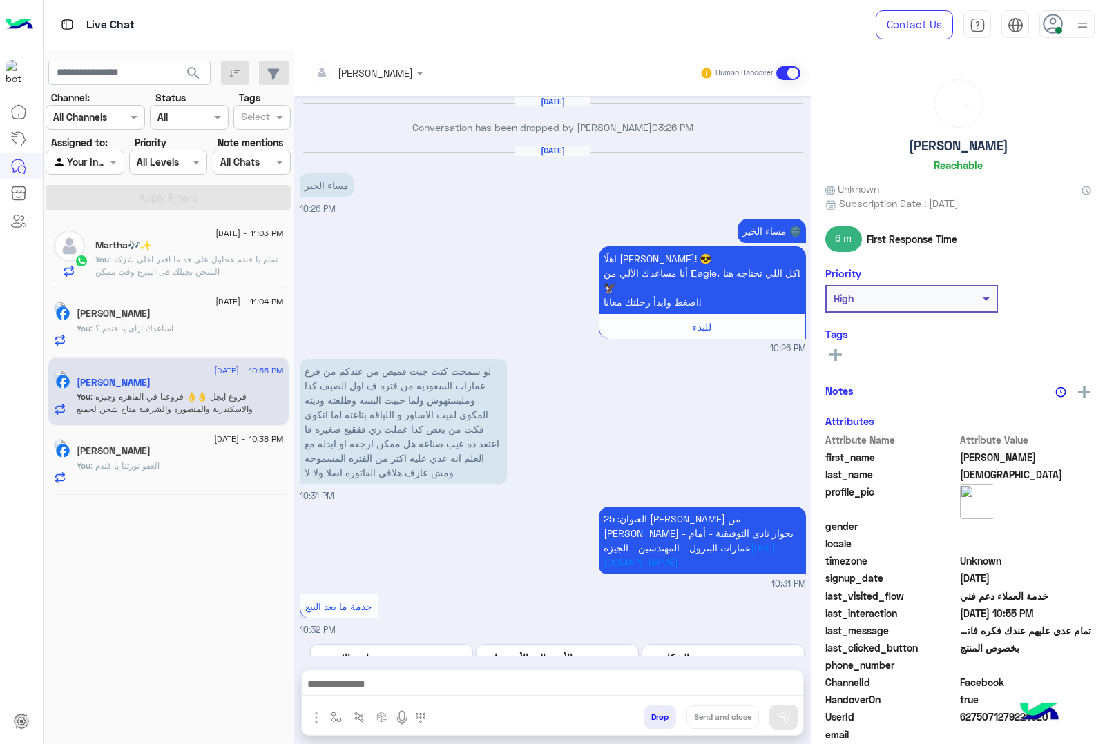
scroll to position [1549, 0]
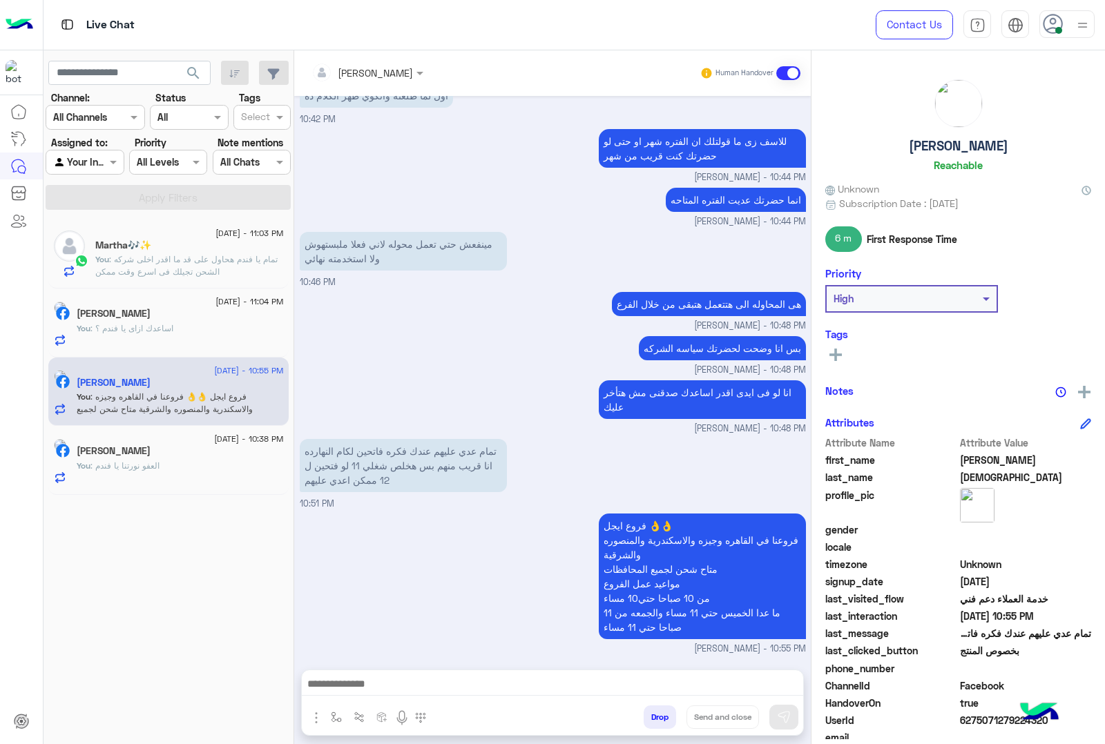
click at [931, 142] on h5 "[PERSON_NAME]" at bounding box center [958, 146] width 99 height 16
copy h5 "[PERSON_NAME]"
click at [987, 715] on span "6275071279224320" at bounding box center [1026, 720] width 132 height 14
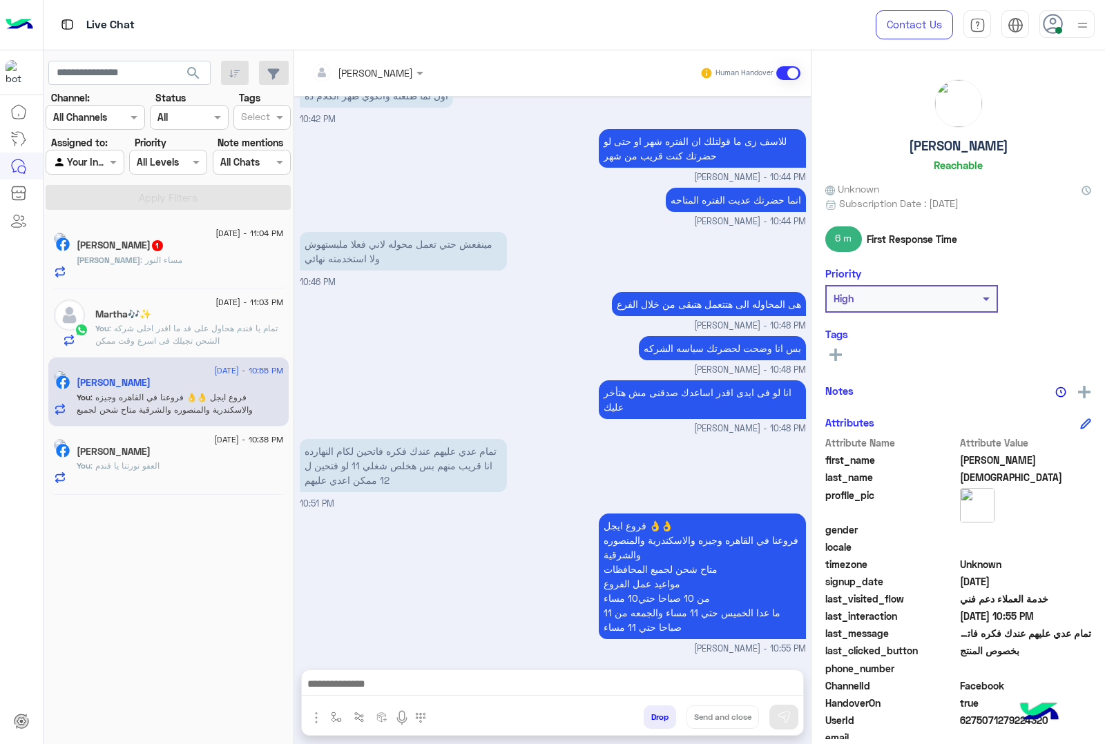
click at [987, 715] on span "6275071279224320" at bounding box center [1026, 720] width 132 height 14
copy span "6275071279224320"
click at [656, 719] on button "Drop" at bounding box center [659, 717] width 32 height 23
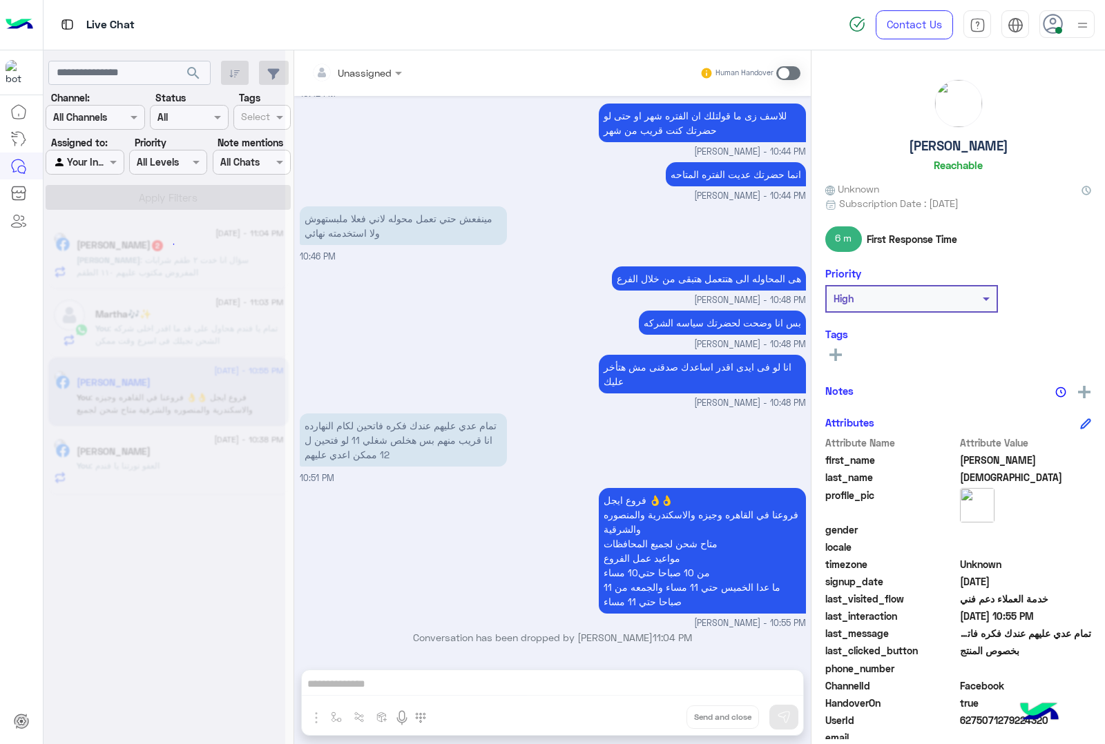
scroll to position [1574, 0]
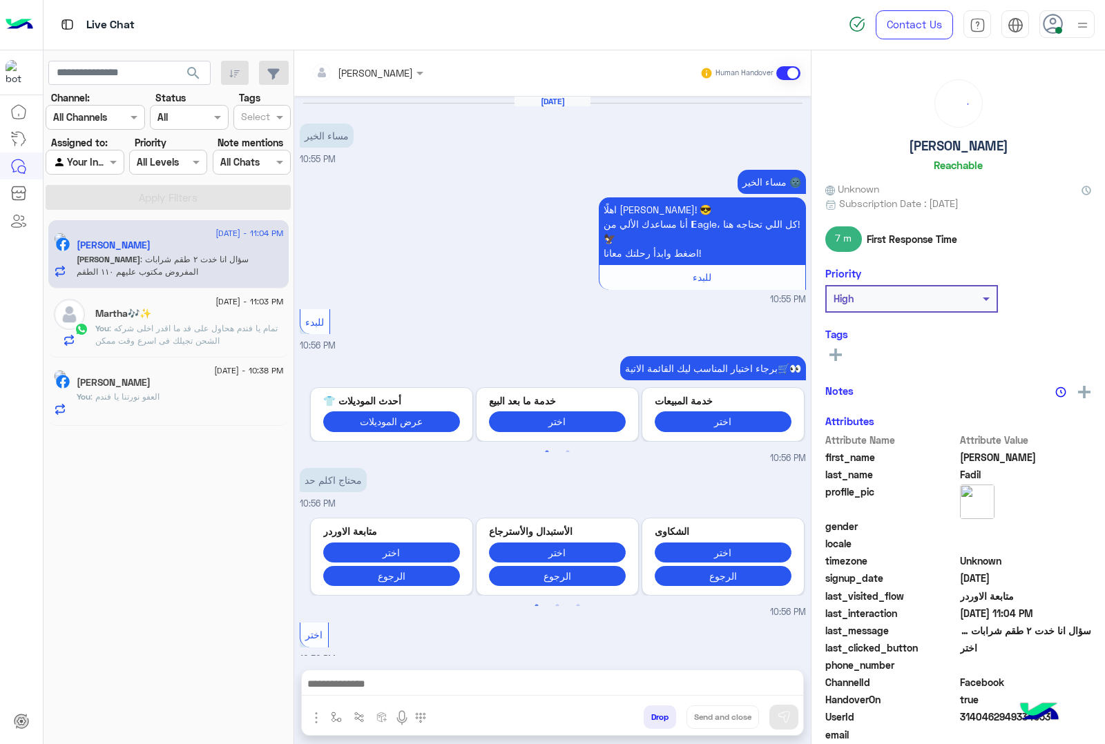
scroll to position [750, 0]
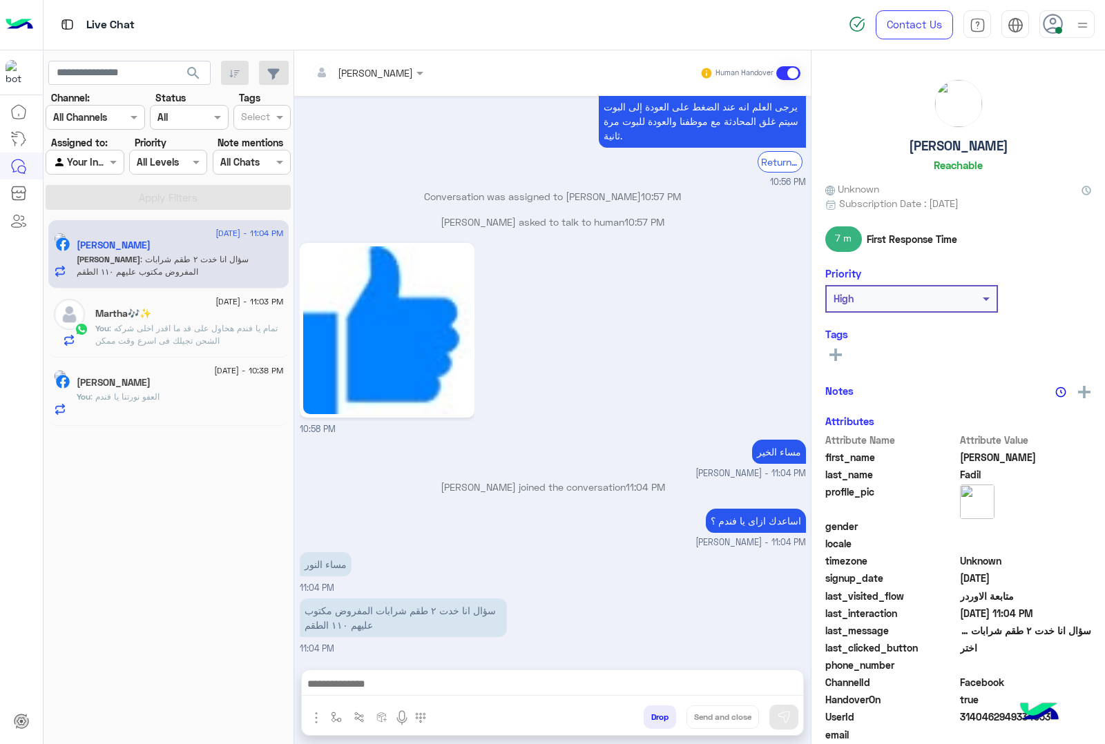
click at [238, 264] on span ": سؤال انا خدت ٢ طقم شرابات المفروض مكتوب عليهم ١١٠ الطقم" at bounding box center [163, 265] width 172 height 23
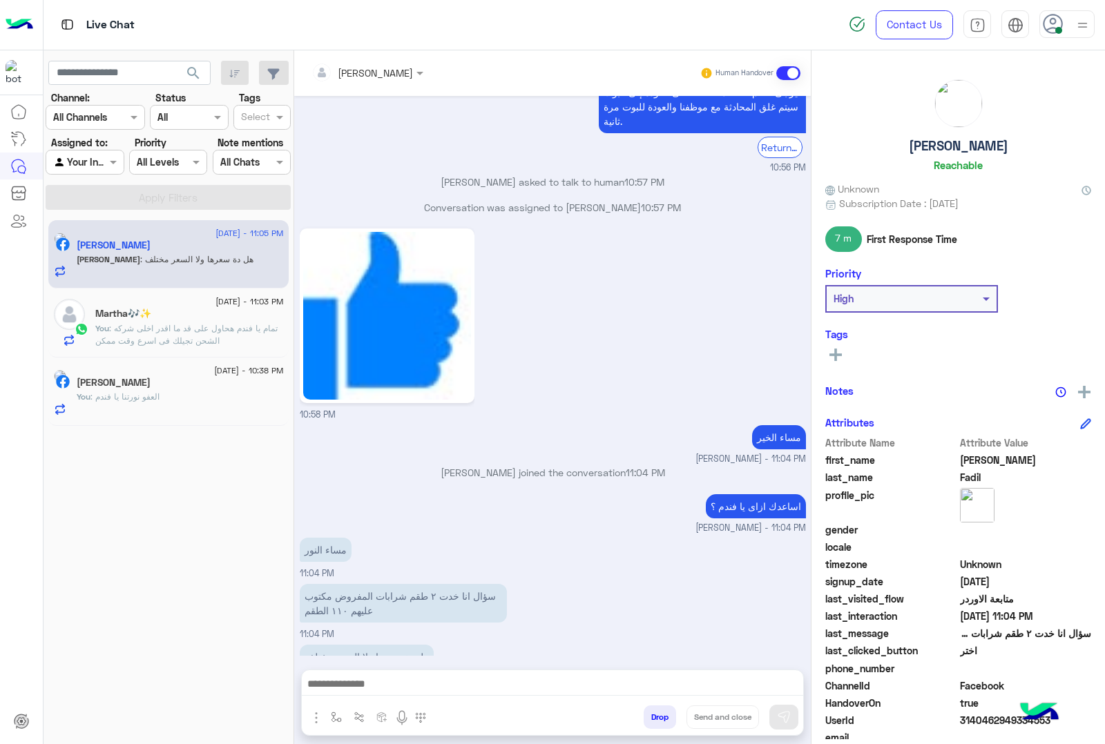
scroll to position [796, 0]
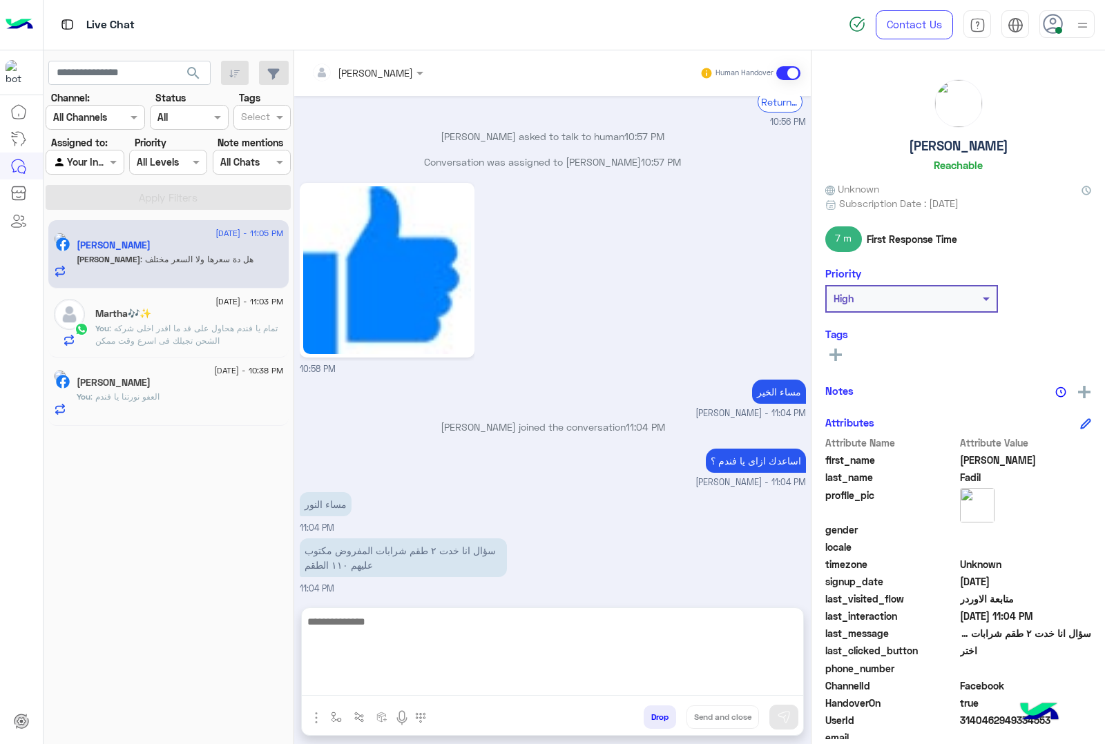
click at [461, 686] on textarea at bounding box center [552, 654] width 501 height 83
type textarea "**********"
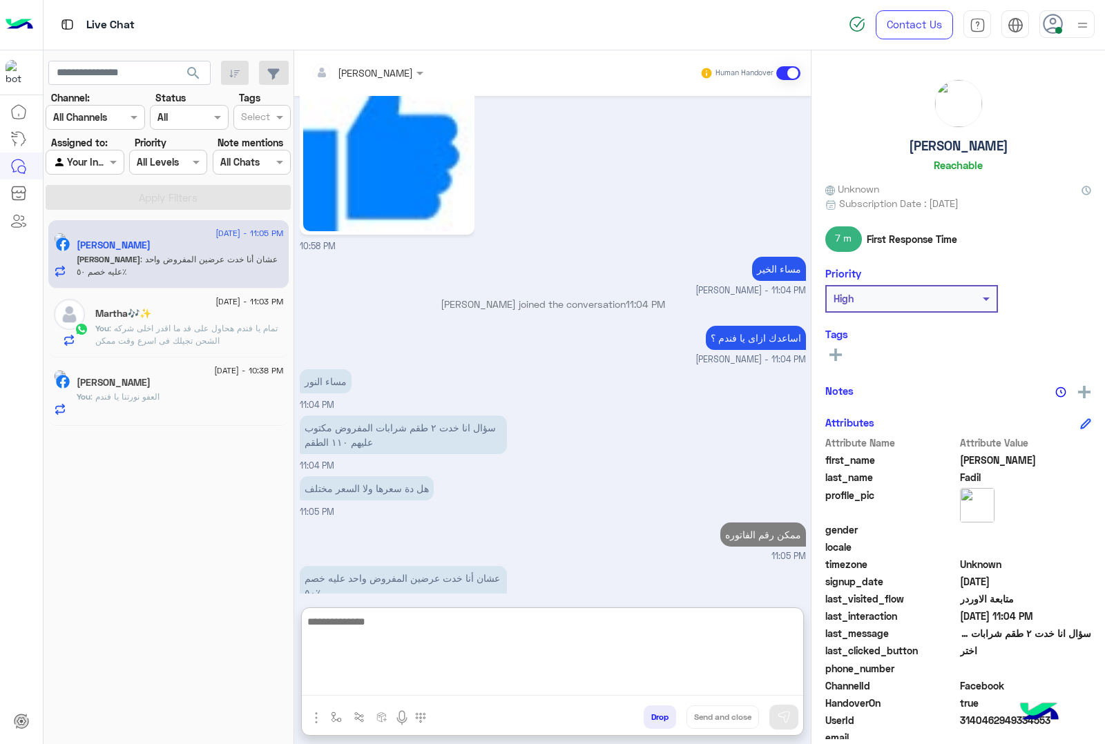
scroll to position [963, 0]
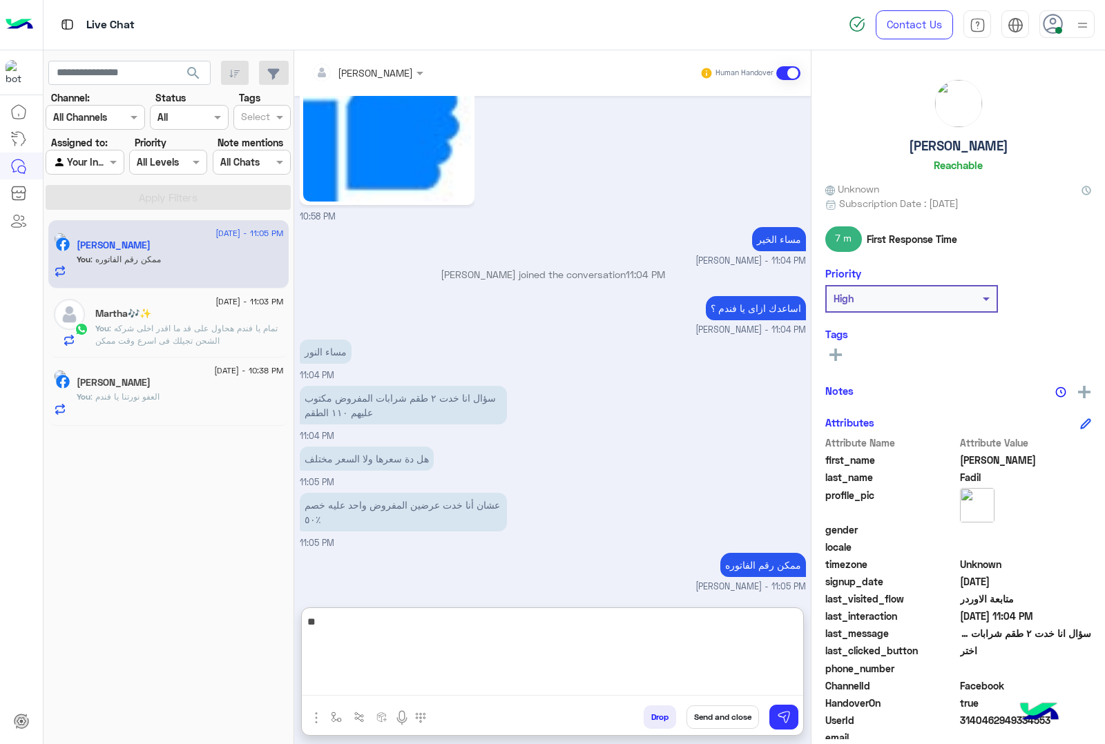
type textarea "*"
type textarea "**********"
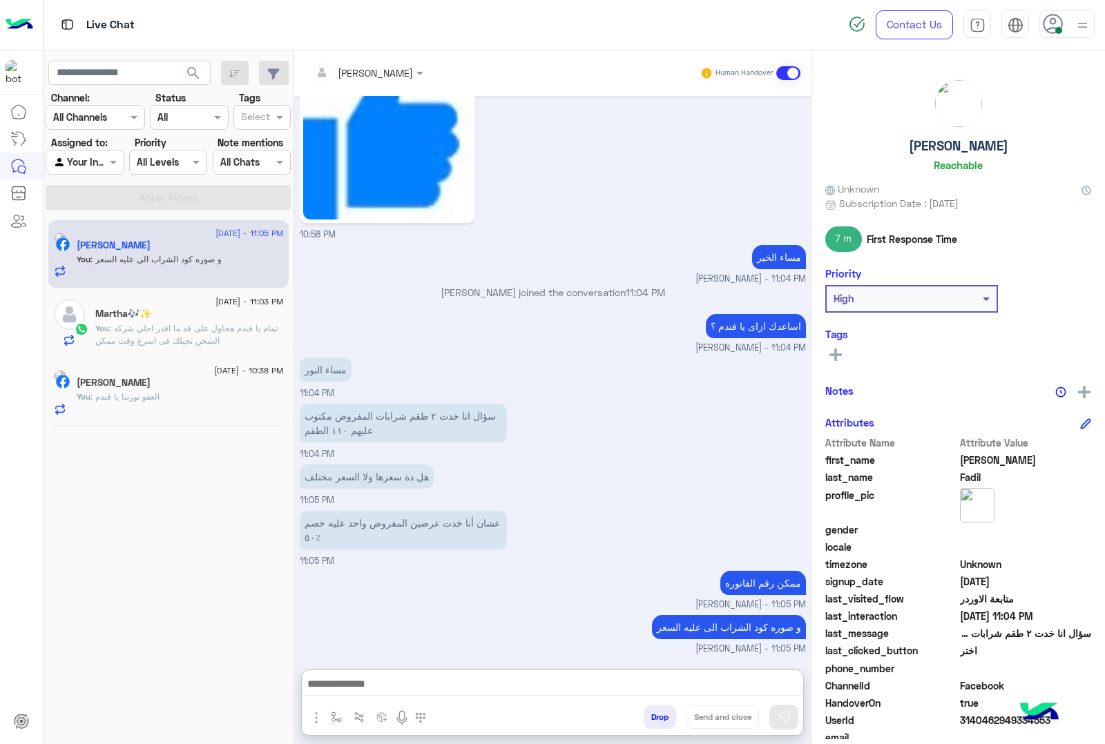
click at [159, 395] on span ": العفو نورتنا يا فندم" at bounding box center [124, 396] width 69 height 10
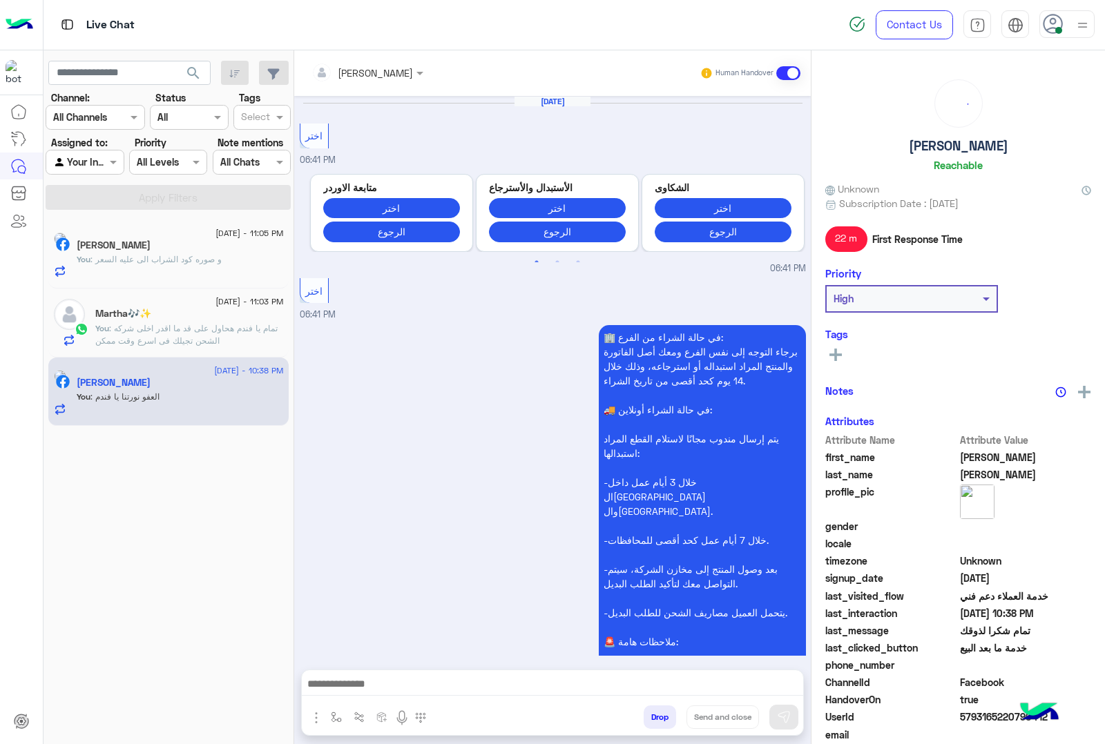
scroll to position [1459, 0]
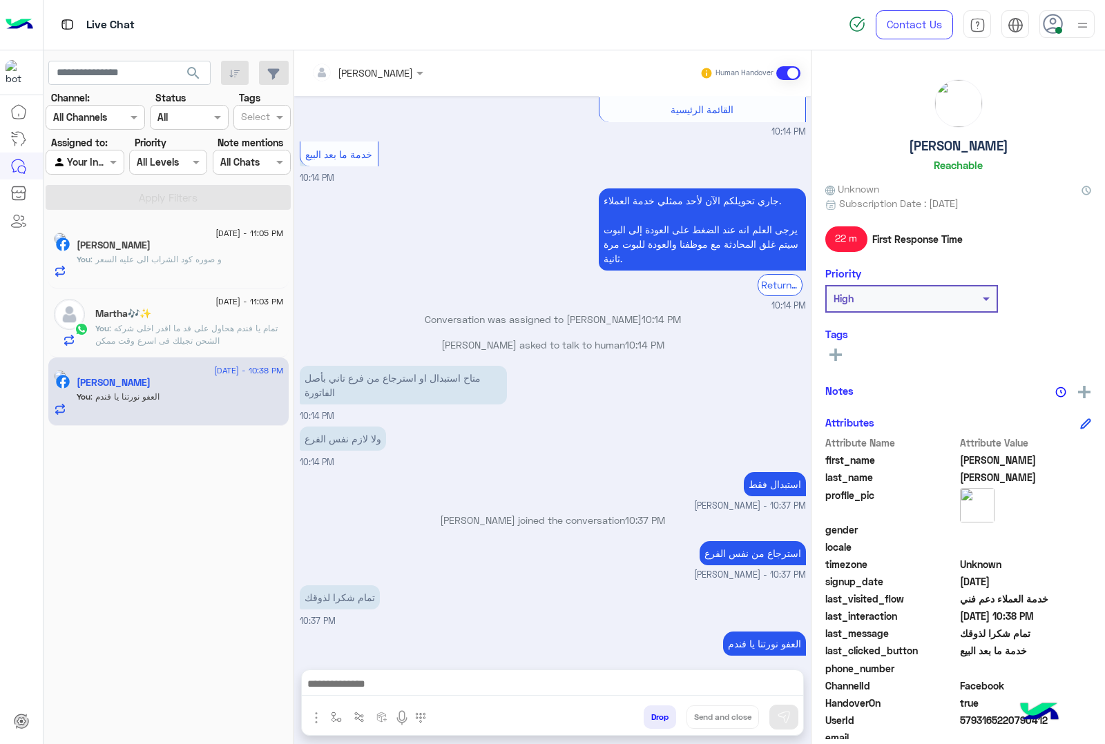
click at [956, 149] on h5 "[PERSON_NAME]" at bounding box center [958, 146] width 99 height 16
copy h5 "[PERSON_NAME]"
click at [978, 718] on span "5793165220790412" at bounding box center [1026, 720] width 132 height 14
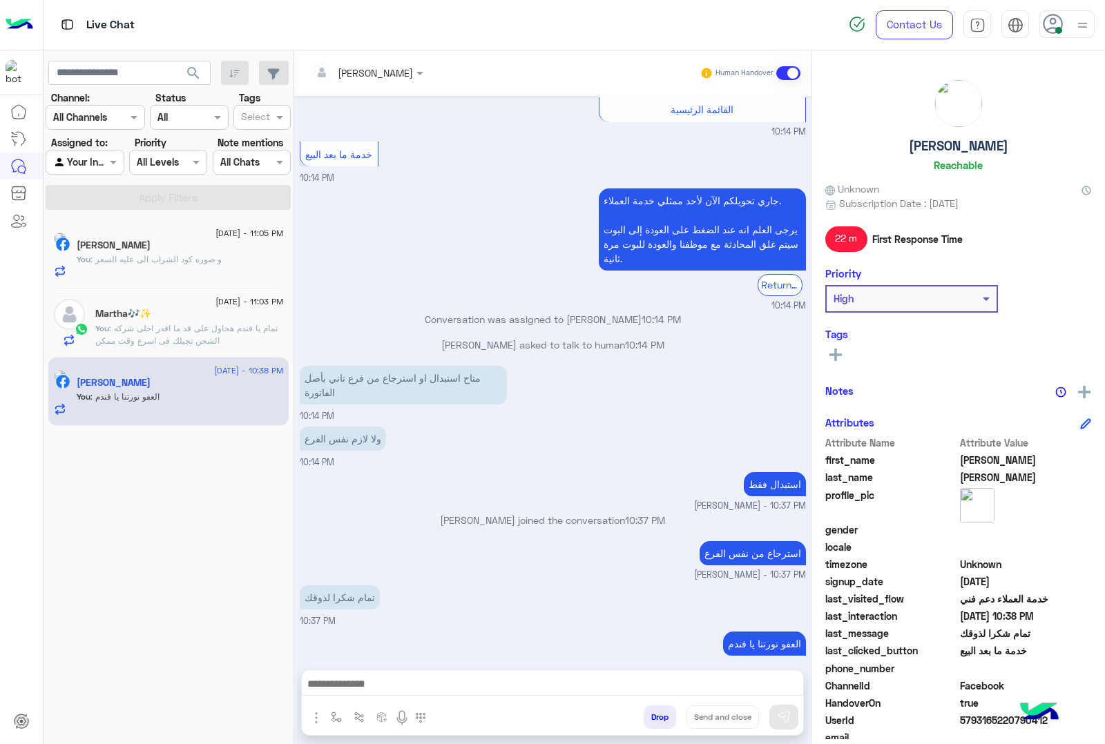
click at [978, 718] on span "5793165220790412" at bounding box center [1026, 720] width 132 height 14
copy span "5793165220790412"
click at [649, 715] on button "Drop" at bounding box center [659, 717] width 32 height 23
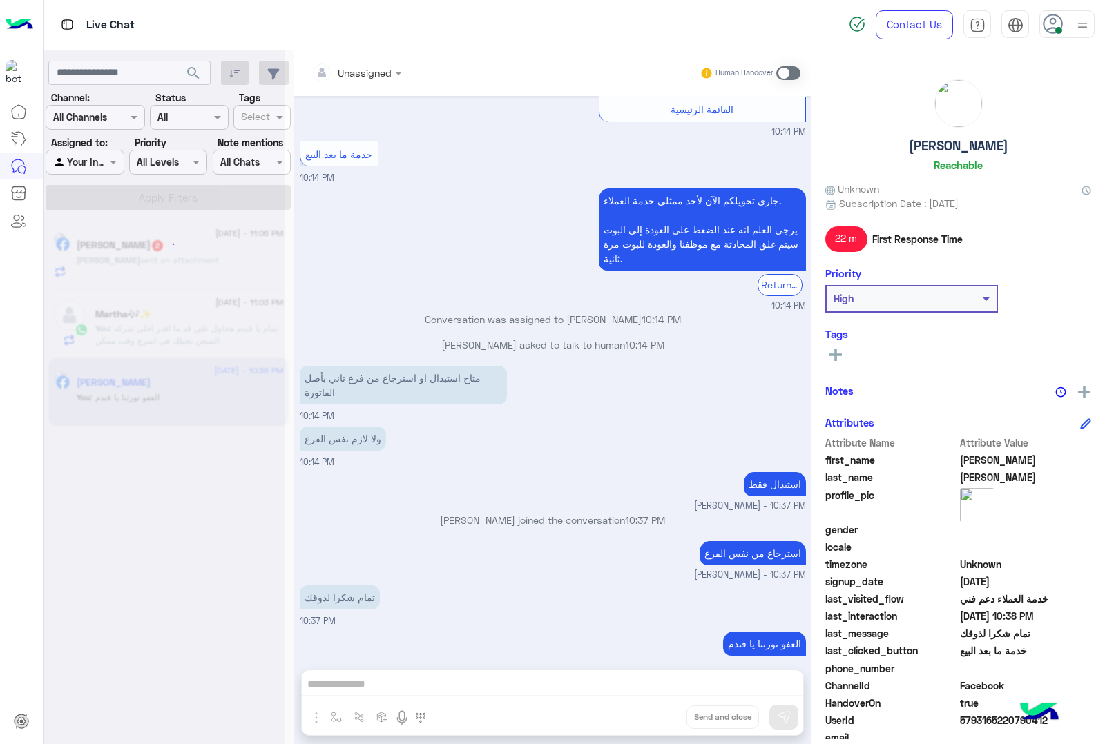
scroll to position [1484, 0]
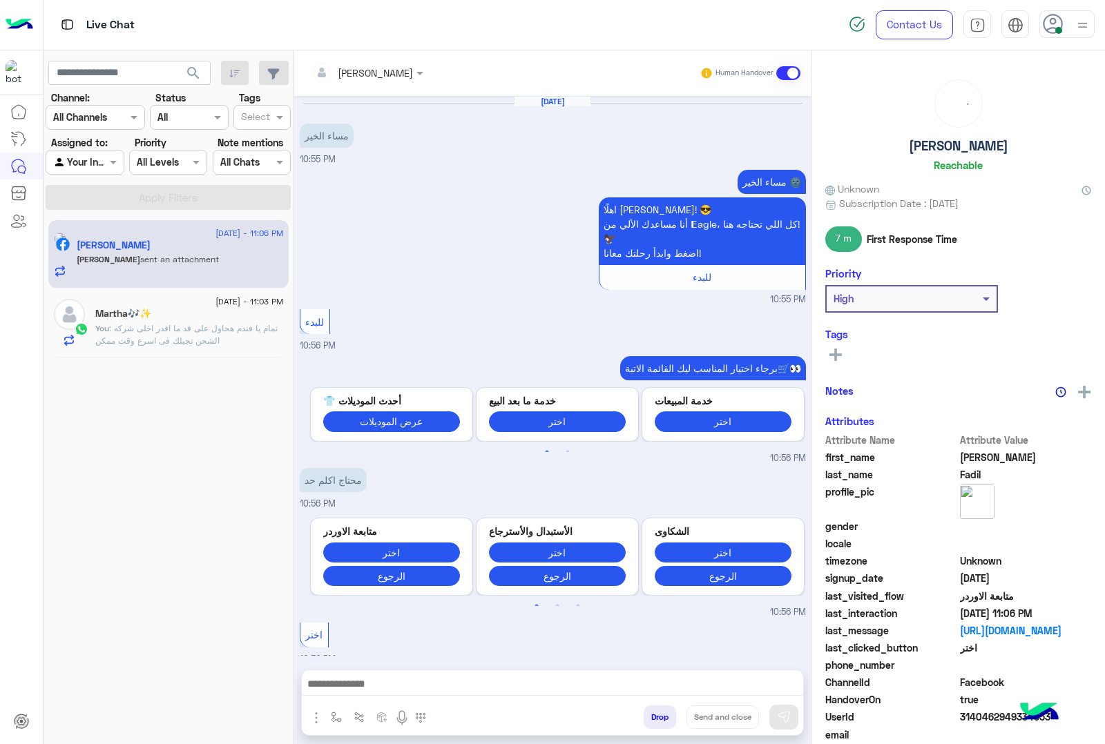
scroll to position [1337, 0]
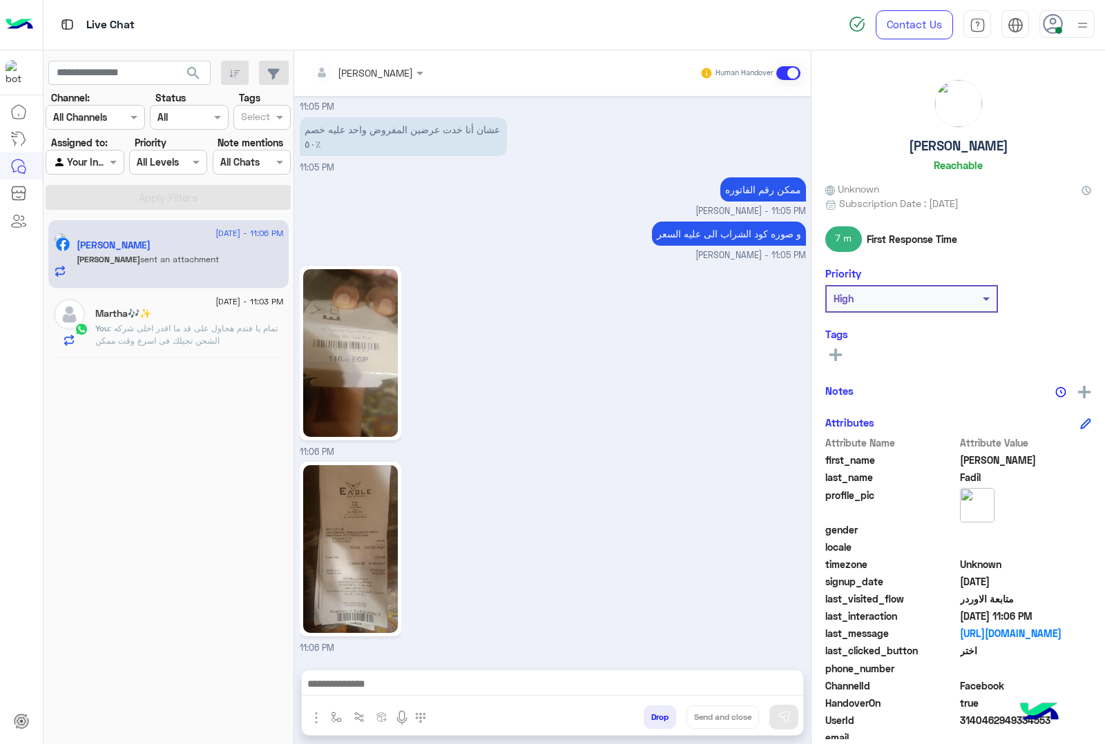
click at [365, 539] on img at bounding box center [350, 549] width 95 height 168
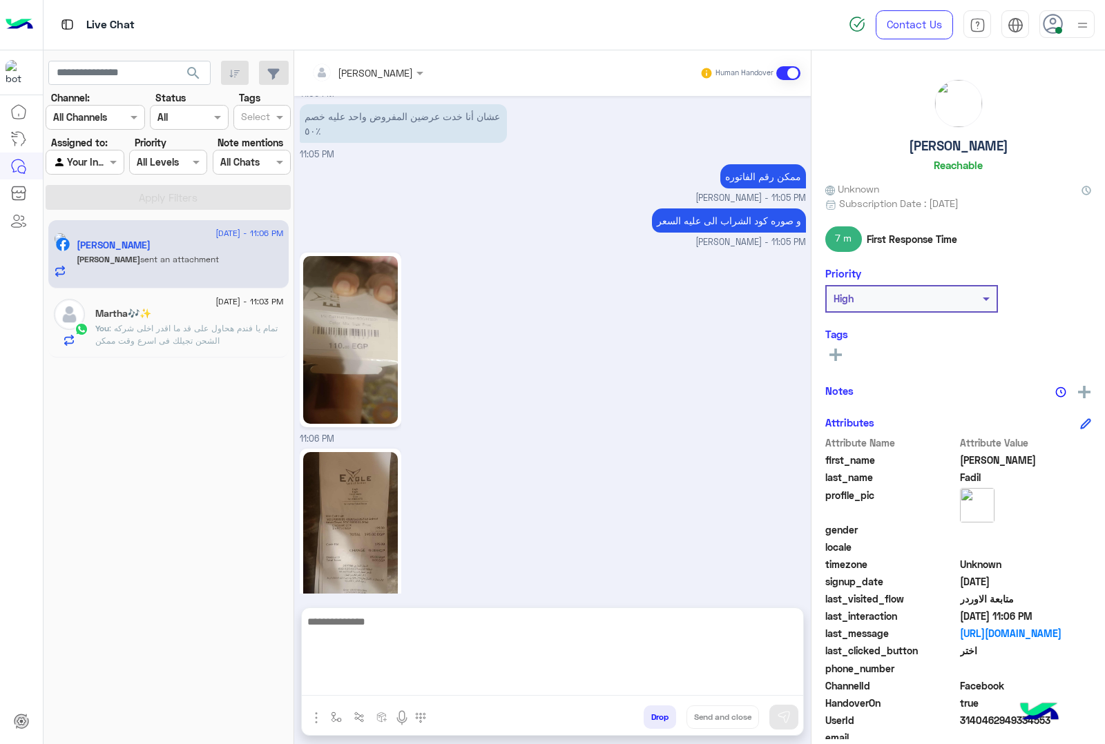
click at [508, 681] on textarea at bounding box center [552, 654] width 501 height 83
type textarea "**********"
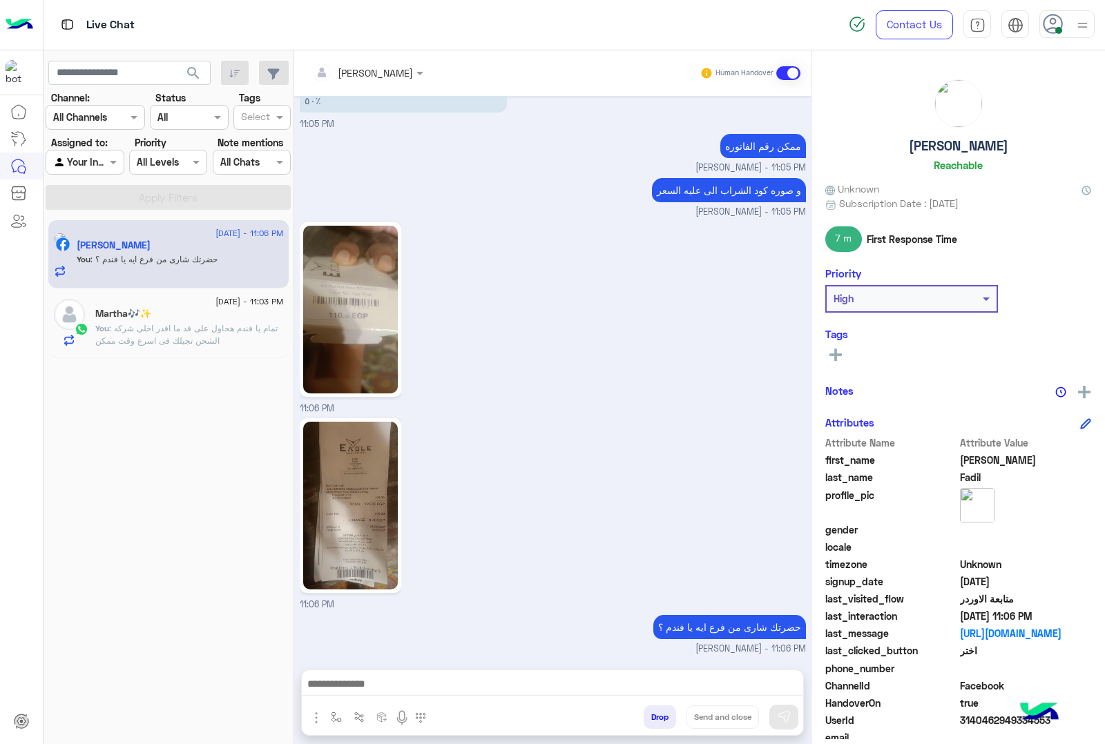
click at [349, 422] on img at bounding box center [350, 506] width 95 height 168
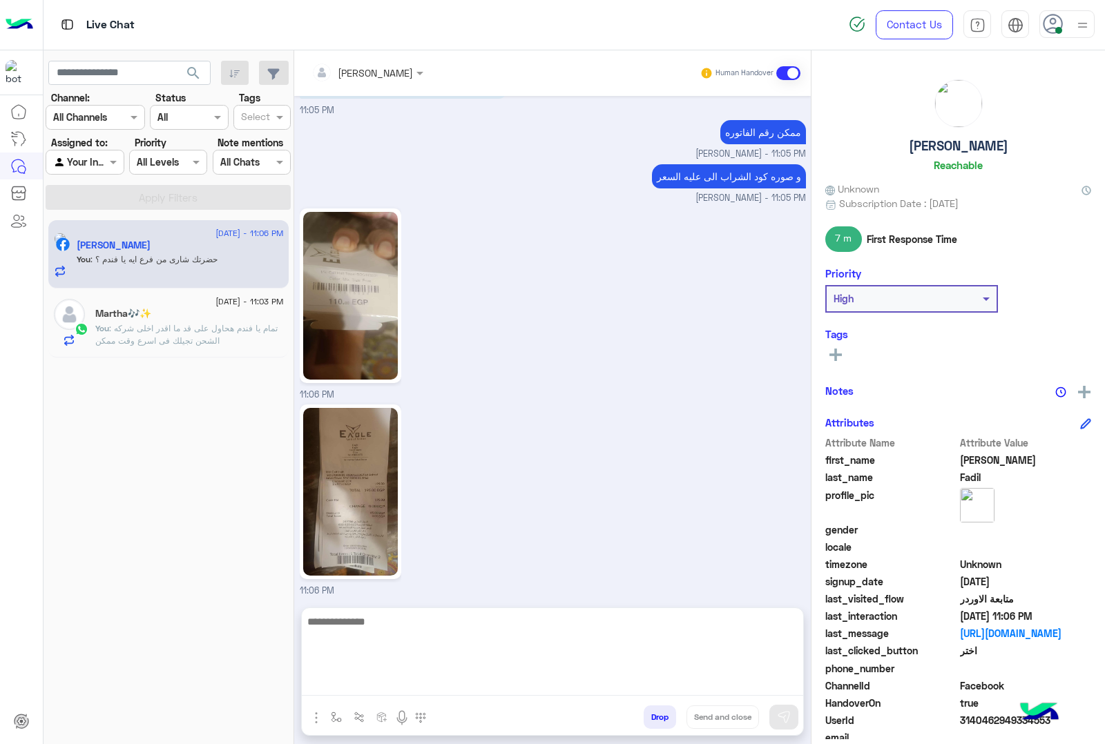
click at [465, 682] on textarea at bounding box center [552, 654] width 501 height 83
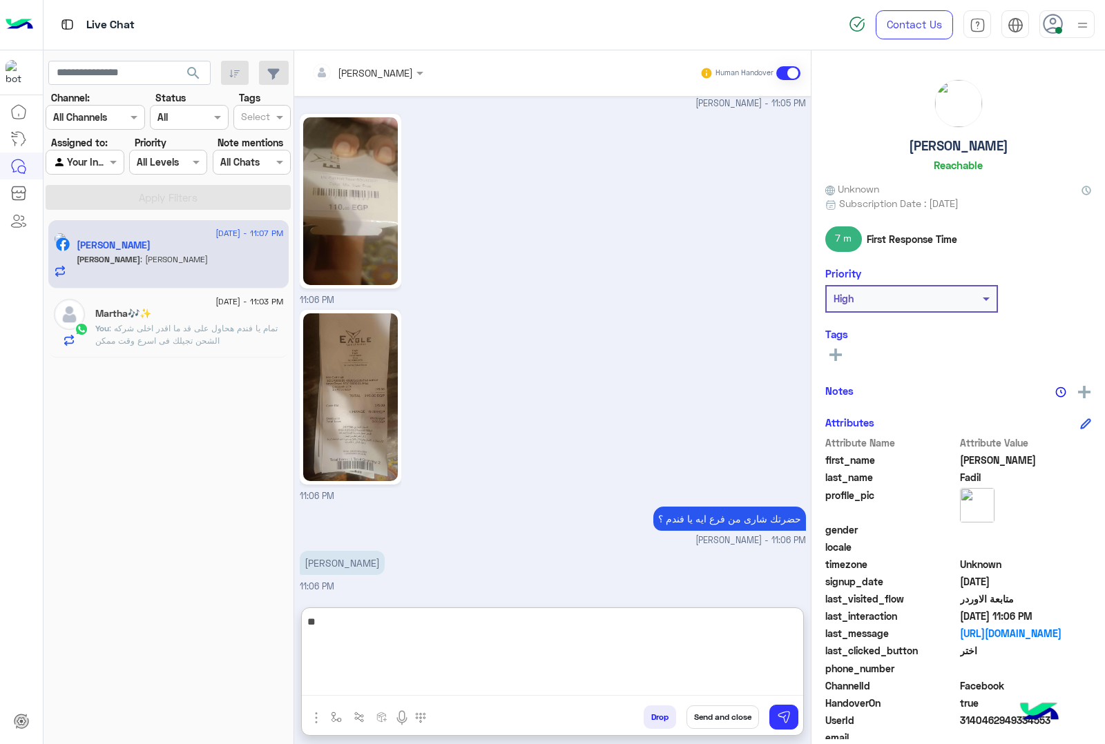
type textarea "*"
type textarea "**********"
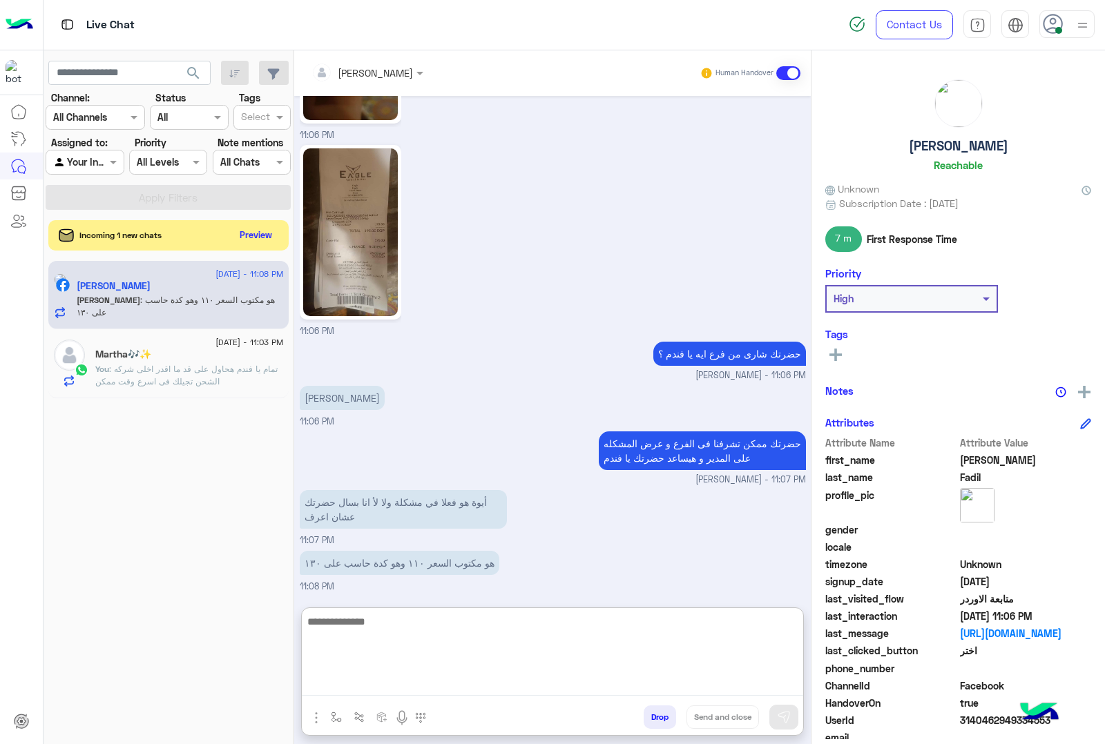
scroll to position [1714, 0]
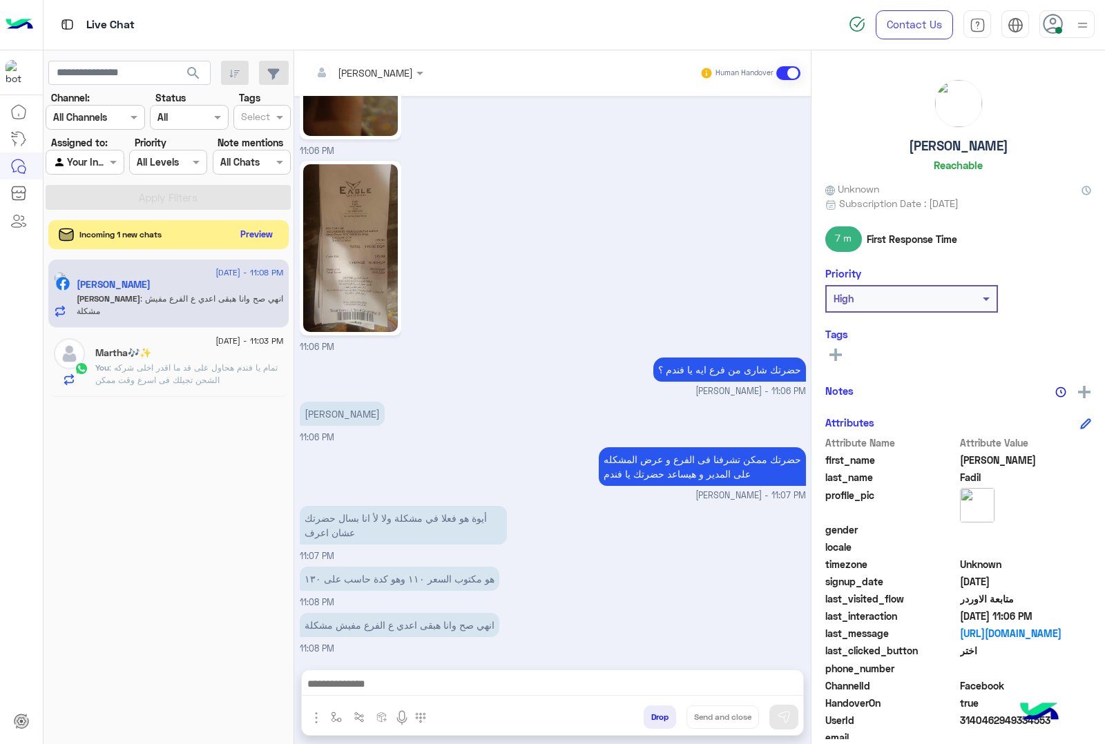
click at [266, 237] on button "Preview" at bounding box center [256, 234] width 43 height 19
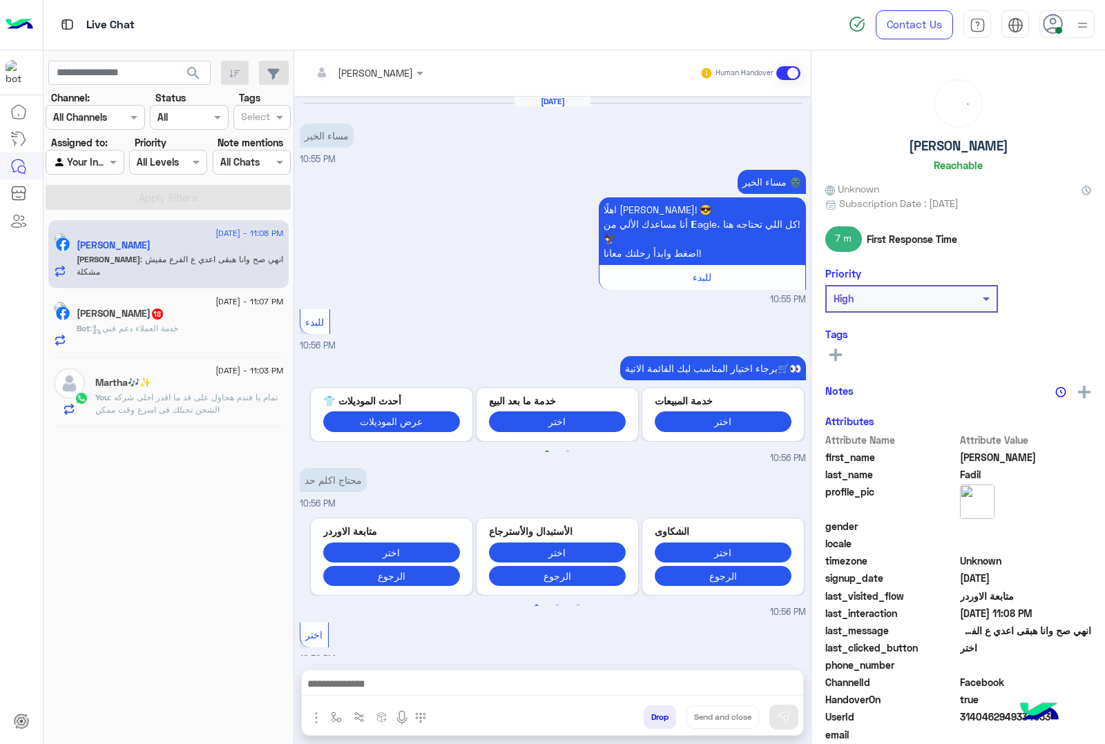
scroll to position [1652, 0]
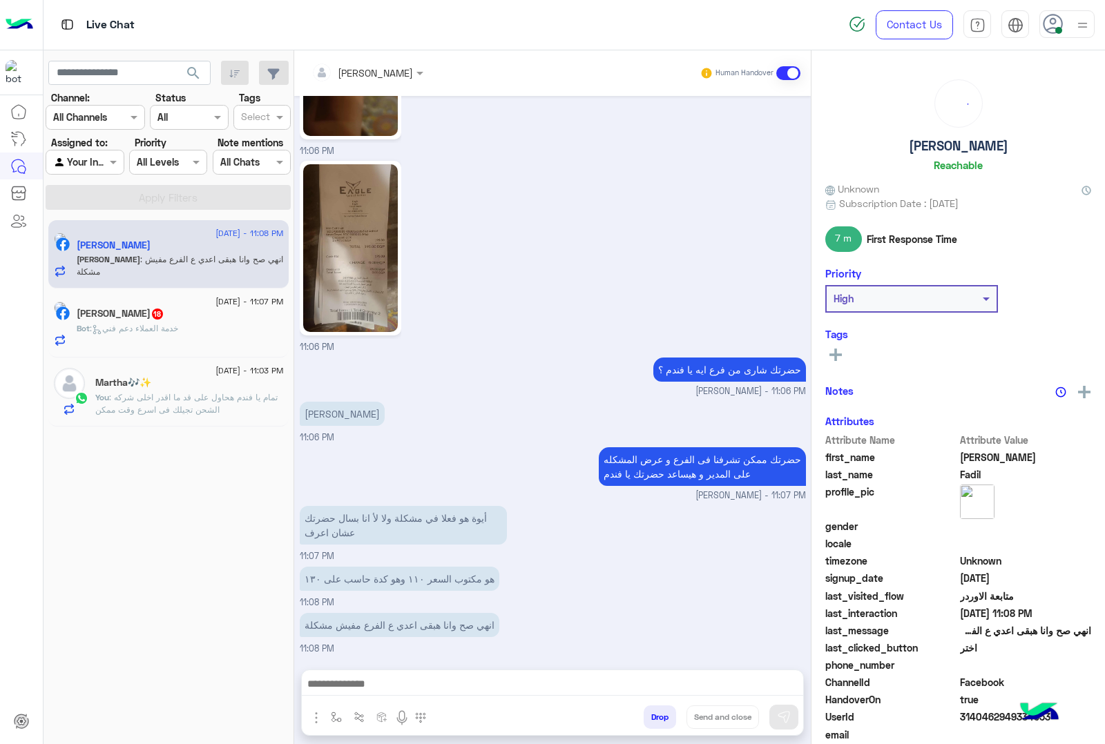
click at [271, 322] on div "احمد الرملي 18" at bounding box center [180, 315] width 207 height 14
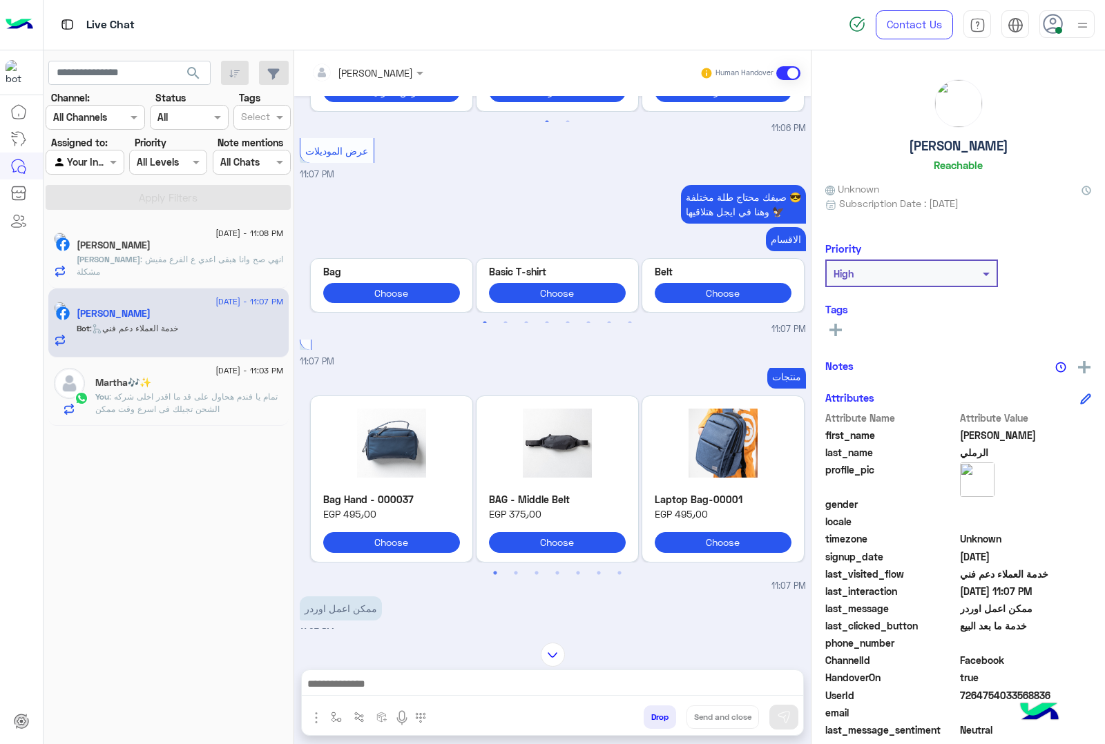
scroll to position [1910, 0]
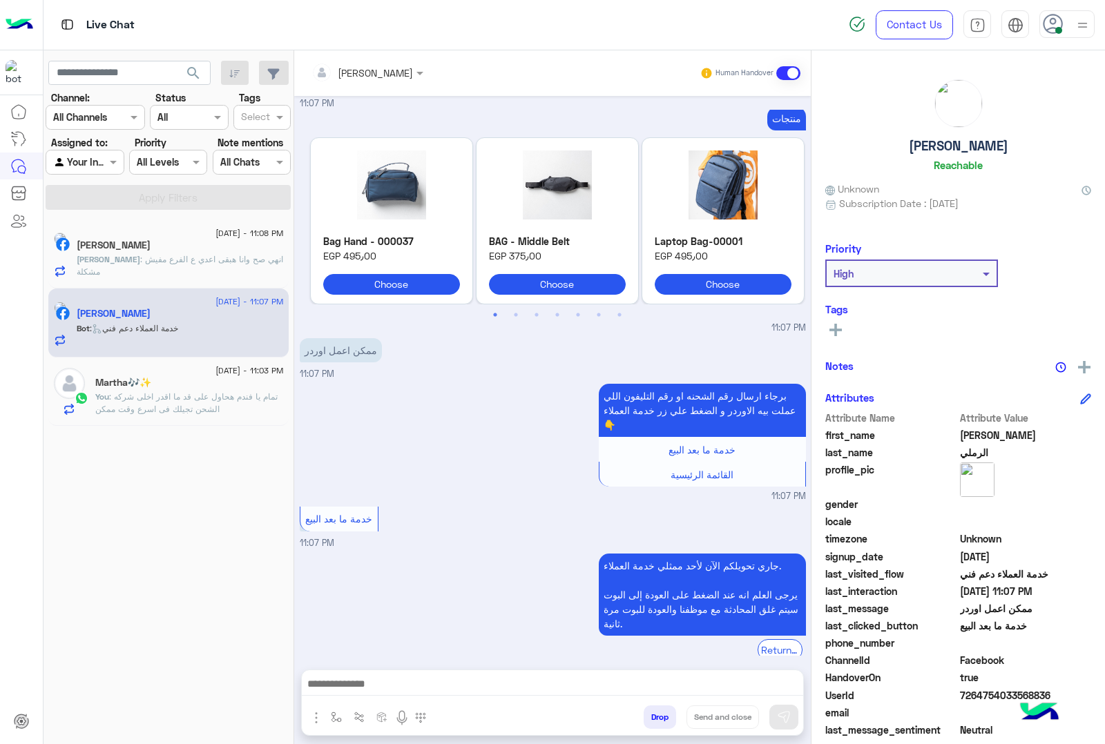
click at [963, 145] on h5 "[PERSON_NAME]" at bounding box center [958, 146] width 99 height 16
copy h5 "[PERSON_NAME]"
click at [982, 698] on span "7264754033568836" at bounding box center [1026, 695] width 132 height 14
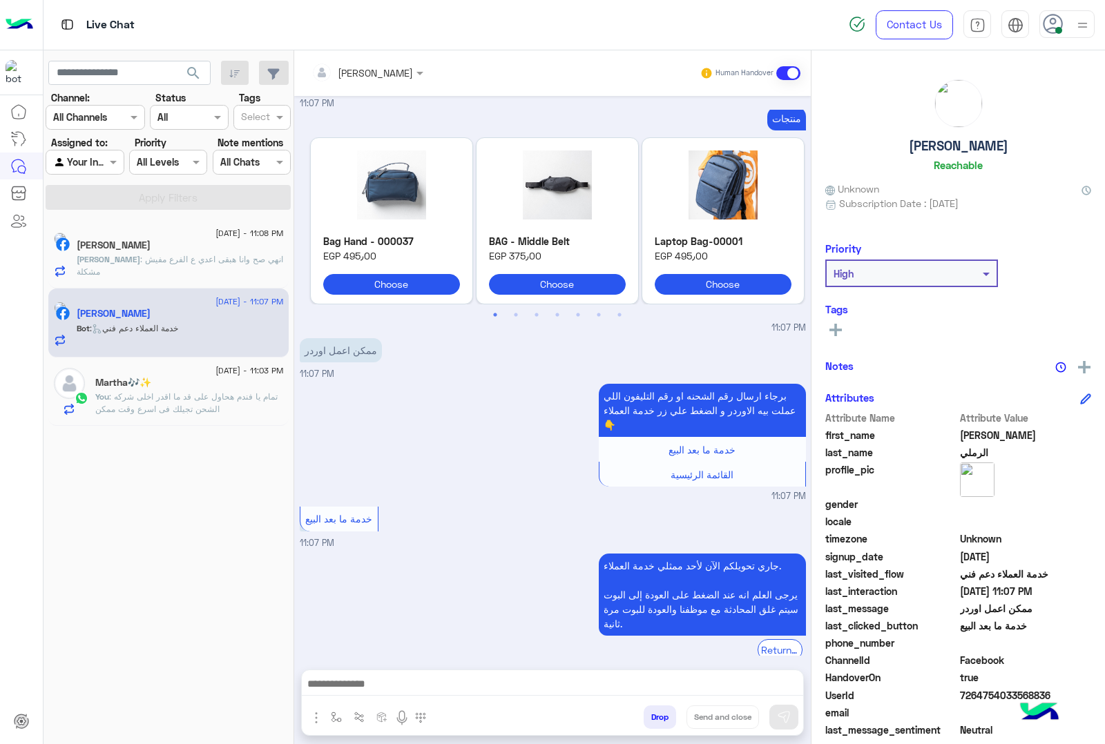
click at [982, 698] on span "7264754033568836" at bounding box center [1026, 695] width 132 height 14
copy span "7264754033568836"
click at [383, 74] on input "text" at bounding box center [348, 73] width 75 height 14
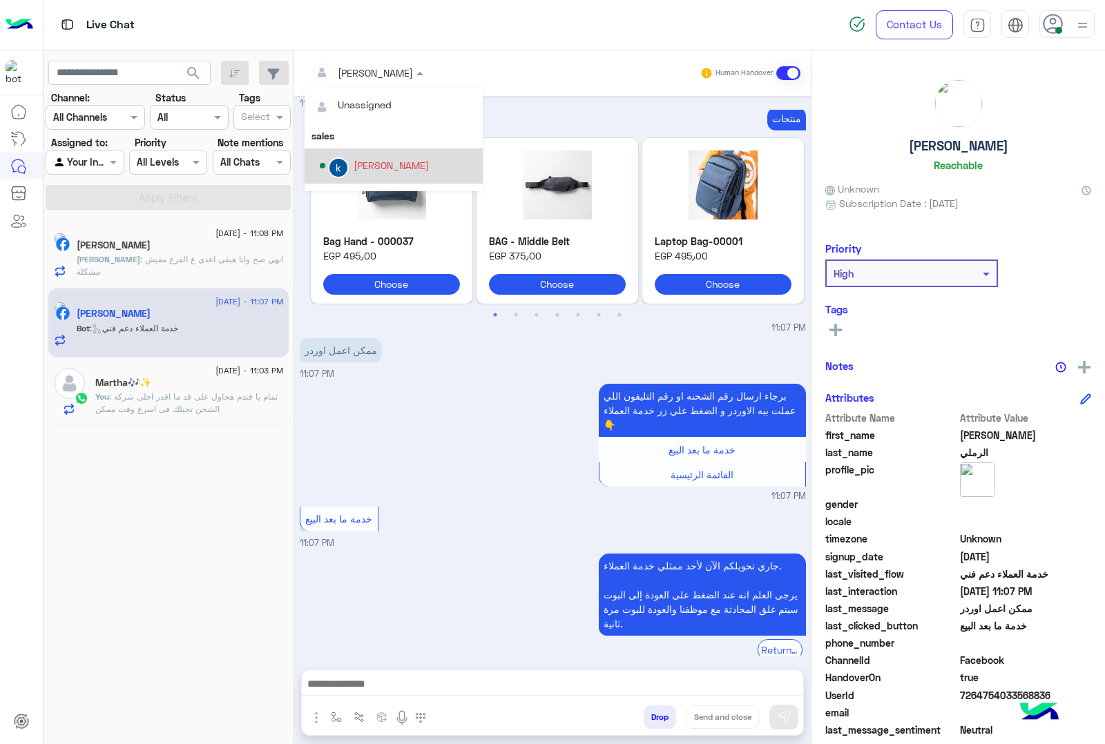
click at [385, 166] on div "khaled mohamed" at bounding box center [390, 165] width 75 height 14
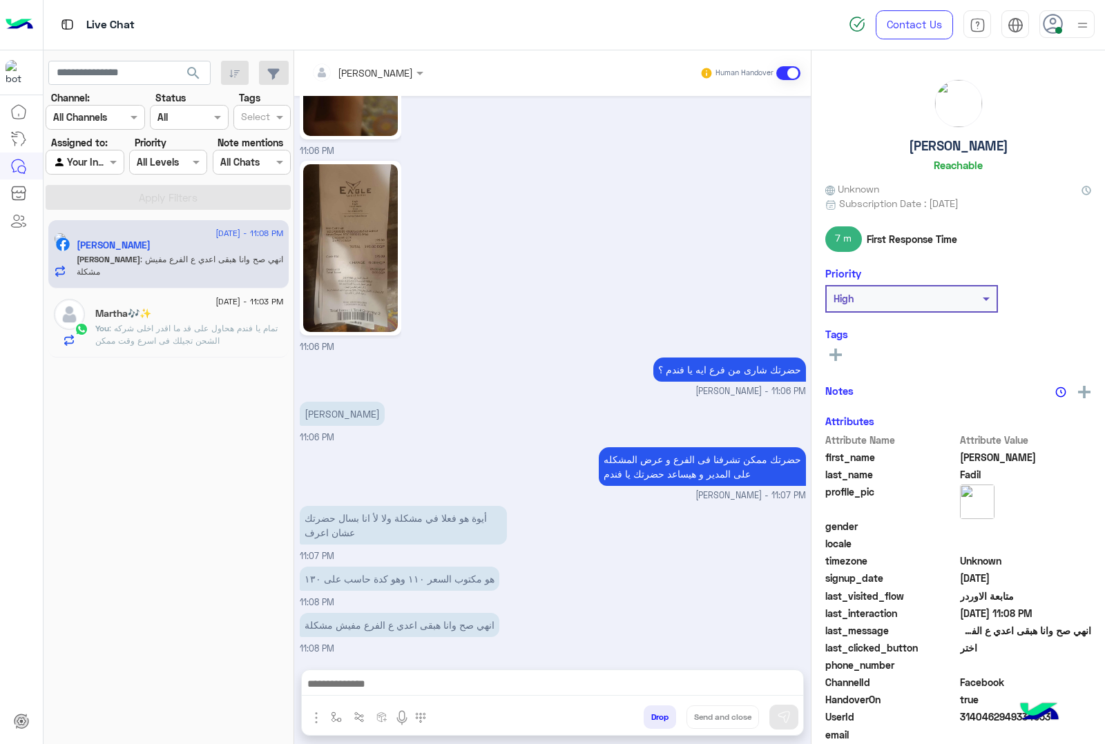
scroll to position [1651, 0]
click at [360, 197] on img at bounding box center [350, 248] width 95 height 168
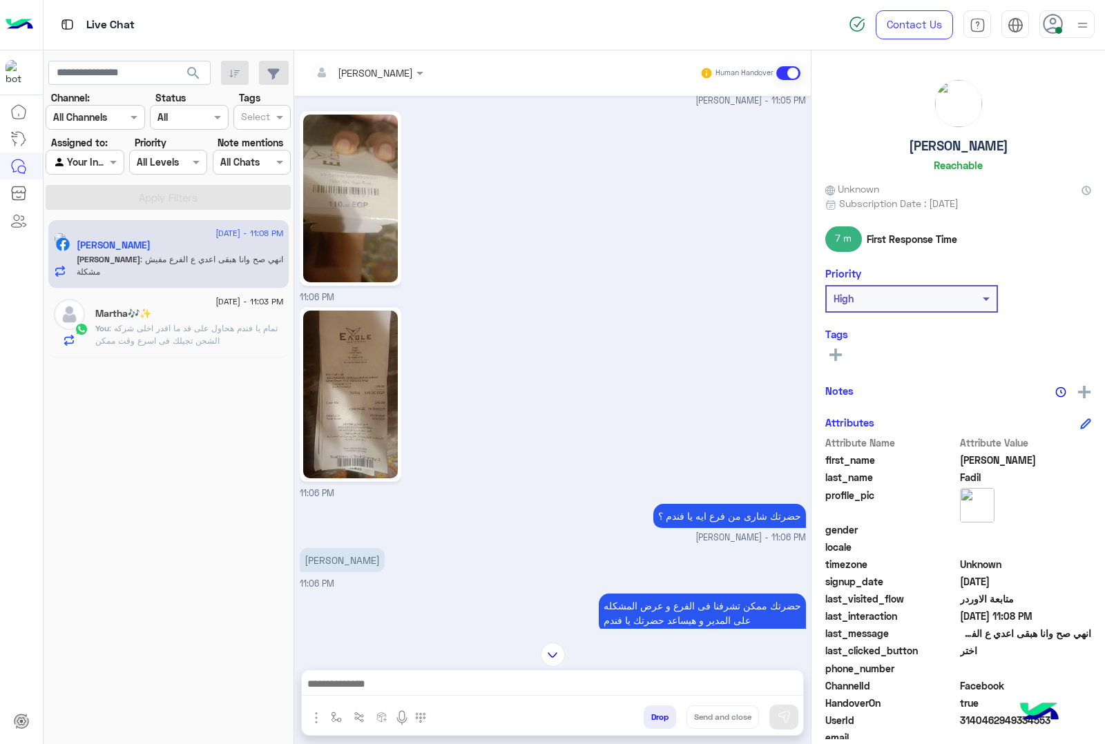
click at [373, 202] on img at bounding box center [350, 199] width 95 height 168
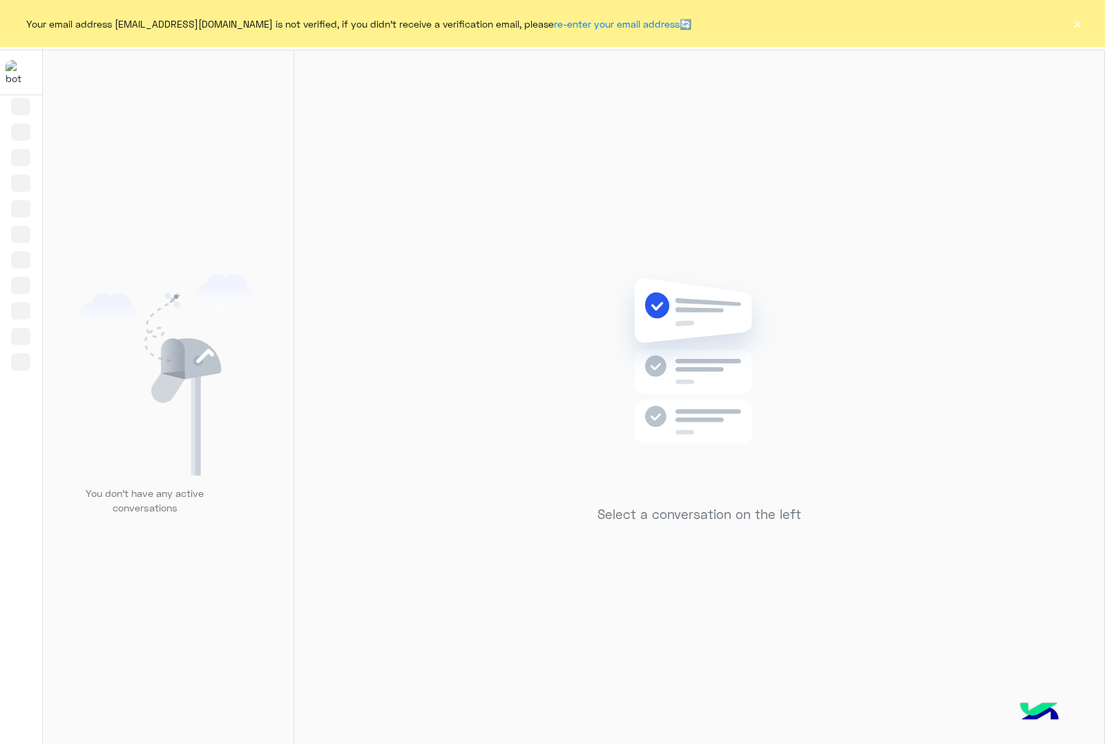
click at [1081, 21] on button "×" at bounding box center [1077, 24] width 14 height 14
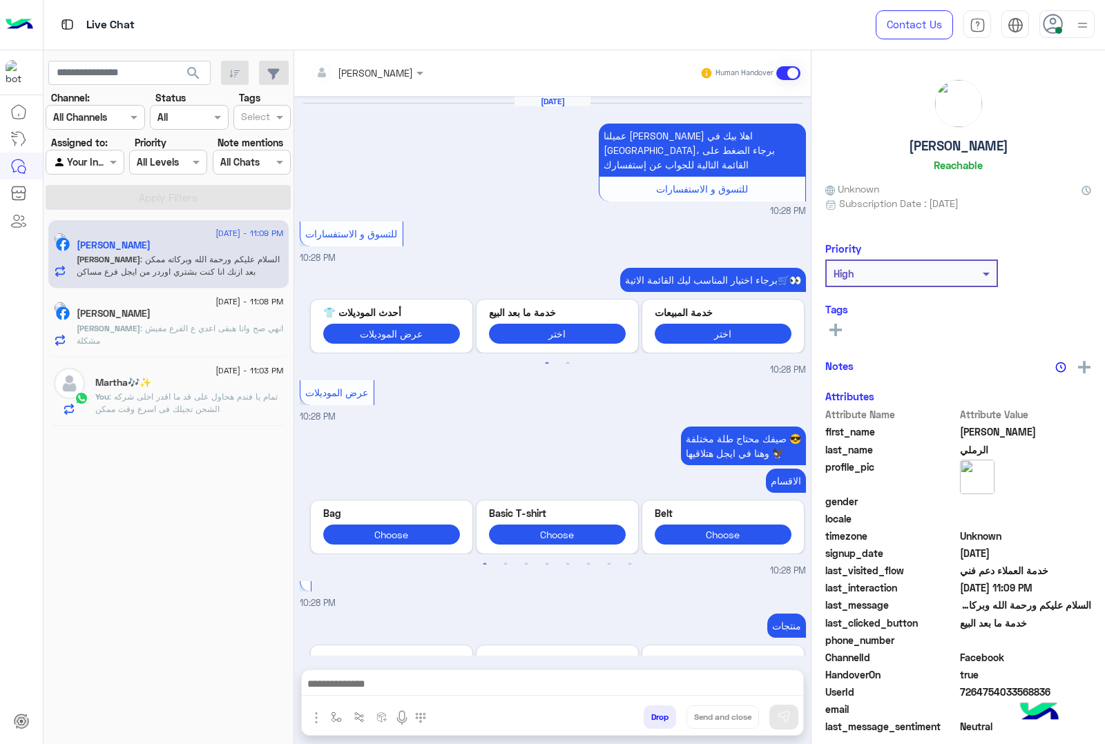
scroll to position [1874, 0]
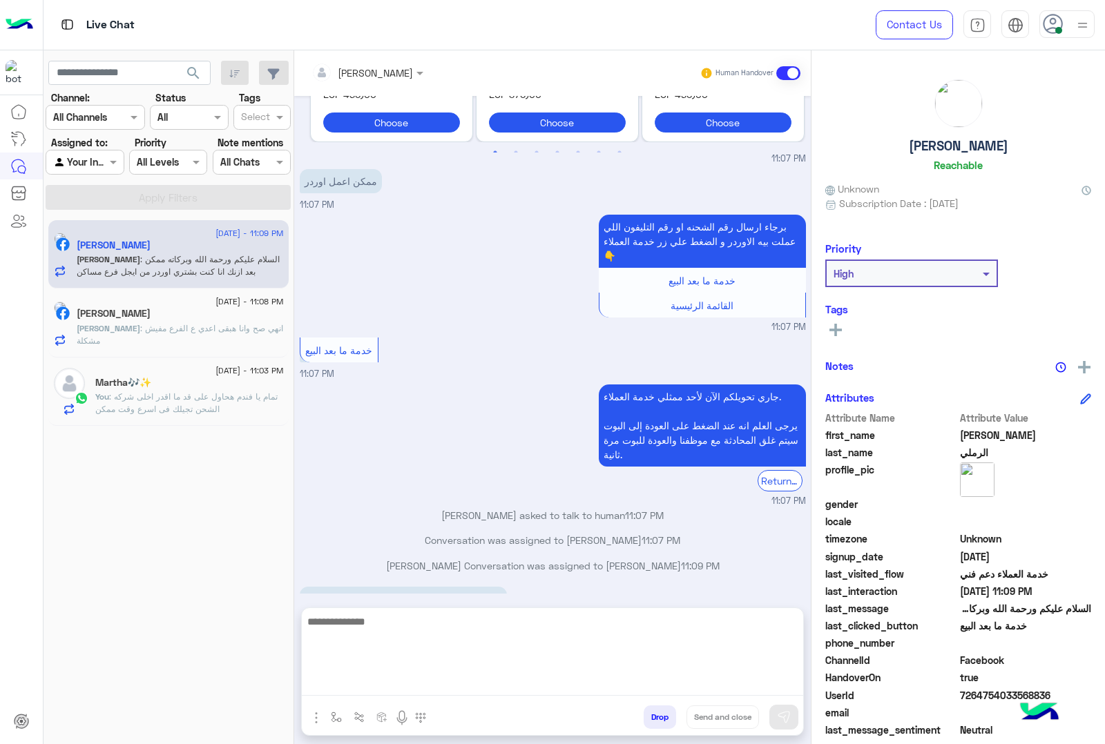
click at [443, 689] on textarea at bounding box center [552, 654] width 501 height 83
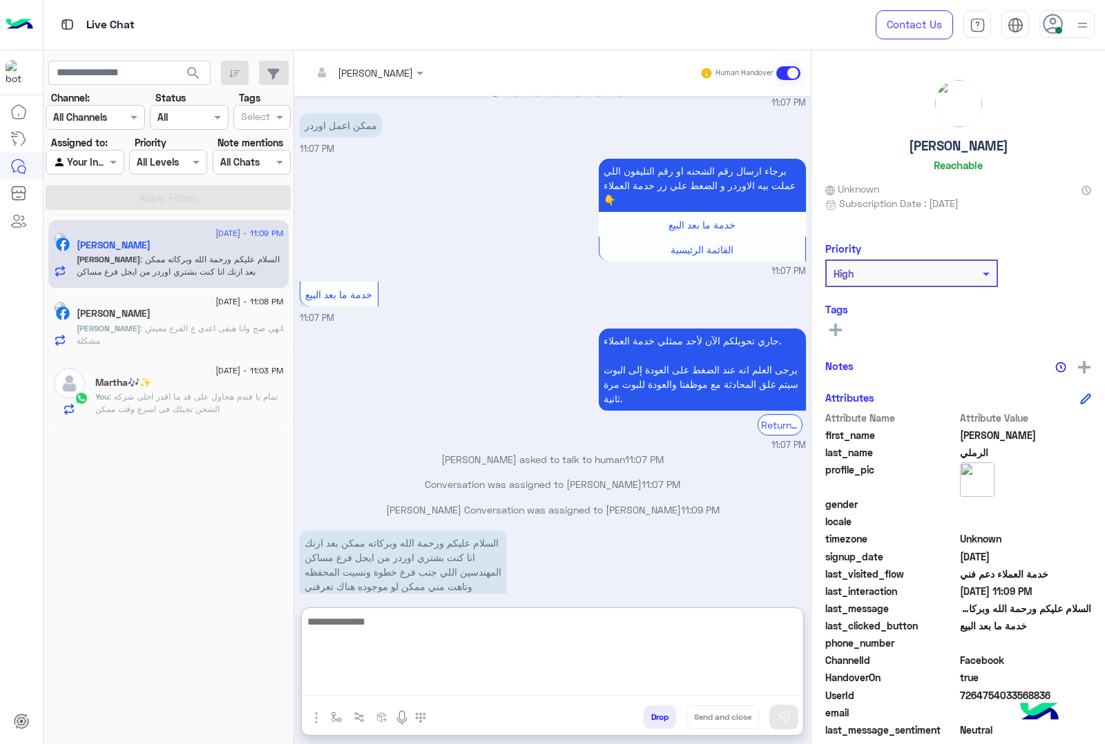
scroll to position [1937, 0]
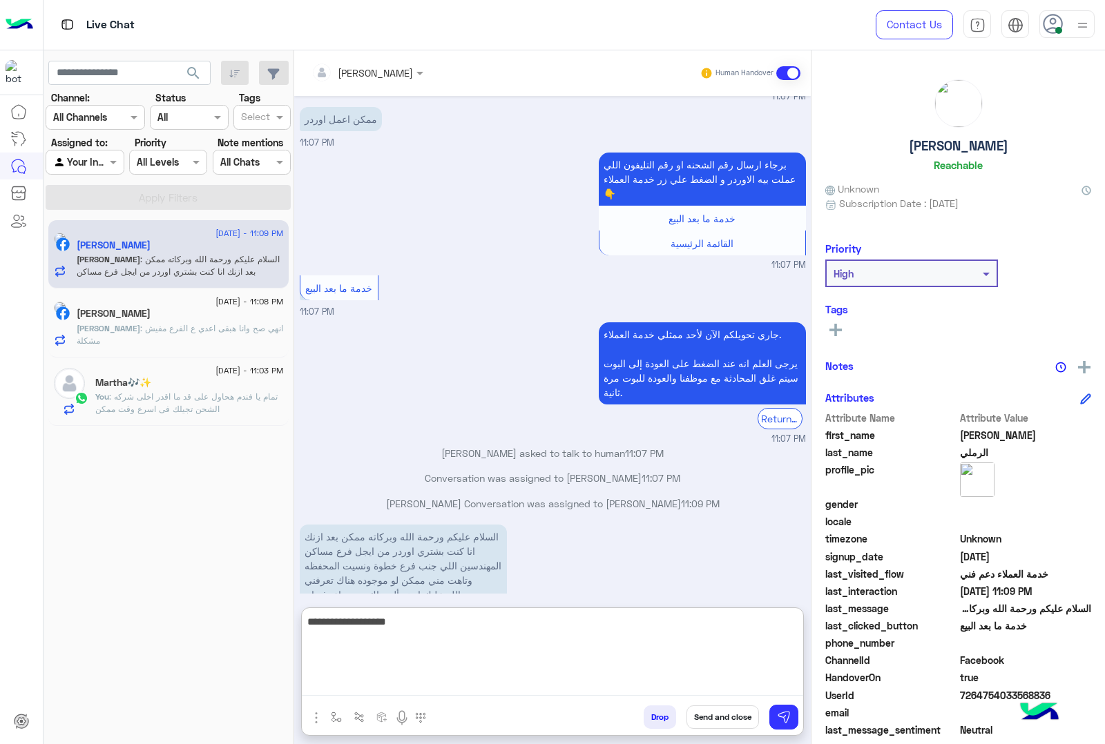
type textarea "**********"
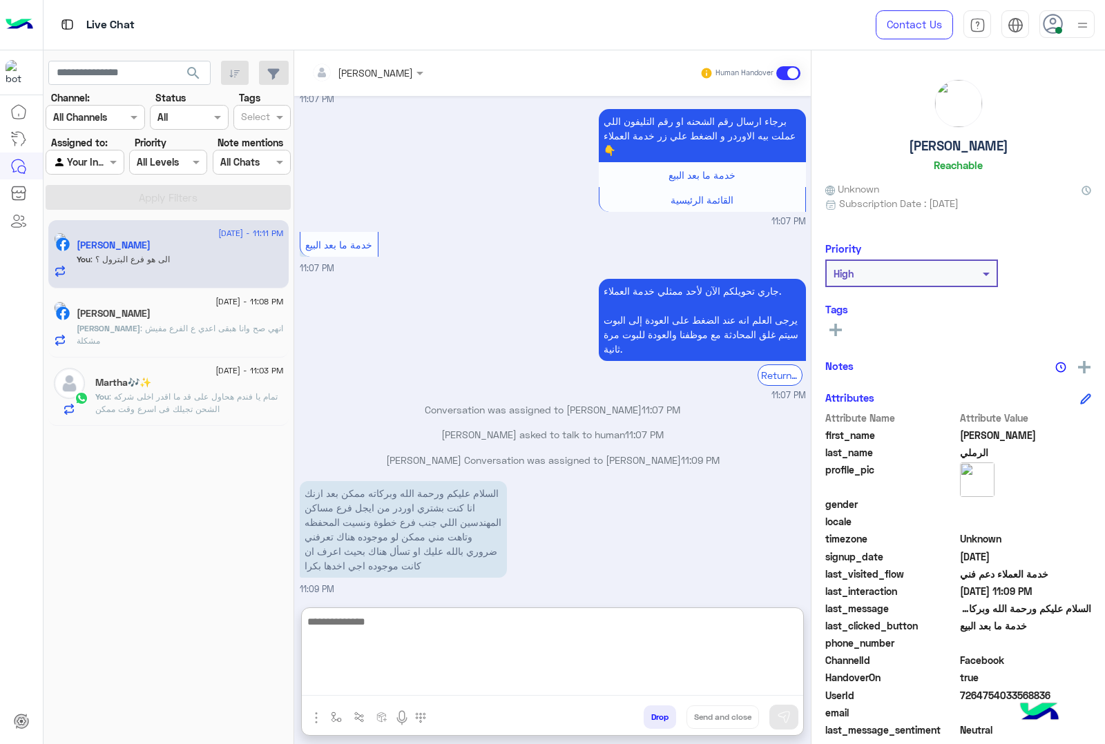
scroll to position [2006, 0]
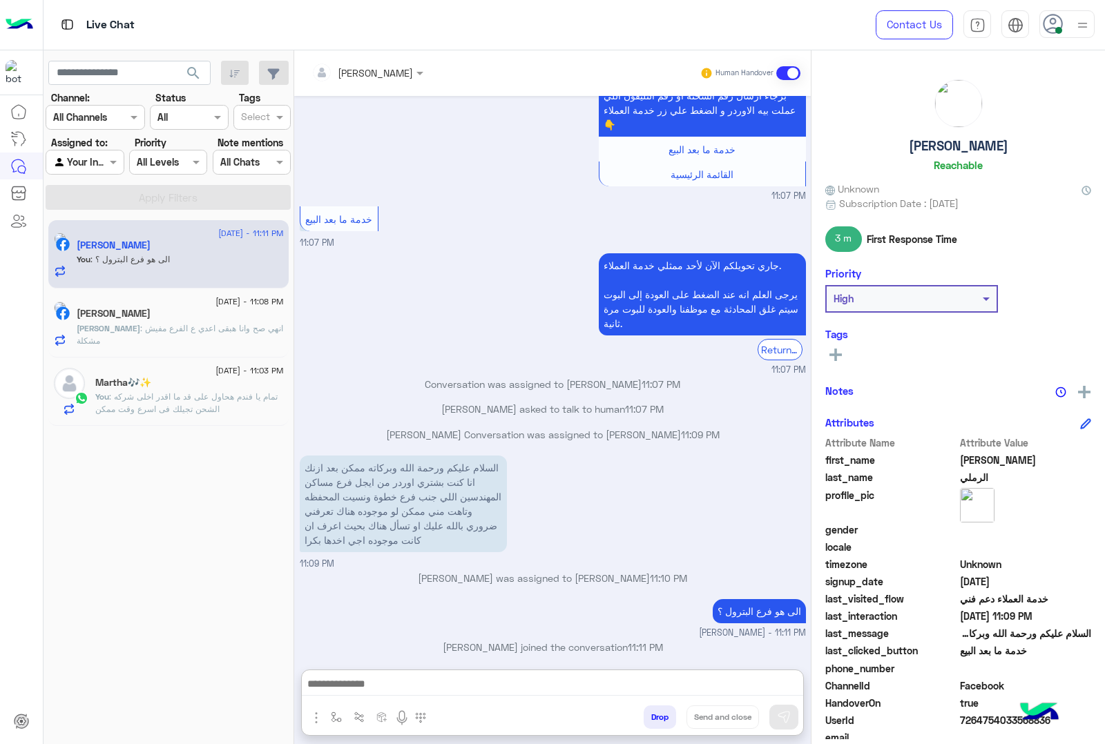
click at [211, 311] on div "[PERSON_NAME]" at bounding box center [180, 315] width 207 height 14
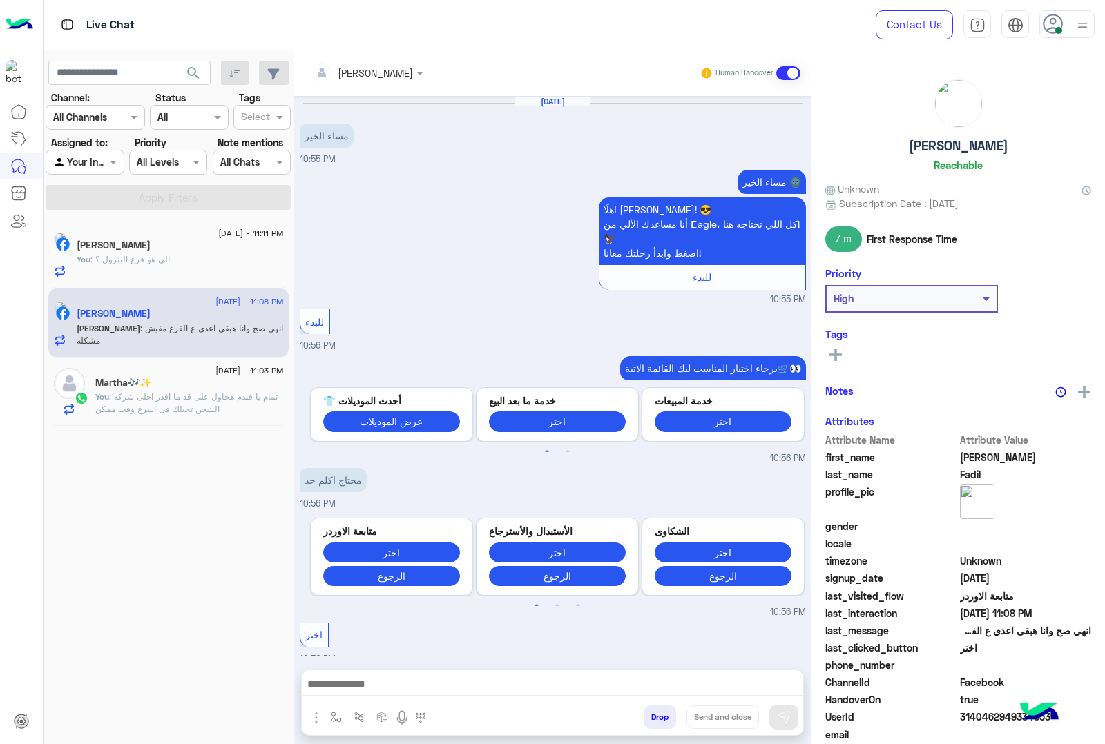
scroll to position [1652, 0]
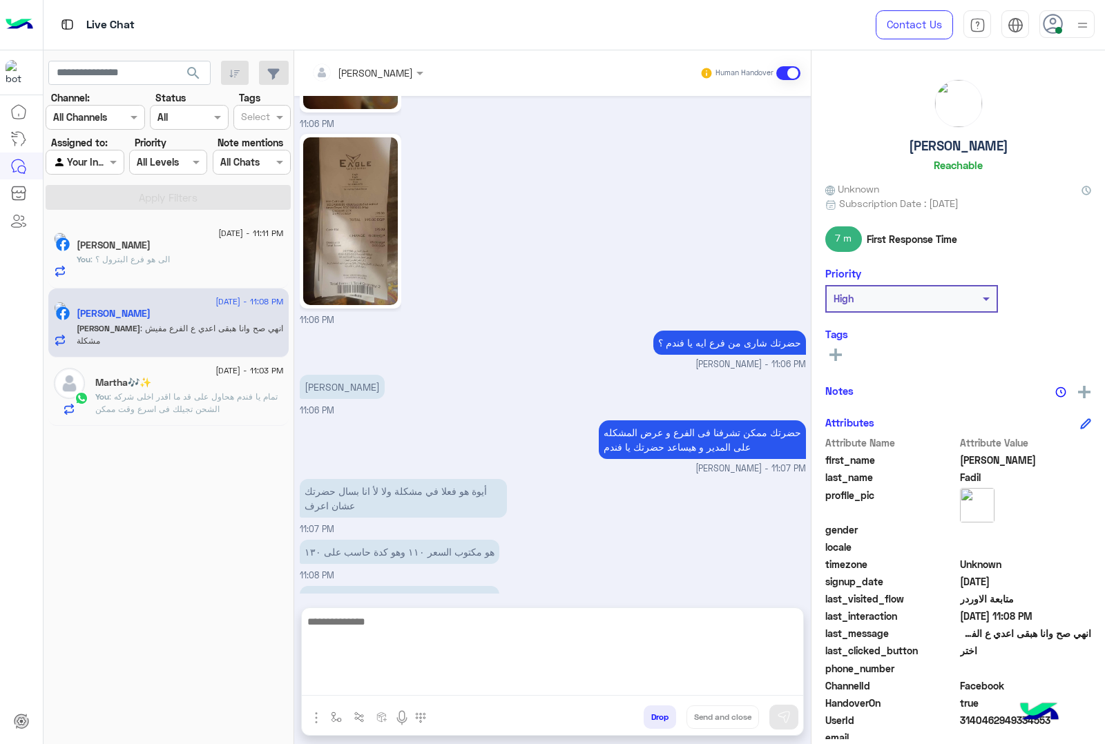
click at [556, 677] on textarea at bounding box center [552, 654] width 501 height 83
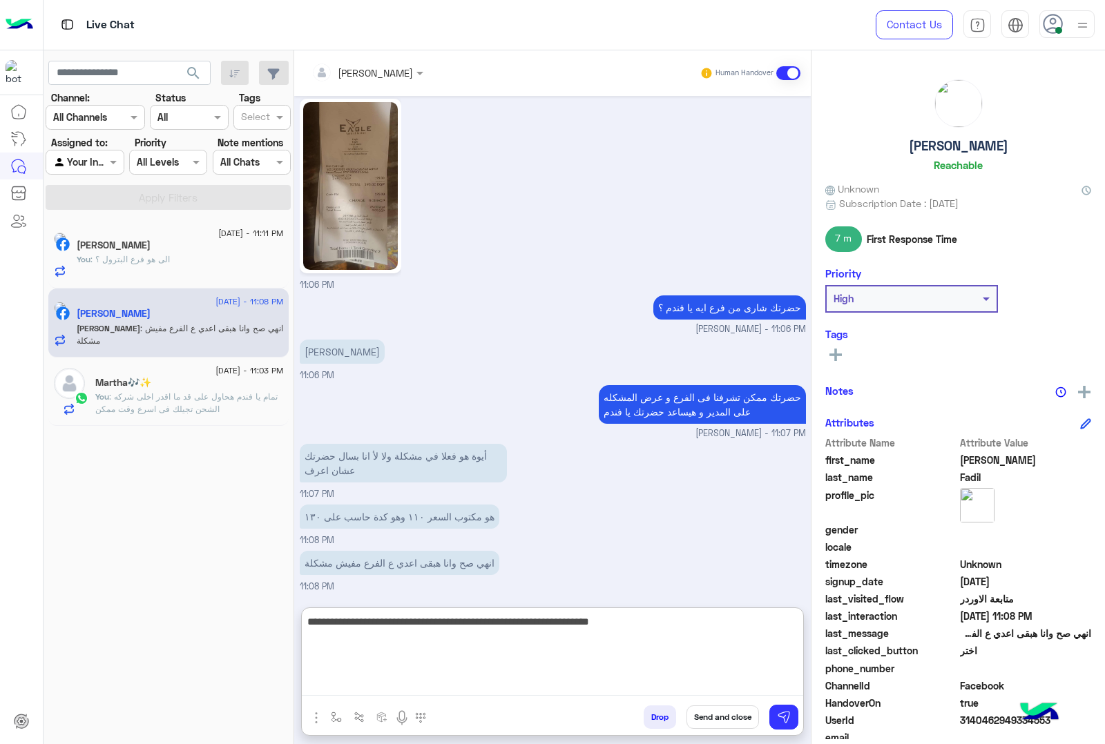
type textarea "**********"
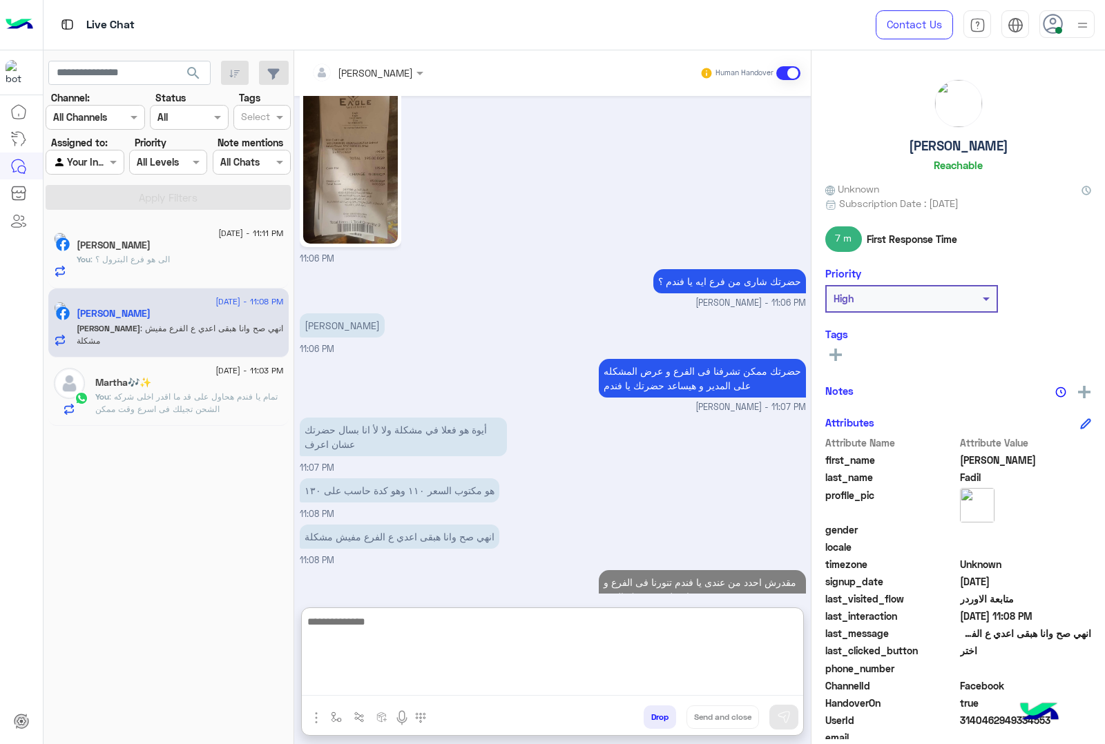
scroll to position [1772, 0]
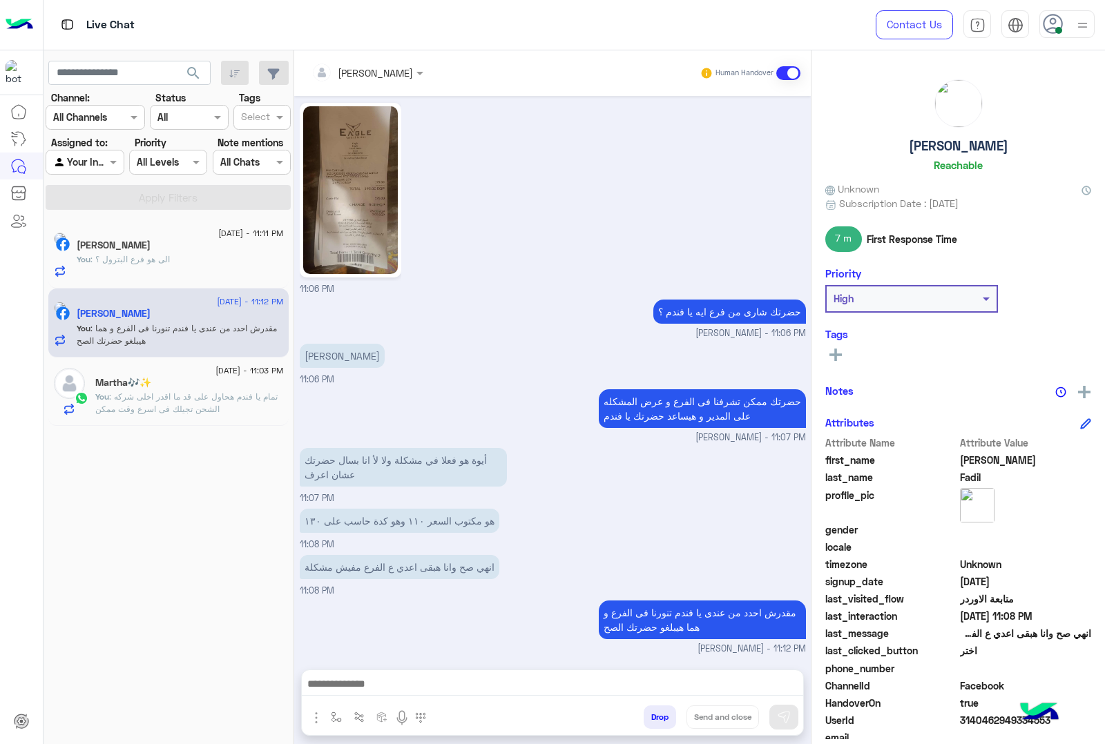
click at [184, 409] on span ": تمام يا فندم هحاول على قد ما اقدر اخلى شركه الشحن تجيلك فى اسرع وقت ممكن" at bounding box center [186, 402] width 182 height 23
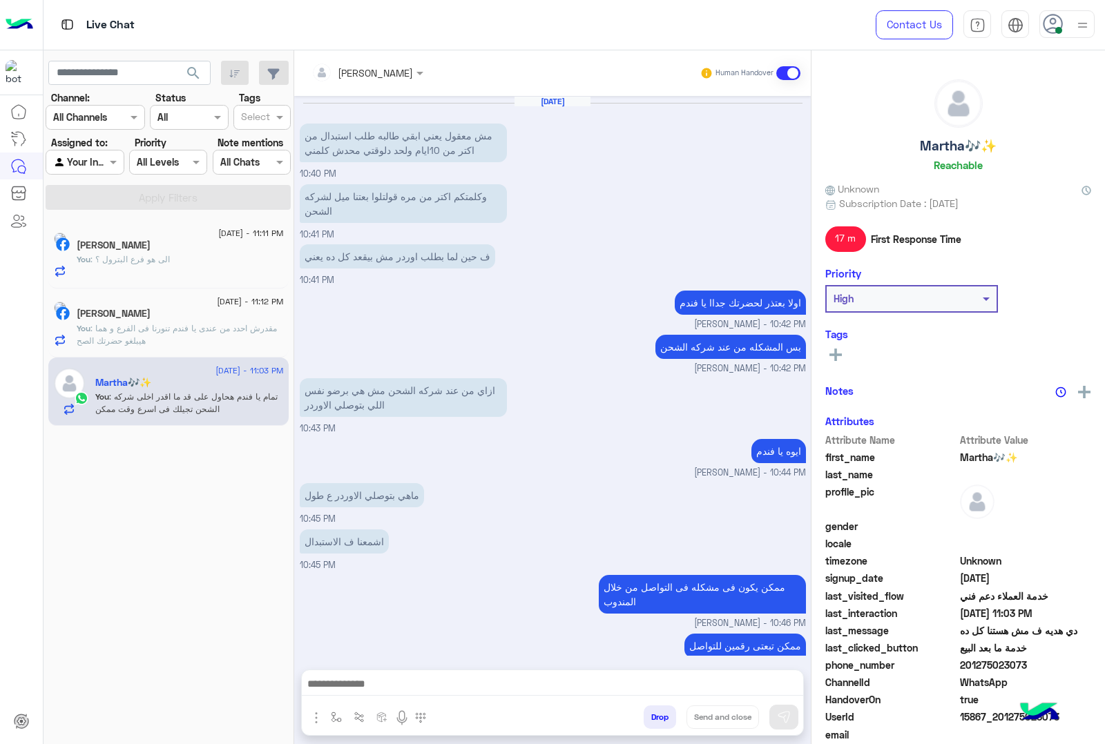
scroll to position [1037, 0]
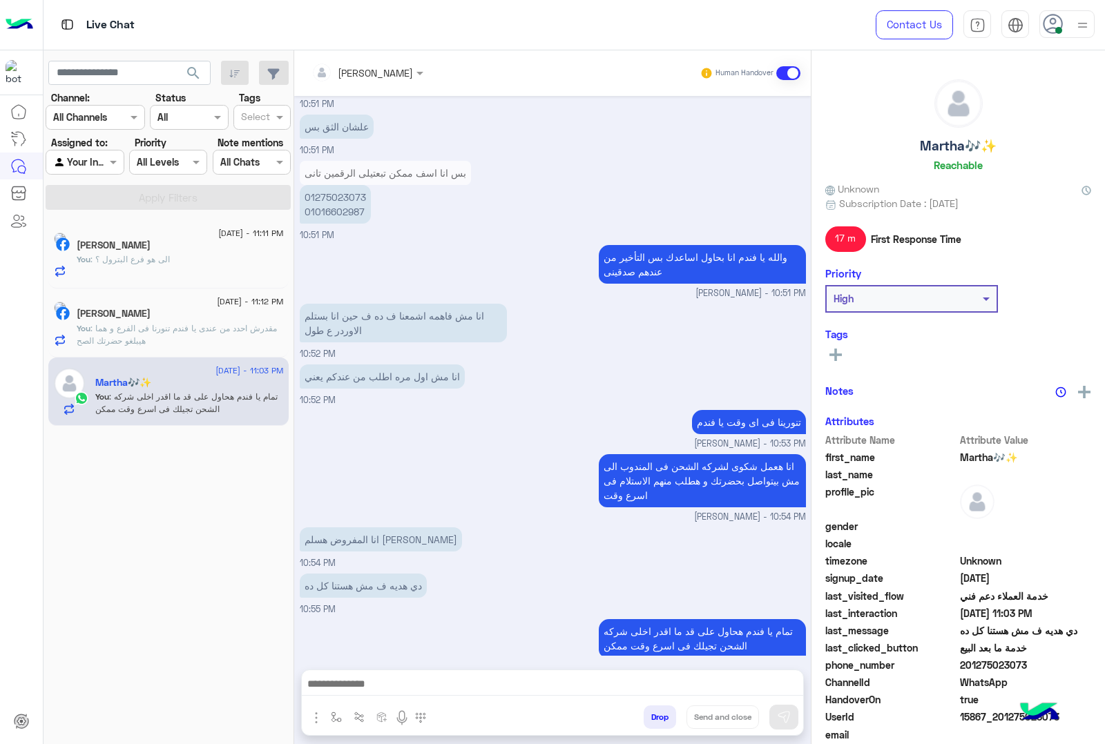
click at [187, 313] on div "[PERSON_NAME]" at bounding box center [180, 315] width 207 height 14
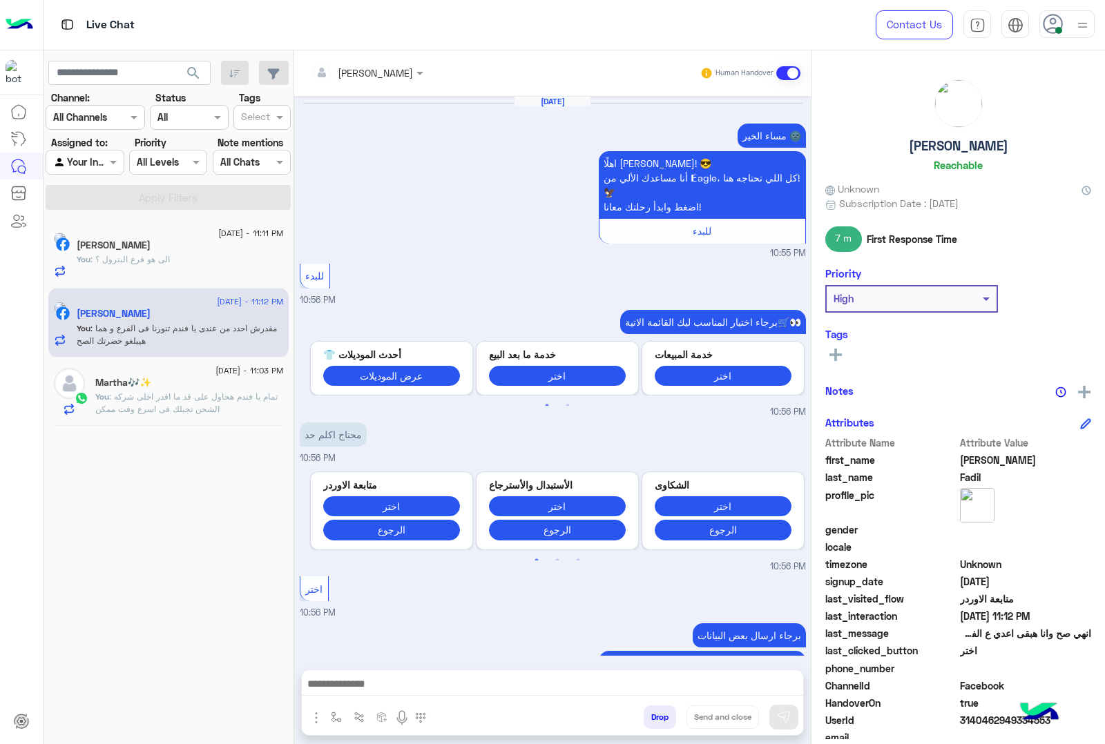
scroll to position [1665, 0]
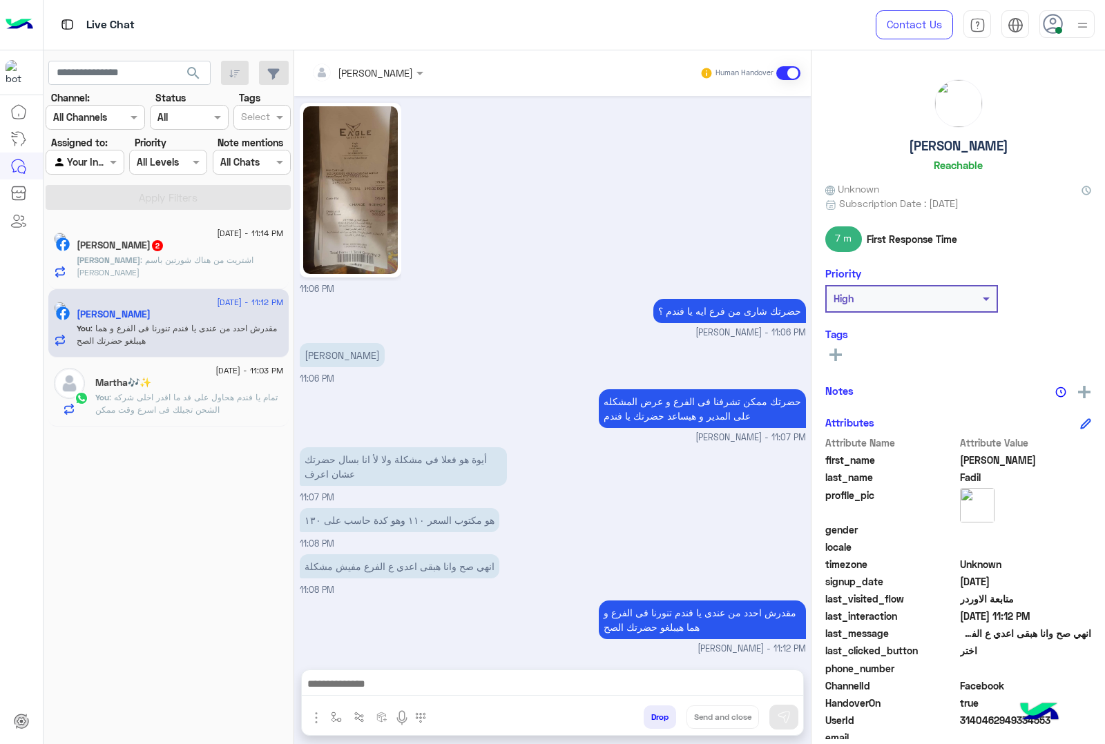
click at [201, 256] on span ": اشتريت من هناك شورتين باسم [PERSON_NAME]" at bounding box center [165, 266] width 177 height 23
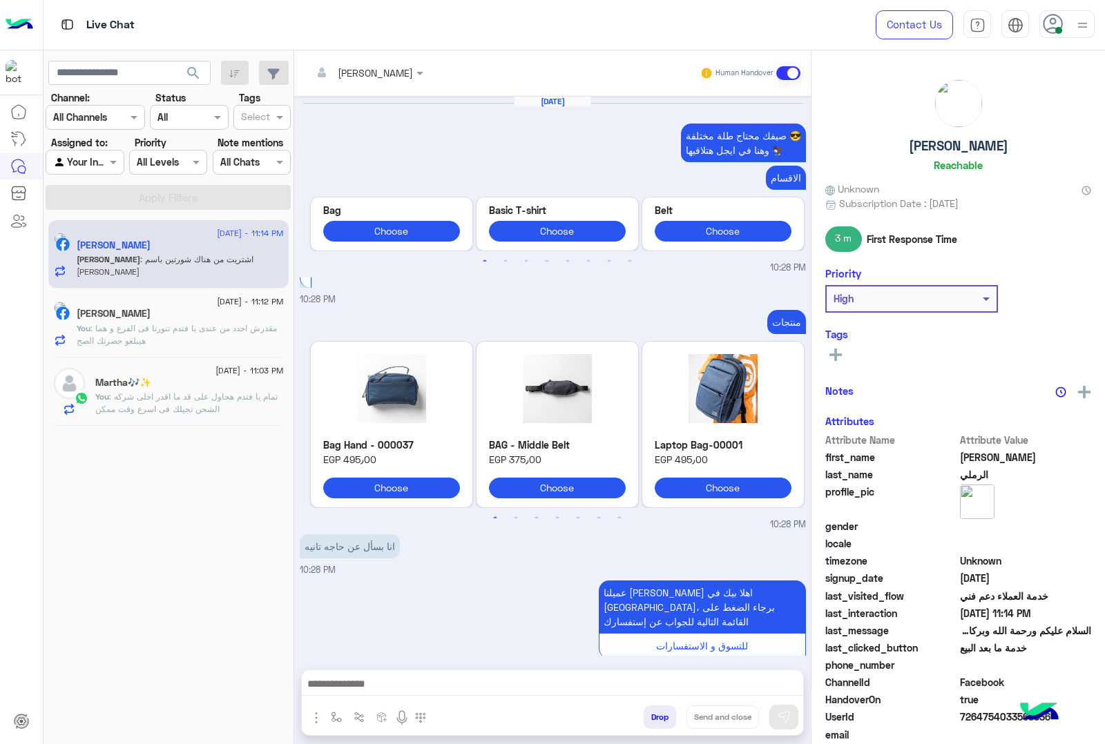
scroll to position [1745, 0]
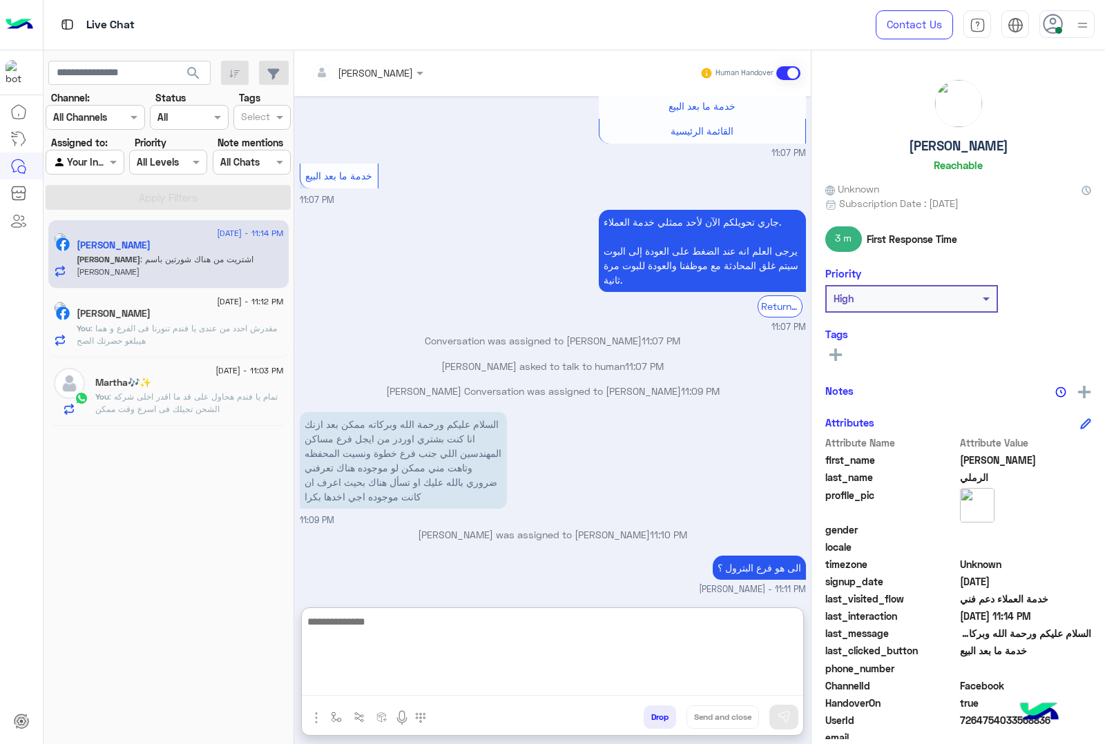
click at [443, 681] on textarea at bounding box center [552, 654] width 501 height 83
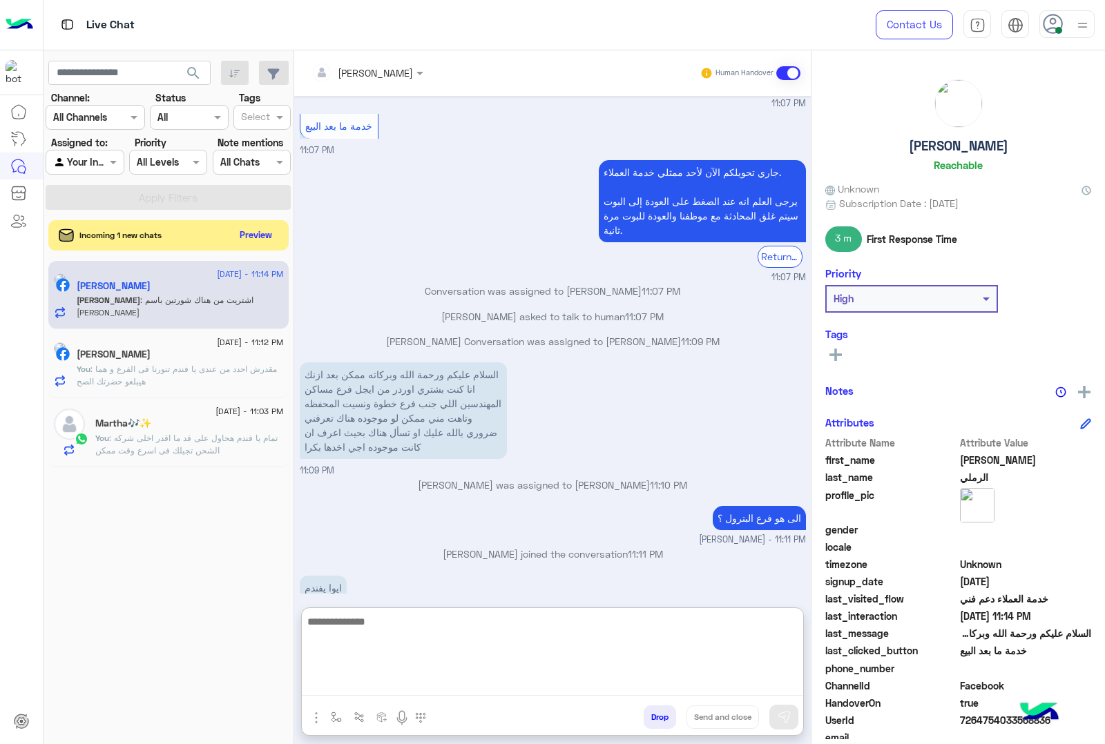
scroll to position [1807, 0]
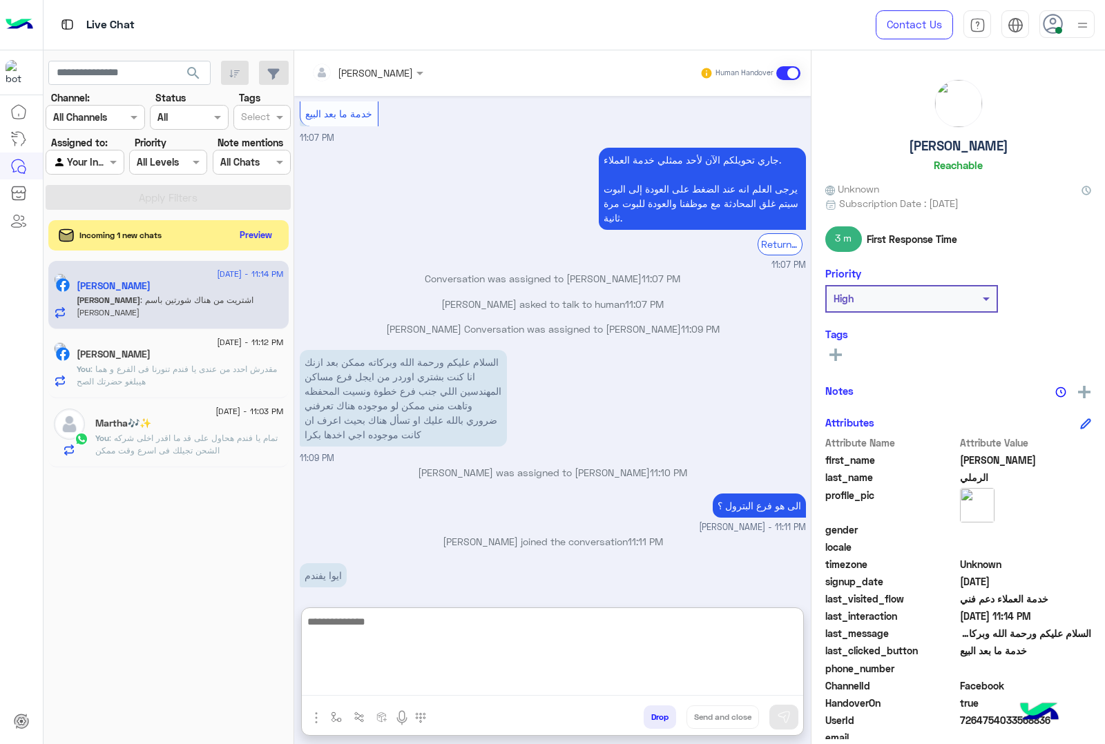
click at [467, 630] on textarea at bounding box center [552, 654] width 501 height 83
paste textarea "********"
type textarea "**********"
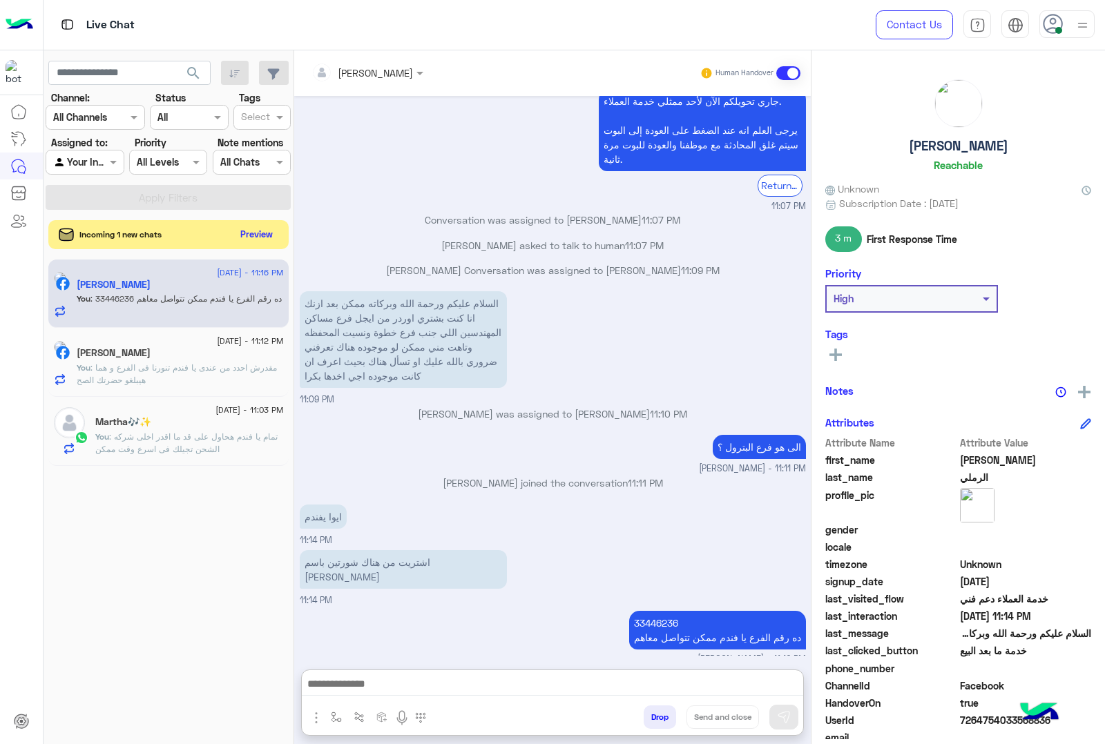
click at [261, 236] on button "Preview" at bounding box center [256, 234] width 43 height 19
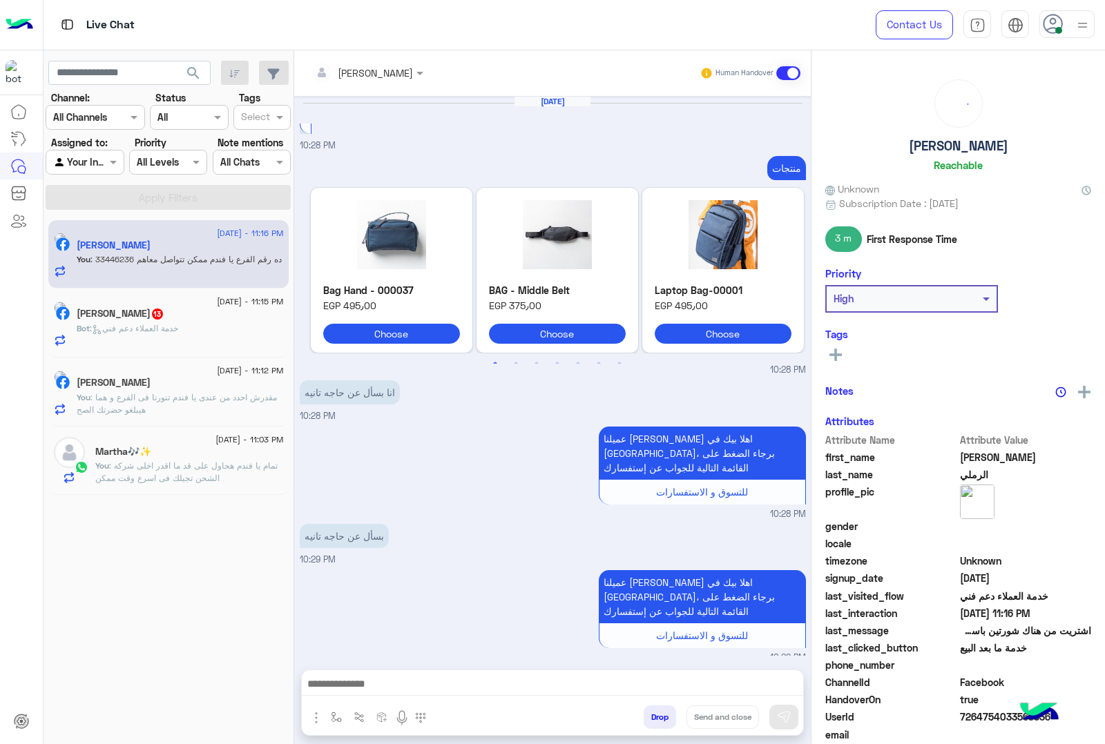
scroll to position [1650, 0]
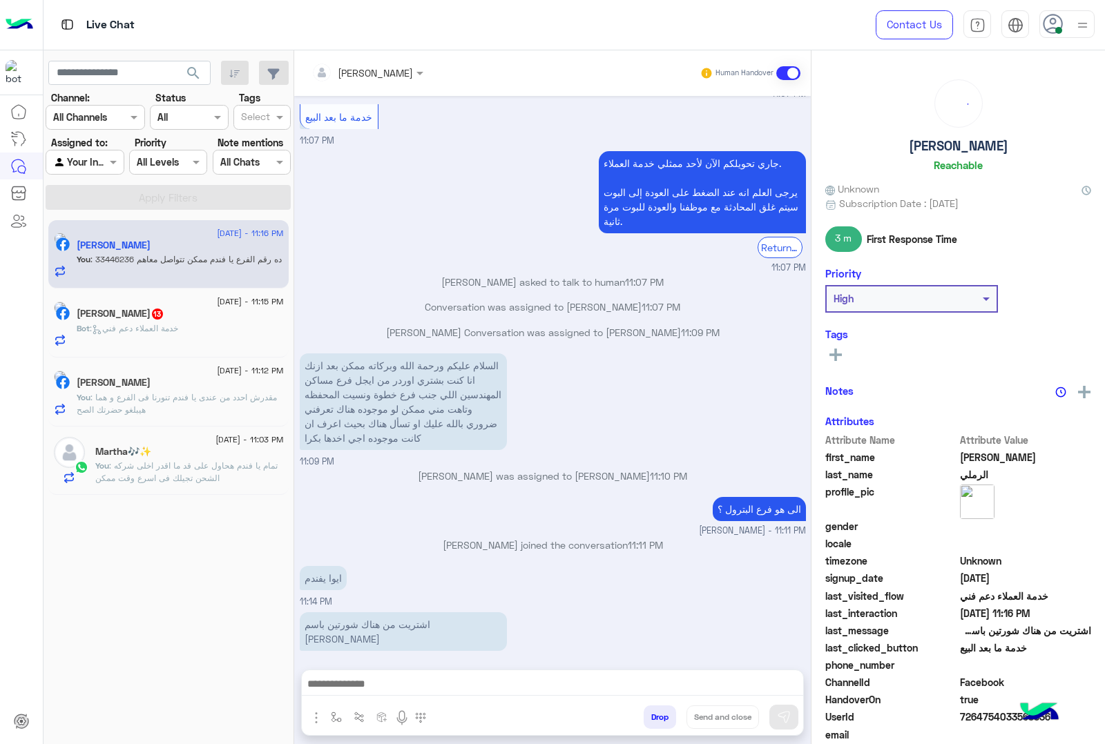
click at [209, 340] on div "Bot : خدمة العملاء دعم فني" at bounding box center [180, 334] width 207 height 24
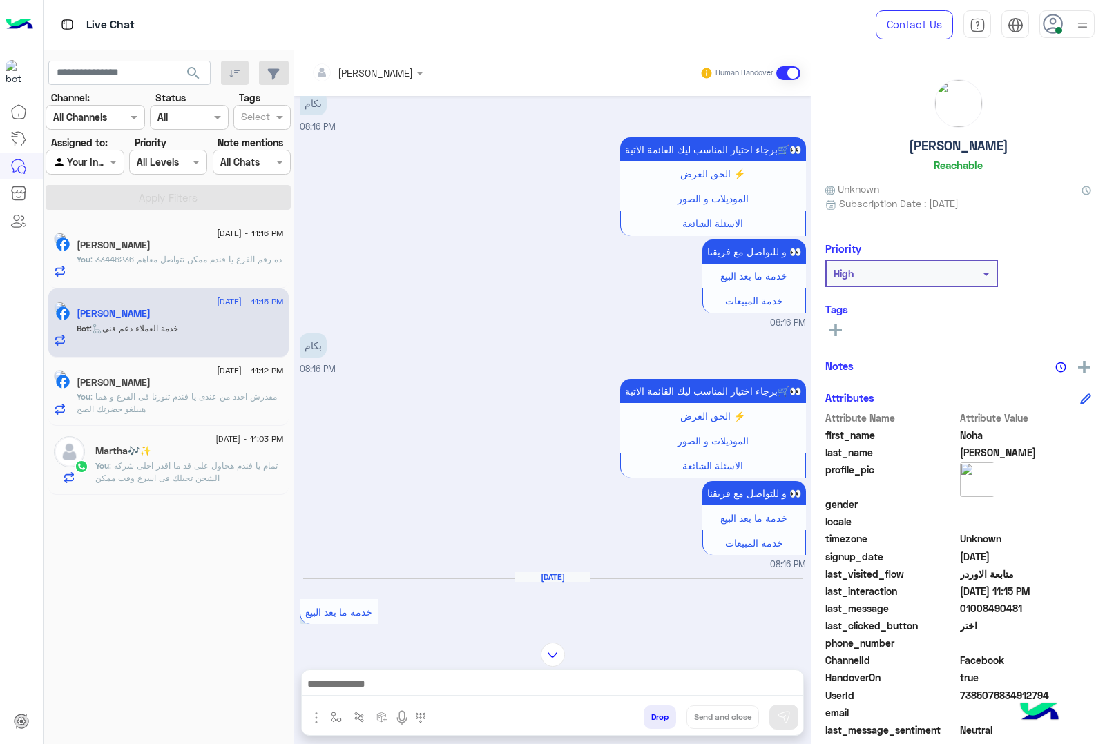
scroll to position [1834, 0]
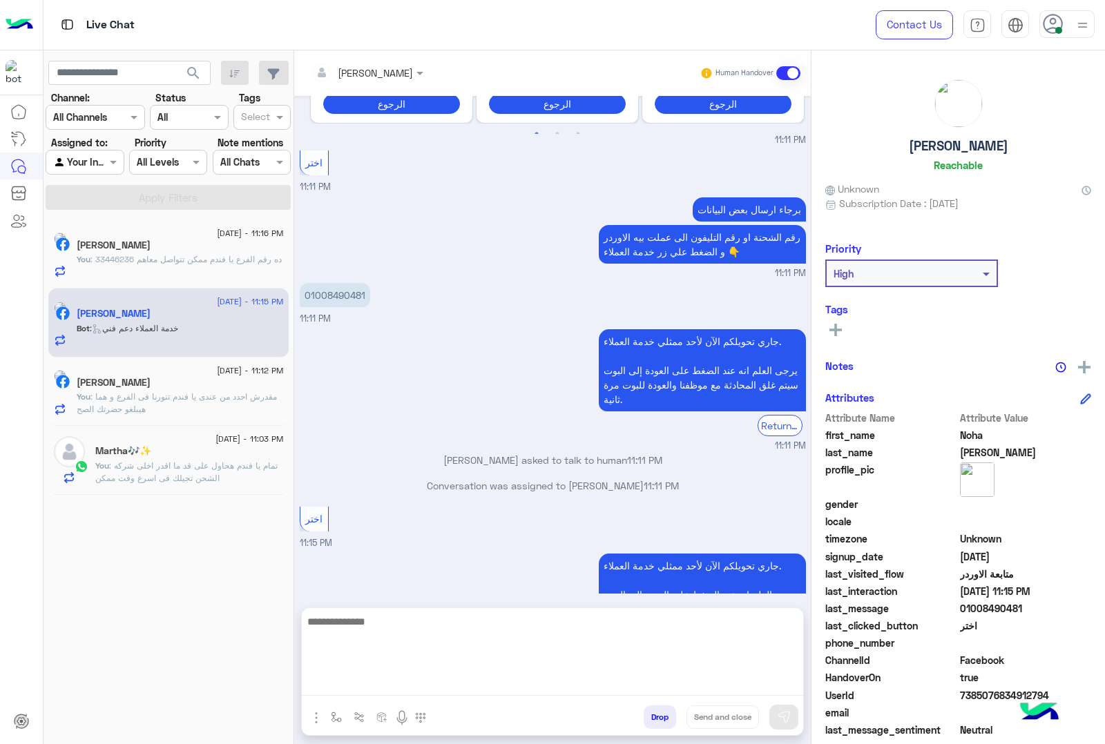
click at [443, 675] on textarea at bounding box center [552, 654] width 501 height 83
type textarea "**********"
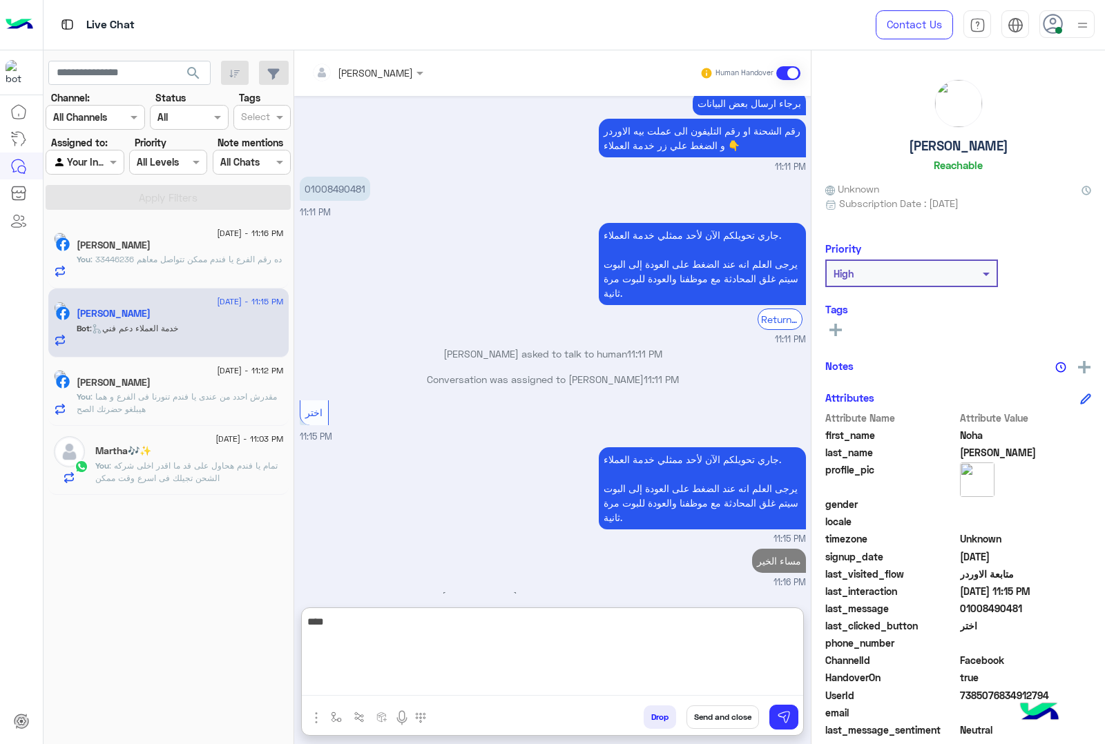
scroll to position [1965, 0]
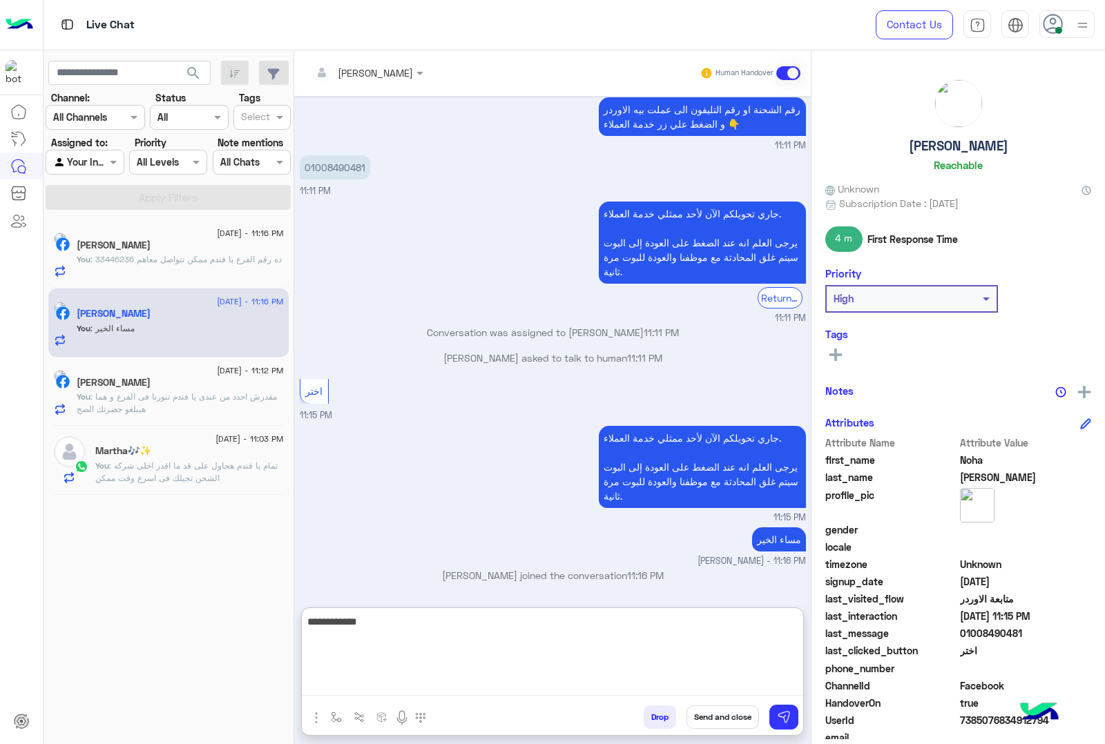
type textarea "**********"
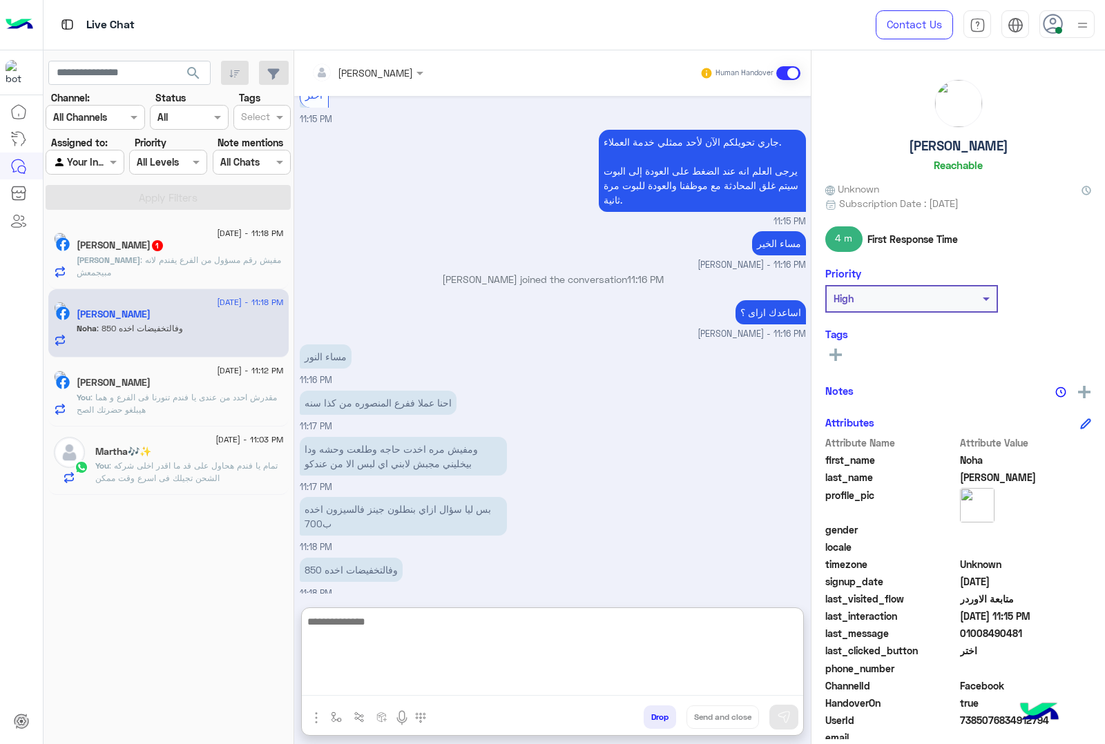
scroll to position [2267, 0]
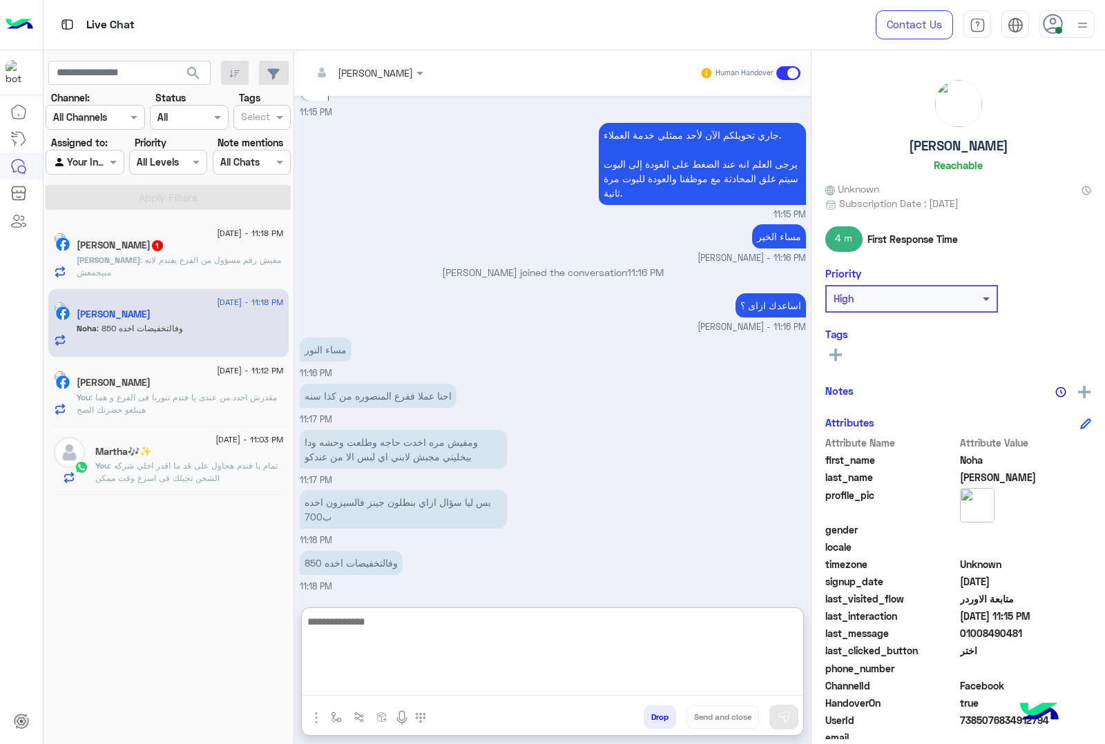
click at [475, 639] on textarea at bounding box center [552, 654] width 501 height 83
type textarea "*"
type textarea "**********"
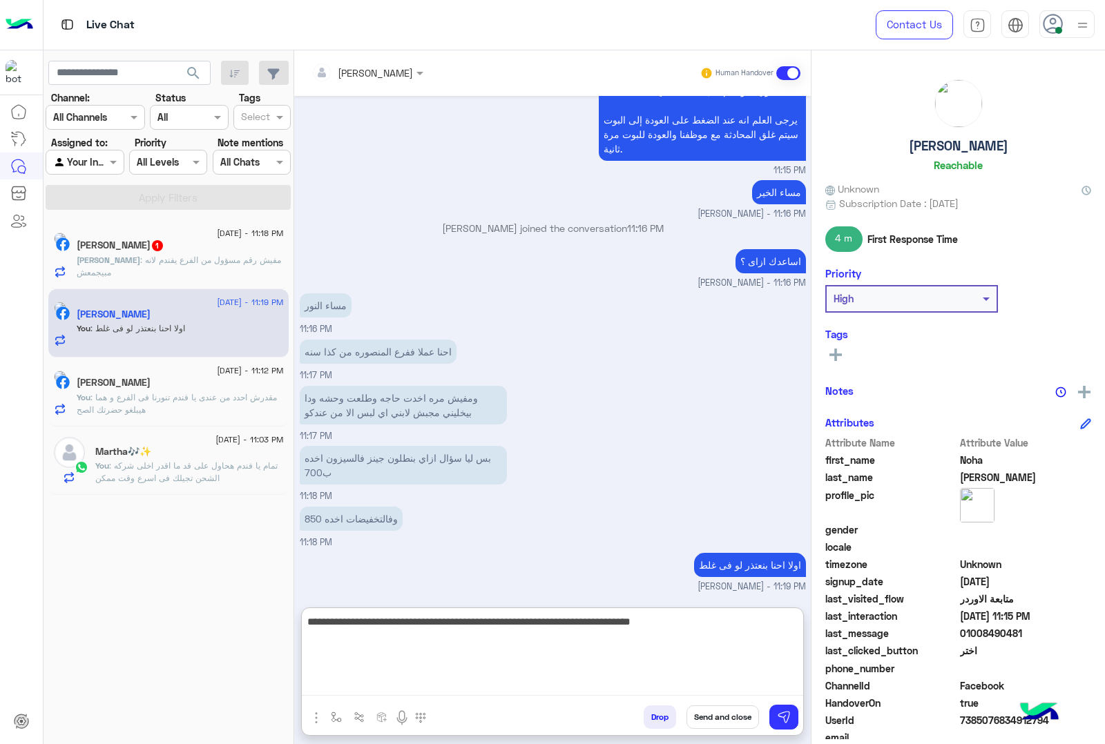
type textarea "**********"
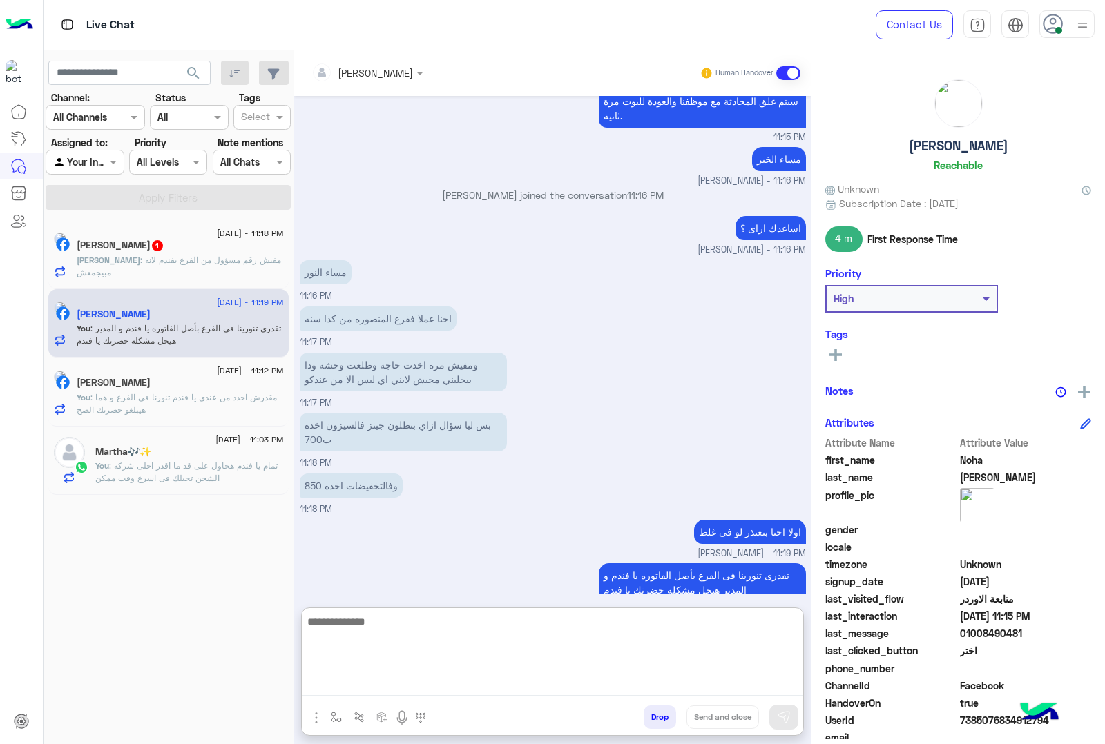
scroll to position [2369, 0]
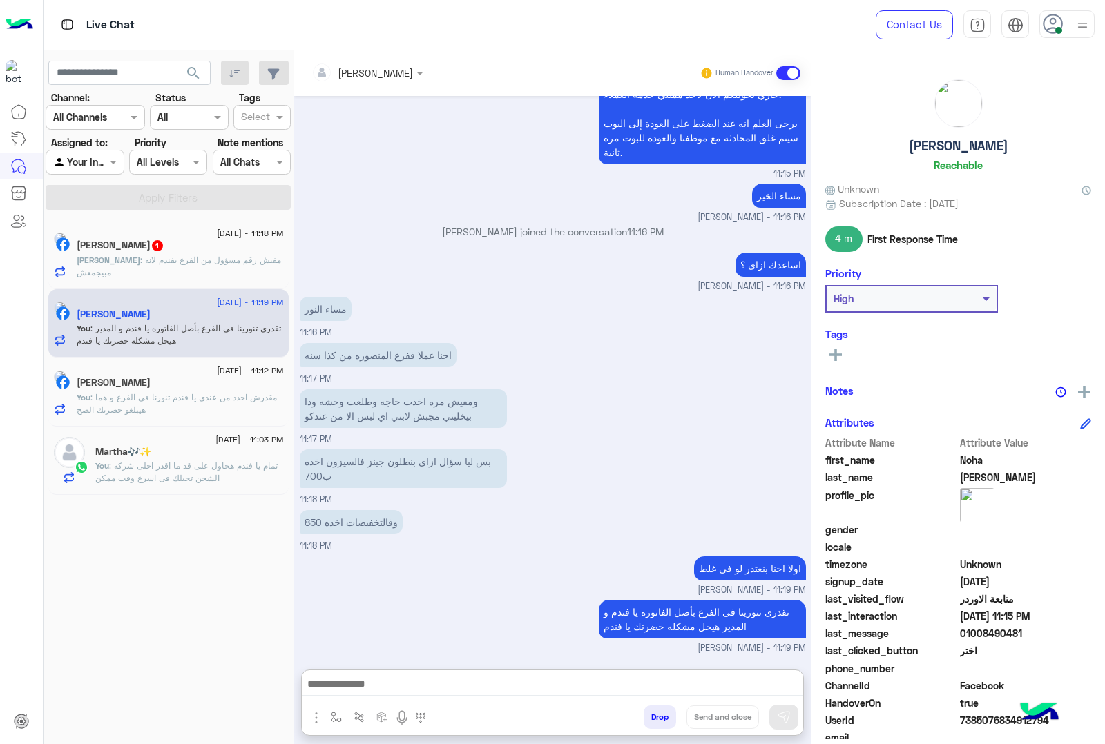
click at [222, 268] on p "[PERSON_NAME] : مفيش رقم مسؤول من الفرع يفندم لانه مبيجمعش" at bounding box center [180, 266] width 207 height 25
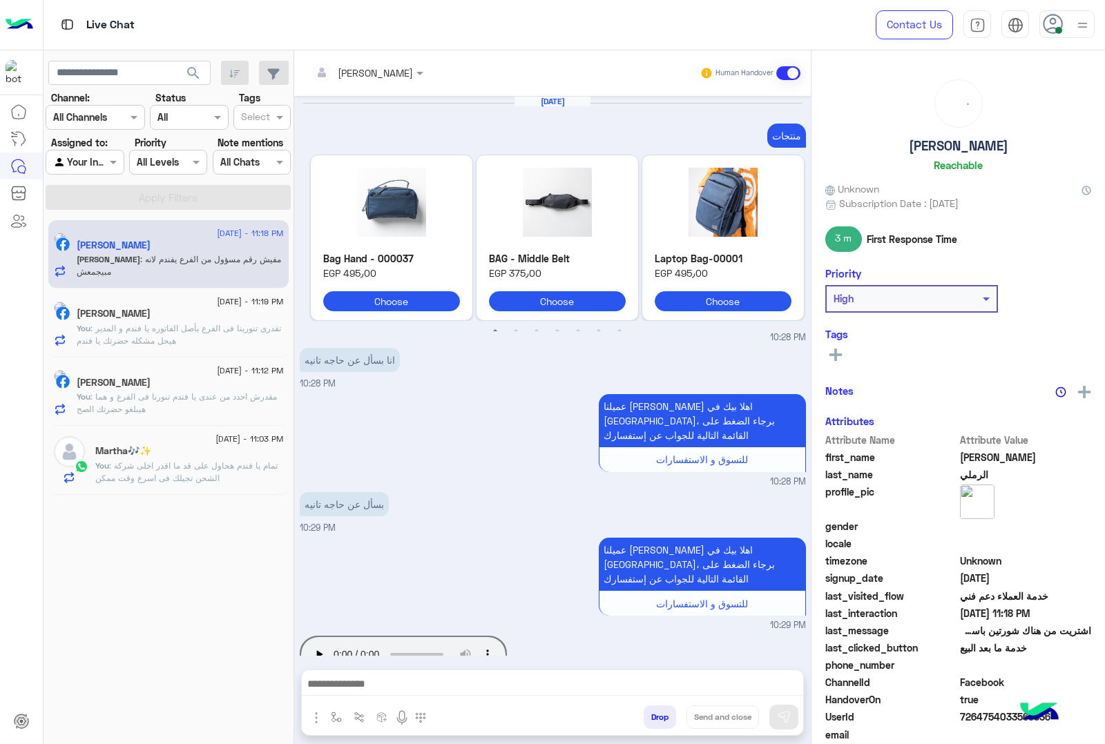
scroll to position [1678, 0]
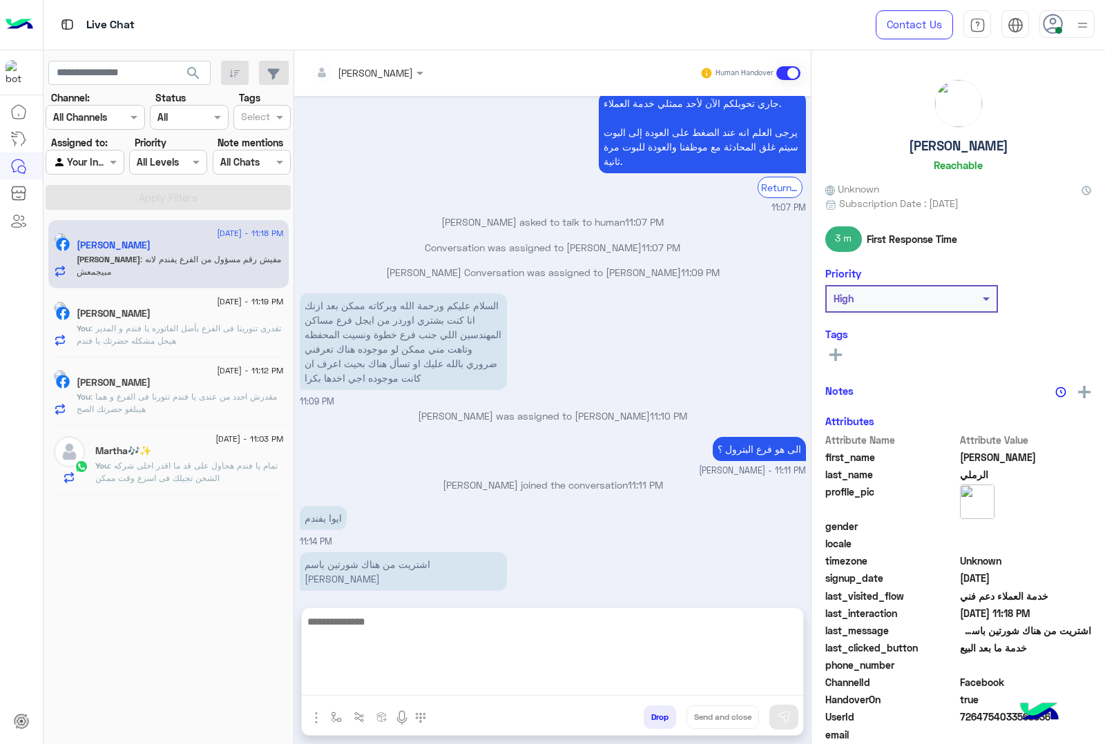
click at [473, 685] on textarea at bounding box center [552, 654] width 501 height 83
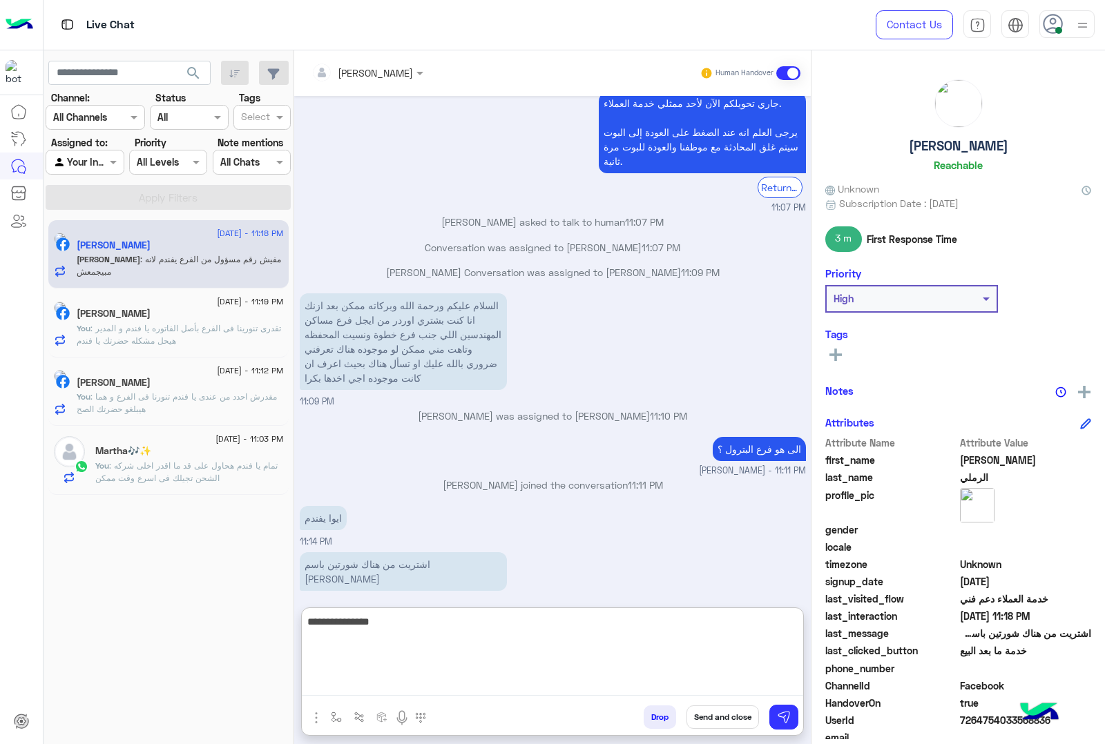
type textarea "**********"
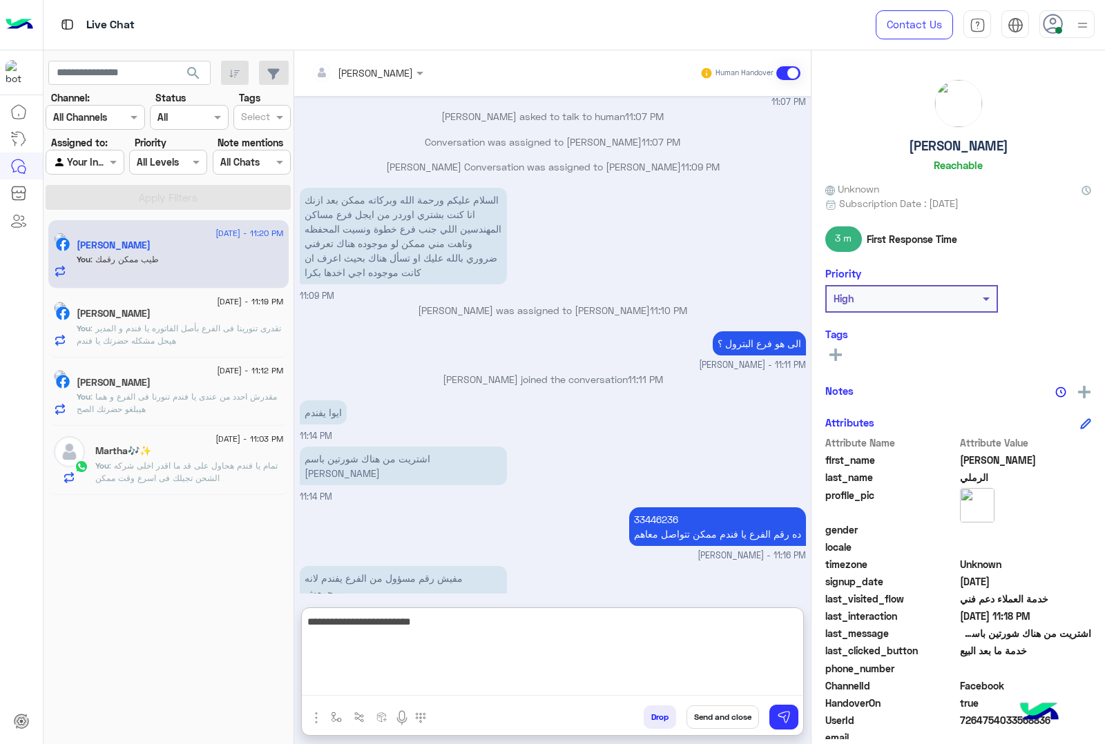
type textarea "**********"
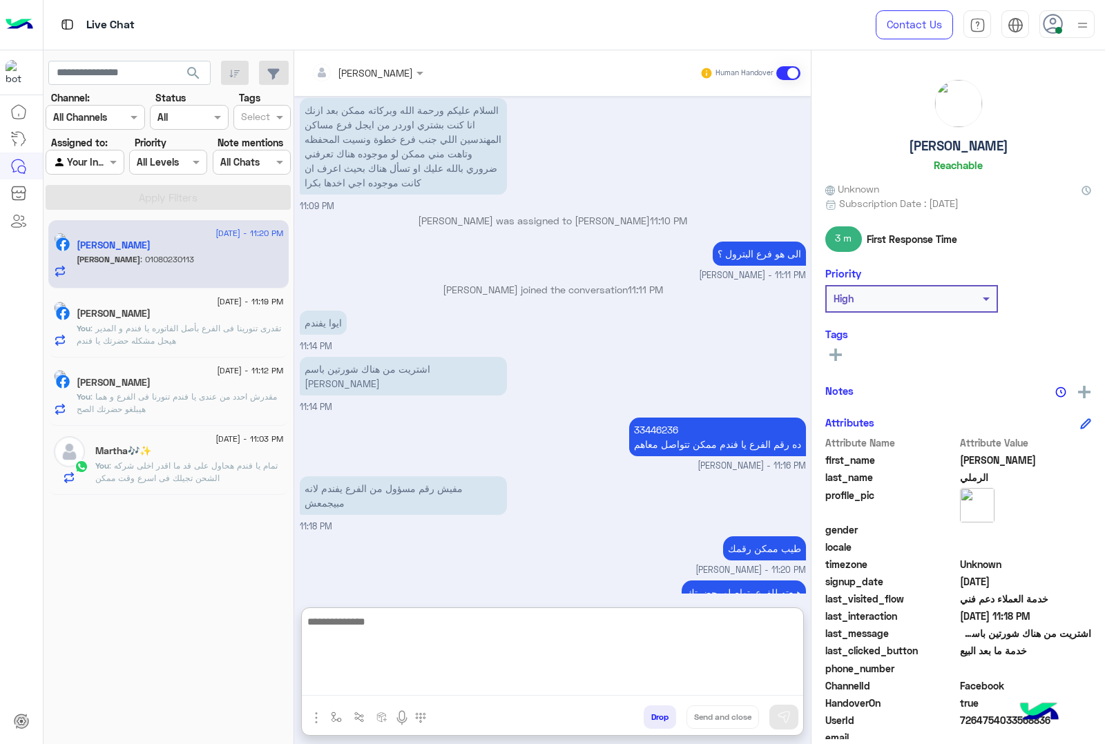
scroll to position [1919, 0]
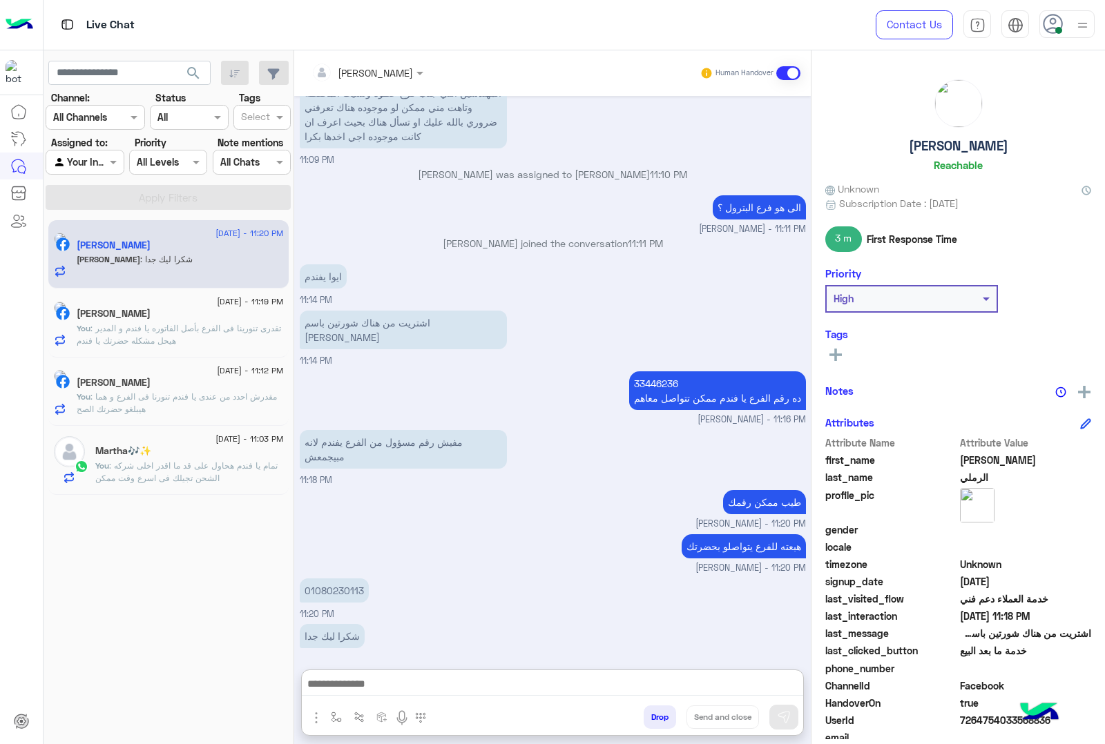
click at [316, 579] on p "01080230113" at bounding box center [334, 591] width 69 height 24
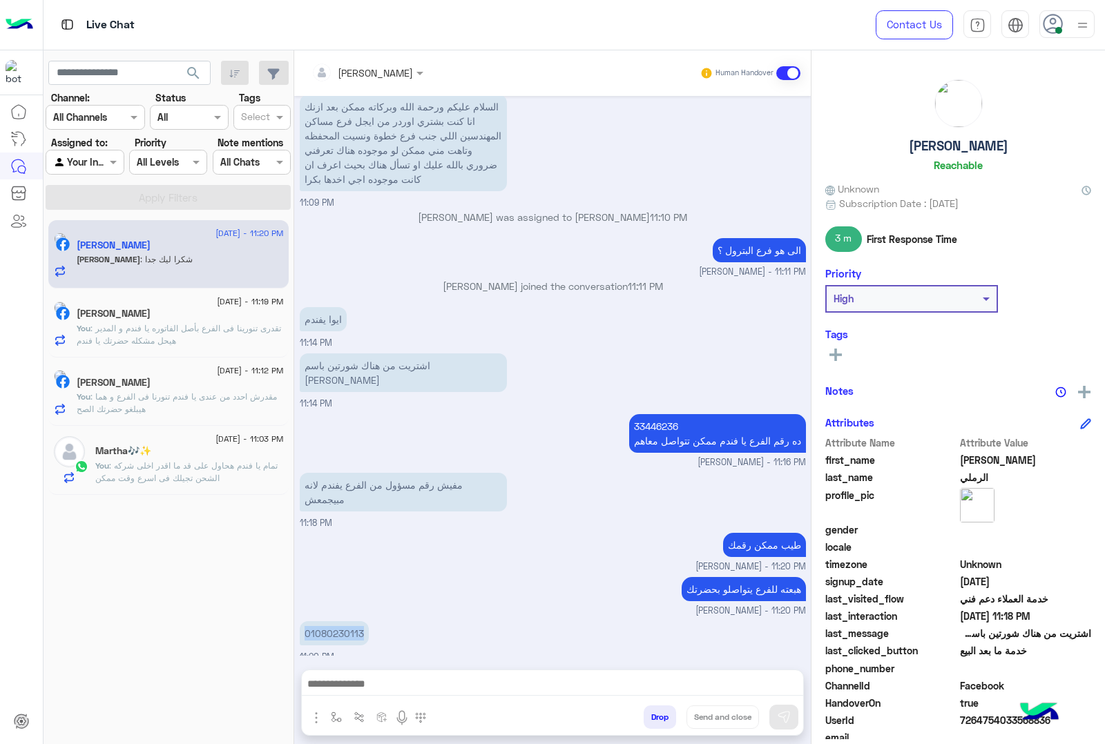
click at [316, 519] on div "Sep 13, 2025 منتجات Previous Bag Hand - 000037 EGP 495٫00 Choose BAG - Middle B…" at bounding box center [552, 376] width 516 height 560
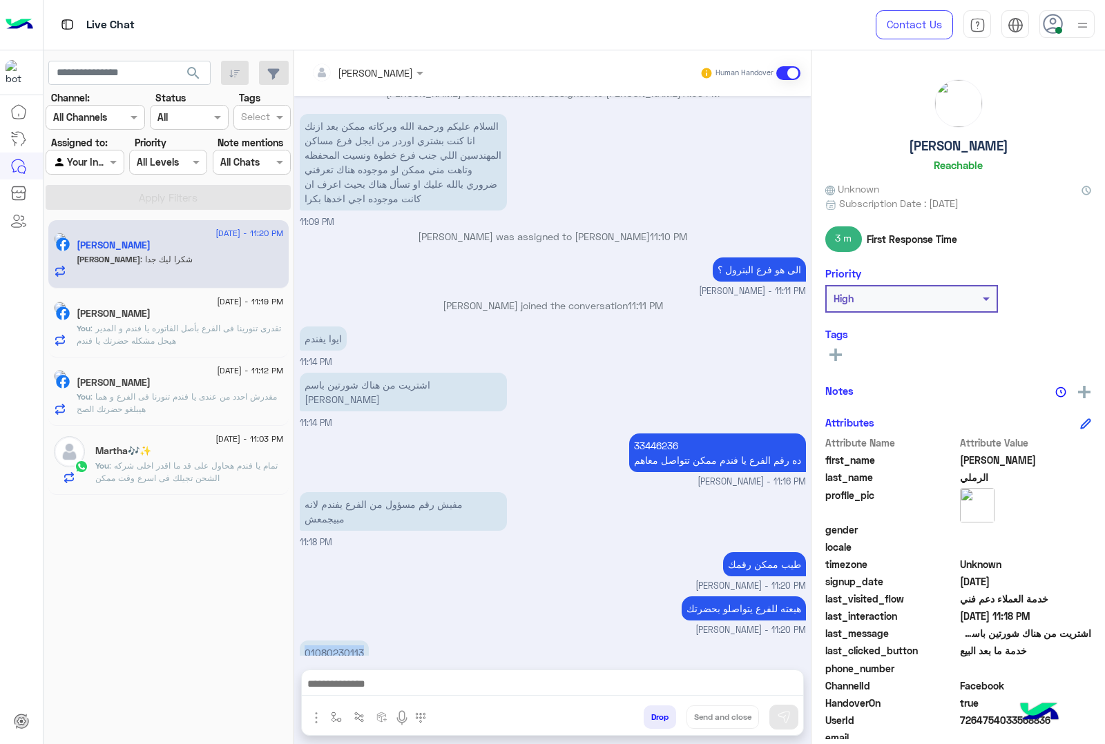
scroll to position [1903, 0]
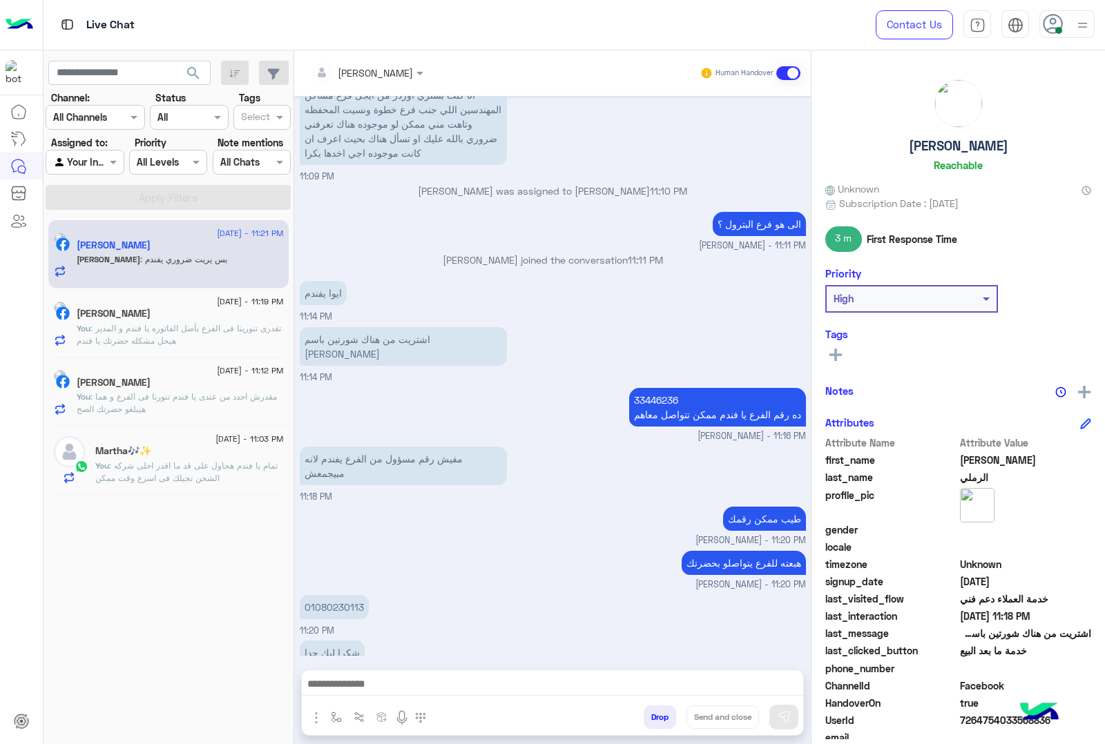
click at [947, 146] on h5 "[PERSON_NAME]" at bounding box center [958, 146] width 99 height 16
copy h5 "[PERSON_NAME]"
click at [316, 595] on p "01080230113" at bounding box center [334, 607] width 69 height 24
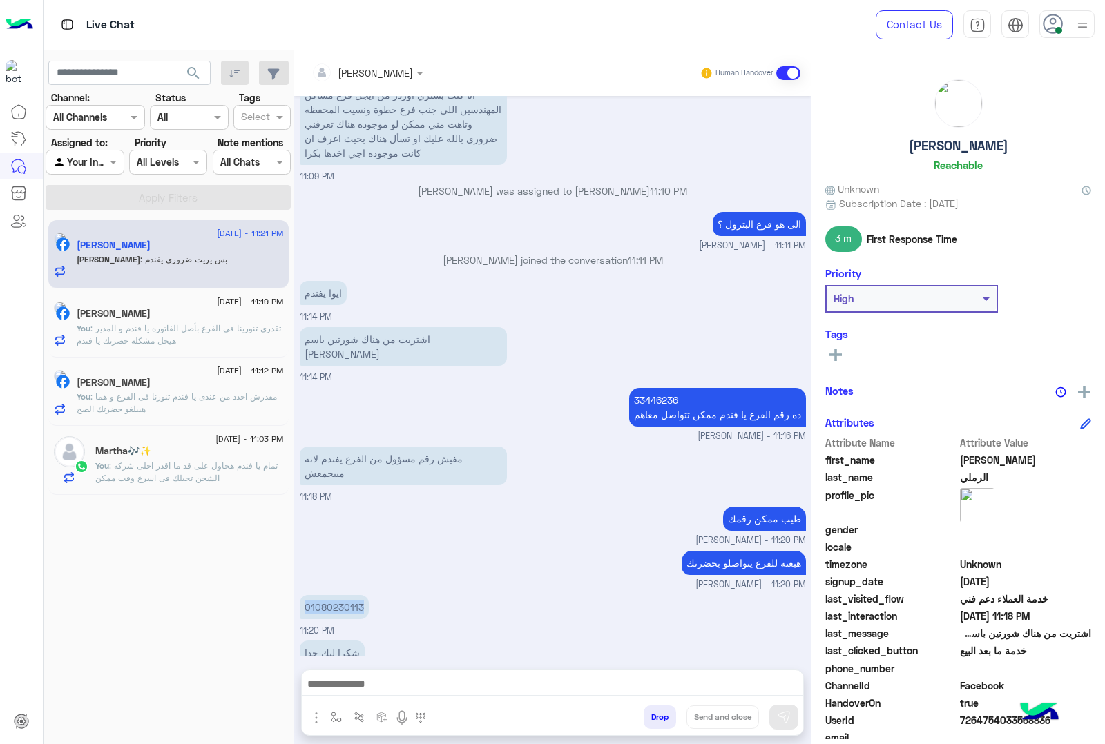
click at [316, 595] on p "01080230113" at bounding box center [334, 607] width 69 height 24
copy p "01080230113"
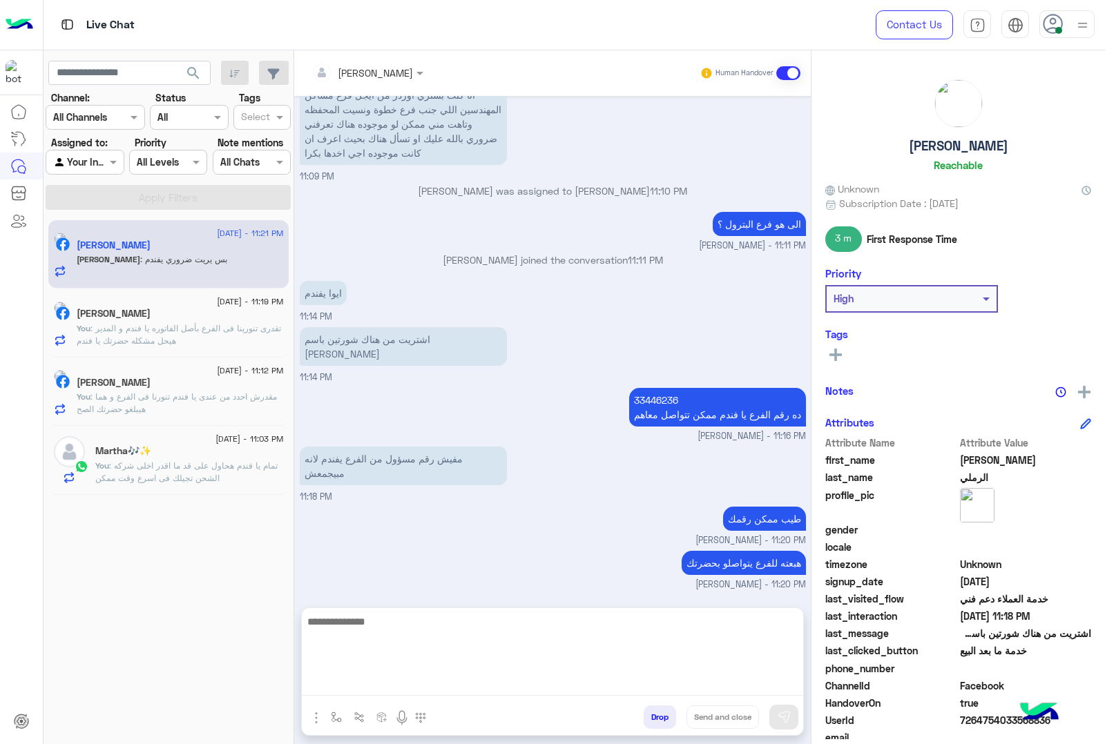
click at [405, 677] on textarea at bounding box center [552, 654] width 501 height 83
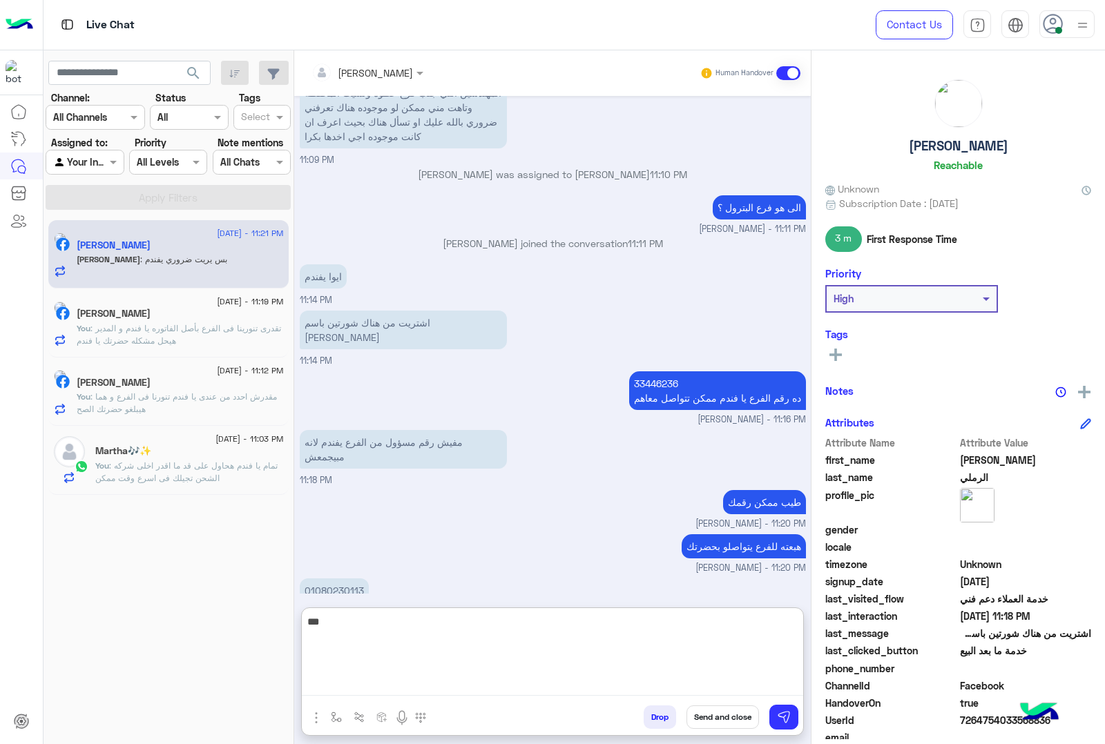
type textarea "****"
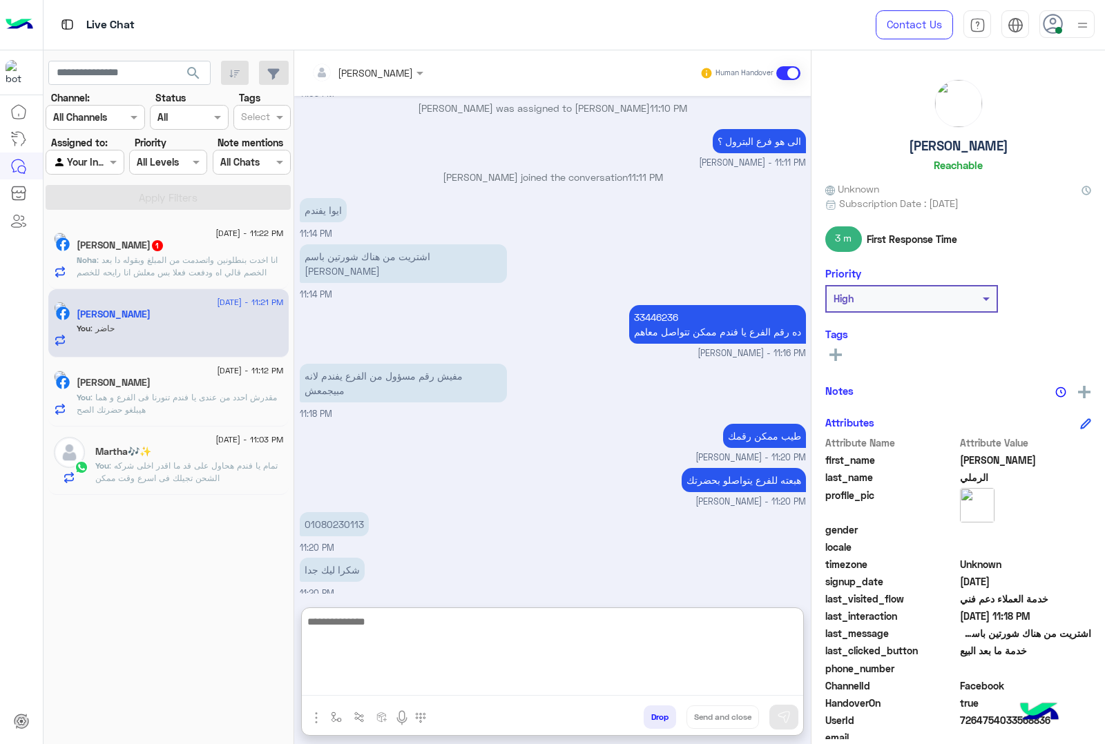
scroll to position [2009, 0]
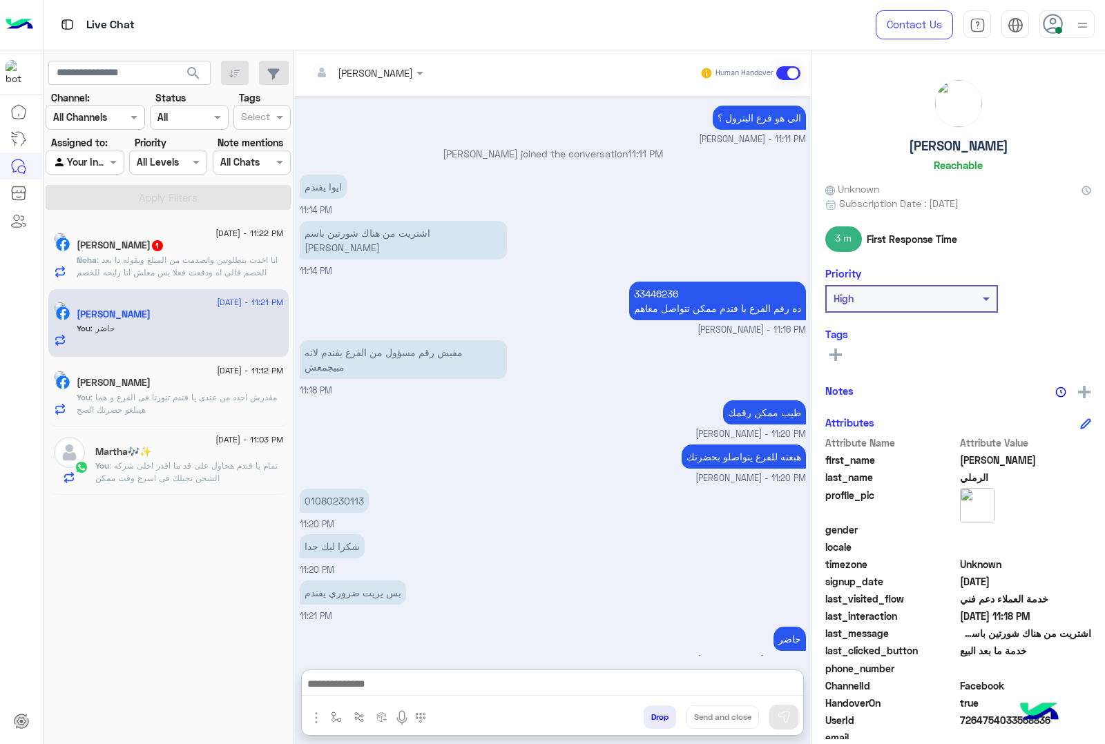
click at [219, 278] on p "Noha : انا اخدت بنطلونين واتصدمت من المبلغ وبقوله دا بعد الخصم قالي اه ودفعت فع…" at bounding box center [180, 285] width 207 height 62
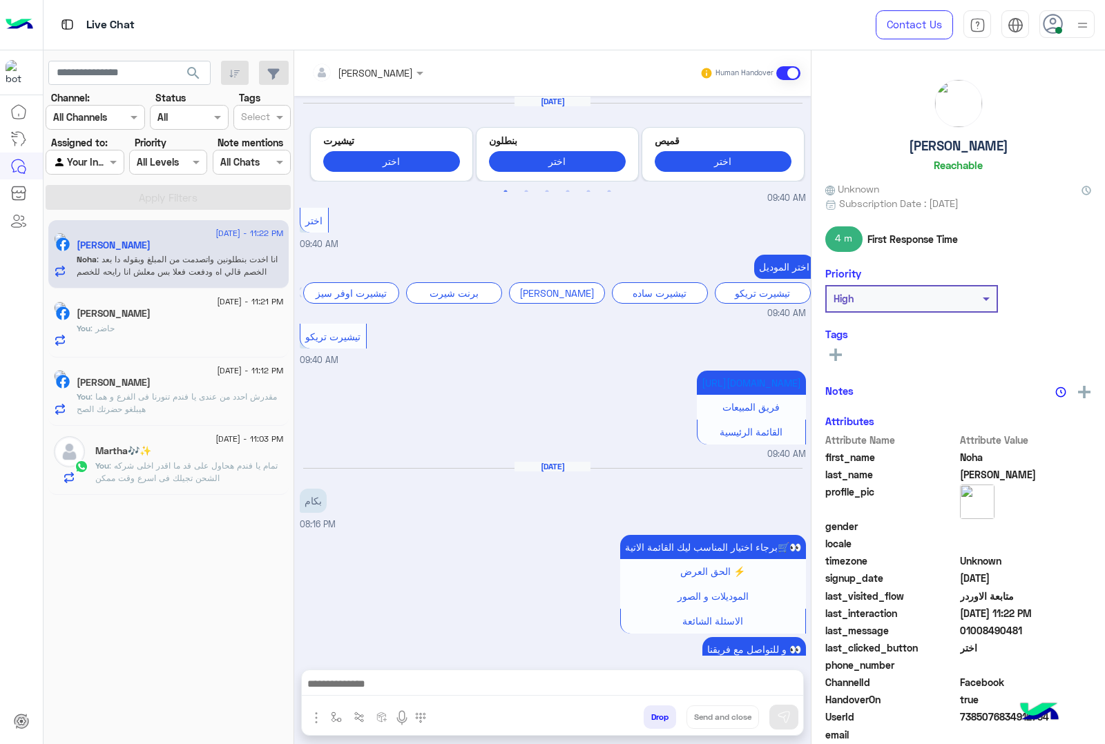
scroll to position [1609, 0]
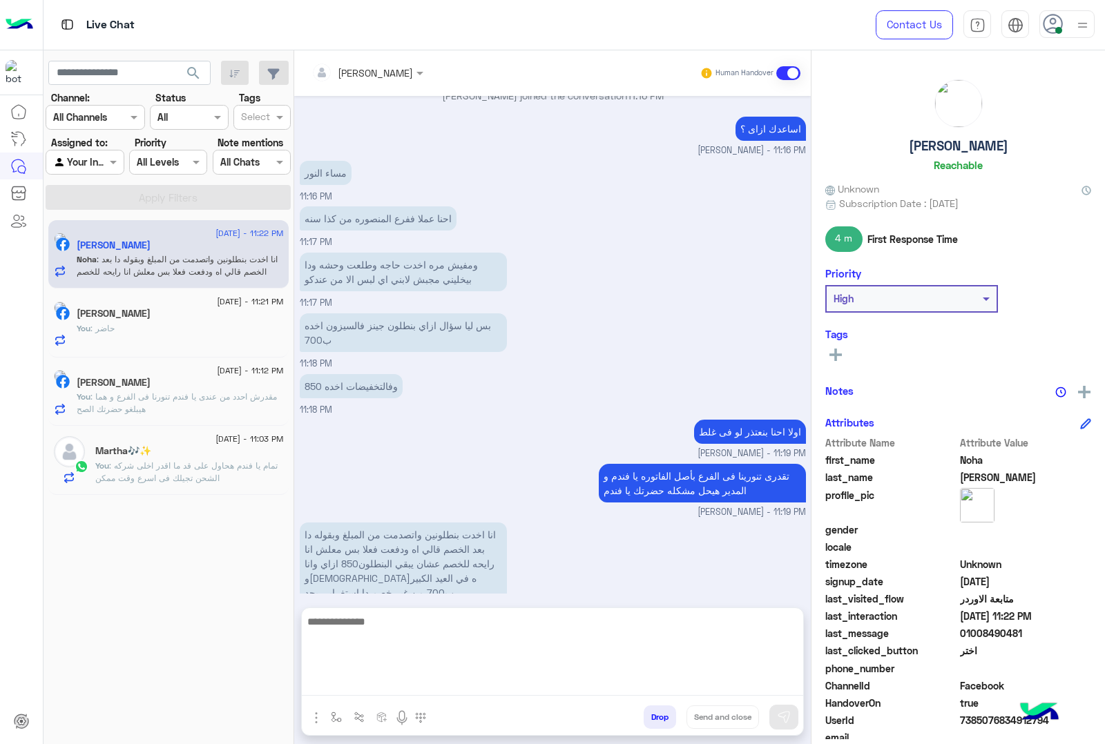
click at [498, 685] on textarea at bounding box center [552, 654] width 501 height 83
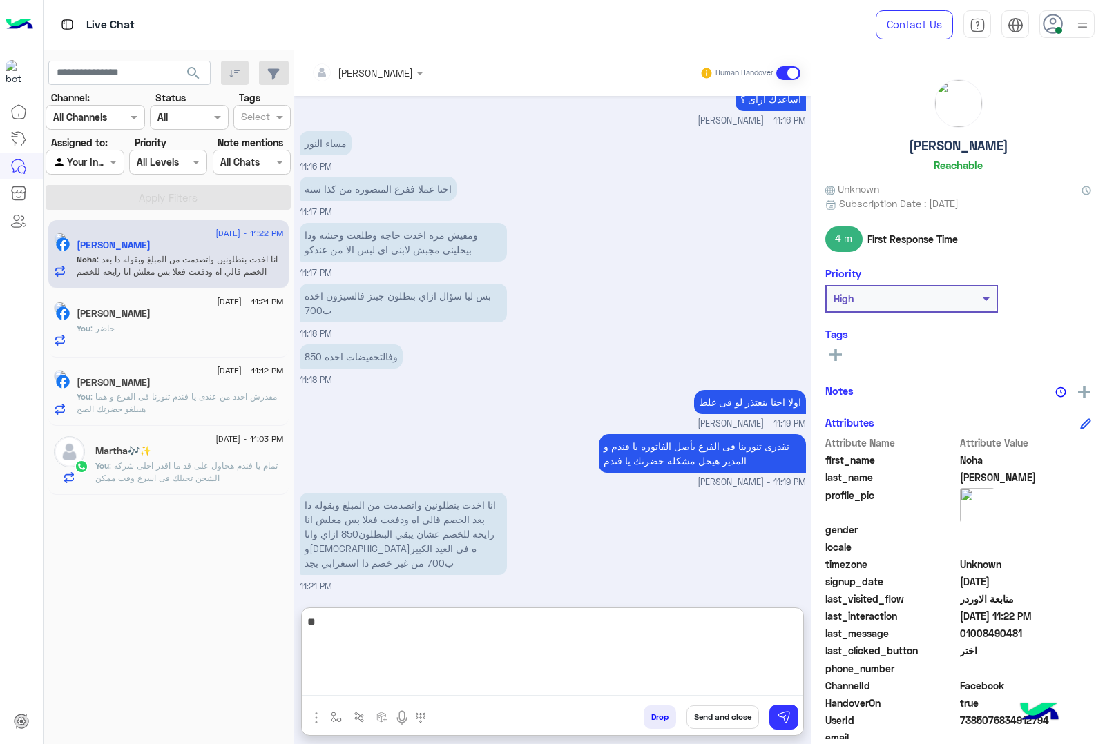
type textarea "*"
type textarea "**********"
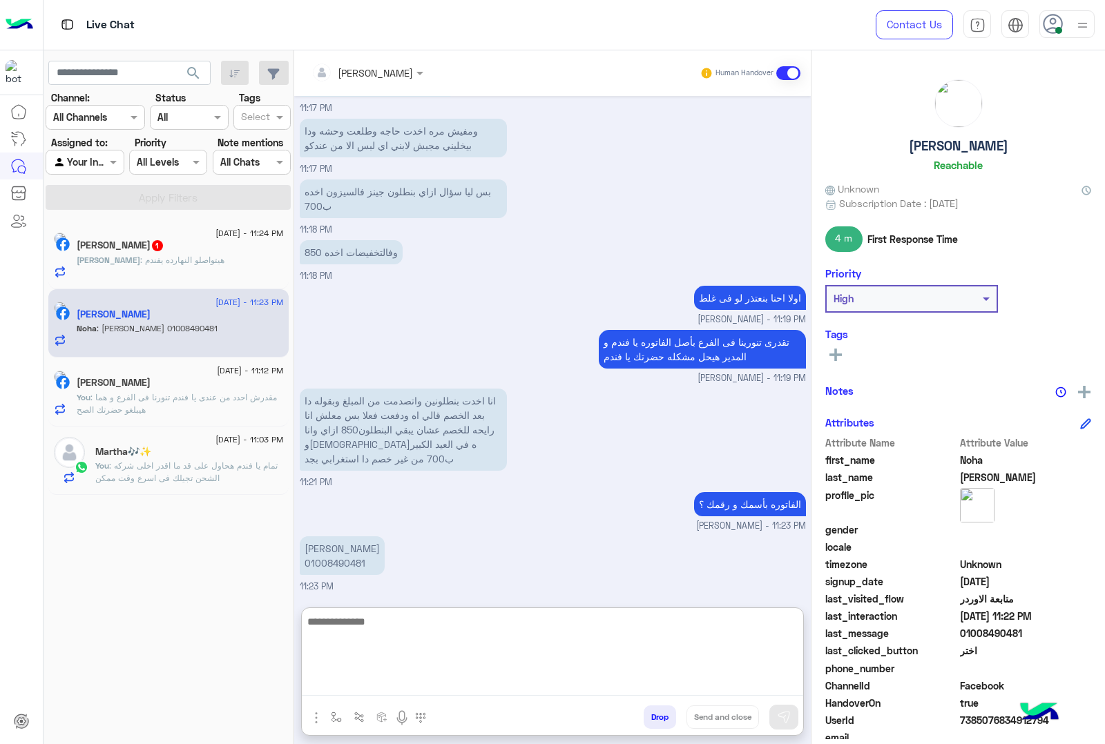
scroll to position [1776, 0]
click at [505, 643] on textarea at bounding box center [552, 654] width 501 height 83
type textarea "**********"
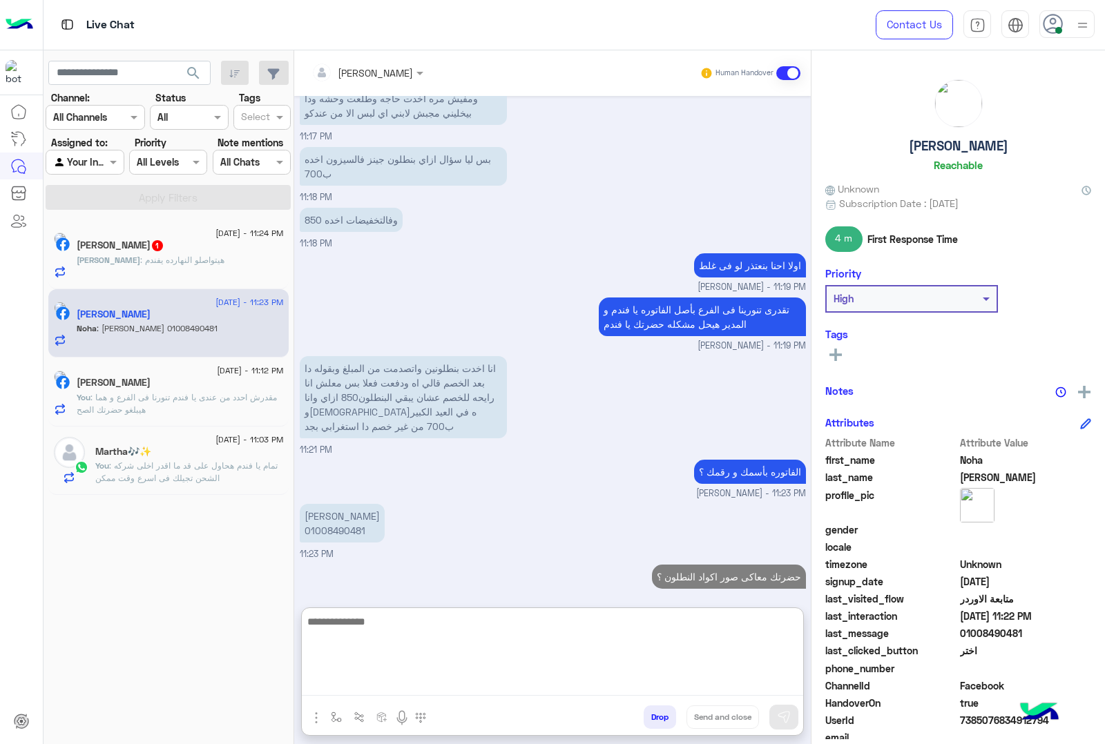
scroll to position [1820, 0]
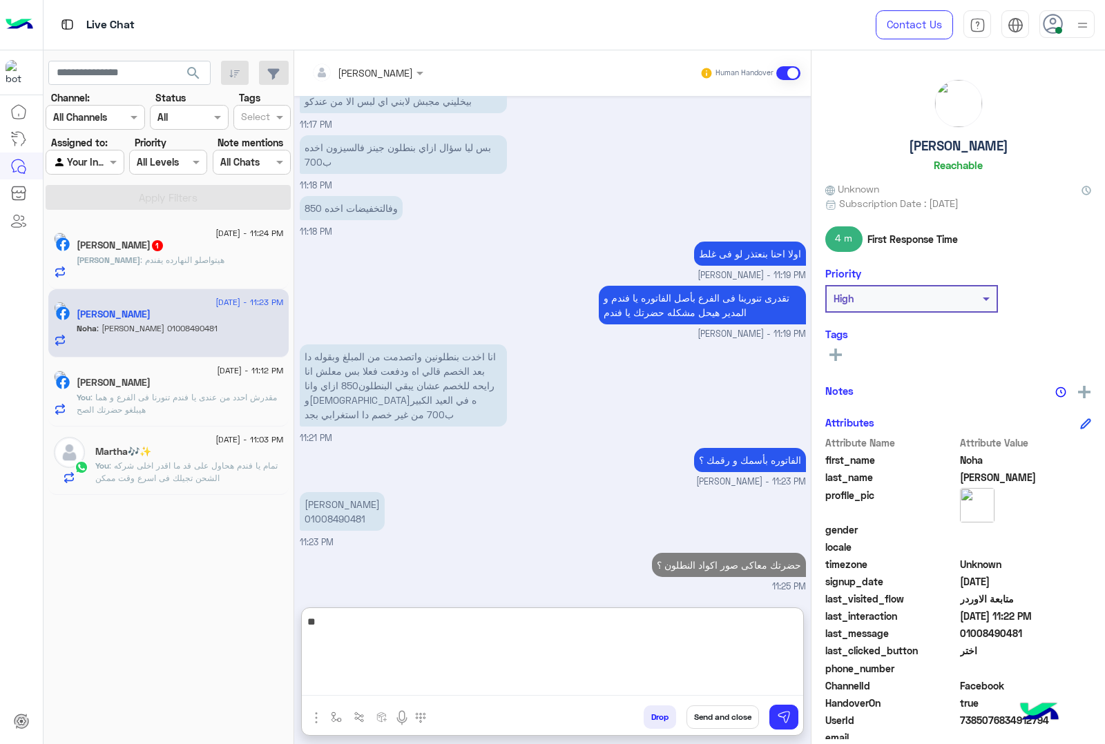
type textarea "*"
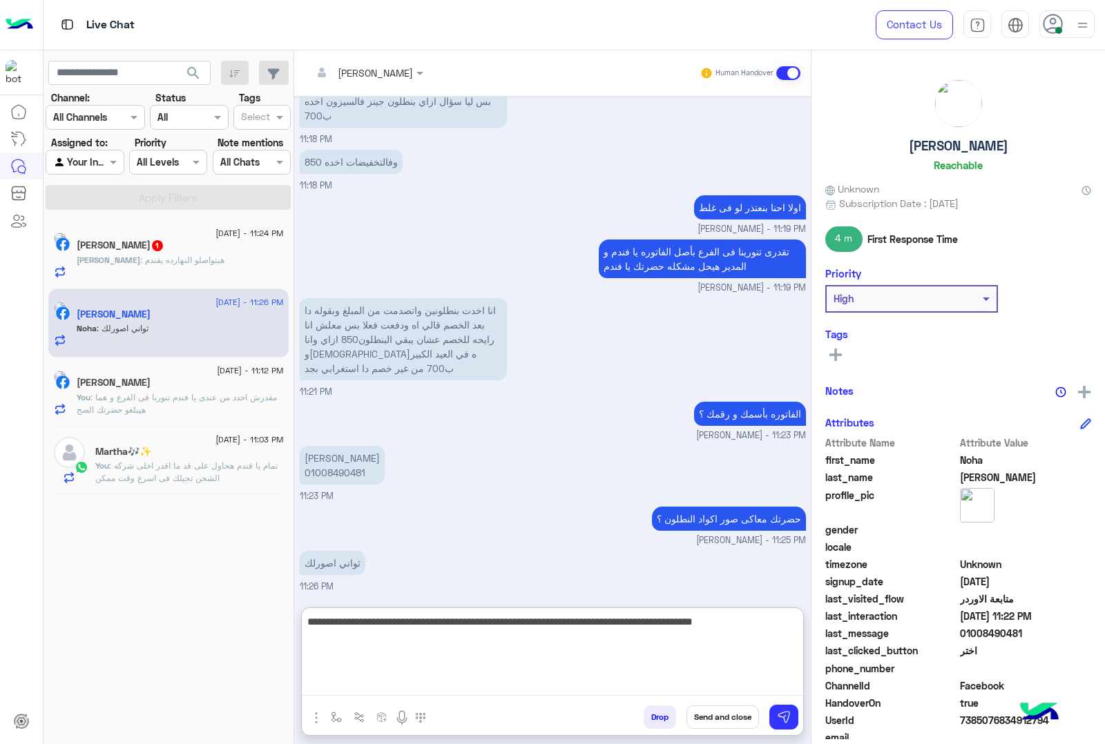
type textarea "**********"
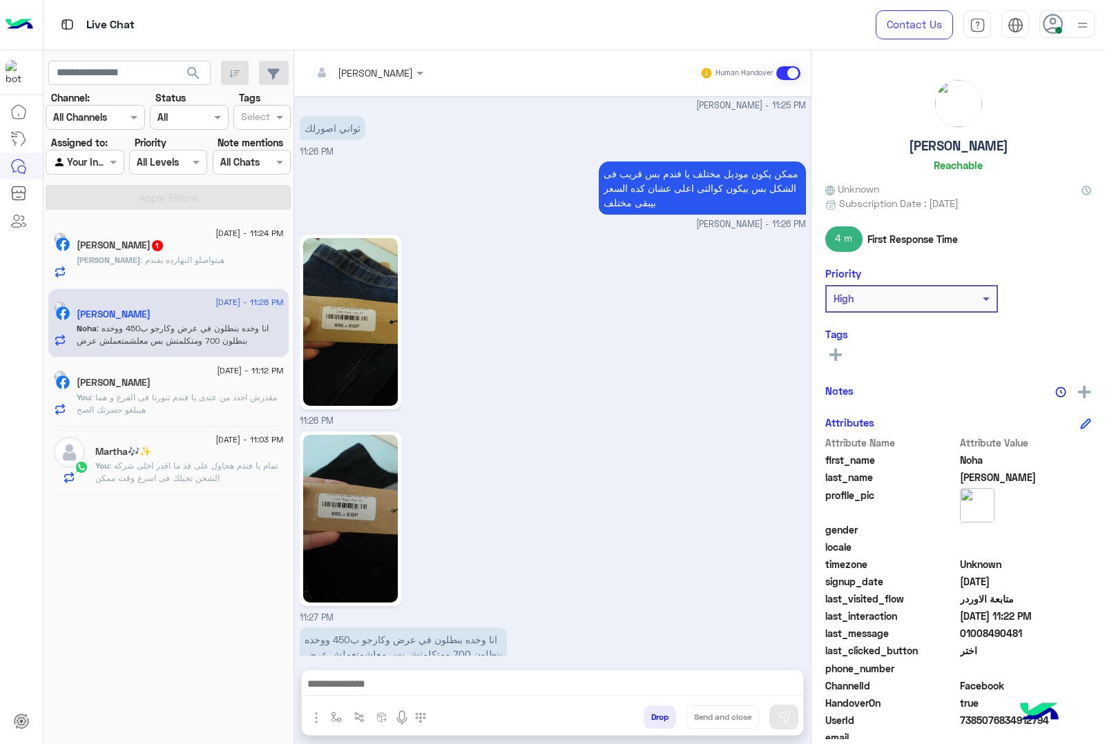
scroll to position [2344, 0]
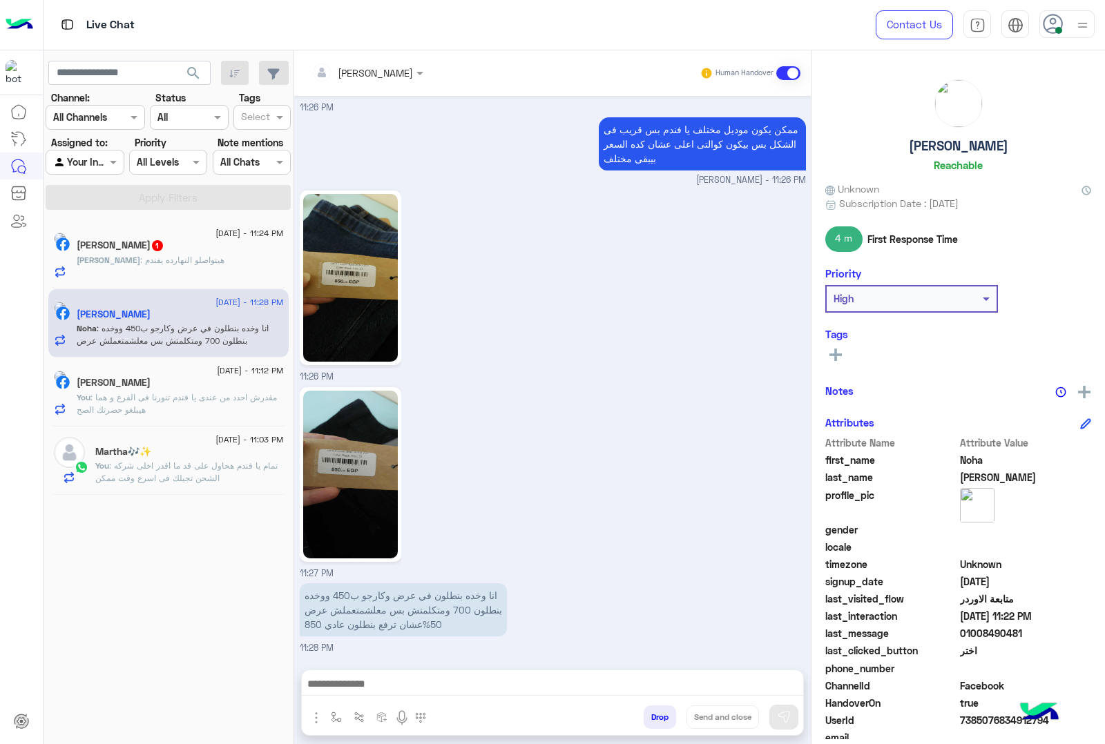
click at [220, 242] on div "احمد الرملي 1" at bounding box center [180, 247] width 207 height 14
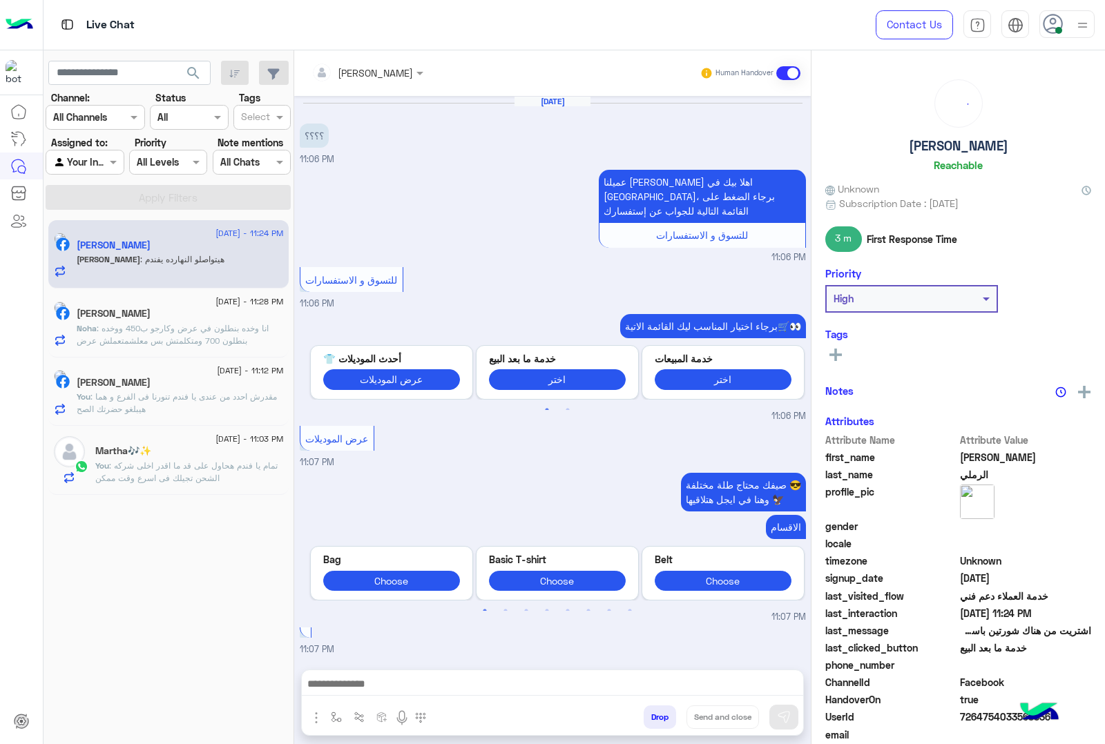
scroll to position [1368, 0]
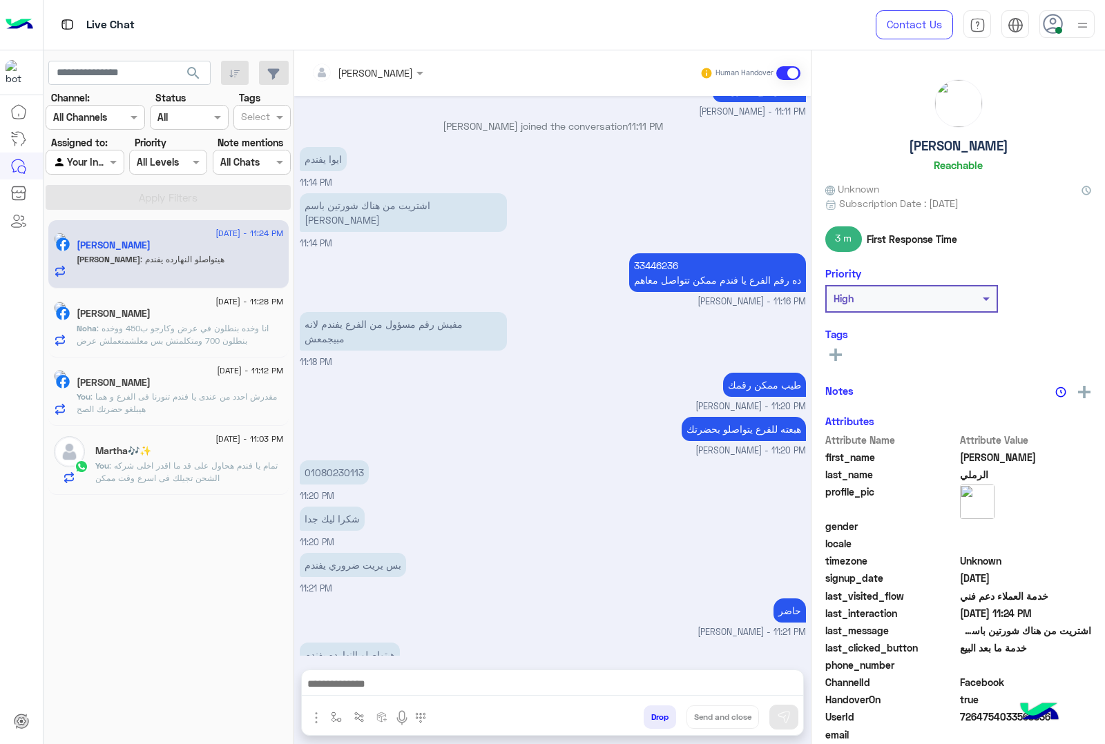
click at [214, 333] on p "Noha : انا وخده بنطلون في عرض وكارجو ب450 ووخده بنطلون 700 ومتكلمتش بس معلشمتعم…" at bounding box center [180, 340] width 207 height 37
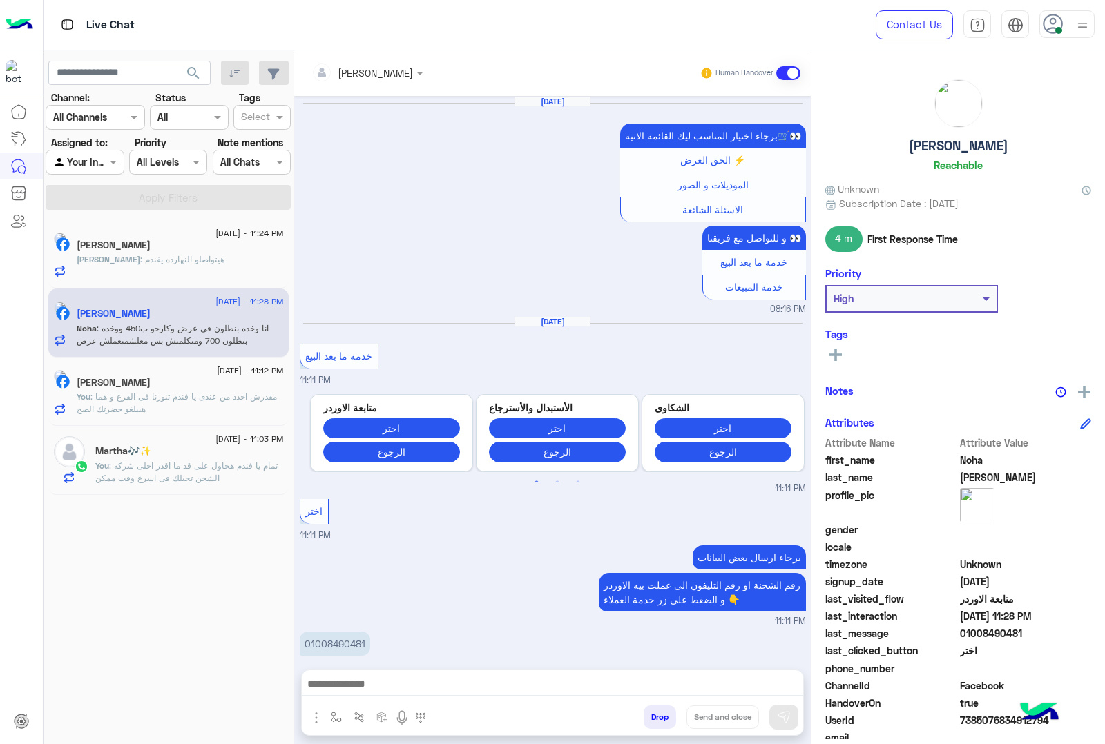
scroll to position [1671, 0]
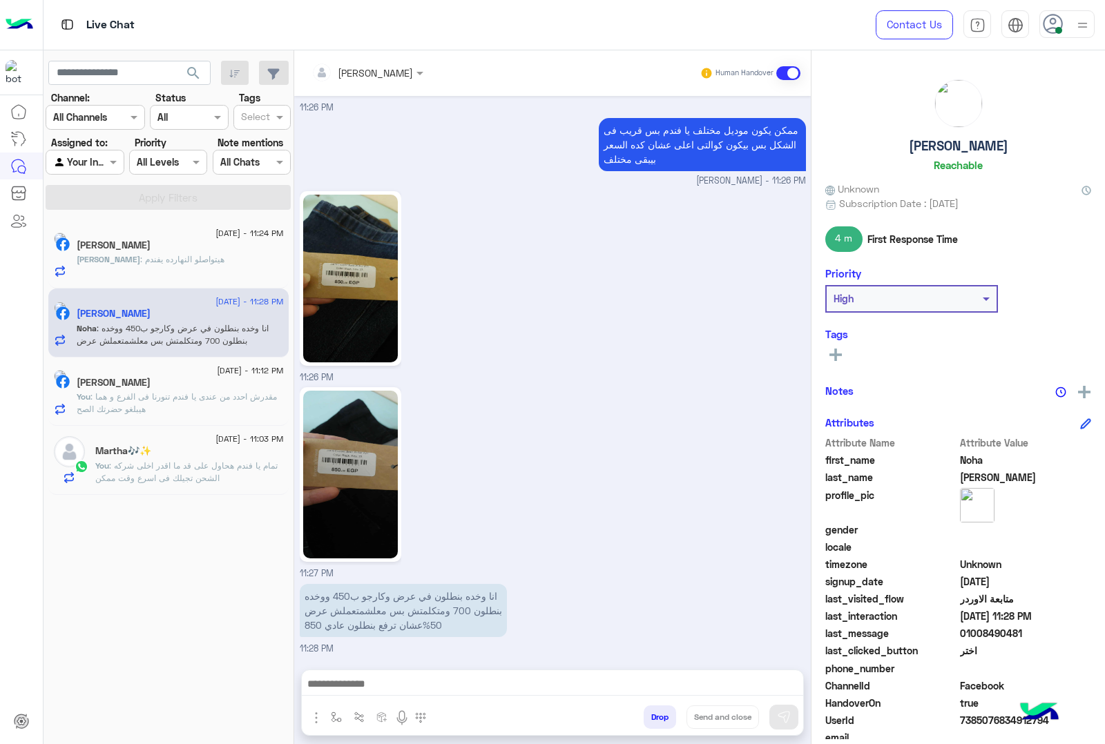
click at [356, 290] on img at bounding box center [350, 279] width 95 height 168
click at [343, 481] on img at bounding box center [350, 475] width 95 height 168
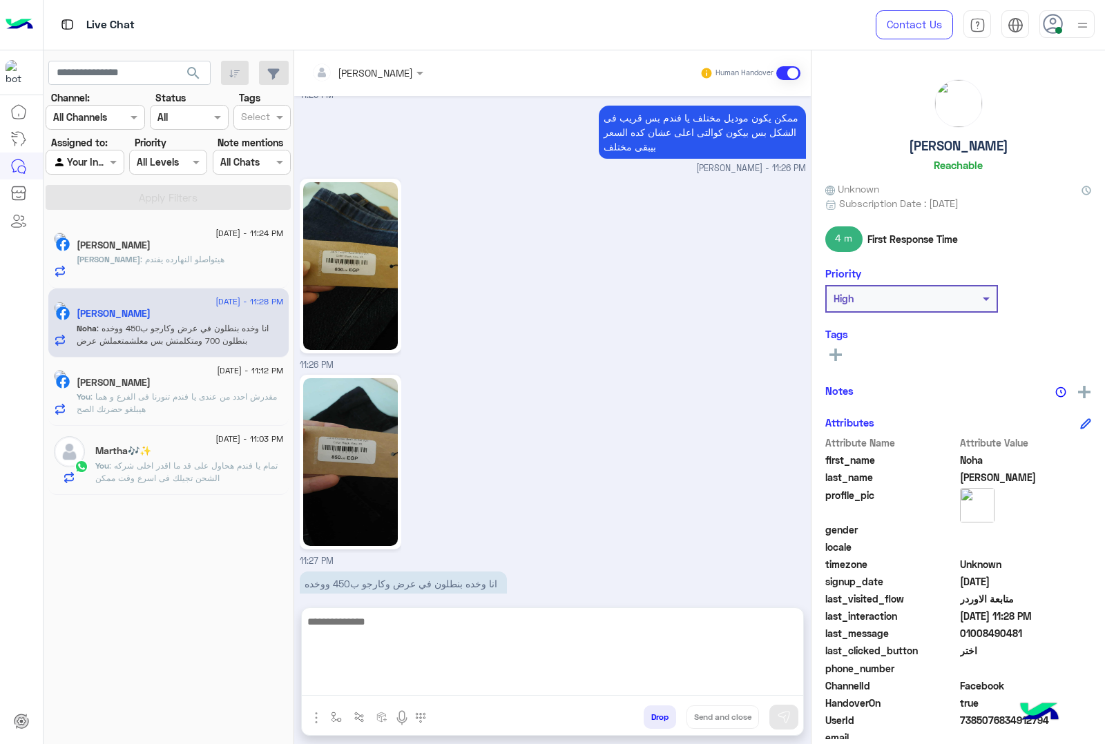
click at [437, 691] on textarea at bounding box center [552, 654] width 501 height 83
type textarea "*"
type textarea "**********"
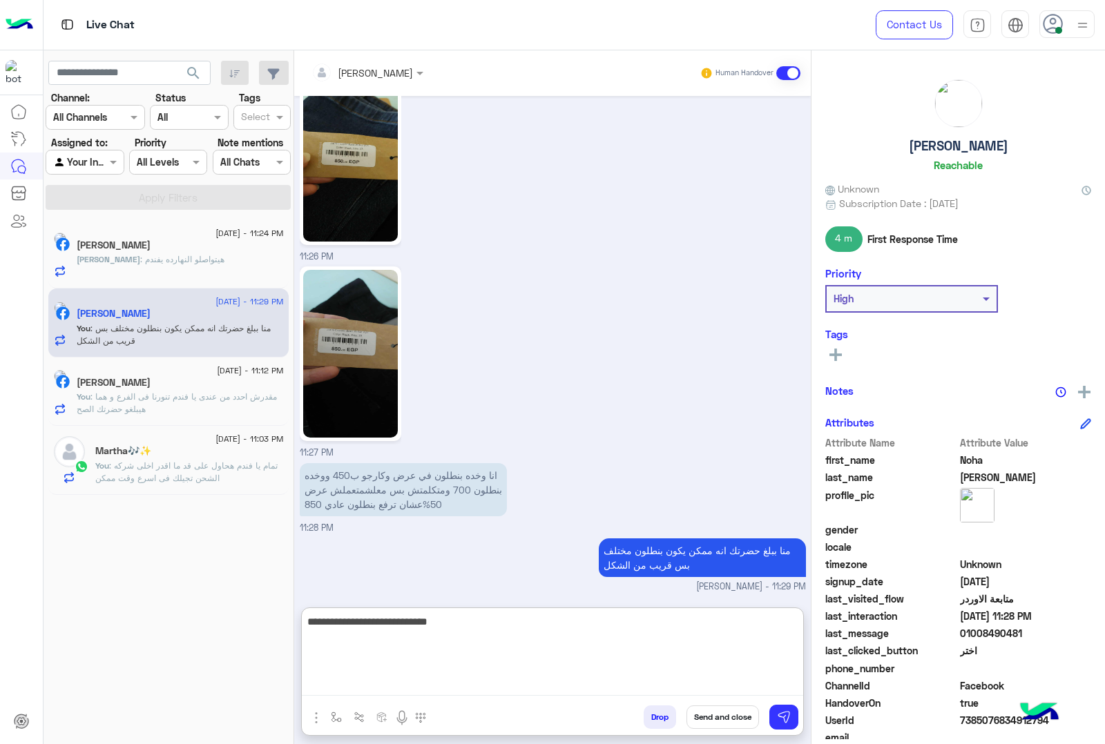
type textarea "**********"
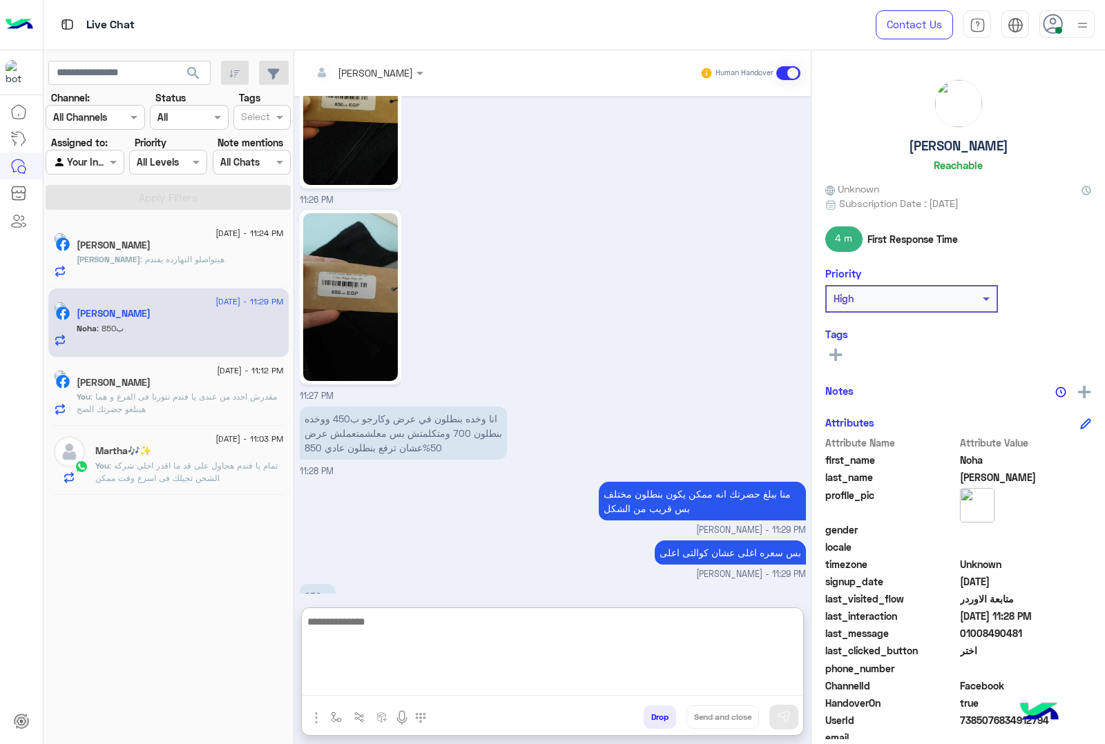
scroll to position [1882, 0]
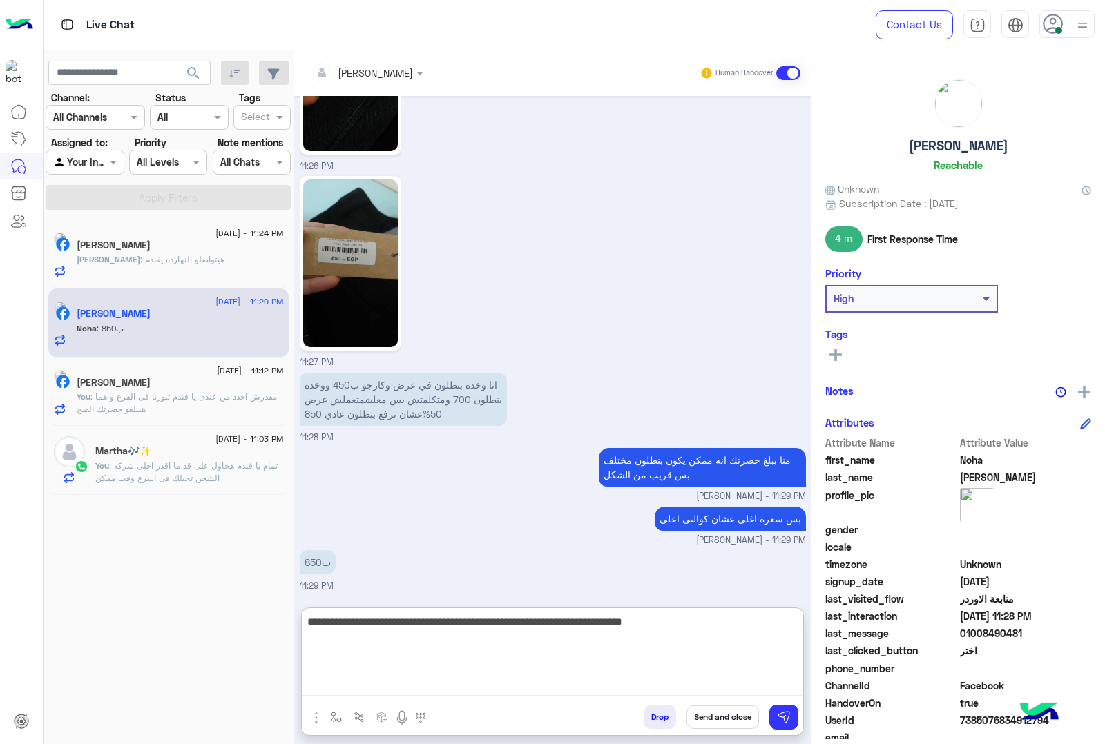
type textarea "**********"
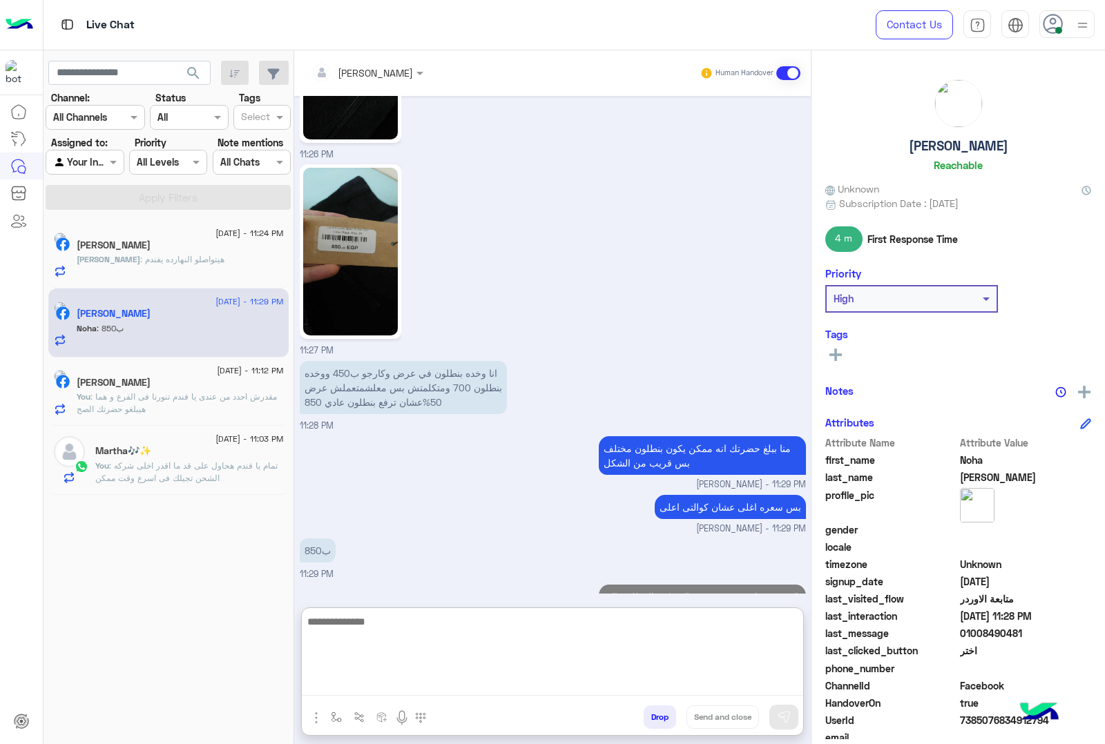
scroll to position [1941, 0]
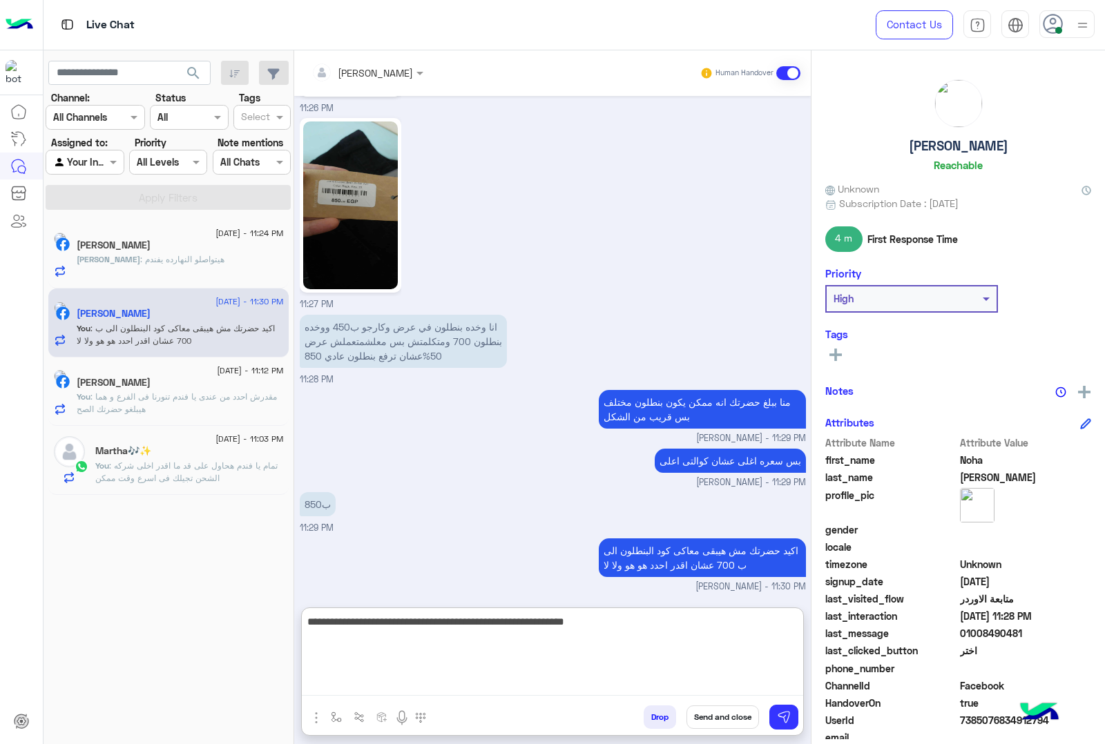
type textarea "**********"
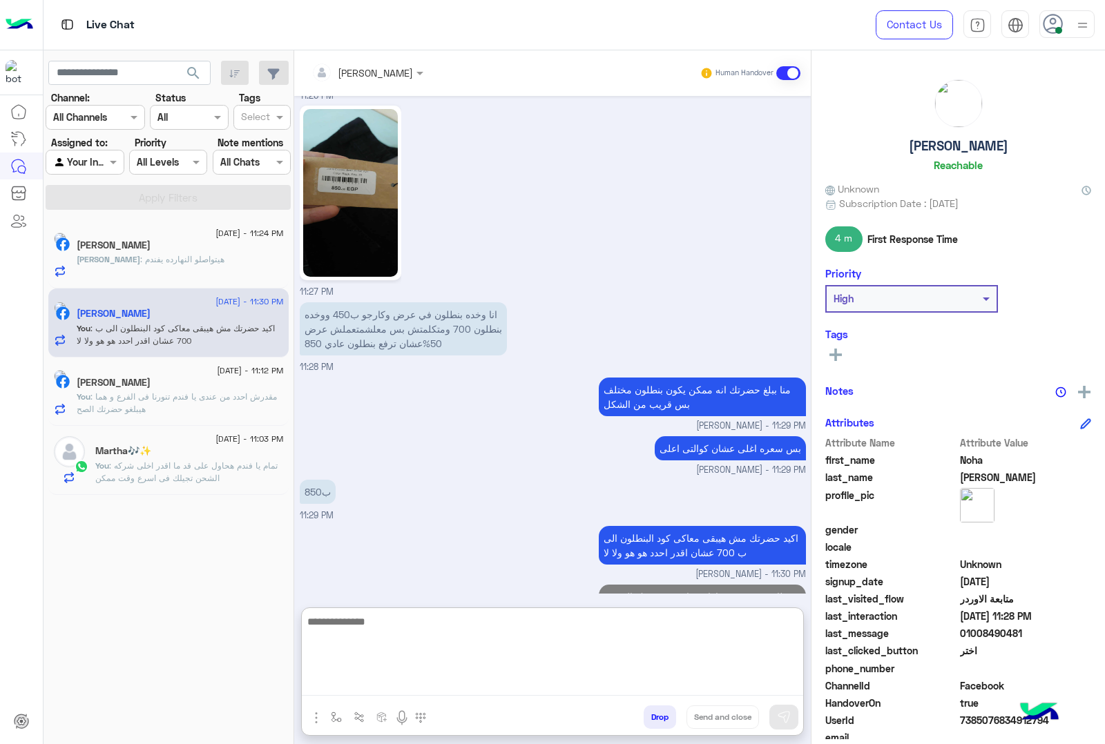
scroll to position [1999, 0]
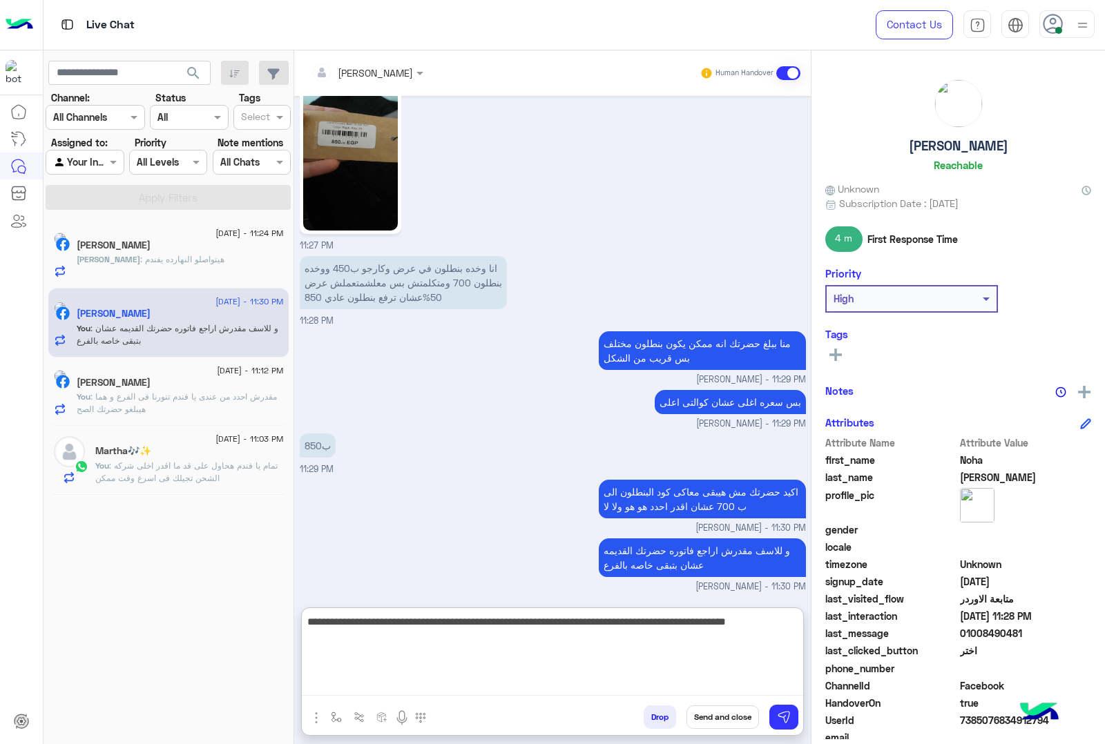
type textarea "**********"
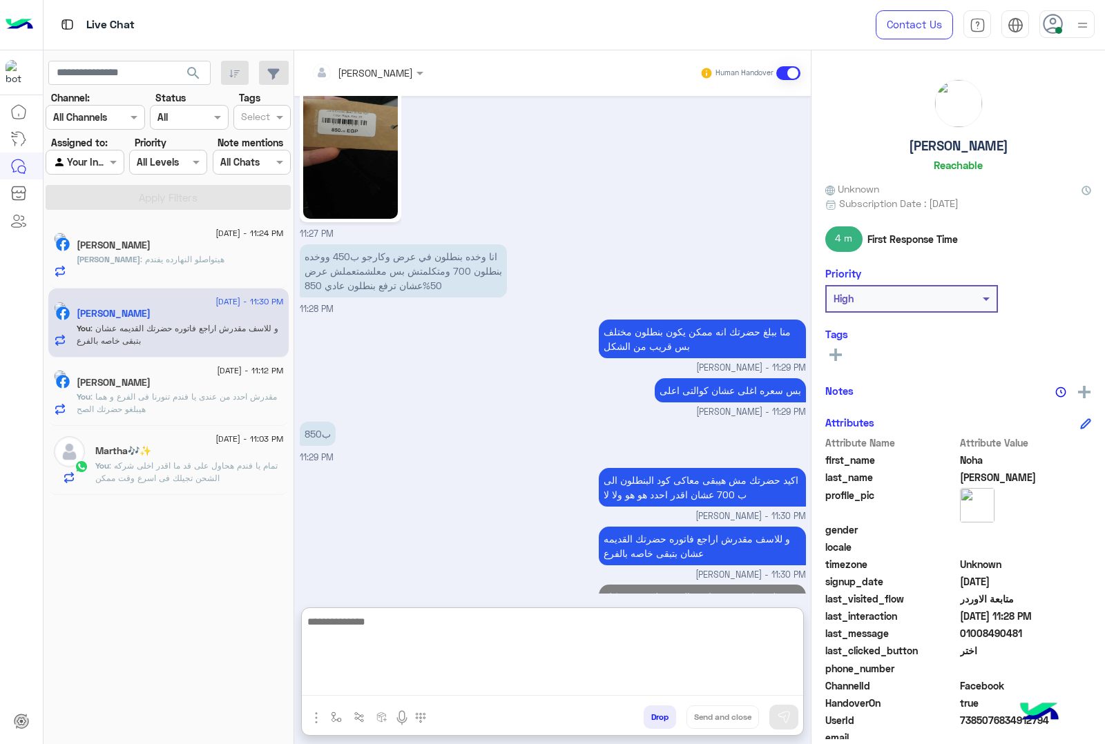
scroll to position [2072, 0]
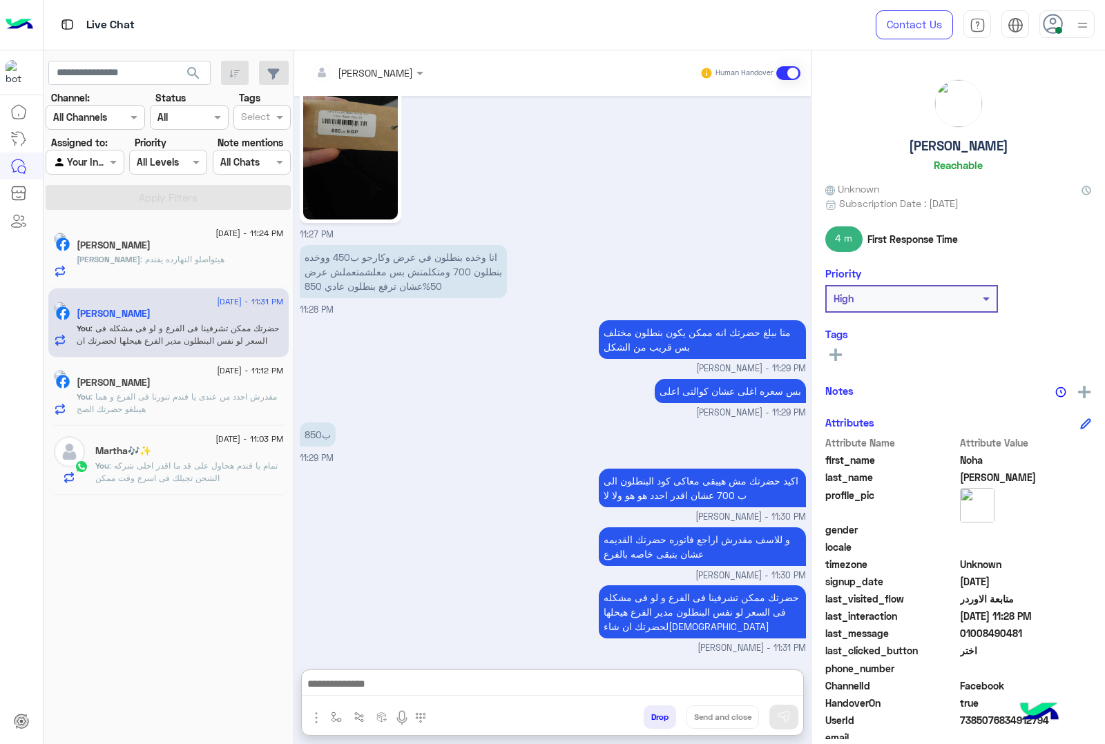
click at [166, 259] on span ": هيتواصلو النهارده يفندم" at bounding box center [182, 259] width 84 height 10
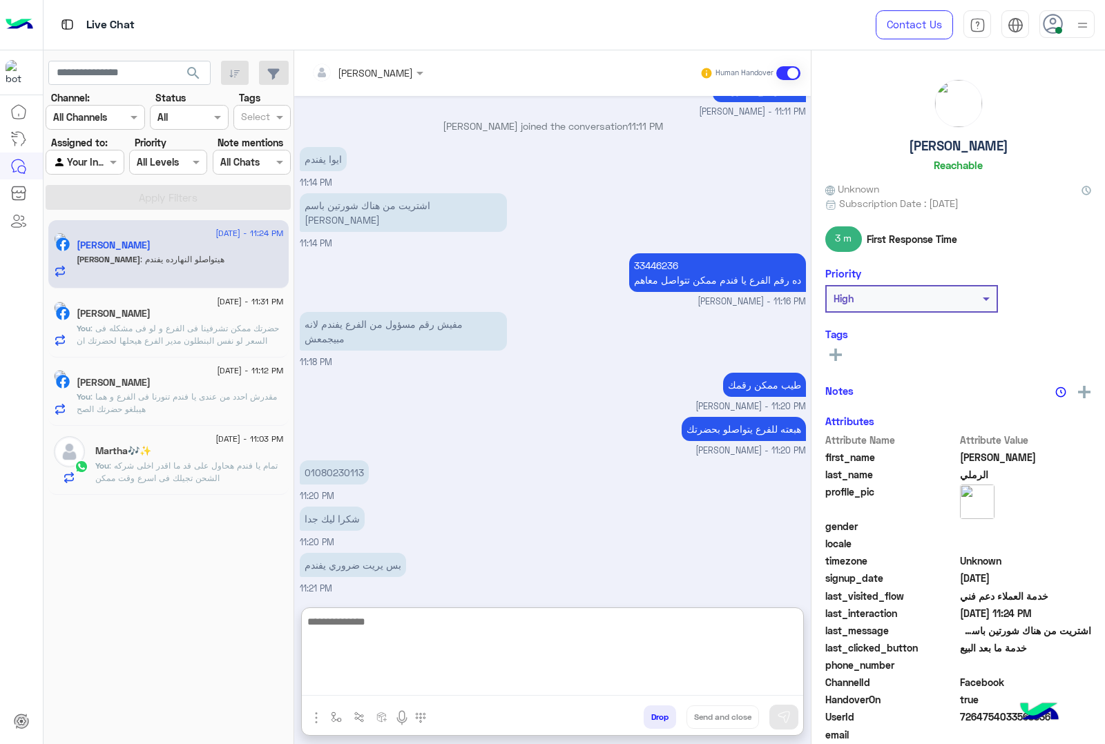
click at [457, 683] on textarea at bounding box center [552, 654] width 501 height 83
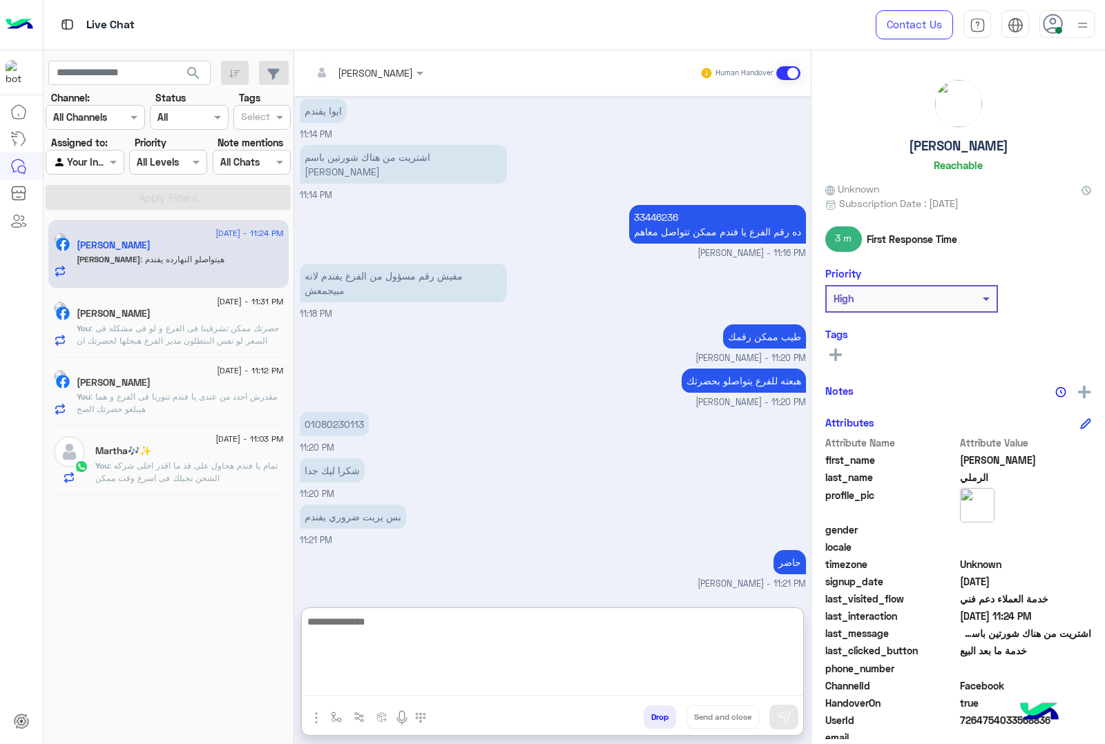
scroll to position [1429, 0]
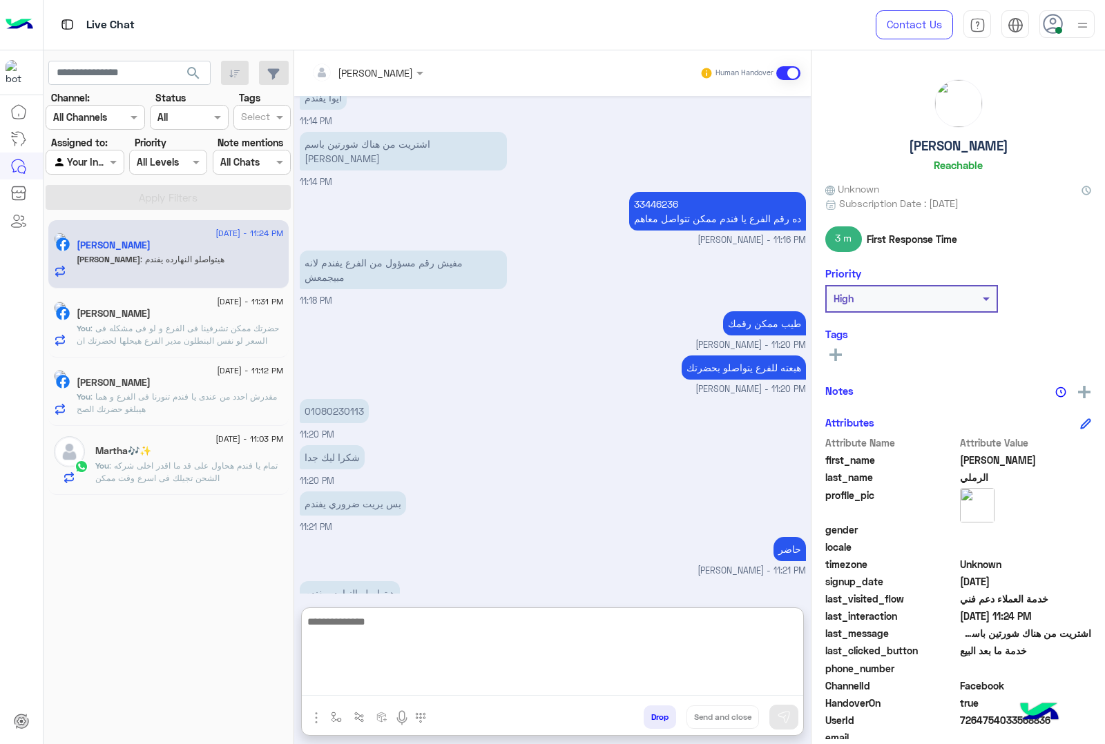
click at [459, 630] on textarea at bounding box center [552, 654] width 501 height 83
type textarea "**********"
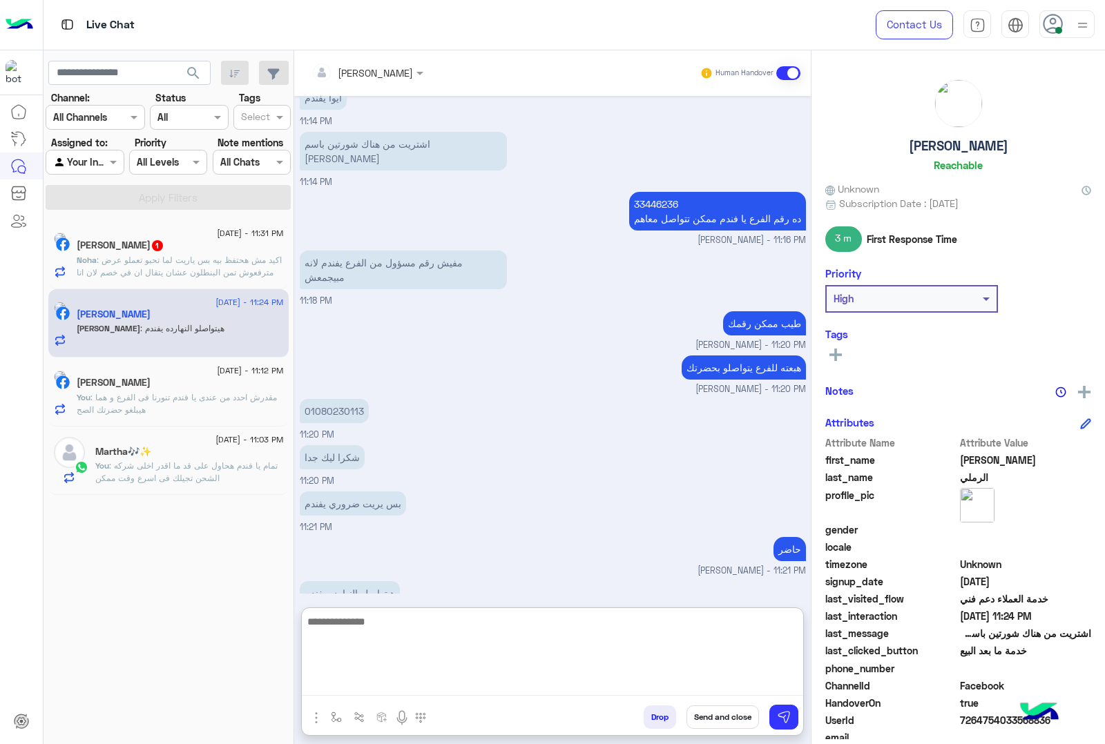
scroll to position [1473, 0]
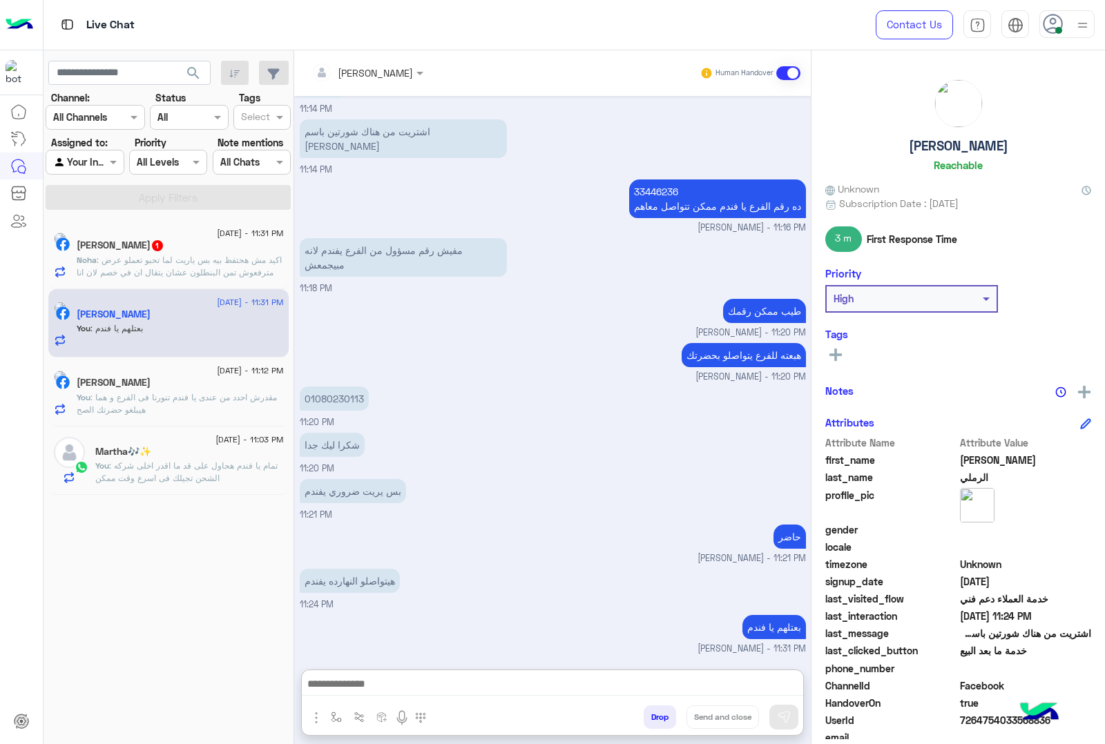
click at [233, 270] on span ": اكيد مش هحتفظ بيه بس ياريت لما تحبو تعملو عرض مترفعوش تمن البنطلون عشان يتقال…" at bounding box center [179, 272] width 205 height 35
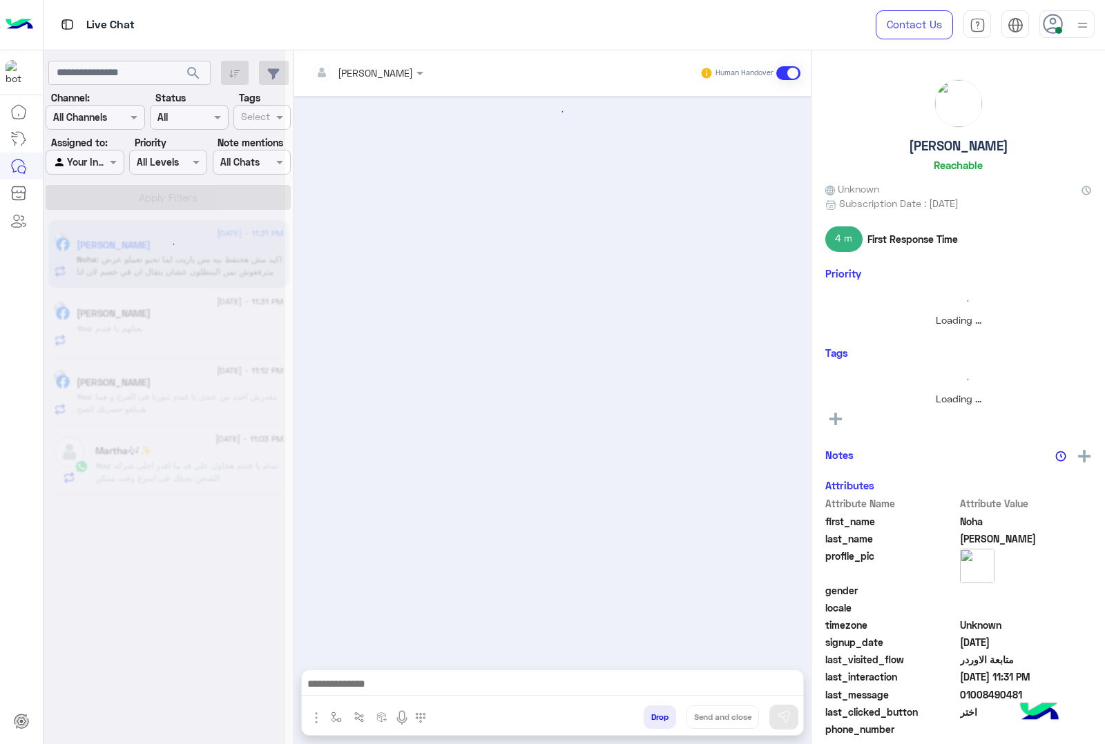
scroll to position [1402, 0]
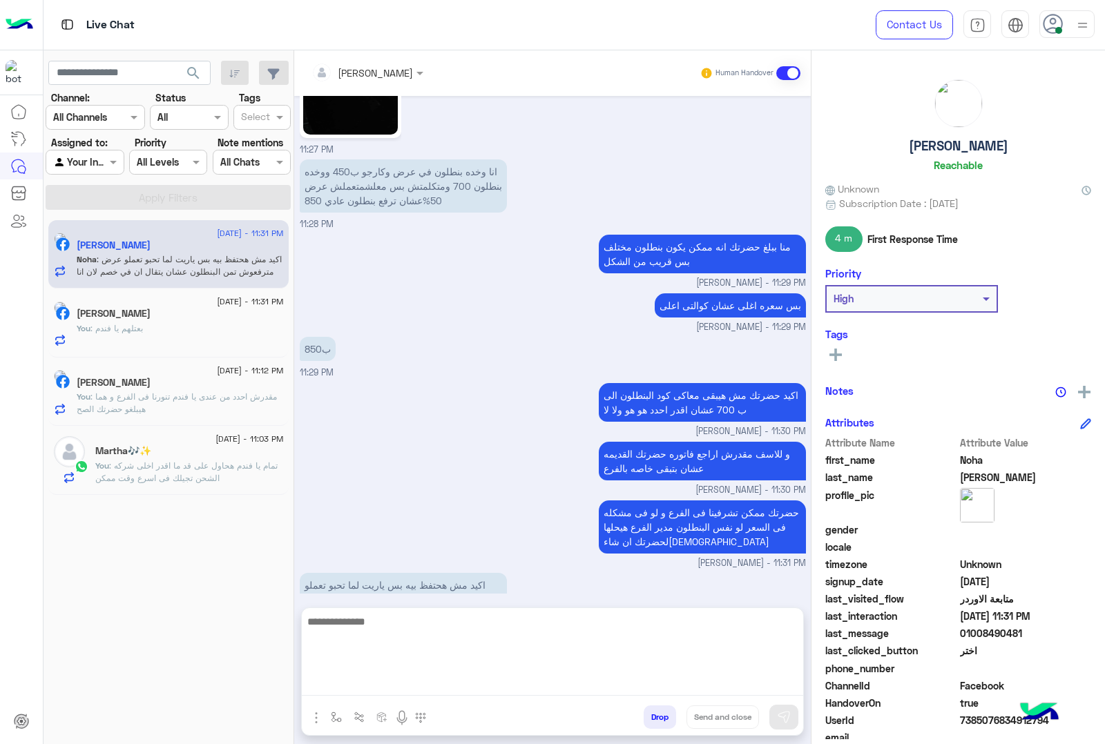
click at [508, 687] on textarea at bounding box center [552, 654] width 501 height 83
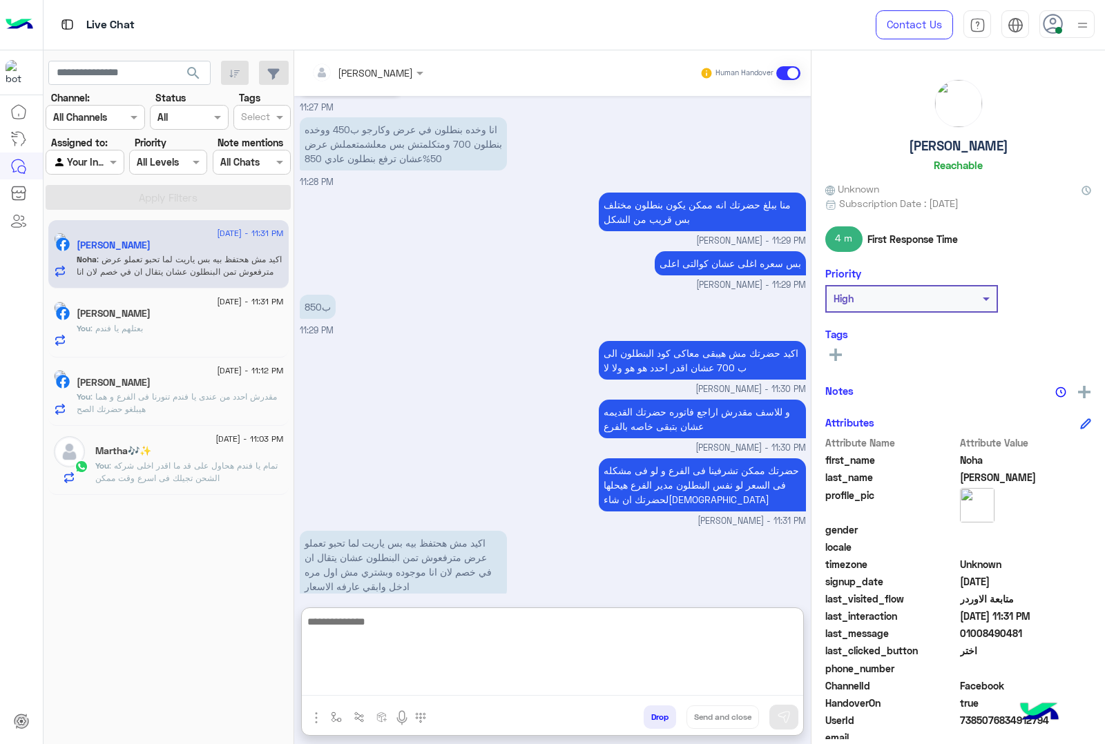
scroll to position [1464, 0]
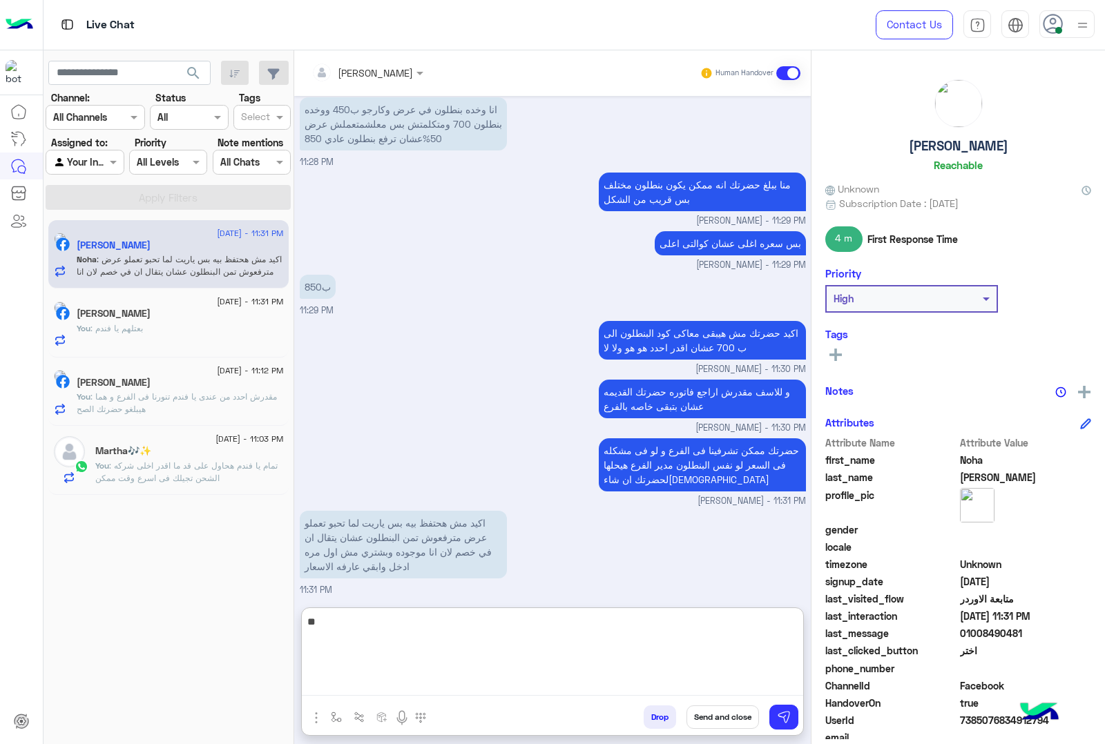
type textarea "*"
type textarea "**********"
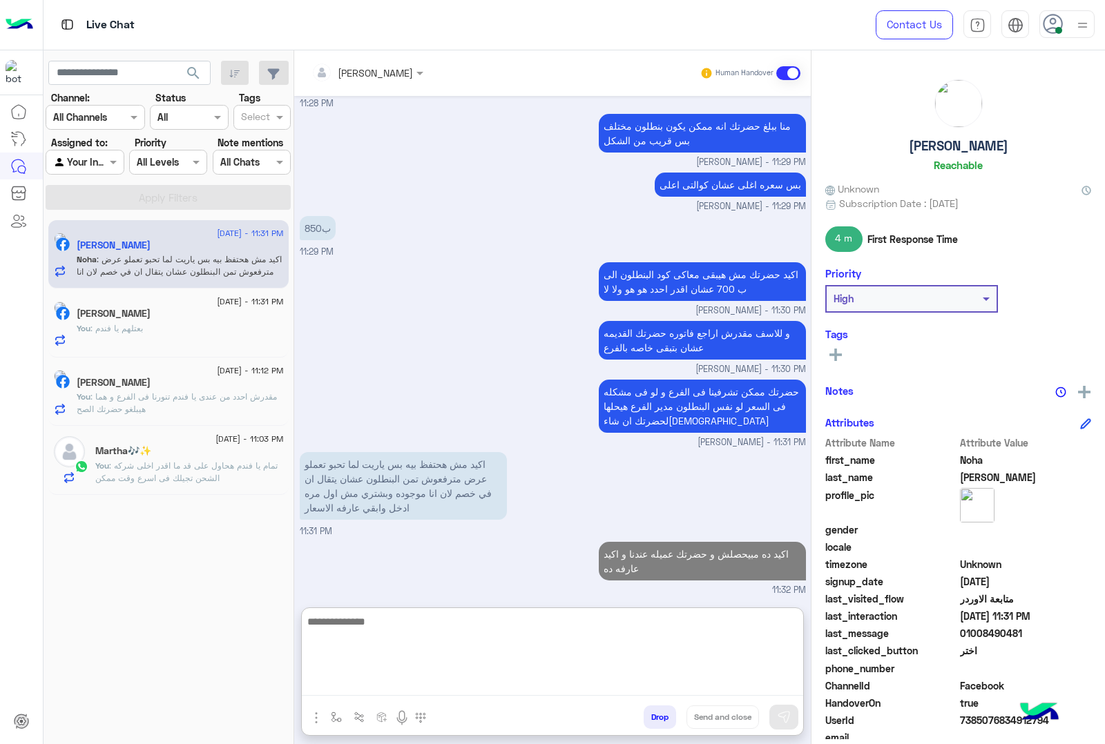
type textarea "*"
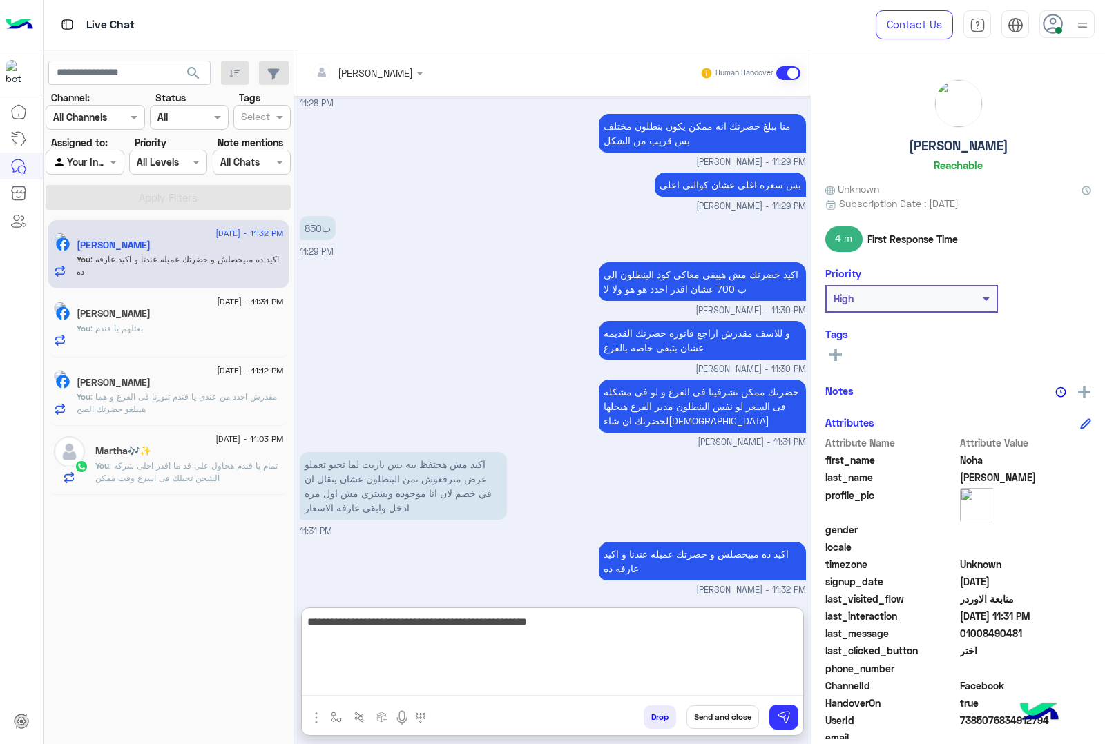
type textarea "**********"
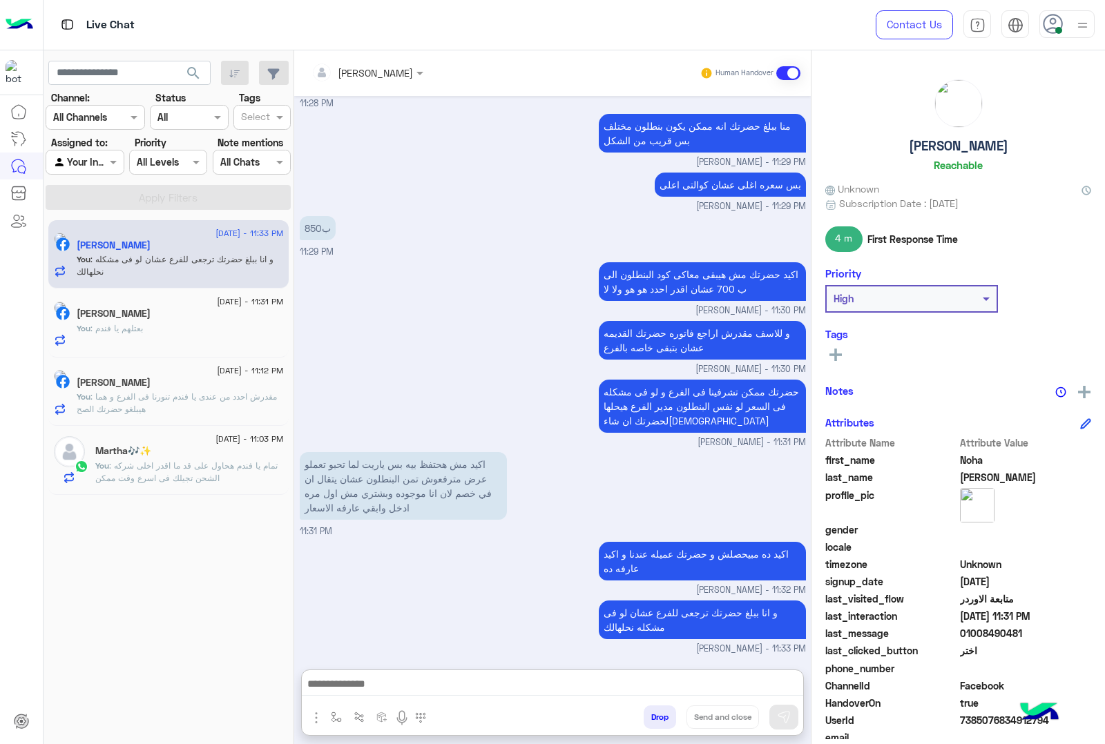
click at [197, 385] on div "Ahmed Fadil" at bounding box center [180, 384] width 207 height 14
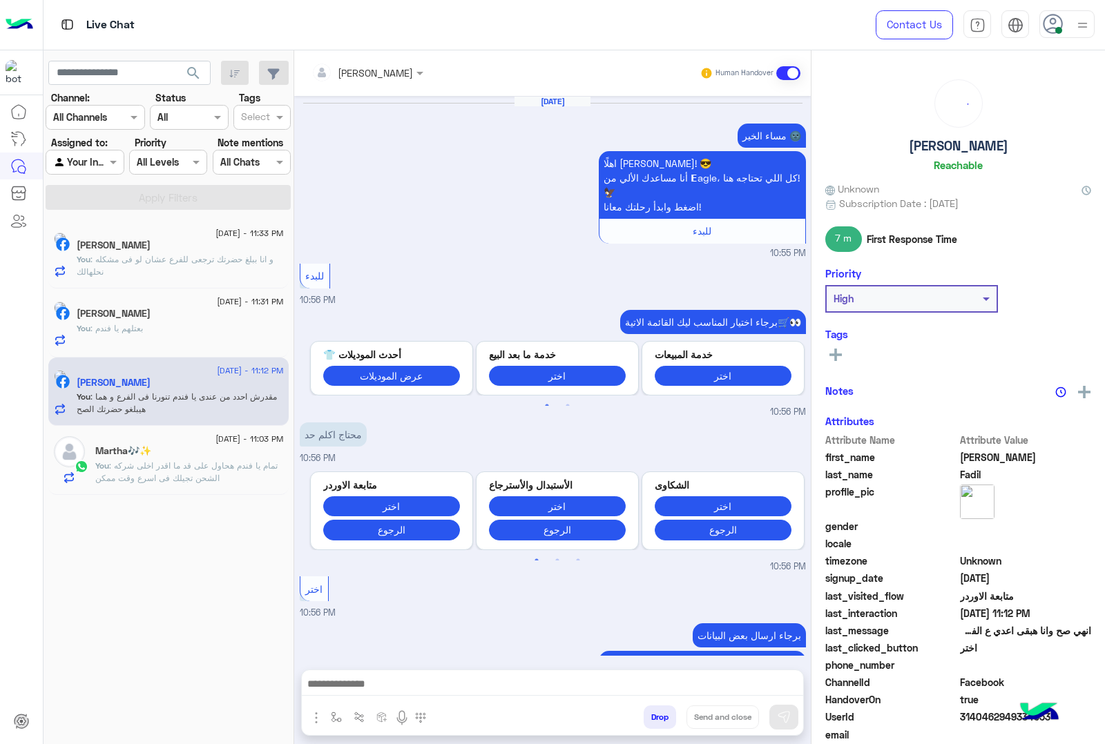
scroll to position [1665, 0]
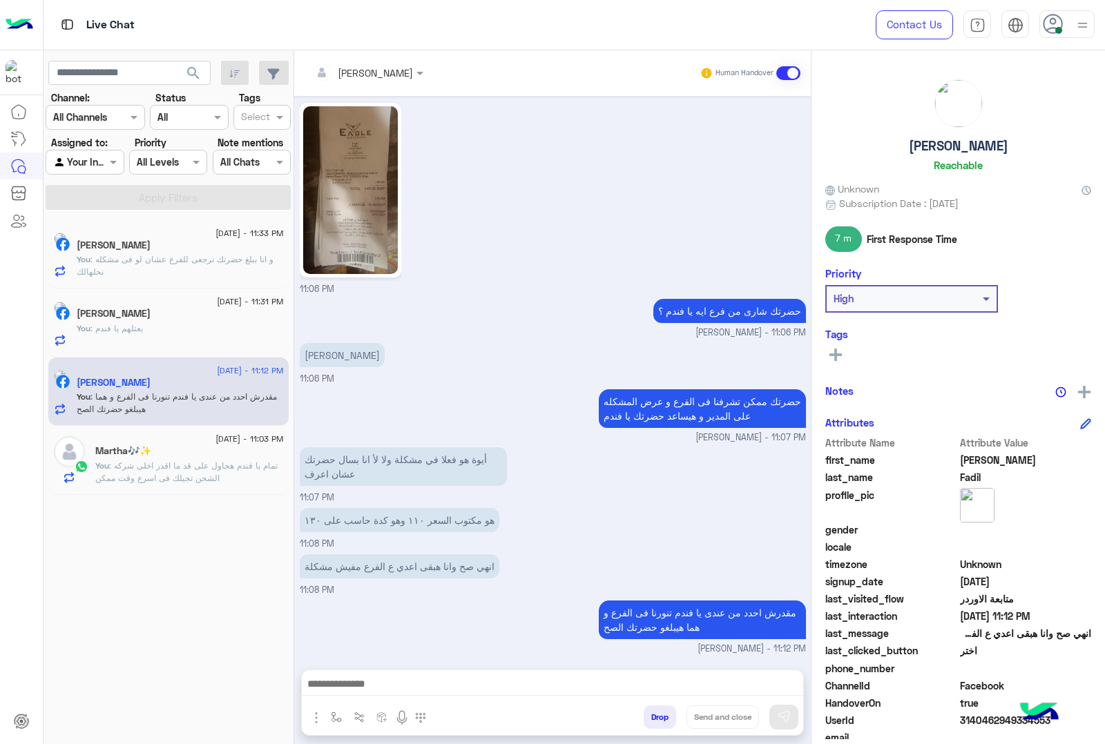
click at [130, 466] on span ": تمام يا فندم هحاول على قد ما اقدر اخلى شركه الشحن تجيلك فى اسرع وقت ممكن" at bounding box center [186, 471] width 182 height 23
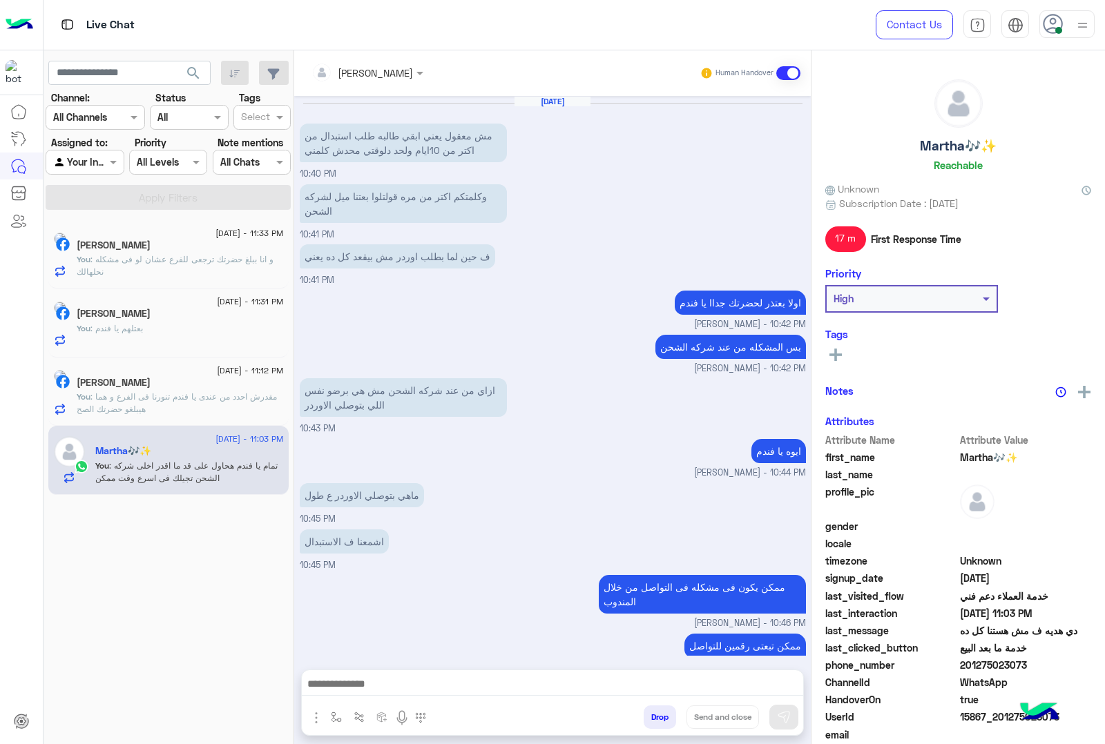
scroll to position [1037, 0]
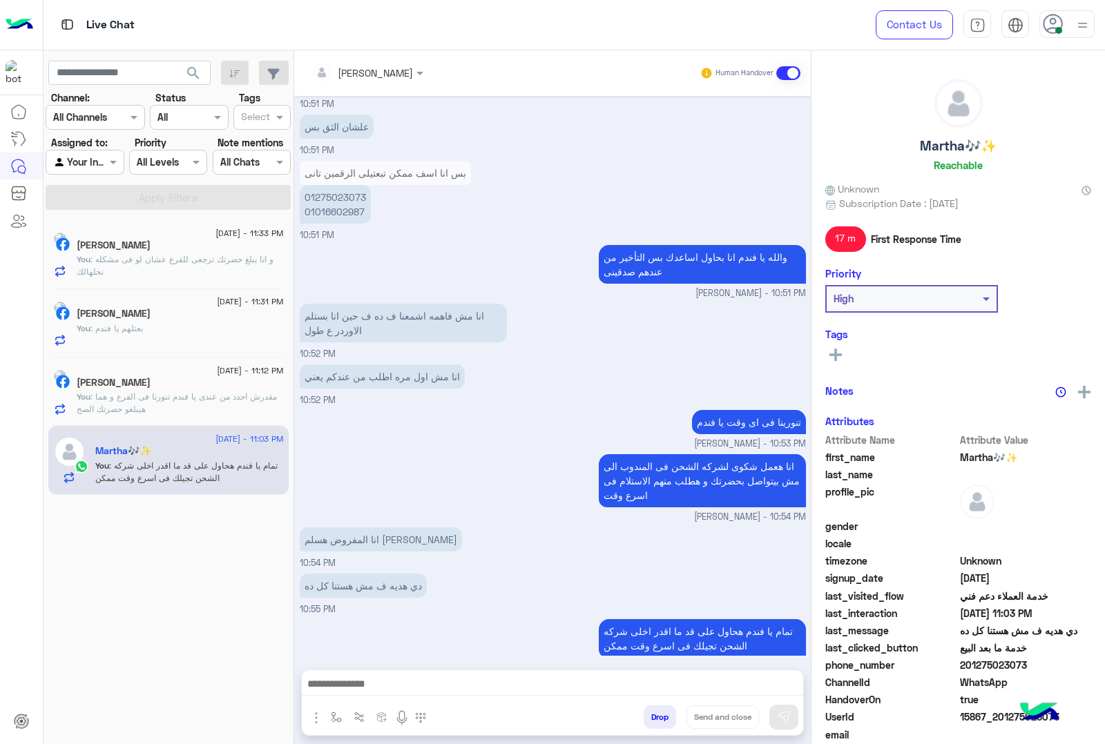
click at [110, 252] on div "[PERSON_NAME]" at bounding box center [180, 247] width 207 height 14
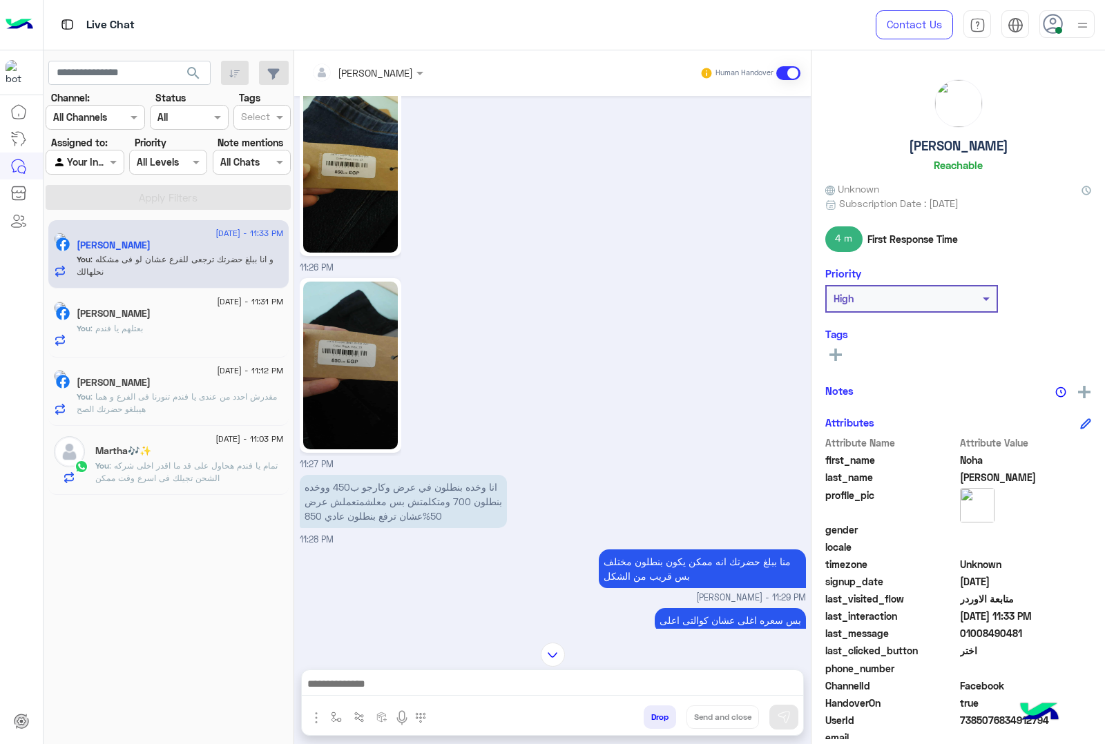
scroll to position [1468, 0]
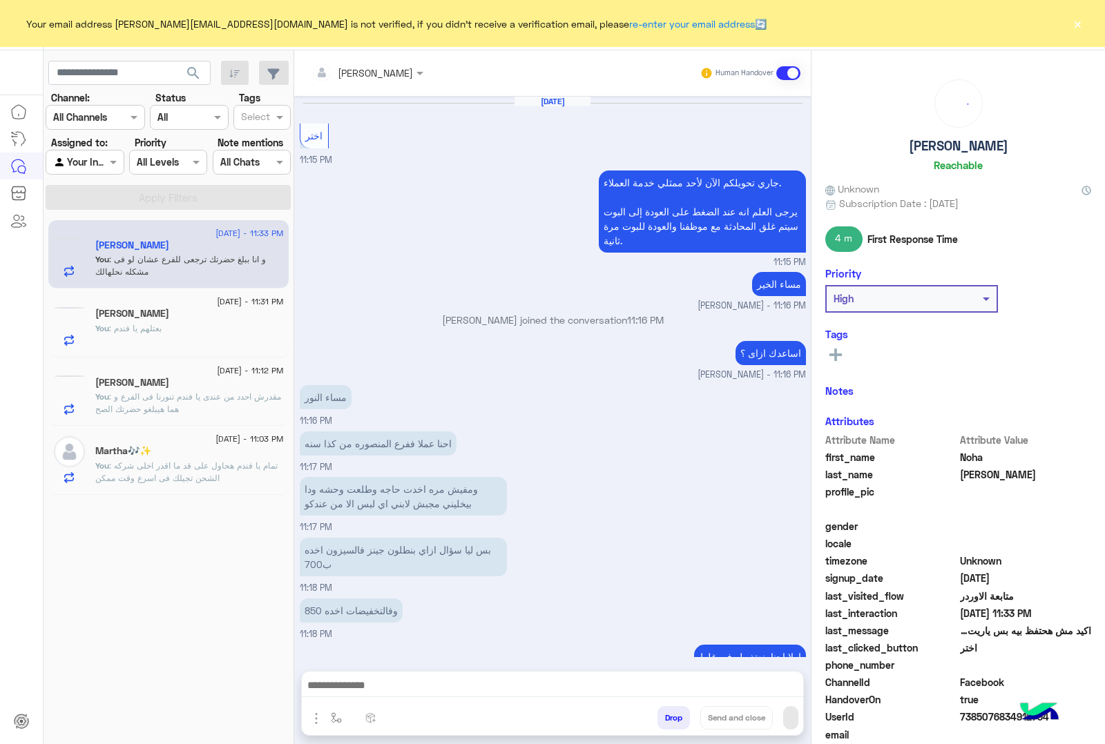
scroll to position [1468, 0]
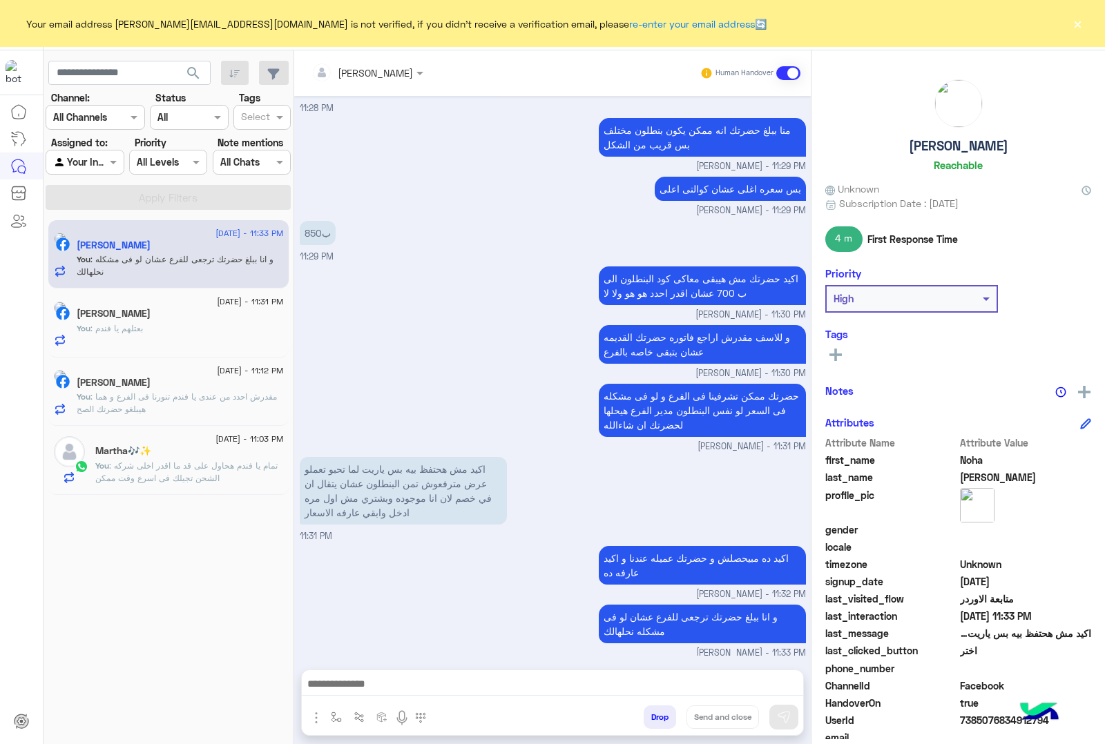
click at [1078, 28] on button "×" at bounding box center [1077, 24] width 14 height 14
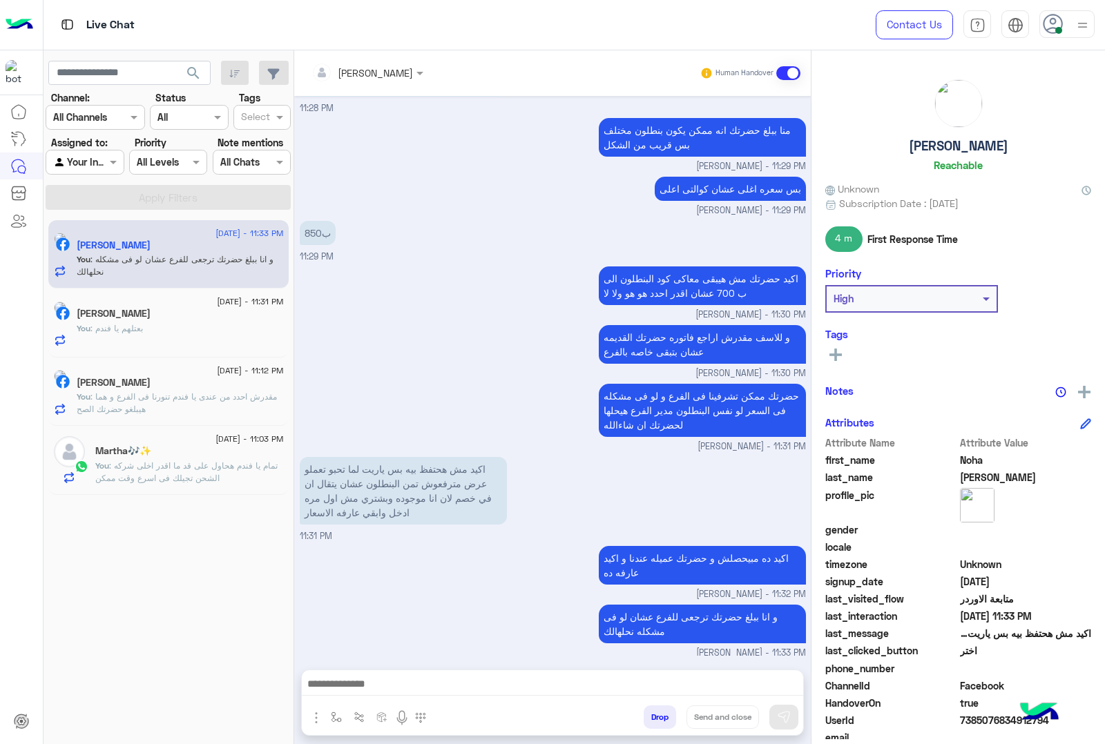
click at [208, 385] on div "[PERSON_NAME]" at bounding box center [180, 384] width 207 height 14
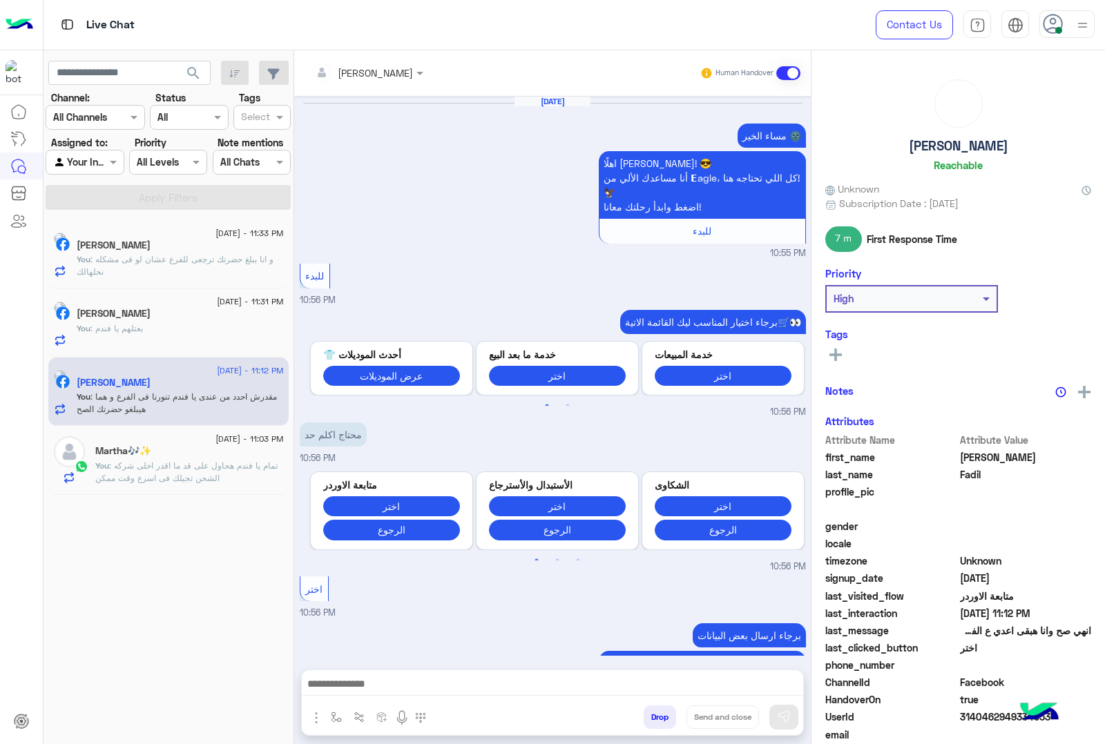
scroll to position [1665, 0]
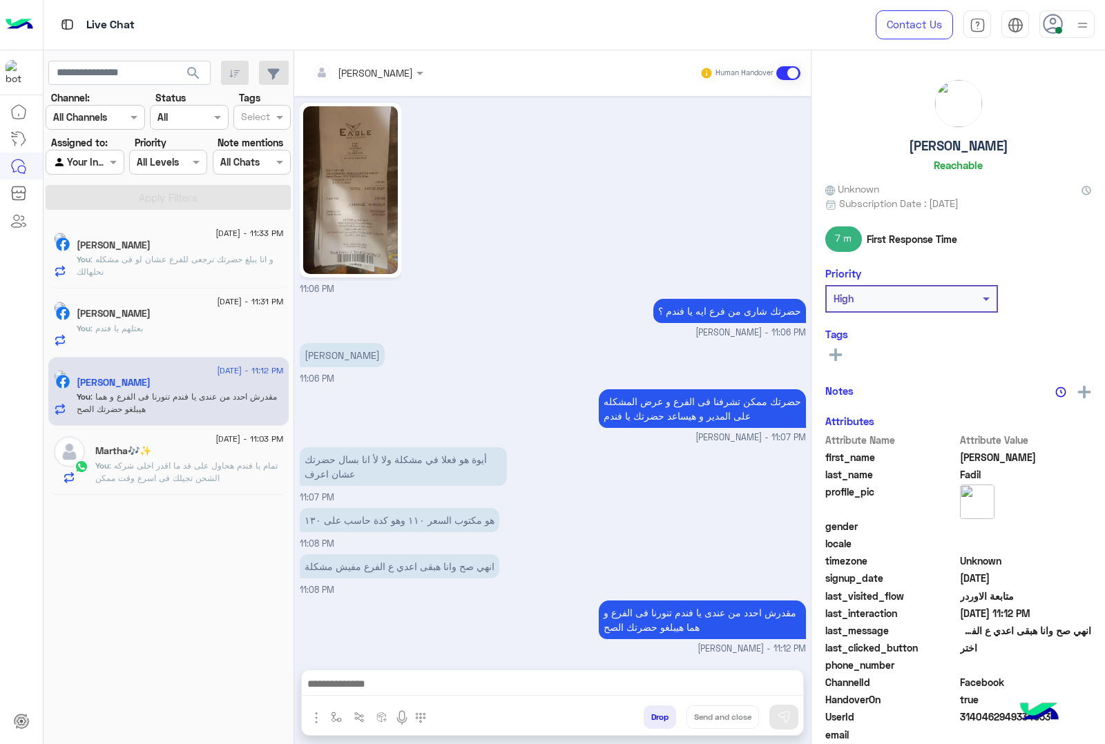
click at [654, 719] on button "Drop" at bounding box center [659, 717] width 32 height 23
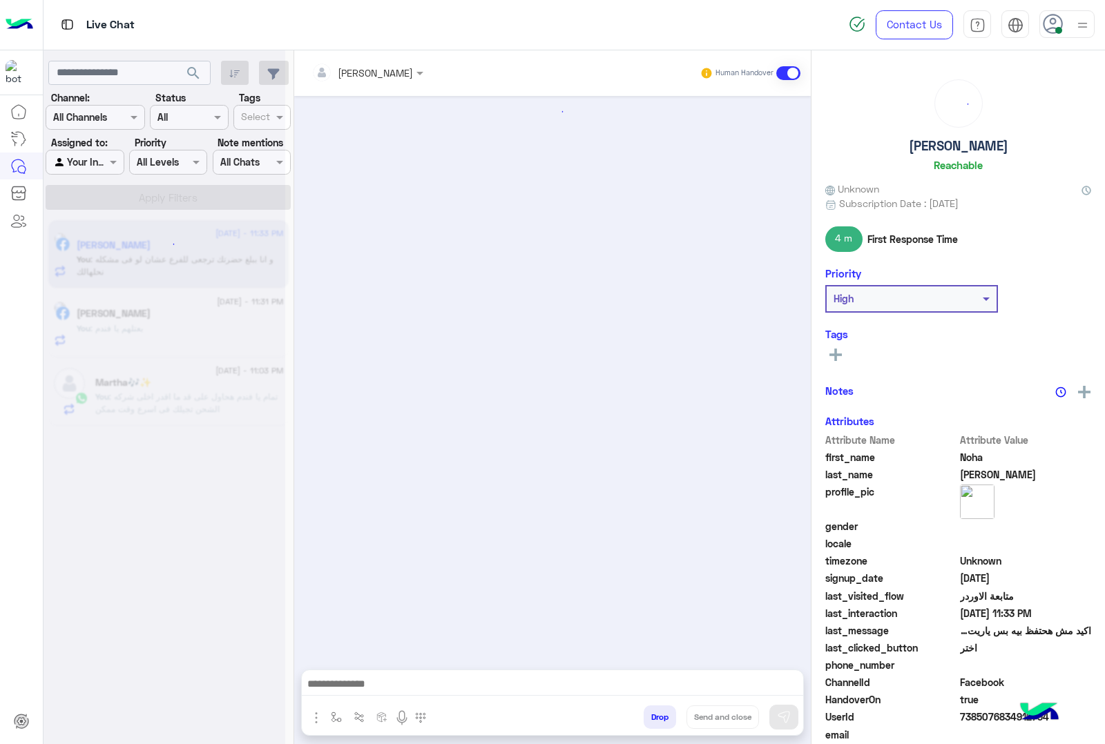
scroll to position [1468, 0]
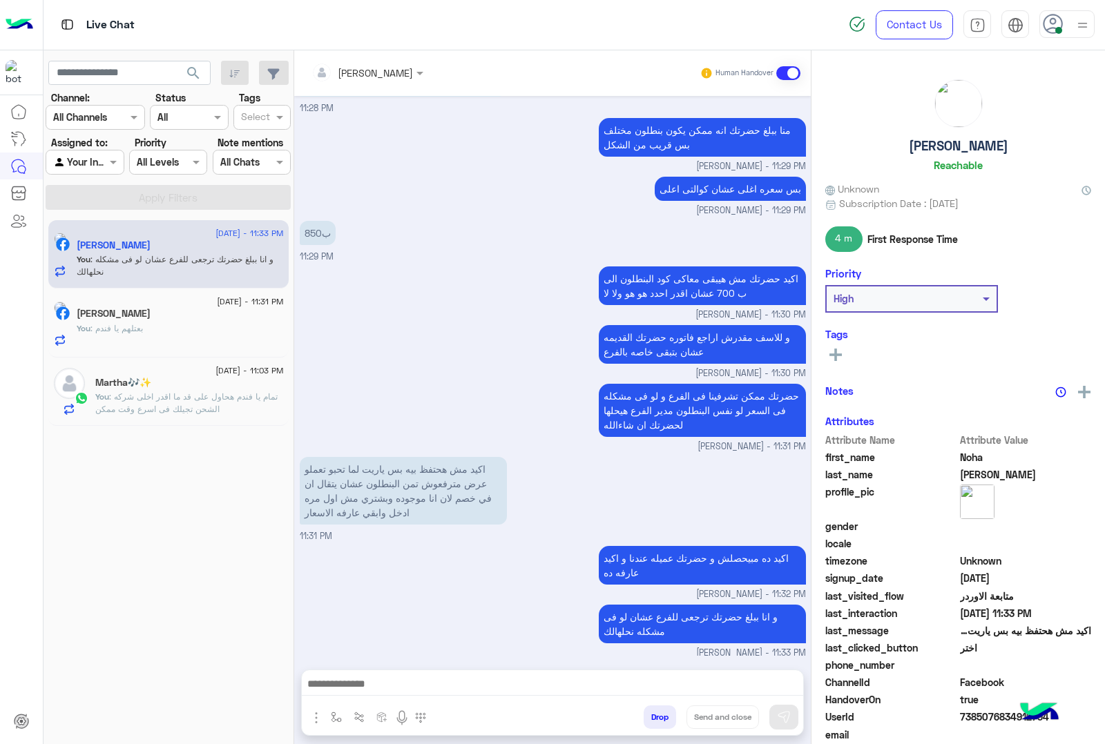
click at [223, 406] on p "You : تمام يا فندم هحاول على قد ما اقدر اخلى شركه الشحن تجيلك فى اسرع وقت ممكن" at bounding box center [189, 403] width 188 height 25
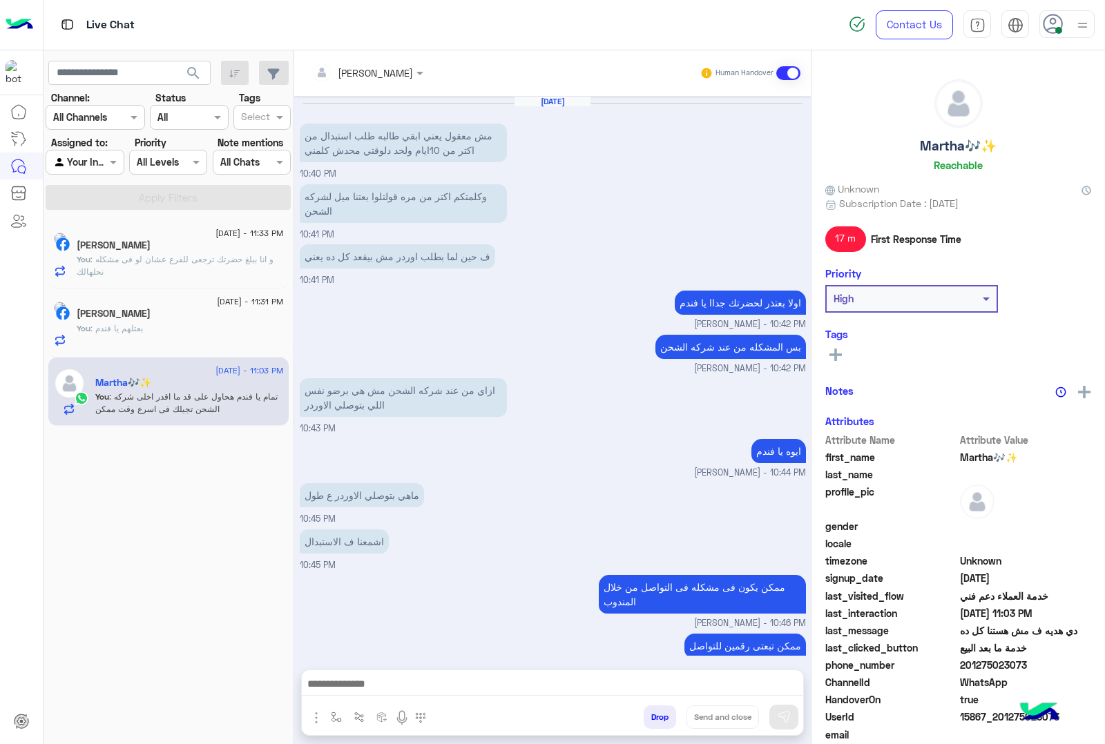
scroll to position [1037, 0]
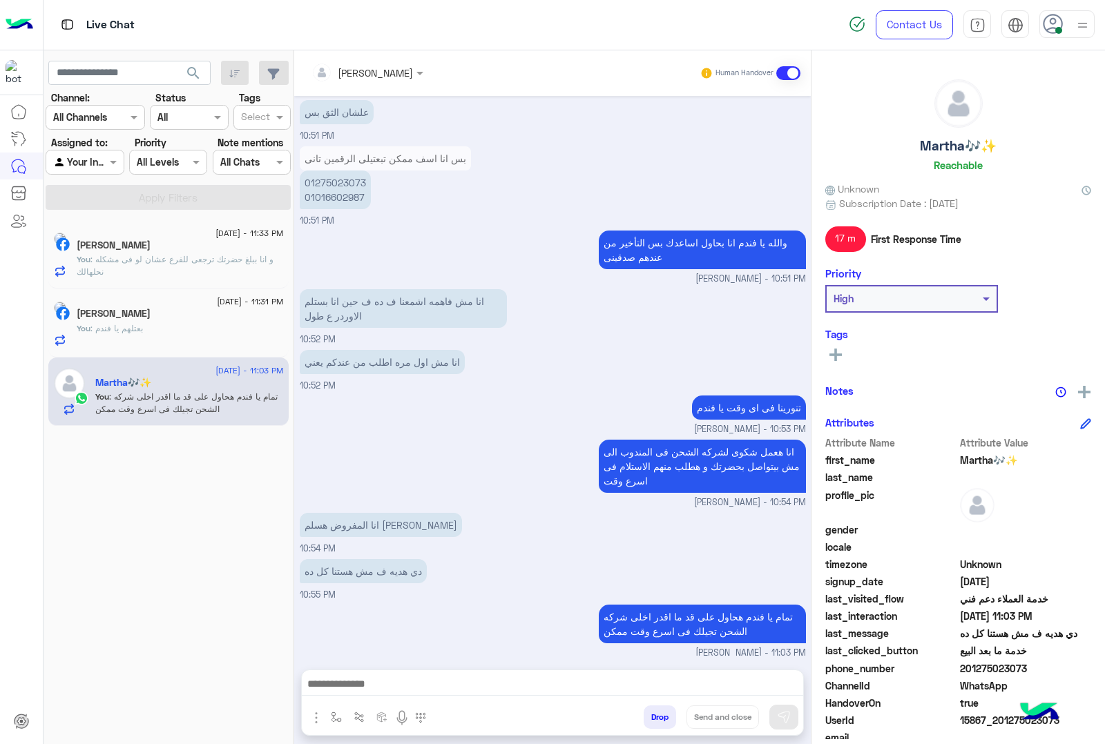
click at [646, 721] on button "Drop" at bounding box center [659, 717] width 32 height 23
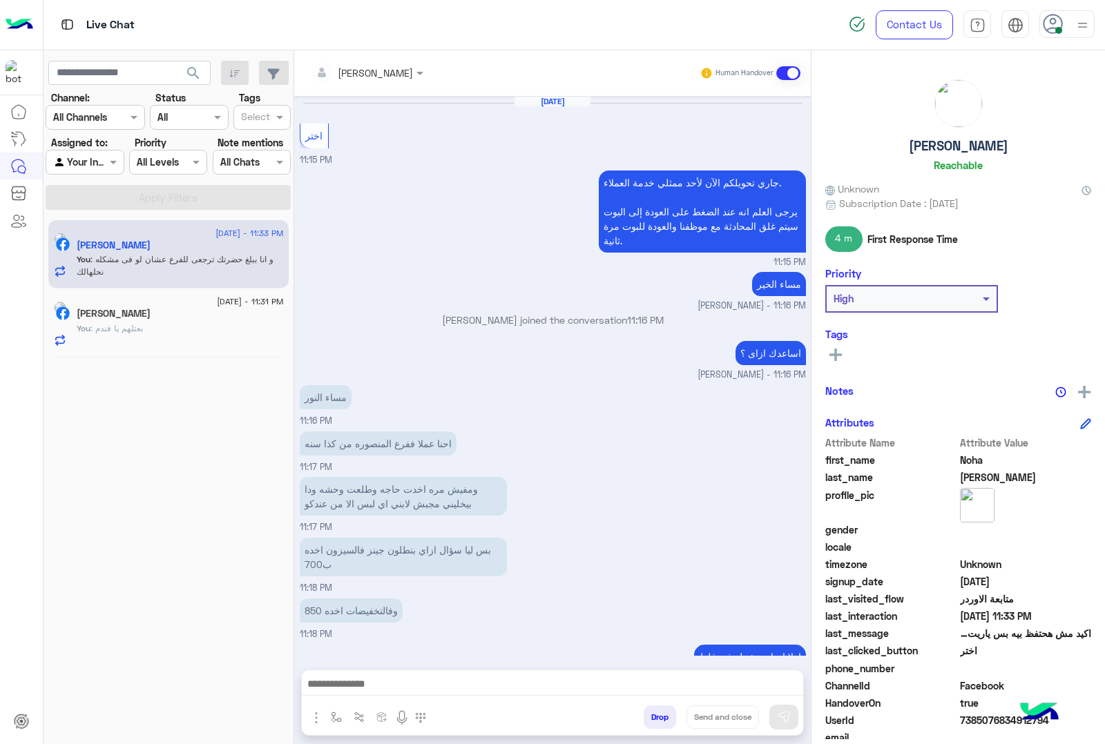
scroll to position [1468, 0]
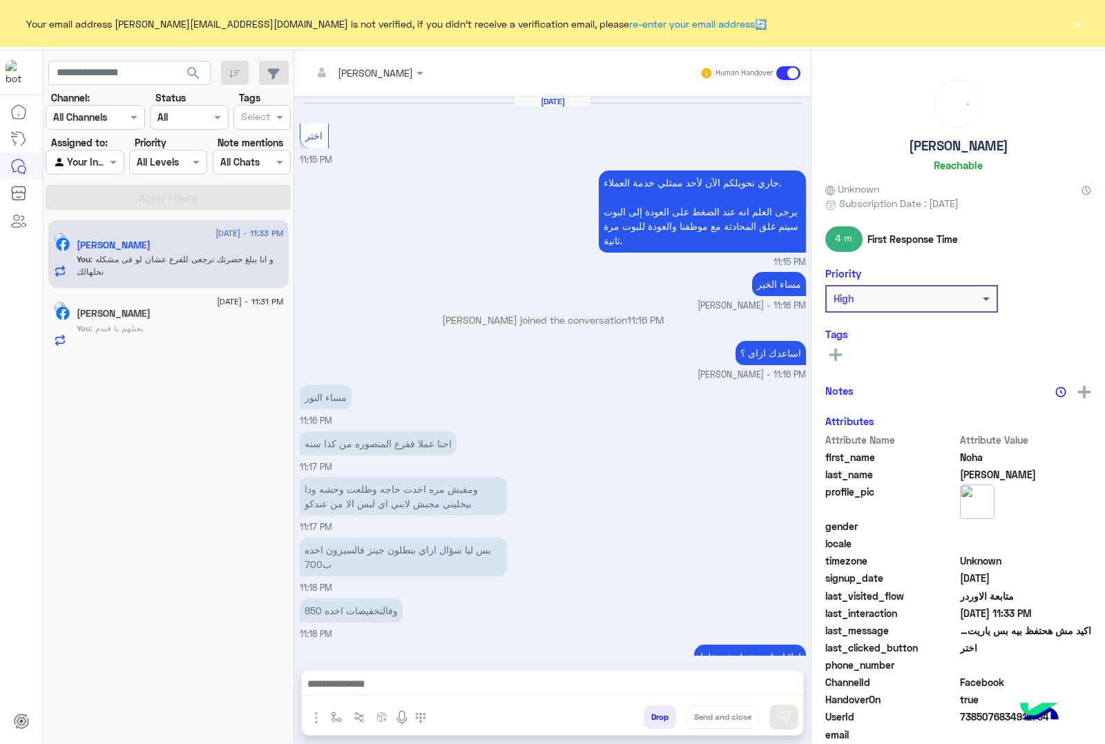
scroll to position [1468, 0]
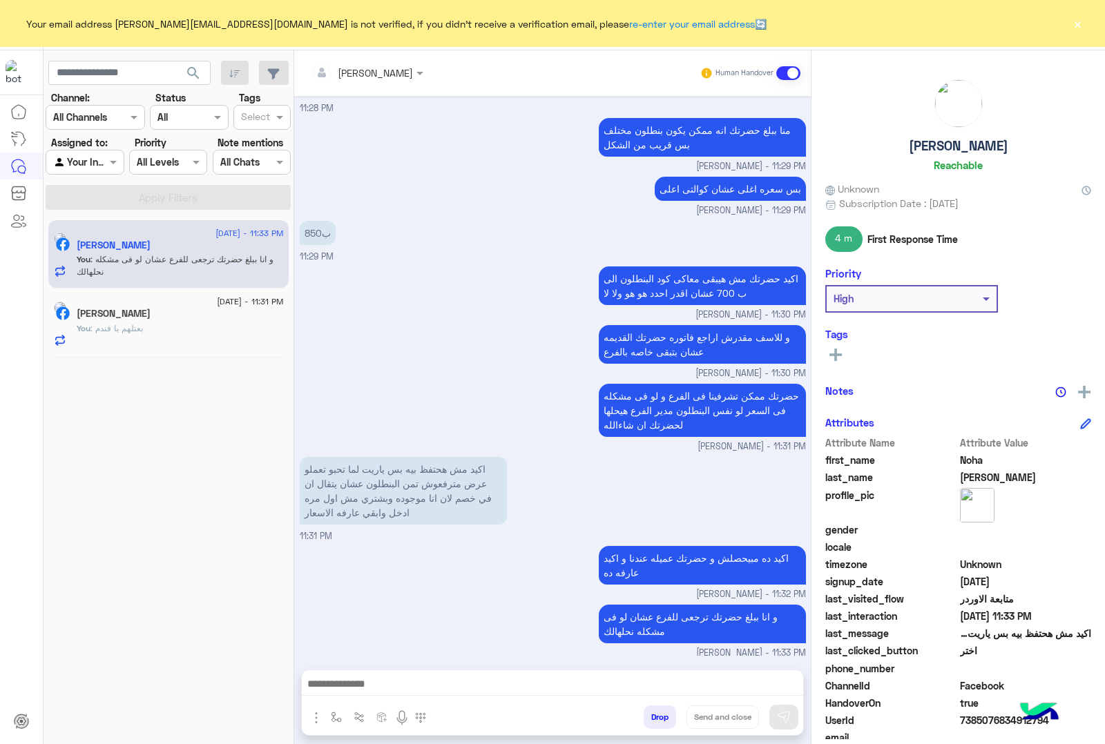
click at [1080, 21] on button "×" at bounding box center [1077, 24] width 14 height 14
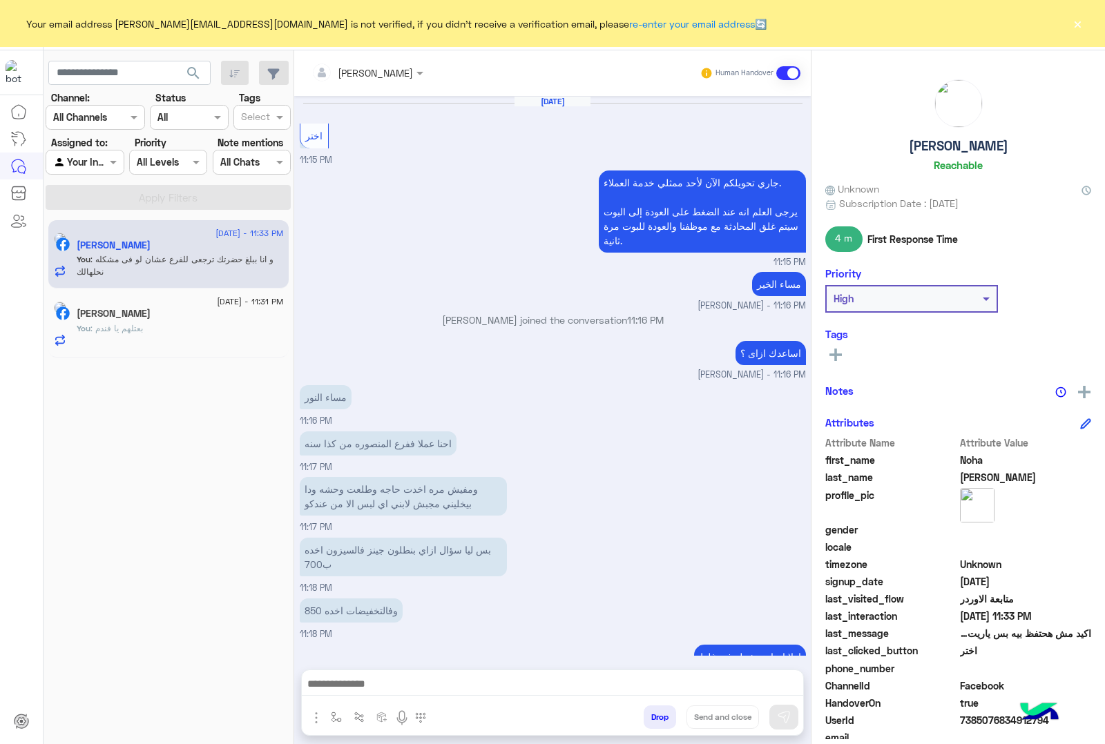
scroll to position [1468, 0]
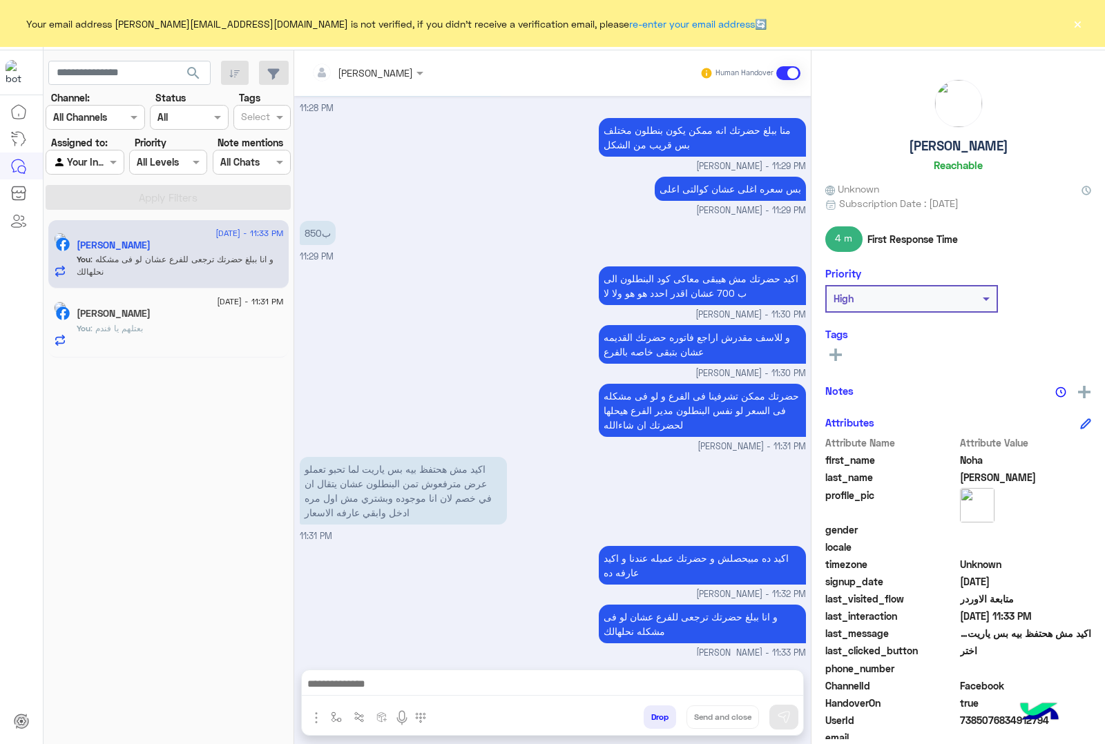
click at [933, 140] on h5 "[PERSON_NAME]" at bounding box center [958, 146] width 99 height 16
click at [933, 140] on h5 "Noha Hassan" at bounding box center [958, 146] width 99 height 16
copy h5 "Noha Hassan"
click at [998, 722] on span "7385076834912794" at bounding box center [1026, 720] width 132 height 14
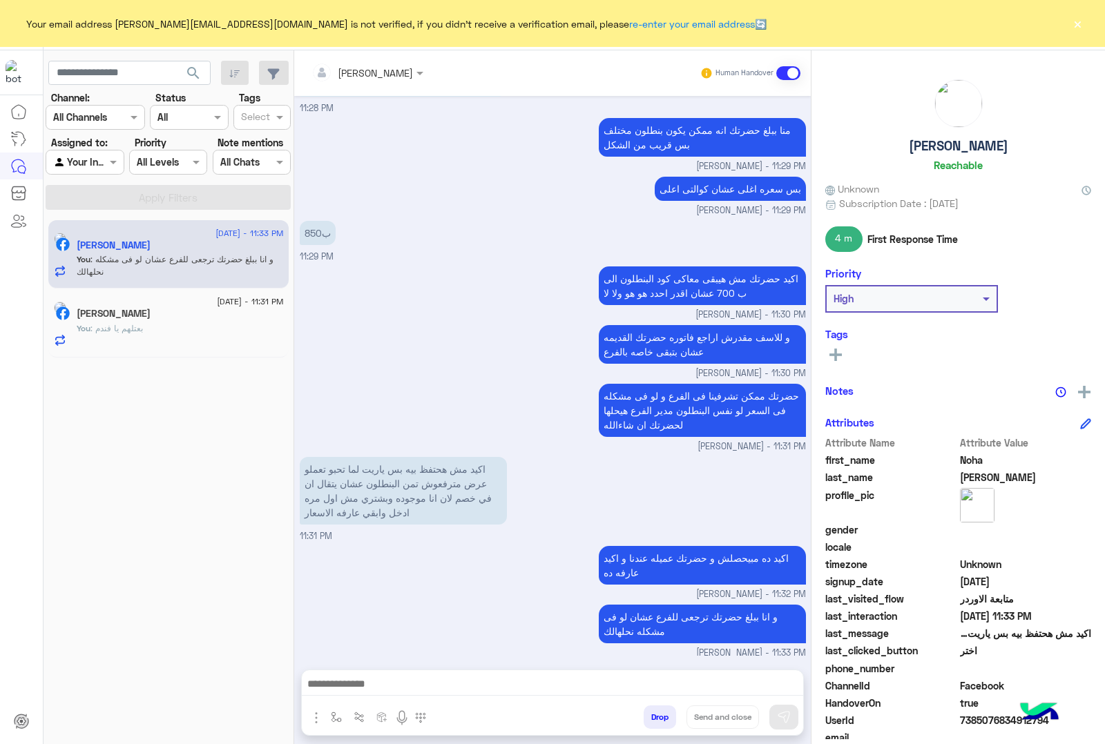
click at [998, 722] on span "7385076834912794" at bounding box center [1026, 720] width 132 height 14
copy span "7385076834912794"
click at [171, 298] on div "13 September - 11:31 PM احمد الرملي You : بعتلهم يا فندم" at bounding box center [168, 323] width 240 height 69
click at [201, 333] on div "You : بعتلهم يا فندم" at bounding box center [180, 334] width 207 height 24
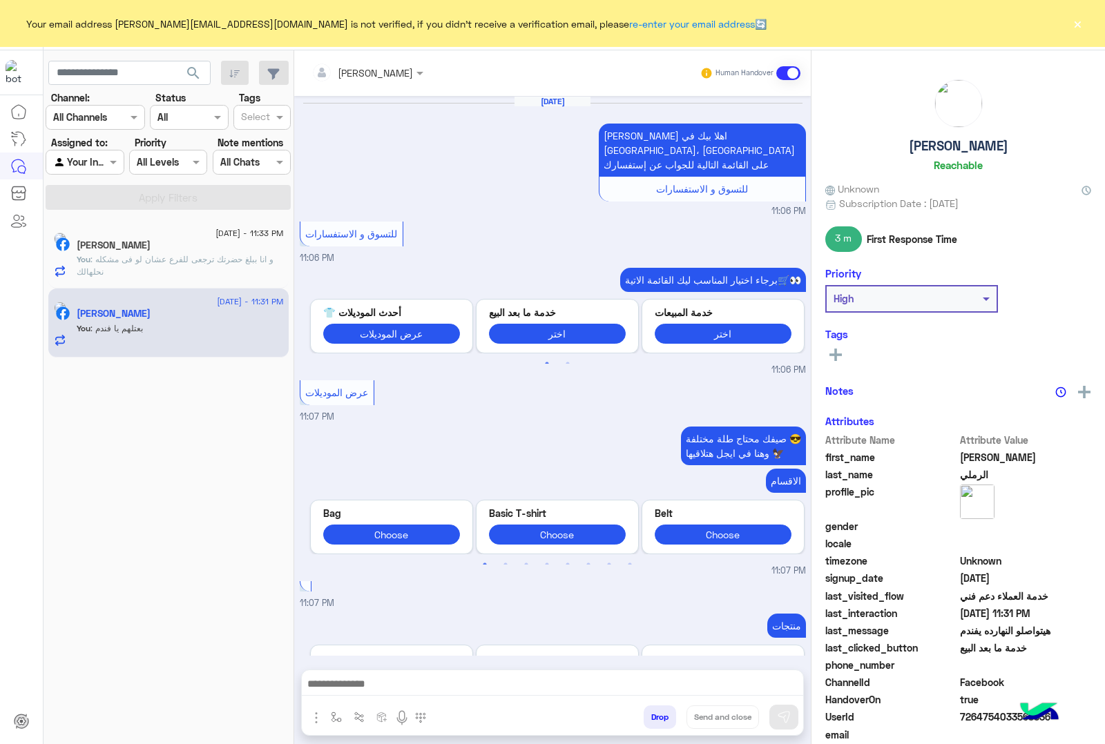
scroll to position [1365, 0]
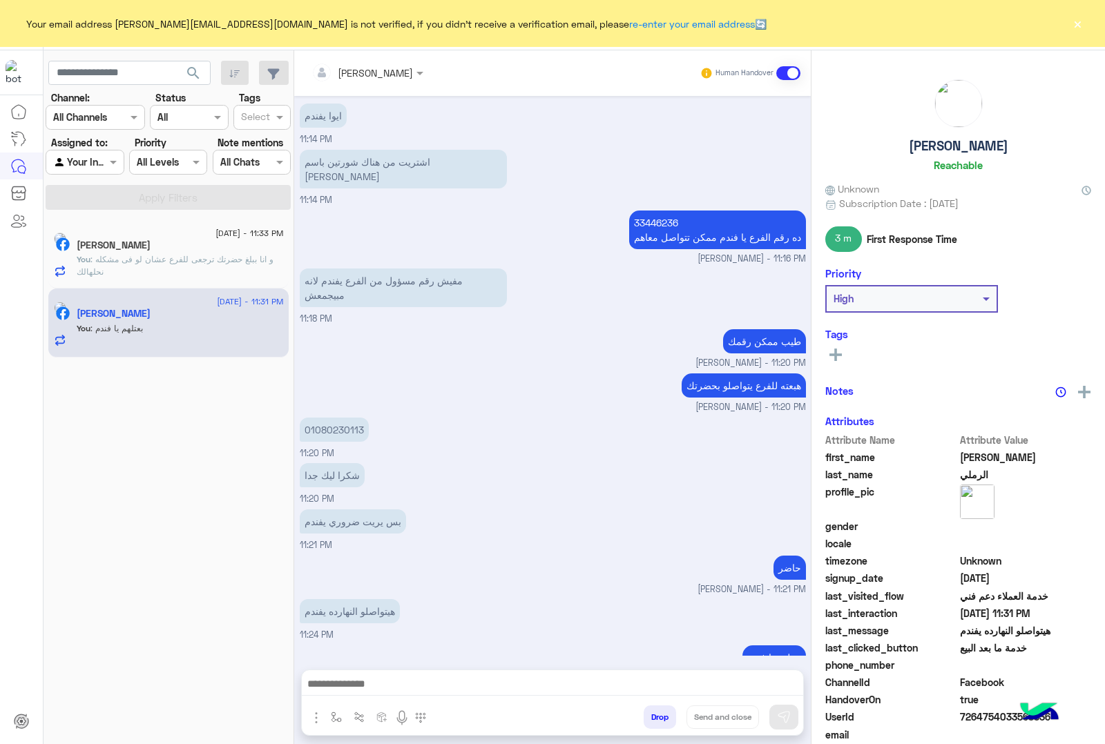
click at [654, 712] on button "Drop" at bounding box center [659, 717] width 32 height 23
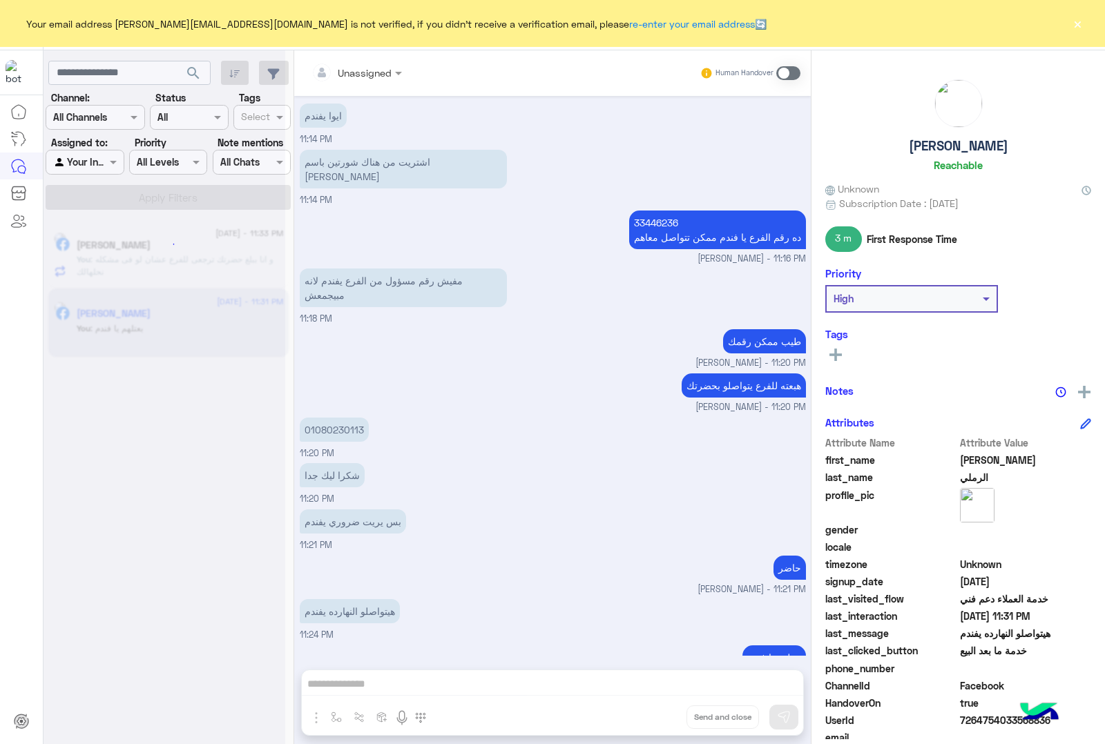
scroll to position [1415, 0]
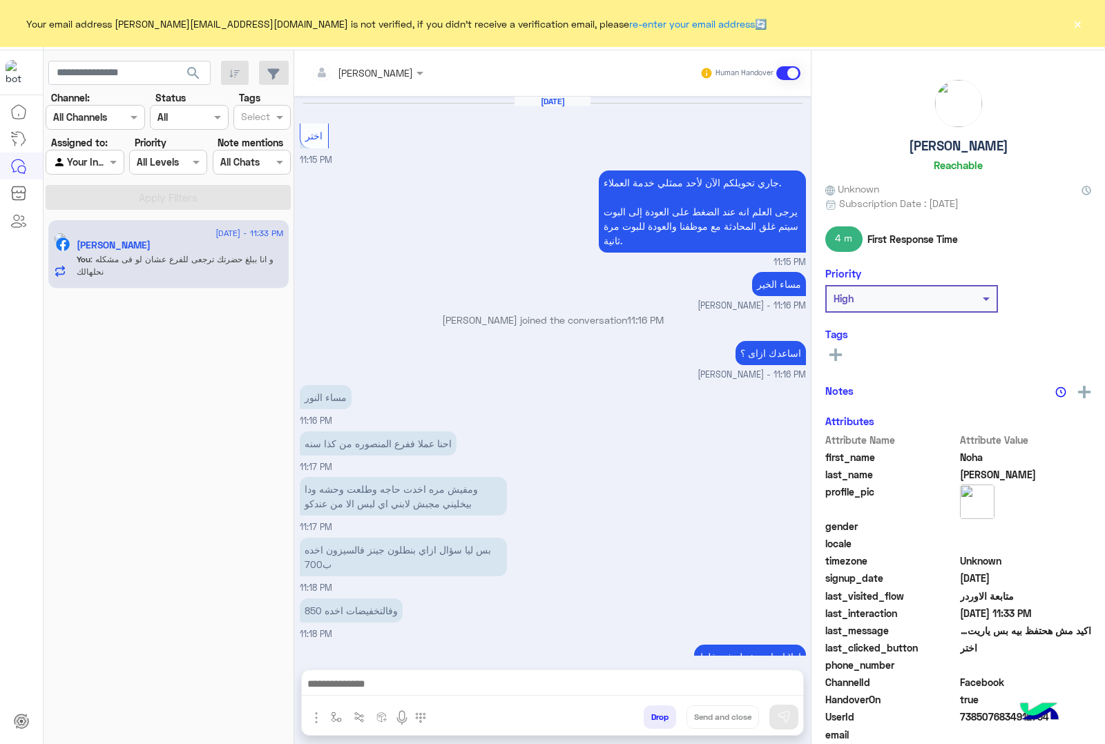
scroll to position [1468, 0]
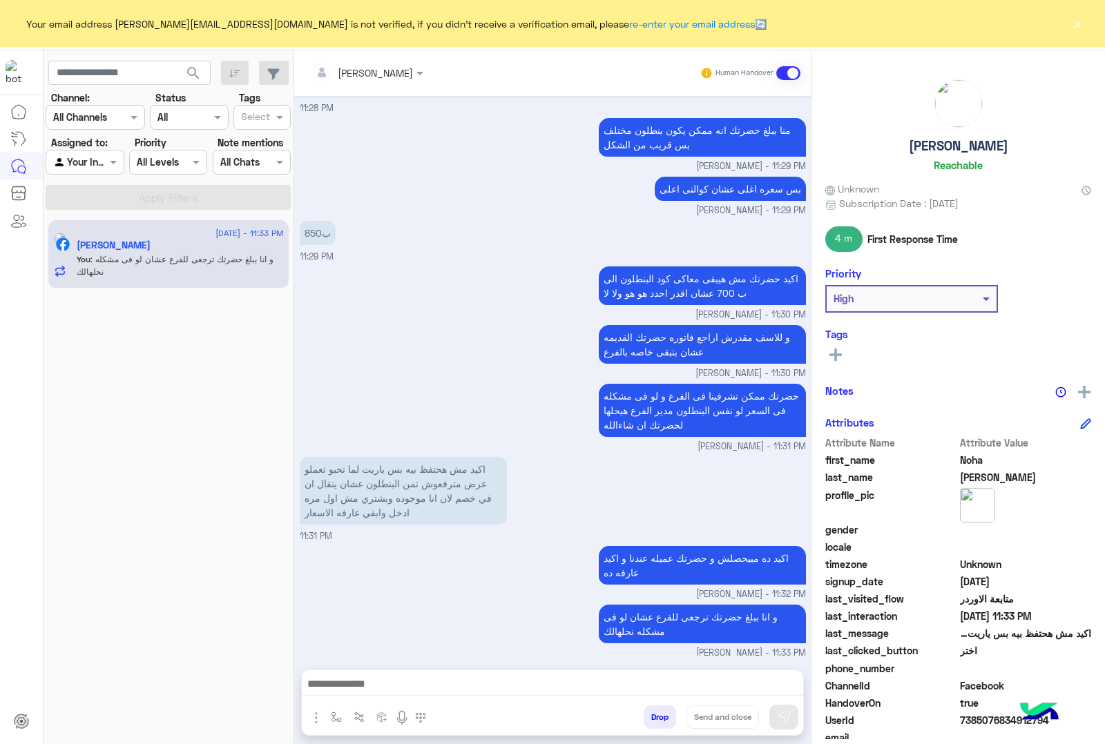
click at [653, 716] on button "Drop" at bounding box center [659, 717] width 32 height 23
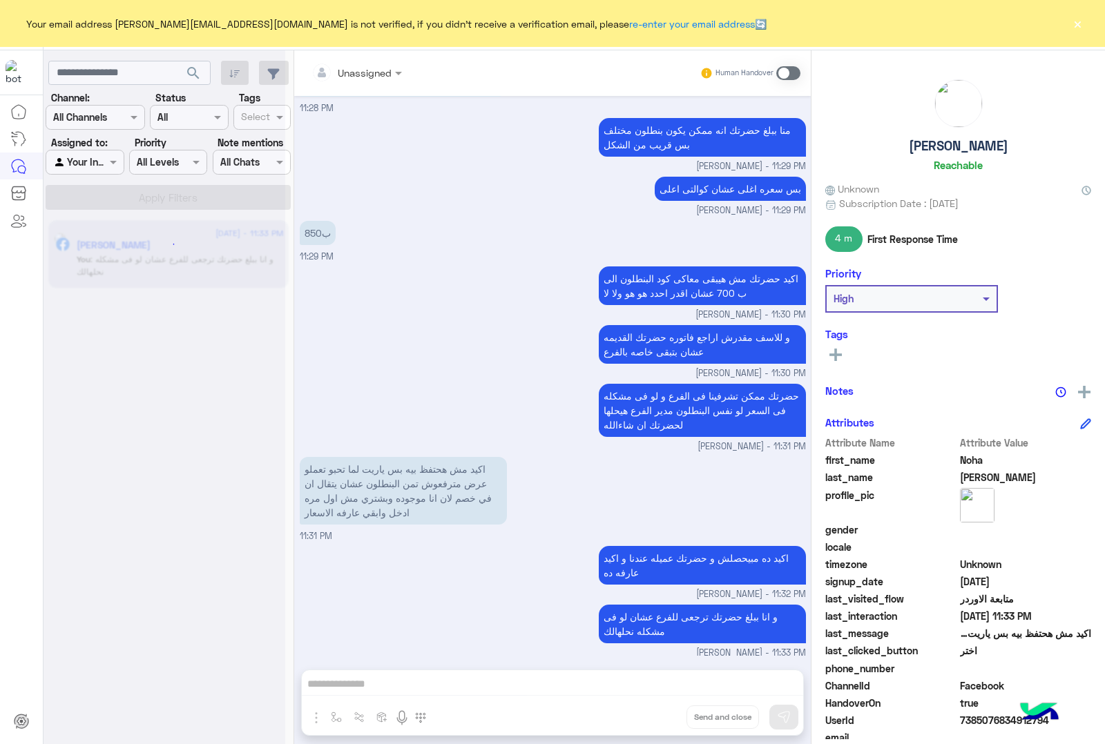
scroll to position [1519, 0]
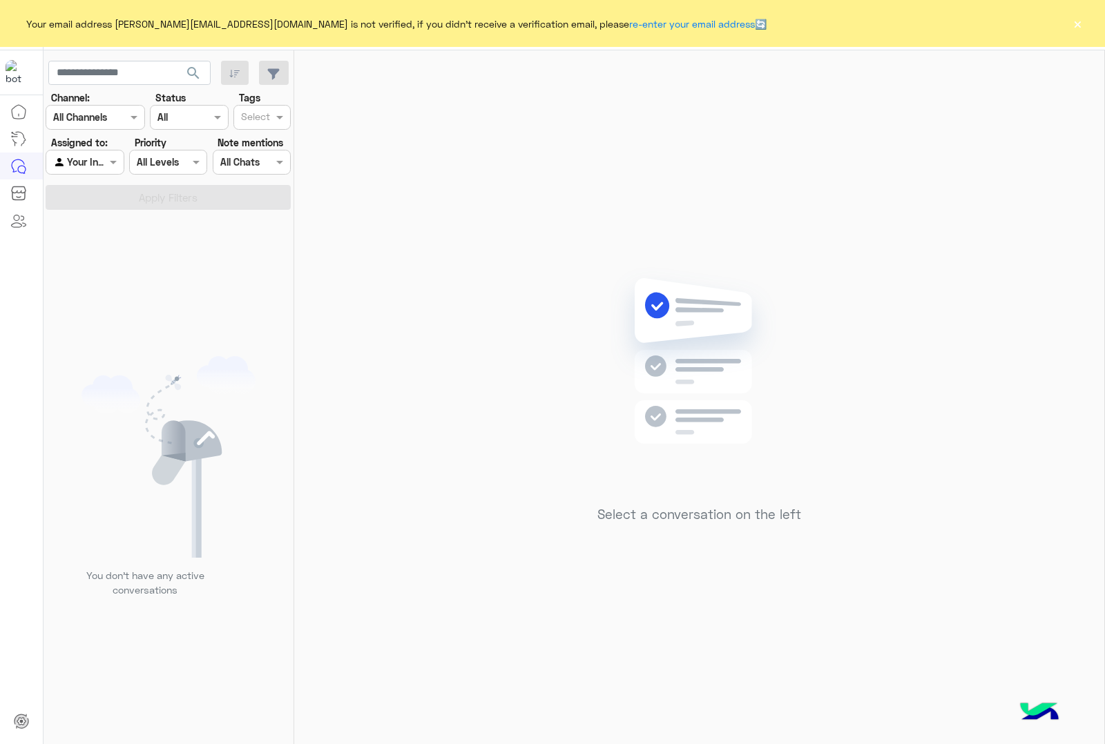
click at [1080, 21] on button "×" at bounding box center [1077, 24] width 14 height 14
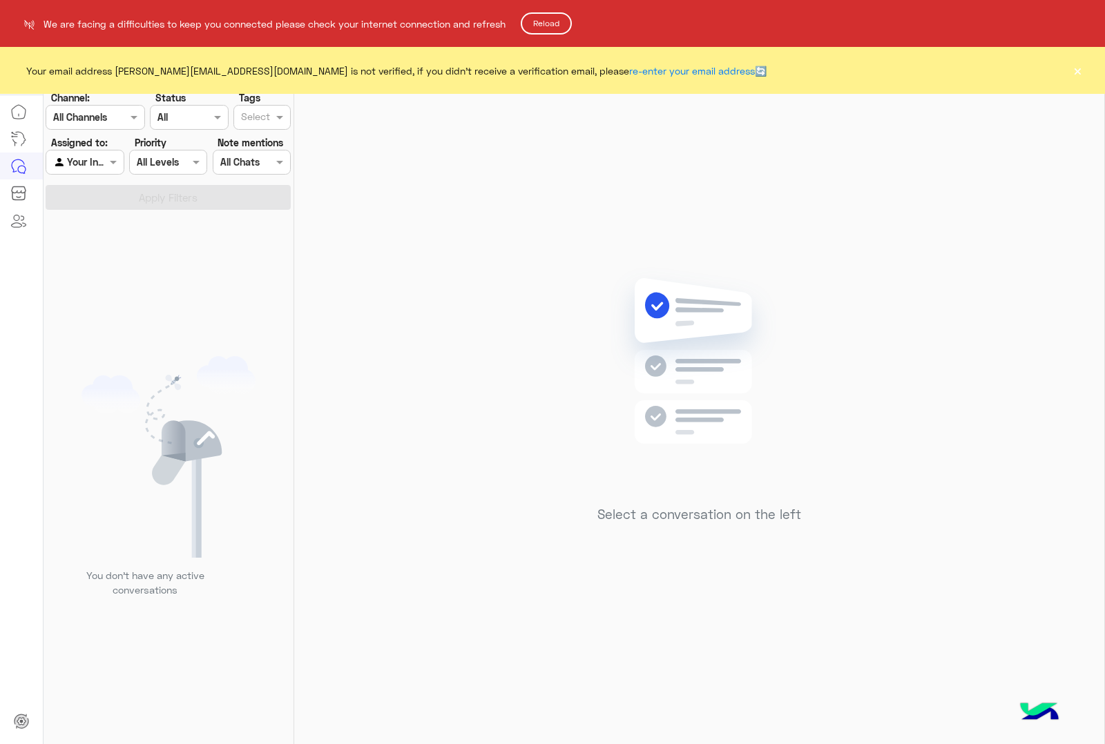
drag, startPoint x: 1085, startPoint y: 63, endPoint x: 1081, endPoint y: 72, distance: 10.5
click at [1084, 63] on html "We are facing a difficulties to keep you connected please check your internet c…" at bounding box center [552, 372] width 1105 height 744
click at [1080, 72] on html "We are facing a difficulties to keep you connected please check your internet c…" at bounding box center [552, 372] width 1105 height 744
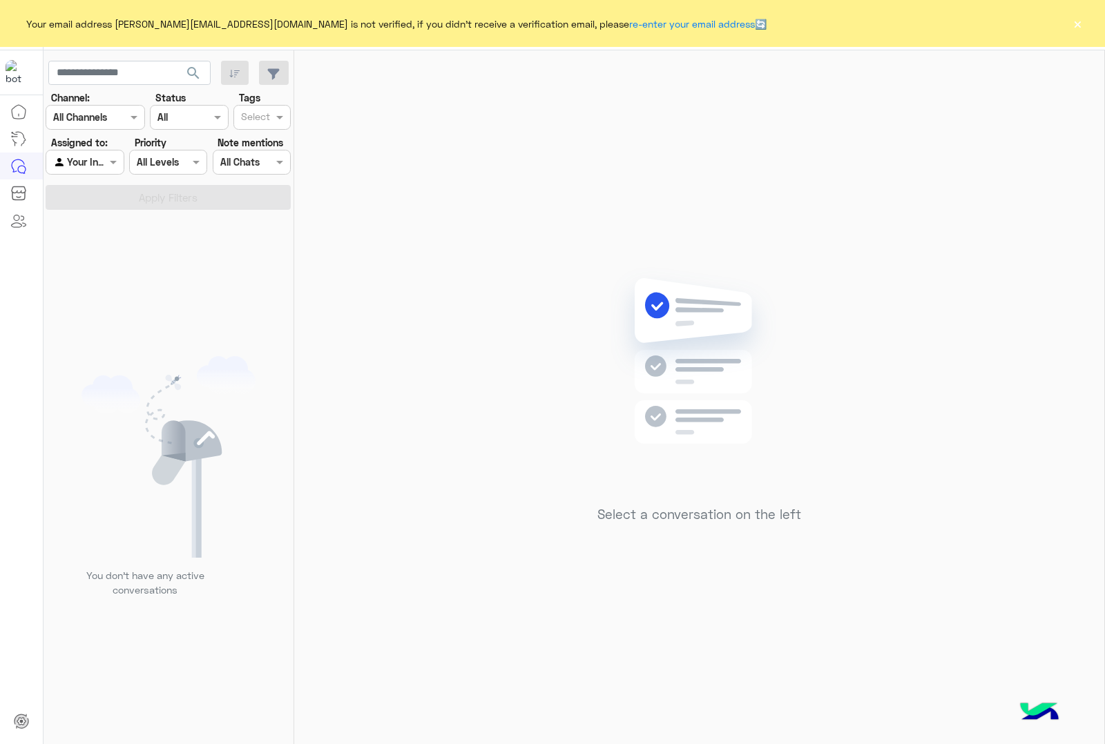
click at [1075, 21] on button "×" at bounding box center [1077, 24] width 14 height 14
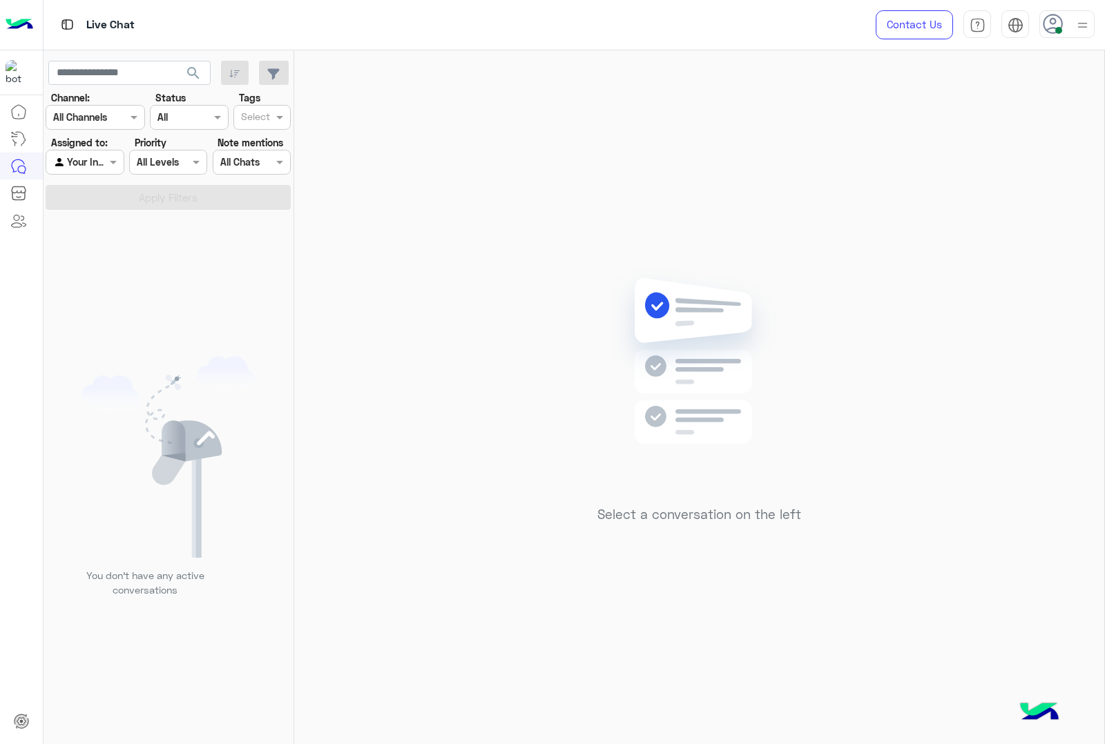
click at [1056, 21] on icon at bounding box center [1052, 24] width 21 height 21
click at [525, 187] on div "Select a conversation on the left" at bounding box center [699, 399] width 810 height 699
click at [583, 744] on div "Select a conversation on the left" at bounding box center [699, 399] width 810 height 699
click at [1058, 31] on span at bounding box center [1058, 30] width 7 height 7
click at [998, 188] on label "Offline" at bounding box center [1008, 196] width 151 height 25
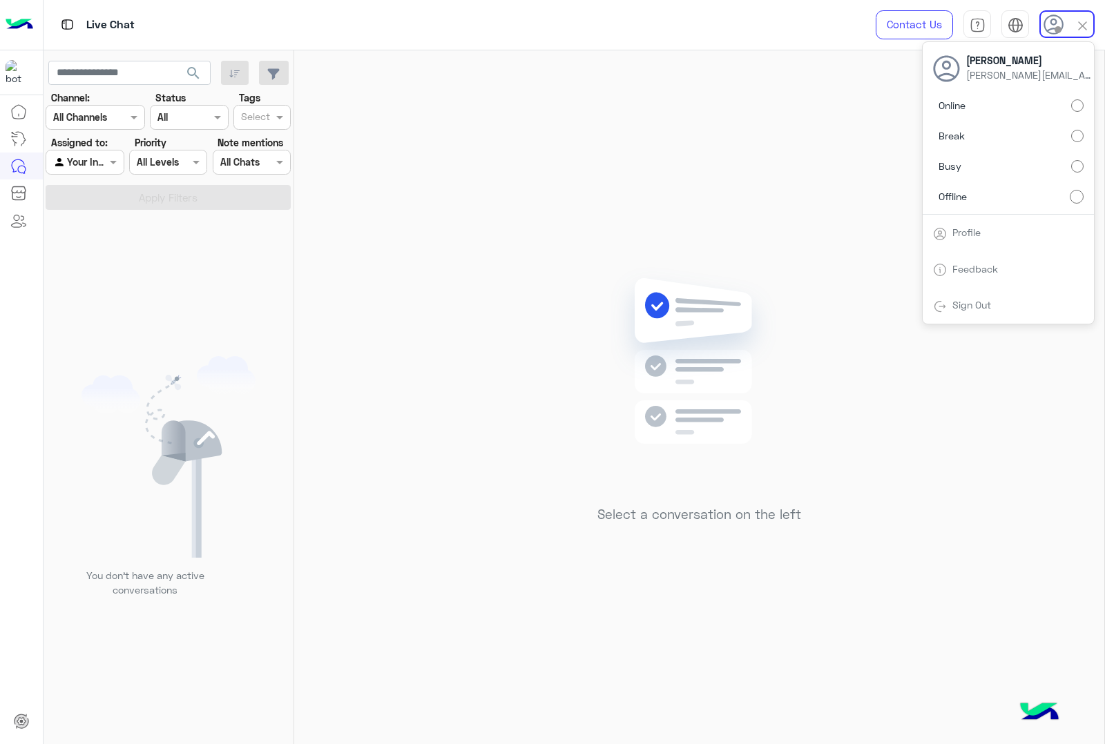
click at [747, 131] on div "Select a conversation on the left" at bounding box center [699, 399] width 810 height 699
